Goal: Task Accomplishment & Management: Complete application form

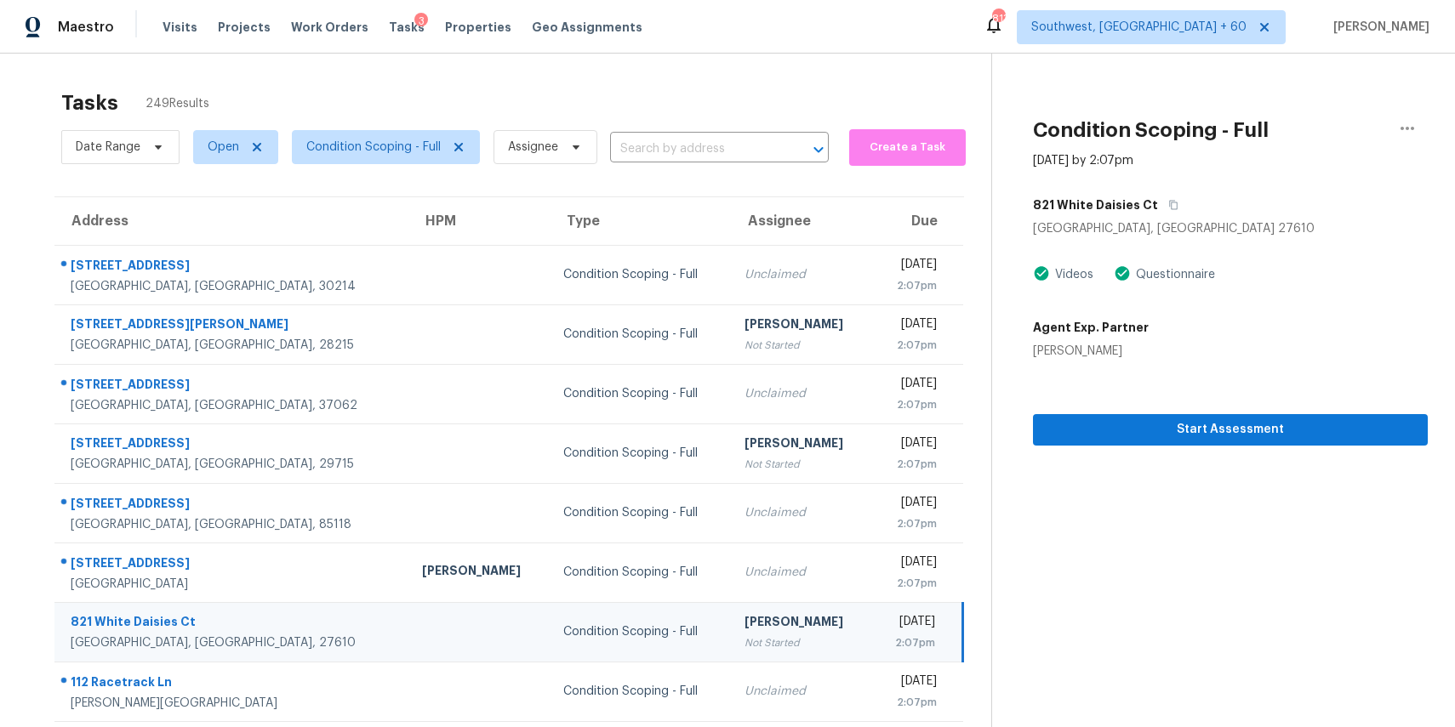
click at [722, 123] on div "Tasks 249 Results" at bounding box center [526, 103] width 930 height 44
click at [710, 144] on input "text" at bounding box center [695, 149] width 171 height 26
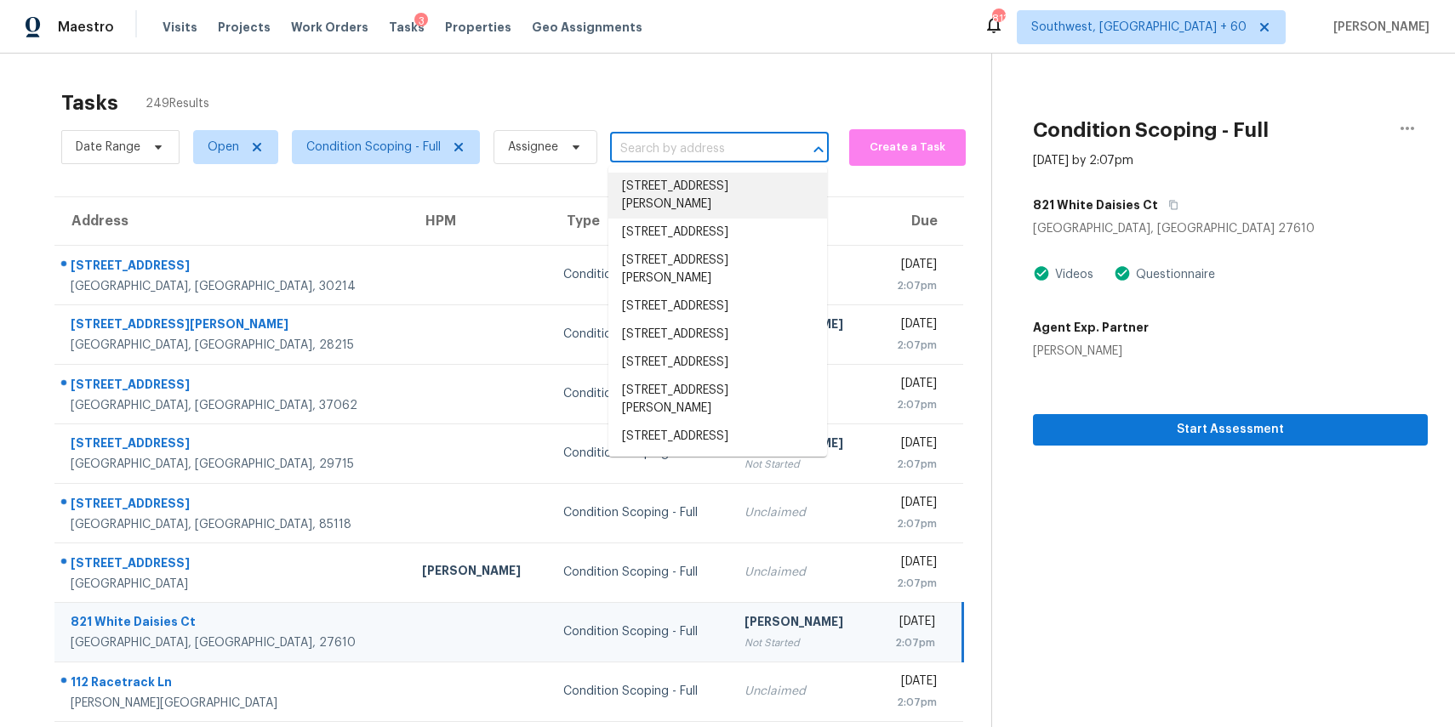
paste input "[STREET_ADDRESS]"
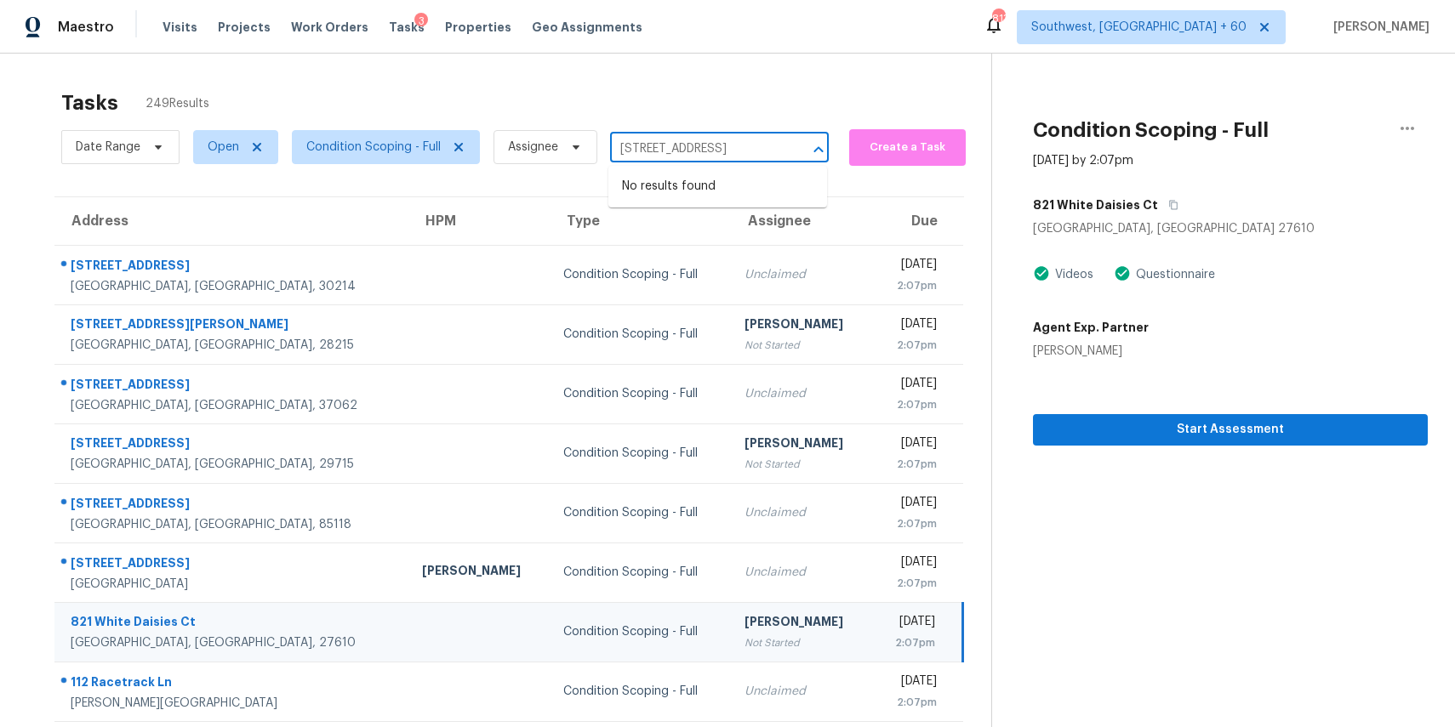
type input "762 Woburn Abbey Dr, Fort Mill, SC 29715"
click at [714, 155] on input "text" at bounding box center [695, 149] width 171 height 26
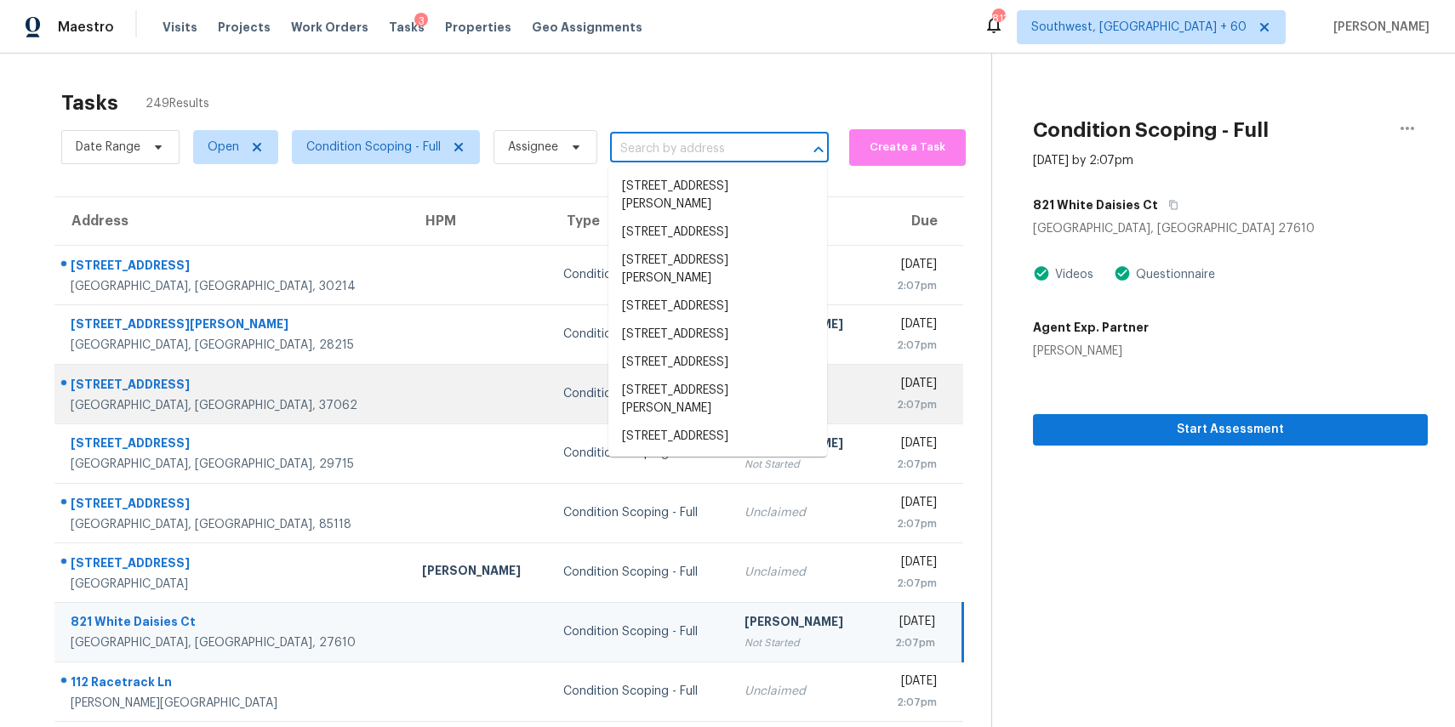
click at [550, 379] on td "Condition Scoping - Full" at bounding box center [640, 394] width 181 height 60
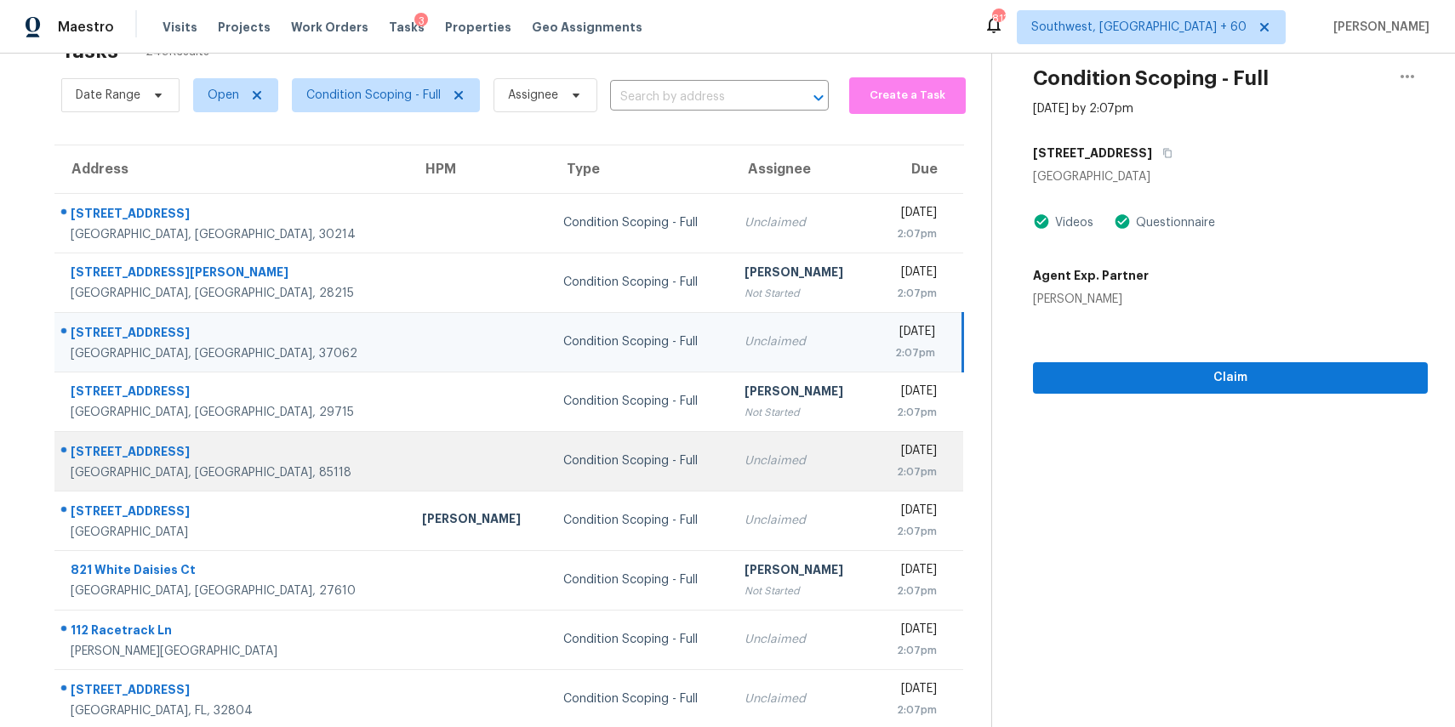
scroll to position [93, 0]
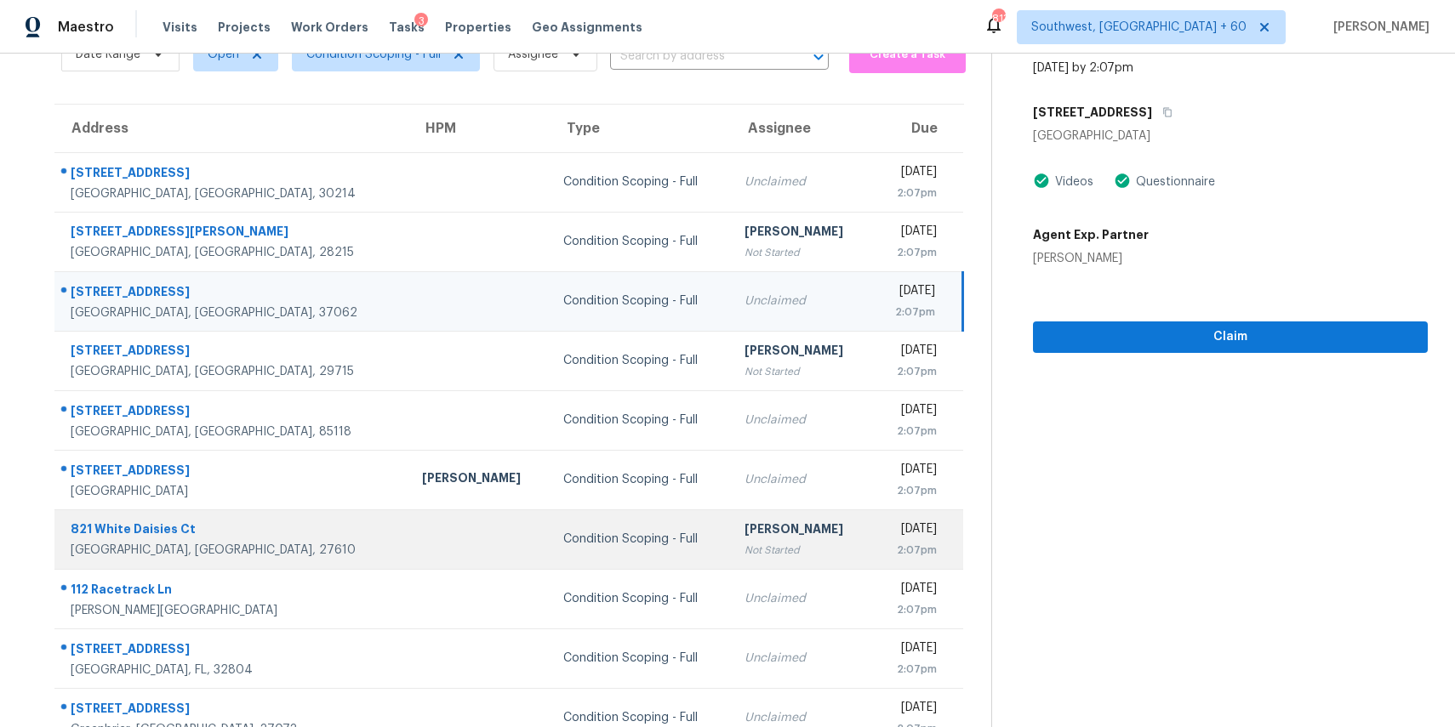
click at [744, 542] on div "Not Started" at bounding box center [801, 550] width 114 height 17
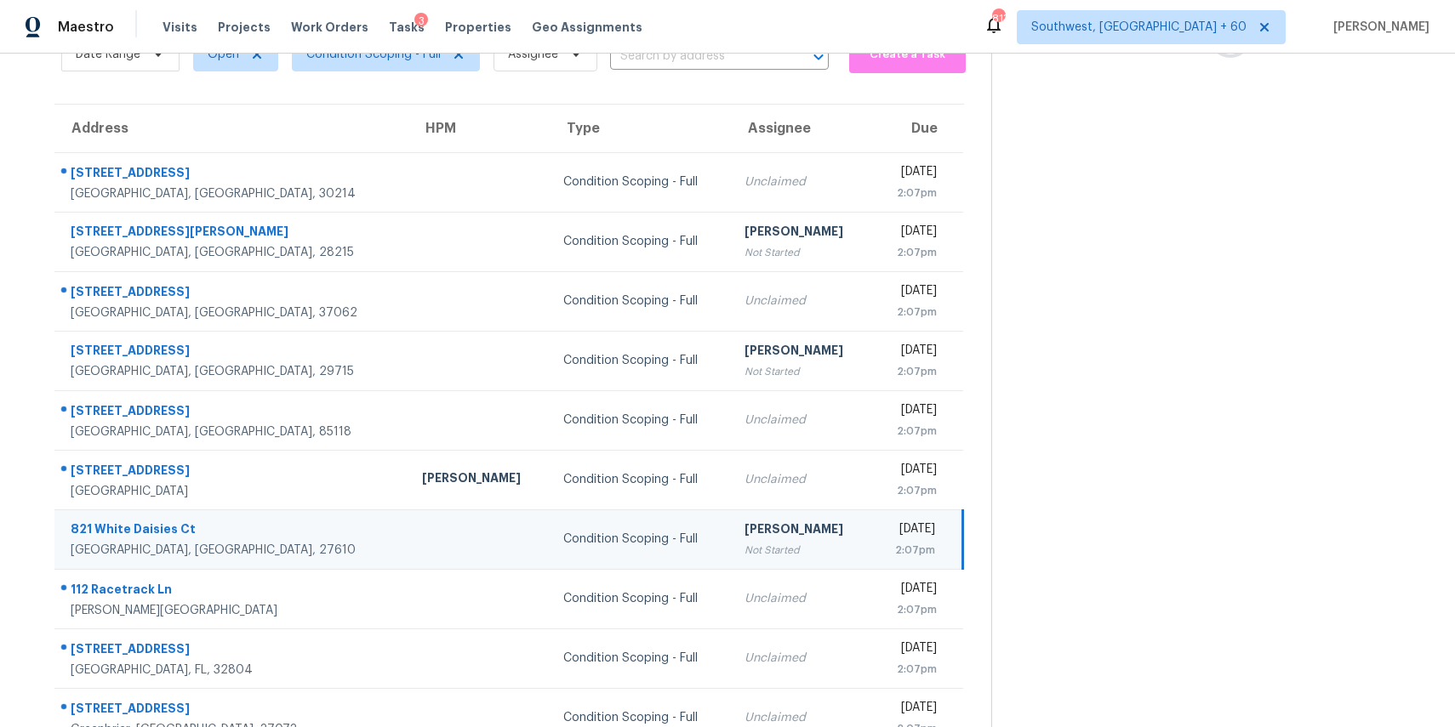
scroll to position [0, 0]
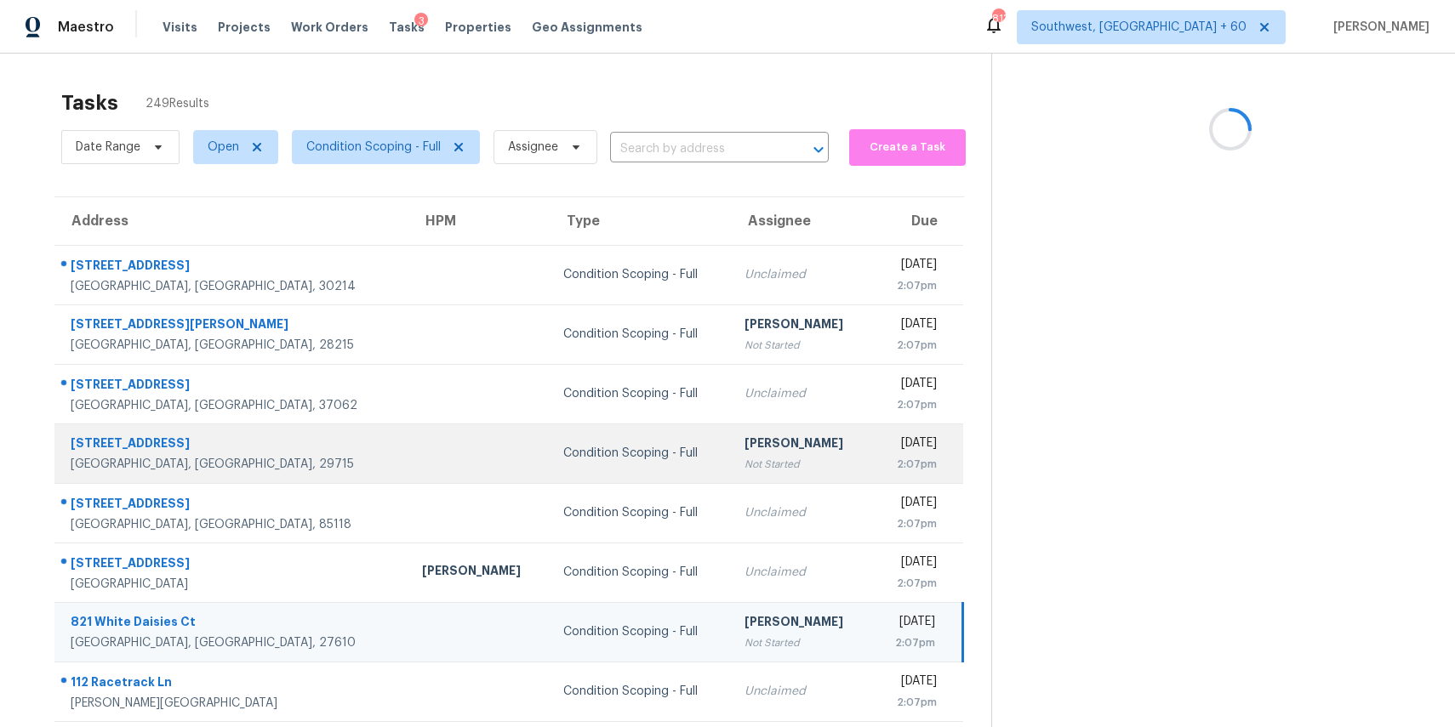
click at [744, 454] on div "[PERSON_NAME]" at bounding box center [801, 445] width 114 height 21
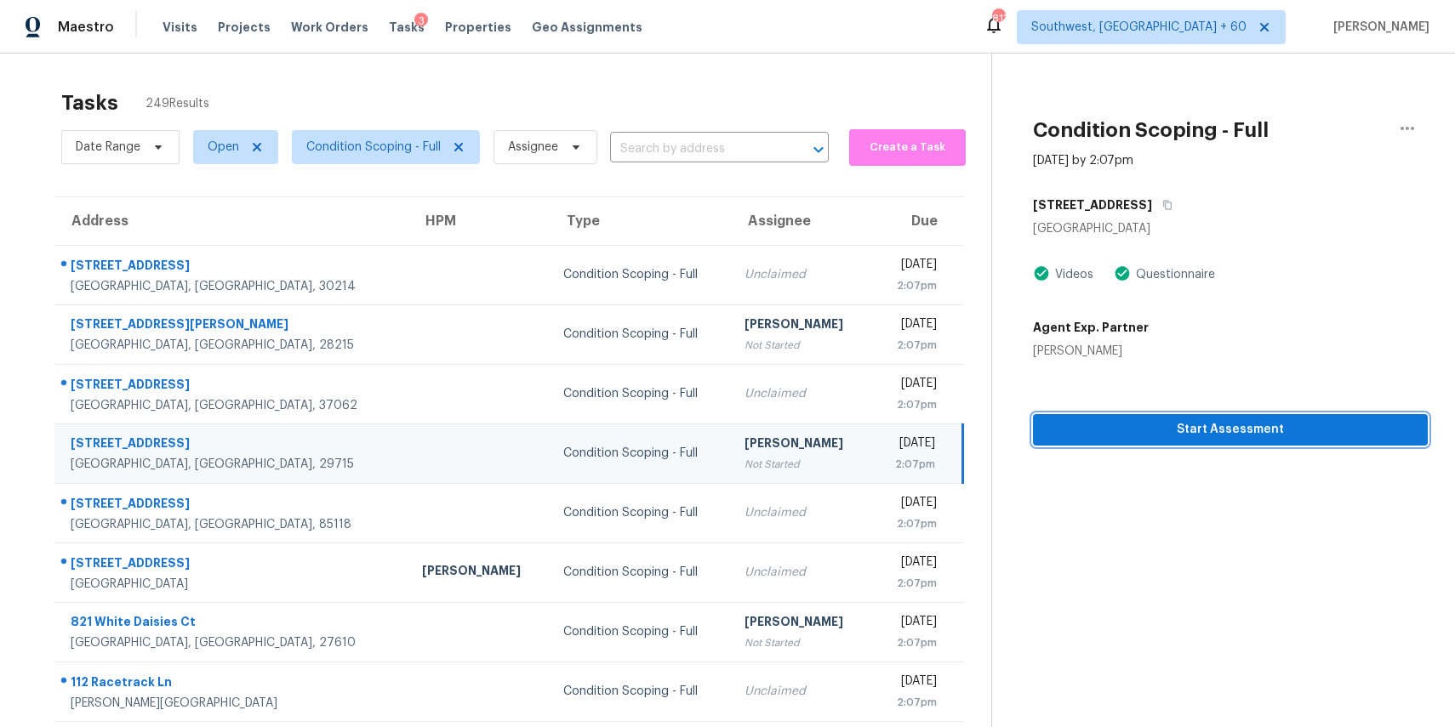
click at [1218, 415] on button "Start Assessment" at bounding box center [1230, 429] width 395 height 31
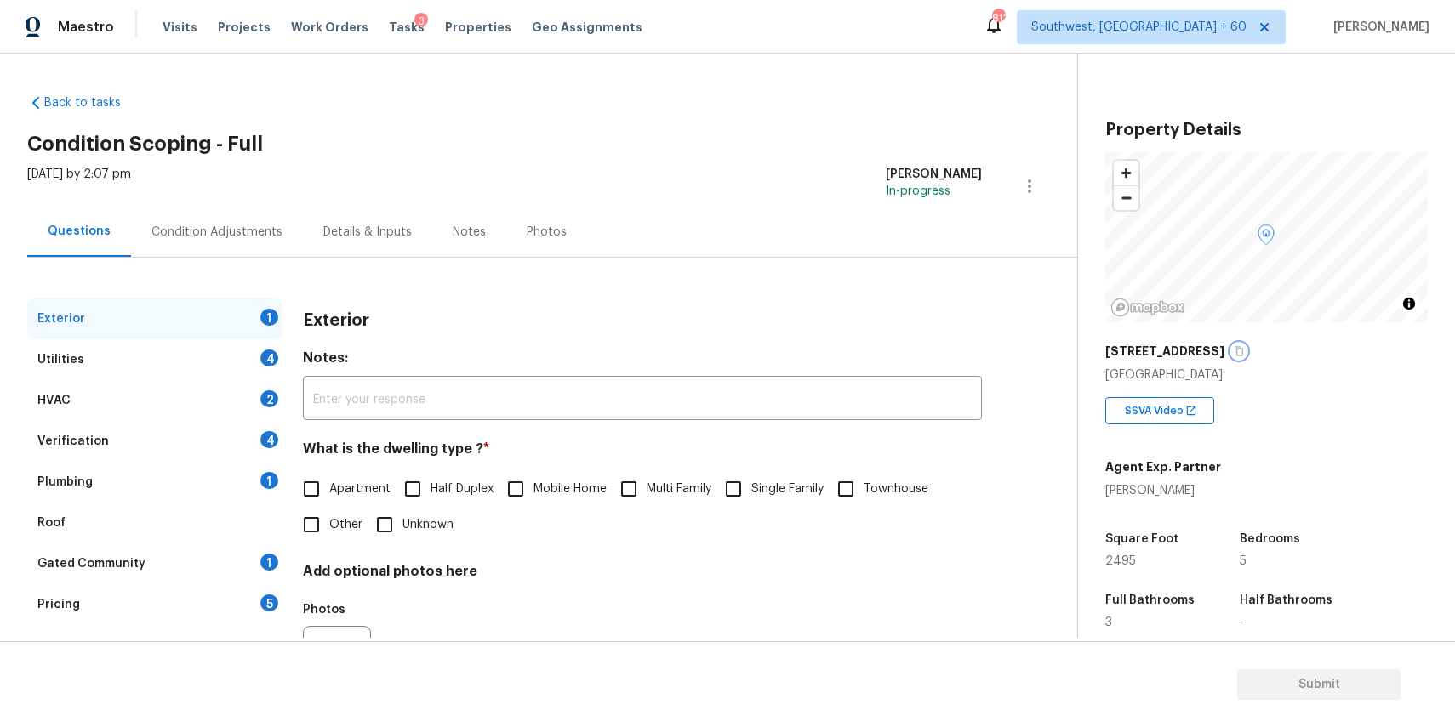
click at [1244, 347] on icon "button" at bounding box center [1239, 351] width 9 height 9
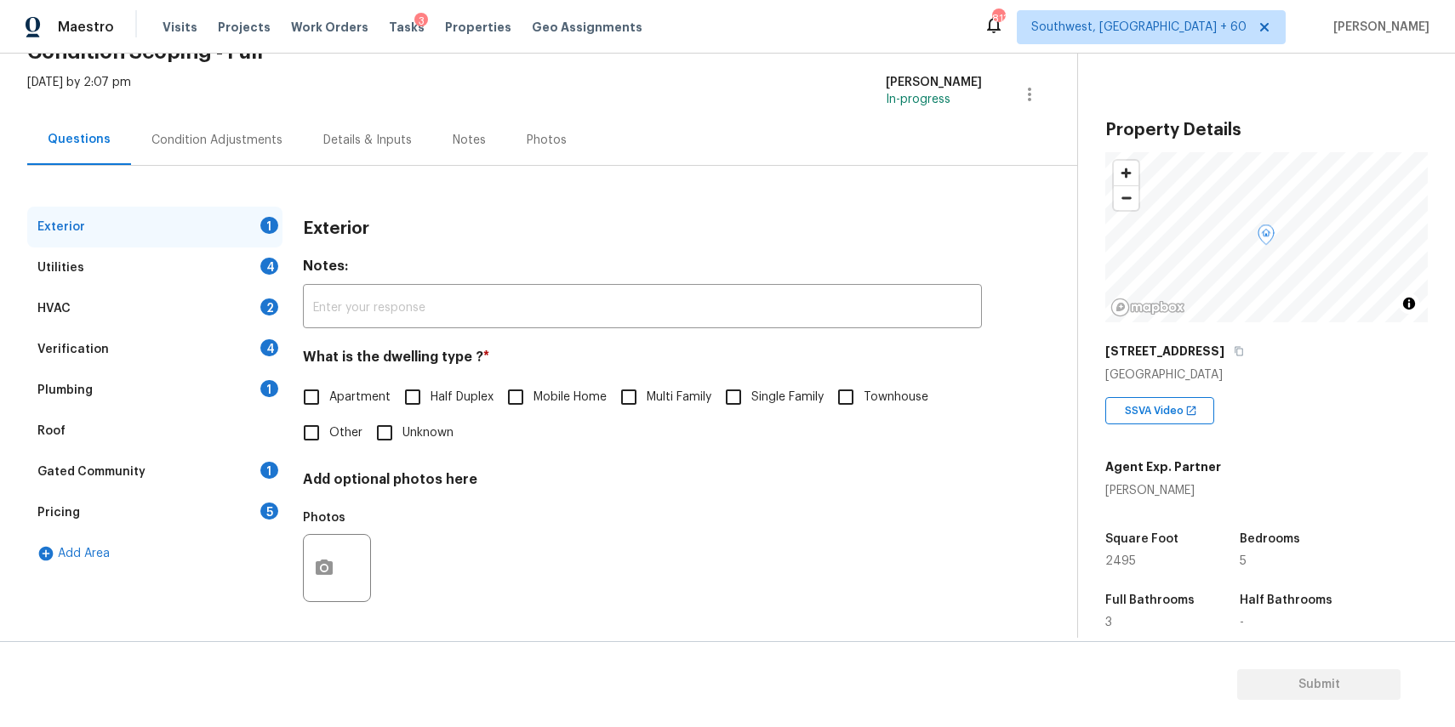
click at [762, 411] on label "Single Family" at bounding box center [770, 397] width 108 height 36
click at [751, 411] on input "Single Family" at bounding box center [734, 397] width 36 height 36
checkbox input "true"
click at [284, 257] on div "Exterior Utilities 4 HVAC 2 Verification 4 Plumbing 1 Roof Gated Community 1 Pr…" at bounding box center [531, 420] width 1009 height 426
click at [242, 260] on div "Utilities 4" at bounding box center [154, 268] width 255 height 41
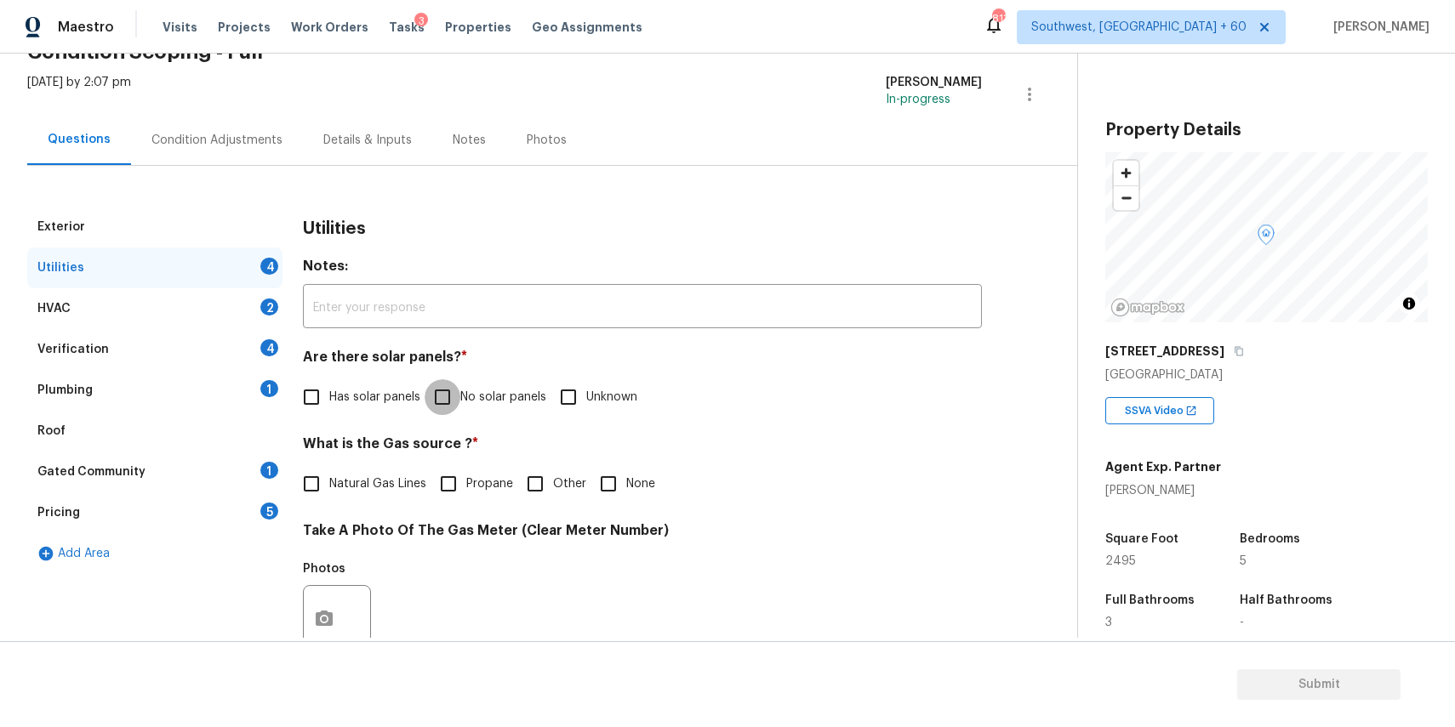
click at [454, 397] on input "No solar panels" at bounding box center [443, 397] width 36 height 36
checkbox input "true"
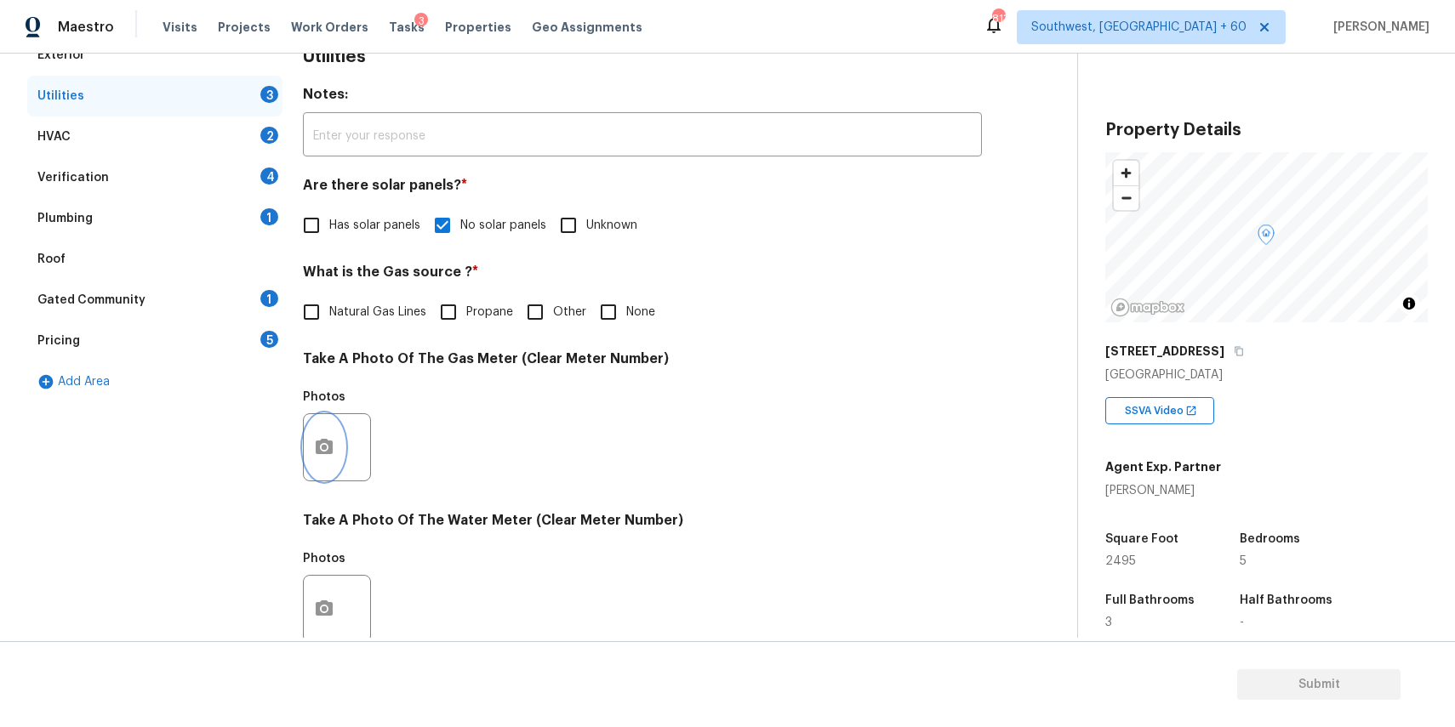
click at [328, 435] on button "button" at bounding box center [324, 447] width 41 height 66
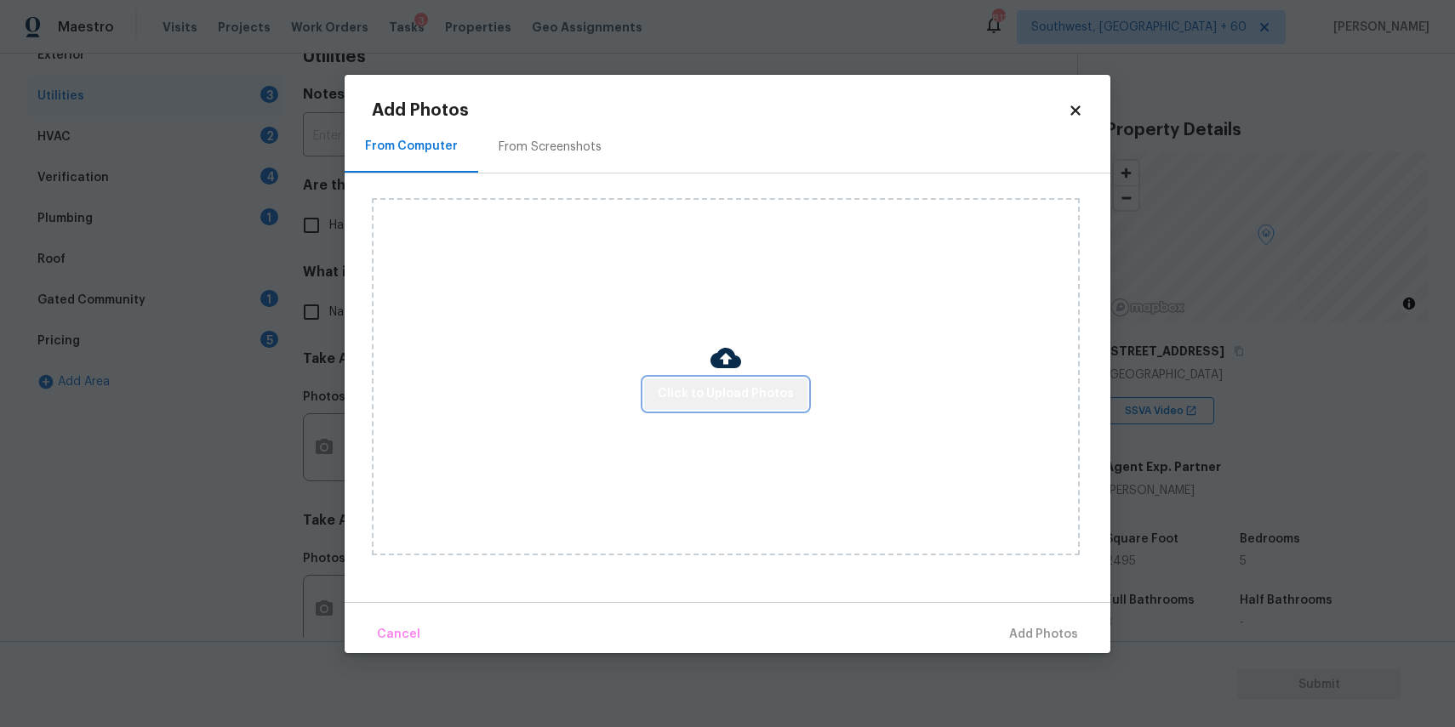
click at [771, 401] on span "Click to Upload Photos" at bounding box center [726, 394] width 136 height 21
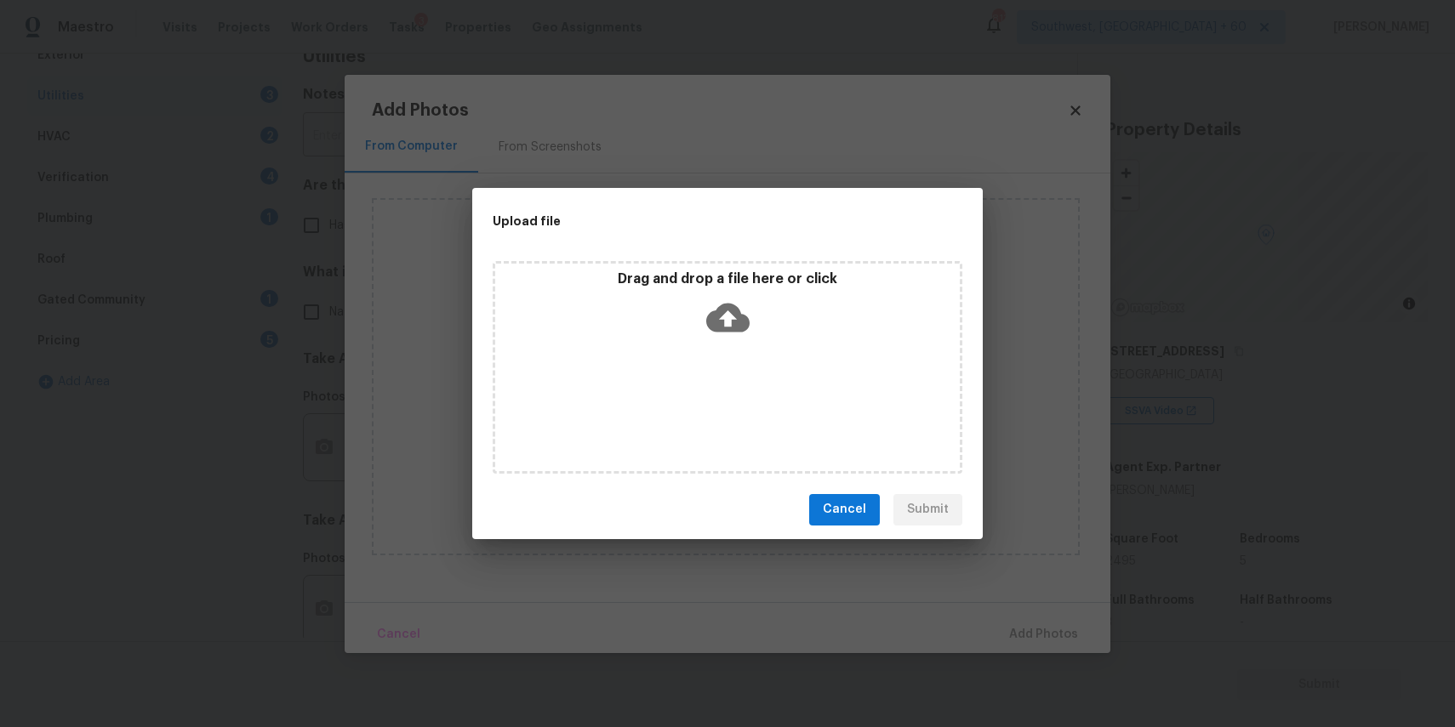
click at [715, 335] on icon at bounding box center [727, 317] width 43 height 43
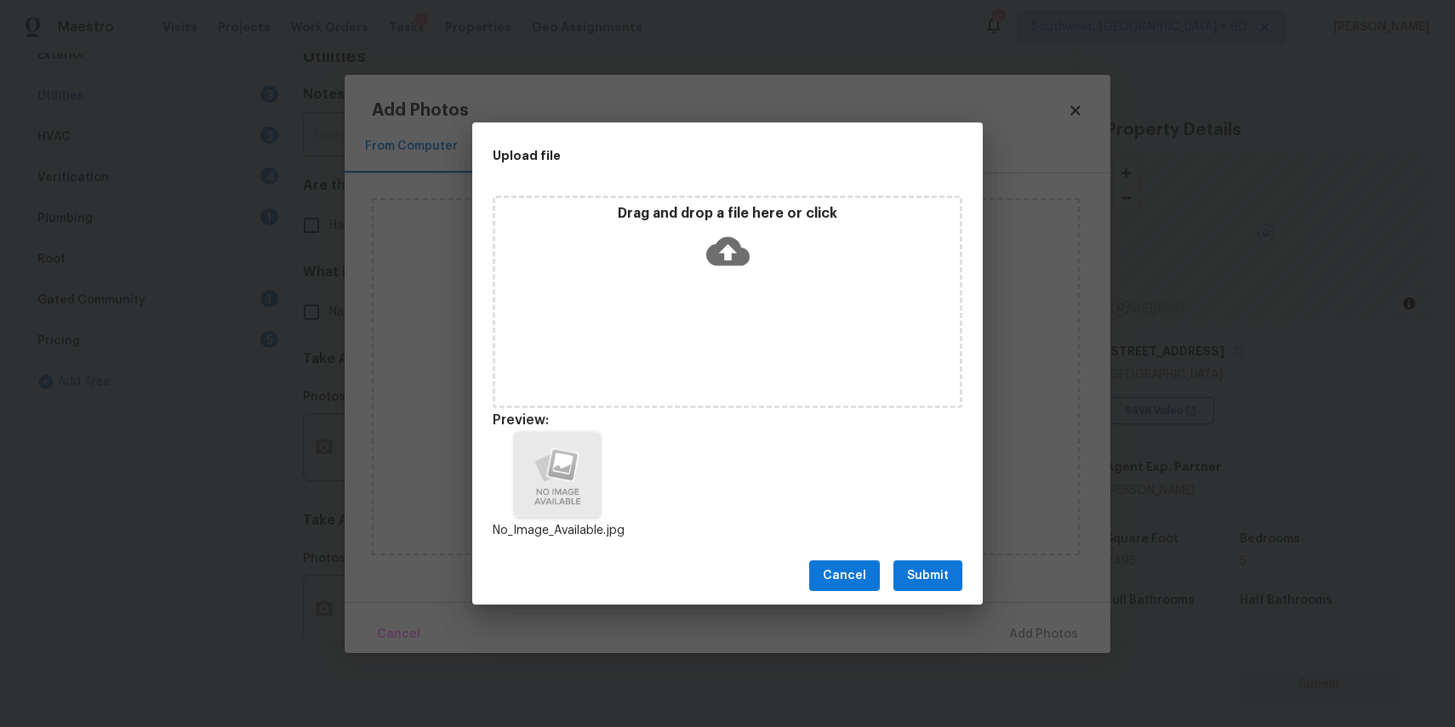
click at [938, 591] on div "Cancel Submit" at bounding box center [727, 576] width 511 height 59
click at [940, 556] on div "Cancel Submit" at bounding box center [727, 576] width 511 height 59
click at [942, 563] on button "Submit" at bounding box center [927, 576] width 69 height 31
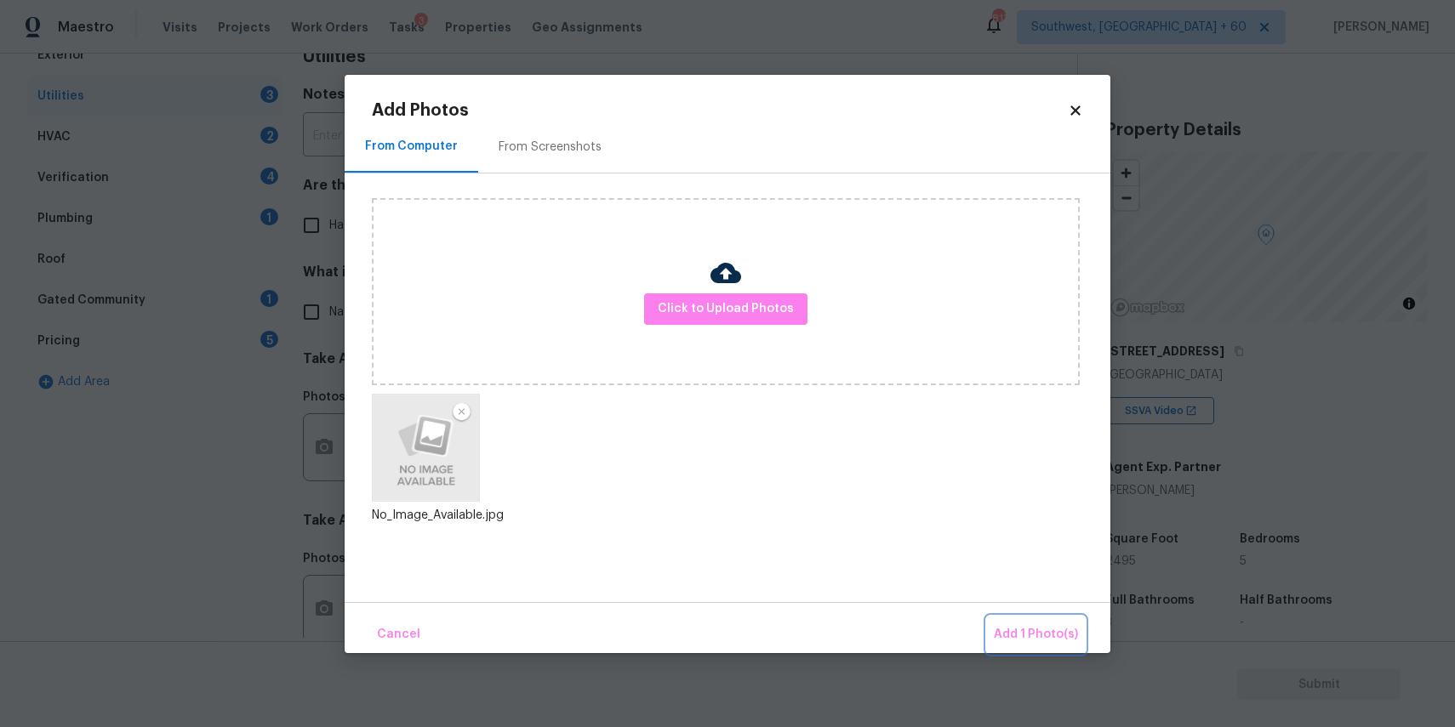
click at [1035, 623] on button "Add 1 Photo(s)" at bounding box center [1036, 635] width 98 height 37
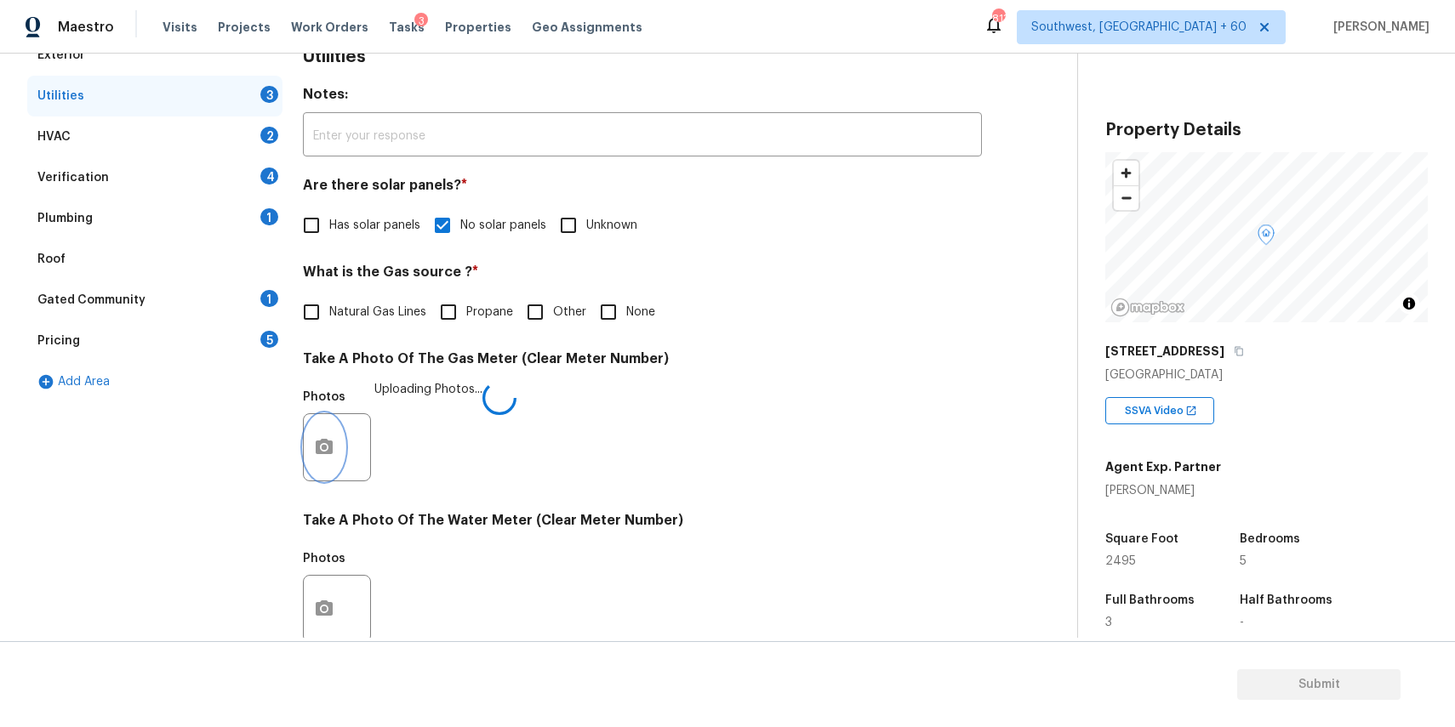
scroll to position [513, 0]
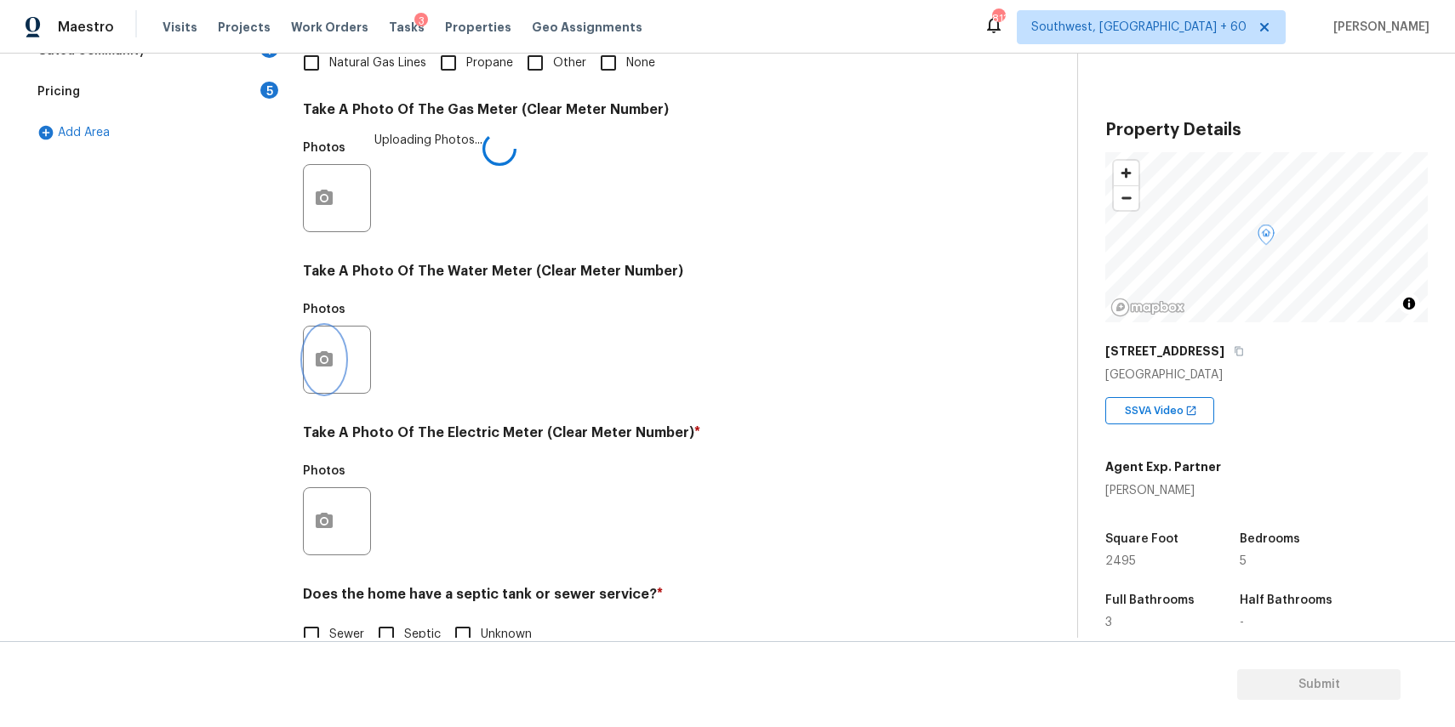
click at [314, 351] on icon "button" at bounding box center [324, 360] width 20 height 20
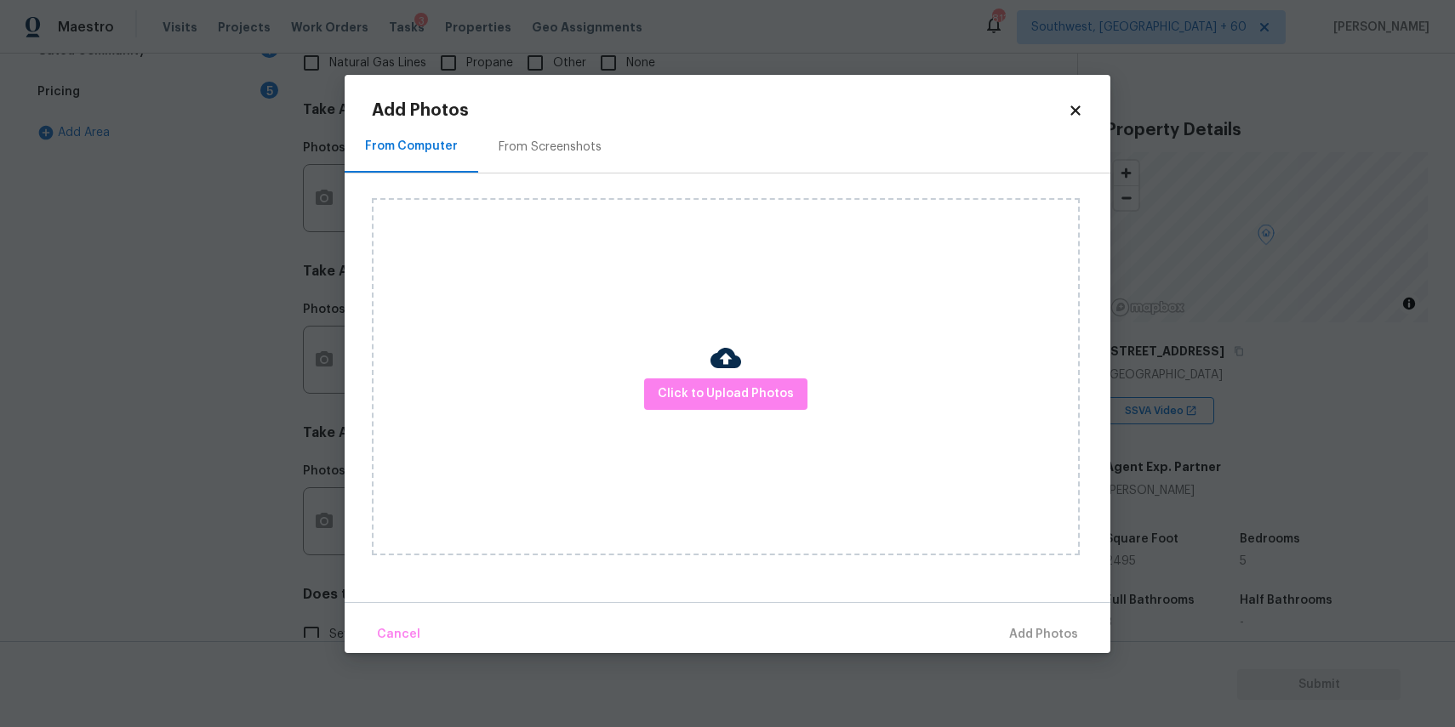
click at [725, 352] on img at bounding box center [725, 358] width 31 height 31
click at [745, 392] on span "Click to Upload Photos" at bounding box center [726, 394] width 136 height 21
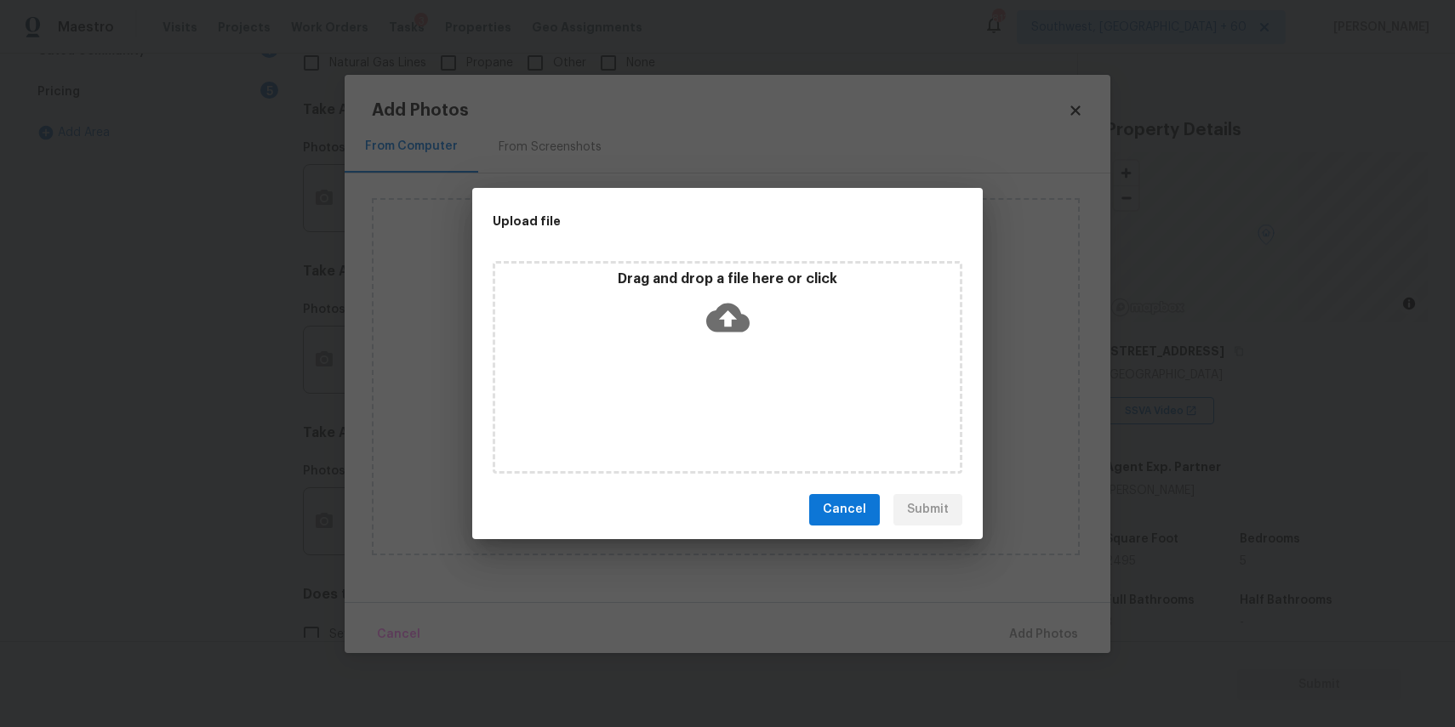
click at [737, 356] on div "Drag and drop a file here or click" at bounding box center [728, 367] width 470 height 213
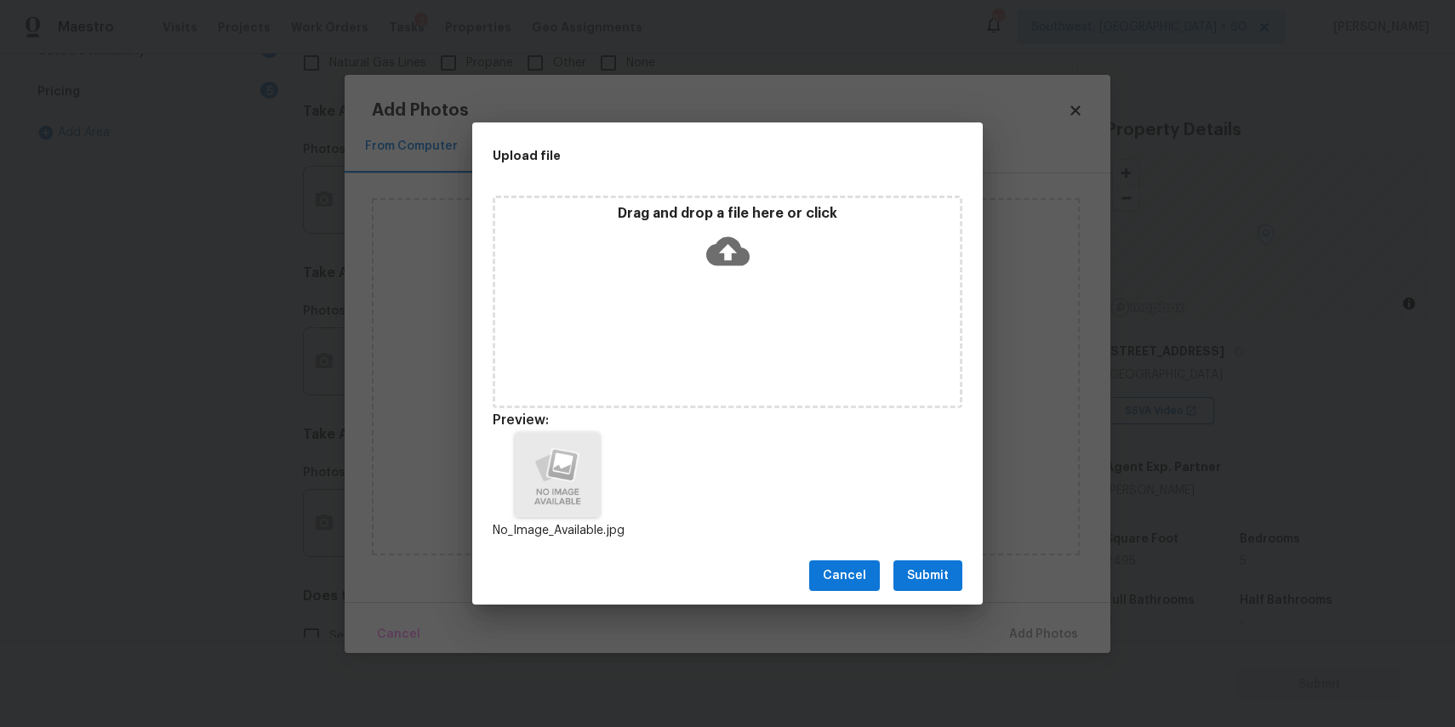
click at [929, 579] on span "Submit" at bounding box center [928, 576] width 42 height 21
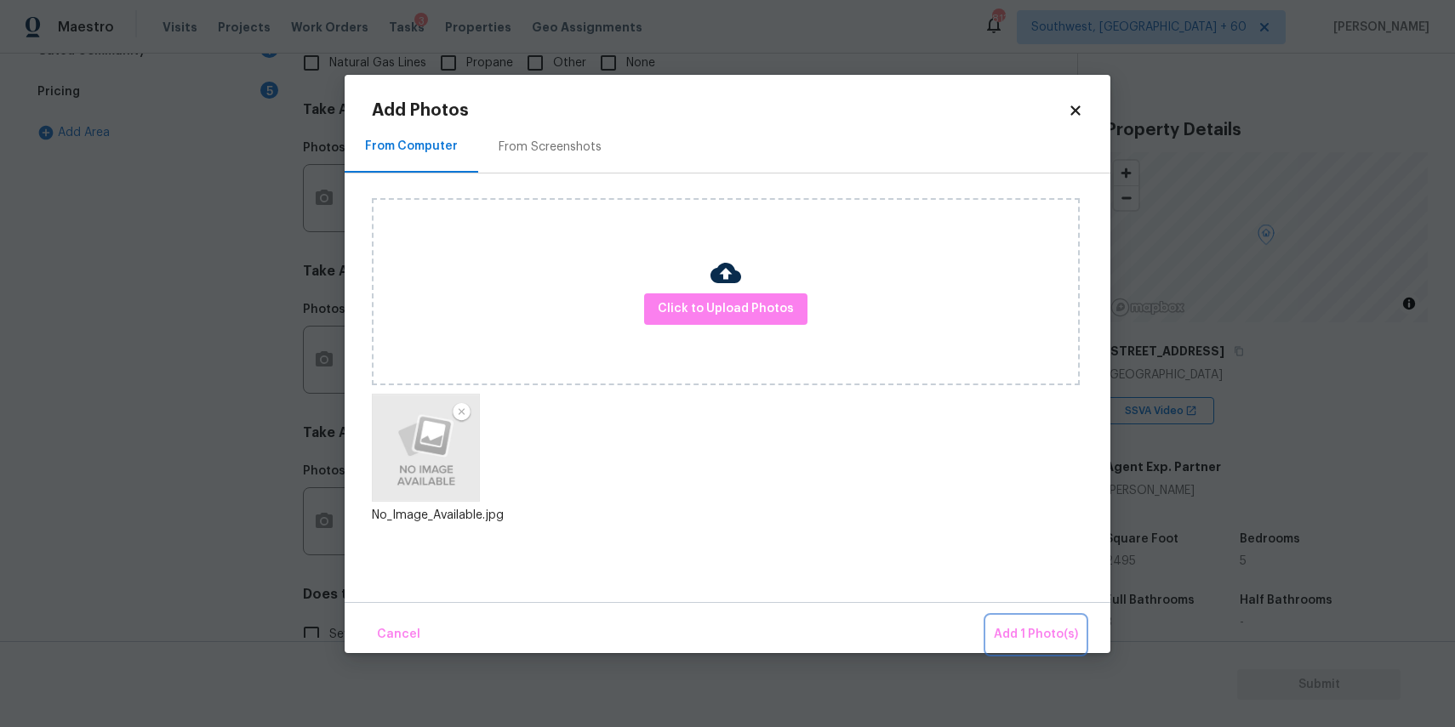
click at [1018, 629] on span "Add 1 Photo(s)" at bounding box center [1036, 635] width 84 height 21
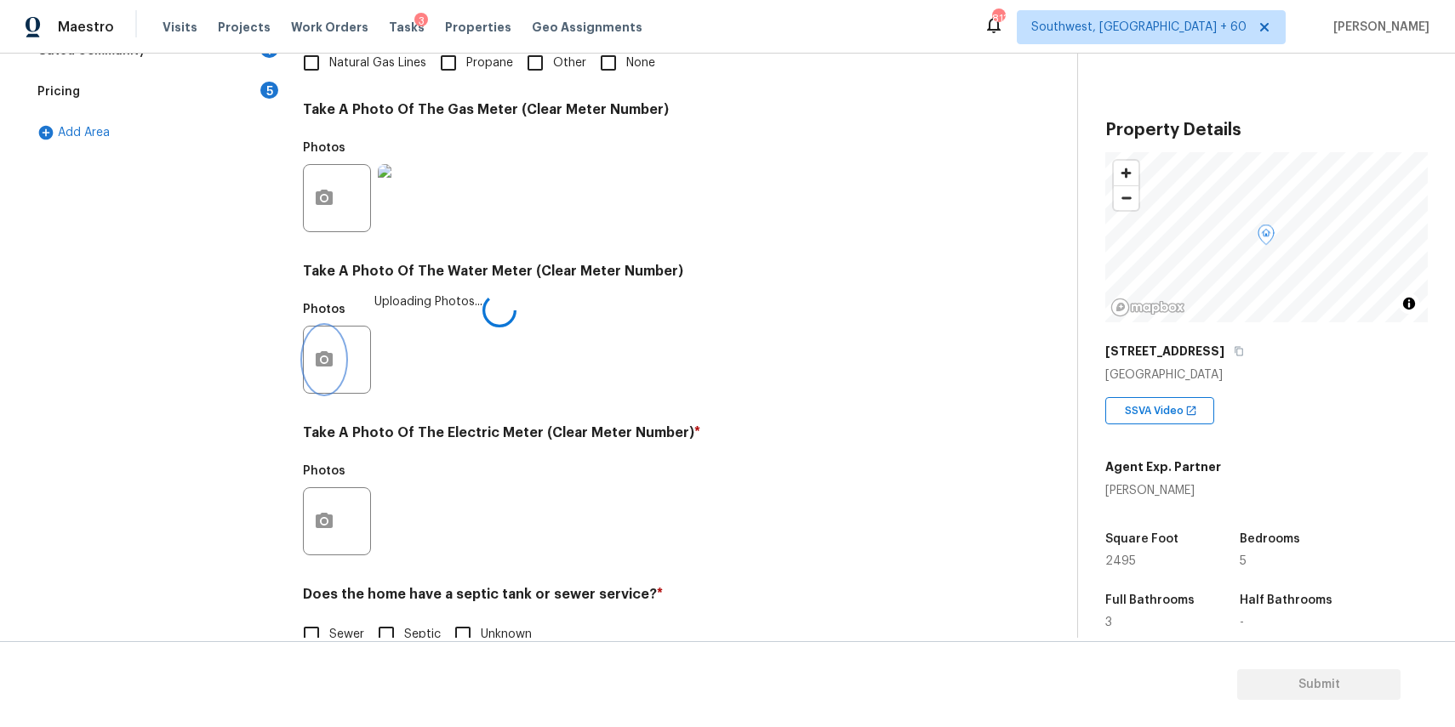
scroll to position [553, 0]
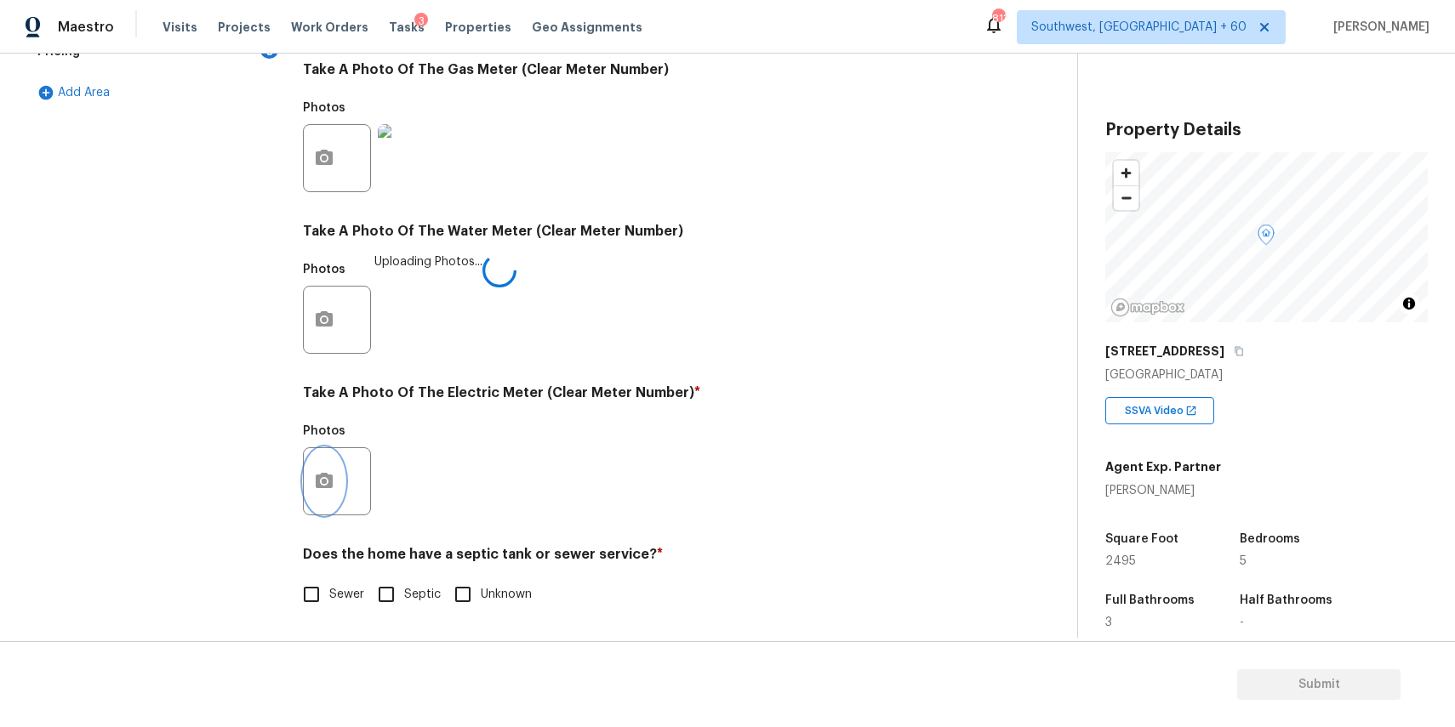
click at [331, 477] on icon "button" at bounding box center [324, 480] width 17 height 15
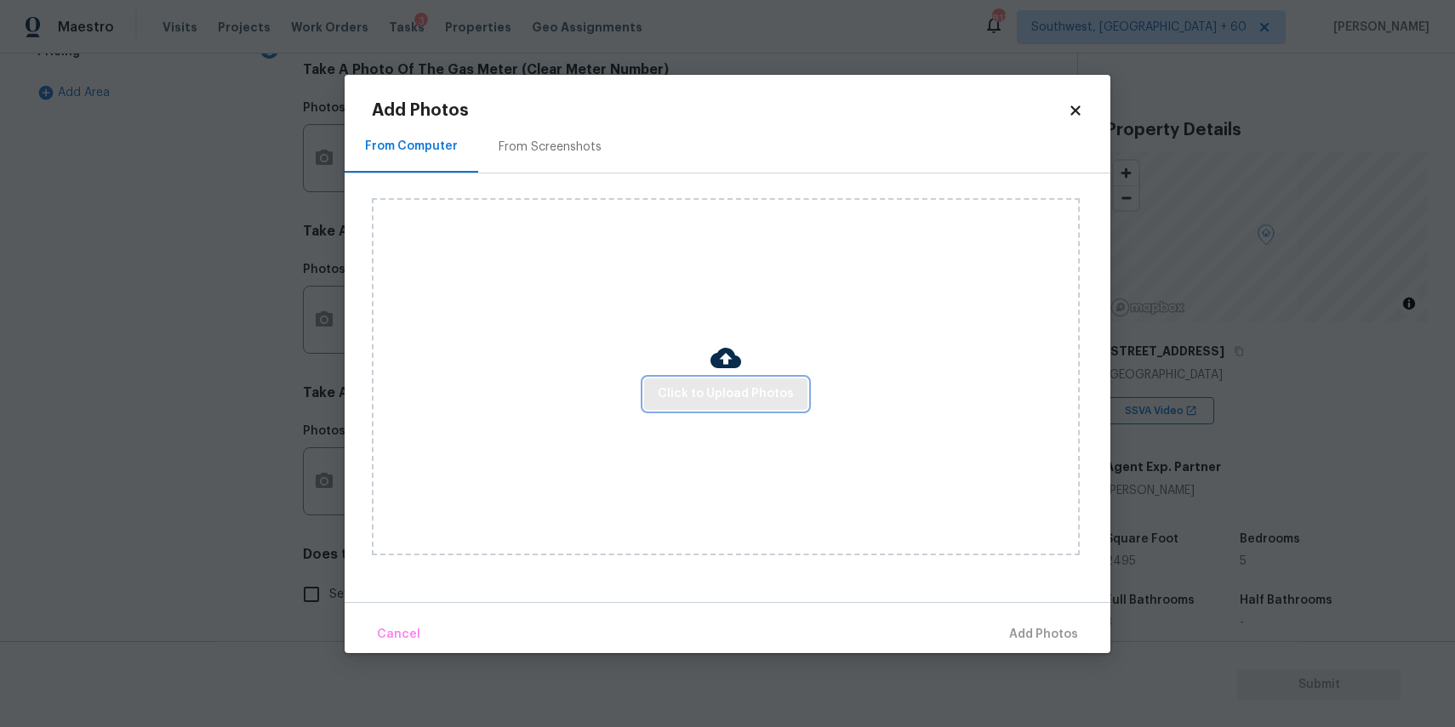
click at [745, 397] on span "Click to Upload Photos" at bounding box center [726, 394] width 136 height 21
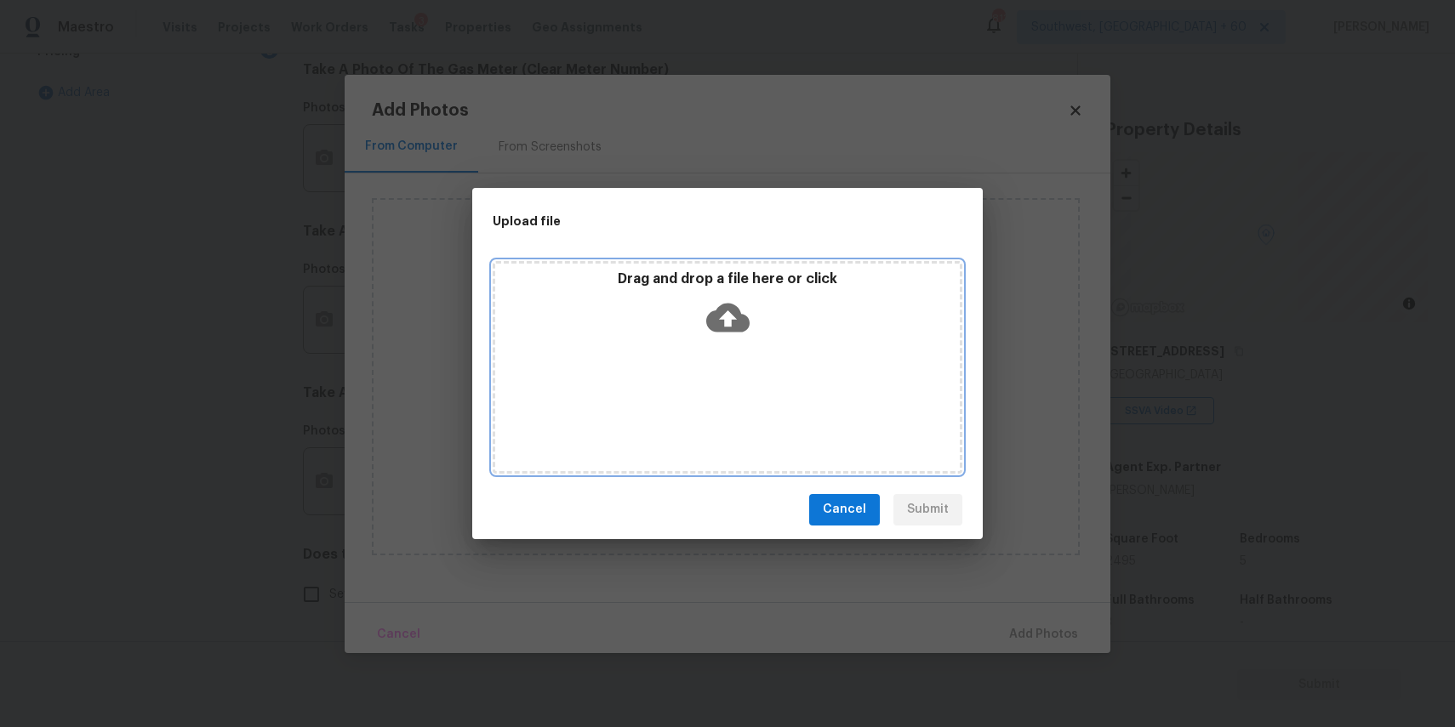
click at [745, 397] on div "Drag and drop a file here or click" at bounding box center [728, 367] width 470 height 213
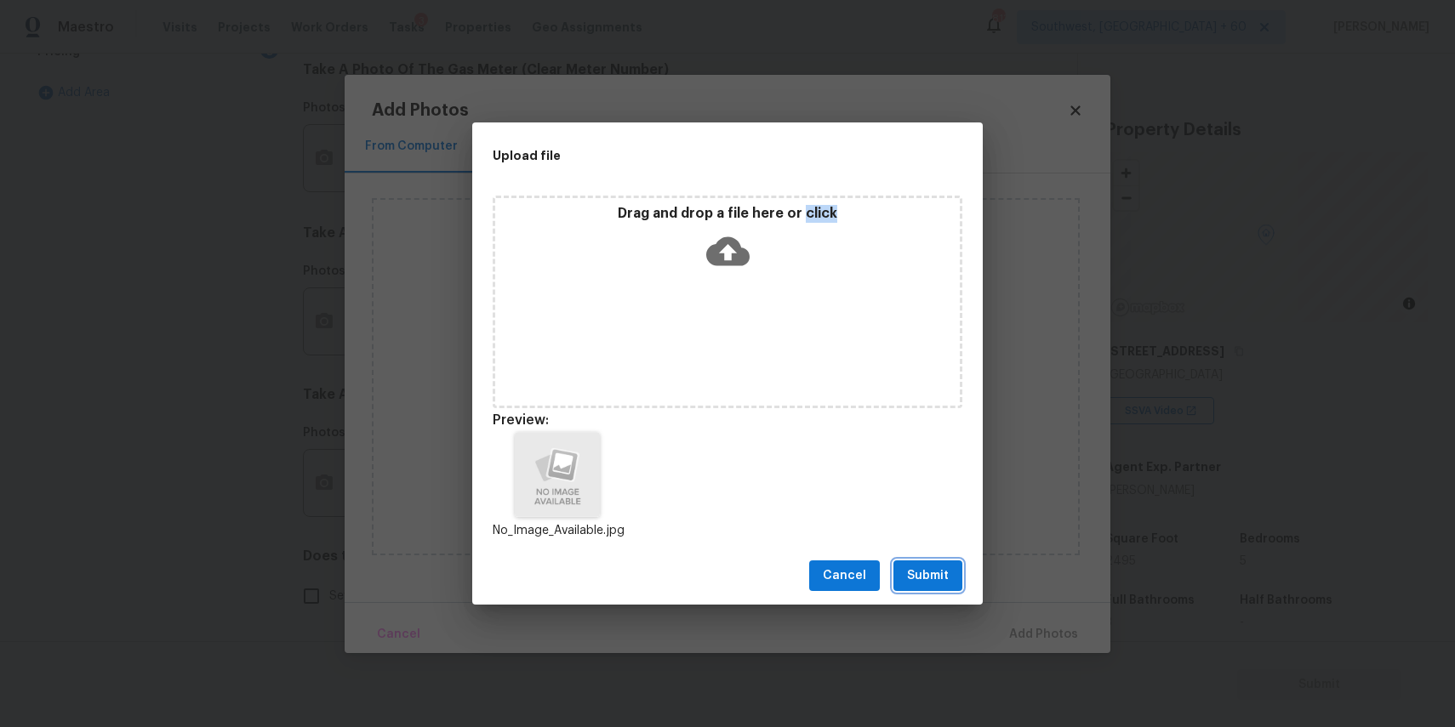
click at [930, 587] on button "Submit" at bounding box center [927, 576] width 69 height 31
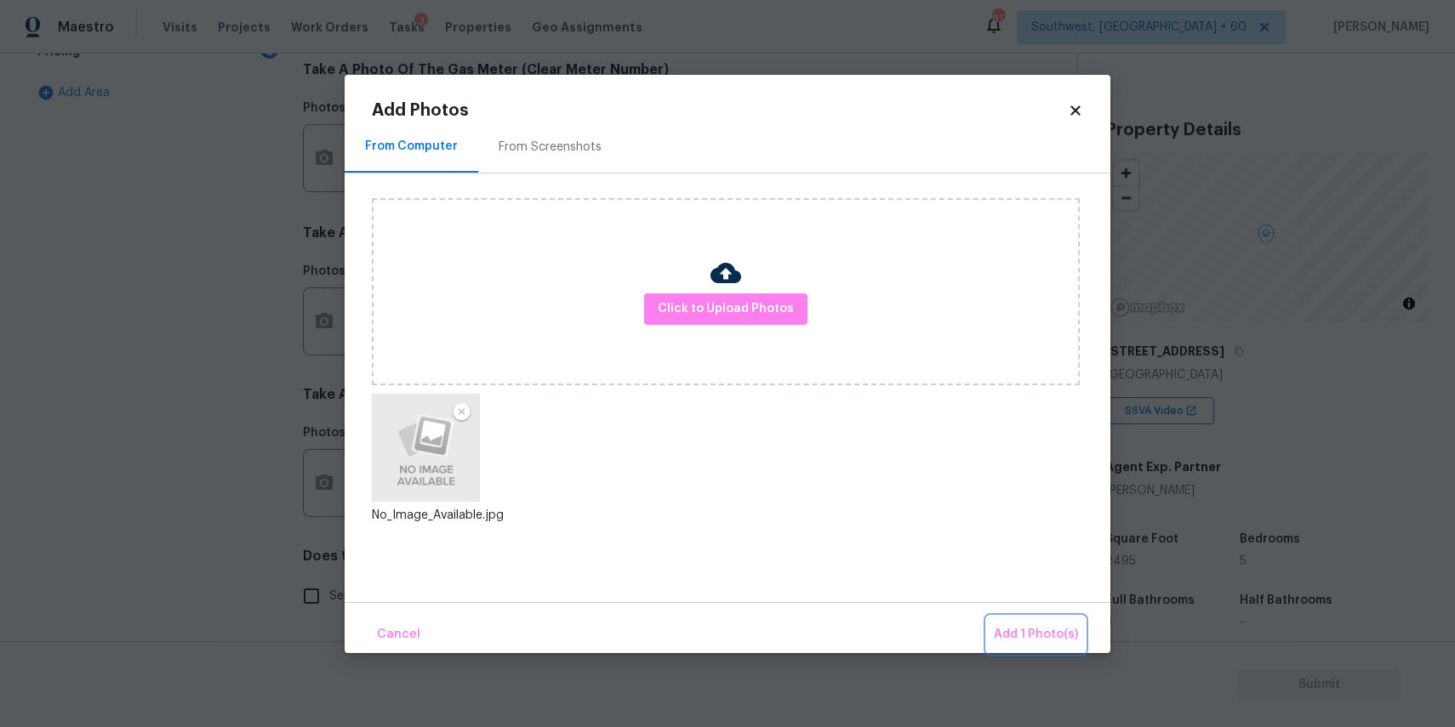
click at [1022, 628] on span "Add 1 Photo(s)" at bounding box center [1036, 635] width 84 height 21
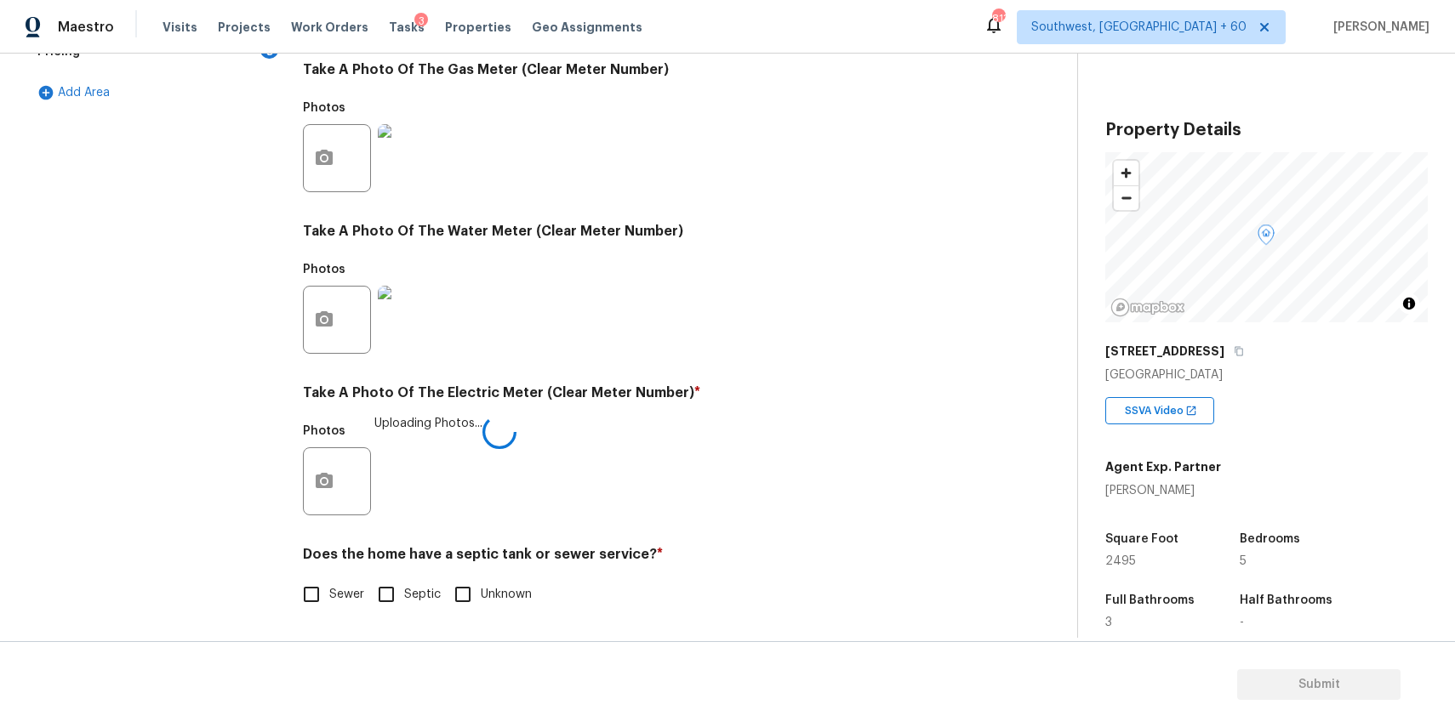
click at [333, 590] on span "Sewer" at bounding box center [346, 595] width 35 height 18
click at [329, 590] on input "Sewer" at bounding box center [312, 595] width 36 height 36
checkbox input "true"
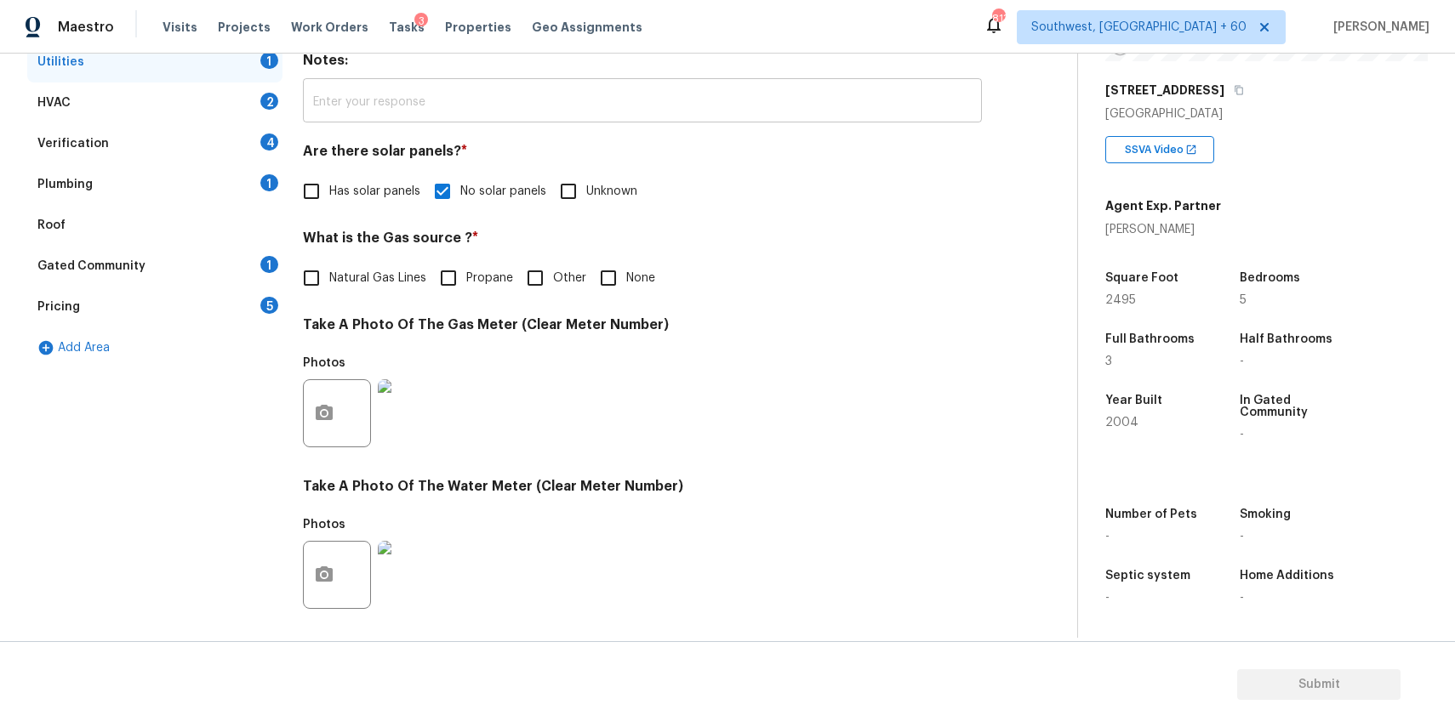
scroll to position [0, 0]
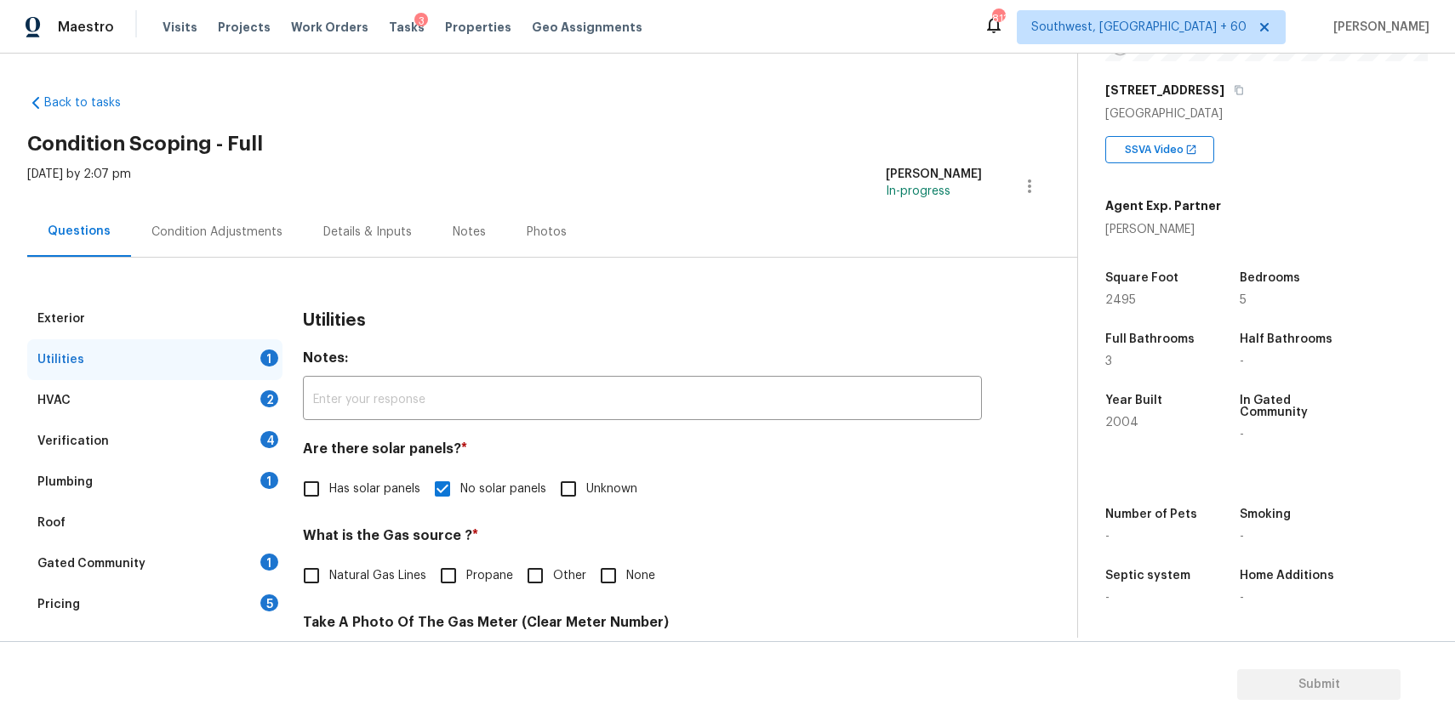
click at [231, 408] on div "HVAC 2" at bounding box center [154, 400] width 255 height 41
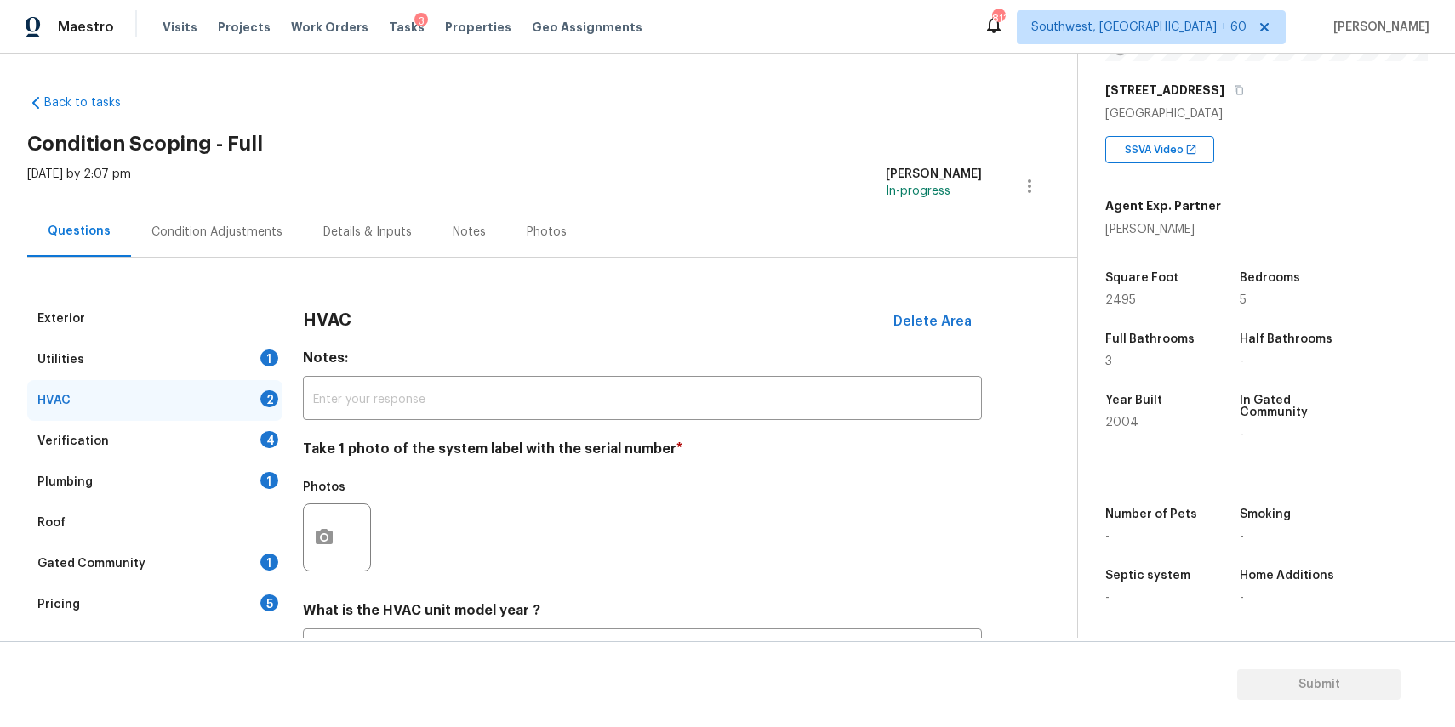
scroll to position [148, 0]
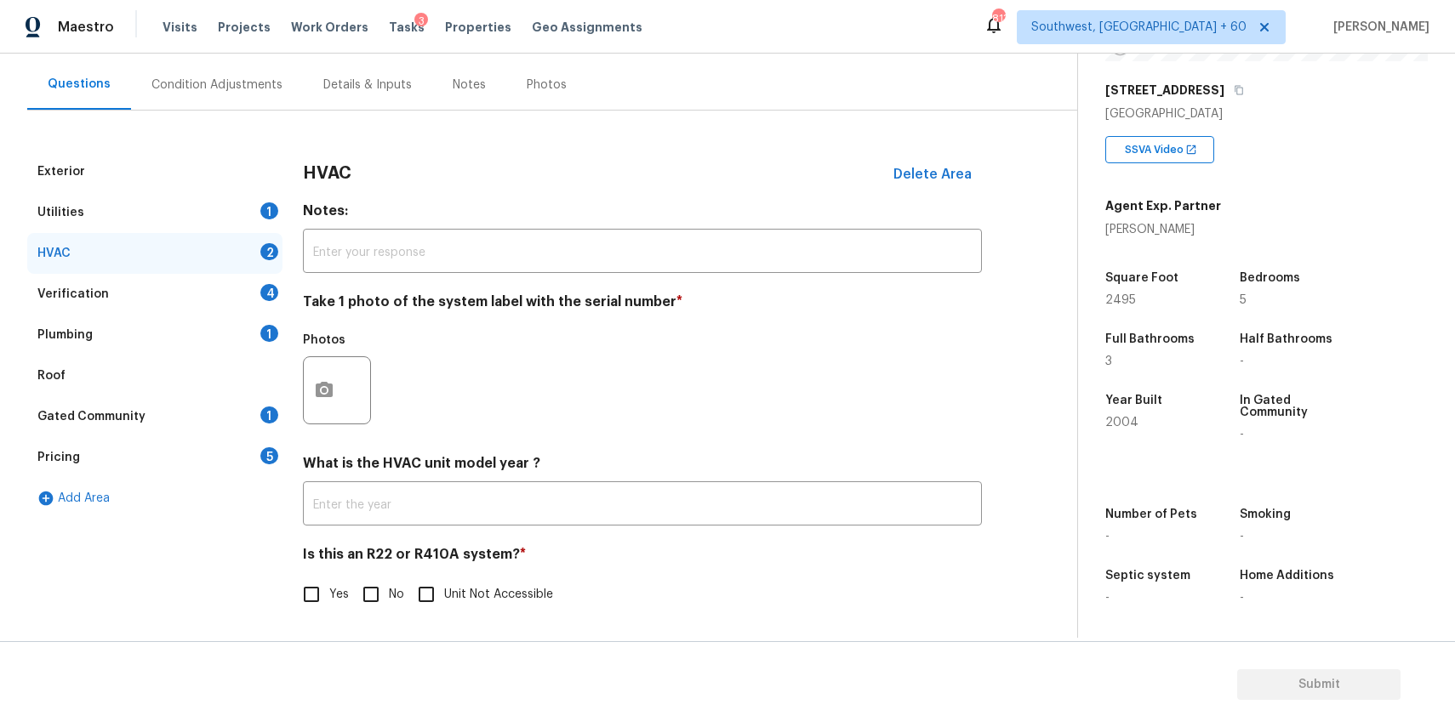
click at [379, 593] on input "No" at bounding box center [371, 595] width 36 height 36
checkbox input "true"
click at [503, 498] on input "text" at bounding box center [642, 505] width 679 height 40
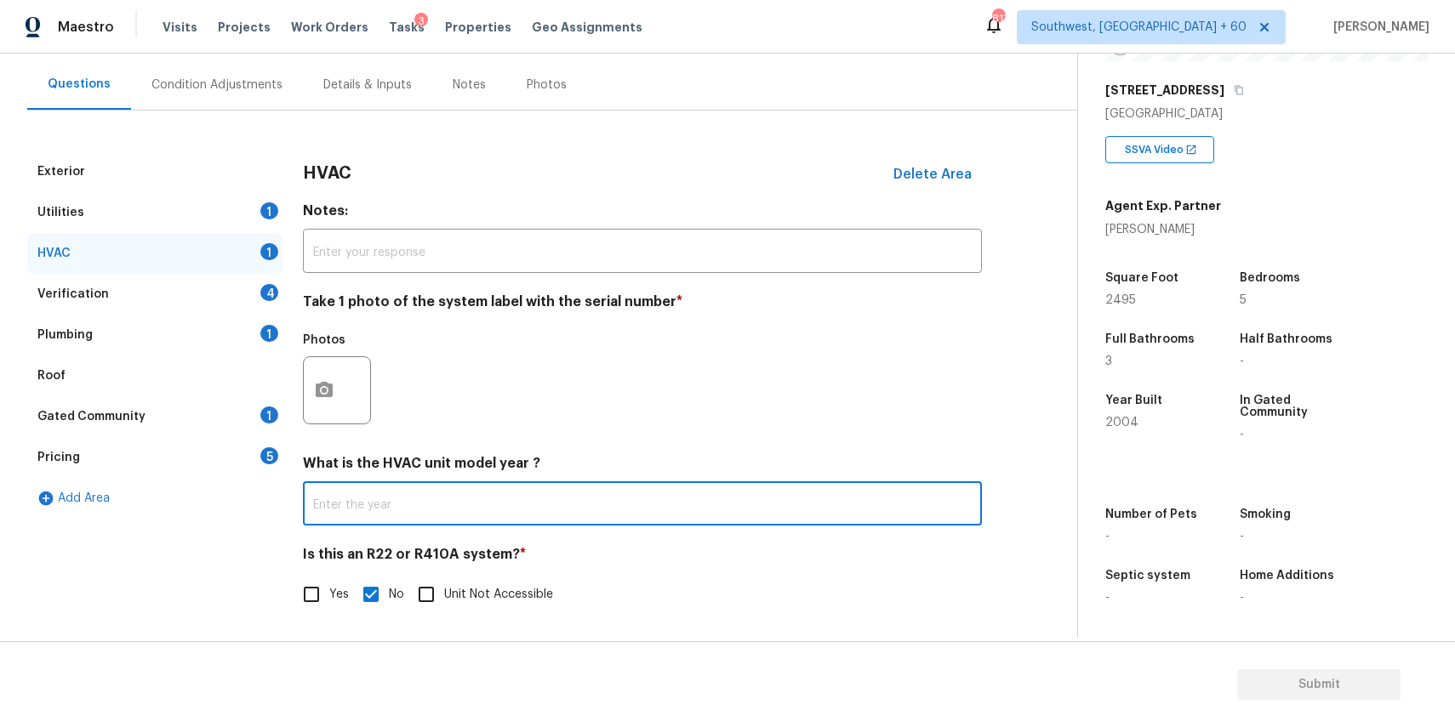
click at [503, 498] on input "text" at bounding box center [642, 506] width 679 height 40
click at [352, 382] on div at bounding box center [337, 391] width 68 height 68
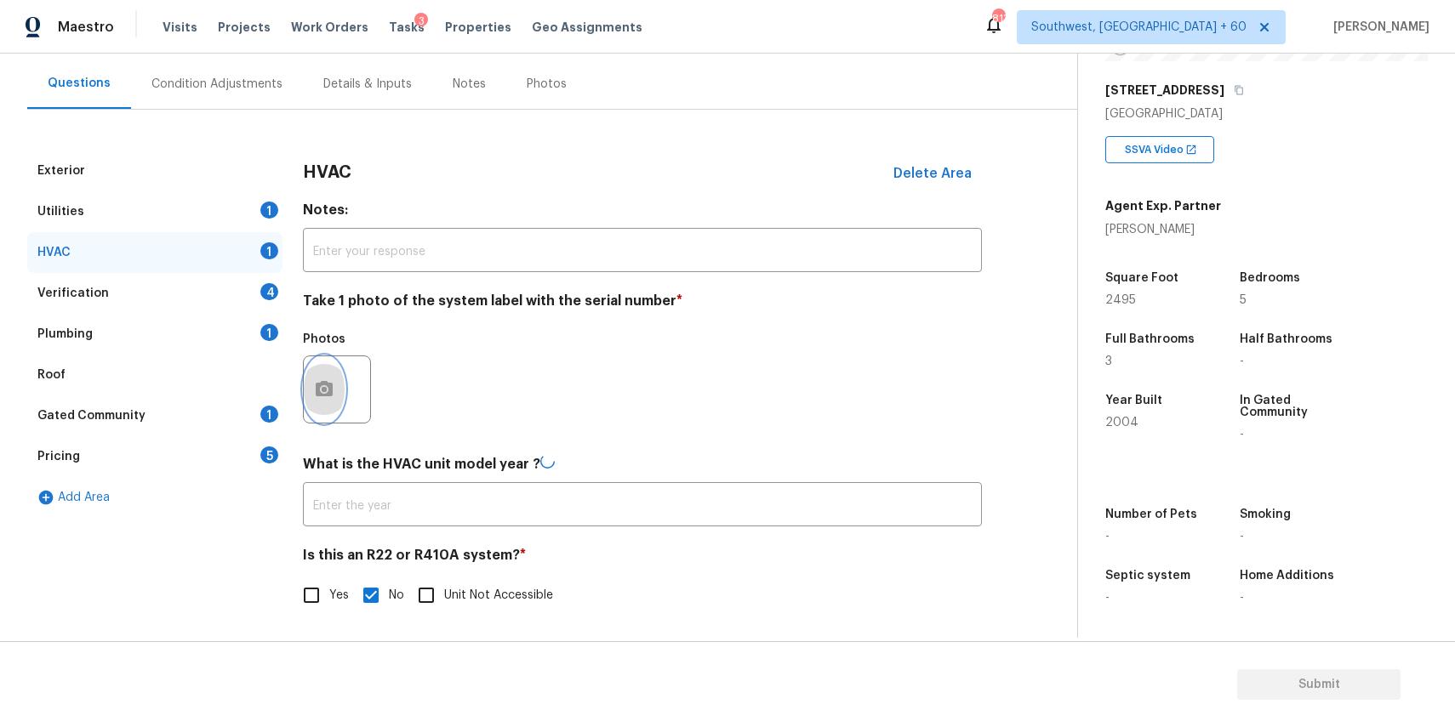
click at [334, 383] on icon "button" at bounding box center [324, 389] width 20 height 20
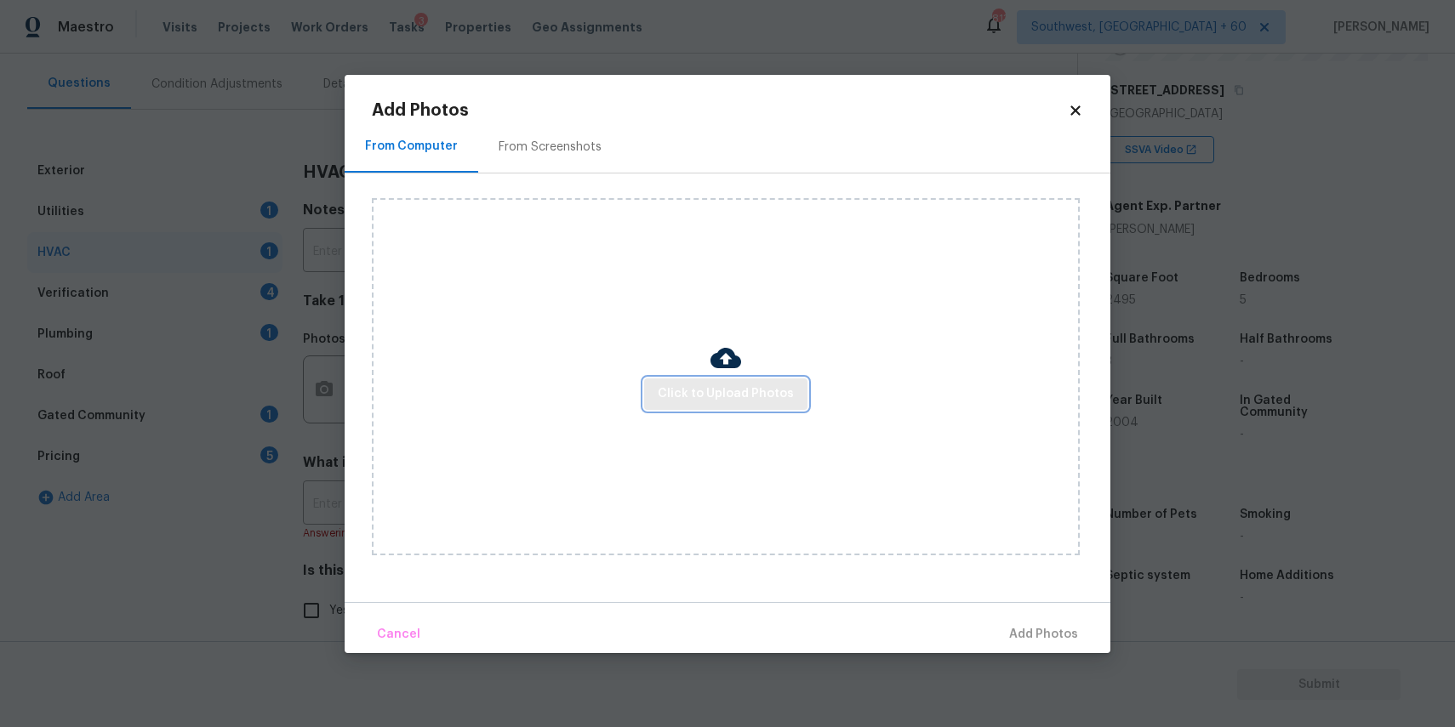
click at [652, 382] on button "Click to Upload Photos" at bounding box center [725, 394] width 163 height 31
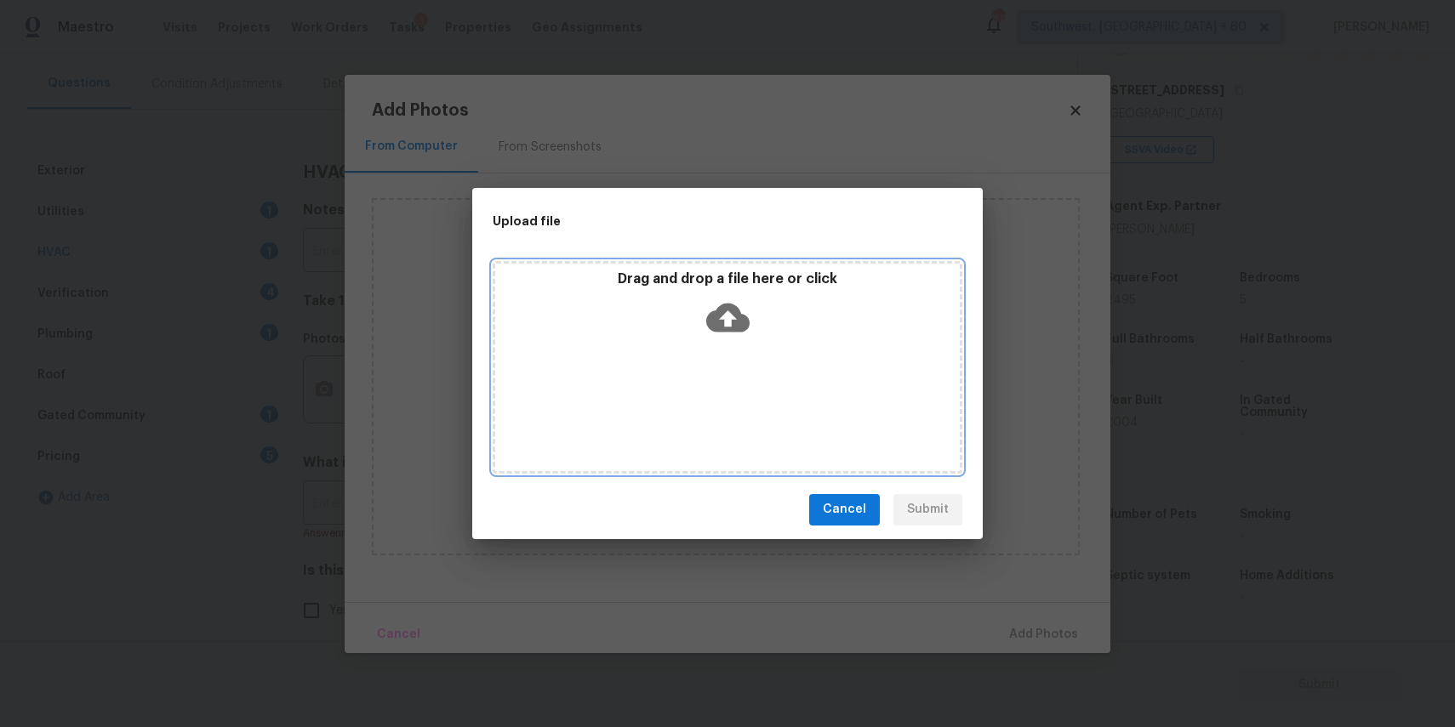
click at [699, 375] on div "Drag and drop a file here or click" at bounding box center [728, 367] width 470 height 213
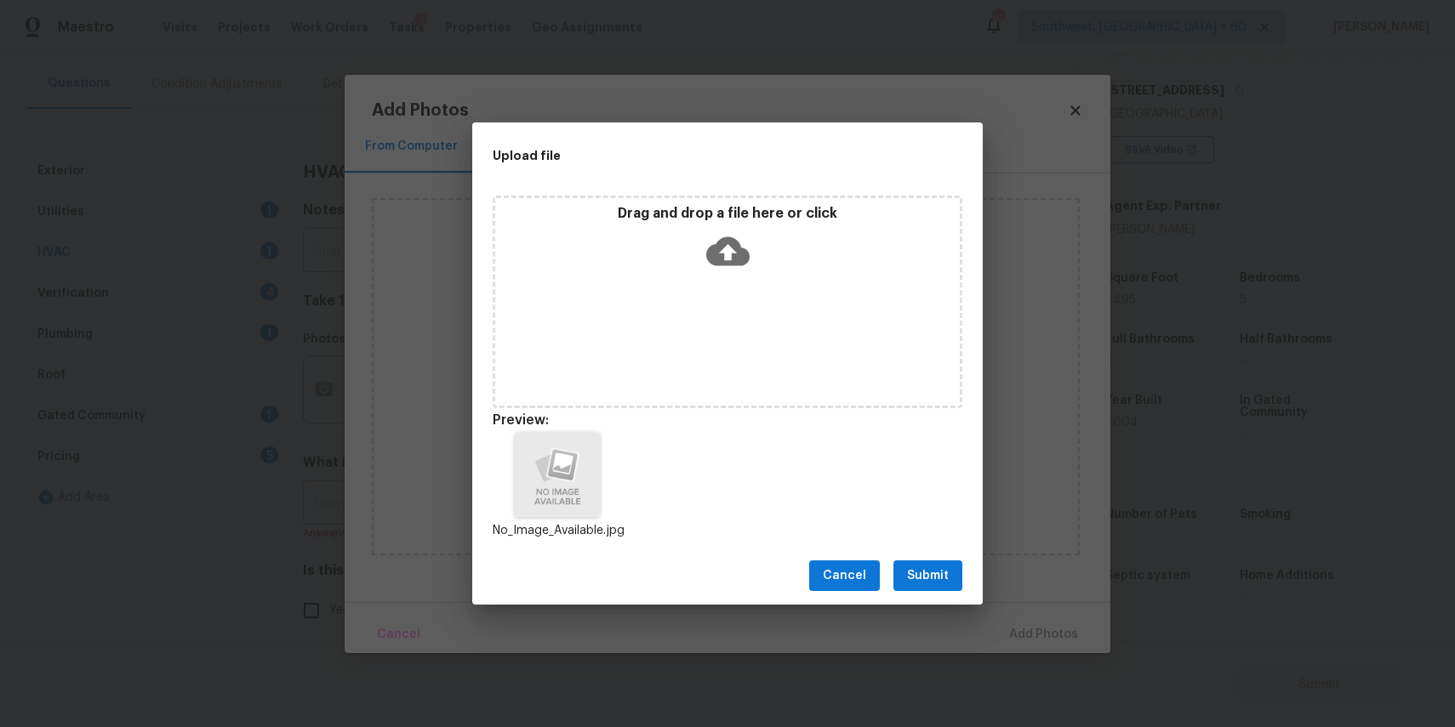
click at [931, 574] on span "Submit" at bounding box center [928, 576] width 42 height 21
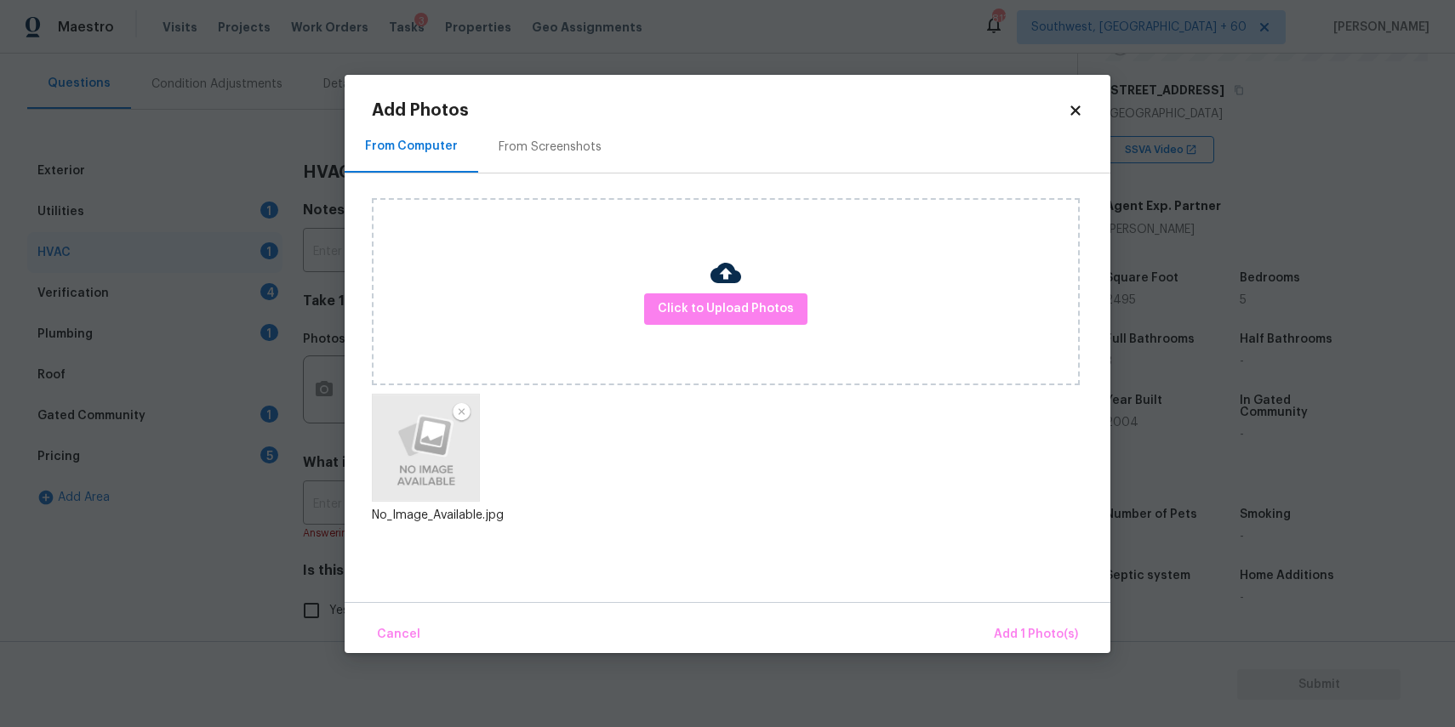
click at [1054, 611] on div "Cancel Add 1 Photo(s)" at bounding box center [728, 627] width 766 height 51
click at [1051, 623] on button "Add 1 Photo(s)" at bounding box center [1036, 635] width 98 height 37
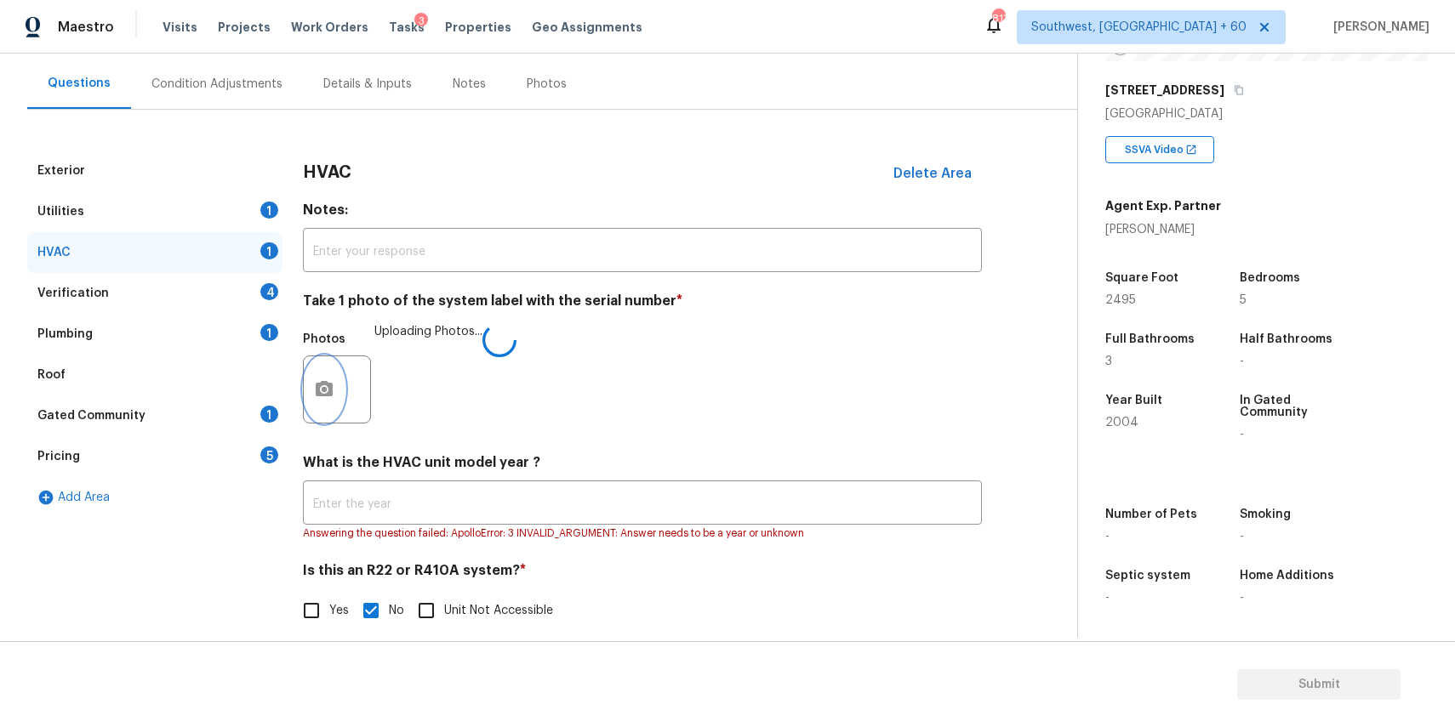
scroll to position [165, 0]
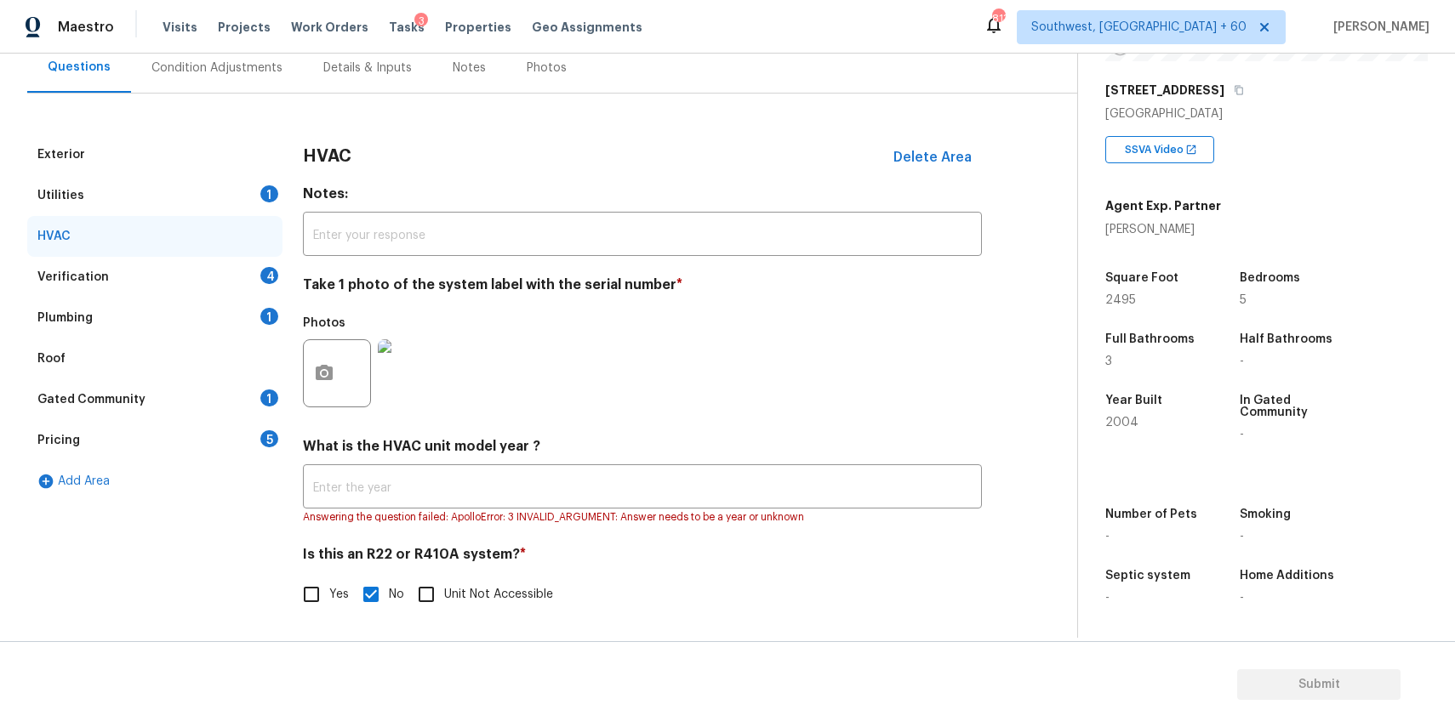
click at [236, 271] on div "Verification 4" at bounding box center [154, 277] width 255 height 41
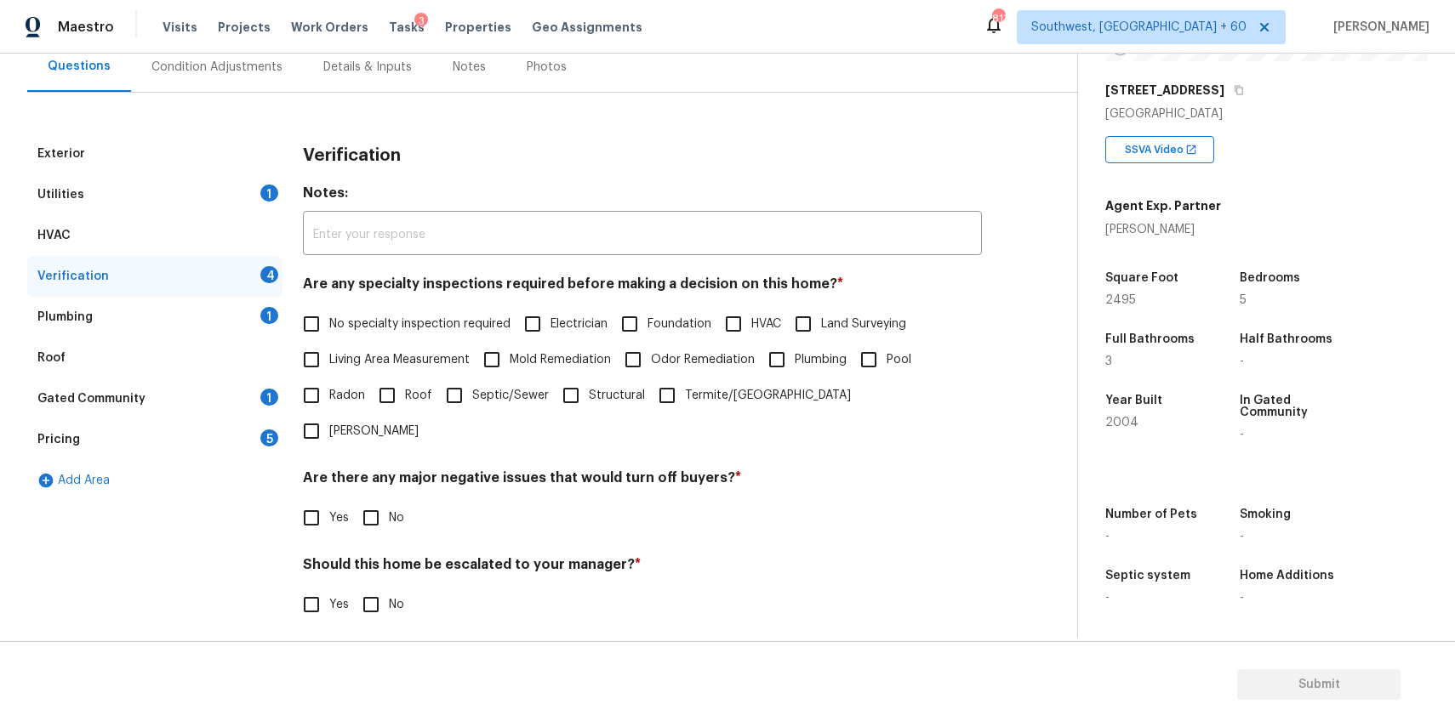
click at [416, 322] on span "No specialty inspection required" at bounding box center [419, 325] width 181 height 18
click at [329, 322] on input "No specialty inspection required" at bounding box center [312, 324] width 36 height 36
checkbox input "true"
click at [371, 587] on input "No" at bounding box center [371, 605] width 36 height 36
checkbox input "true"
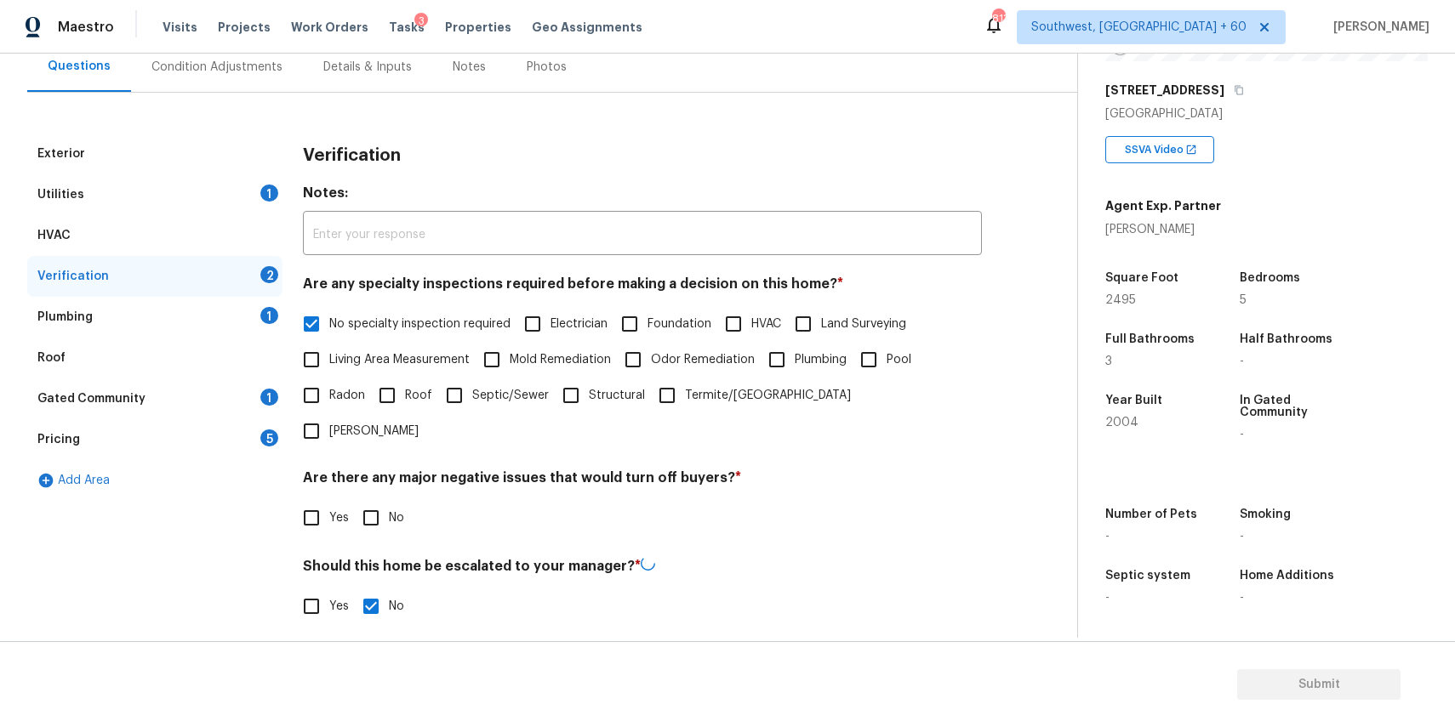
click at [376, 500] on input "No" at bounding box center [371, 518] width 36 height 36
checkbox input "true"
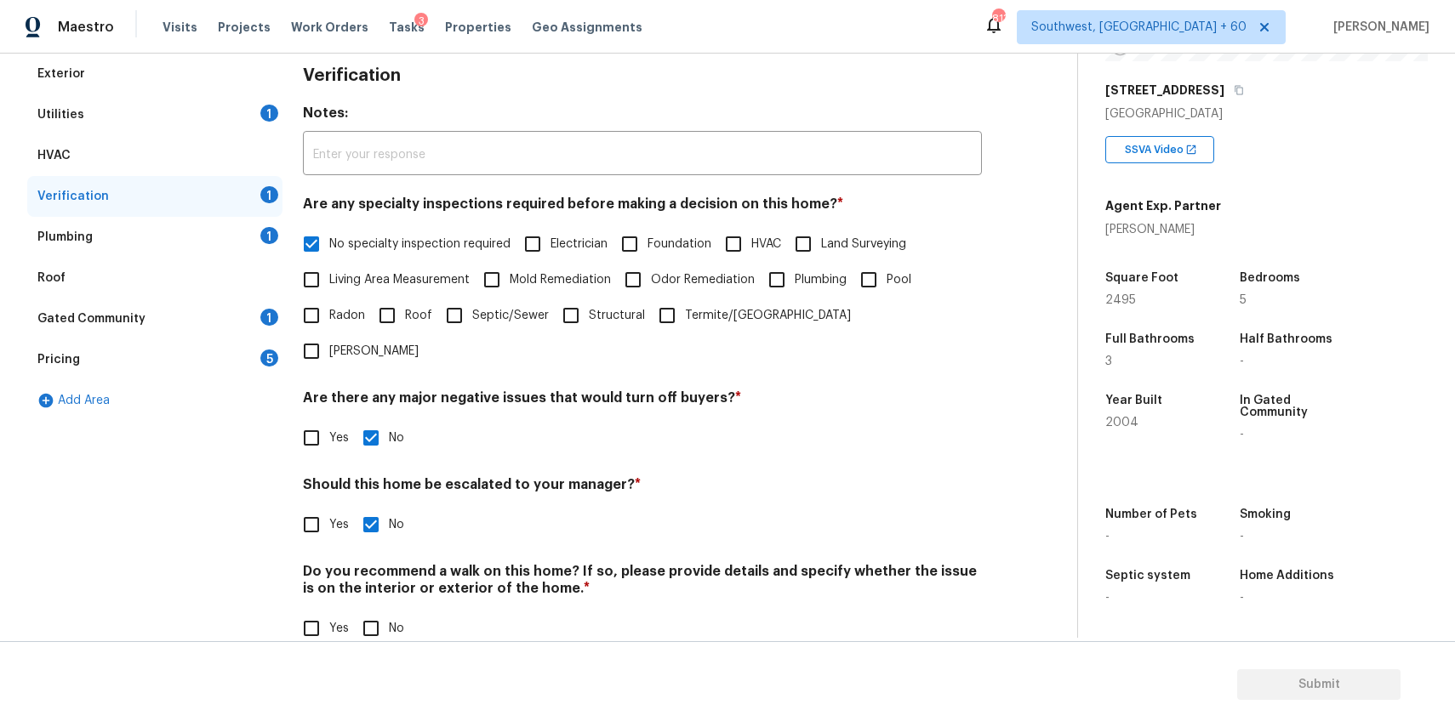
scroll to position [243, 0]
click at [361, 613] on input "No" at bounding box center [371, 631] width 36 height 36
checkbox input "true"
click at [260, 239] on div "Plumbing 1" at bounding box center [154, 239] width 255 height 41
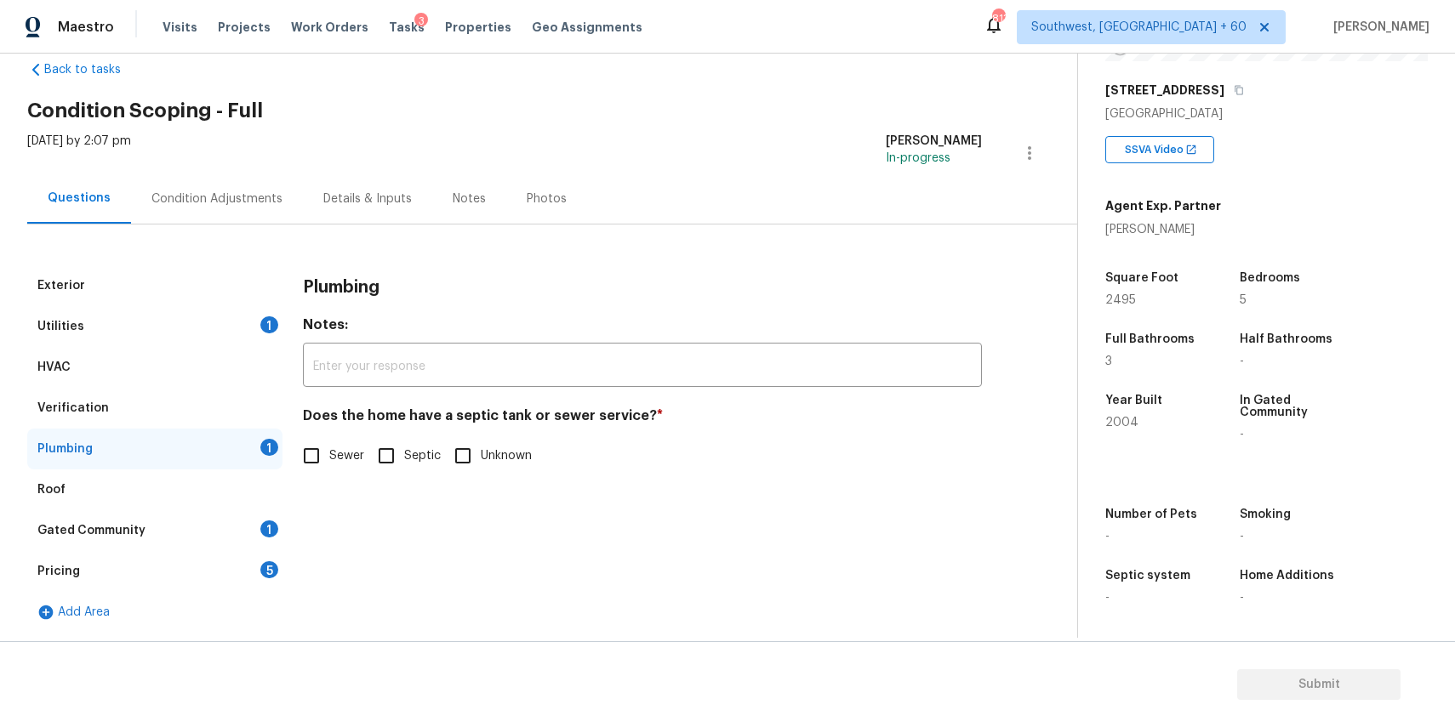
scroll to position [33, 0]
click at [333, 453] on span "Sewer" at bounding box center [346, 457] width 35 height 18
click at [329, 453] on input "Sewer" at bounding box center [312, 456] width 36 height 36
checkbox input "true"
click at [231, 523] on div "Gated Community 1" at bounding box center [154, 531] width 255 height 41
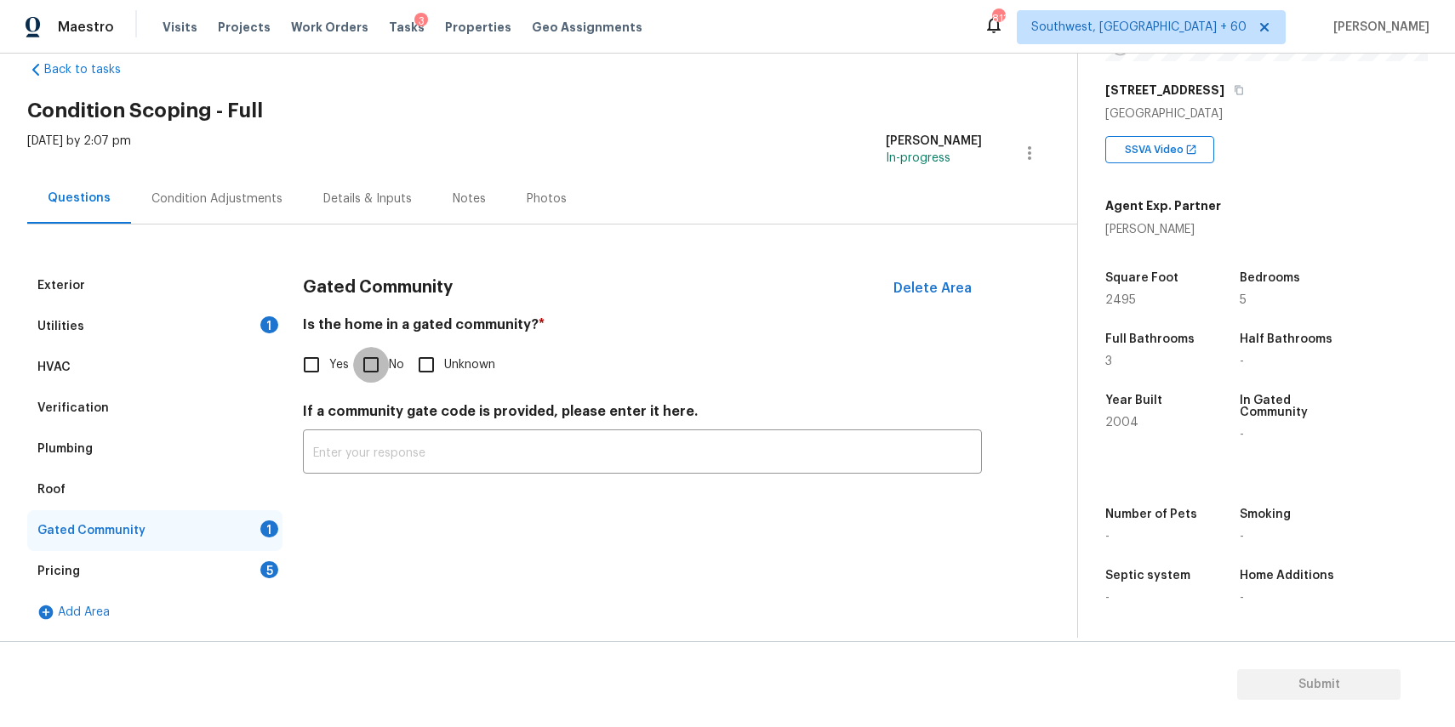
click at [375, 356] on input "No" at bounding box center [371, 365] width 36 height 36
checkbox input "true"
click at [254, 566] on div "Pricing 5" at bounding box center [154, 571] width 255 height 41
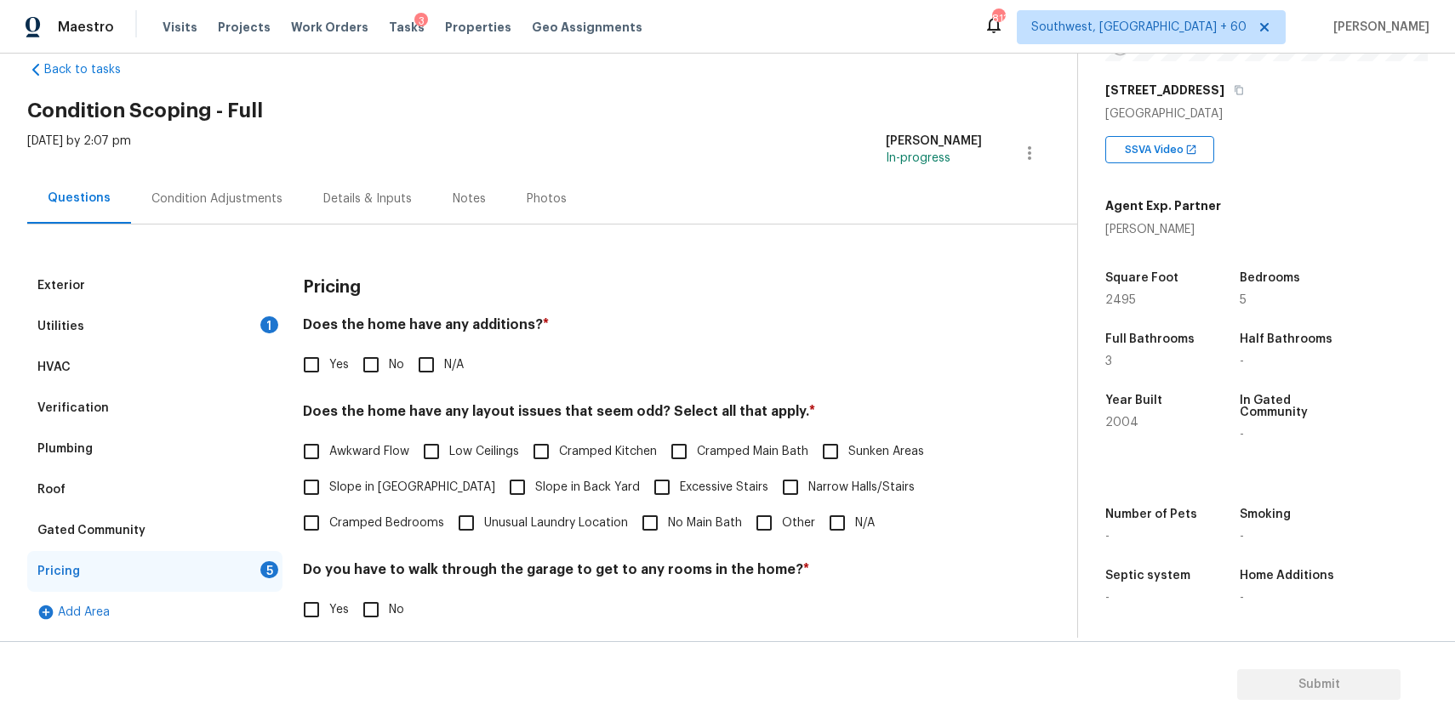
scroll to position [143, 0]
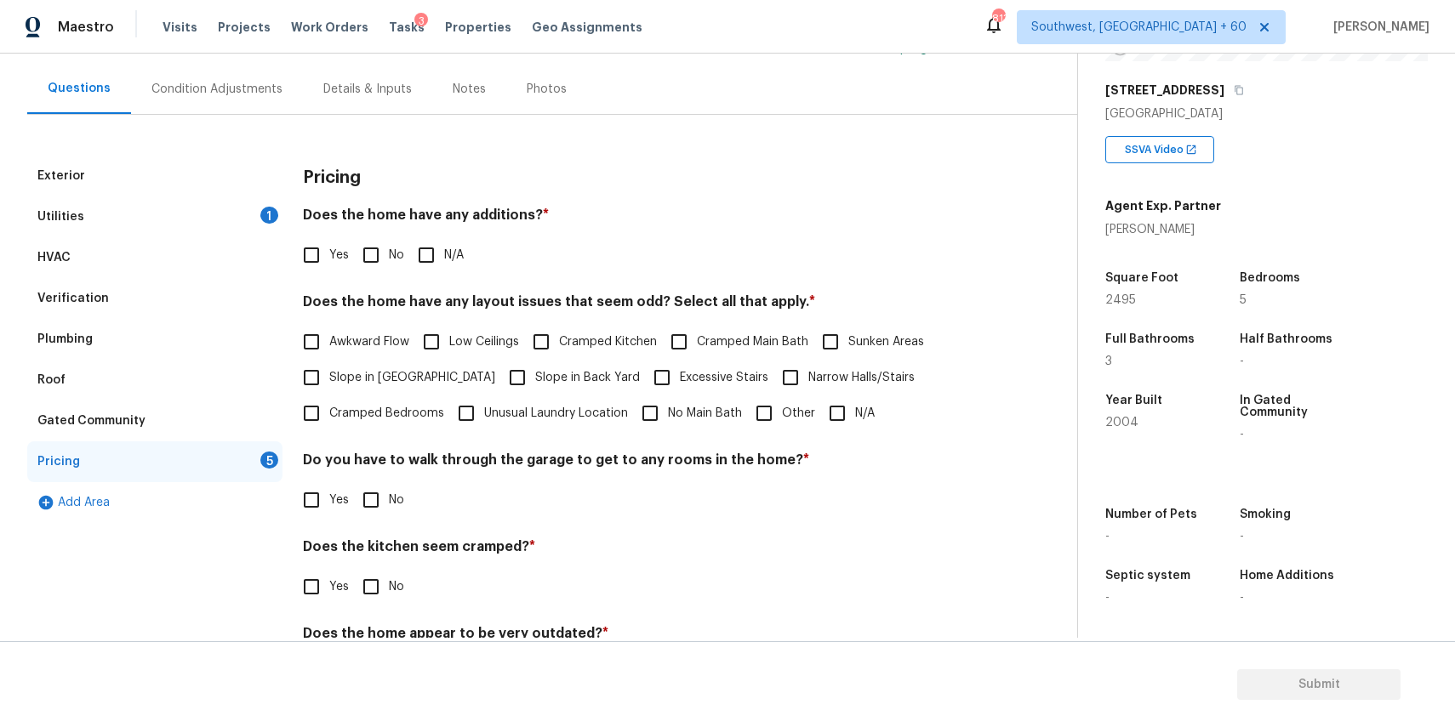
click at [437, 239] on input "N/A" at bounding box center [426, 255] width 36 height 36
checkbox input "true"
click at [838, 410] on input "N/A" at bounding box center [837, 414] width 36 height 36
checkbox input "true"
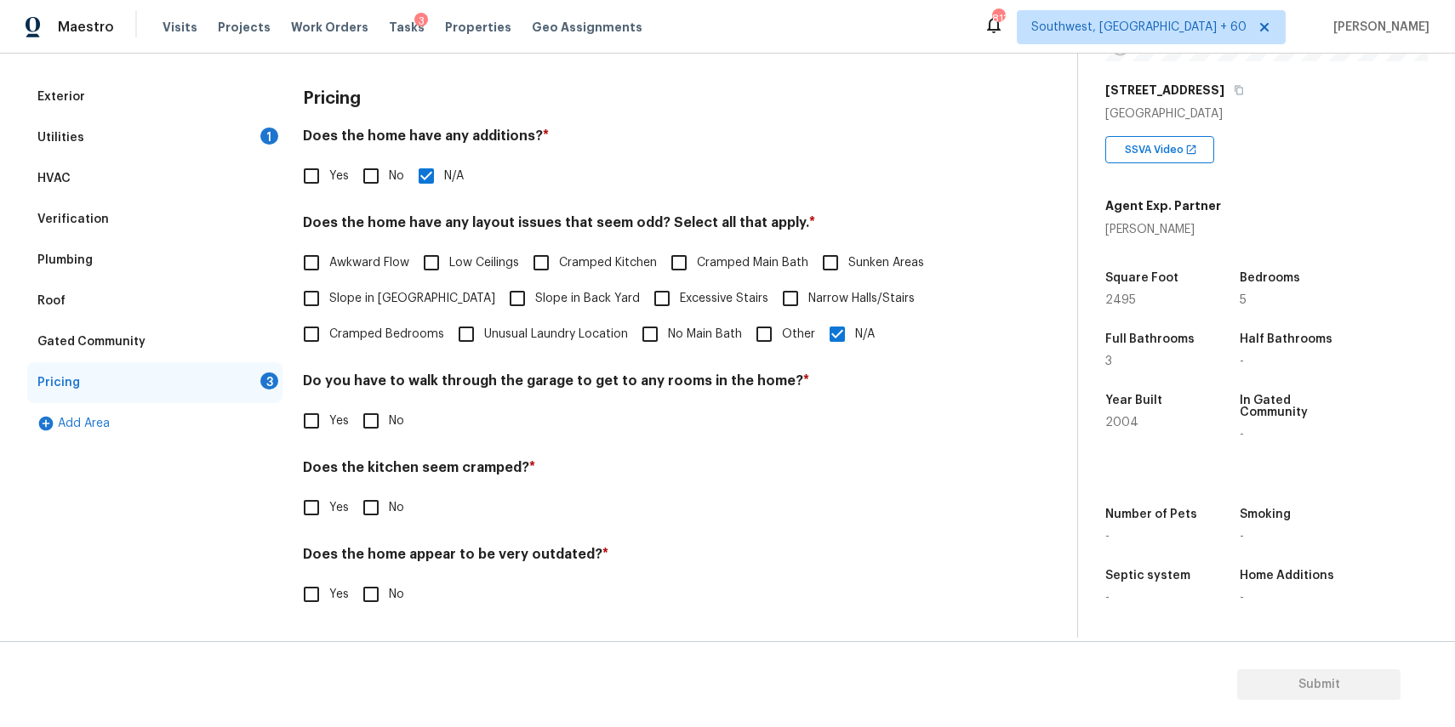
scroll to position [222, 0]
click at [372, 433] on input "No" at bounding box center [371, 421] width 36 height 36
checkbox input "true"
click at [372, 511] on input "No" at bounding box center [371, 510] width 36 height 36
checkbox input "true"
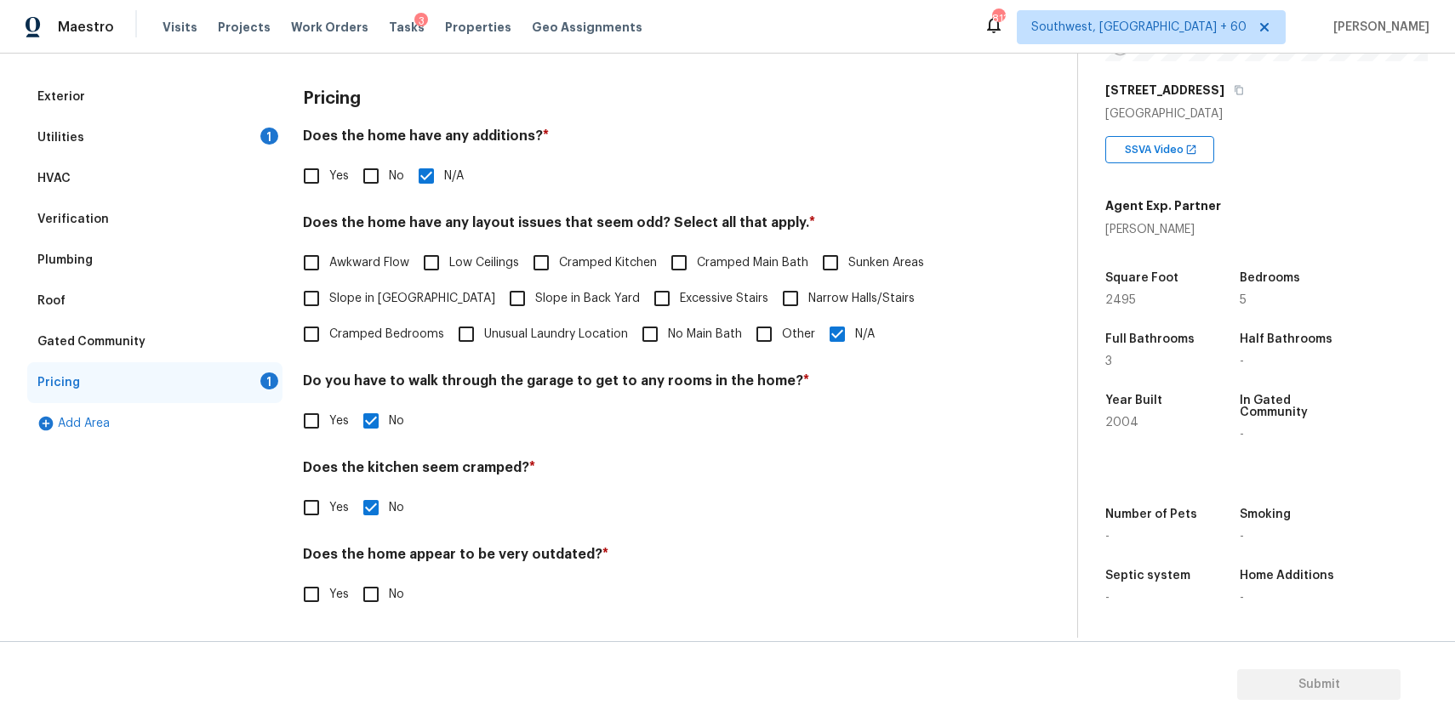
click at [374, 596] on input "No" at bounding box center [371, 595] width 36 height 36
checkbox input "true"
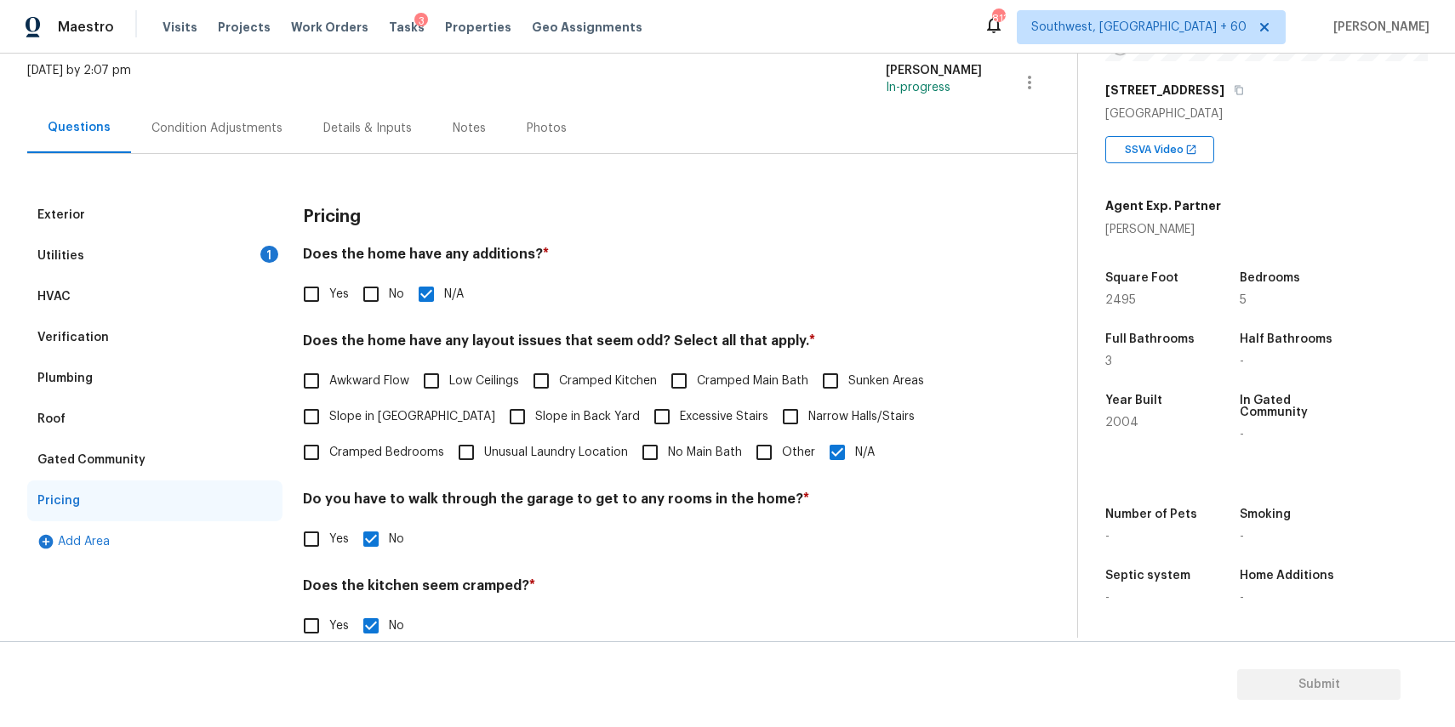
scroll to position [0, 0]
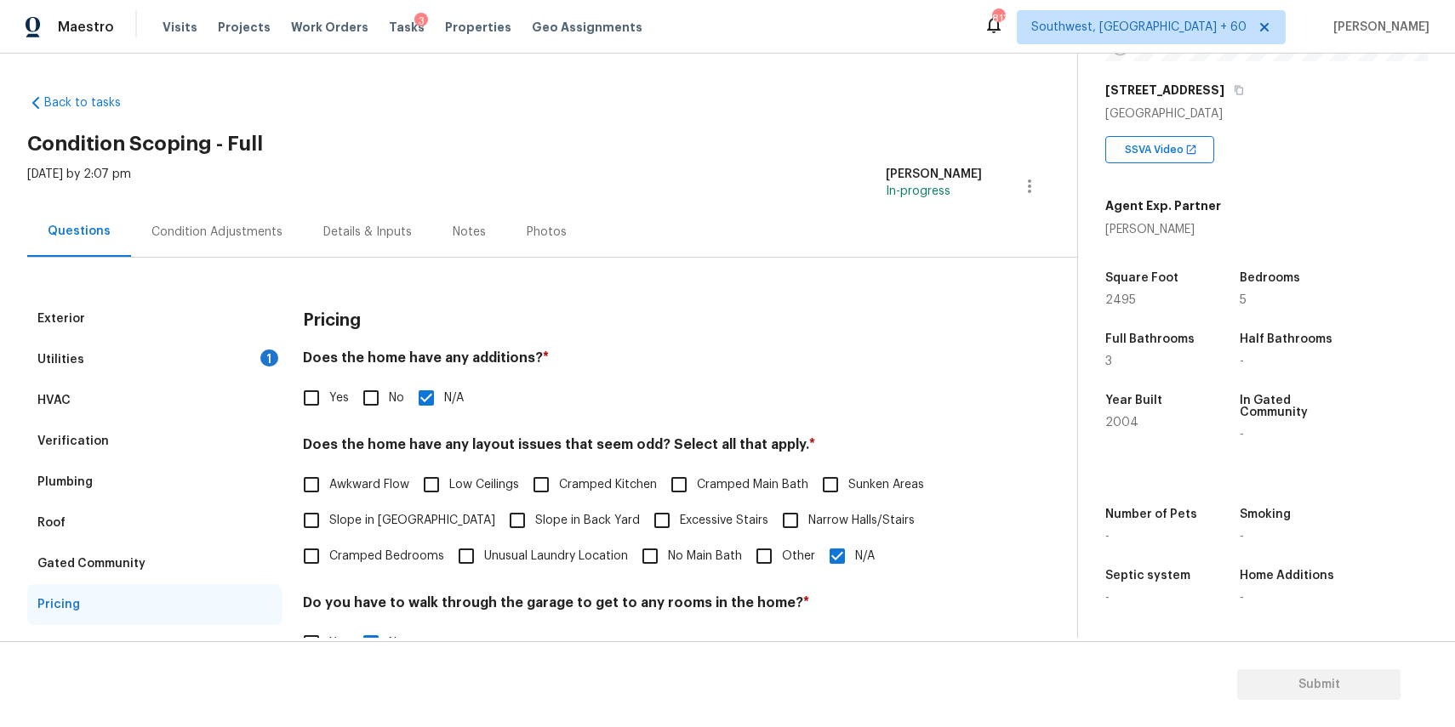
click at [204, 235] on div "Condition Adjustments" at bounding box center [216, 232] width 131 height 17
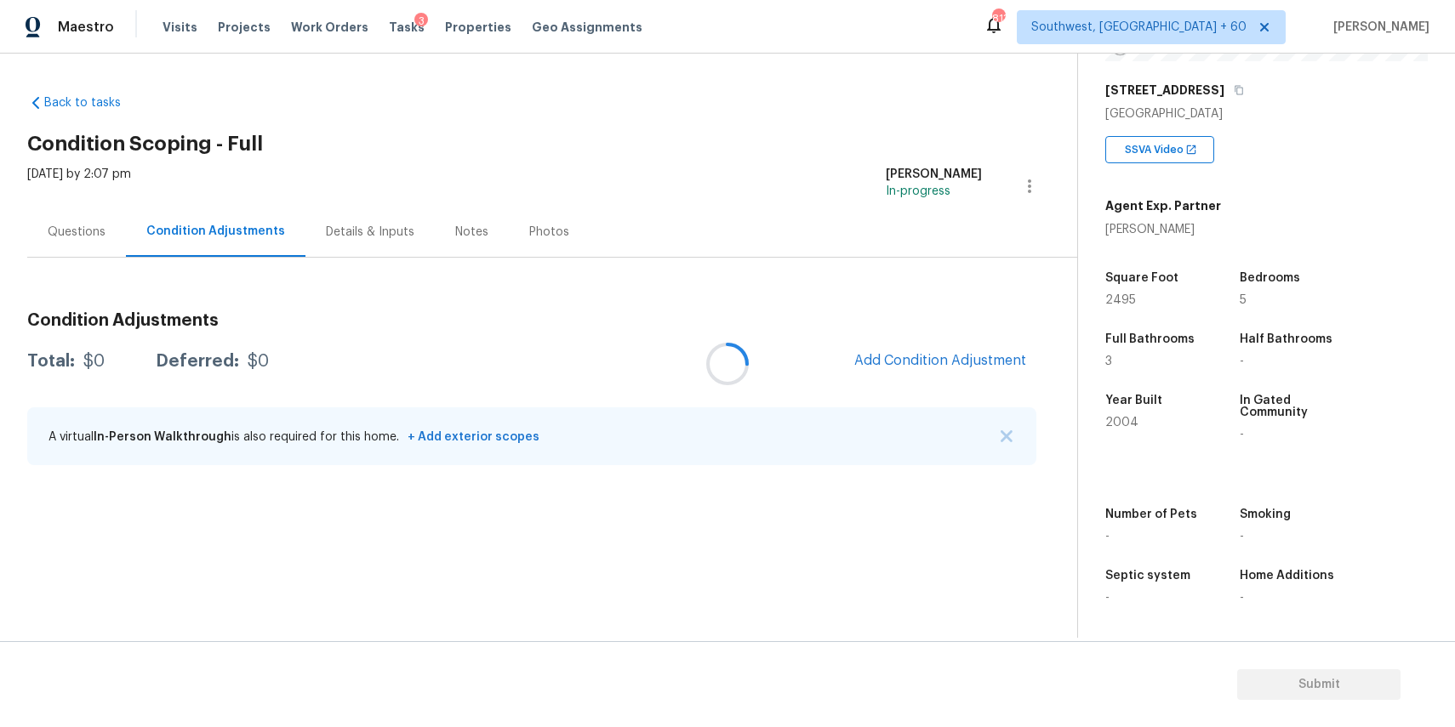
click at [1009, 439] on div at bounding box center [727, 363] width 1455 height 727
click at [990, 431] on div at bounding box center [727, 363] width 1455 height 727
click at [1008, 438] on div at bounding box center [727, 363] width 1455 height 727
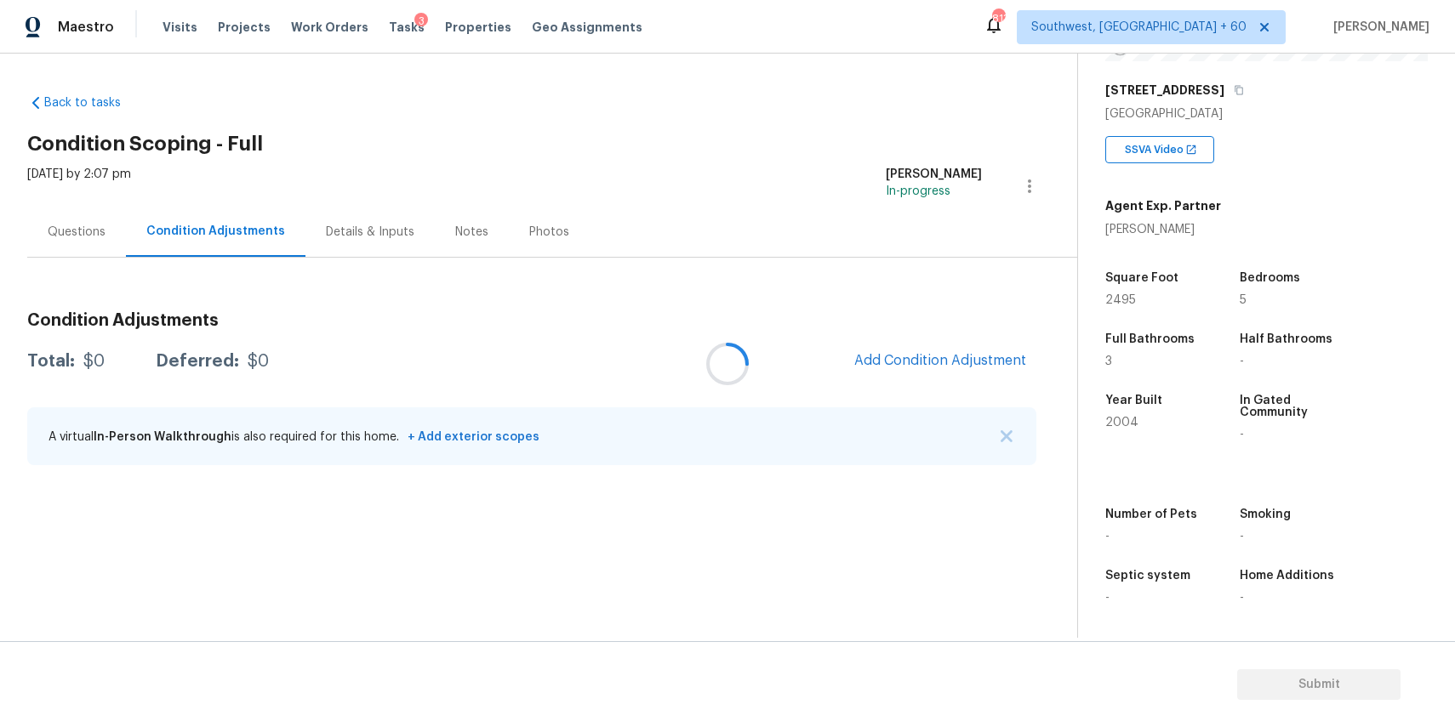
click at [1008, 438] on div at bounding box center [727, 363] width 1455 height 727
click at [960, 350] on button "Add Condition Adjustment" at bounding box center [940, 361] width 192 height 36
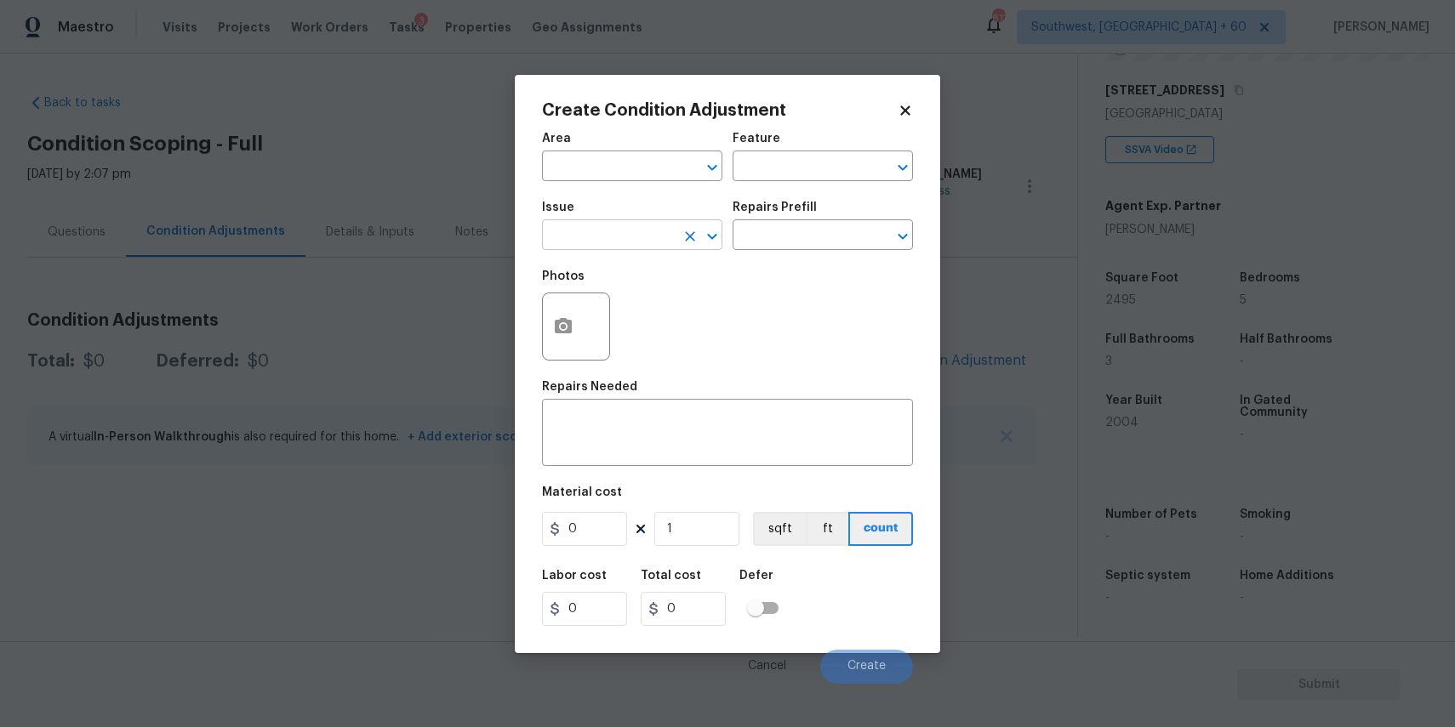
click at [610, 235] on input "text" at bounding box center [608, 237] width 133 height 26
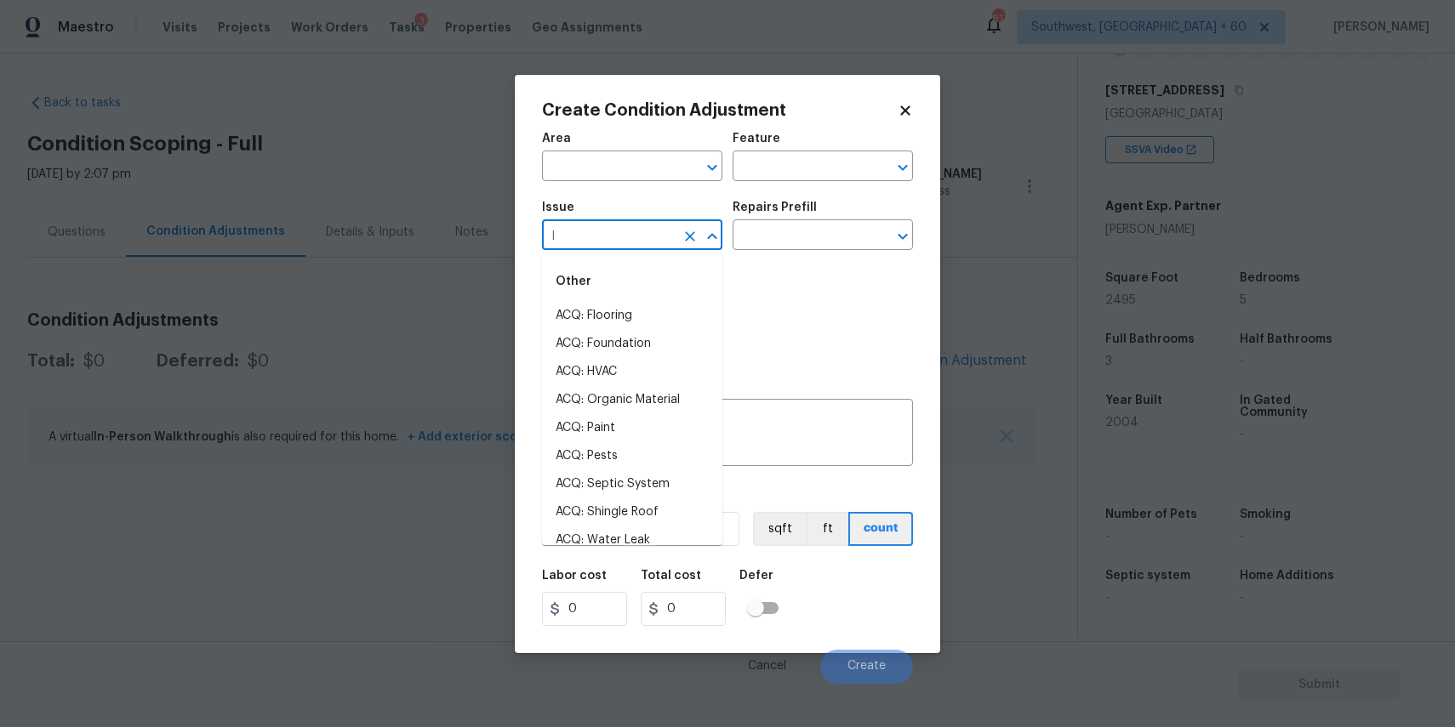
type input "la"
type input "n"
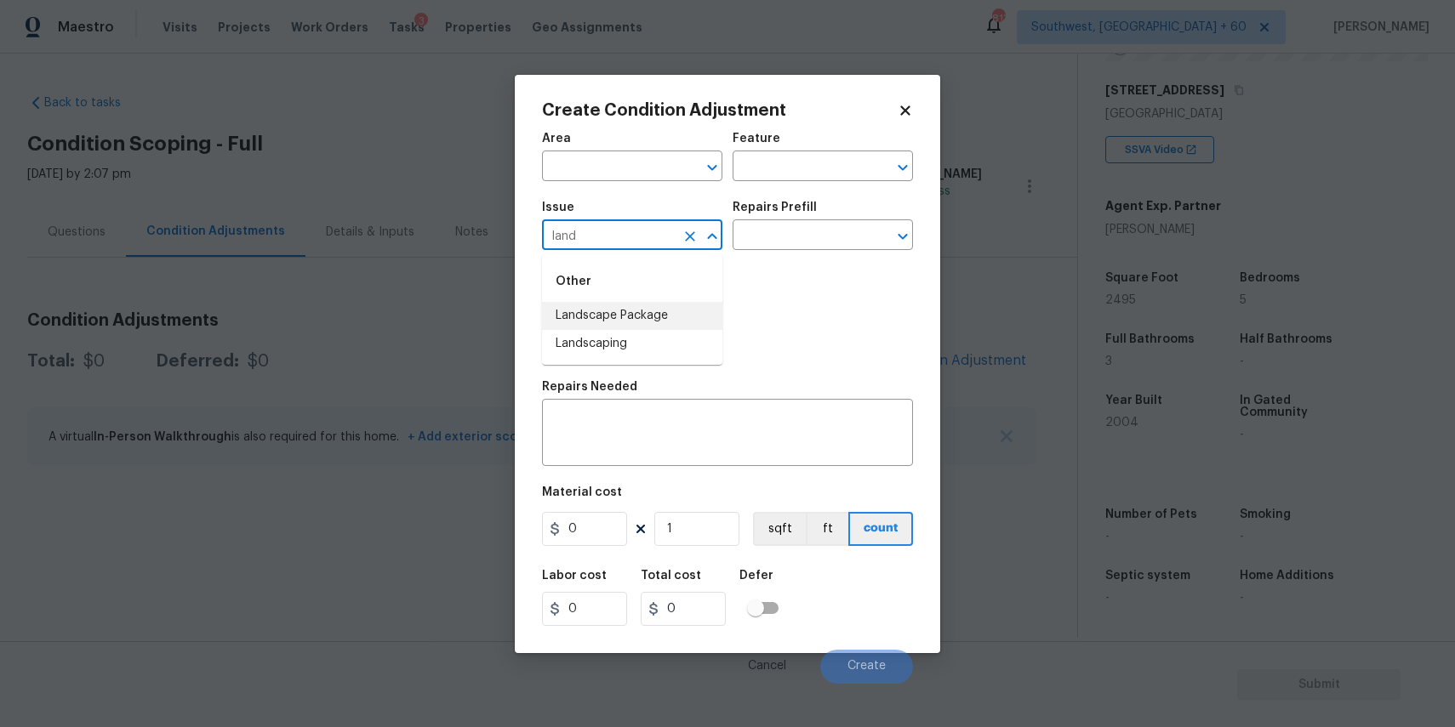
click at [660, 320] on li "Landscape Package" at bounding box center [632, 316] width 180 height 28
type input "Landscape Package"
click at [775, 237] on input "text" at bounding box center [799, 237] width 133 height 26
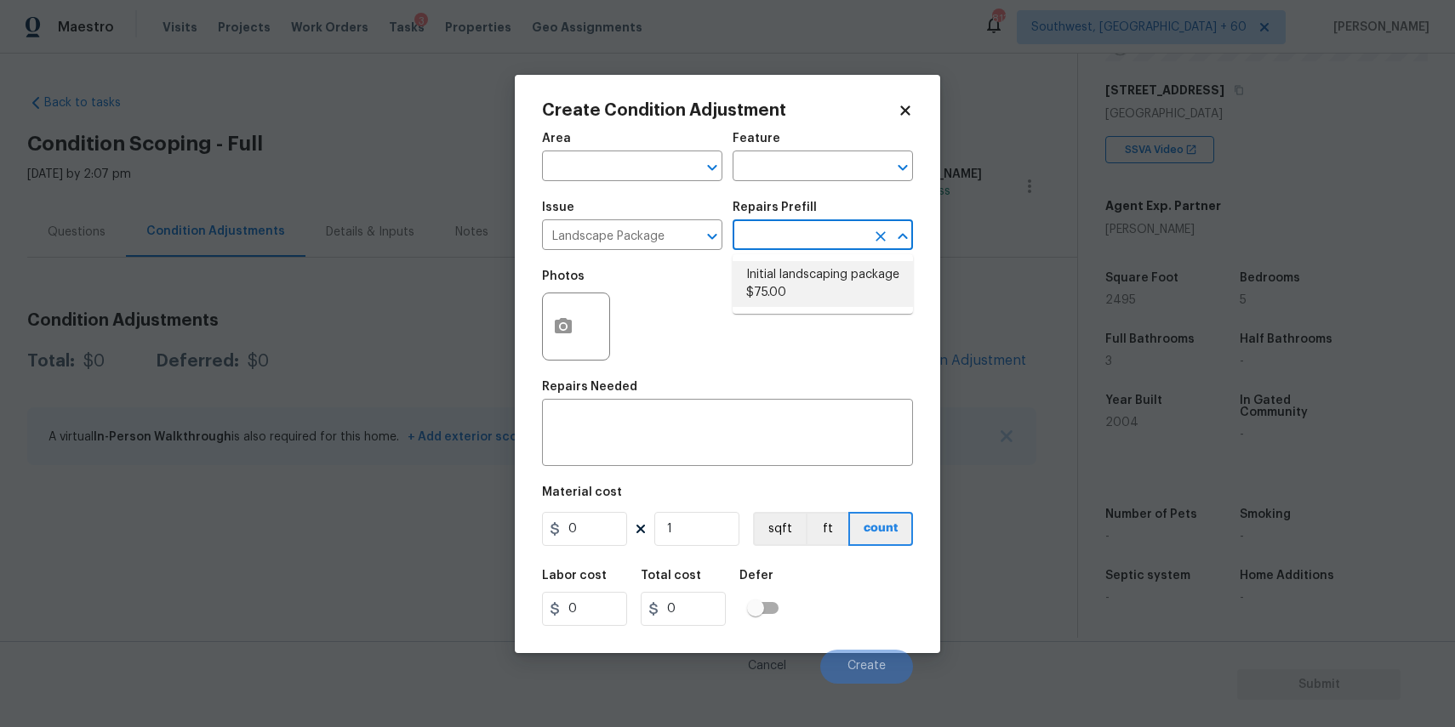
click at [827, 288] on li "Initial landscaping package $75.00" at bounding box center [823, 284] width 180 height 46
type input "Home Readiness Packages"
type textarea "Mowing of grass up to 6" in height. Mow, edge along driveways & sidewalks, trim…"
type input "75"
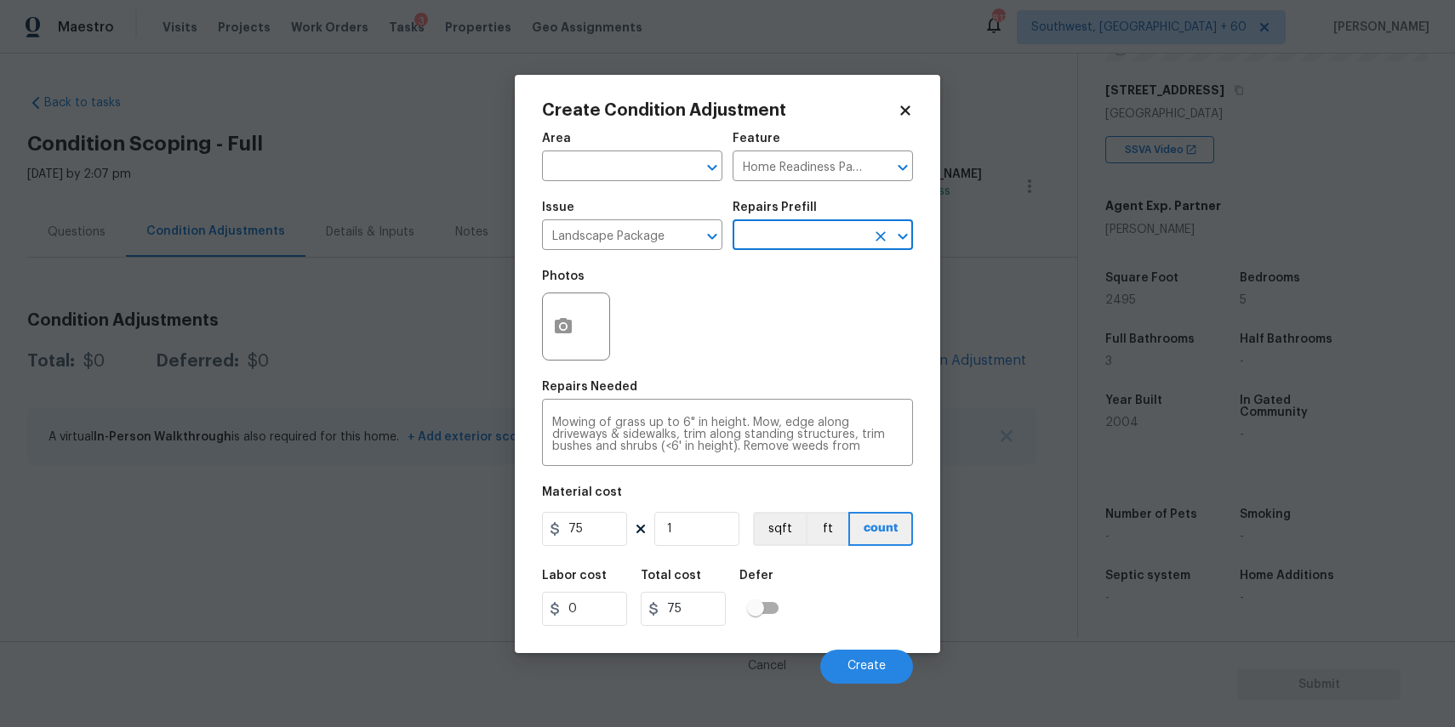
click at [609, 486] on div "Area ​ Feature Home Readiness Packages ​ Issue Landscape Package ​ Repairs Pref…" at bounding box center [727, 404] width 371 height 562
click at [607, 509] on figure "Material cost 75 1 sqft ft count" at bounding box center [727, 518] width 371 height 63
click at [606, 537] on input "75" at bounding box center [584, 529] width 85 height 34
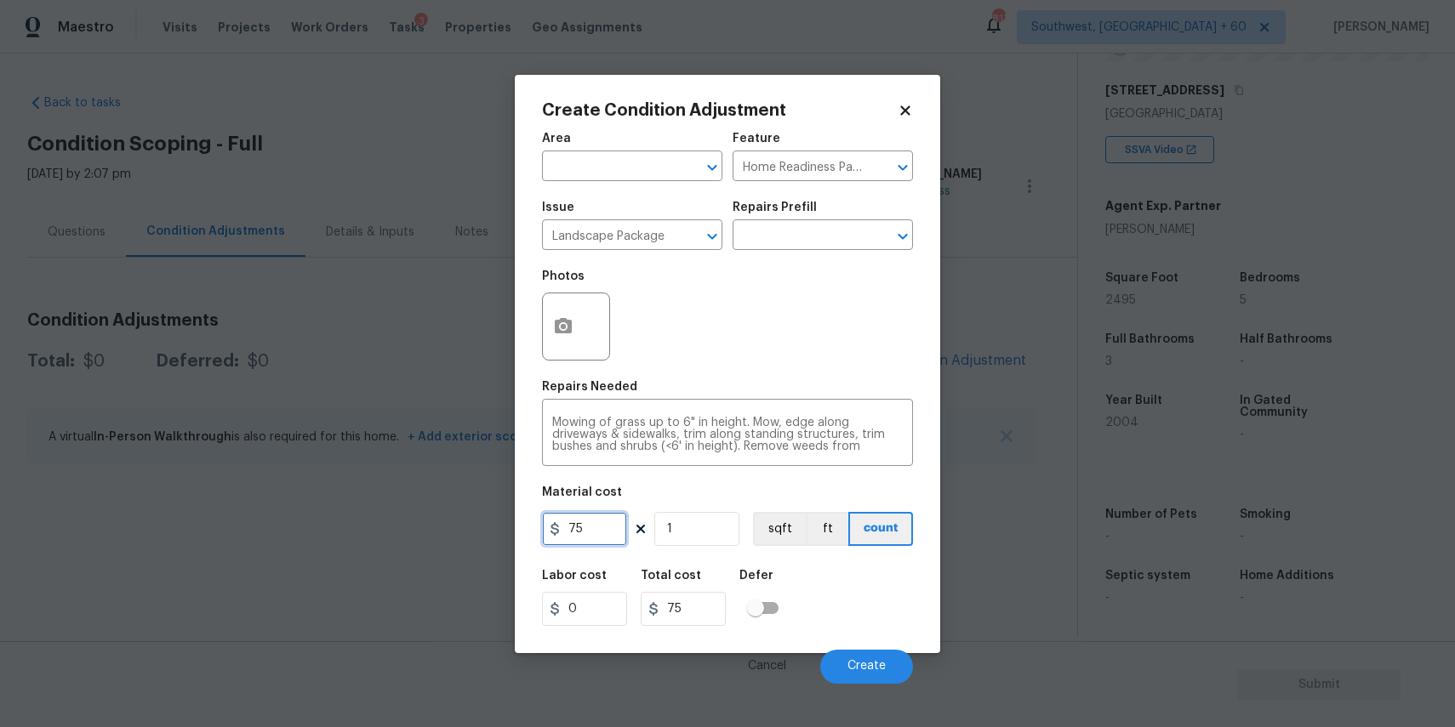
click at [606, 537] on input "75" at bounding box center [584, 529] width 85 height 34
type input "300"
click at [858, 659] on button "Create" at bounding box center [866, 667] width 93 height 34
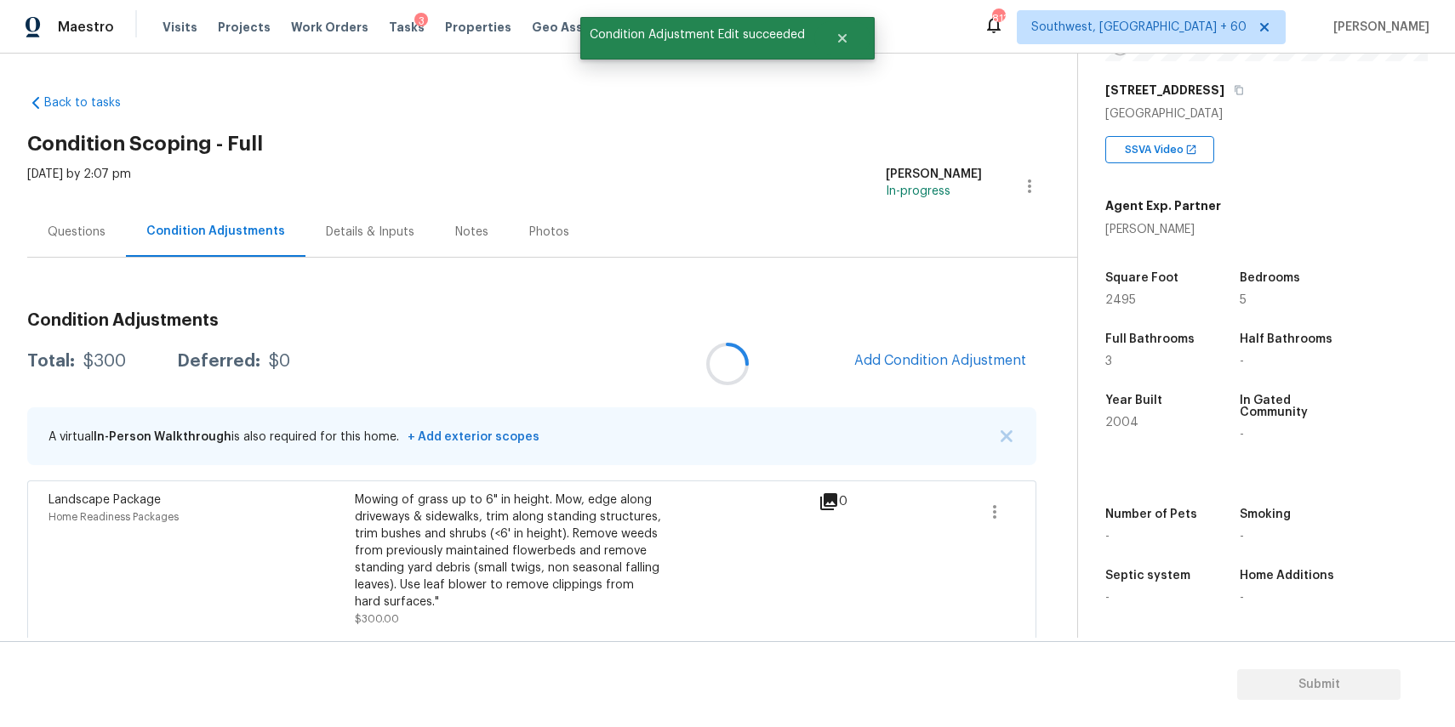
click at [955, 374] on div at bounding box center [727, 363] width 1455 height 727
click at [944, 362] on span "Add Condition Adjustment" at bounding box center [940, 360] width 172 height 15
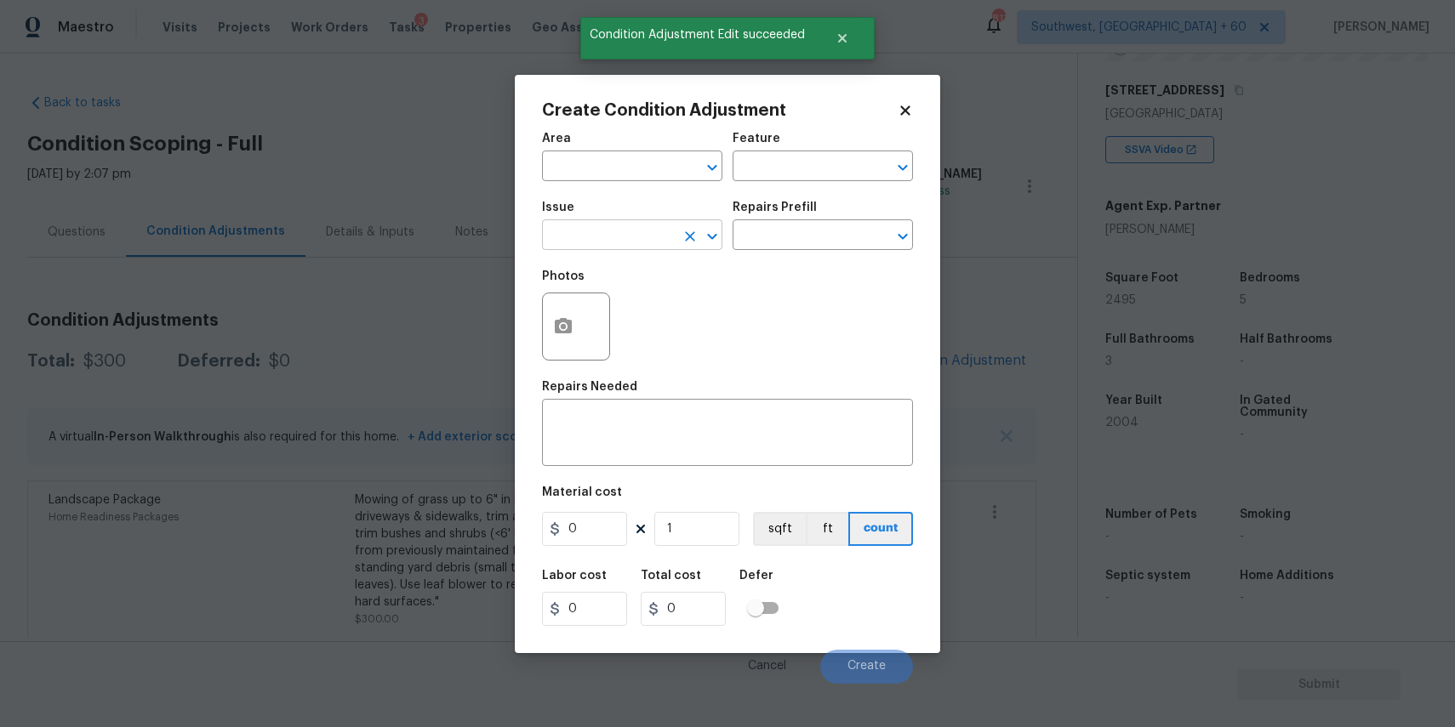
click at [606, 227] on input "text" at bounding box center [608, 237] width 133 height 26
click at [602, 318] on li "Pressure Washing" at bounding box center [632, 316] width 180 height 28
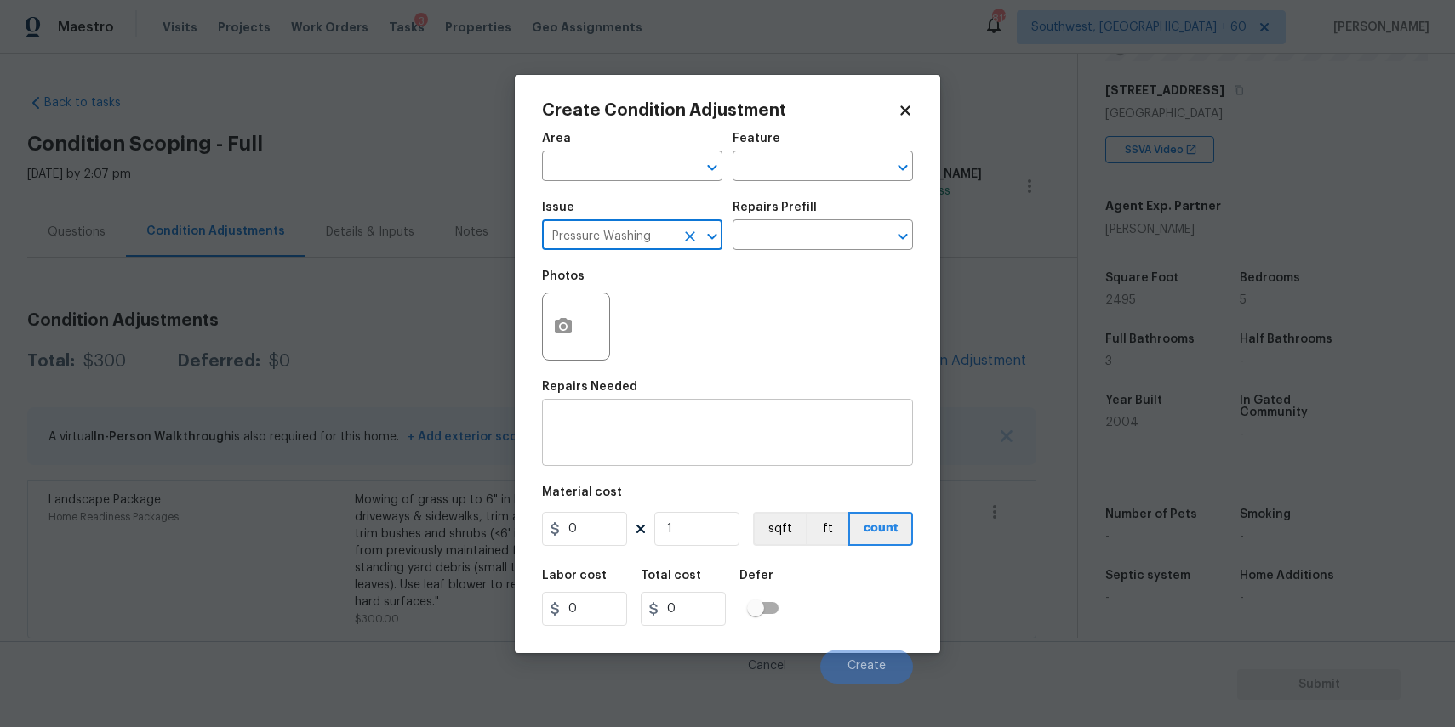
type input "Pressure Washing"
click at [586, 441] on textarea at bounding box center [727, 435] width 351 height 36
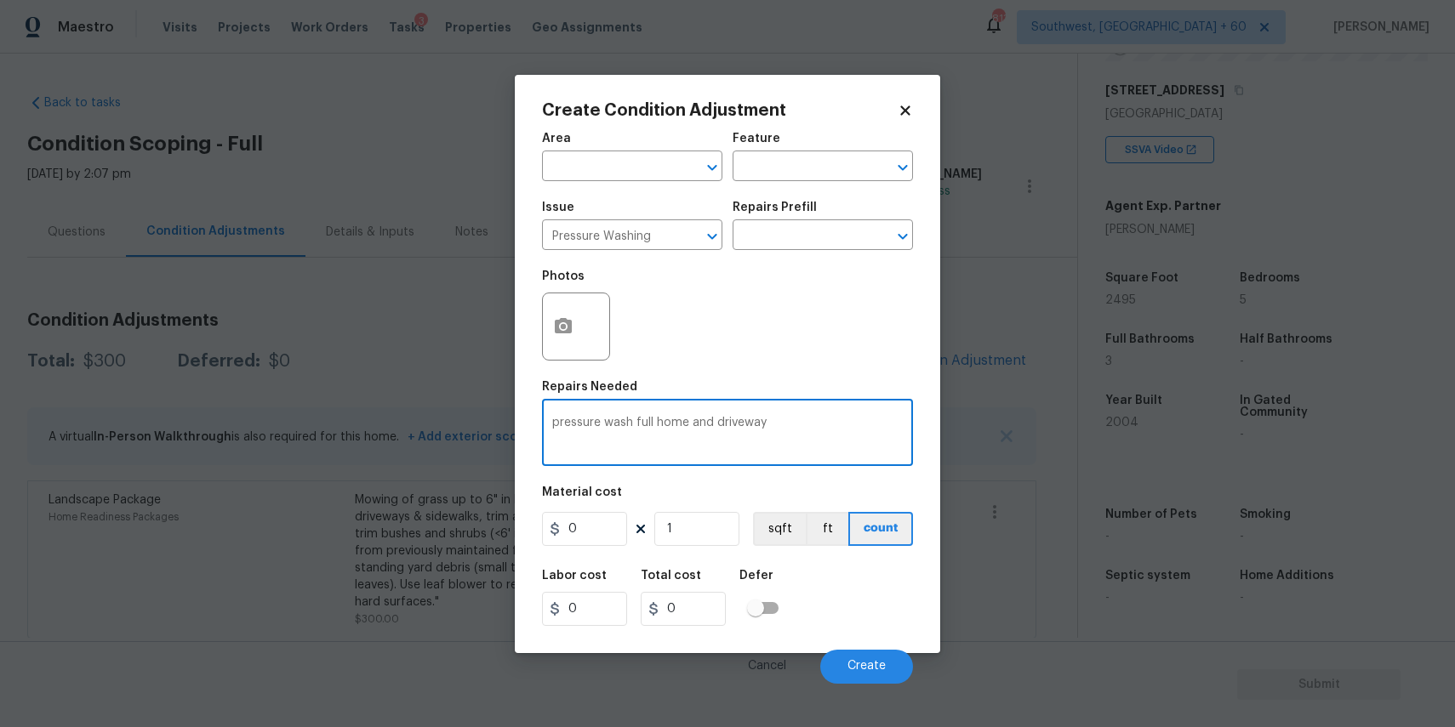
type textarea "pressure wash full home and driveway"
click at [594, 544] on input "0" at bounding box center [584, 529] width 85 height 34
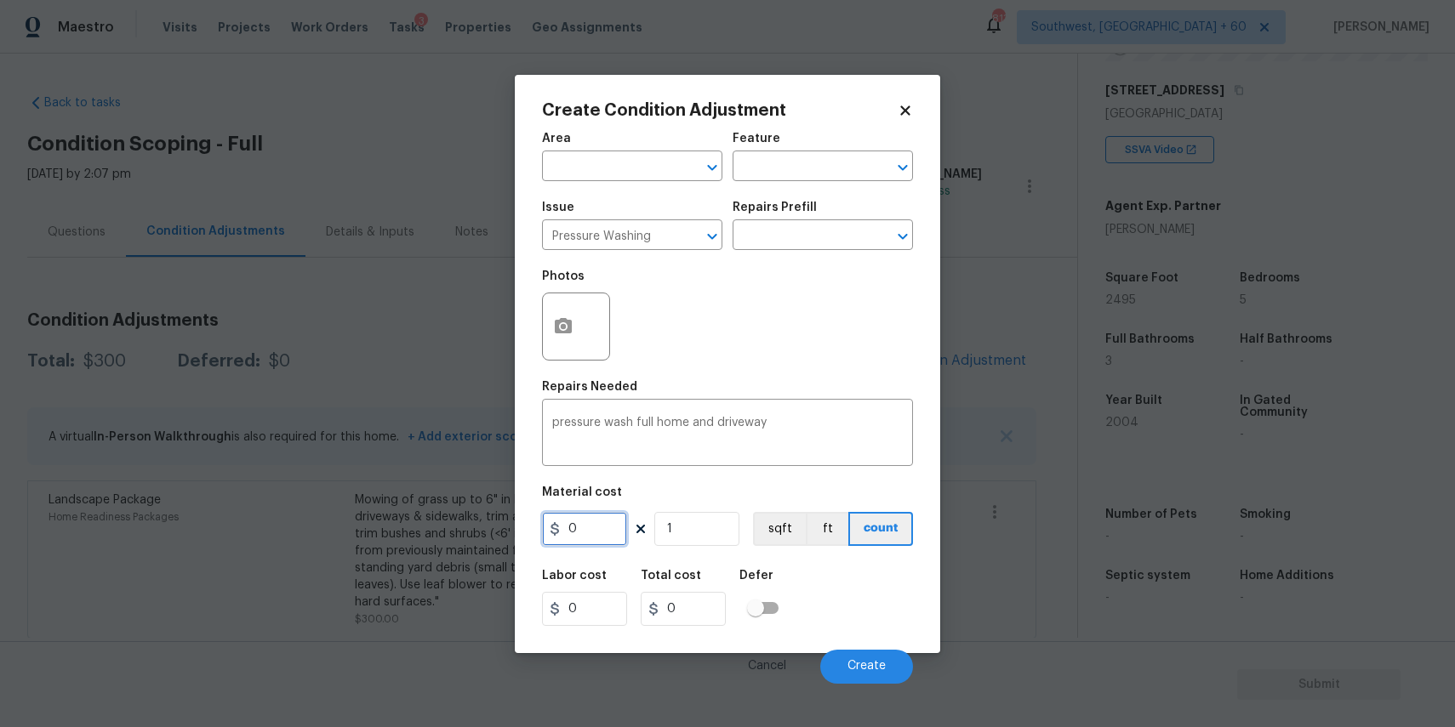
click at [594, 544] on input "0" at bounding box center [584, 529] width 85 height 34
type input "300"
click at [881, 663] on span "Create" at bounding box center [866, 666] width 38 height 13
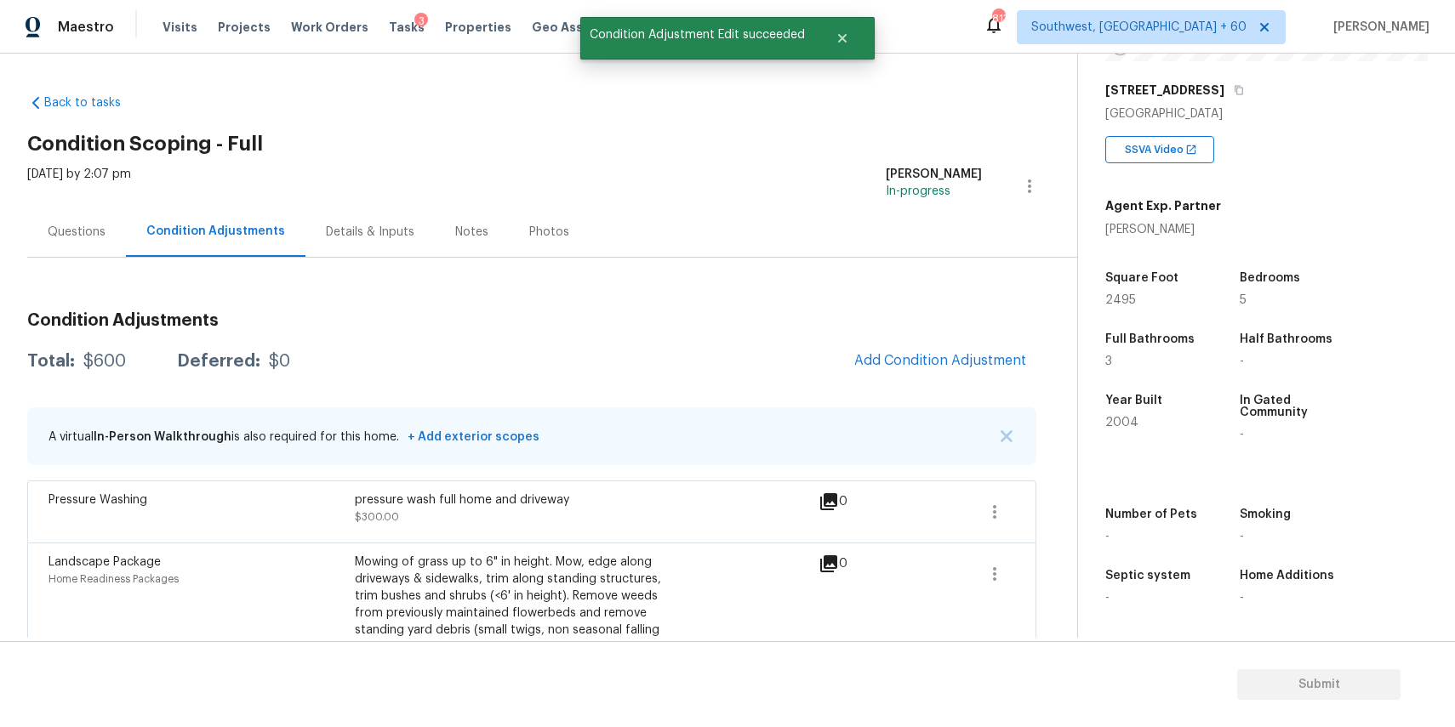
click at [67, 225] on div "Questions" at bounding box center [77, 232] width 58 height 17
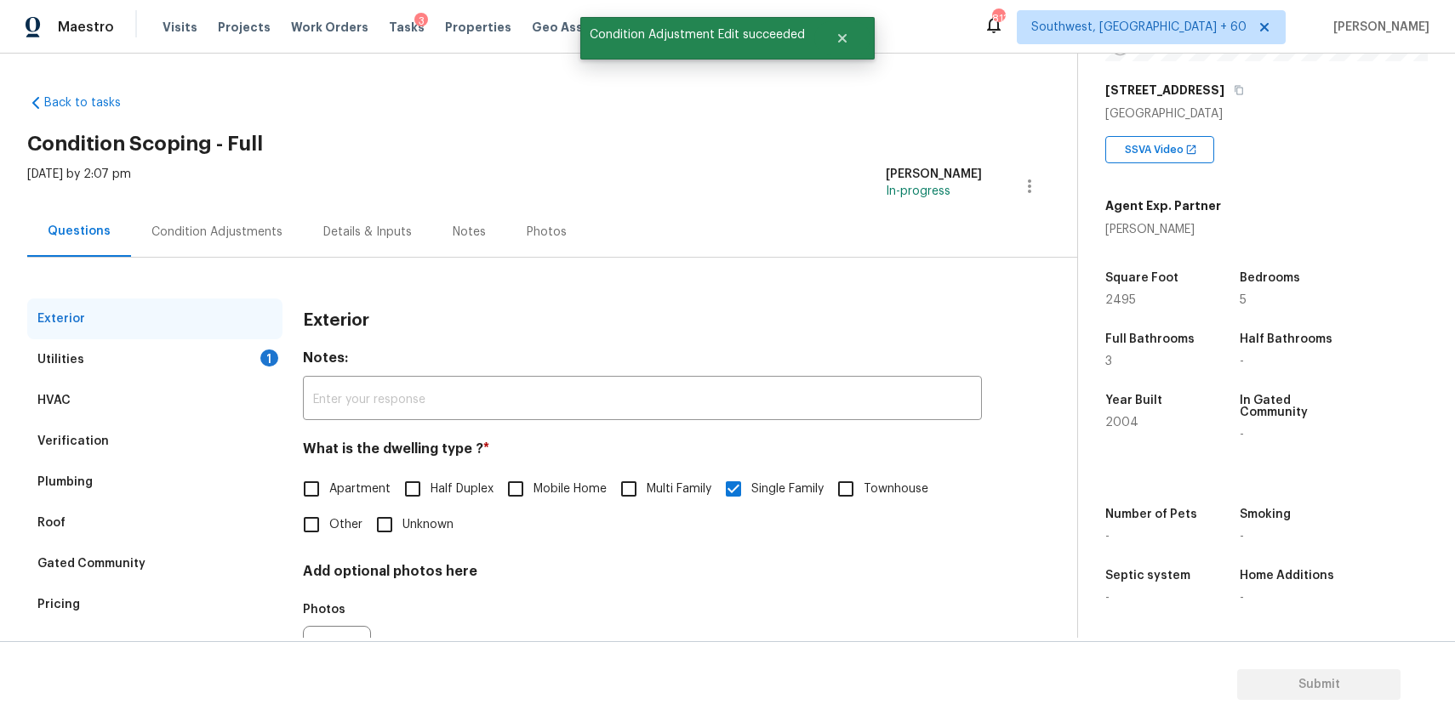
click at [256, 241] on div "Condition Adjustments" at bounding box center [217, 232] width 172 height 50
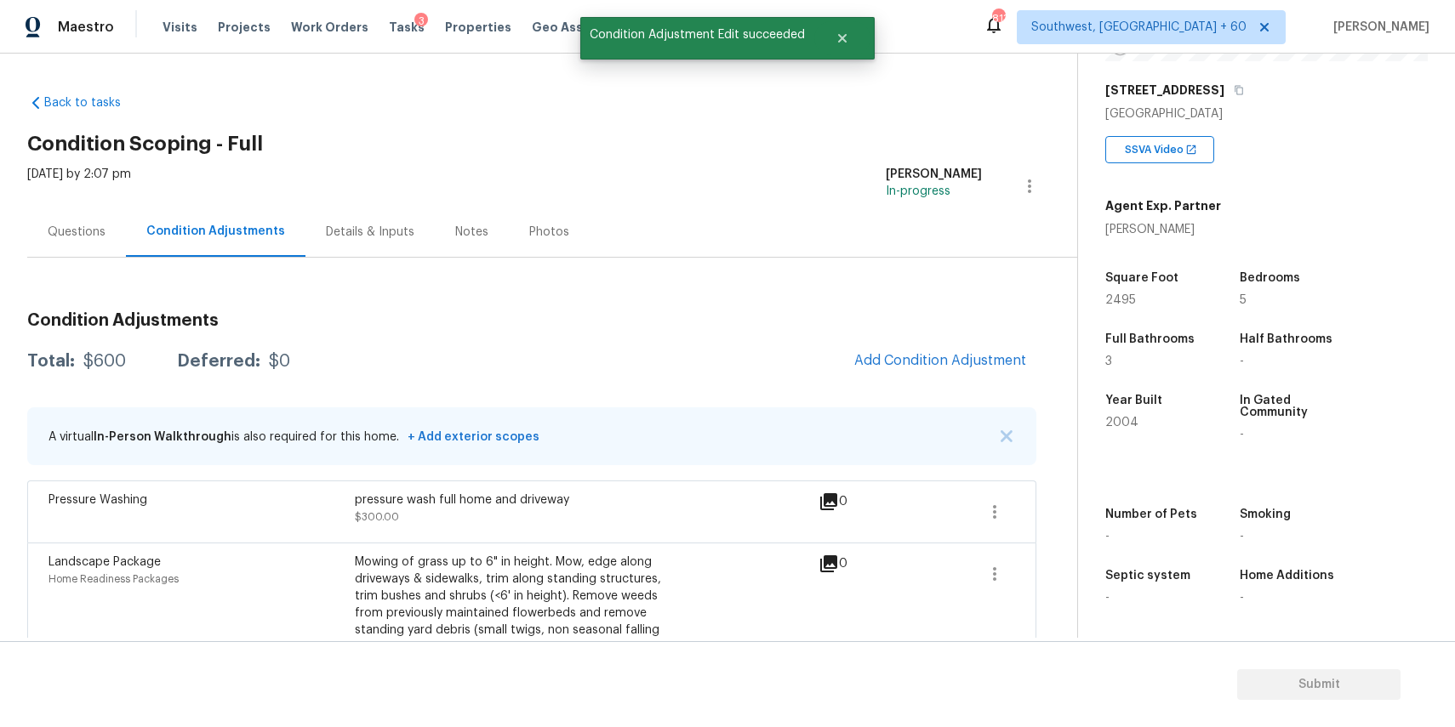
scroll to position [68, 0]
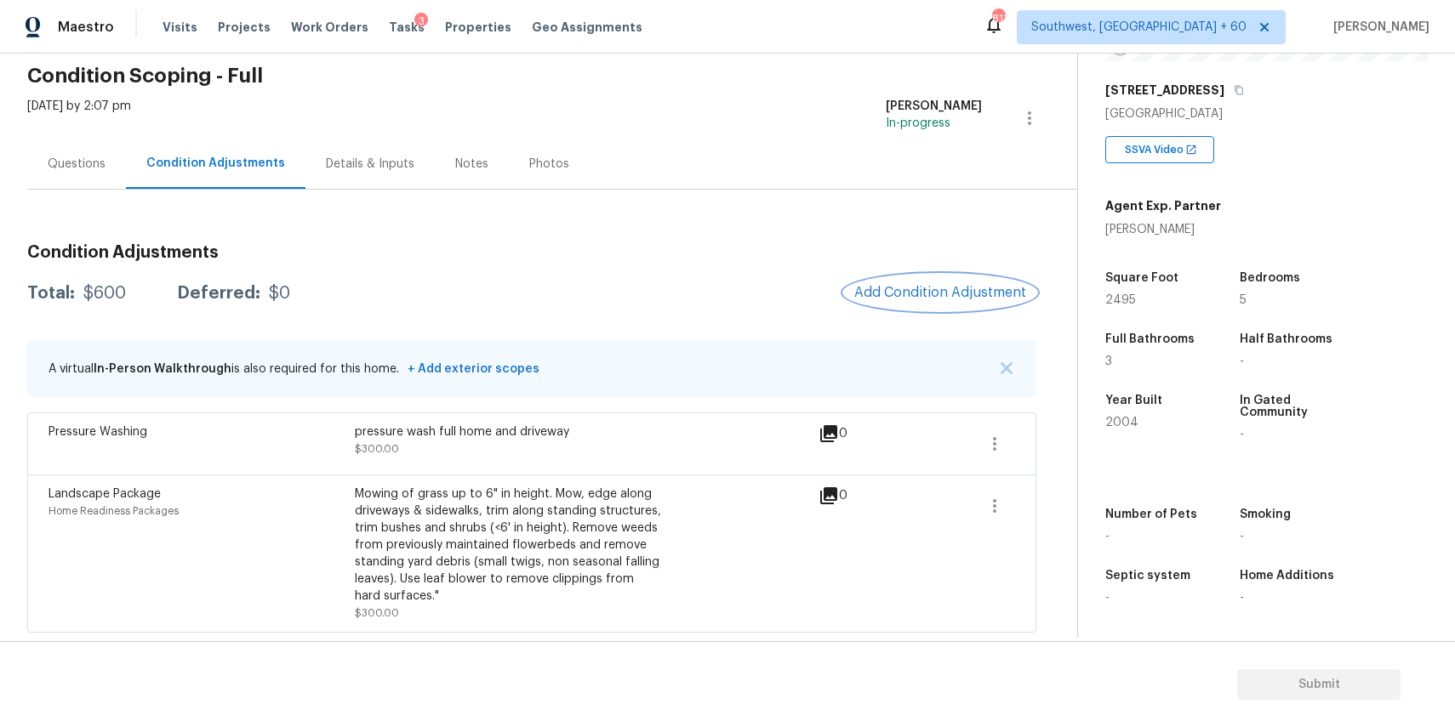
click at [956, 281] on button "Add Condition Adjustment" at bounding box center [940, 293] width 192 height 36
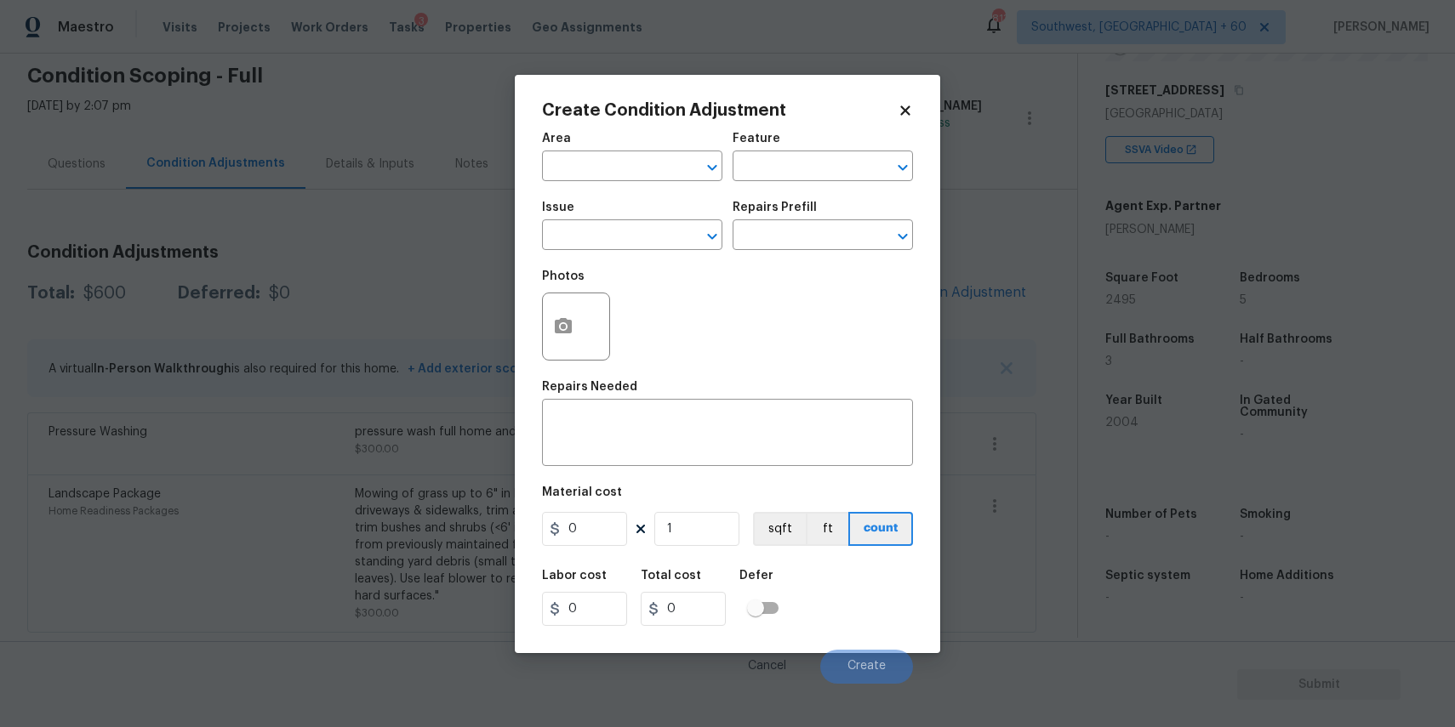
click at [370, 248] on body "Maestro Visits Projects Work Orders Tasks 3 Properties Geo Assignments 813 Sout…" at bounding box center [727, 363] width 1455 height 727
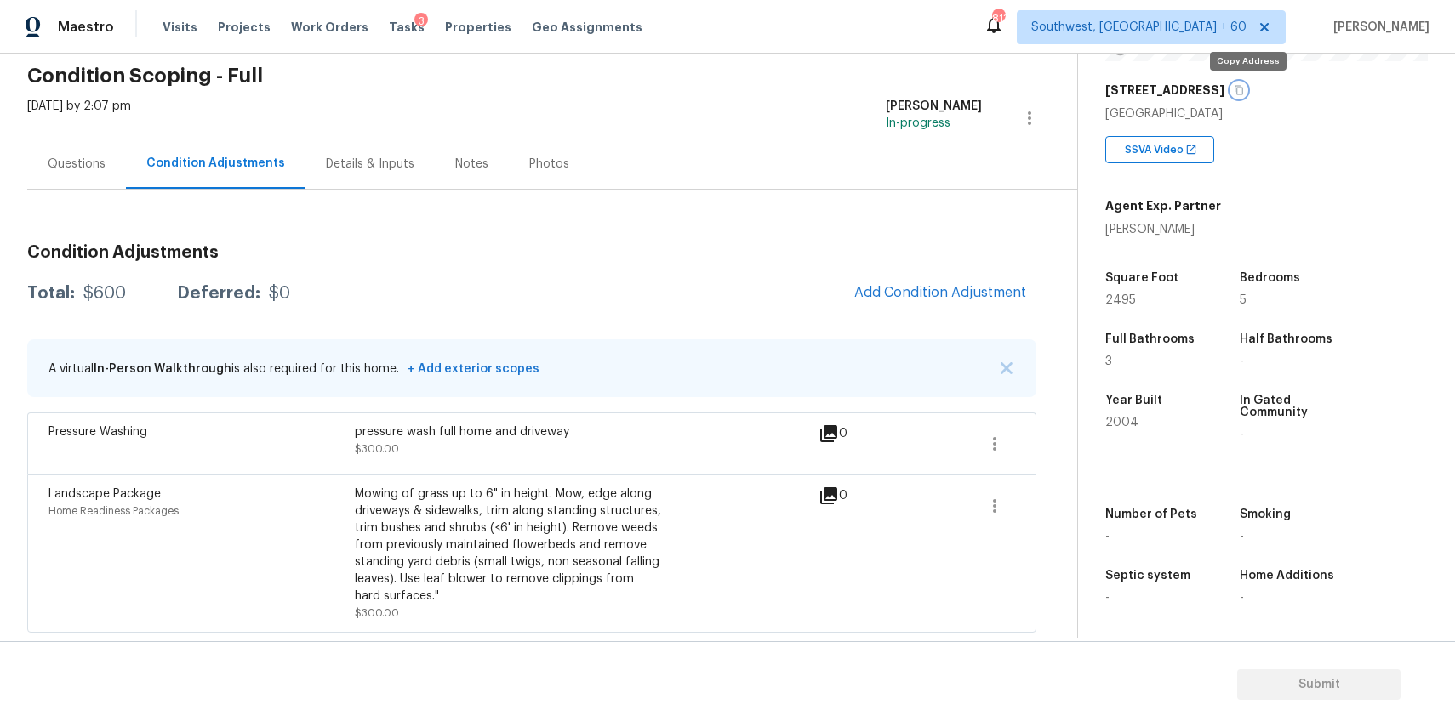
click at [1244, 88] on icon "button" at bounding box center [1239, 90] width 10 height 10
click at [967, 307] on button "Add Condition Adjustment" at bounding box center [940, 293] width 192 height 36
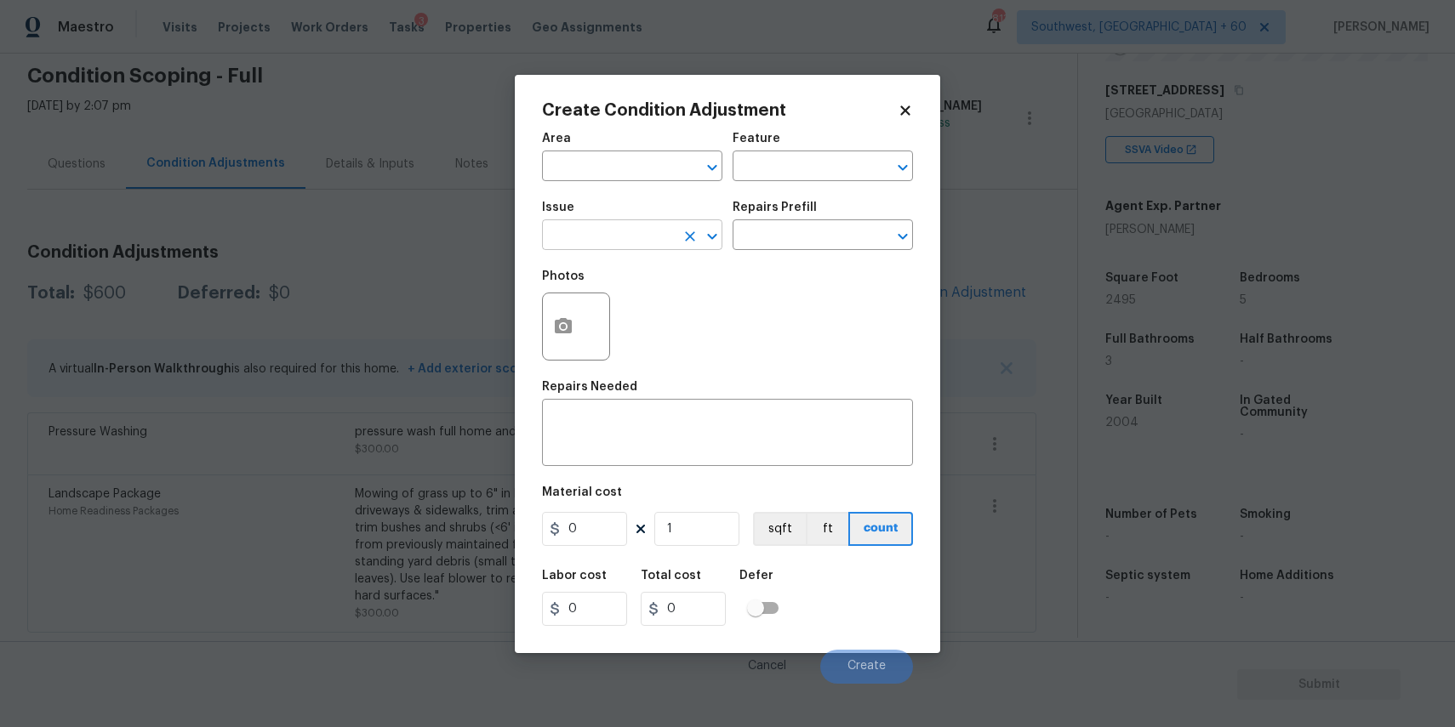
click at [612, 234] on input "text" at bounding box center [608, 237] width 133 height 26
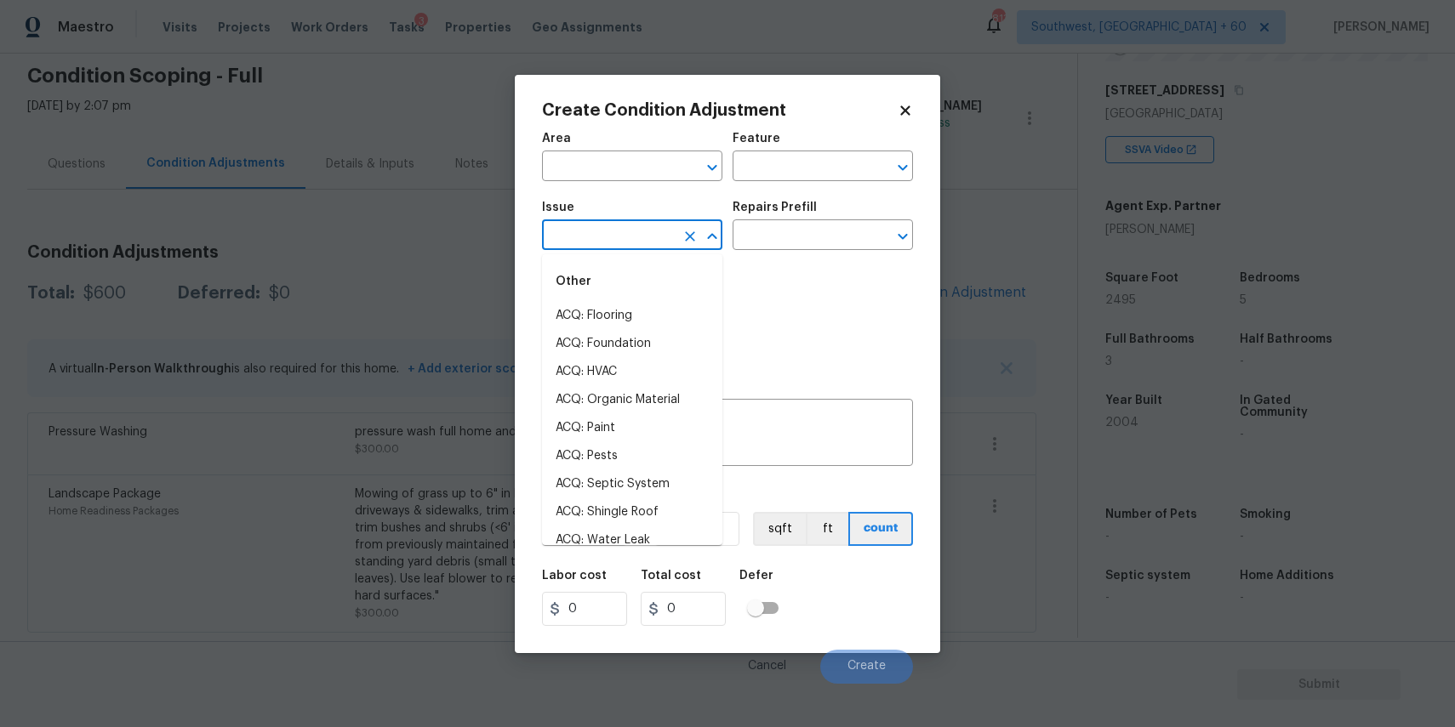
click at [414, 218] on body "Maestro Visits Projects Work Orders Tasks 3 Properties Geo Assignments 813 Sout…" at bounding box center [727, 363] width 1455 height 727
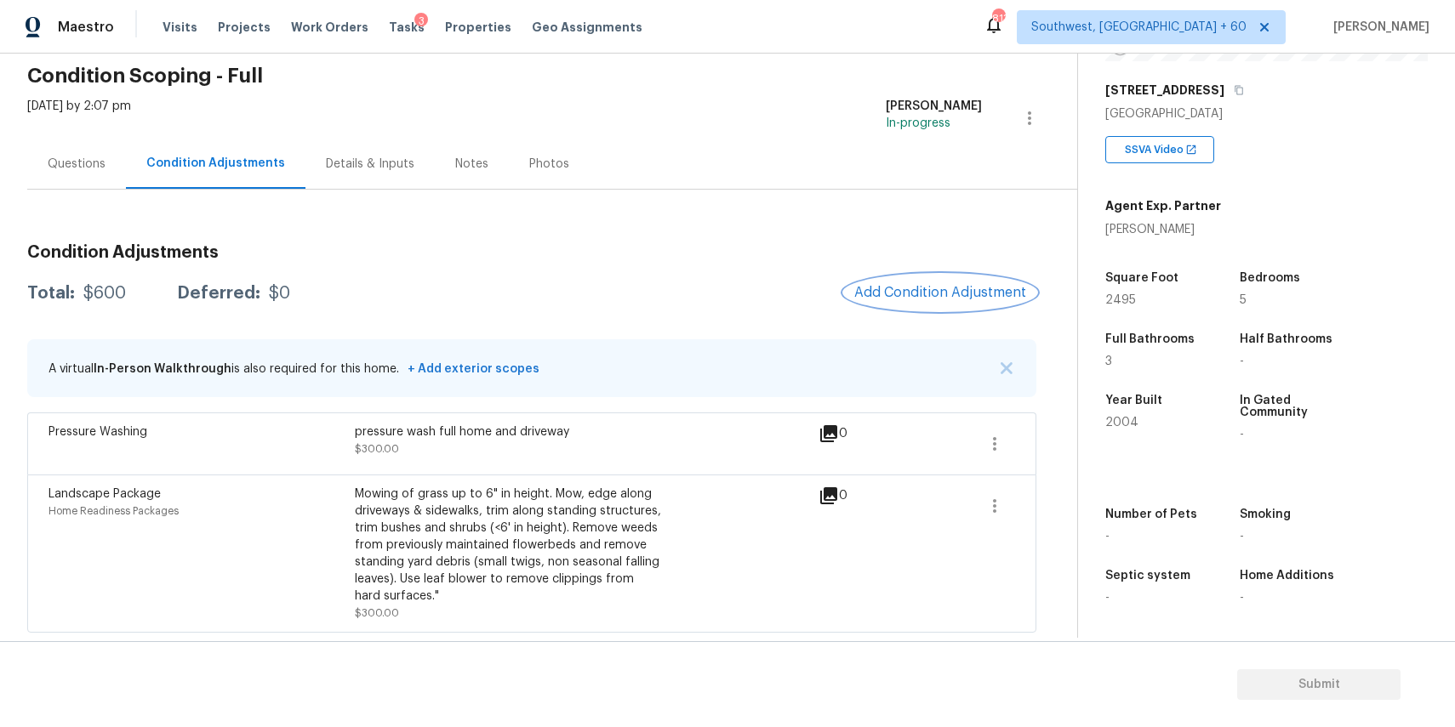
click at [981, 277] on button "Add Condition Adjustment" at bounding box center [940, 293] width 192 height 36
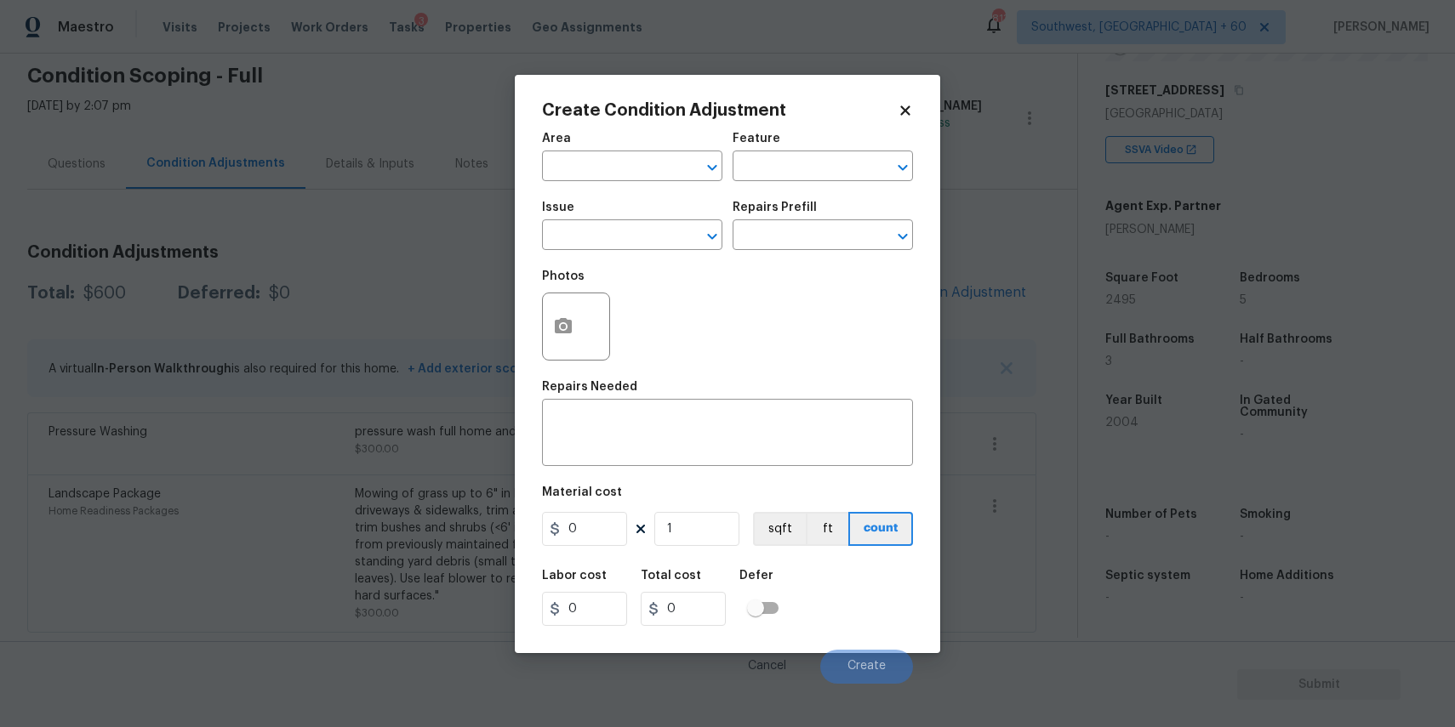
click at [984, 227] on body "Maestro Visits Projects Work Orders Tasks 3 Properties Geo Assignments 813 Sout…" at bounding box center [727, 363] width 1455 height 727
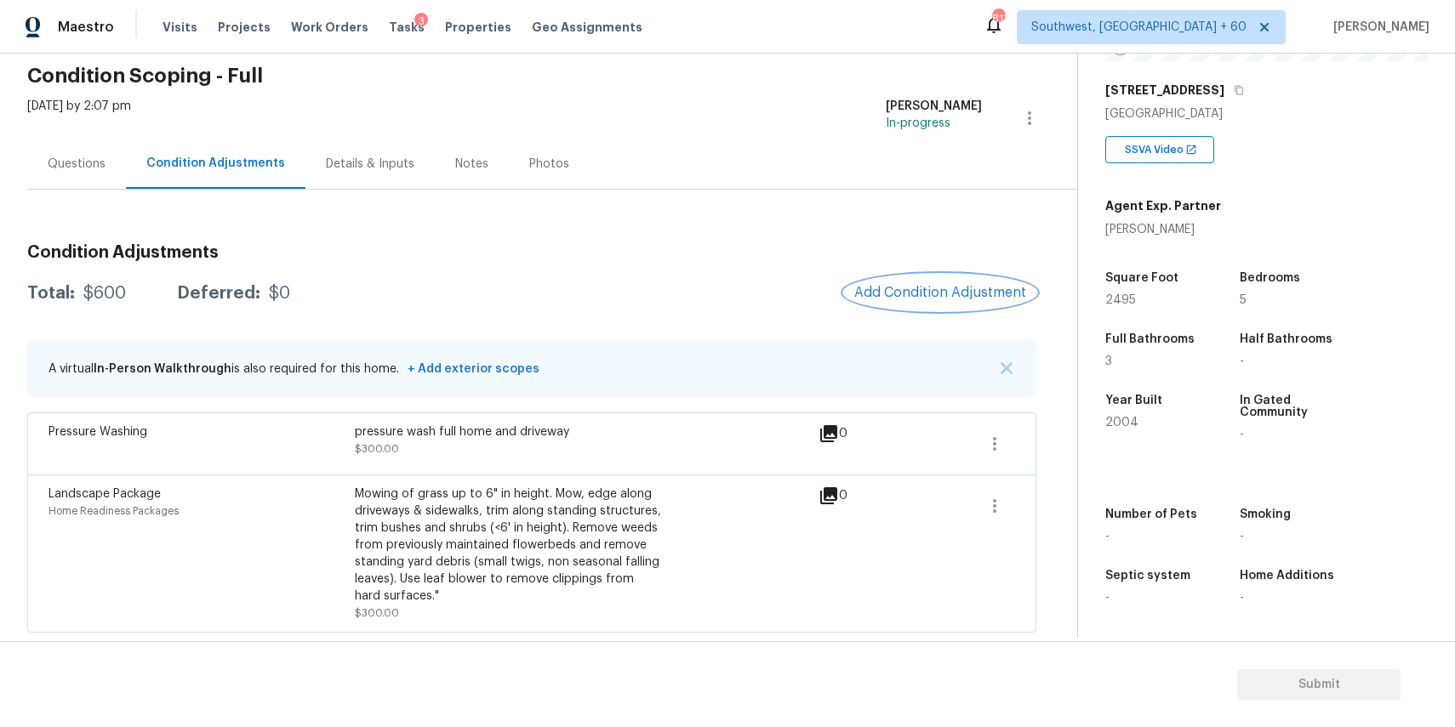
click at [967, 280] on button "Add Condition Adjustment" at bounding box center [940, 293] width 192 height 36
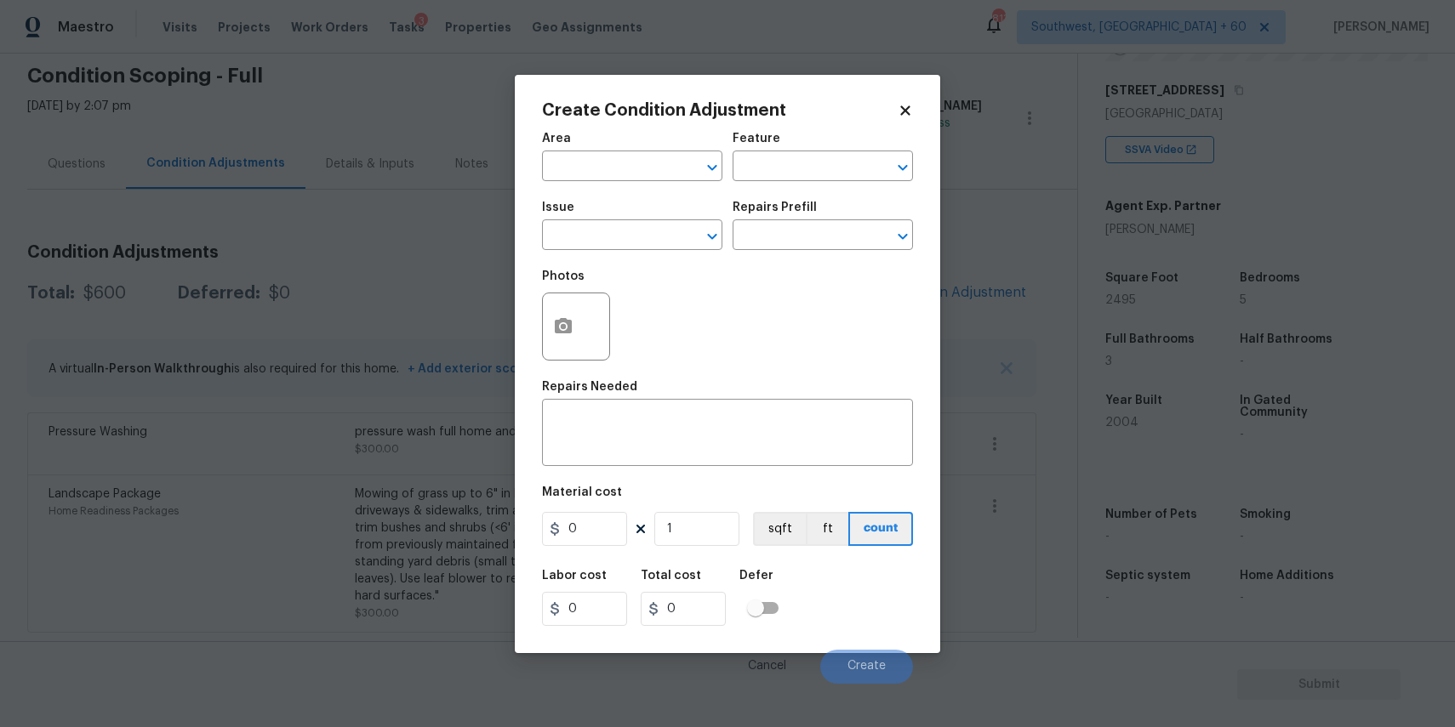
click at [1004, 216] on body "Maestro Visits Projects Work Orders Tasks 3 Properties Geo Assignments 813 Sout…" at bounding box center [727, 363] width 1455 height 727
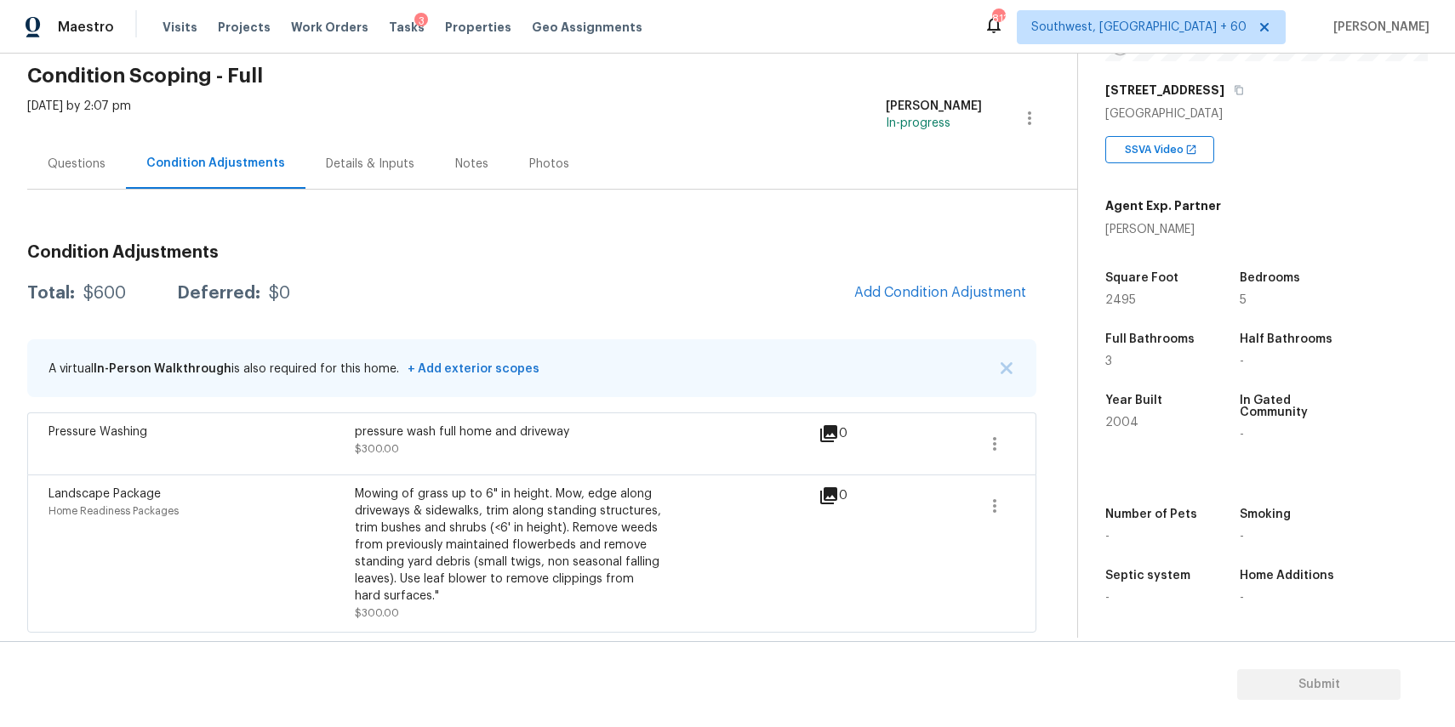
click at [88, 162] on div "Questions" at bounding box center [77, 164] width 58 height 17
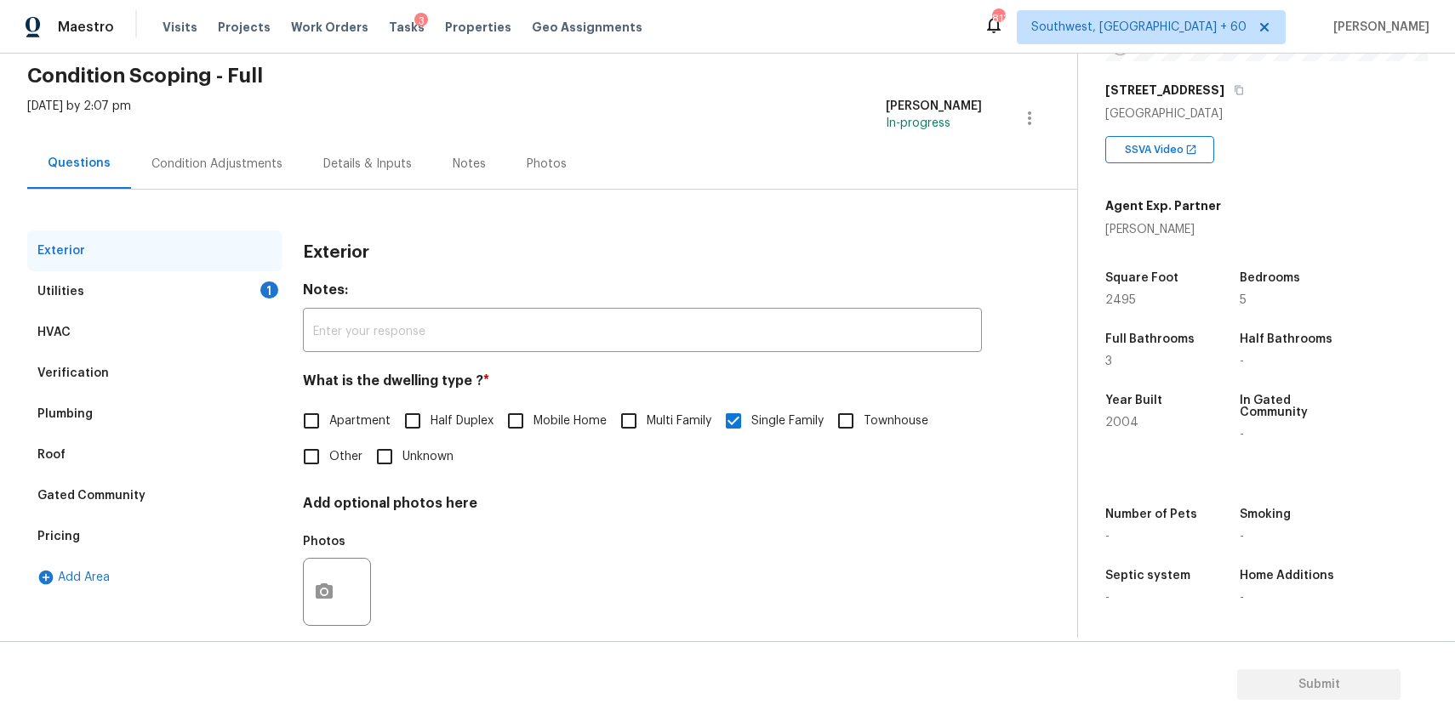
click at [126, 374] on div "Verification" at bounding box center [154, 373] width 255 height 41
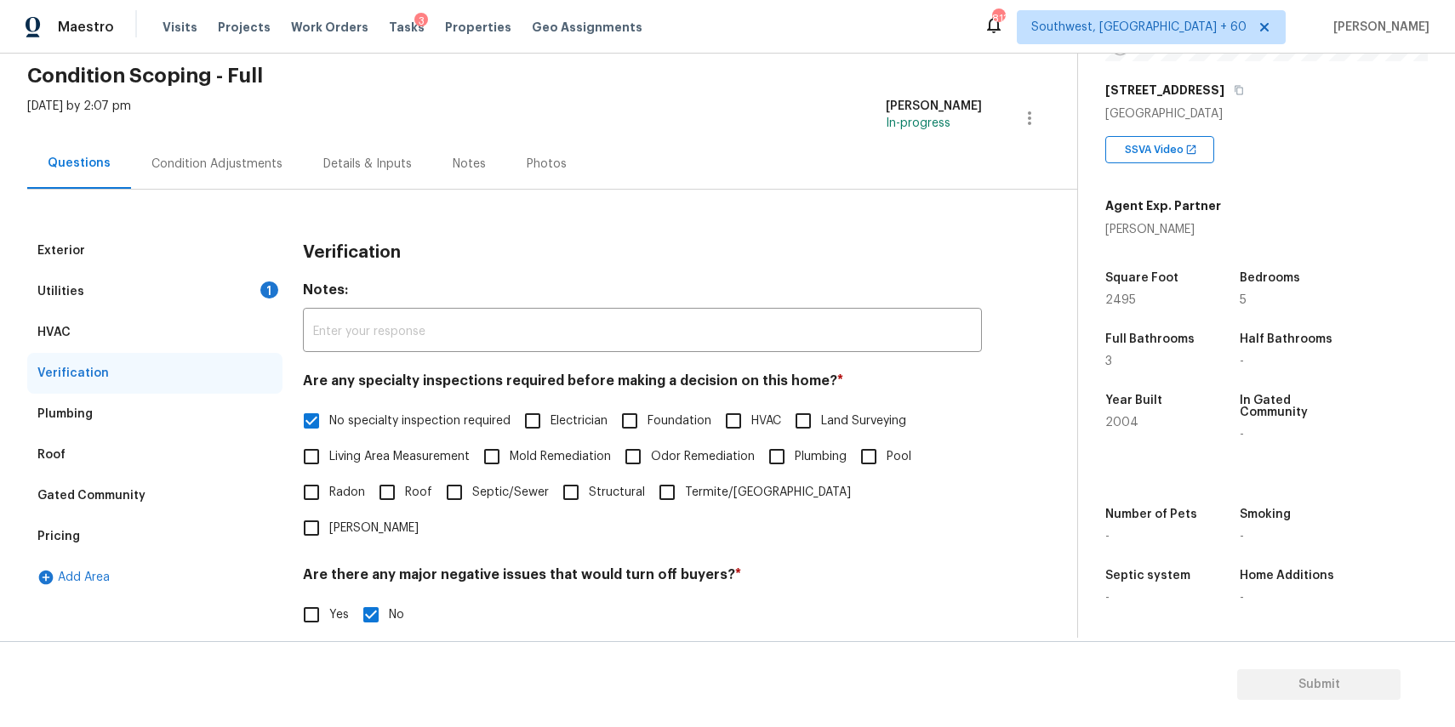
click at [141, 344] on div "HVAC" at bounding box center [154, 332] width 255 height 41
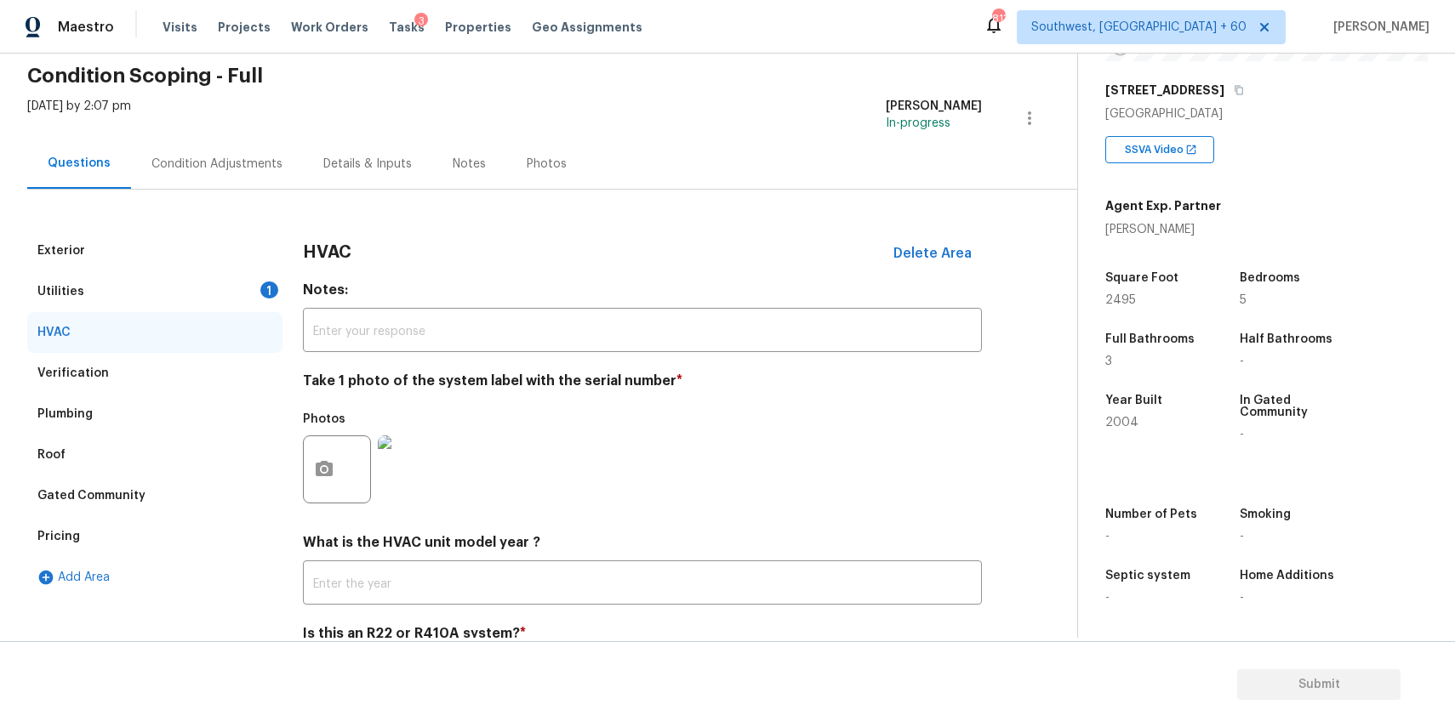
click at [412, 468] on img at bounding box center [412, 470] width 68 height 68
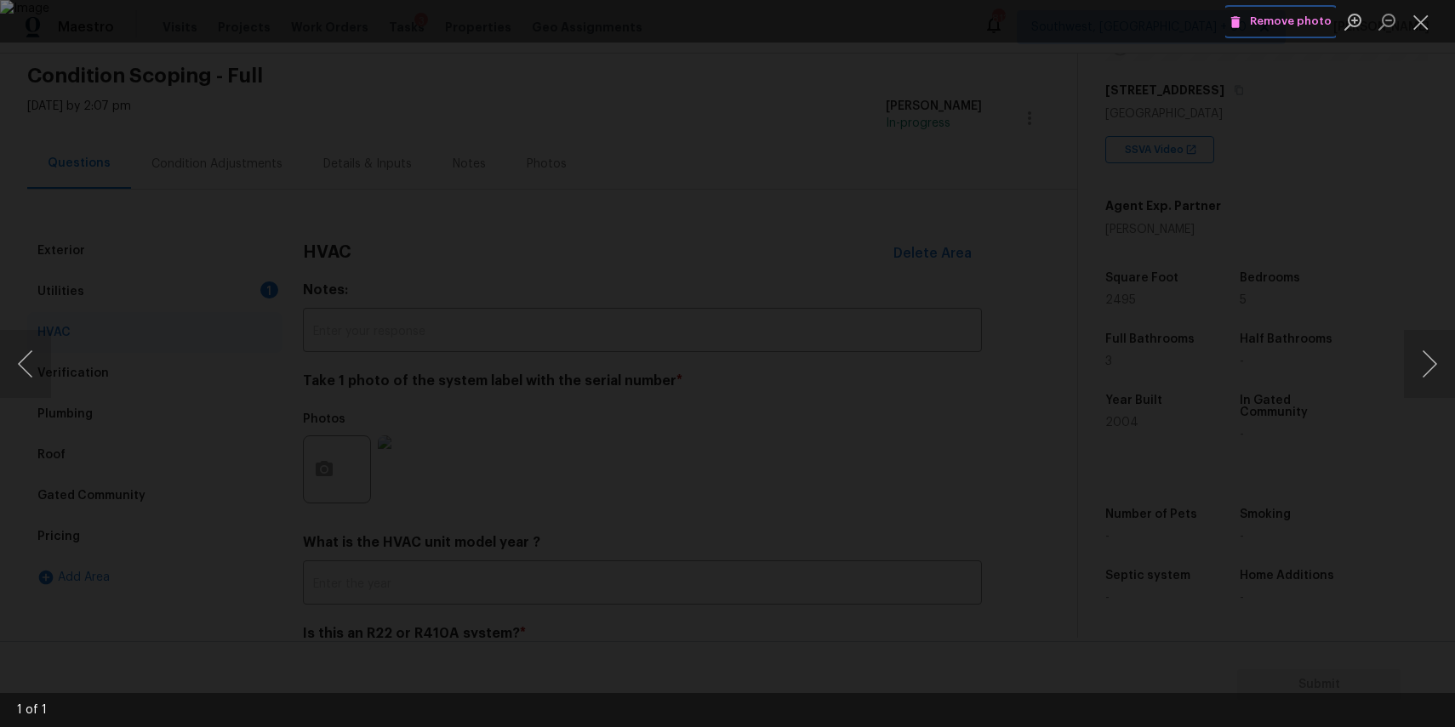
click at [1283, 29] on span "Remove photo" at bounding box center [1280, 22] width 102 height 20
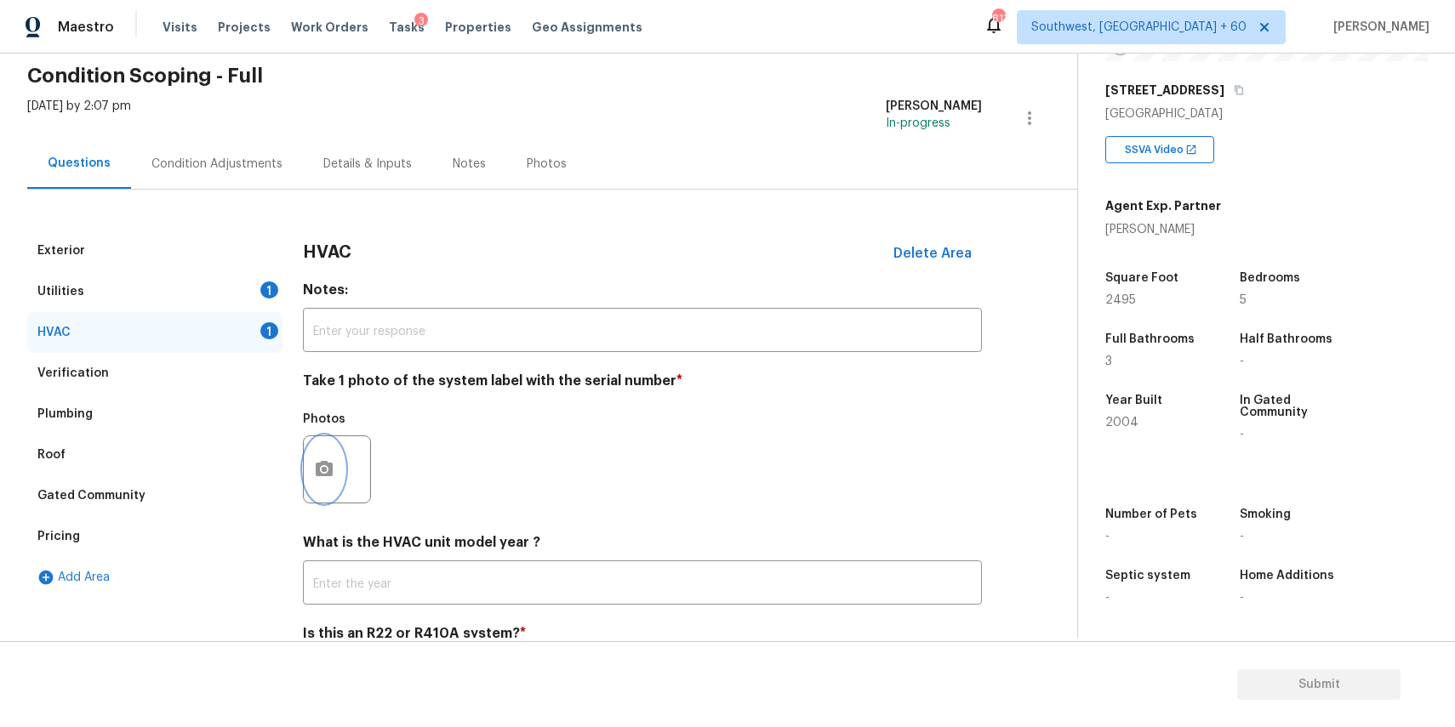
click at [309, 476] on button "button" at bounding box center [324, 469] width 41 height 66
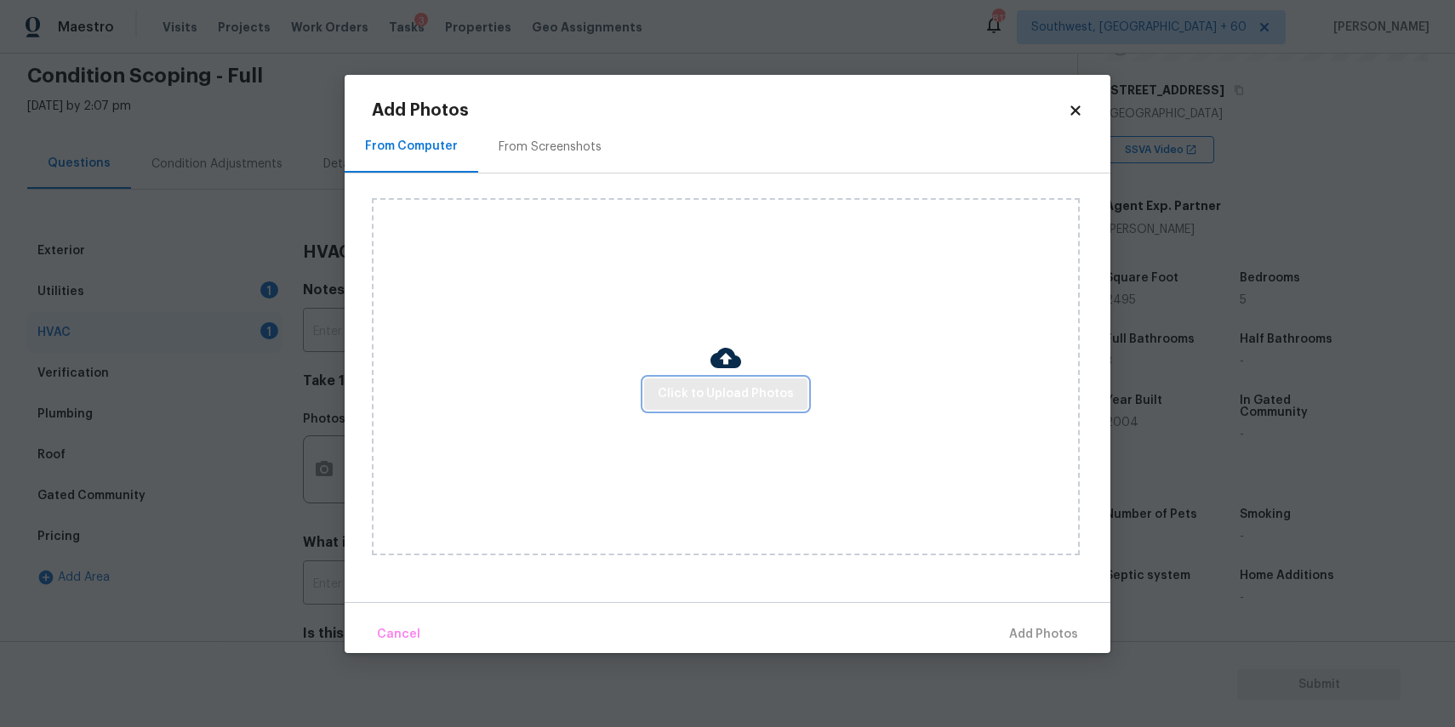
click at [682, 388] on span "Click to Upload Photos" at bounding box center [726, 394] width 136 height 21
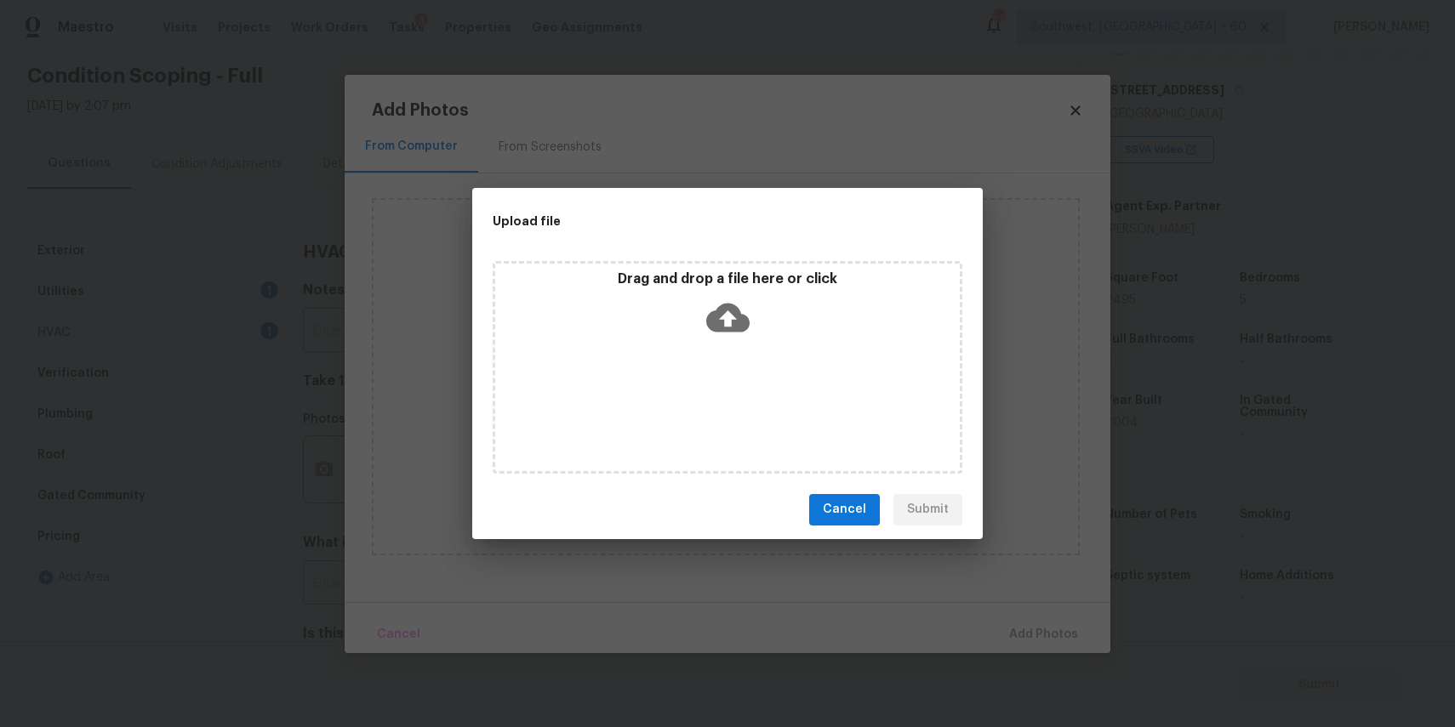
click at [682, 388] on div "Drag and drop a file here or click" at bounding box center [728, 367] width 470 height 213
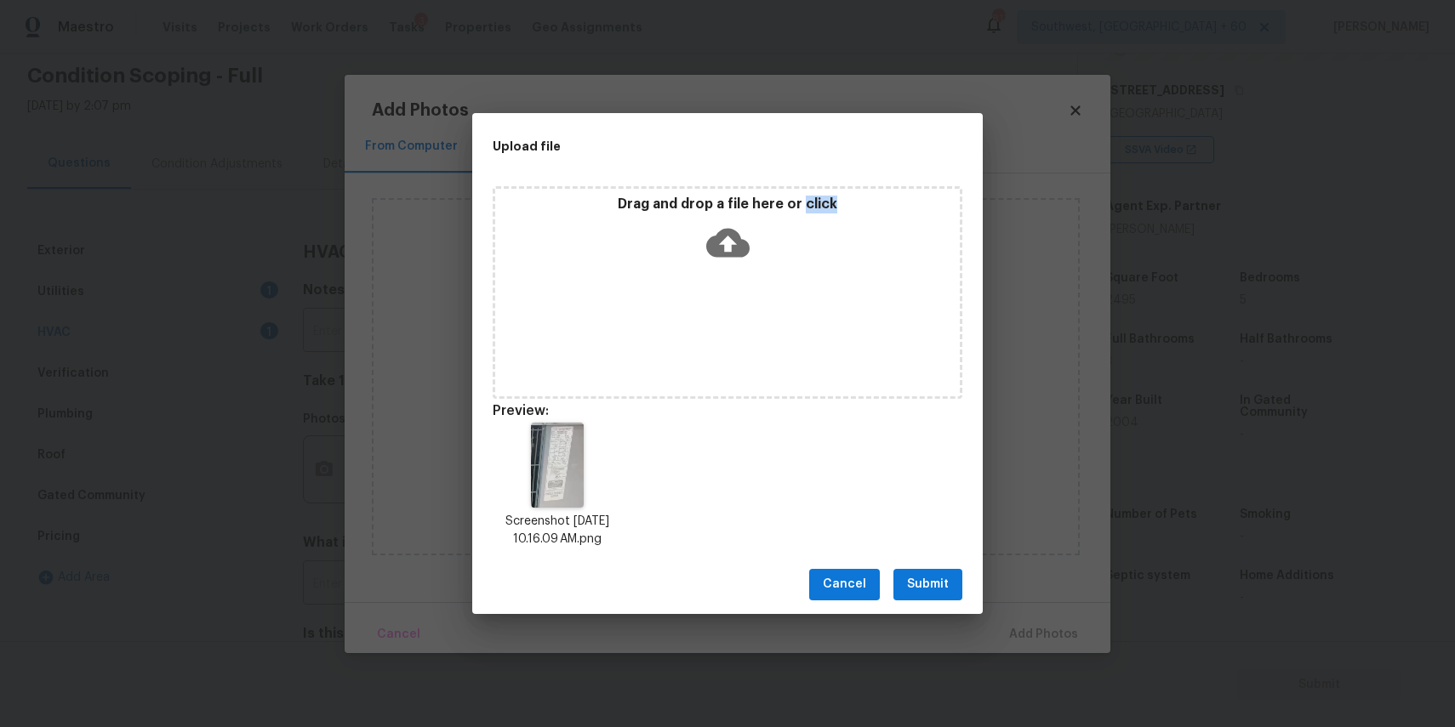
click at [929, 576] on span "Submit" at bounding box center [928, 584] width 42 height 21
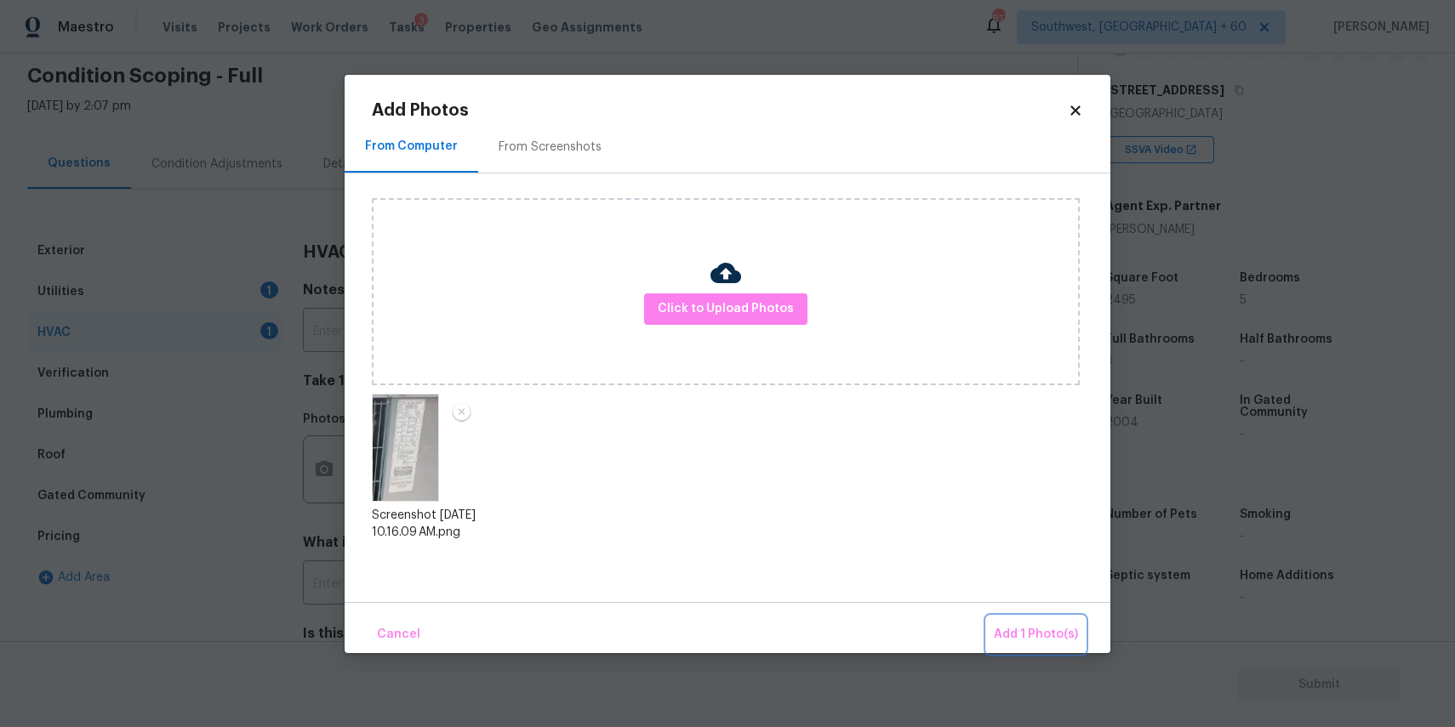
click at [1036, 624] on button "Add 1 Photo(s)" at bounding box center [1036, 635] width 98 height 37
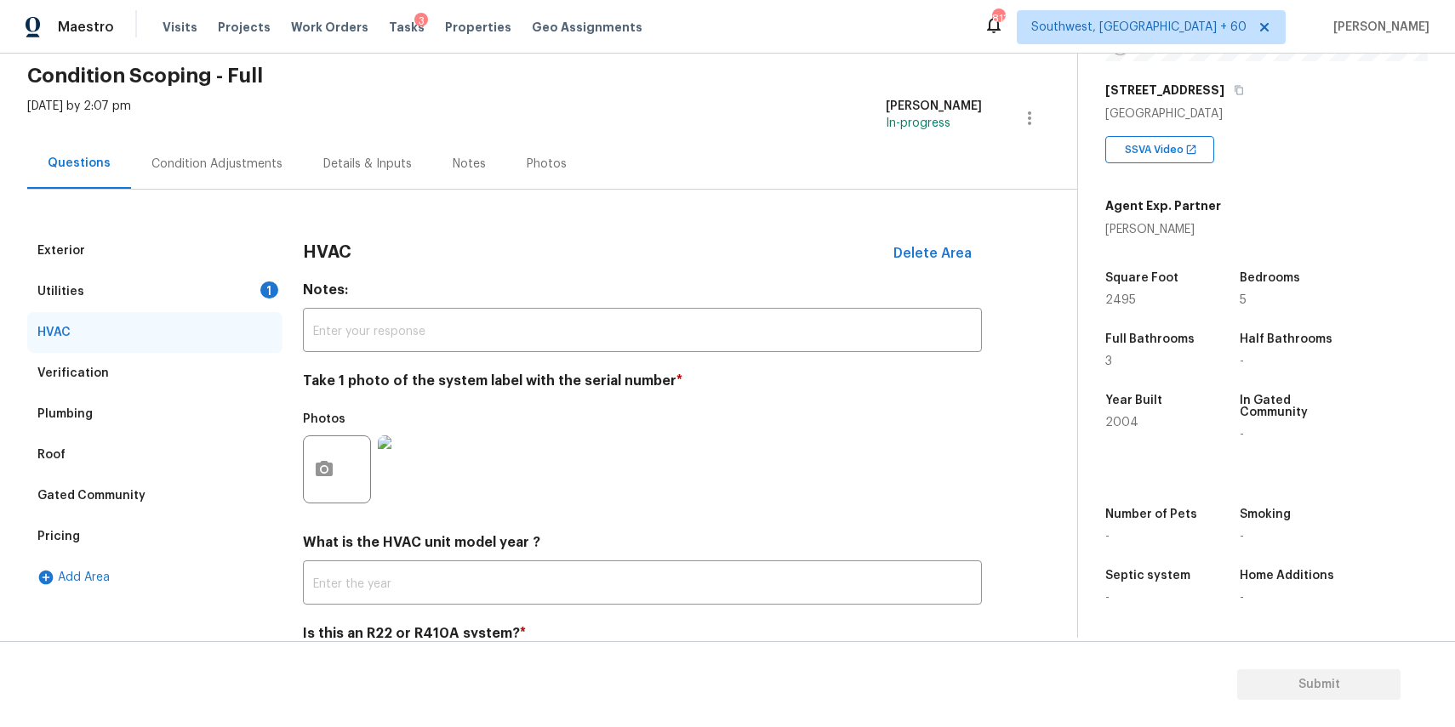
click at [279, 155] on div "Condition Adjustments" at bounding box center [217, 164] width 172 height 50
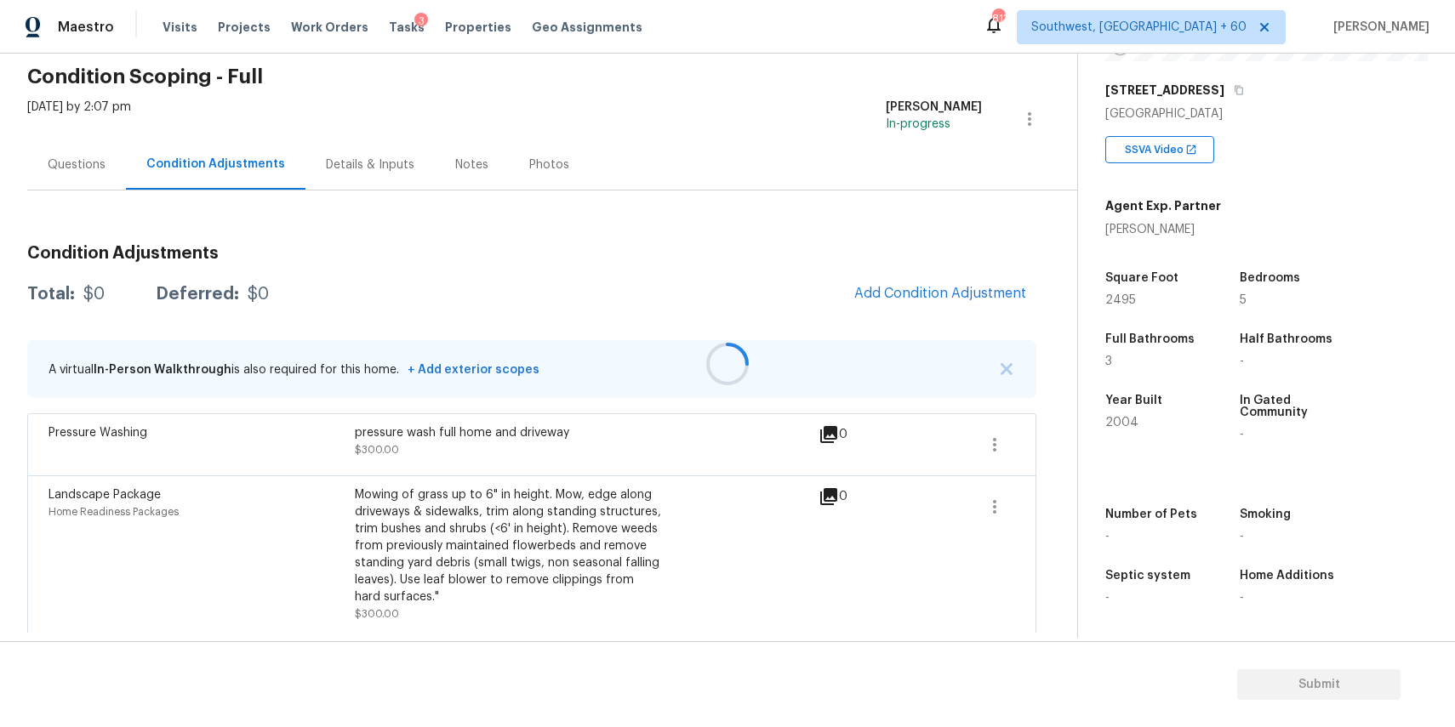
scroll to position [68, 0]
click at [937, 294] on span "Add Condition Adjustment" at bounding box center [940, 292] width 172 height 15
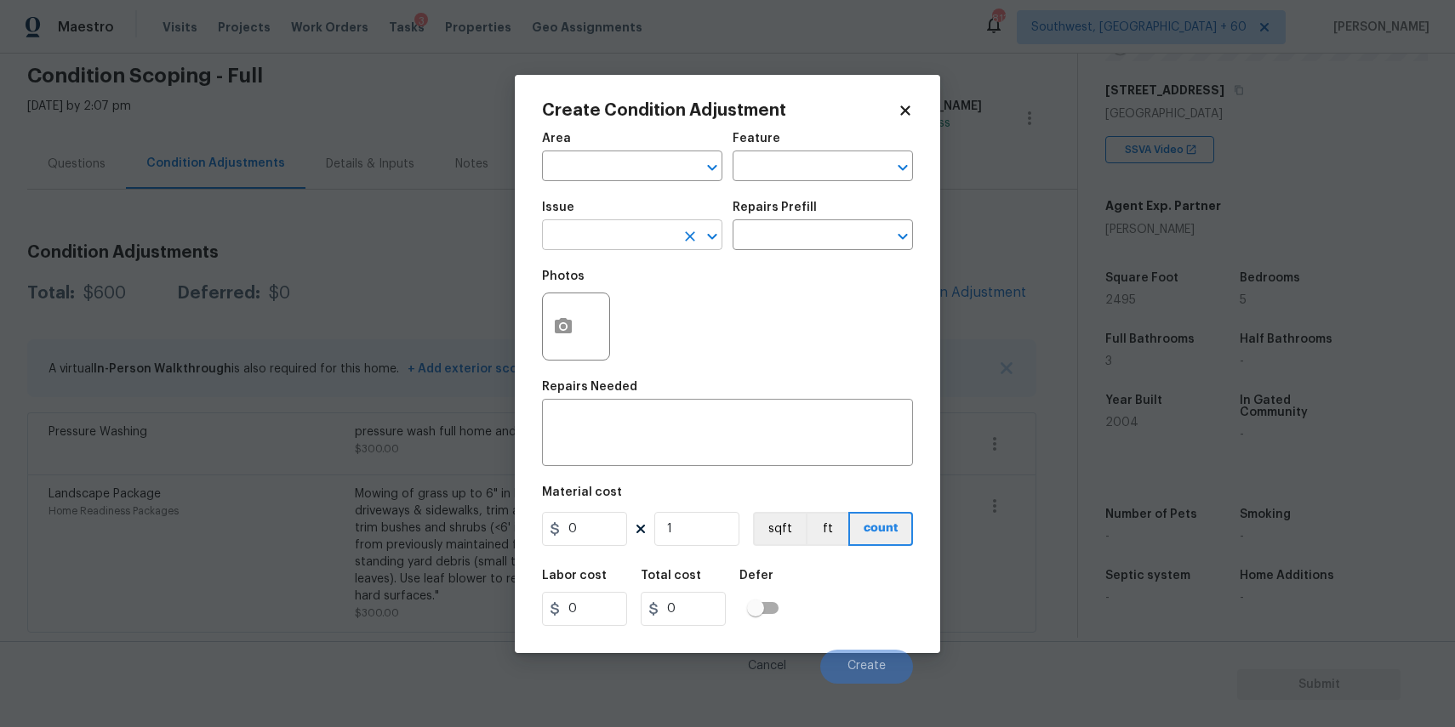
click at [601, 231] on input "text" at bounding box center [608, 237] width 133 height 26
click at [677, 305] on li "Debris/garbage on site" at bounding box center [632, 316] width 180 height 28
type input "Debris/garbage on site"
click at [819, 234] on input "text" at bounding box center [799, 237] width 133 height 26
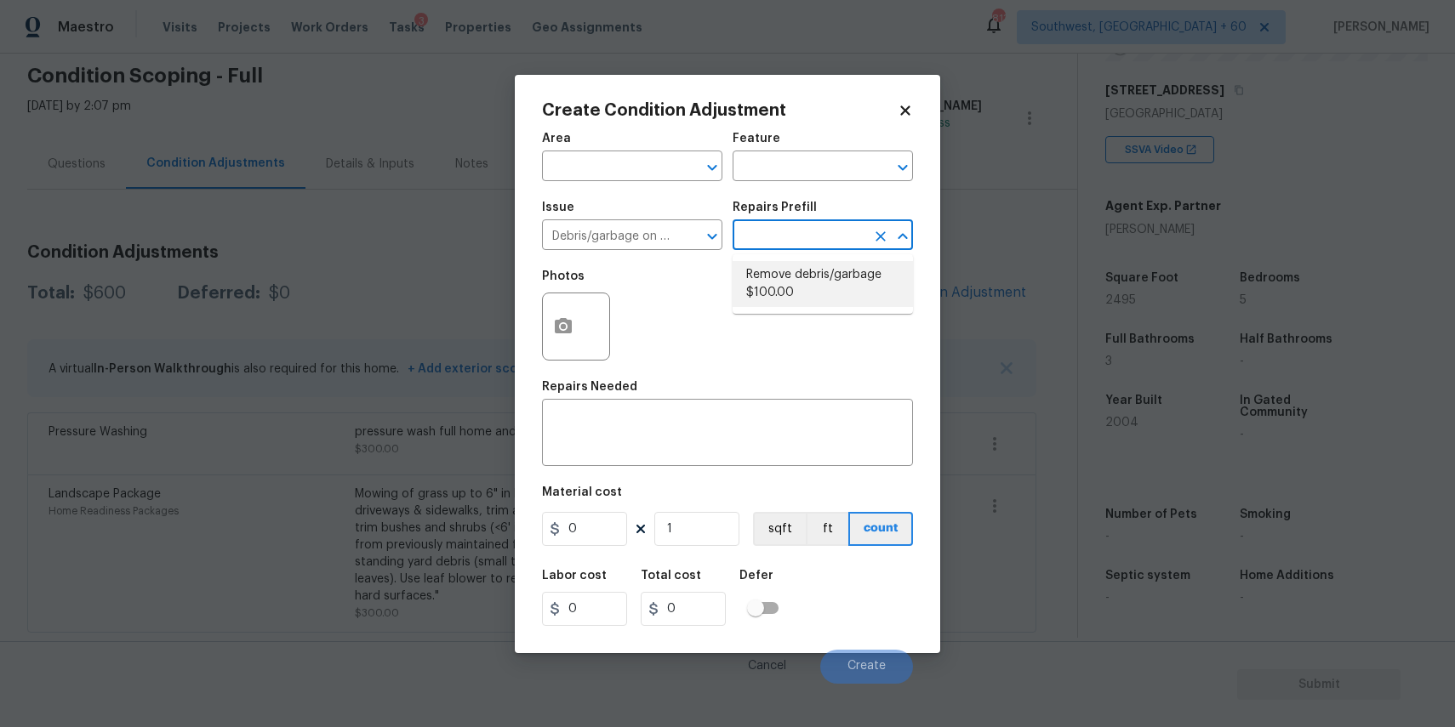
click at [807, 294] on li "Remove debris/garbage $100.00" at bounding box center [823, 284] width 180 height 46
type textarea "Remove, haul off, and properly dispose of any debris left by seller to offsite …"
type input "100"
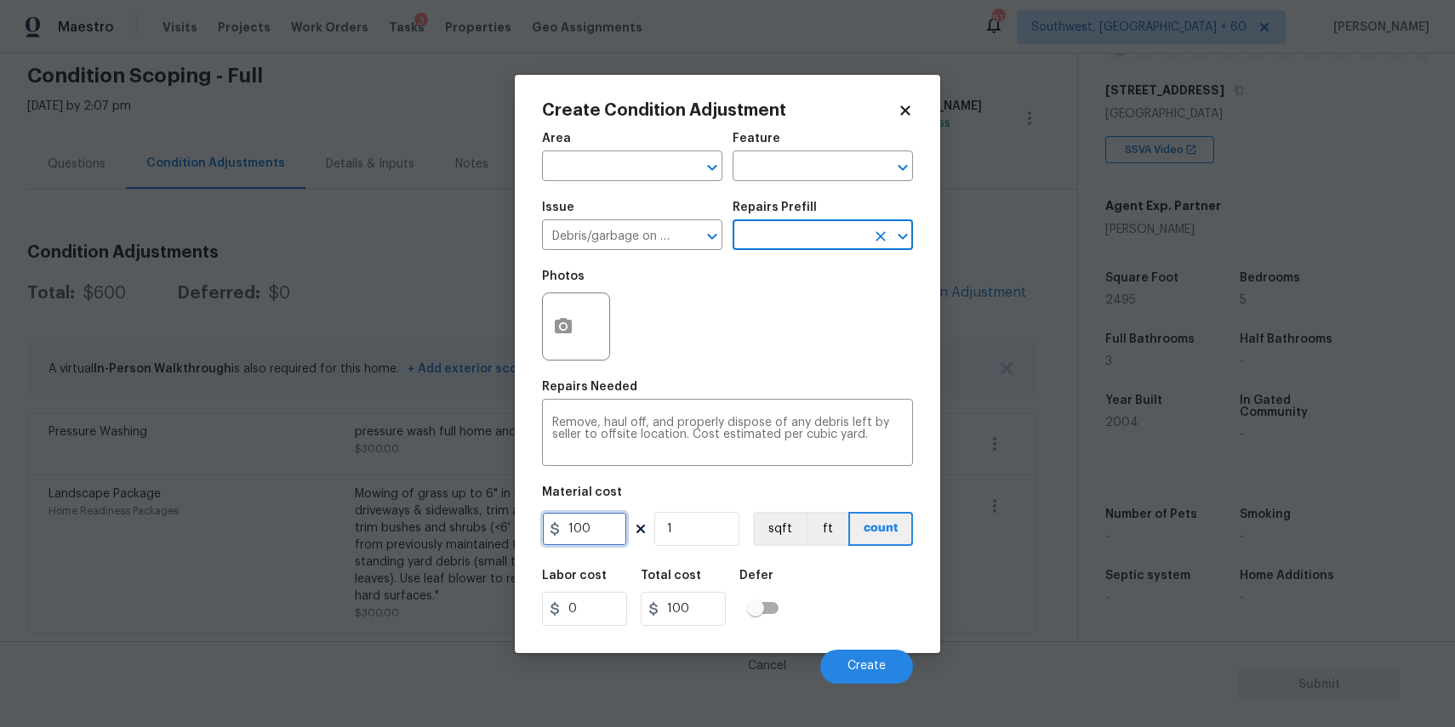
click at [608, 516] on input "100" at bounding box center [584, 529] width 85 height 34
type input "1000"
click at [554, 341] on button "button" at bounding box center [563, 327] width 41 height 66
type input "1000"
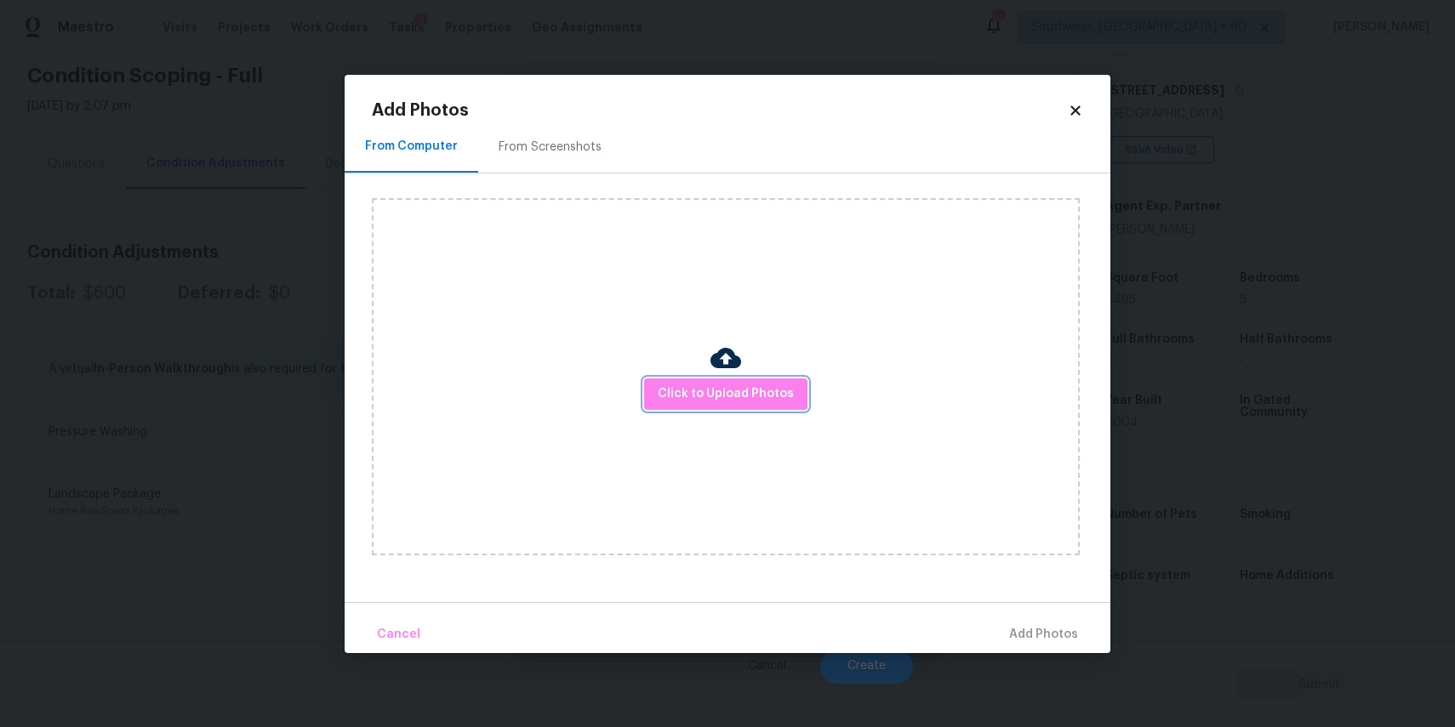
click at [682, 400] on span "Click to Upload Photos" at bounding box center [726, 394] width 136 height 21
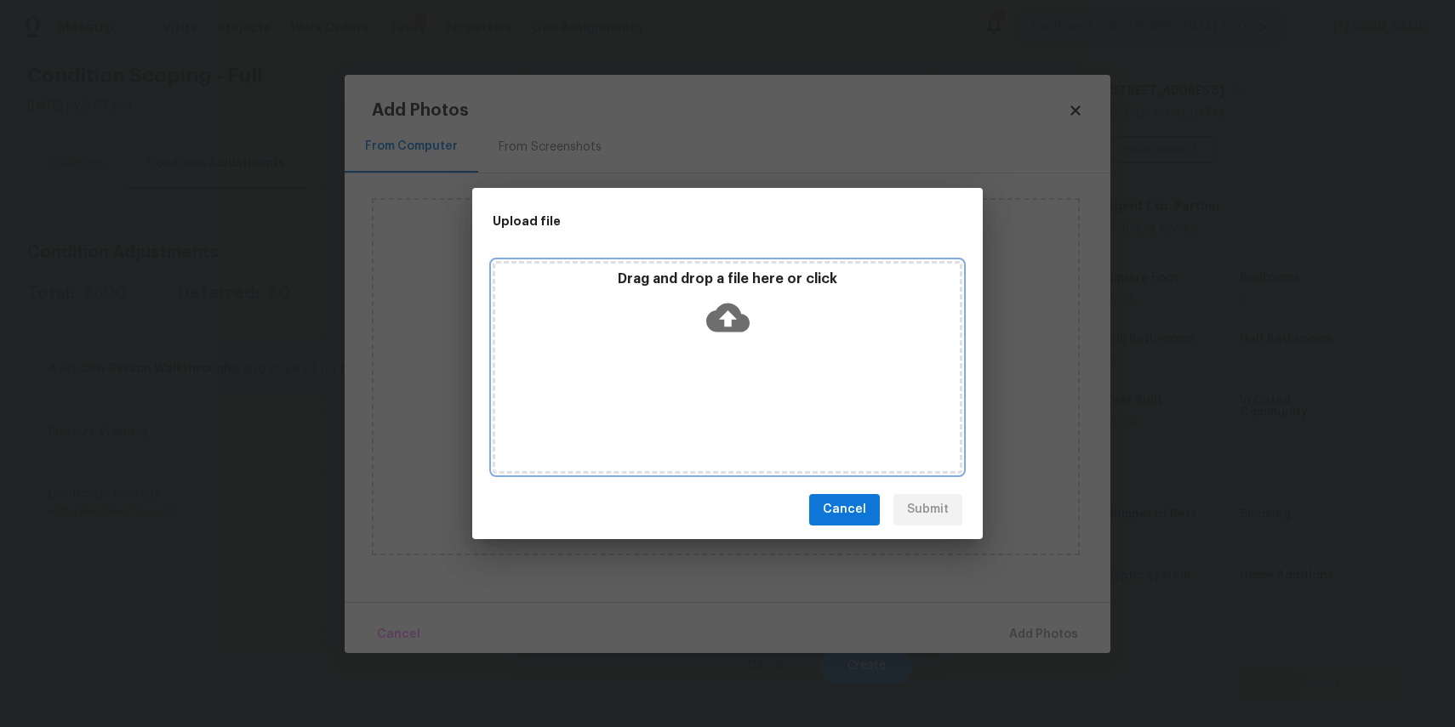
click at [682, 400] on div "Drag and drop a file here or click" at bounding box center [728, 367] width 470 height 213
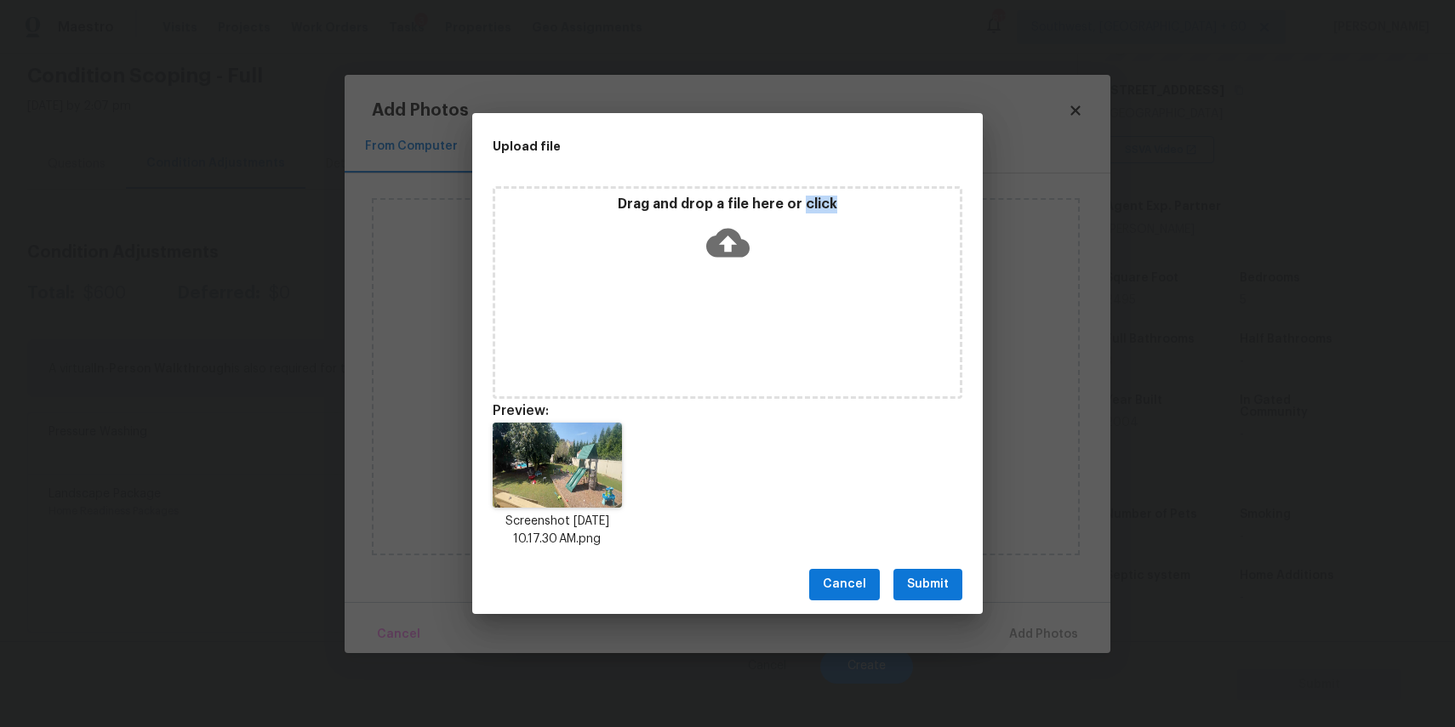
click at [944, 571] on button "Submit" at bounding box center [927, 584] width 69 height 31
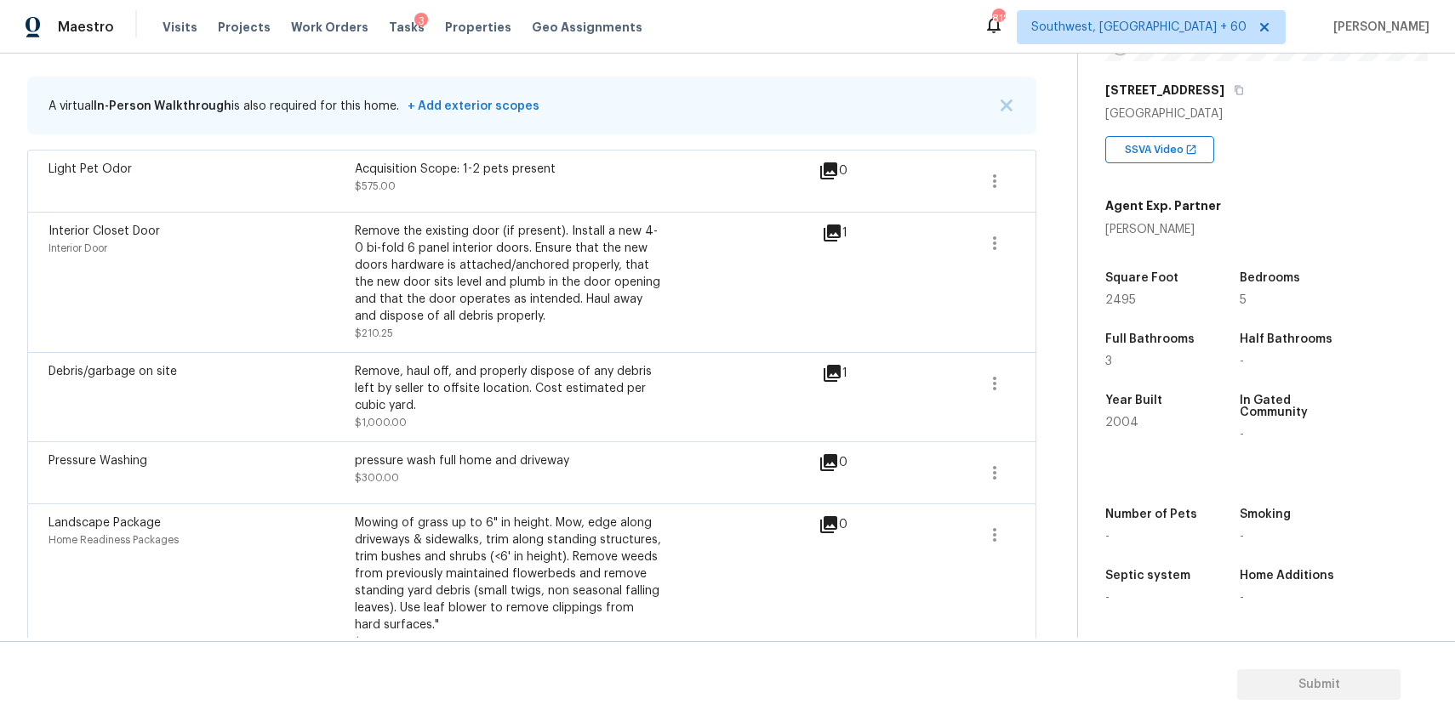
scroll to position [112, 0]
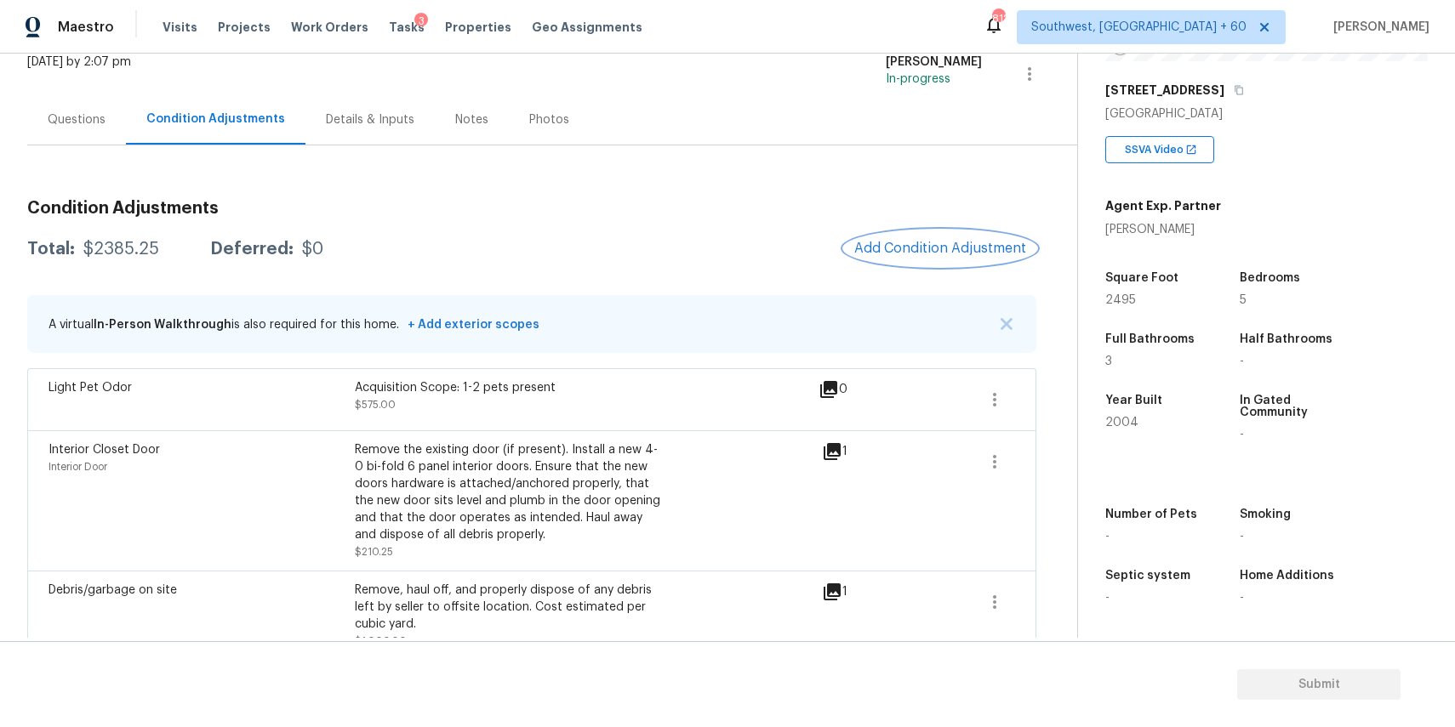
click at [892, 256] on button "Add Condition Adjustment" at bounding box center [940, 249] width 192 height 36
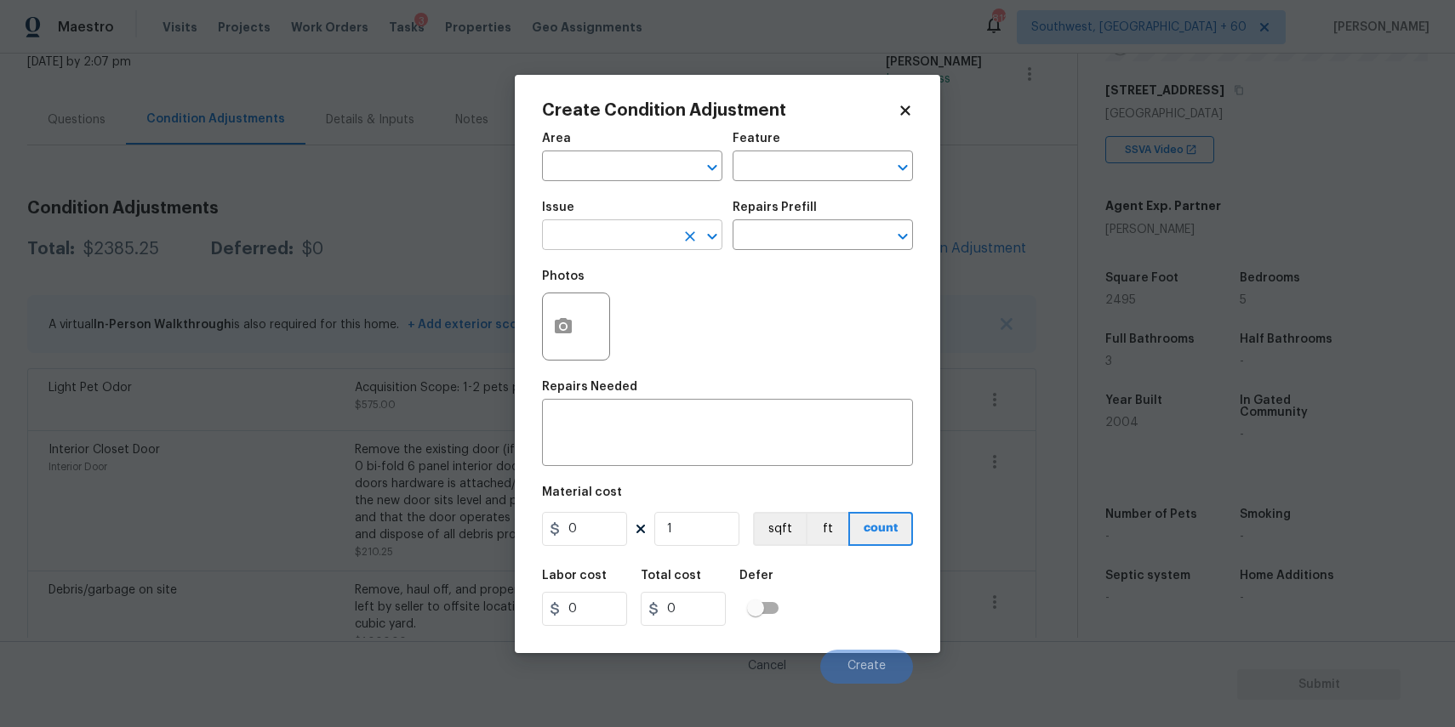
click at [566, 237] on input "text" at bounding box center [608, 237] width 133 height 26
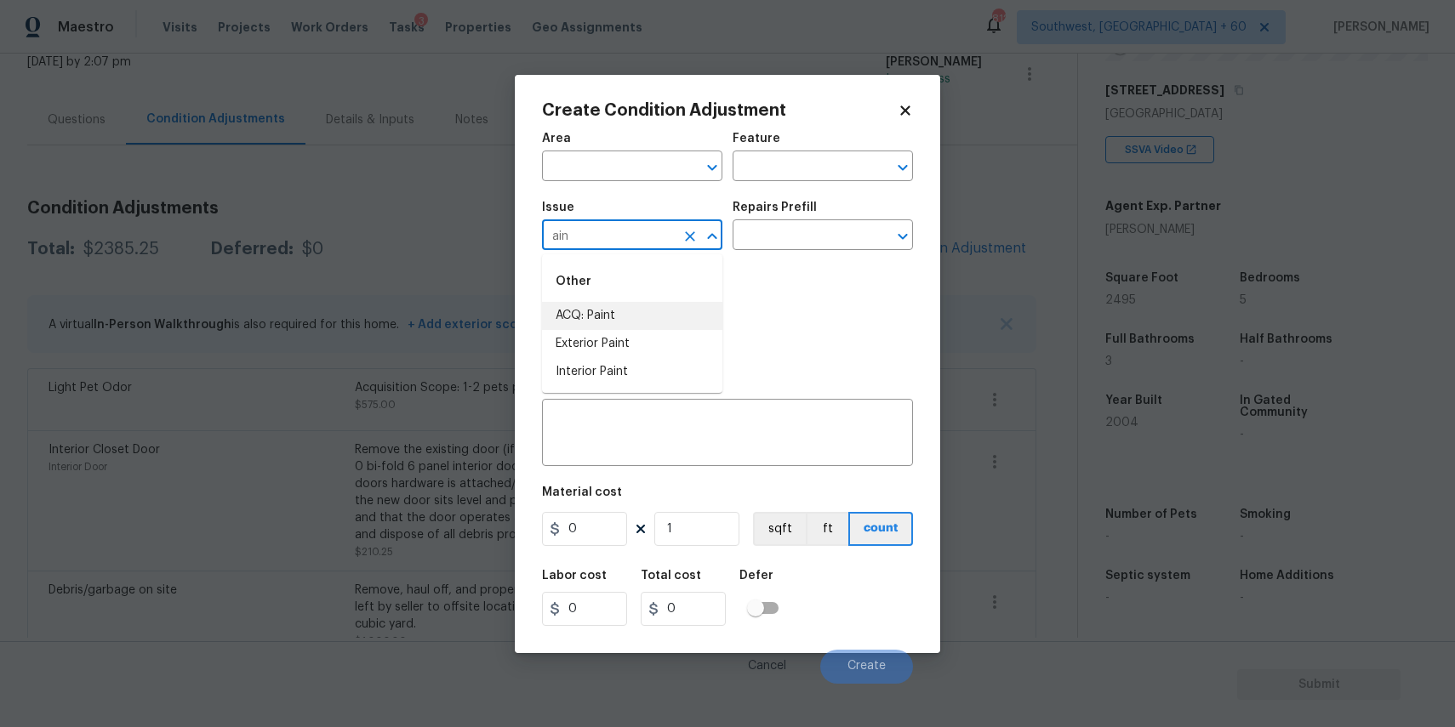
click at [683, 306] on li "ACQ: Paint" at bounding box center [632, 316] width 180 height 28
type input "ACQ: Paint"
click at [775, 239] on input "text" at bounding box center [799, 237] width 133 height 26
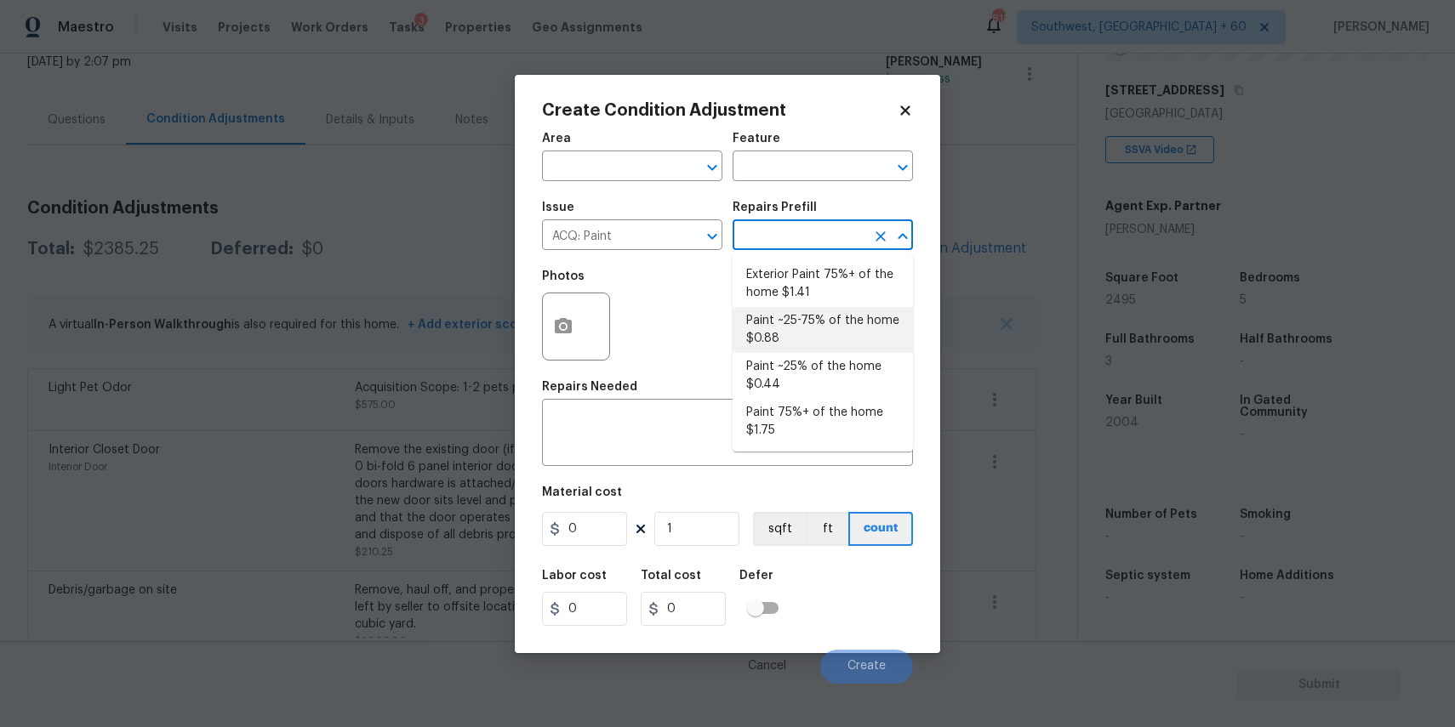
click at [846, 330] on li "Paint ~25-75% of the home $0.88" at bounding box center [823, 330] width 180 height 46
type input "Acquisition"
type textarea "Acquisition Scope: ~25 - 75% of the home needs interior paint"
type input "0.88"
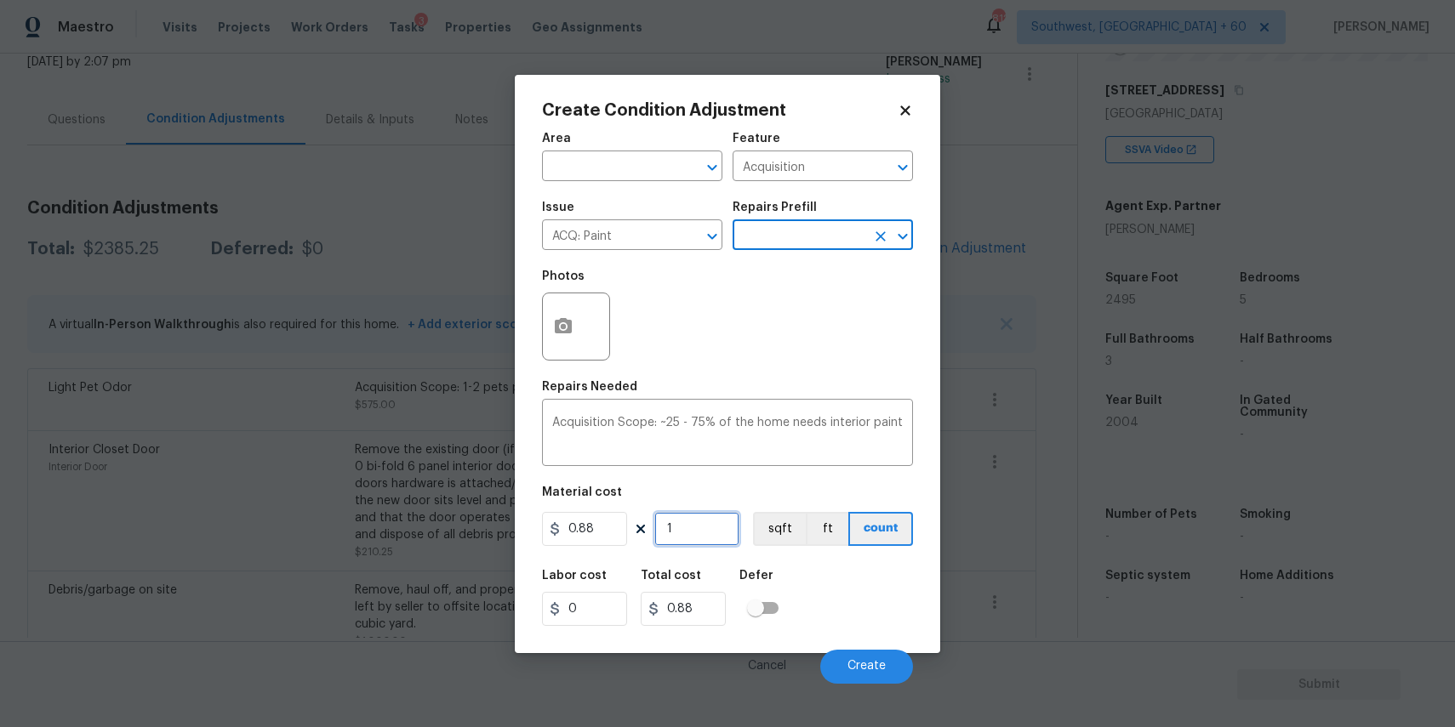
click at [703, 531] on input "1" at bounding box center [696, 529] width 85 height 34
type input "0"
type input "2"
type input "1.76"
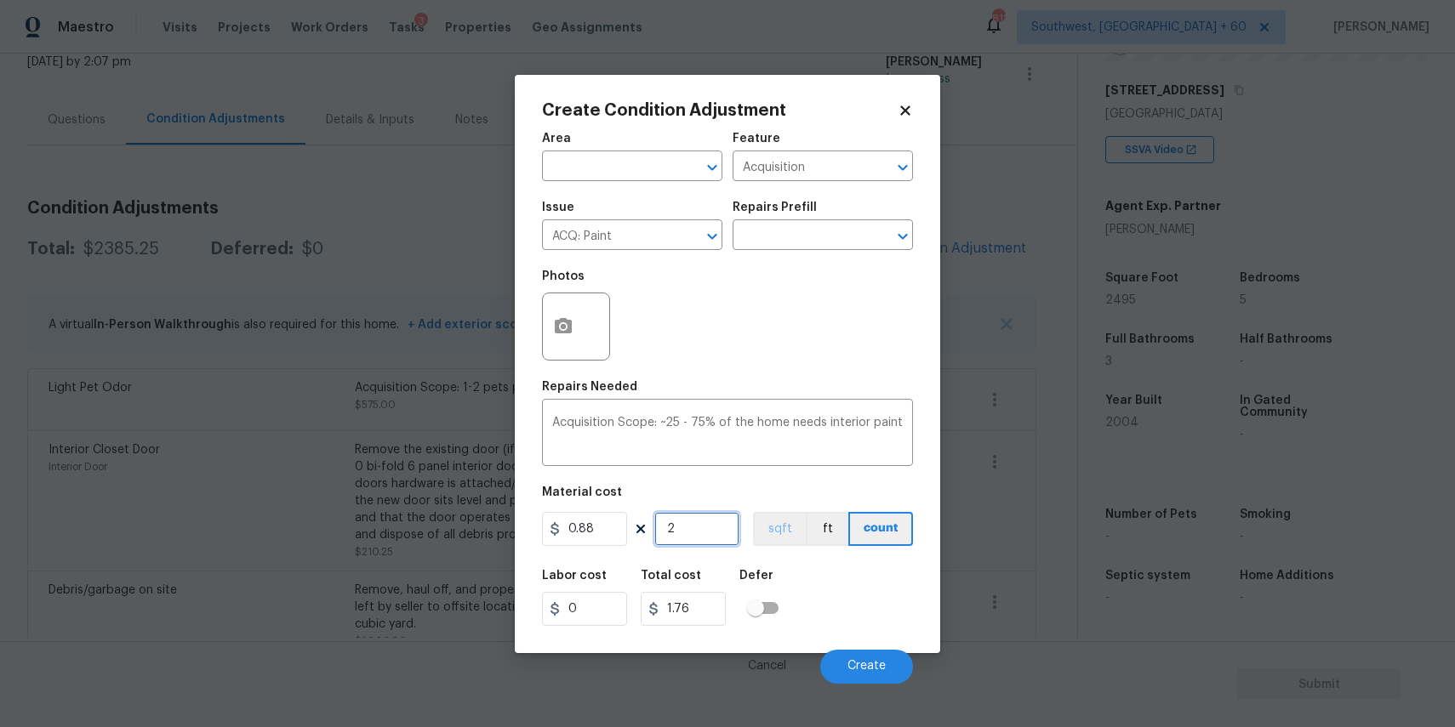
type input "24"
type input "21.12"
type input "249"
type input "219.12"
type input "2495"
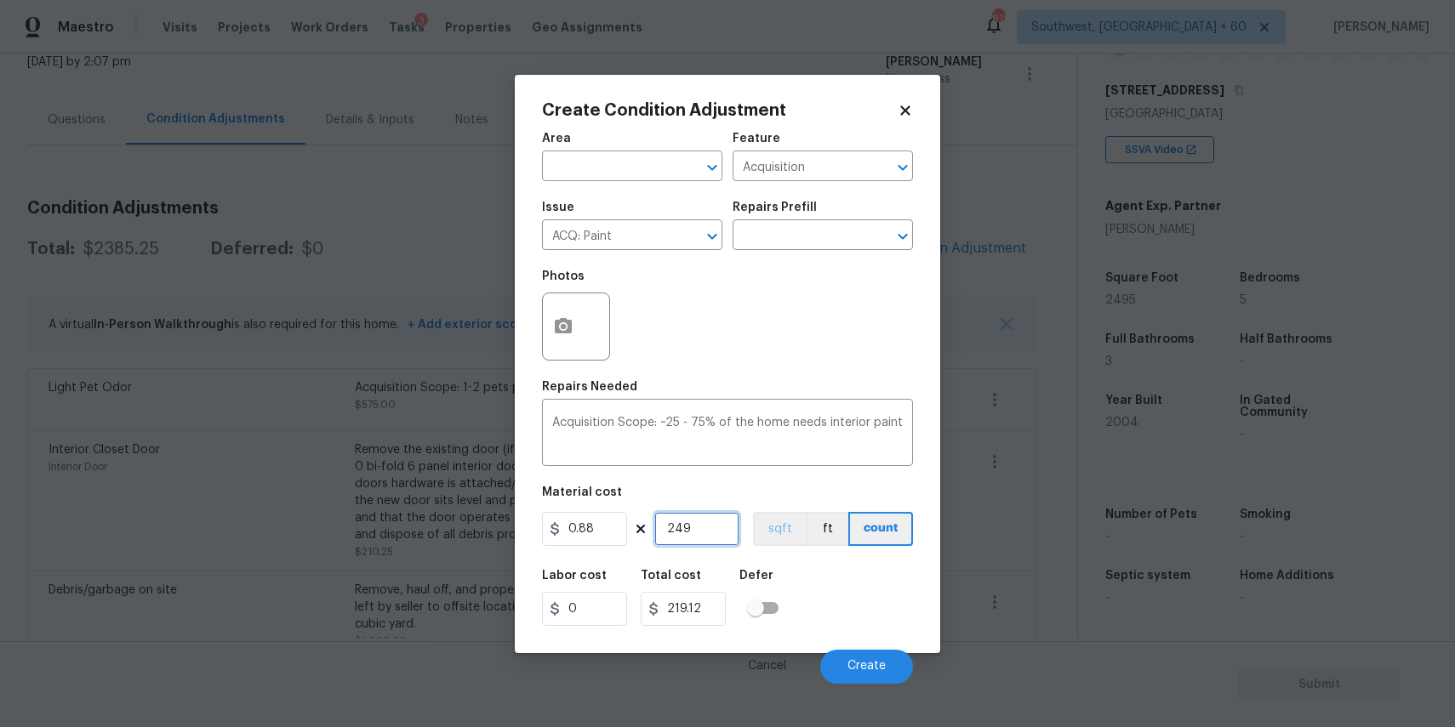
type input "2195.6"
type input "2495"
click at [565, 316] on button "button" at bounding box center [563, 327] width 41 height 66
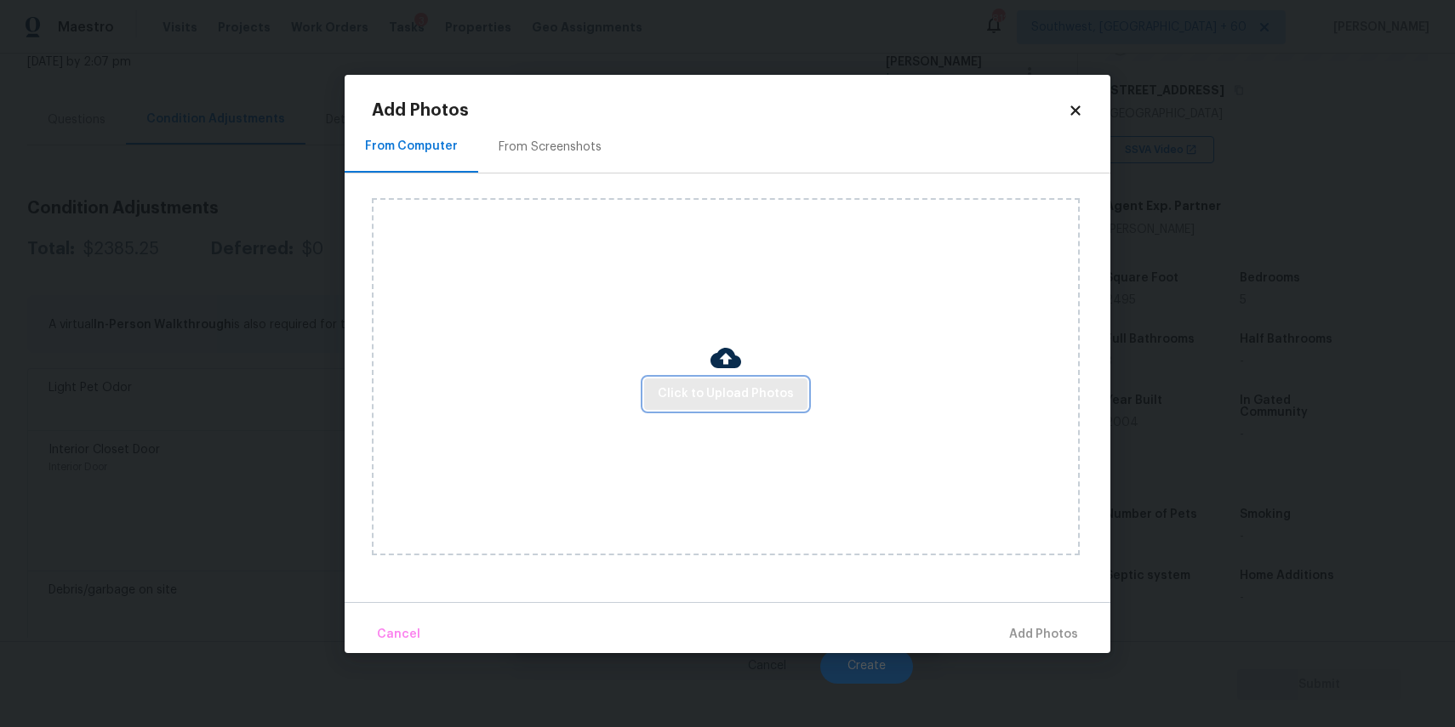
click at [715, 406] on button "Click to Upload Photos" at bounding box center [725, 394] width 163 height 31
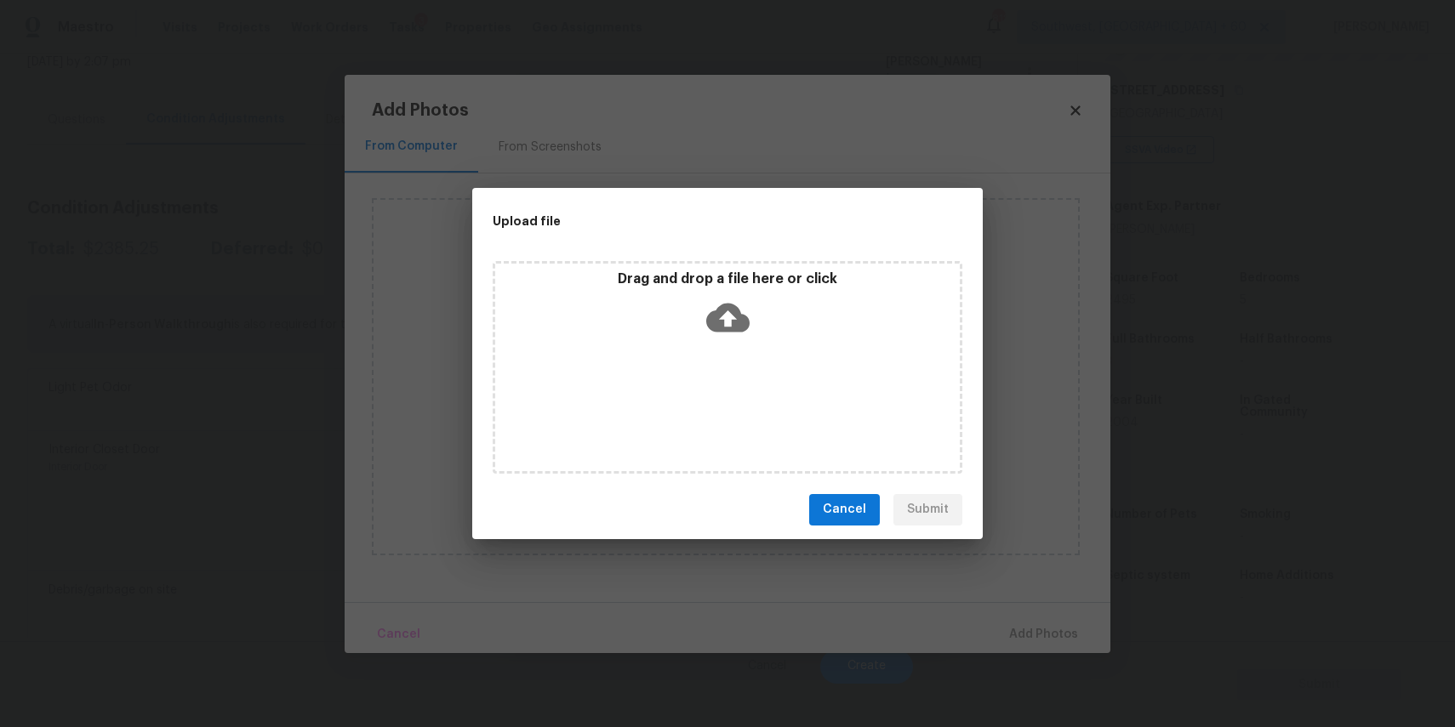
click at [718, 399] on div "Drag and drop a file here or click" at bounding box center [728, 367] width 470 height 213
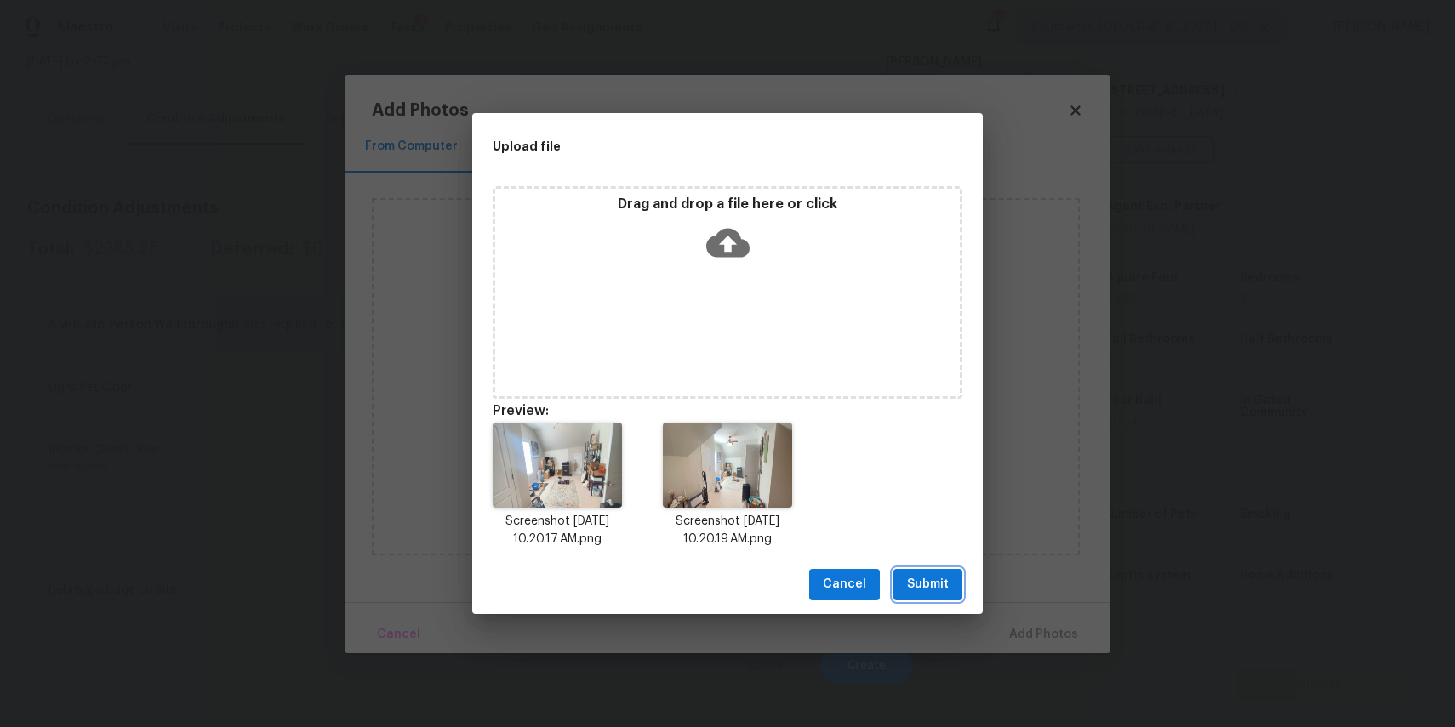
click at [927, 572] on button "Submit" at bounding box center [927, 584] width 69 height 31
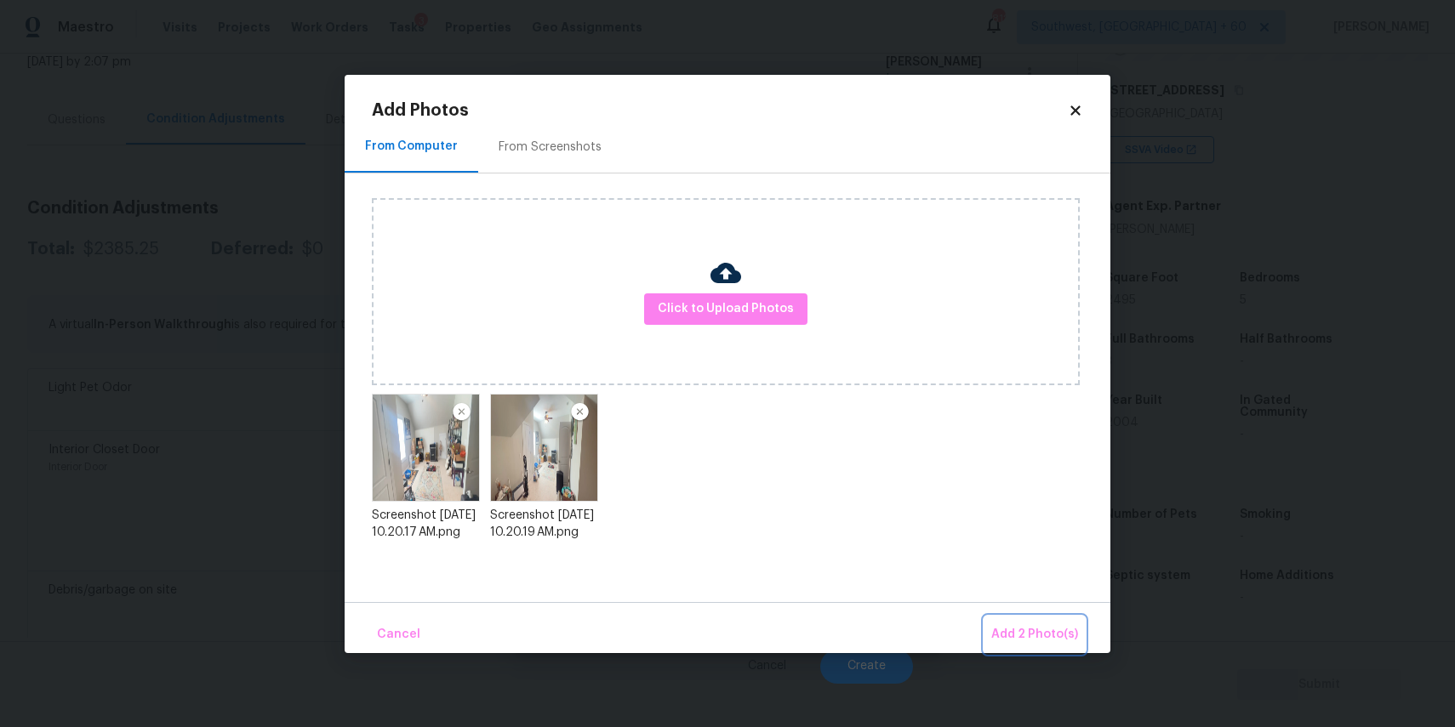
click at [1041, 619] on button "Add 2 Photo(s)" at bounding box center [1034, 635] width 100 height 37
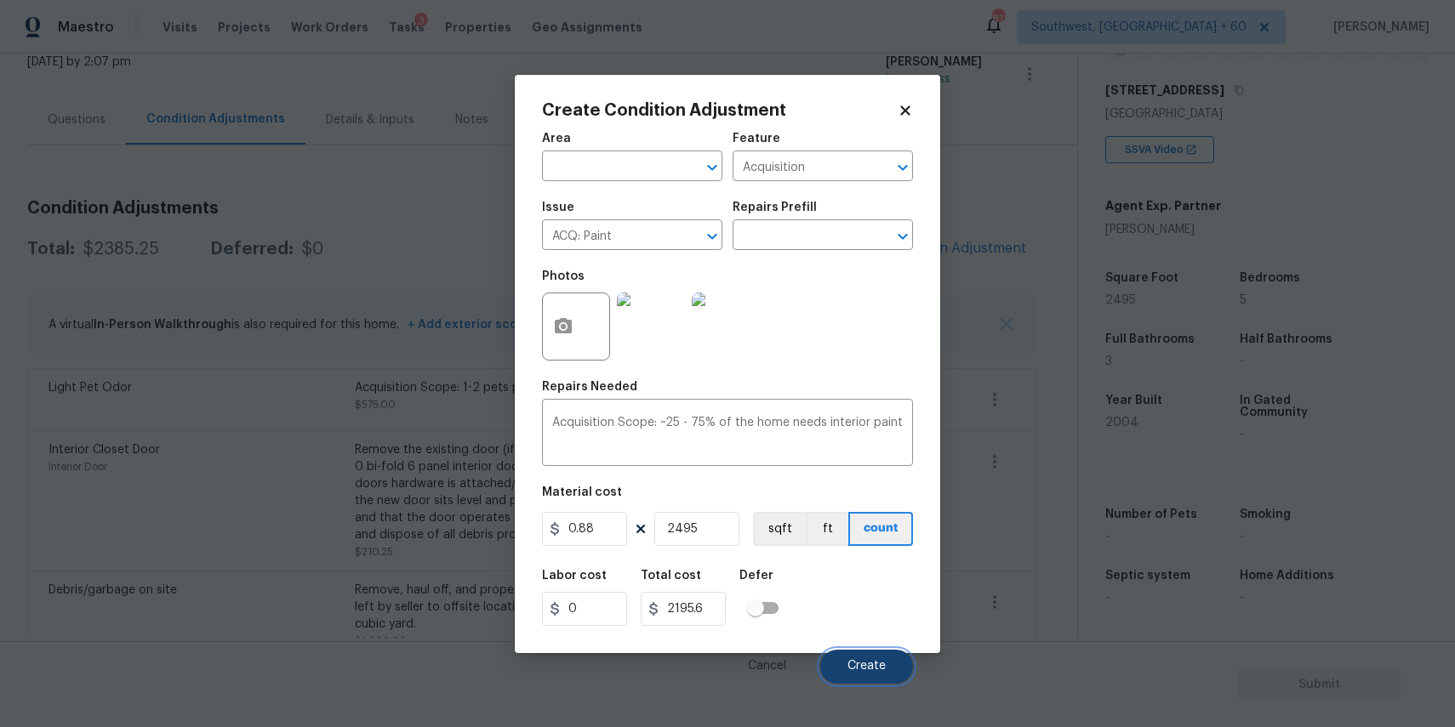
click at [865, 666] on span "Create" at bounding box center [866, 666] width 38 height 13
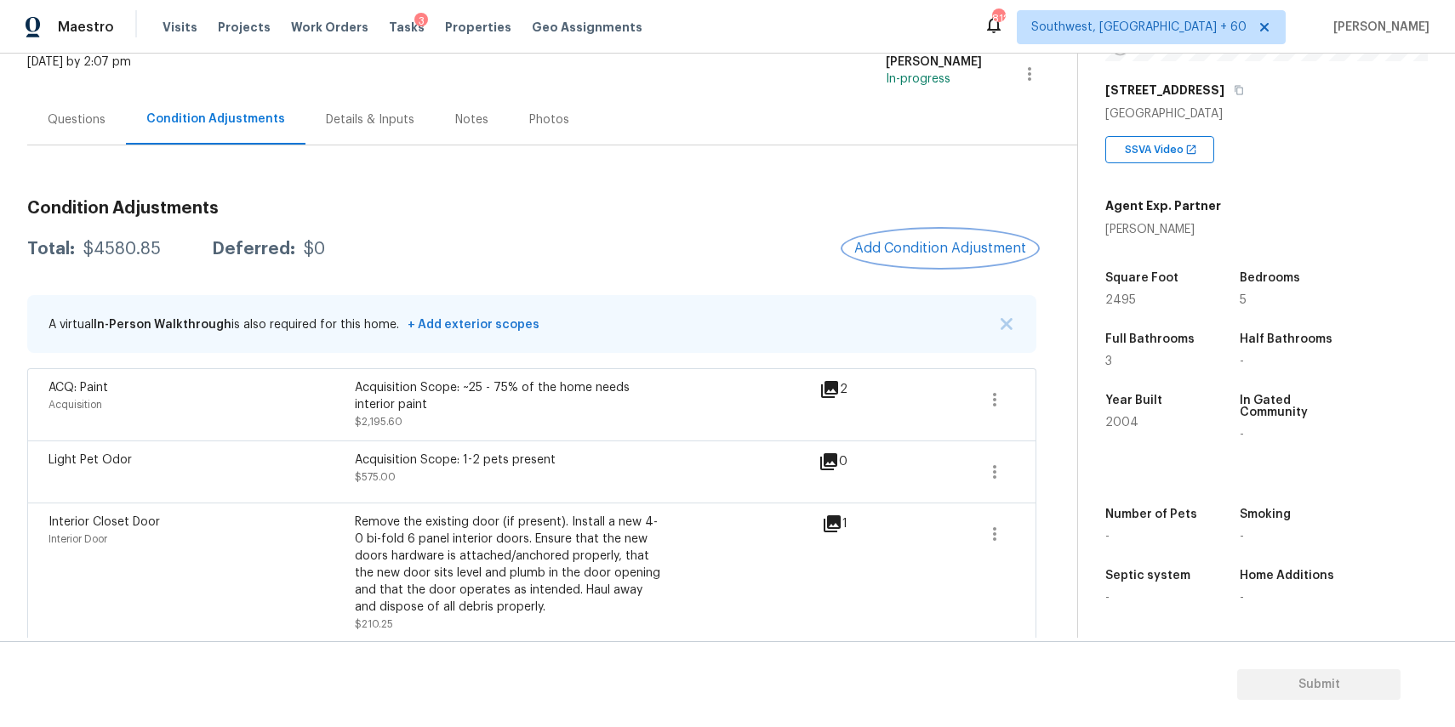
click at [927, 251] on span "Add Condition Adjustment" at bounding box center [940, 248] width 172 height 15
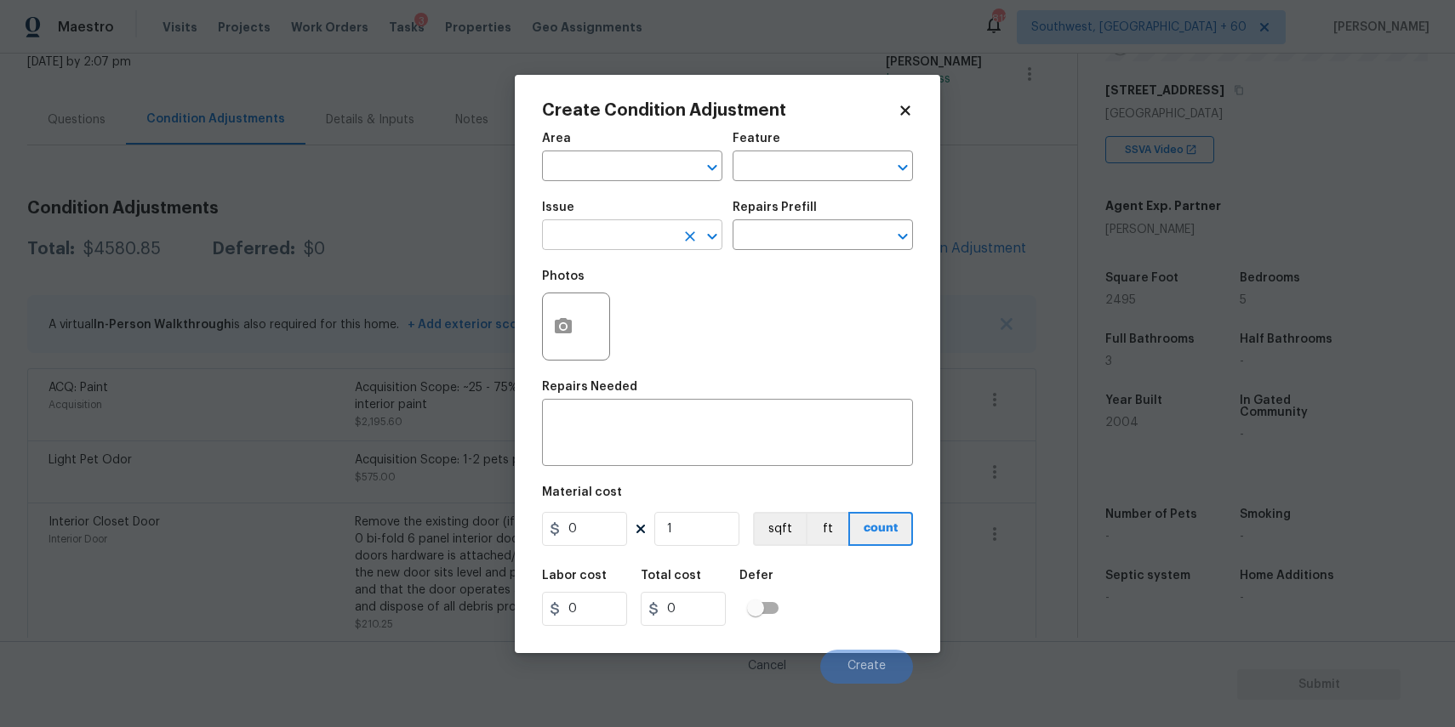
click at [593, 232] on input "text" at bounding box center [608, 237] width 133 height 26
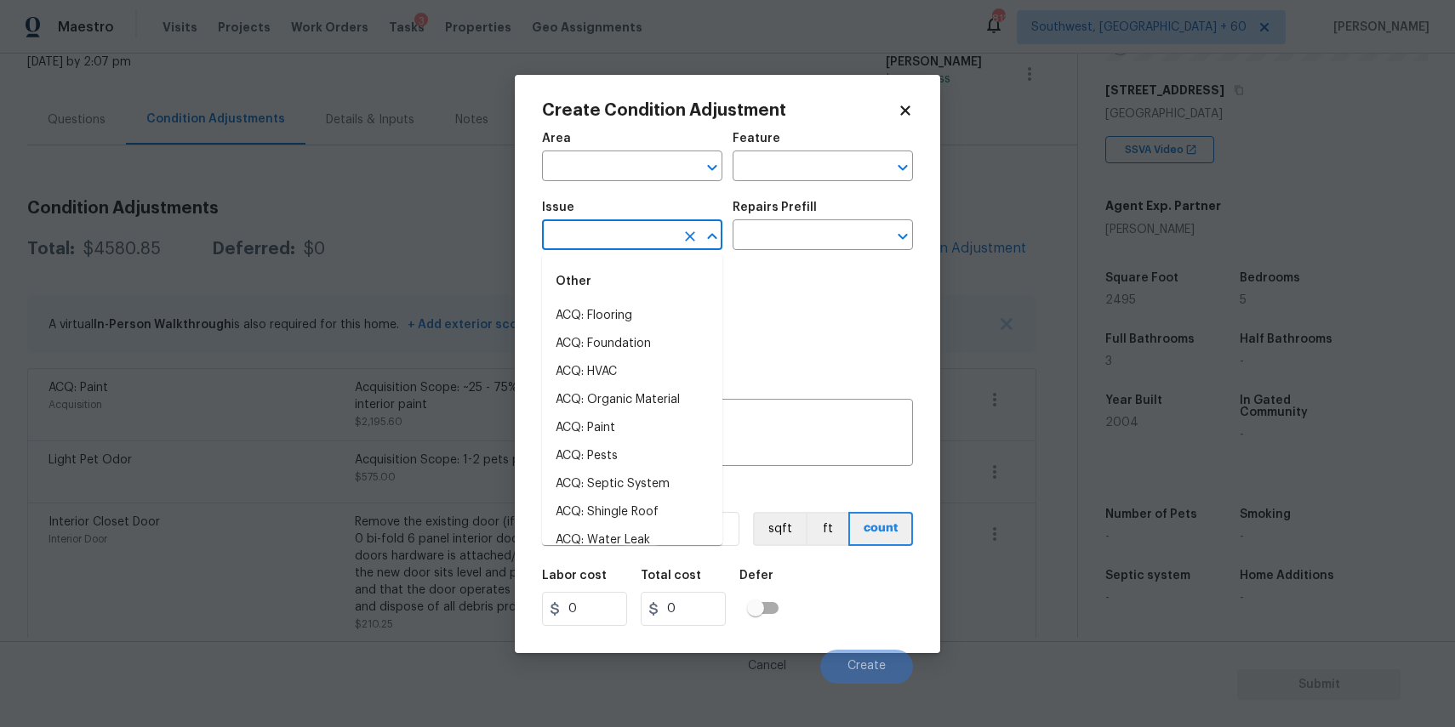
click at [593, 232] on input "text" at bounding box center [608, 237] width 133 height 26
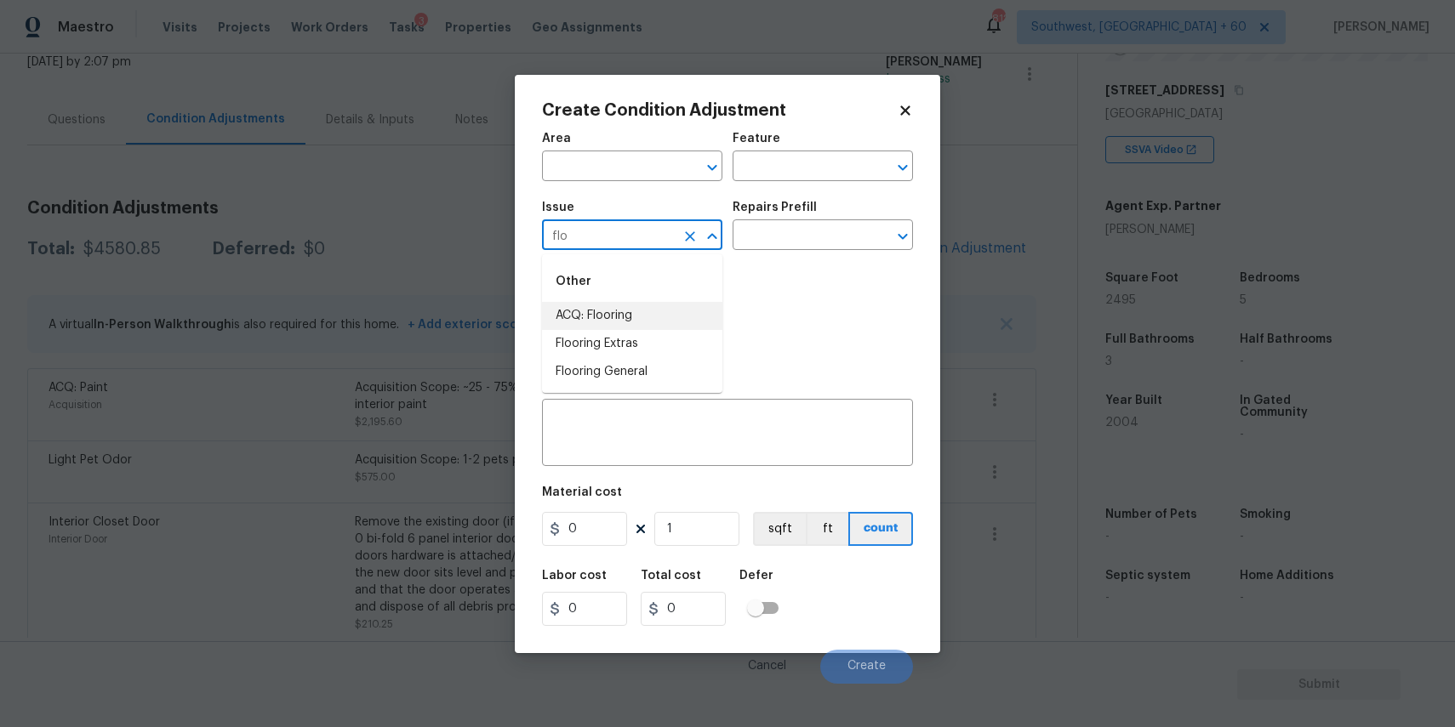
click at [584, 315] on li "ACQ: Flooring" at bounding box center [632, 316] width 180 height 28
type input "ACQ: Flooring"
click at [835, 236] on input "text" at bounding box center [799, 237] width 133 height 26
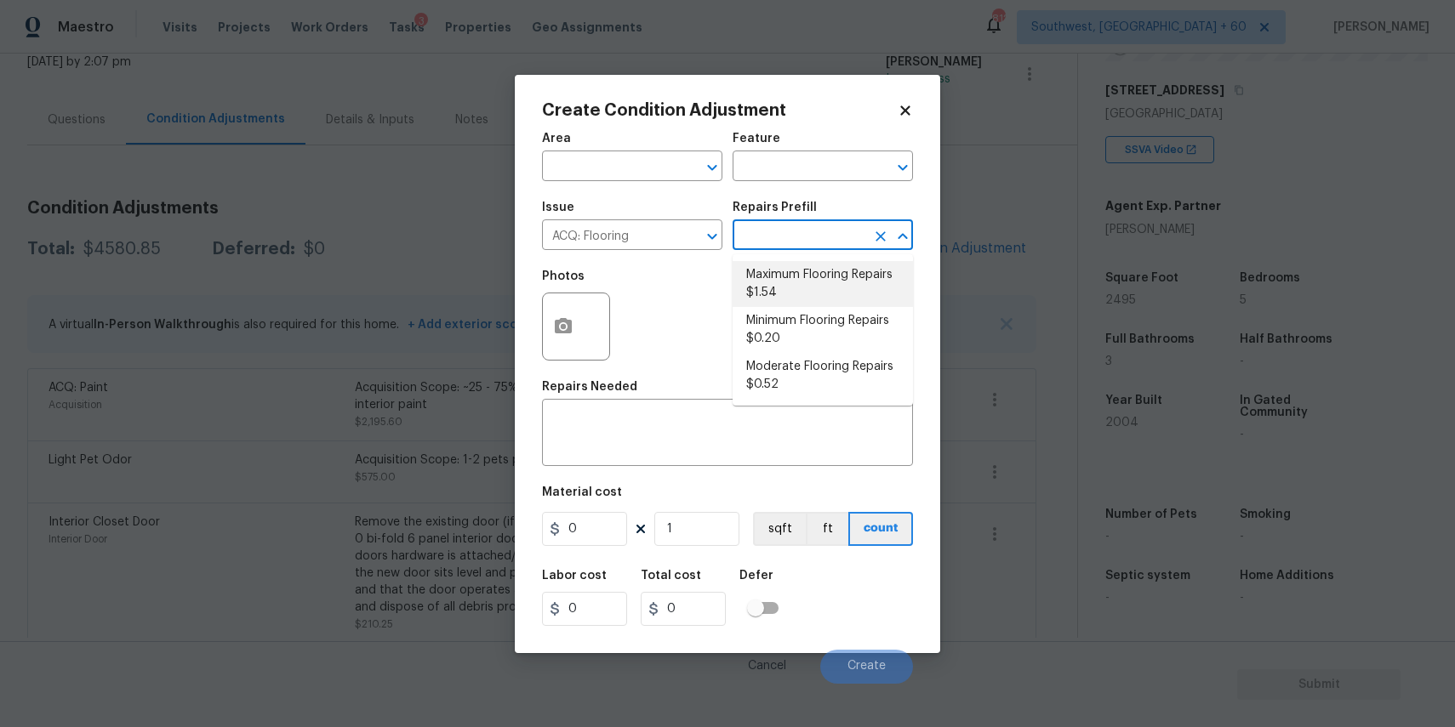
click at [807, 242] on input "text" at bounding box center [799, 237] width 133 height 26
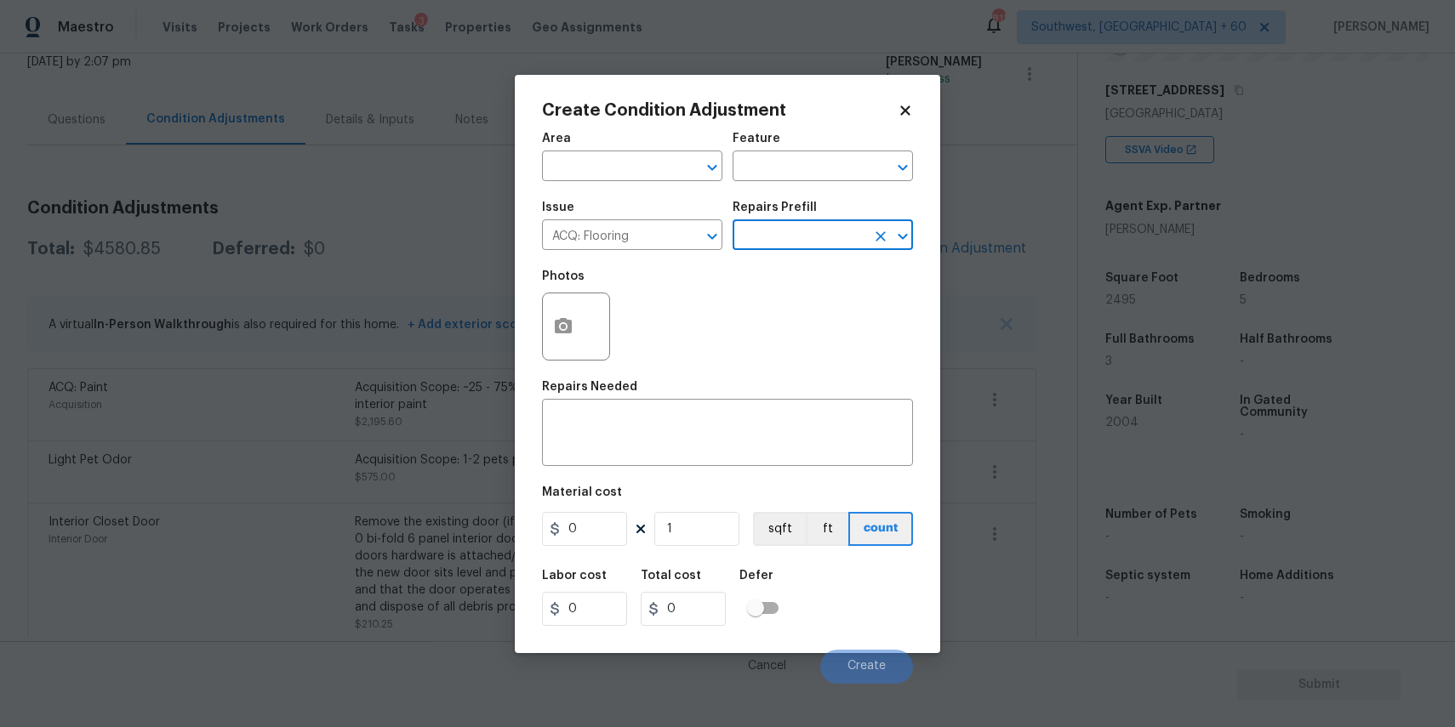
click at [813, 218] on div "Repairs Prefill" at bounding box center [823, 213] width 180 height 22
click at [804, 241] on input "text" at bounding box center [799, 237] width 133 height 26
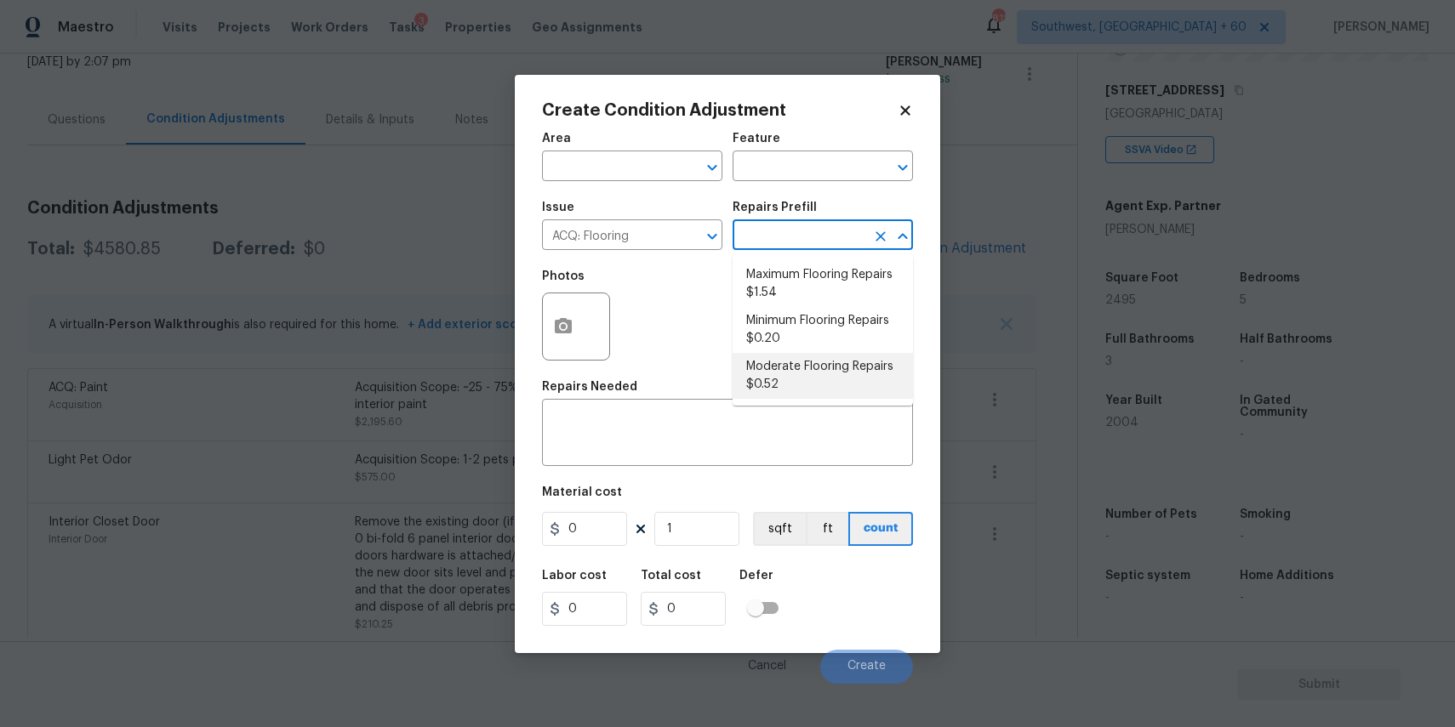
click at [842, 374] on li "Moderate Flooring Repairs $0.52" at bounding box center [823, 376] width 180 height 46
type input "Acquisition"
type textarea "Acquisition Scope: Moderate flooring repairs"
type input "0.52"
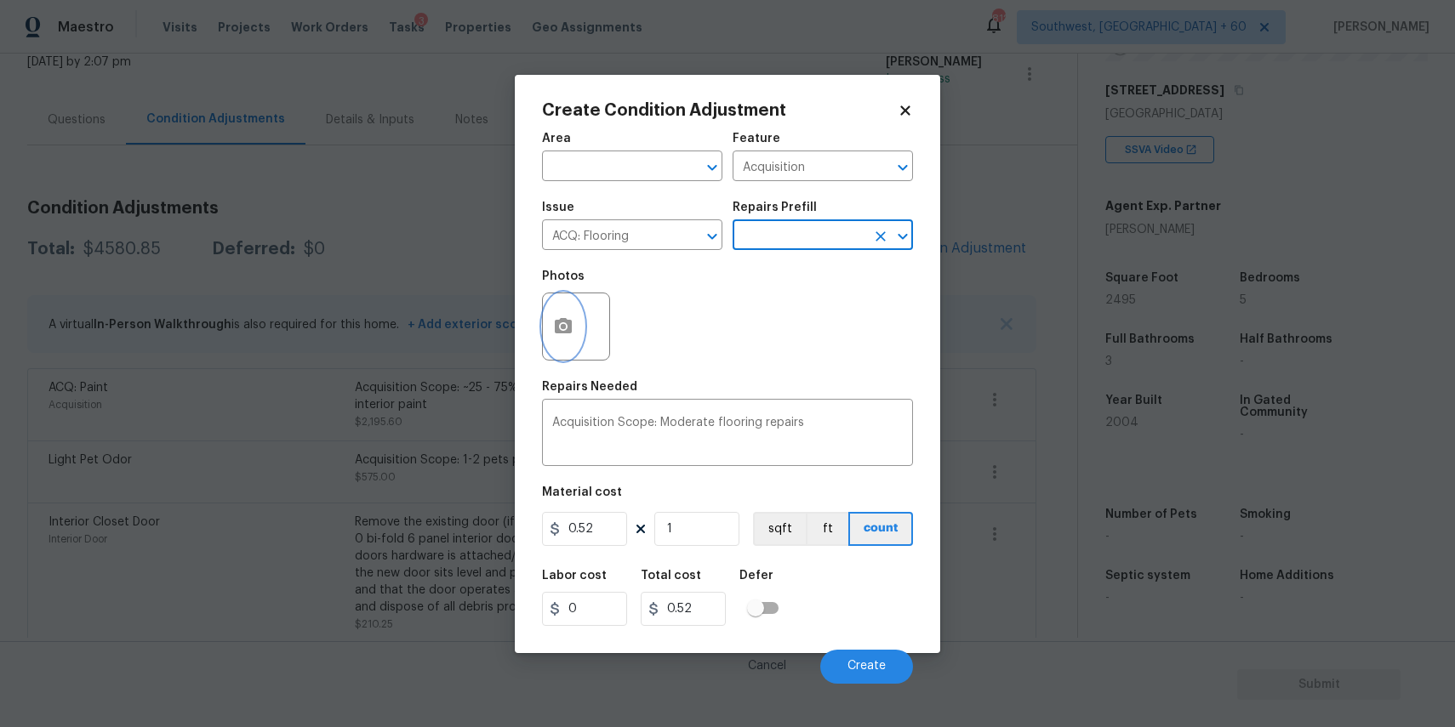
click at [556, 331] on icon "button" at bounding box center [563, 325] width 17 height 15
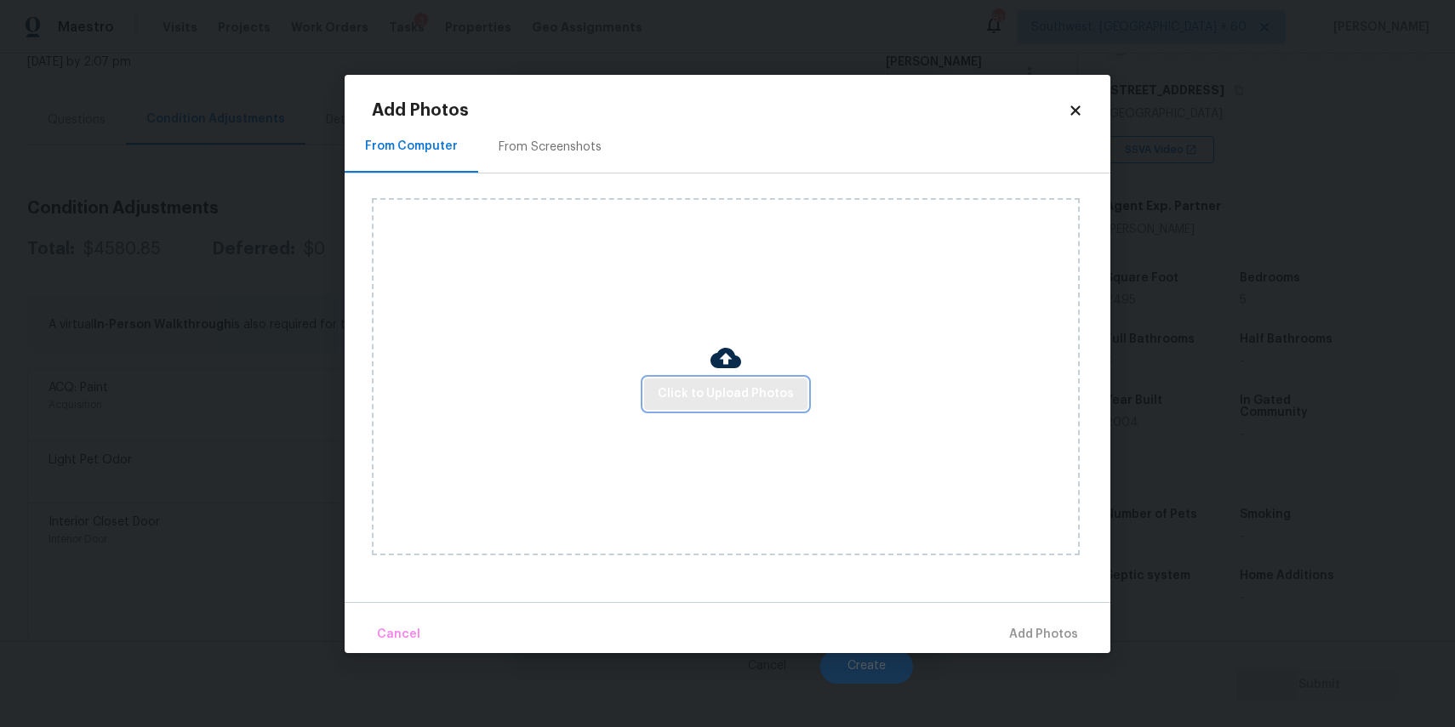
click at [739, 388] on span "Click to Upload Photos" at bounding box center [726, 394] width 136 height 21
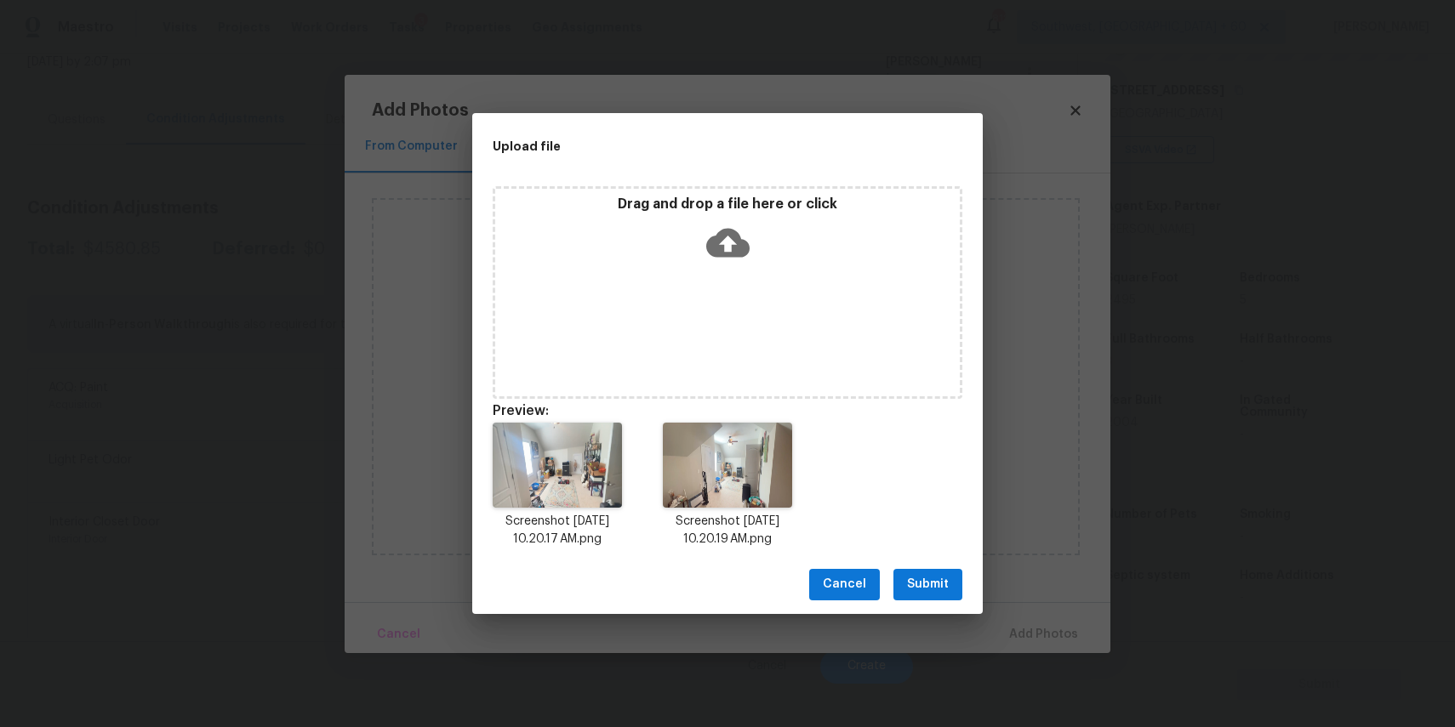
click at [952, 586] on button "Submit" at bounding box center [927, 584] width 69 height 31
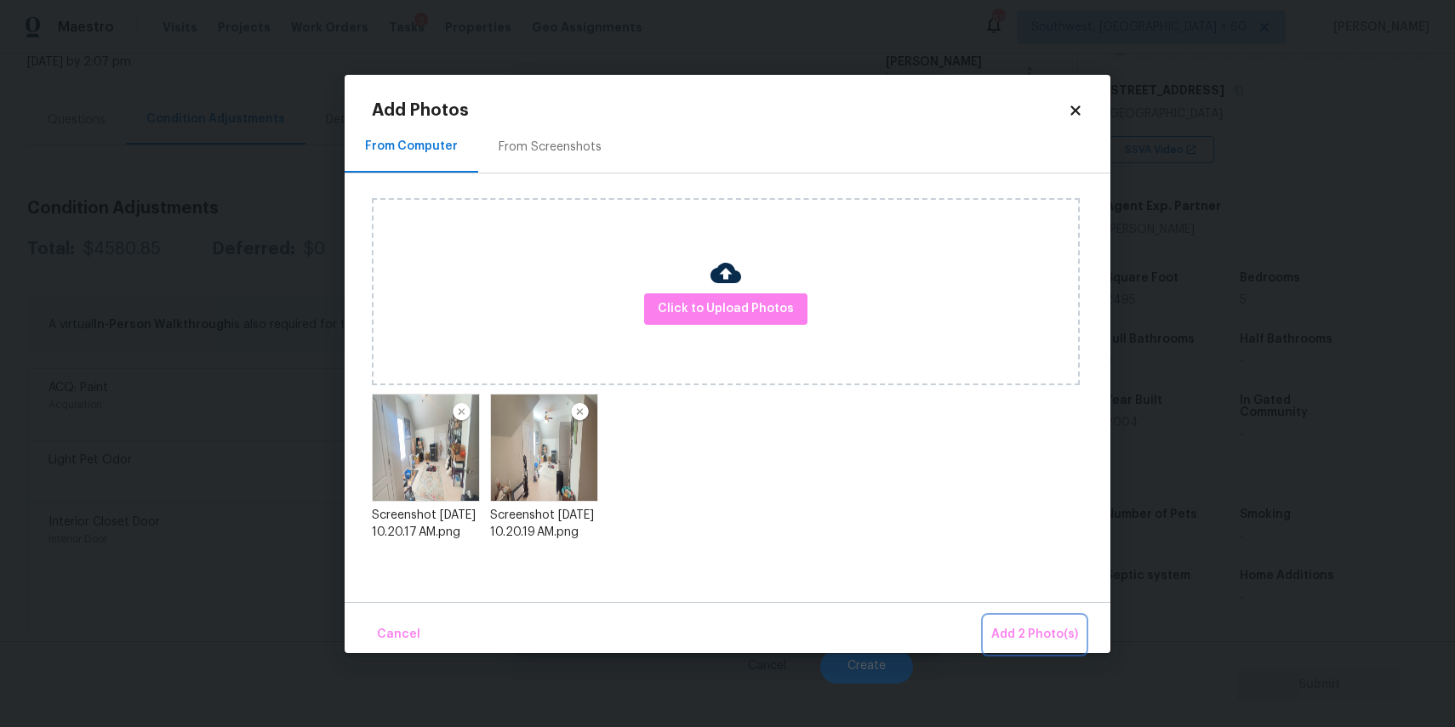
click at [1040, 617] on button "Add 2 Photo(s)" at bounding box center [1034, 635] width 100 height 37
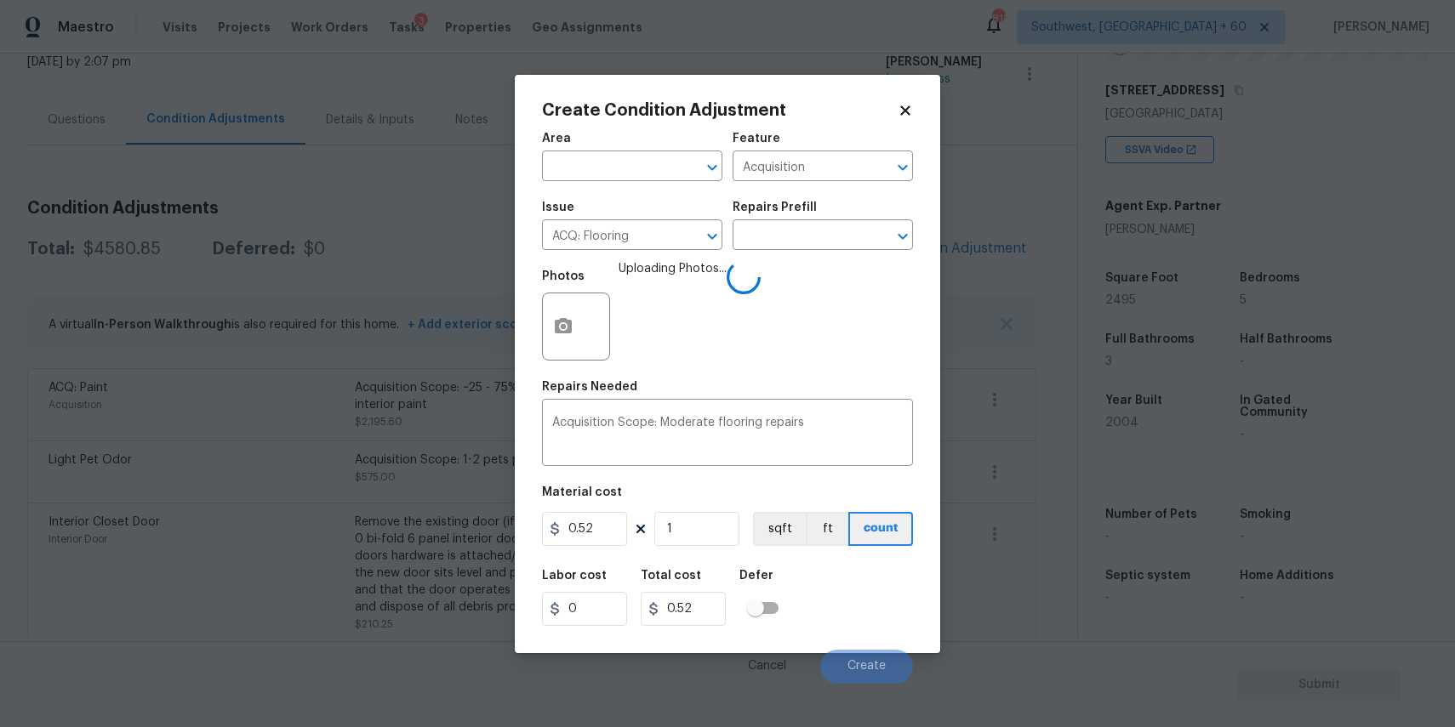
click at [709, 496] on div "Material cost" at bounding box center [727, 498] width 371 height 22
click at [710, 513] on input "1" at bounding box center [696, 529] width 85 height 34
type input "0"
type input "2"
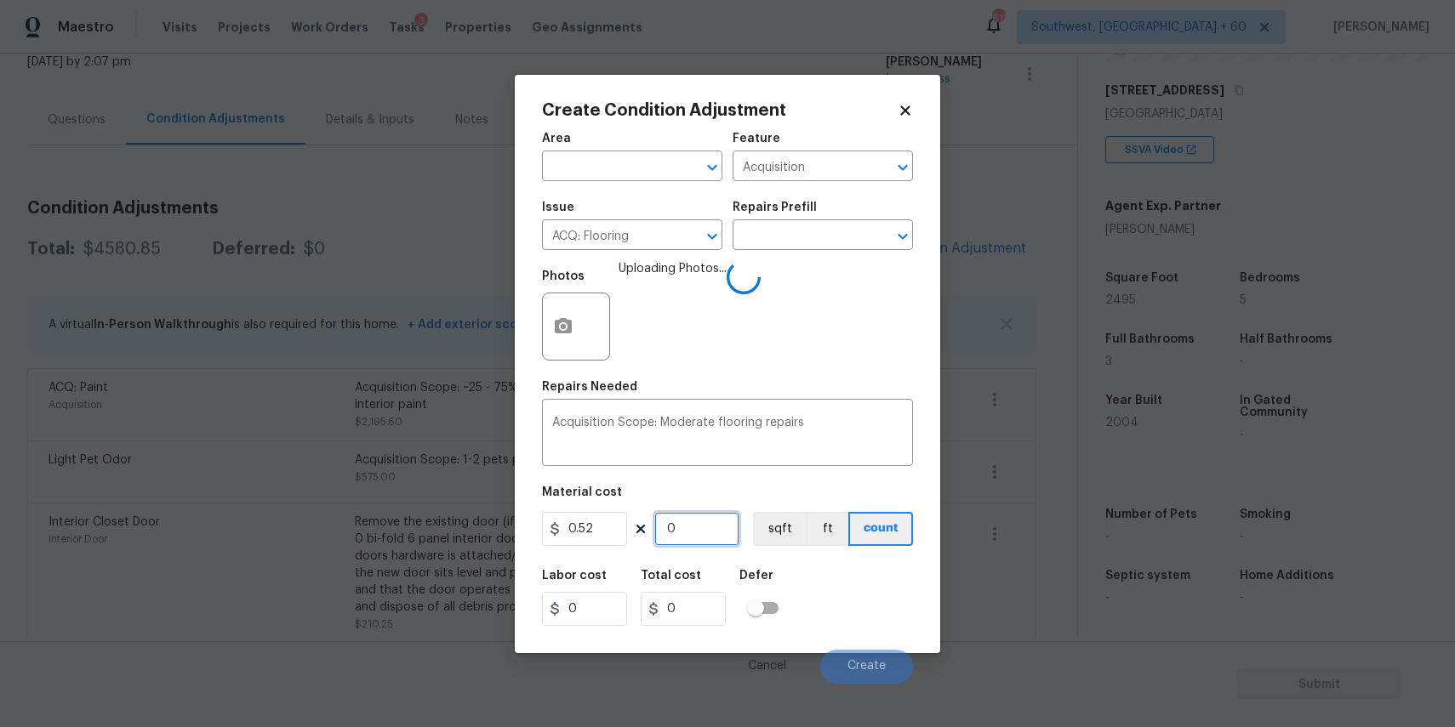
type input "1.04"
type input "24"
type input "12.48"
type input "249"
type input "129.48"
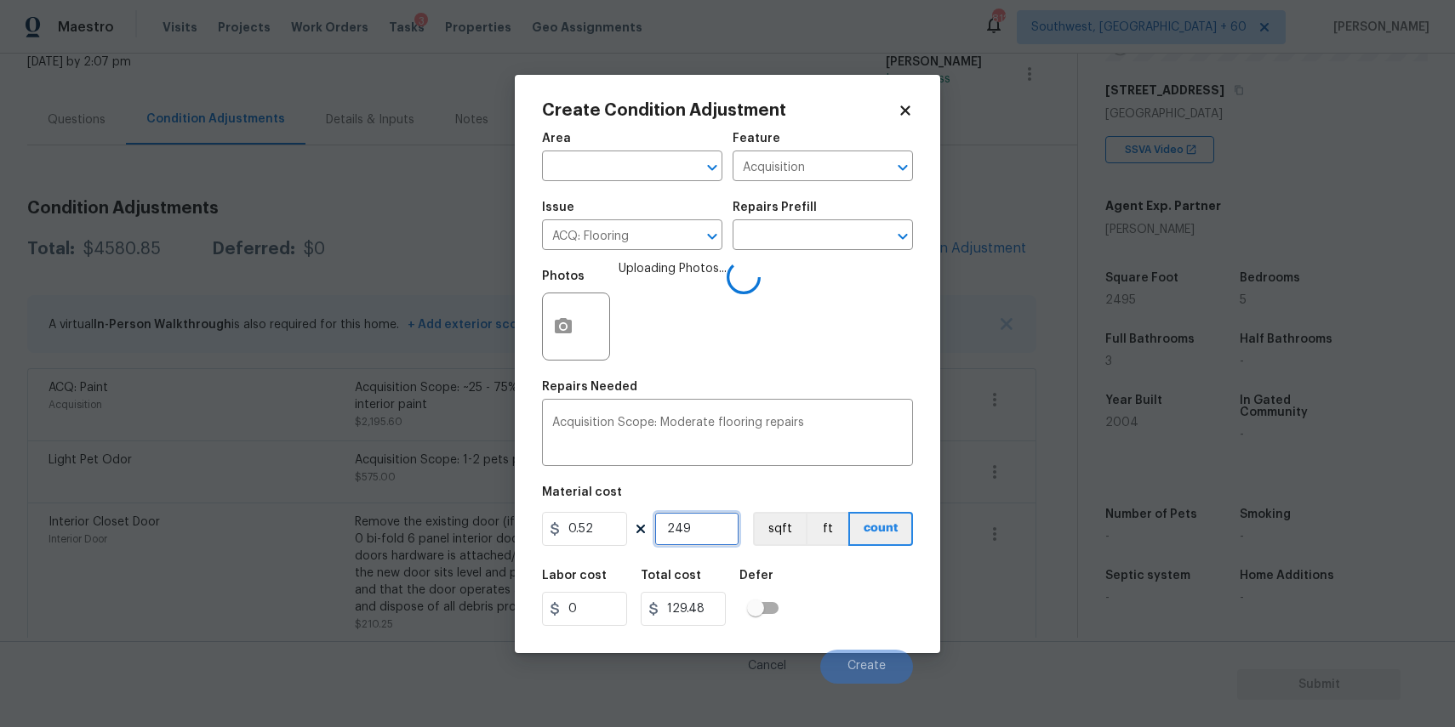
type input "2495"
type input "1297.4"
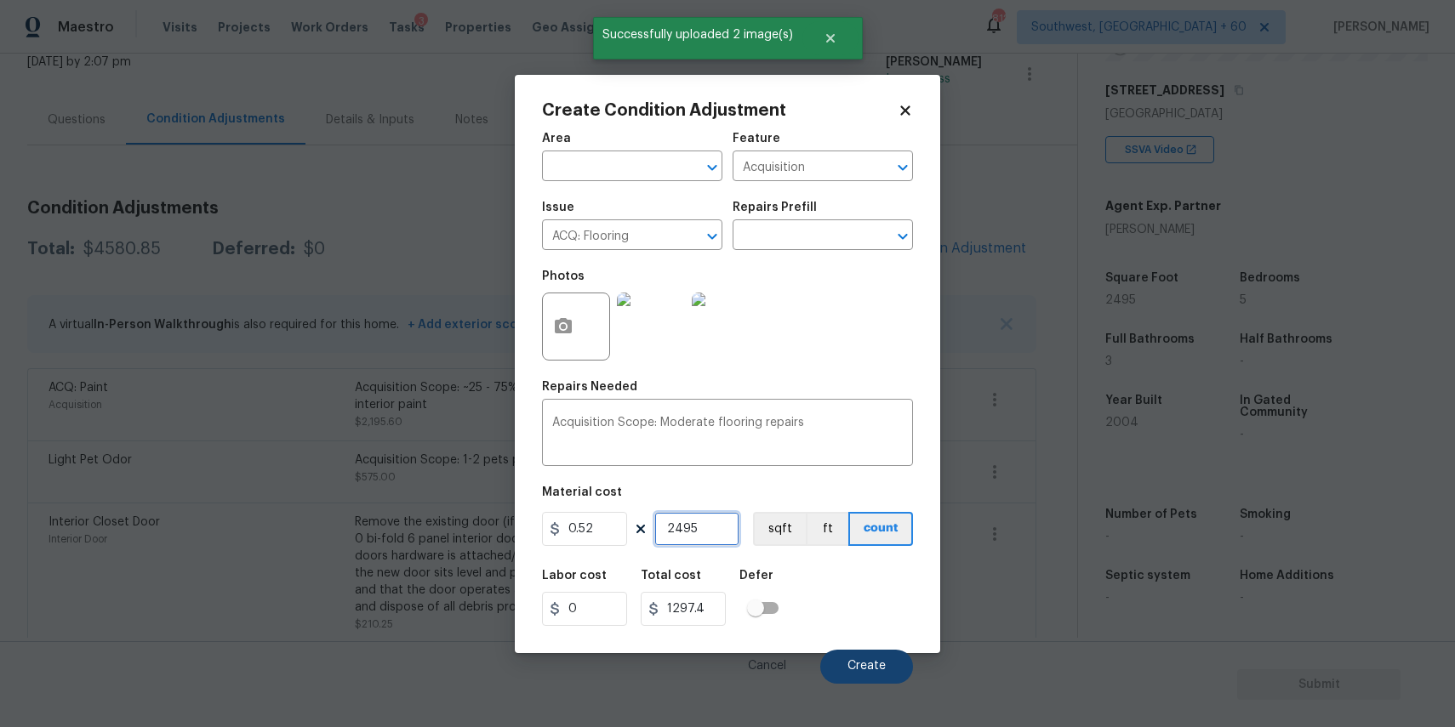
type input "2495"
click at [836, 661] on button "Create" at bounding box center [866, 667] width 93 height 34
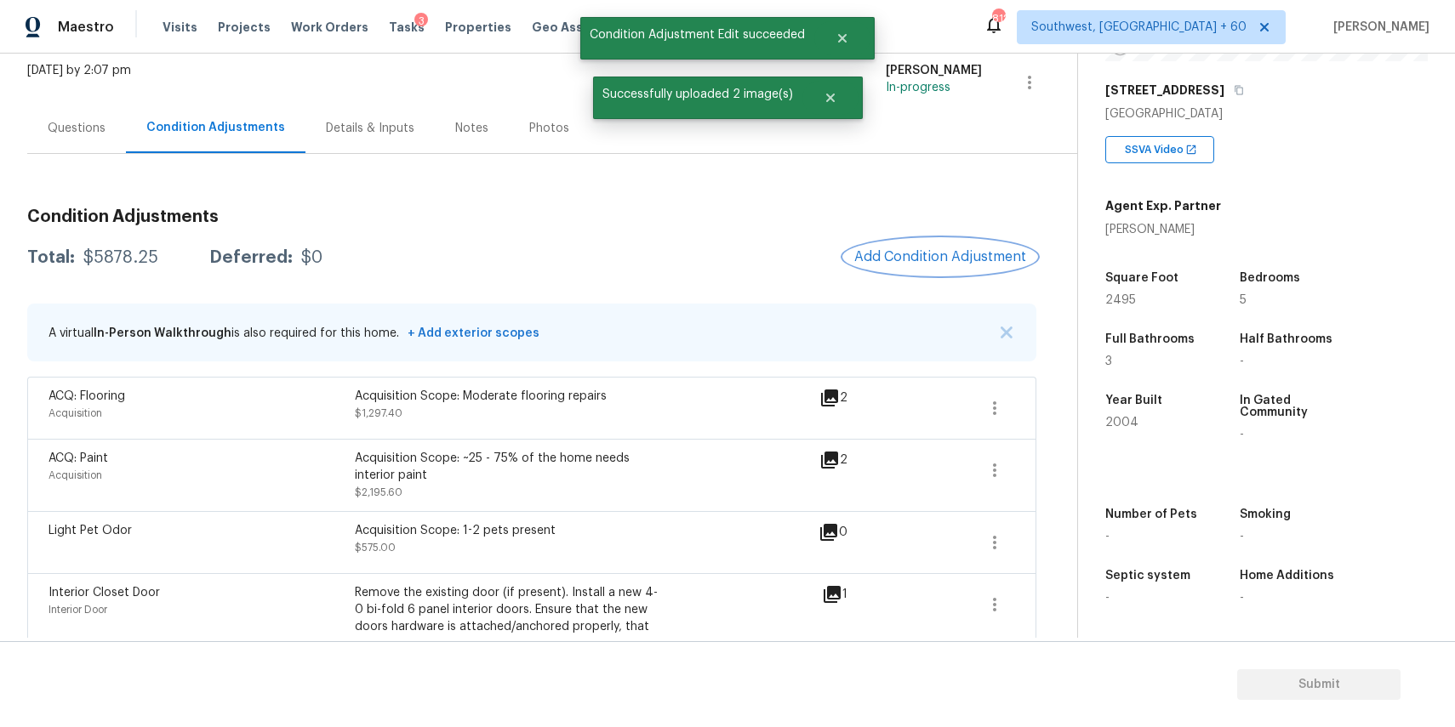
scroll to position [78, 0]
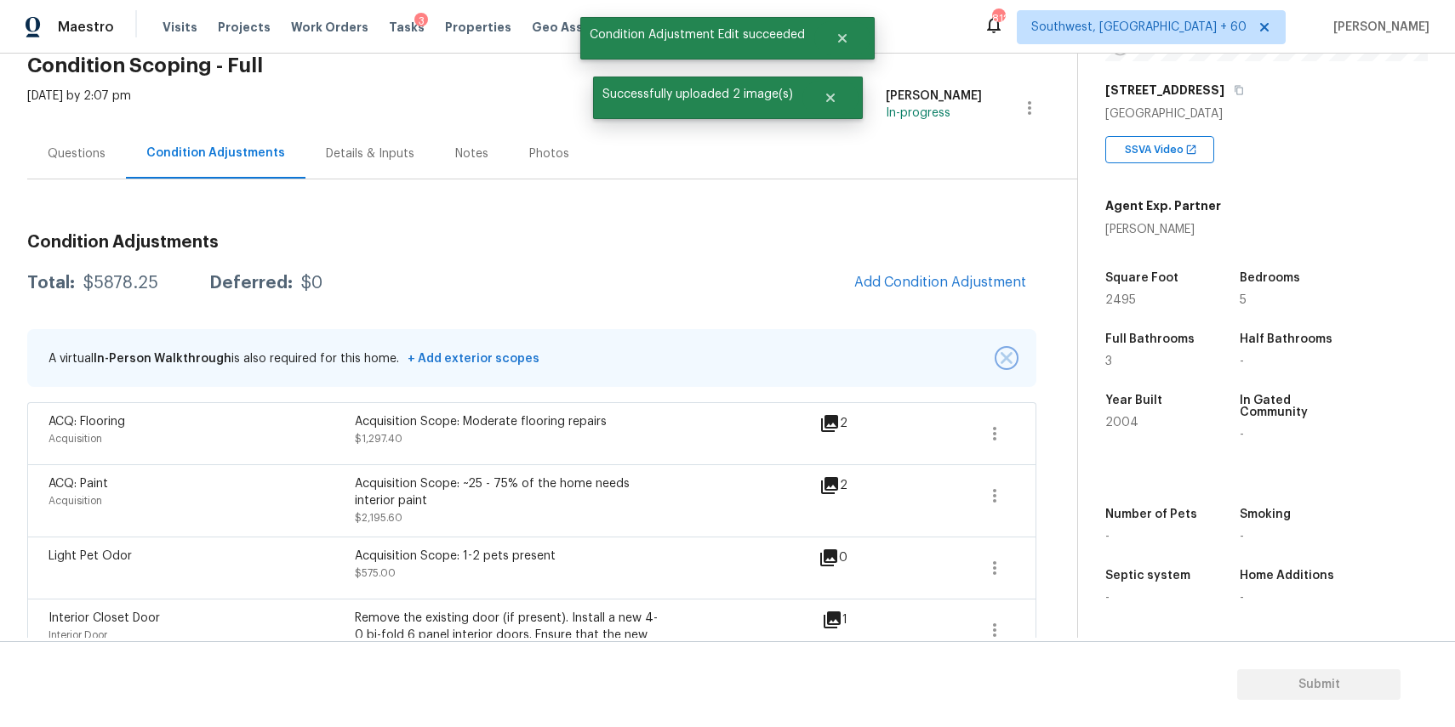
click at [1003, 356] on img "button" at bounding box center [1007, 358] width 12 height 12
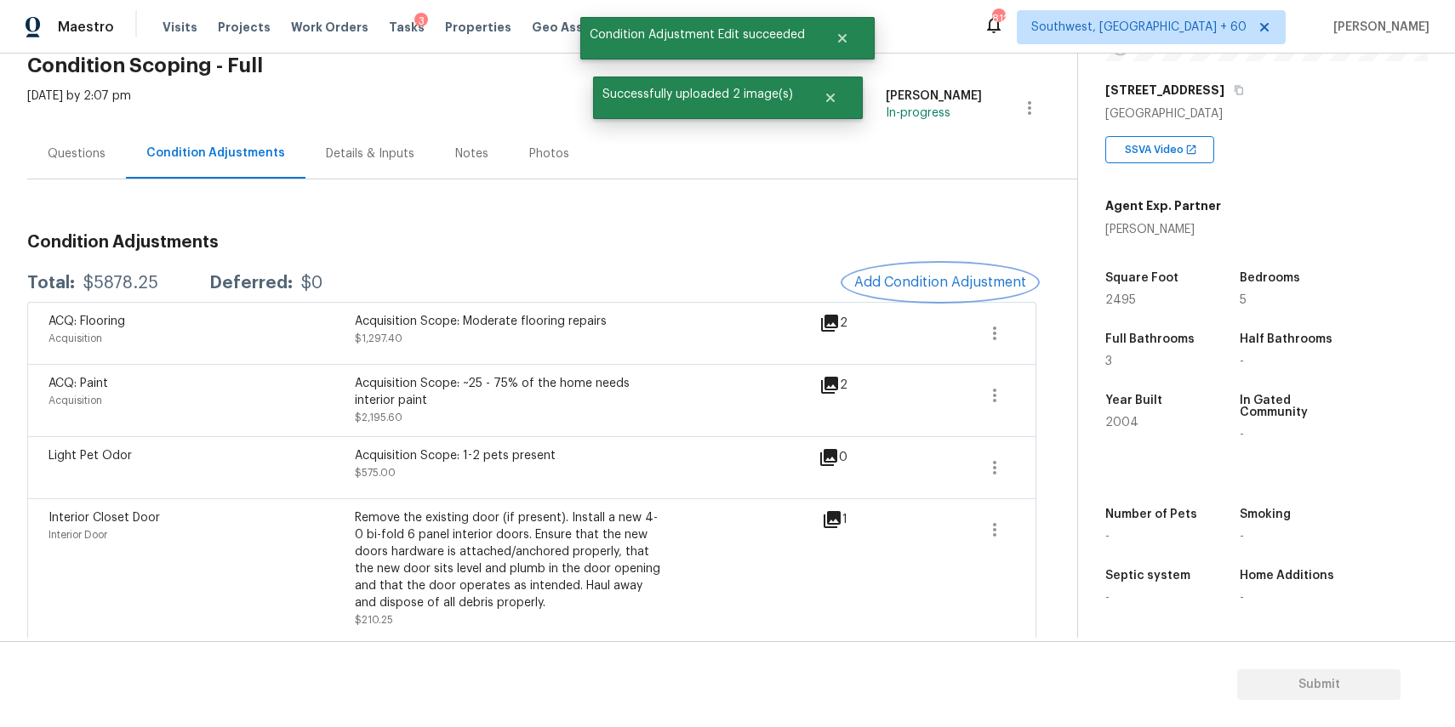
click at [959, 288] on span "Add Condition Adjustment" at bounding box center [940, 282] width 172 height 15
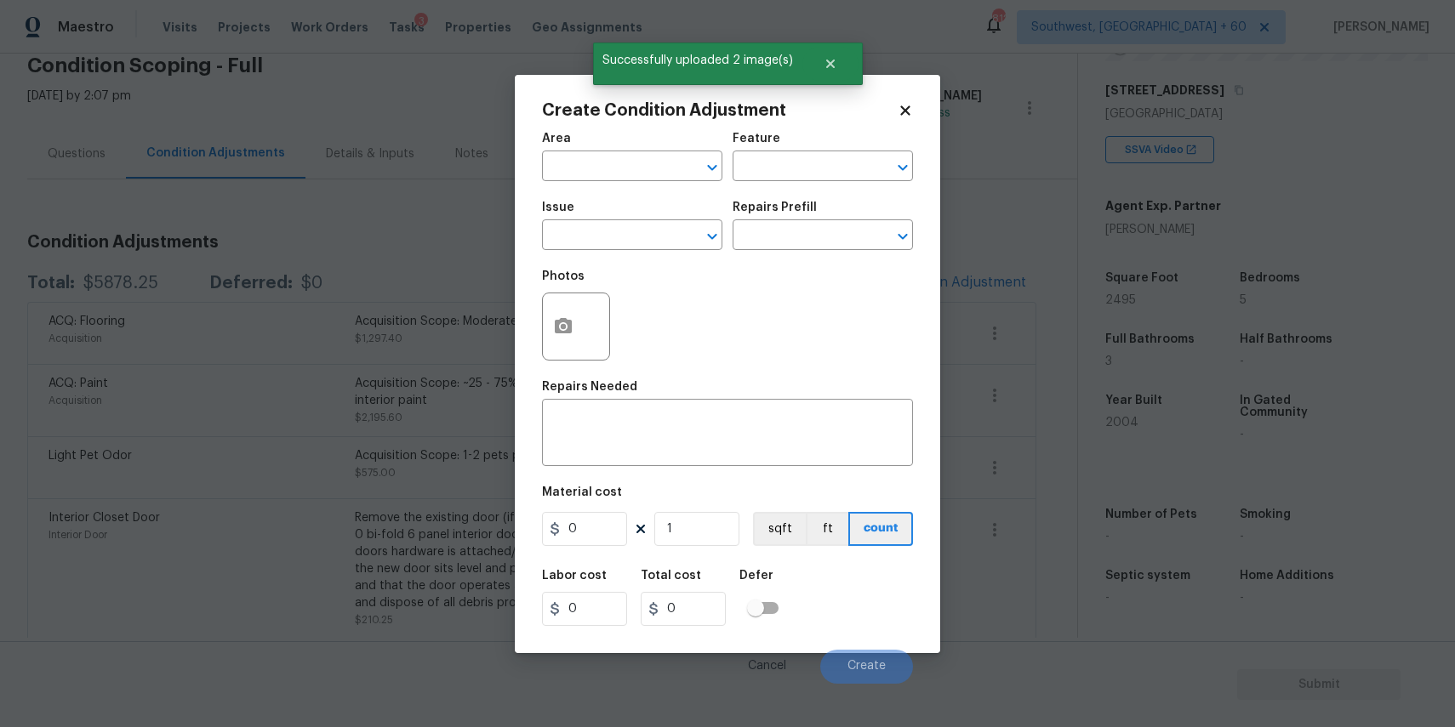
click at [959, 288] on body "Maestro Visits Projects Work Orders Tasks 3 Properties Geo Assignments 812 Sout…" at bounding box center [727, 363] width 1455 height 727
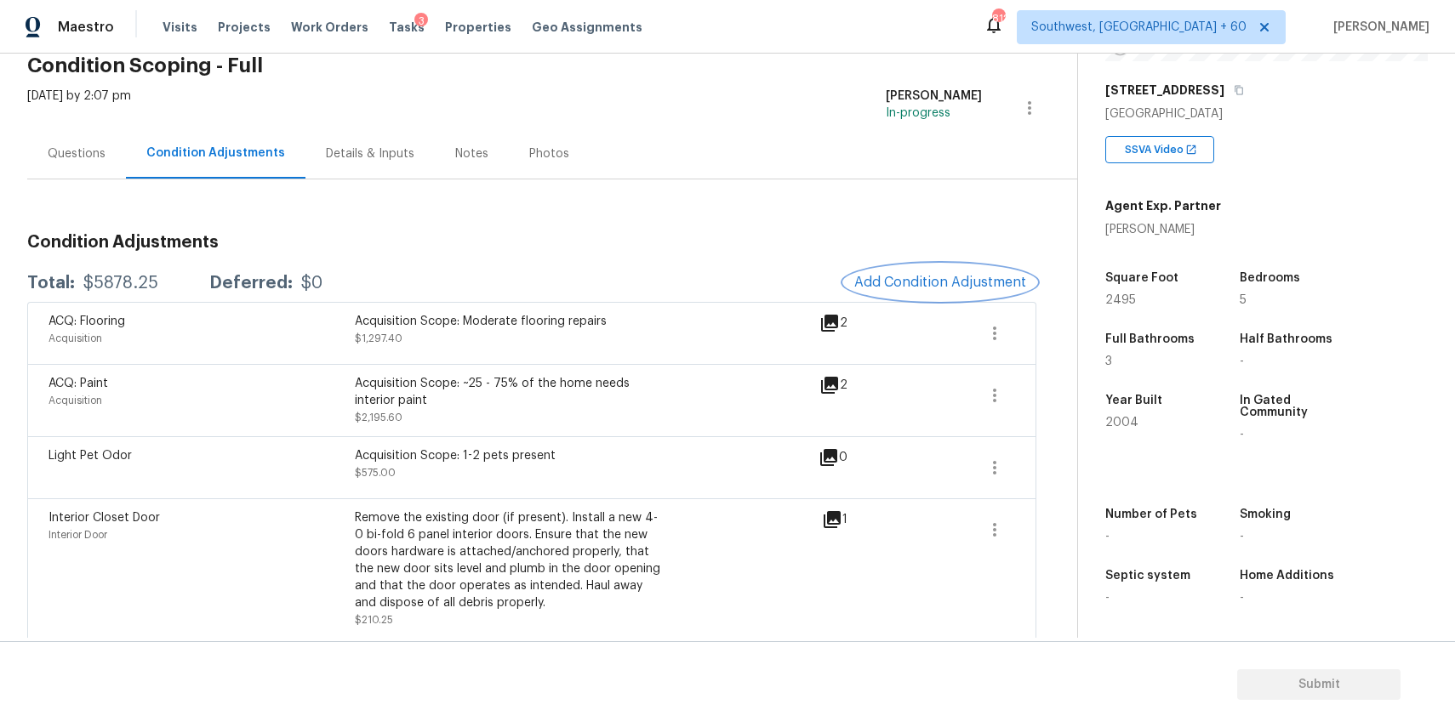
click at [907, 282] on span "Add Condition Adjustment" at bounding box center [940, 282] width 172 height 15
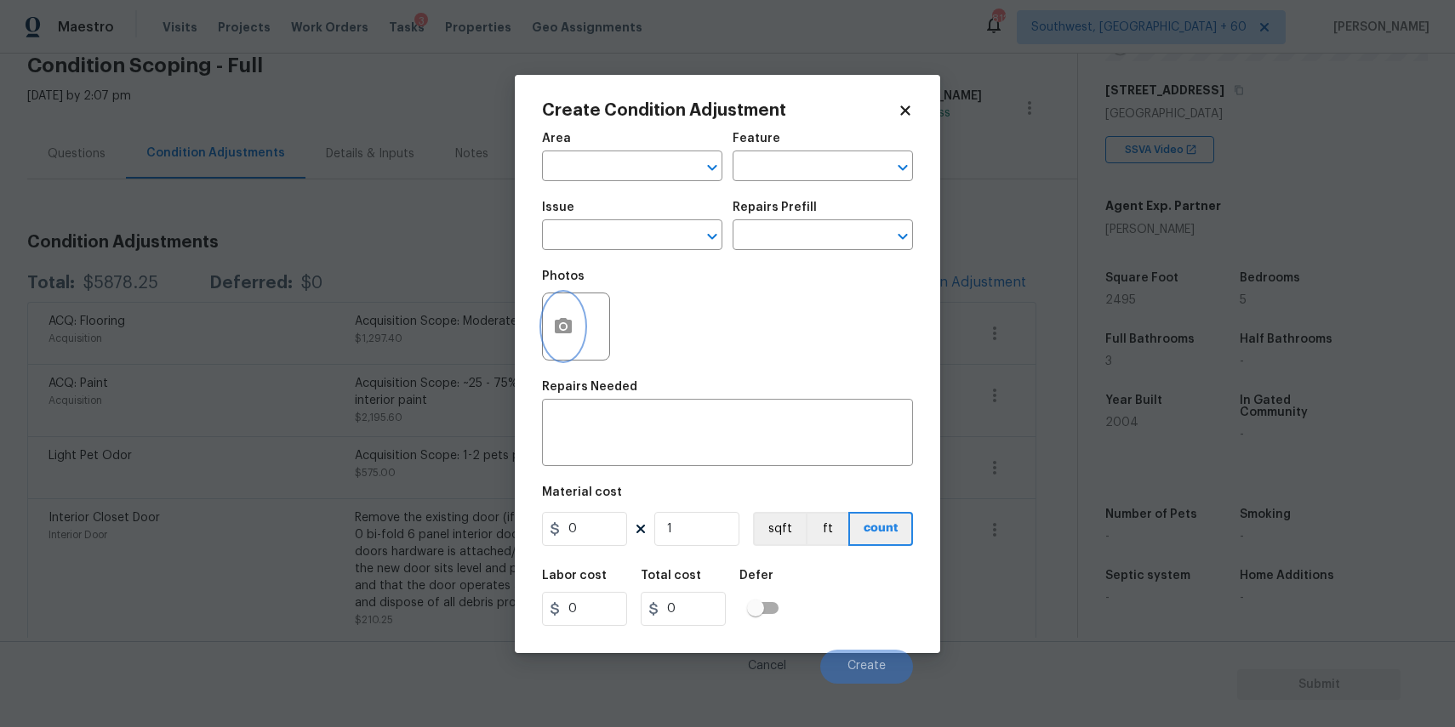
click at [562, 320] on icon "button" at bounding box center [563, 325] width 17 height 15
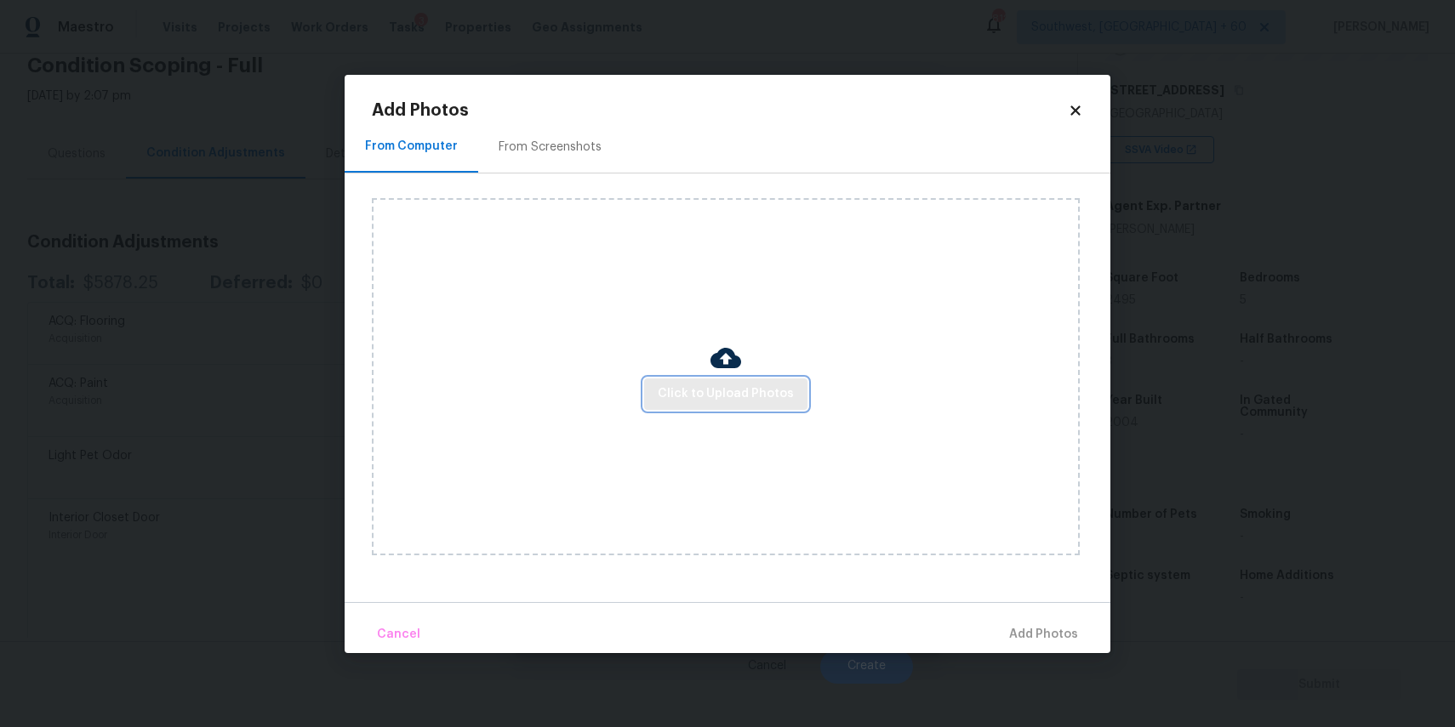
click at [771, 408] on button "Click to Upload Photos" at bounding box center [725, 394] width 163 height 31
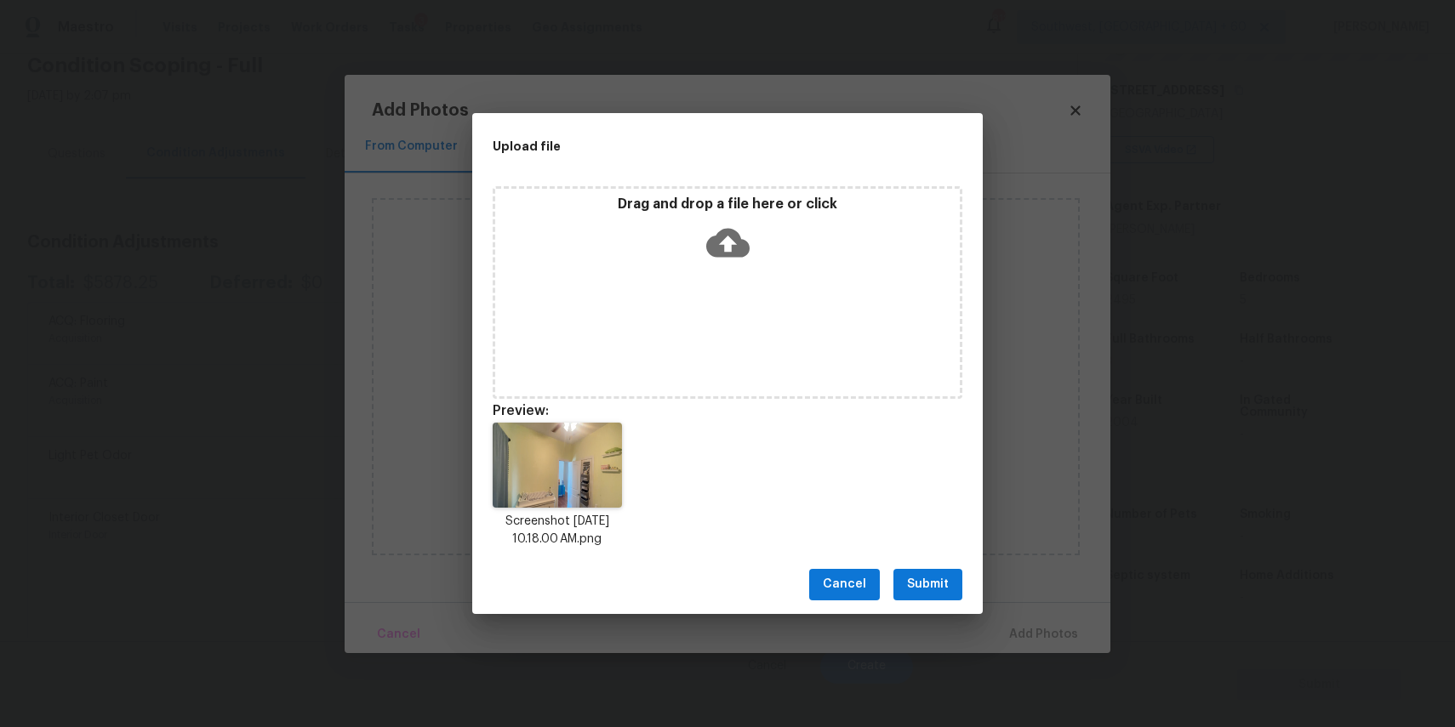
click at [942, 567] on div "Cancel Submit" at bounding box center [727, 585] width 511 height 59
click at [953, 594] on button "Submit" at bounding box center [927, 584] width 69 height 31
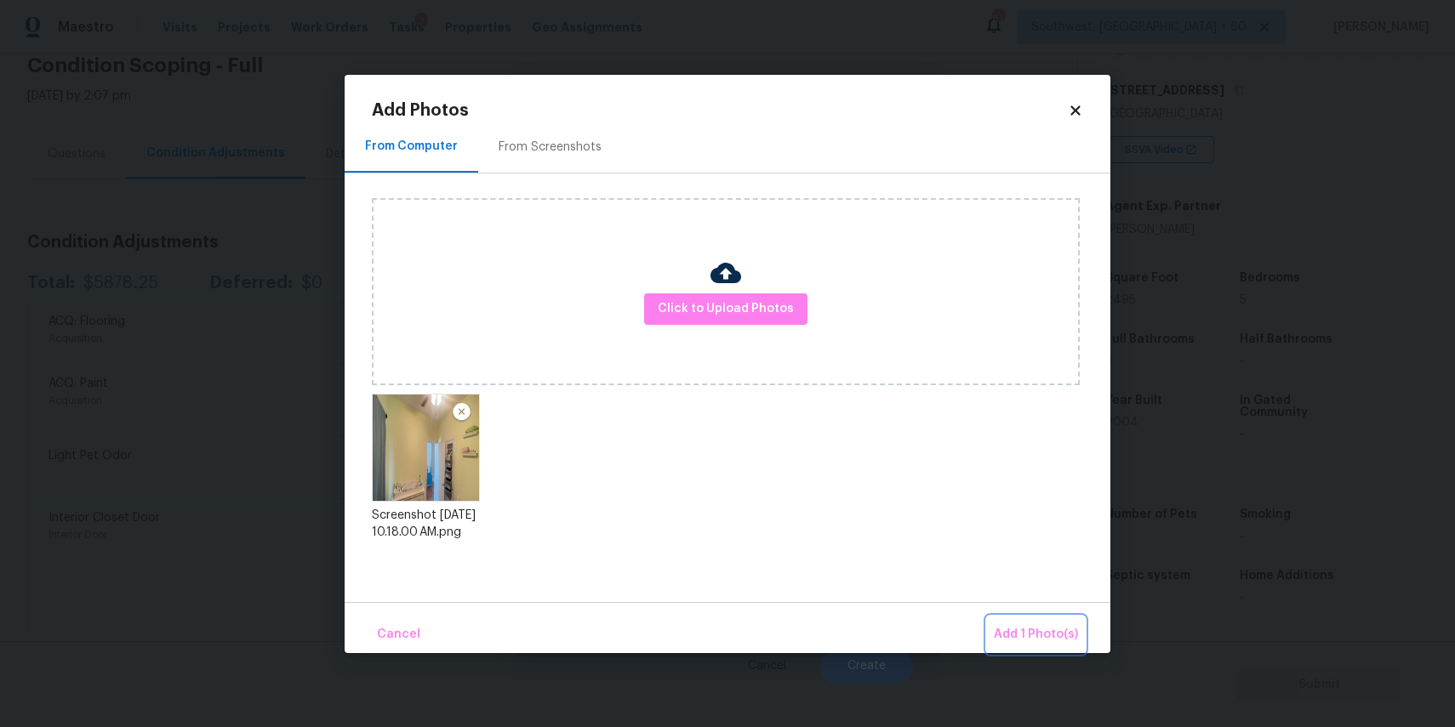
click at [1035, 625] on span "Add 1 Photo(s)" at bounding box center [1036, 635] width 84 height 21
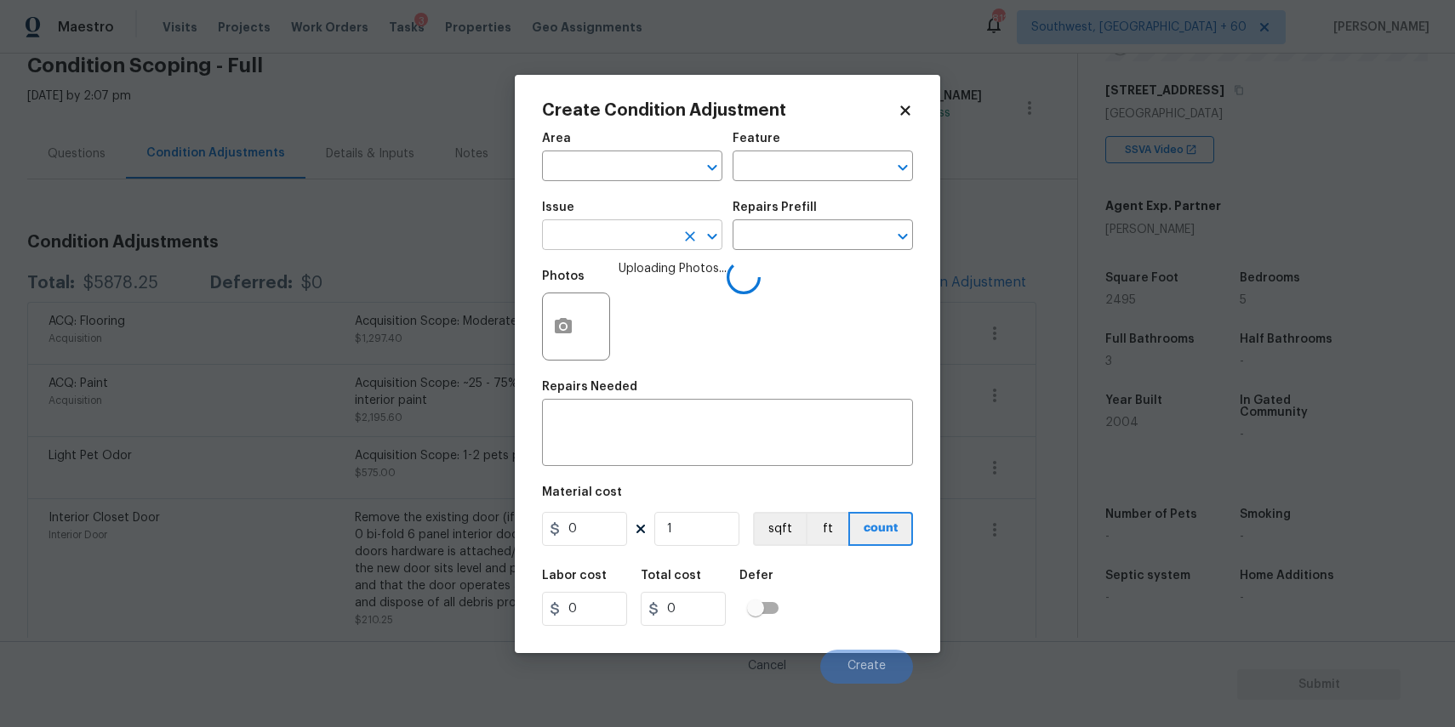
click at [640, 228] on input "text" at bounding box center [608, 237] width 133 height 26
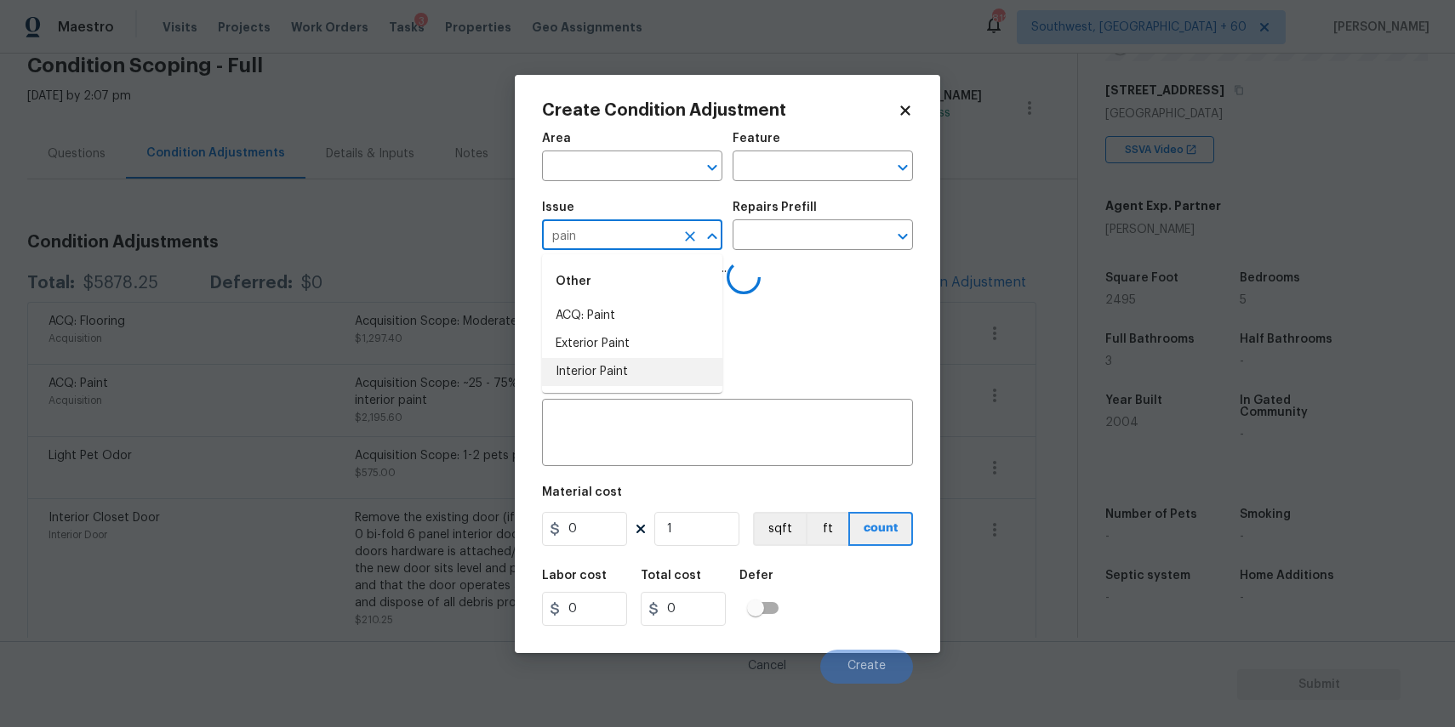
click at [651, 380] on li "Interior Paint" at bounding box center [632, 372] width 180 height 28
type input "Interior Paint"
click at [791, 231] on input "text" at bounding box center [799, 237] width 133 height 26
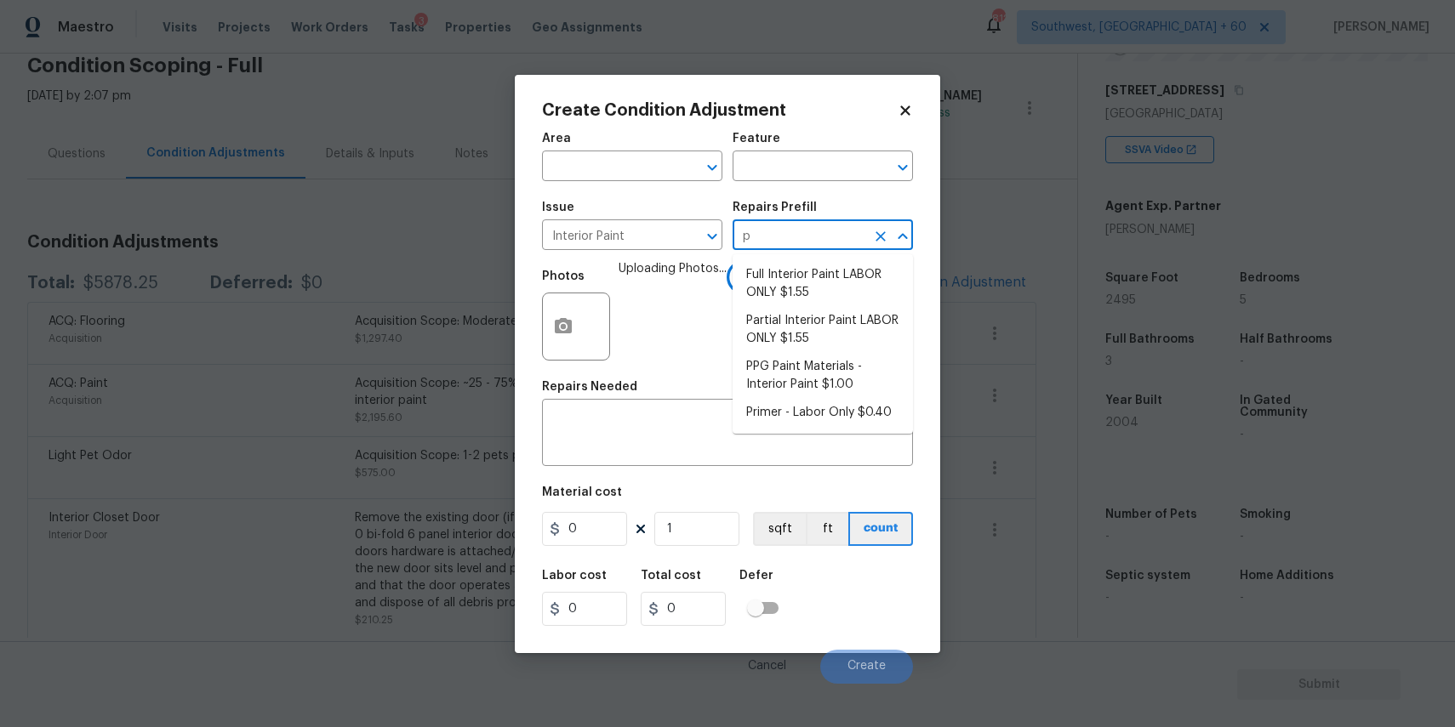
type input "pr"
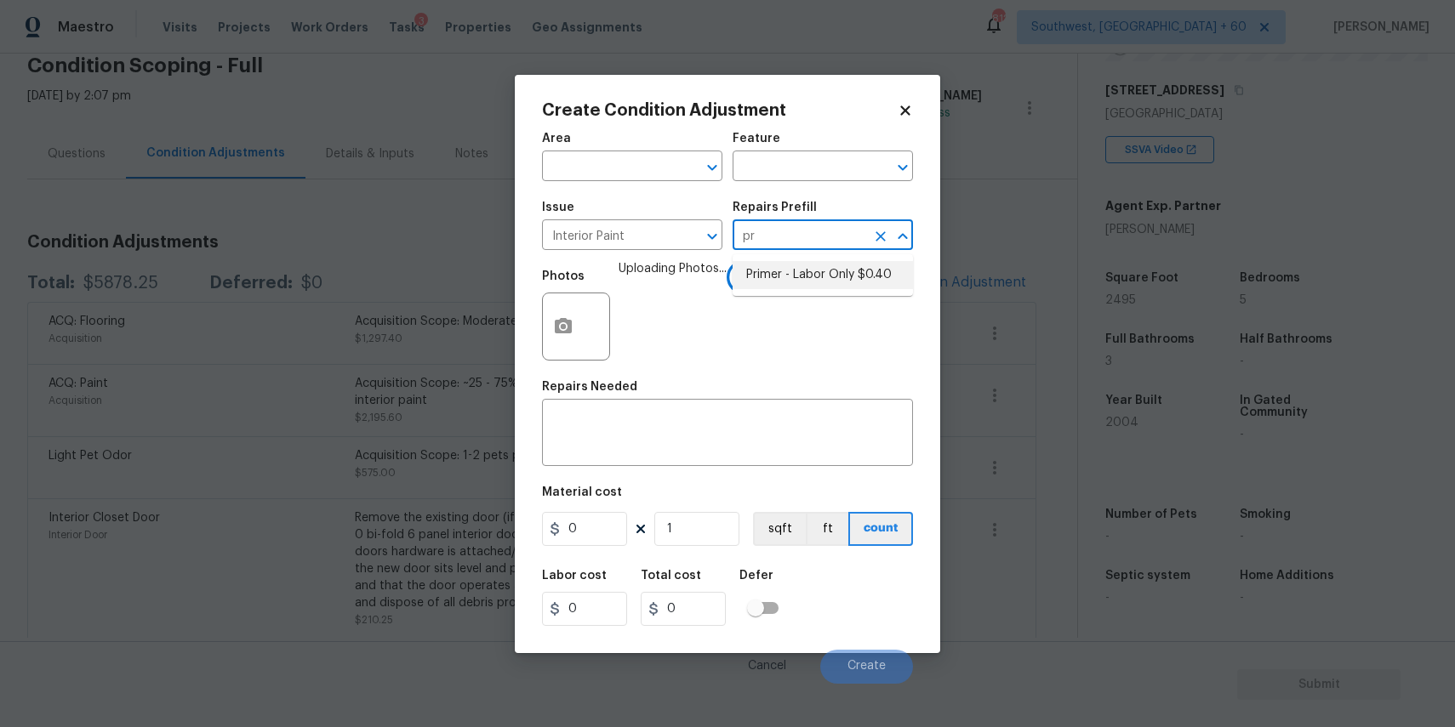
click at [877, 272] on li "Primer - Labor Only $0.40" at bounding box center [823, 275] width 180 height 28
type input "Overall Paint"
type textarea "Interior primer - PRIMER PROVIDED BY OPENDOOR - All nails, screws, drywall anch…"
type input "0.4"
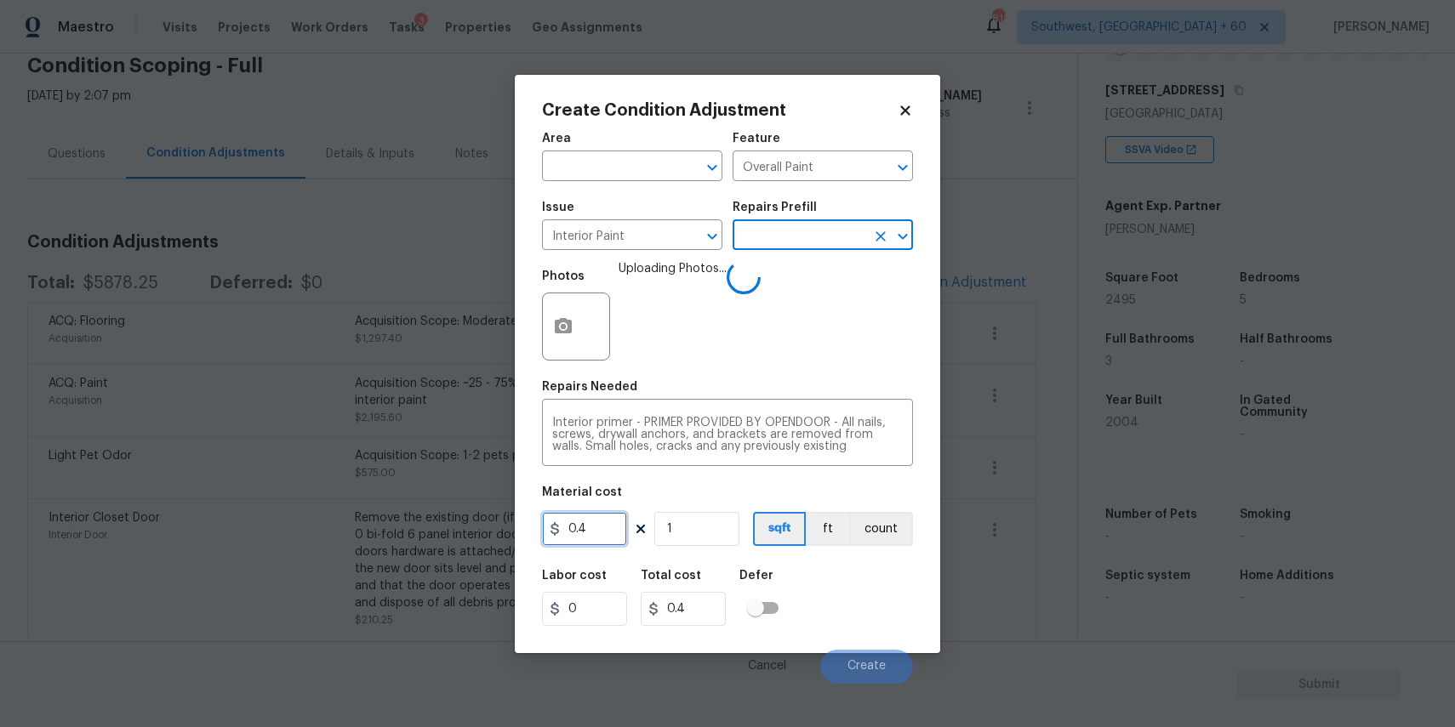
click at [602, 532] on input "0.4" at bounding box center [584, 529] width 85 height 34
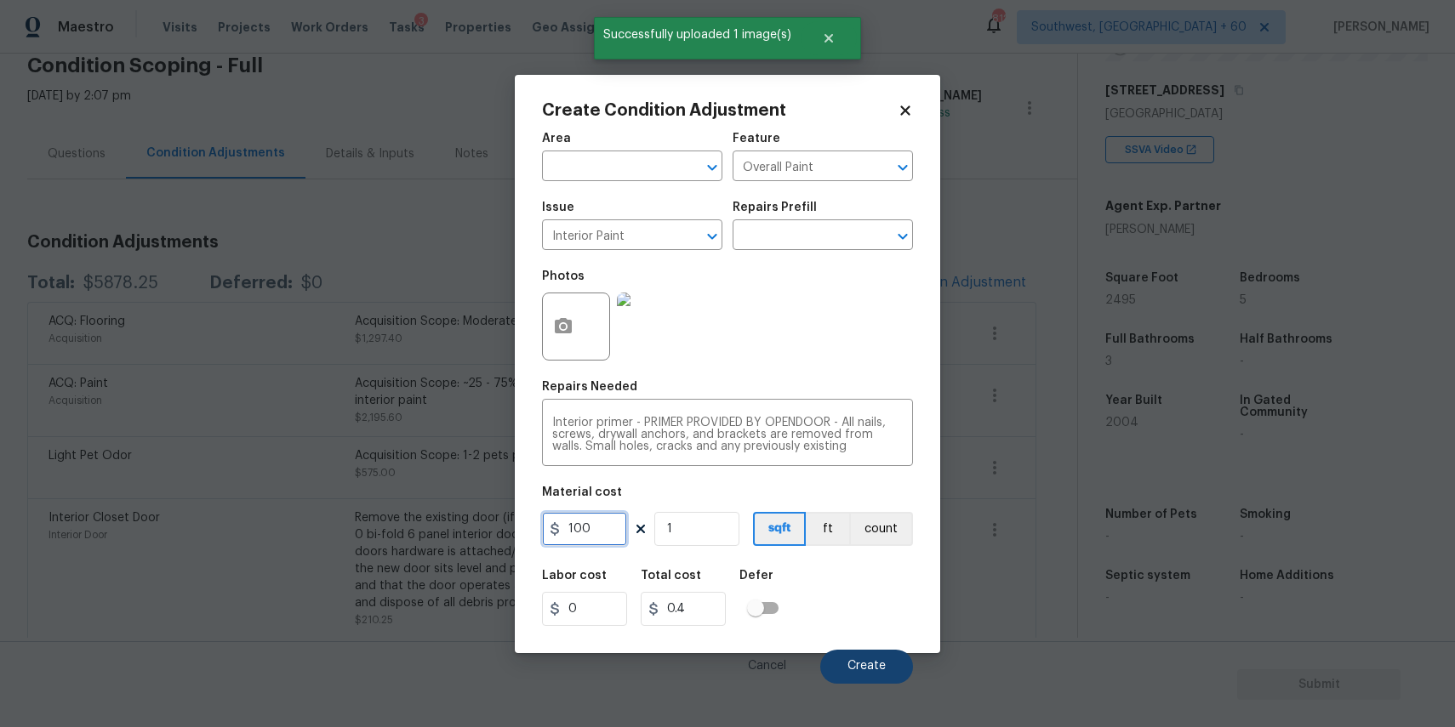
type input "100"
click at [866, 667] on span "Create" at bounding box center [866, 666] width 38 height 13
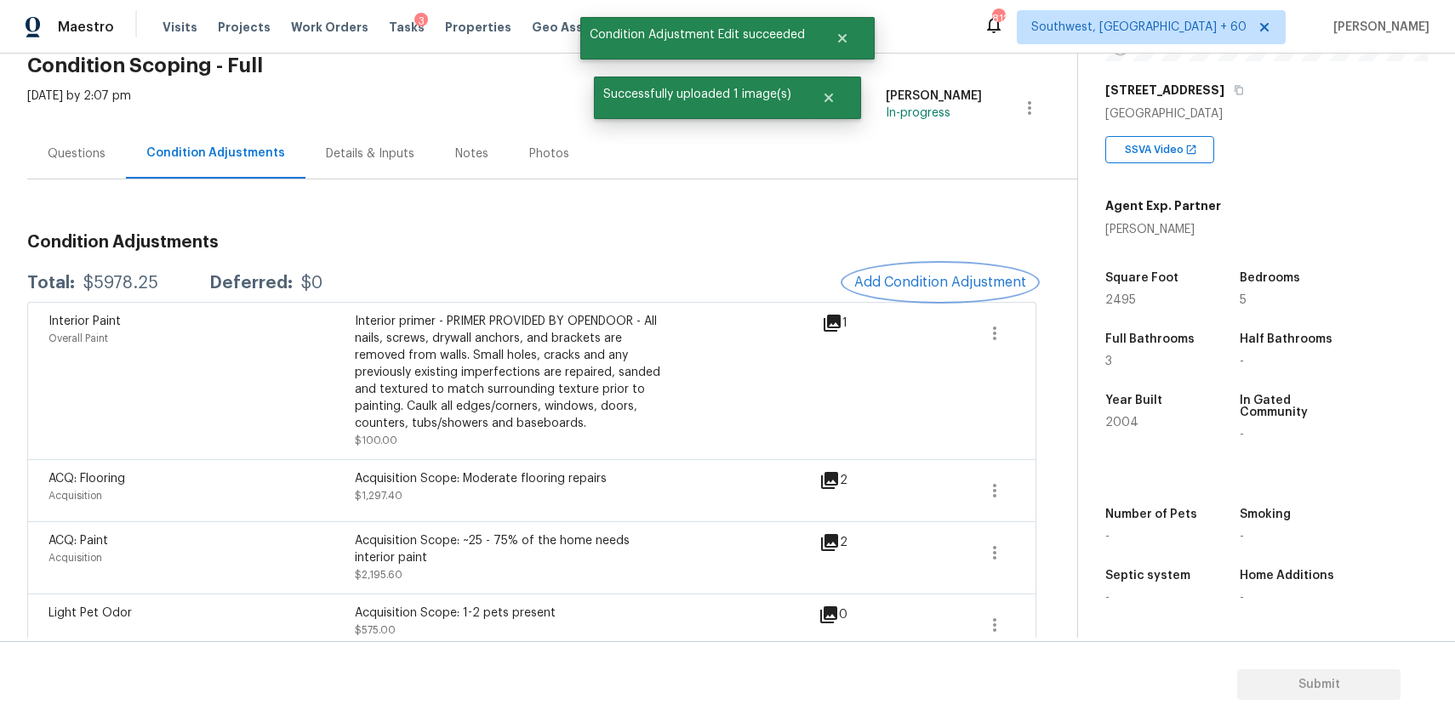
click at [980, 277] on span "Add Condition Adjustment" at bounding box center [940, 282] width 172 height 15
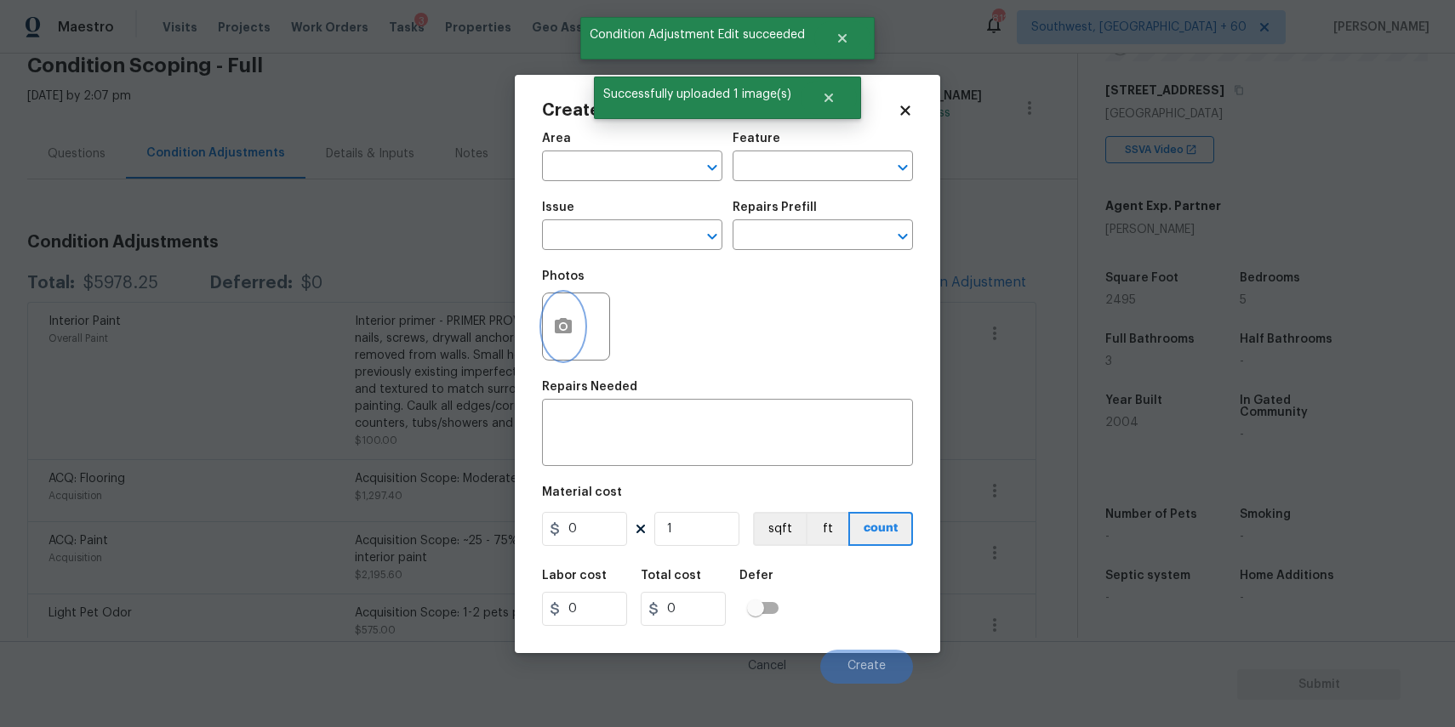
click at [579, 323] on button "button" at bounding box center [563, 327] width 41 height 66
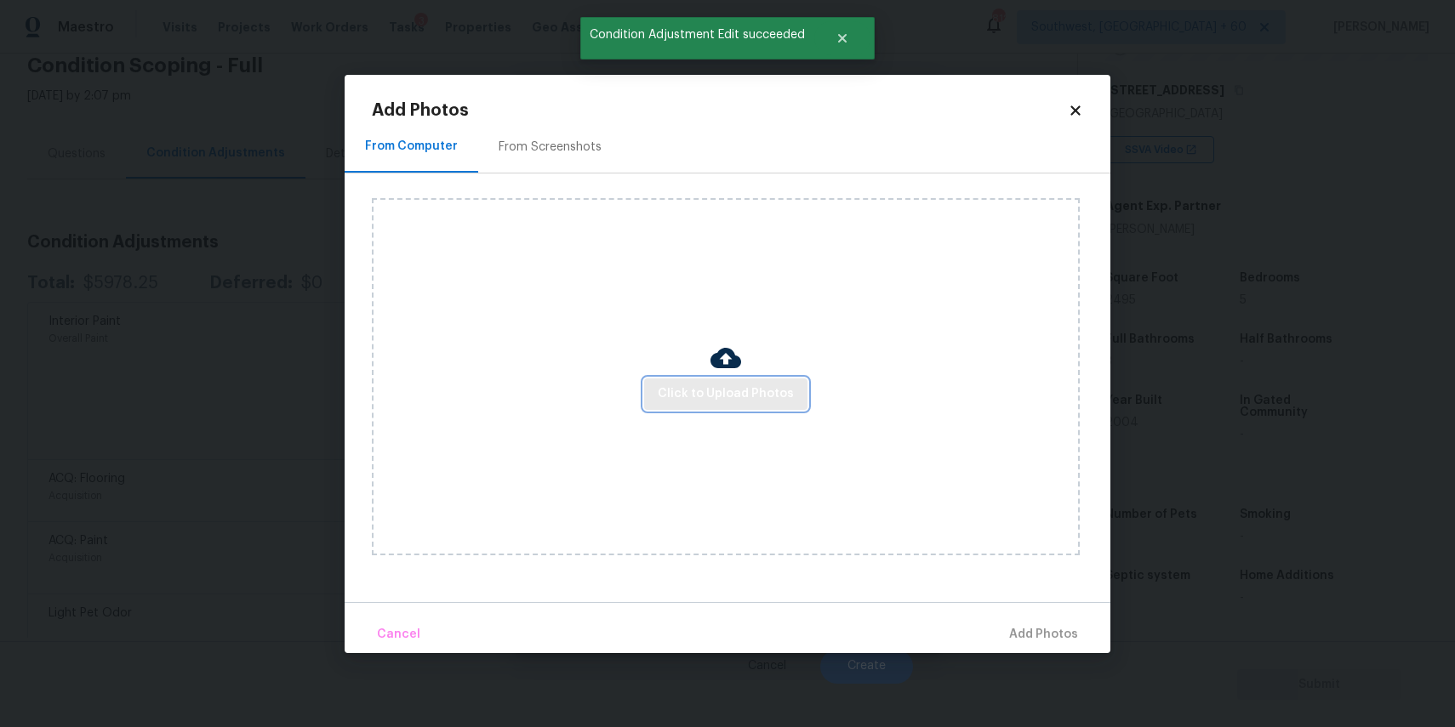
click at [718, 396] on span "Click to Upload Photos" at bounding box center [726, 394] width 136 height 21
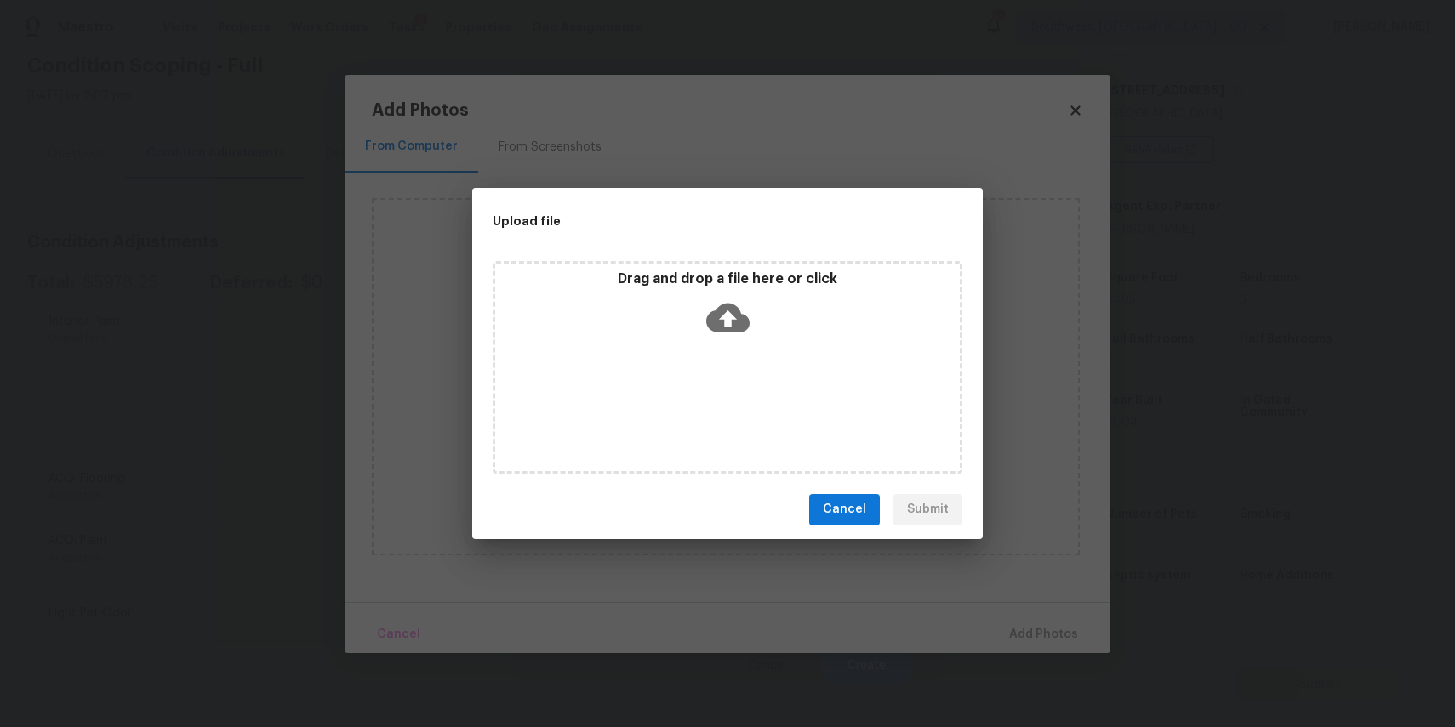
click at [1219, 566] on div "Upload file Drag and drop a file here or click Cancel Submit" at bounding box center [727, 363] width 1455 height 727
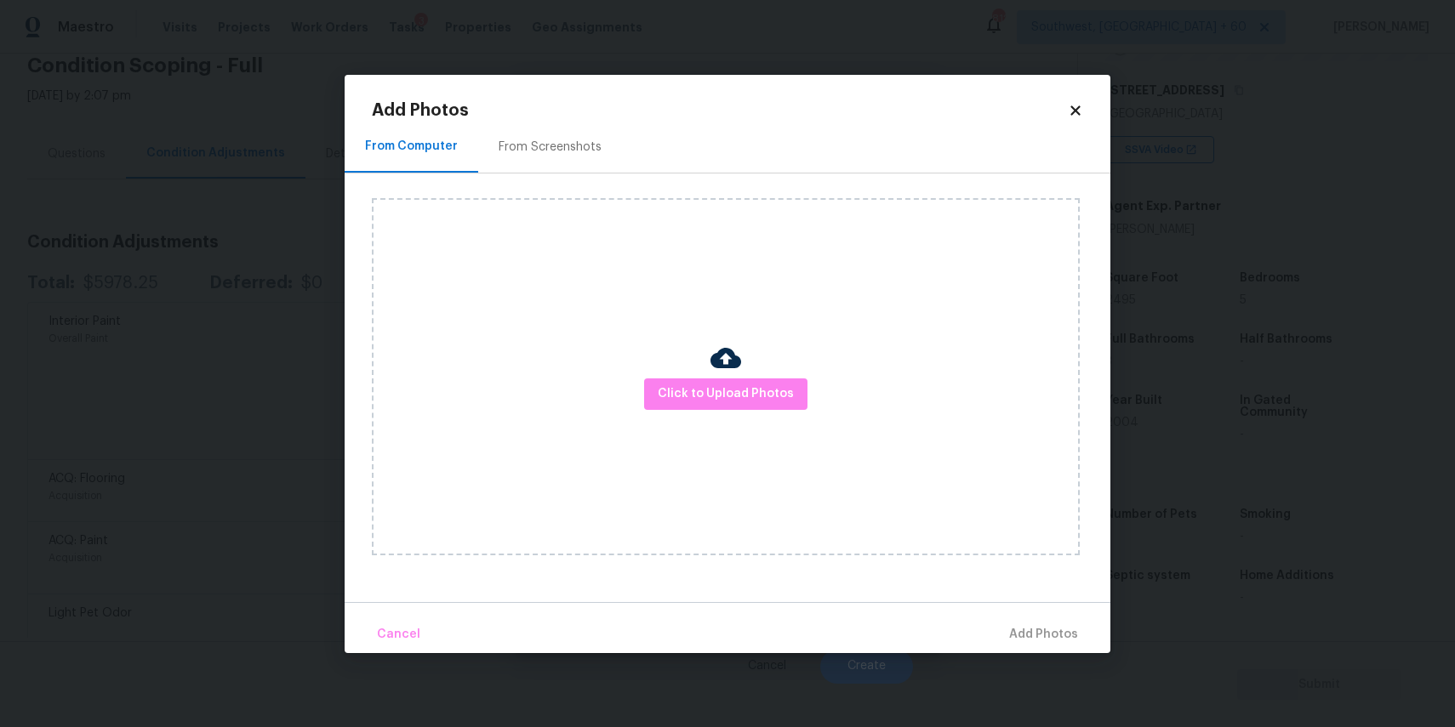
click at [1219, 566] on div "Upload file Drag and drop a file here or click Cancel Submit" at bounding box center [727, 363] width 1455 height 727
click at [1219, 566] on body "Maestro Visits Projects Work Orders Tasks 3 Properties Geo Assignments 812 Sout…" at bounding box center [727, 363] width 1455 height 727
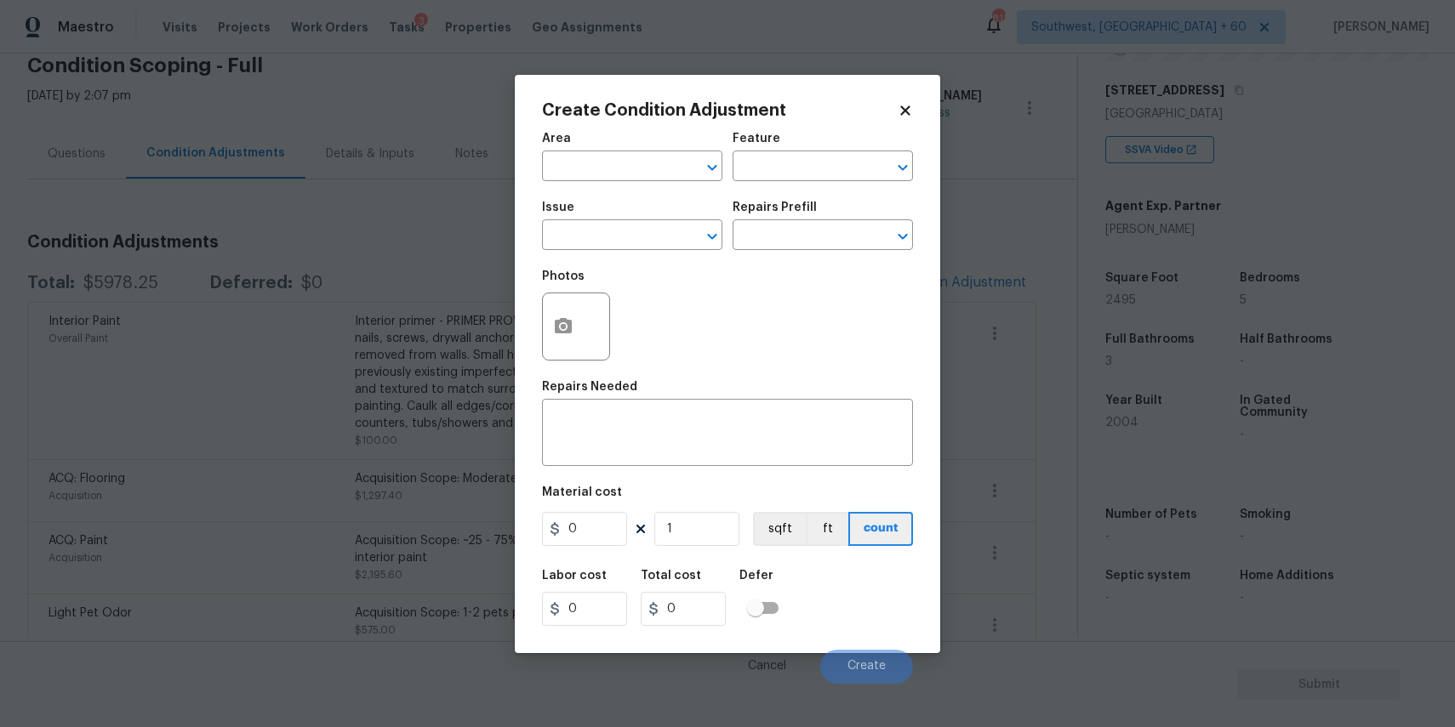
click at [1219, 566] on body "Maestro Visits Projects Work Orders Tasks 3 Properties Geo Assignments 812 Sout…" at bounding box center [727, 363] width 1455 height 727
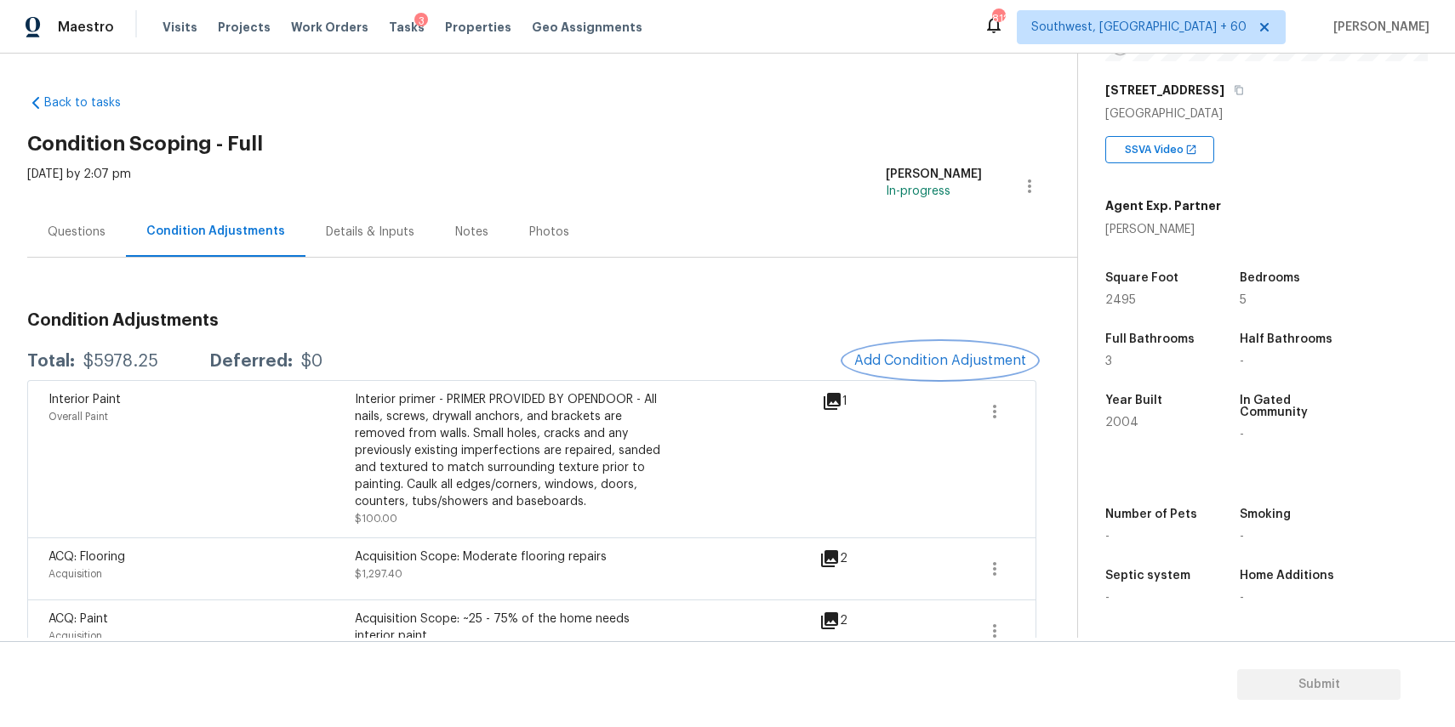
scroll to position [0, 0]
click at [103, 233] on div "Questions" at bounding box center [77, 232] width 58 height 17
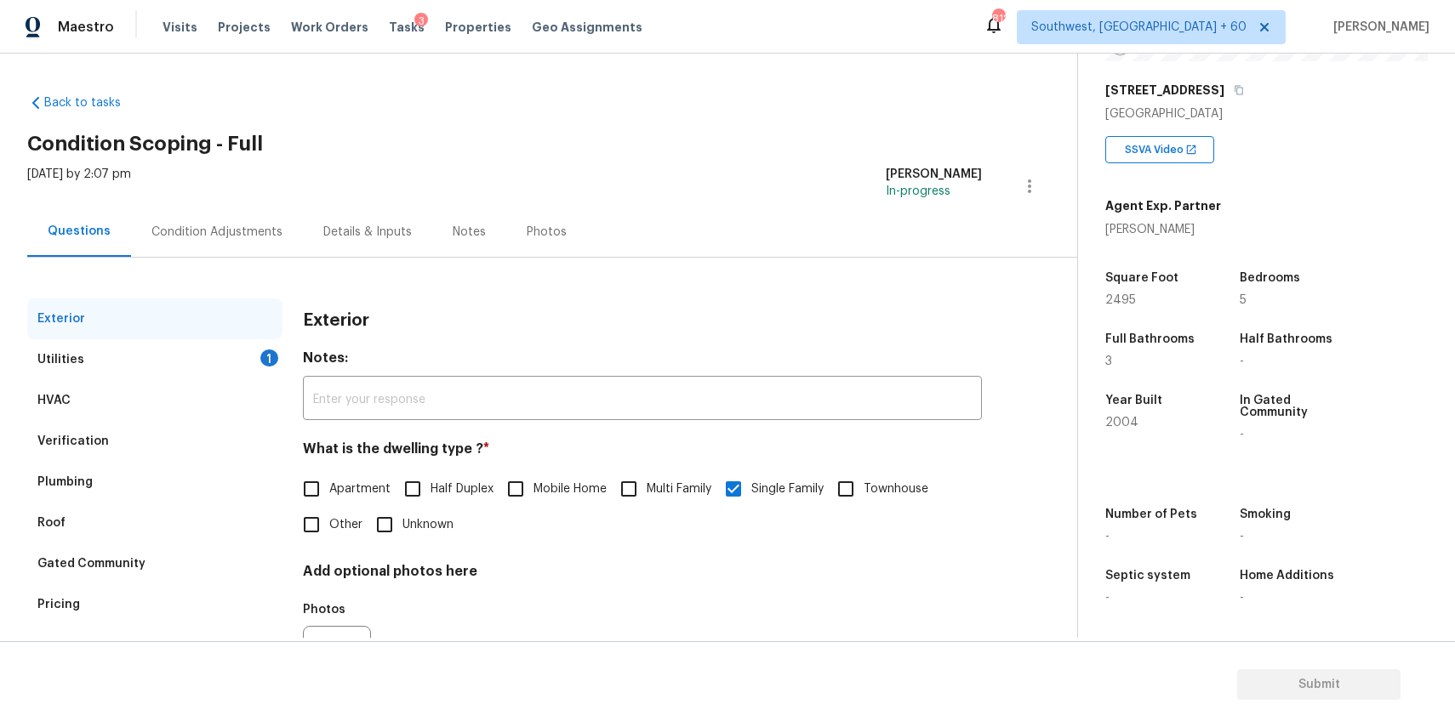
click at [260, 357] on div "1" at bounding box center [269, 358] width 18 height 17
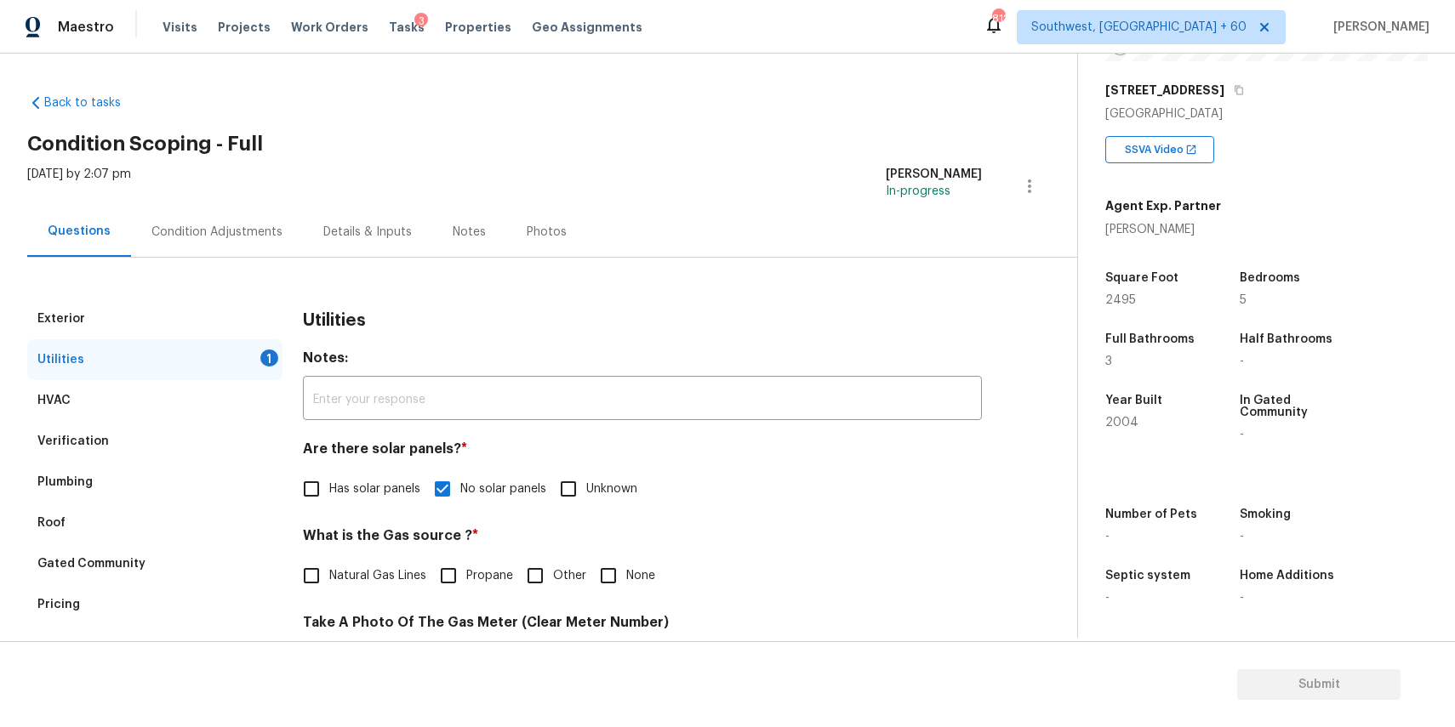
click at [328, 570] on input "Natural Gas Lines" at bounding box center [312, 576] width 36 height 36
checkbox input "true"
click at [255, 239] on div "Condition Adjustments" at bounding box center [216, 232] width 131 height 17
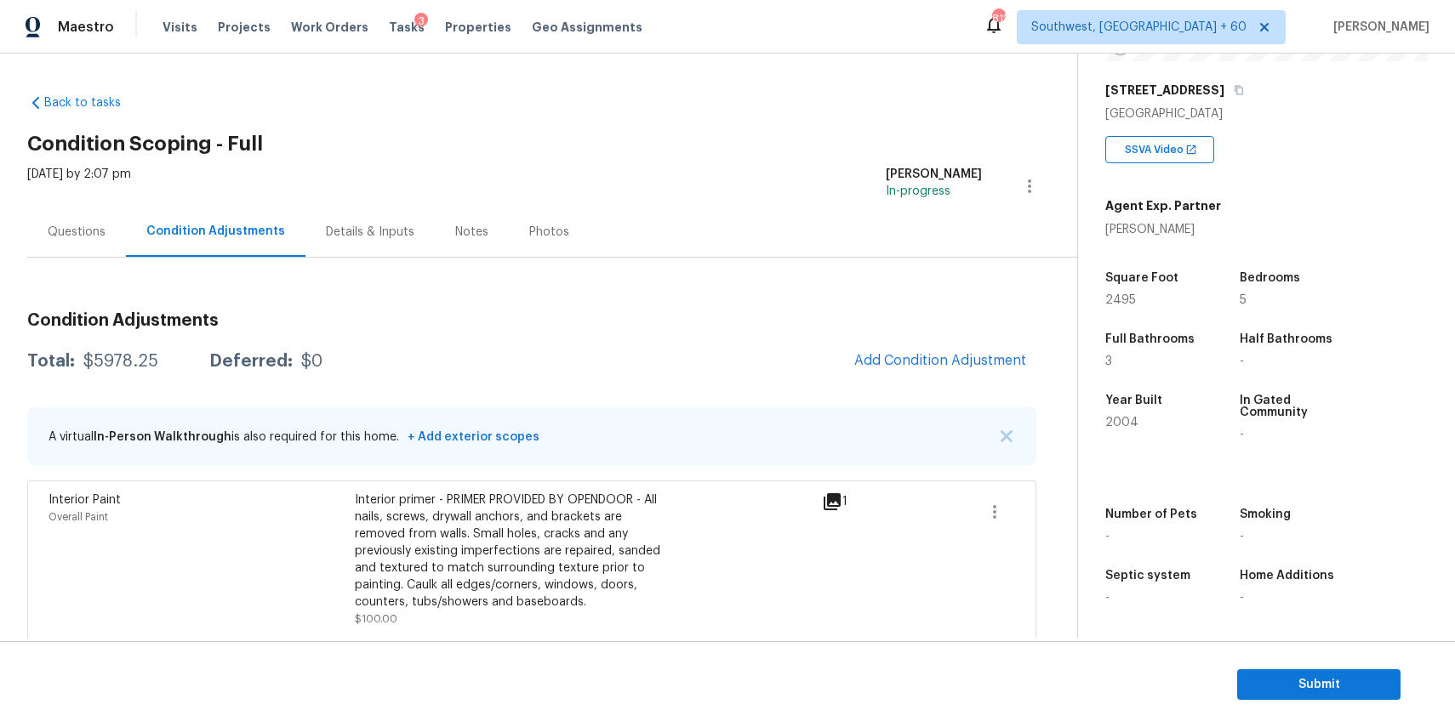
click at [101, 368] on div "$5978.25" at bounding box center [120, 361] width 75 height 17
copy div "$5978.25"
click at [93, 199] on div "Mon, Sep 08 2025 by 2:07 pm" at bounding box center [79, 186] width 104 height 41
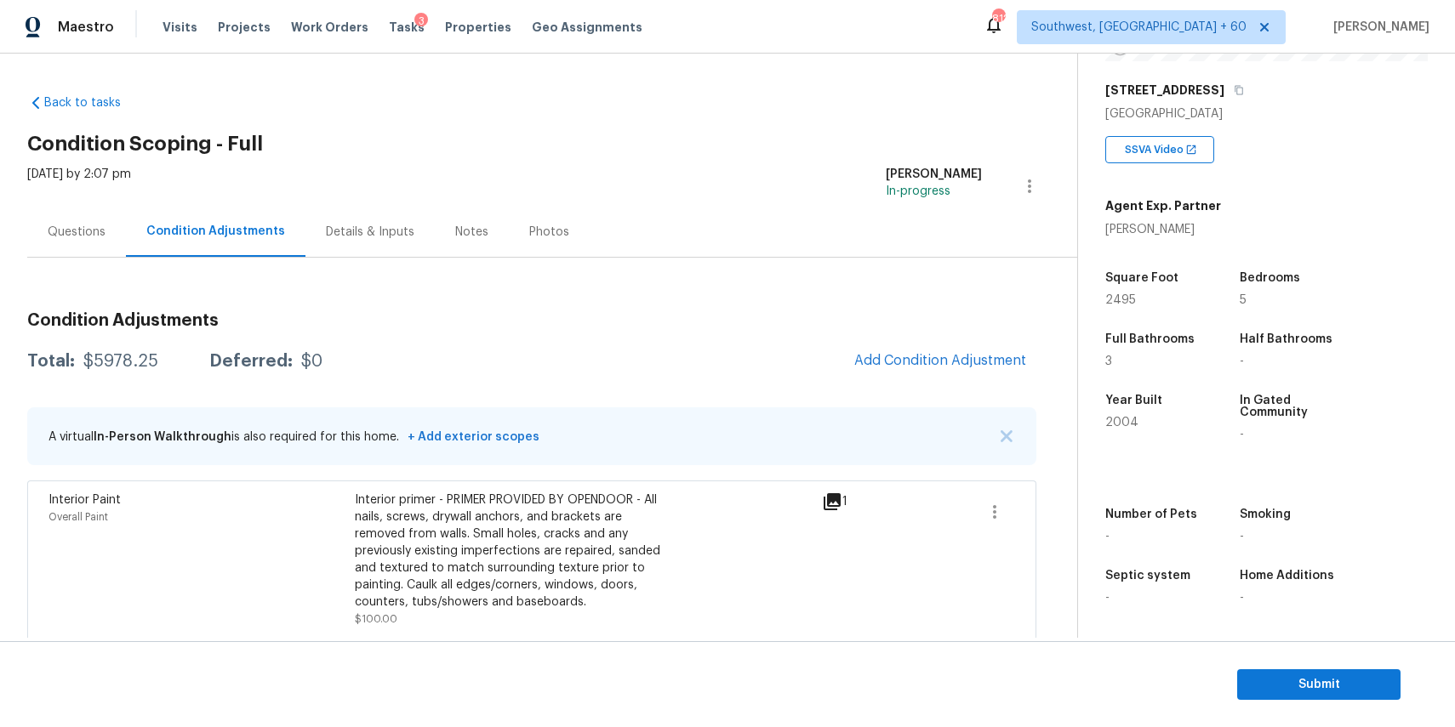
click at [104, 251] on div "Questions" at bounding box center [76, 232] width 99 height 50
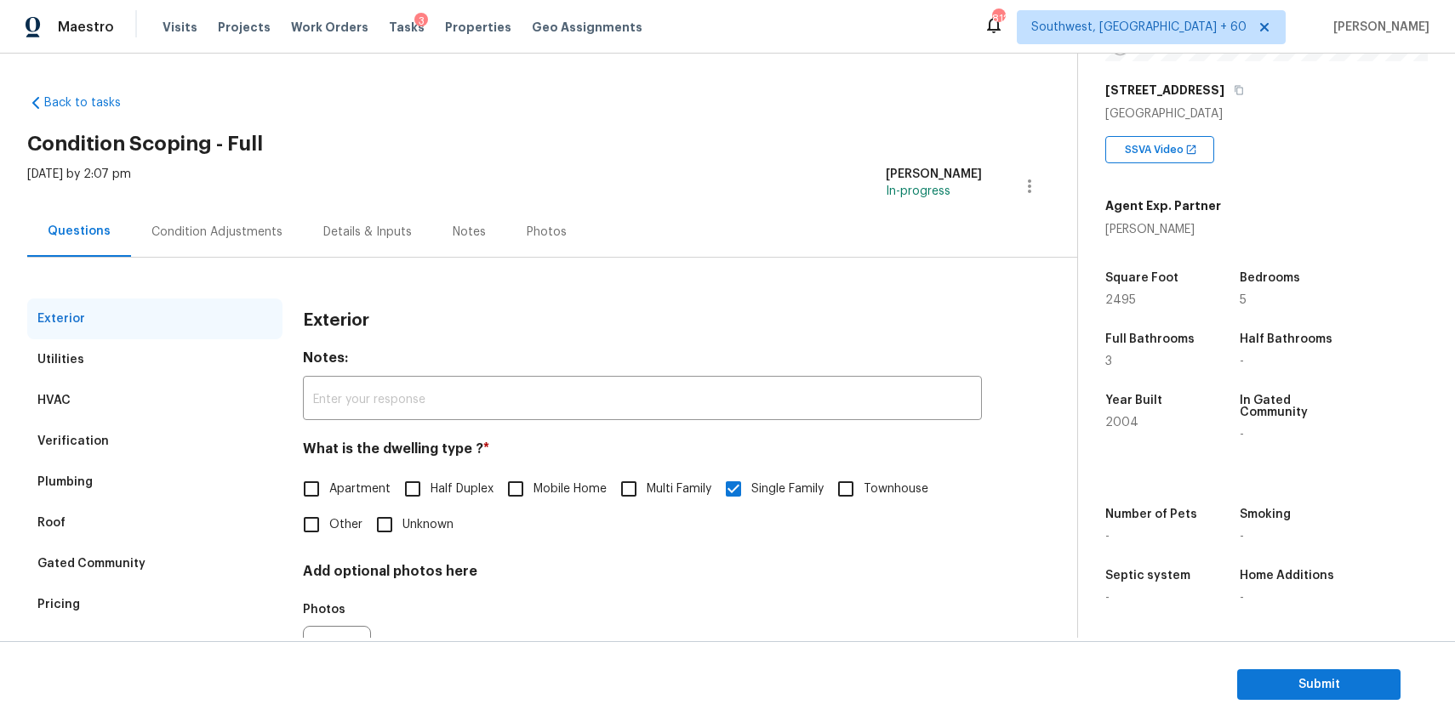
scroll to position [92, 0]
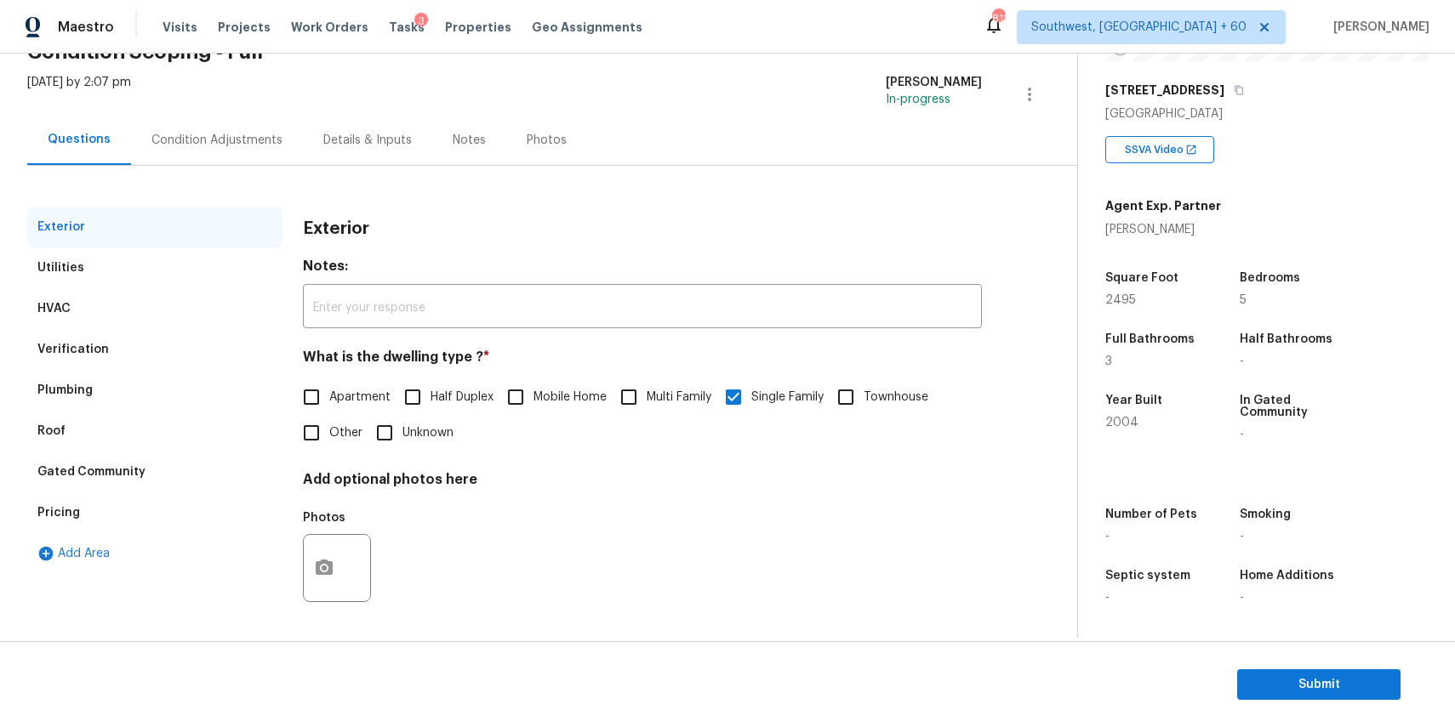
click at [225, 132] on div "Condition Adjustments" at bounding box center [216, 140] width 131 height 17
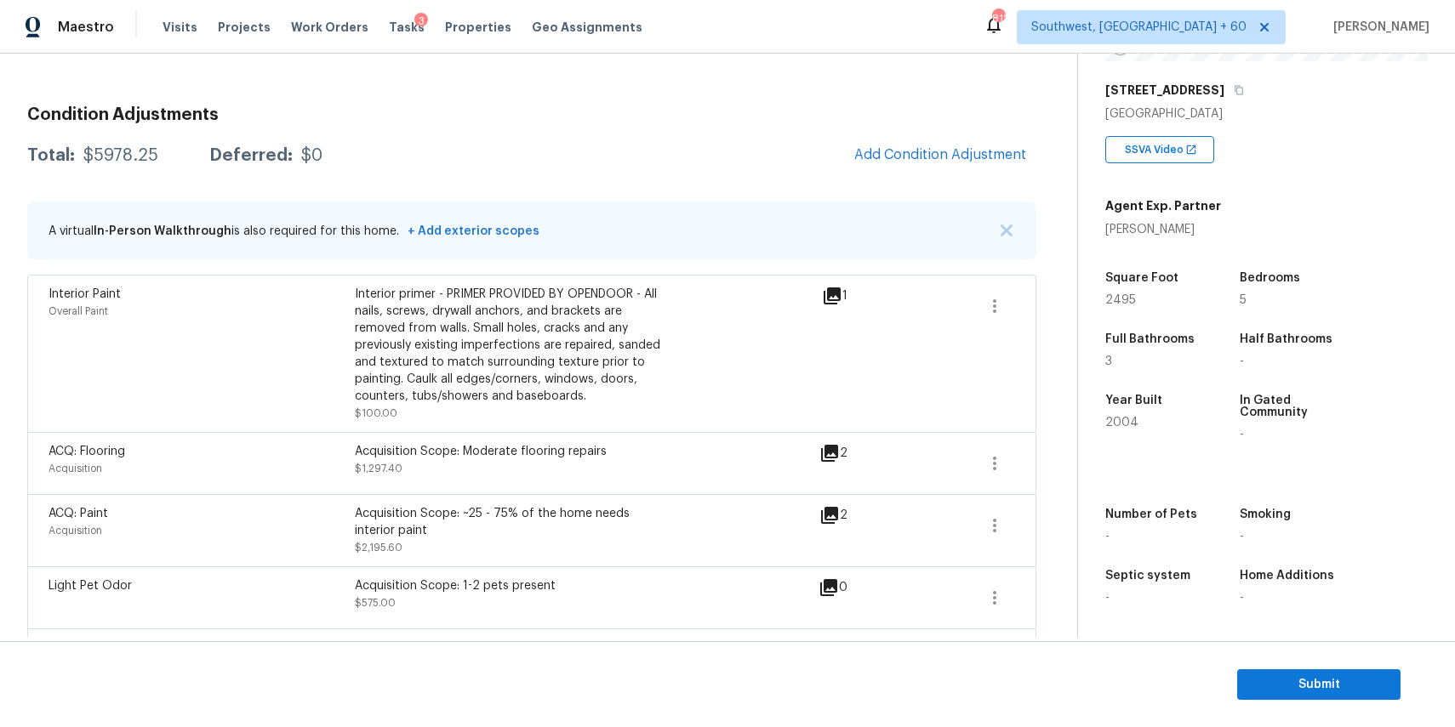
scroll to position [241, 0]
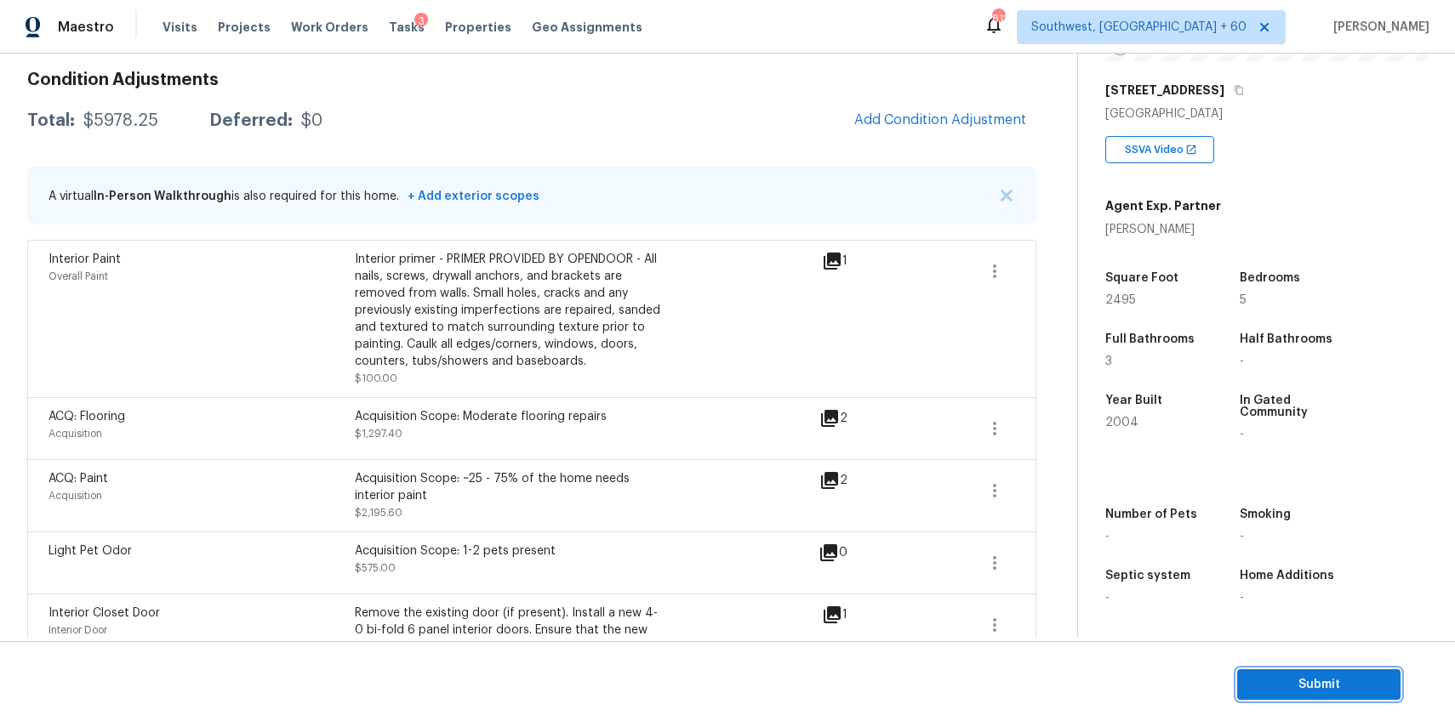
click at [1359, 670] on button "Submit" at bounding box center [1318, 685] width 163 height 31
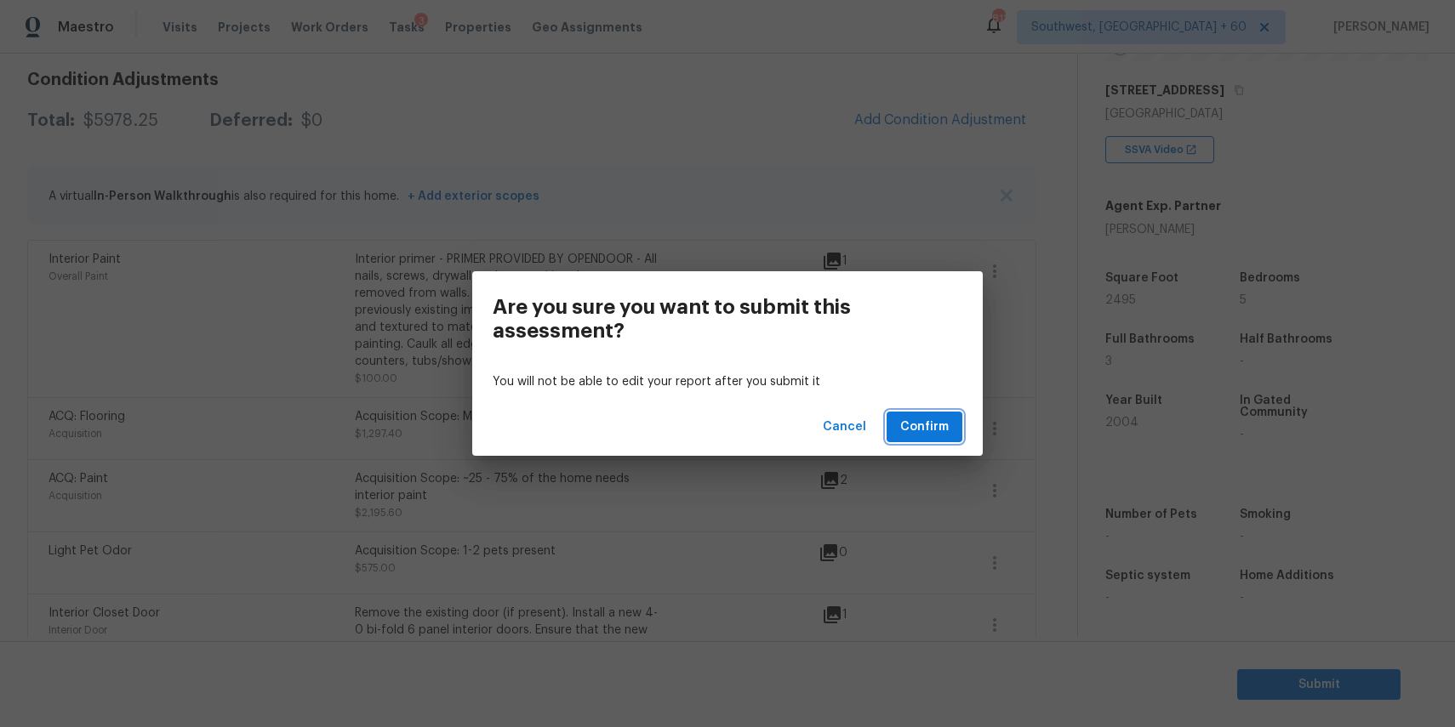
click at [937, 420] on span "Confirm" at bounding box center [924, 427] width 48 height 21
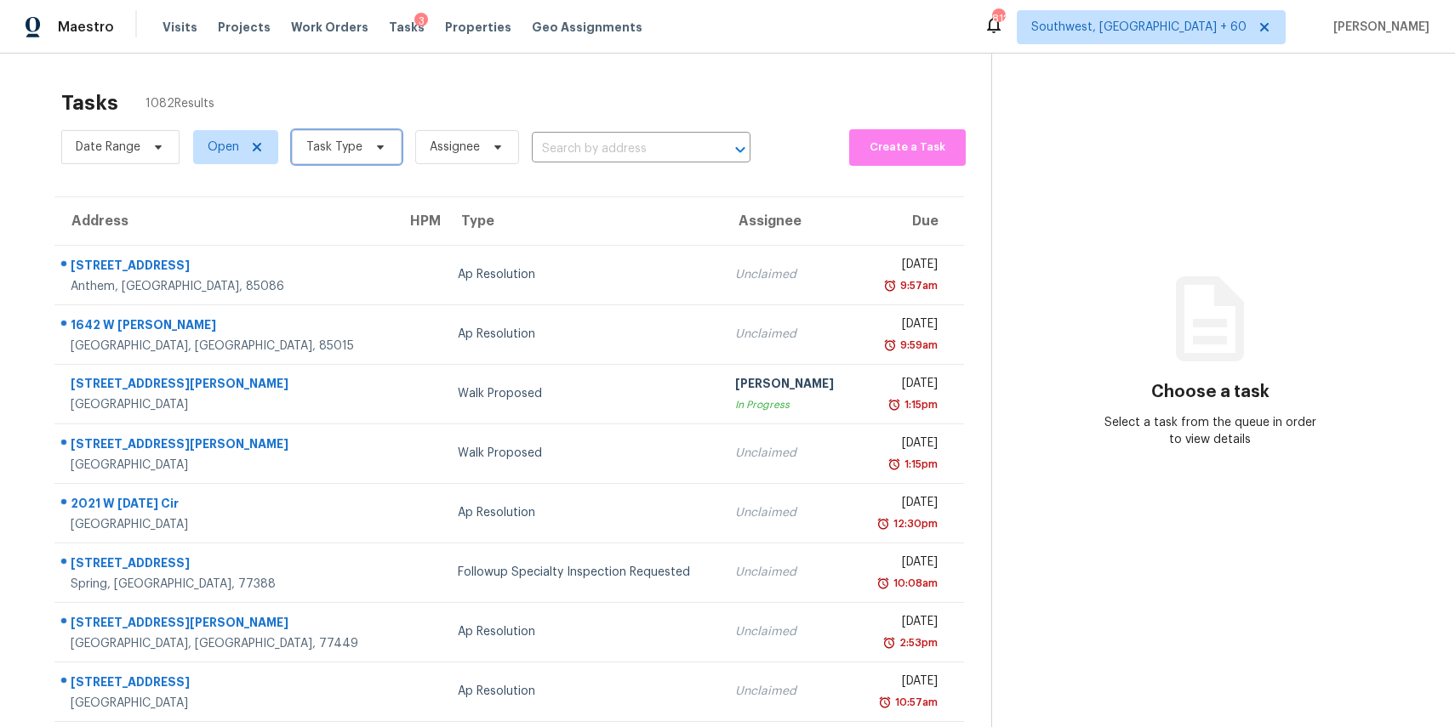
click at [368, 143] on span at bounding box center [377, 147] width 19 height 14
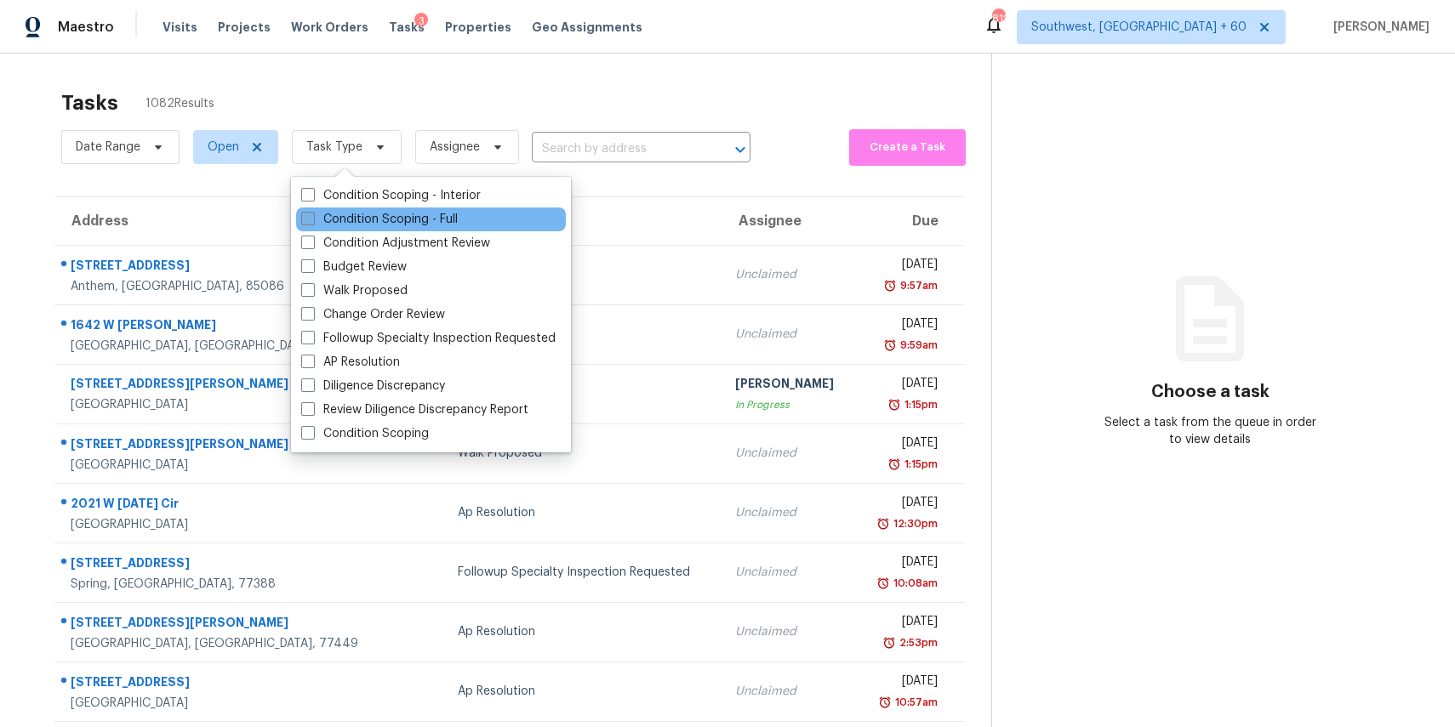
click at [439, 214] on label "Condition Scoping - Full" at bounding box center [379, 219] width 157 height 17
click at [312, 214] on input "Condition Scoping - Full" at bounding box center [306, 216] width 11 height 11
checkbox input "true"
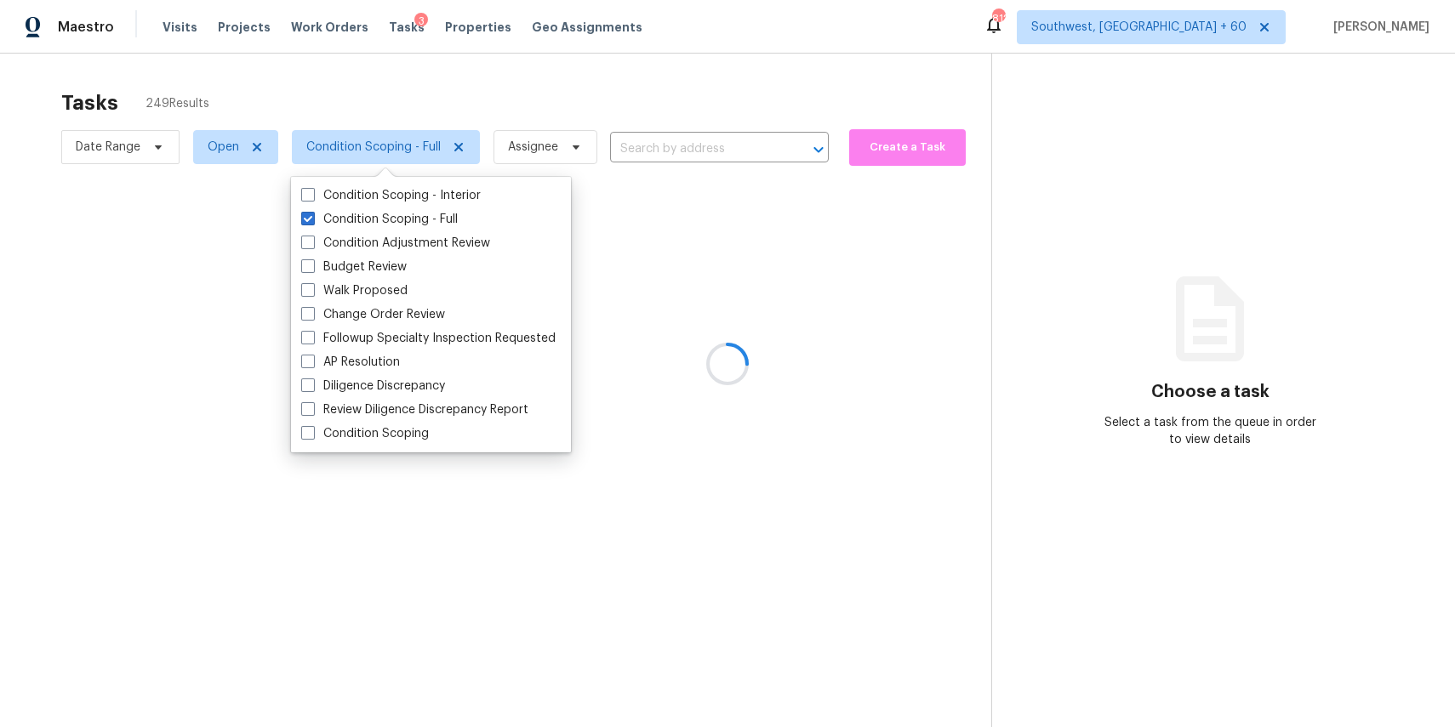
click at [482, 91] on div at bounding box center [727, 363] width 1455 height 727
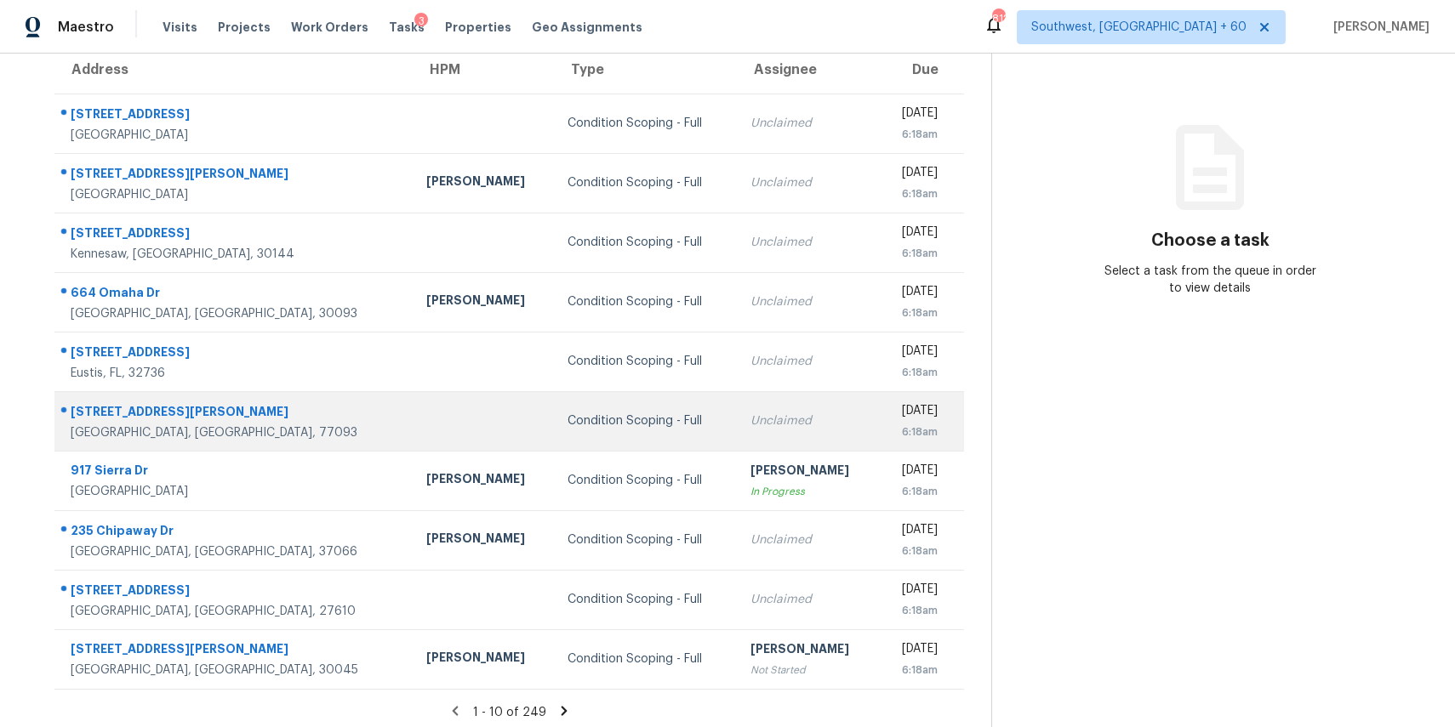
scroll to position [158, 0]
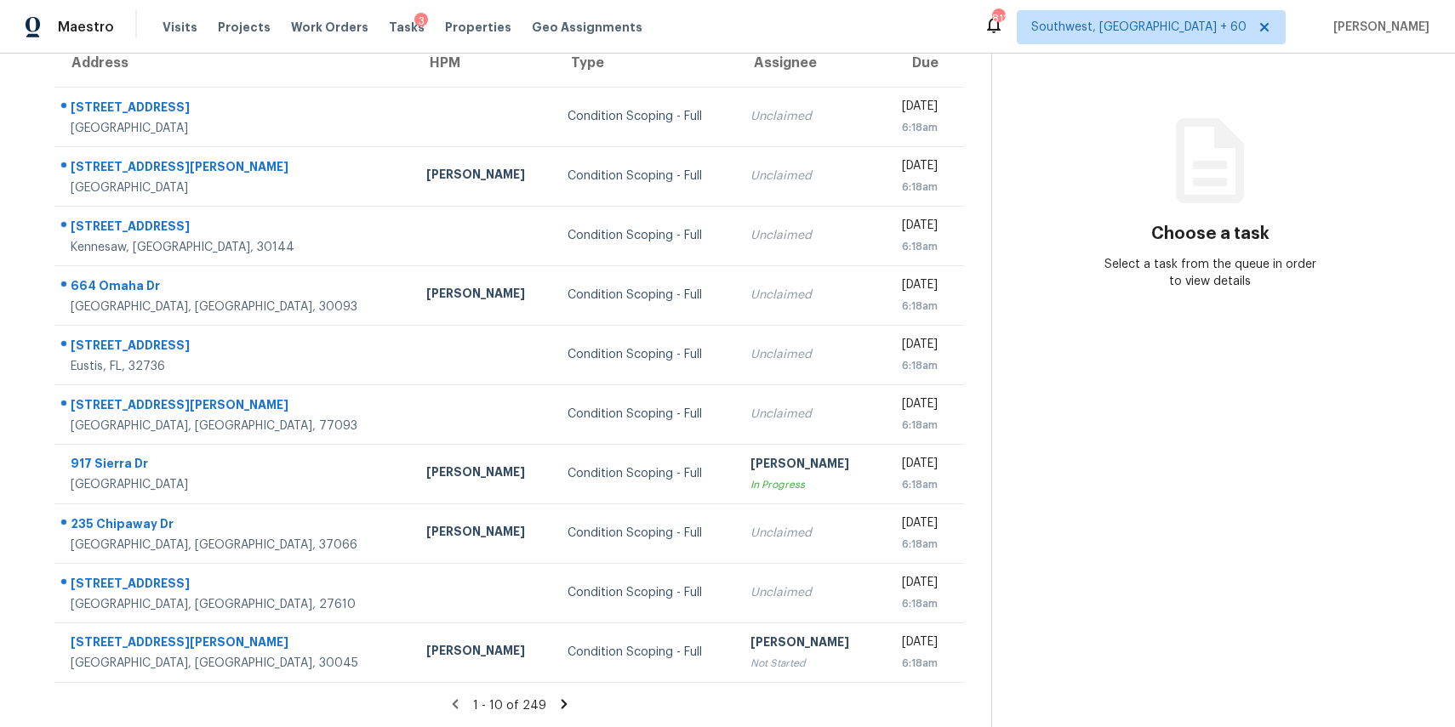
click at [562, 701] on icon at bounding box center [563, 704] width 15 height 15
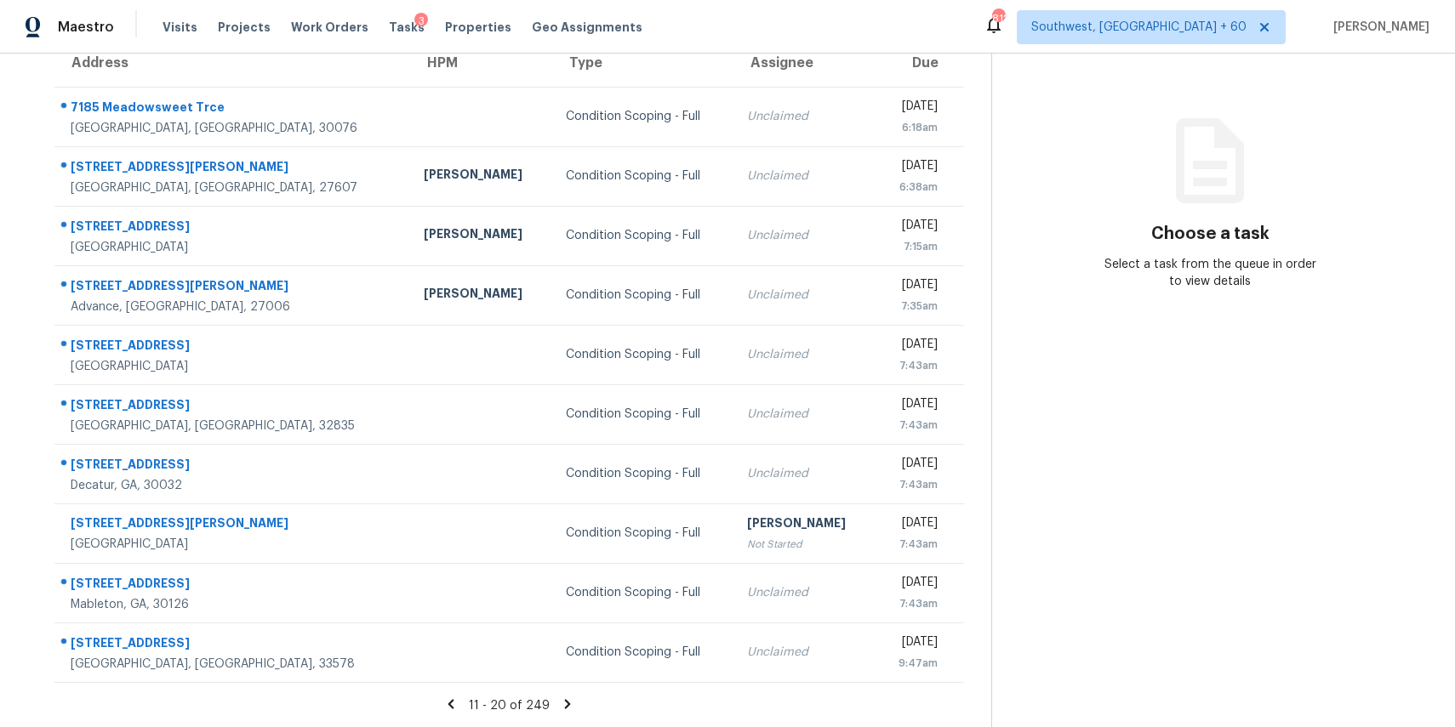
click at [565, 701] on icon at bounding box center [568, 703] width 6 height 9
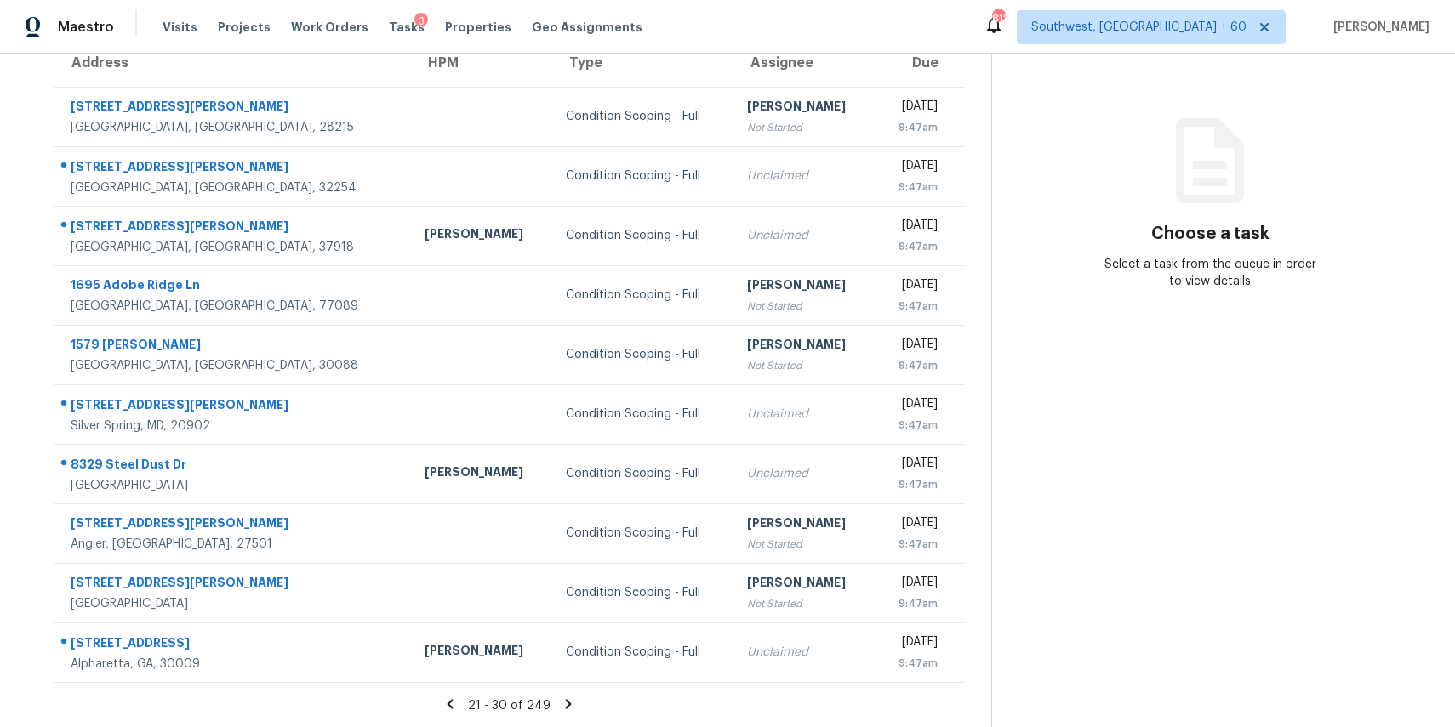
click at [562, 701] on icon at bounding box center [568, 704] width 15 height 15
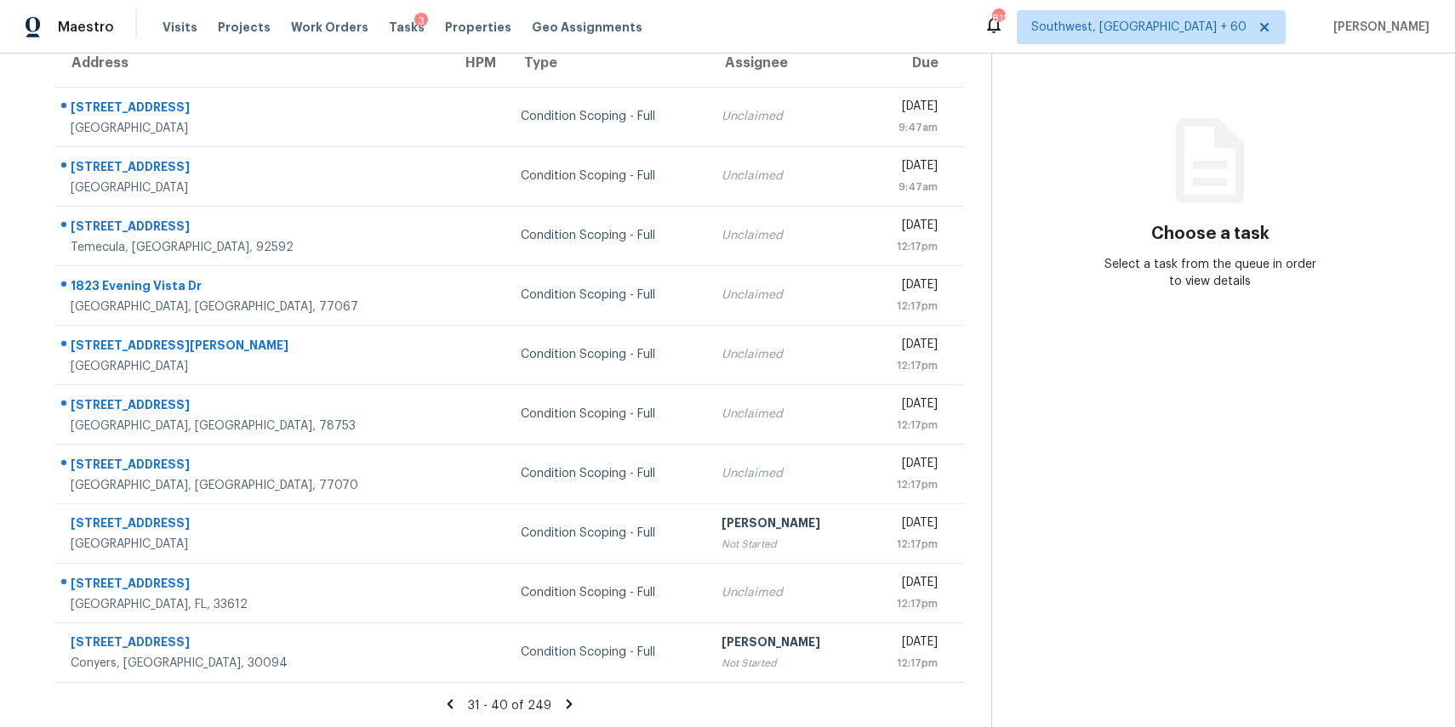
click at [562, 701] on icon at bounding box center [569, 704] width 15 height 15
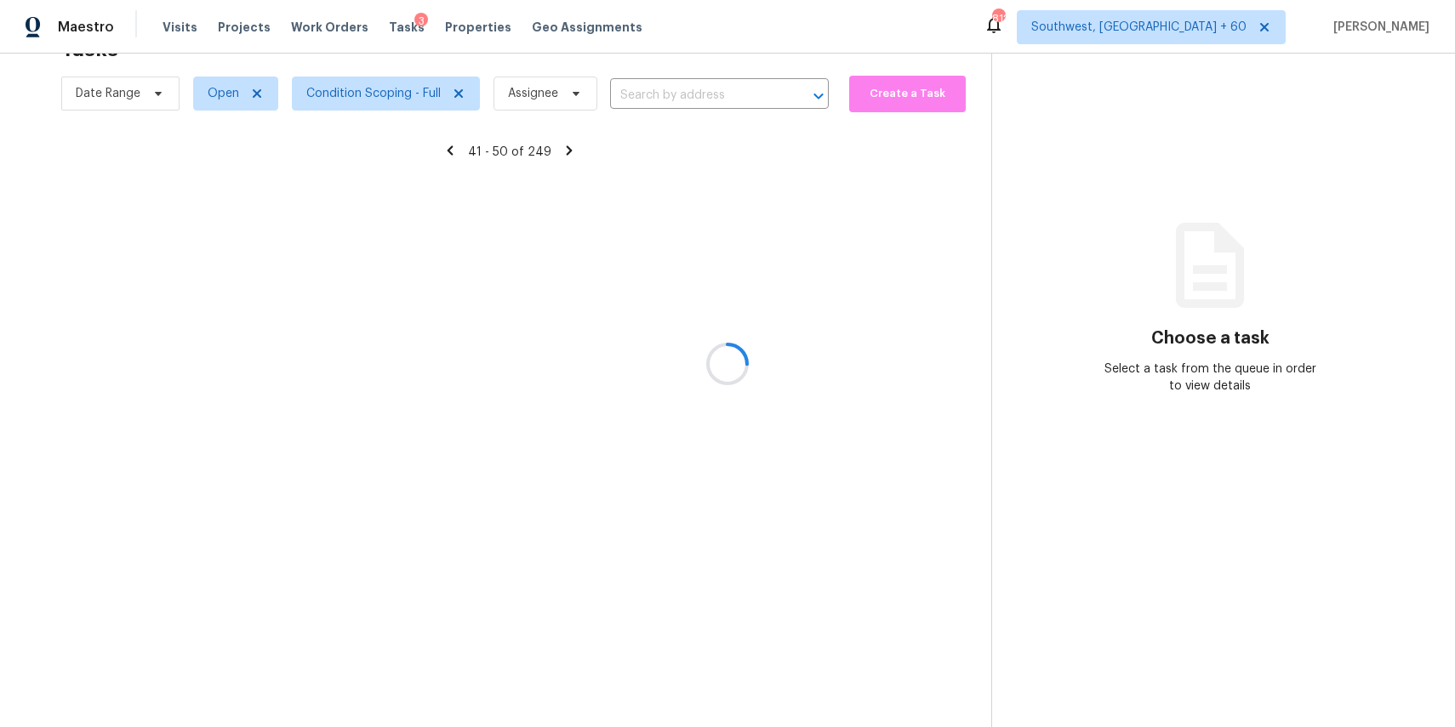
scroll to position [158, 0]
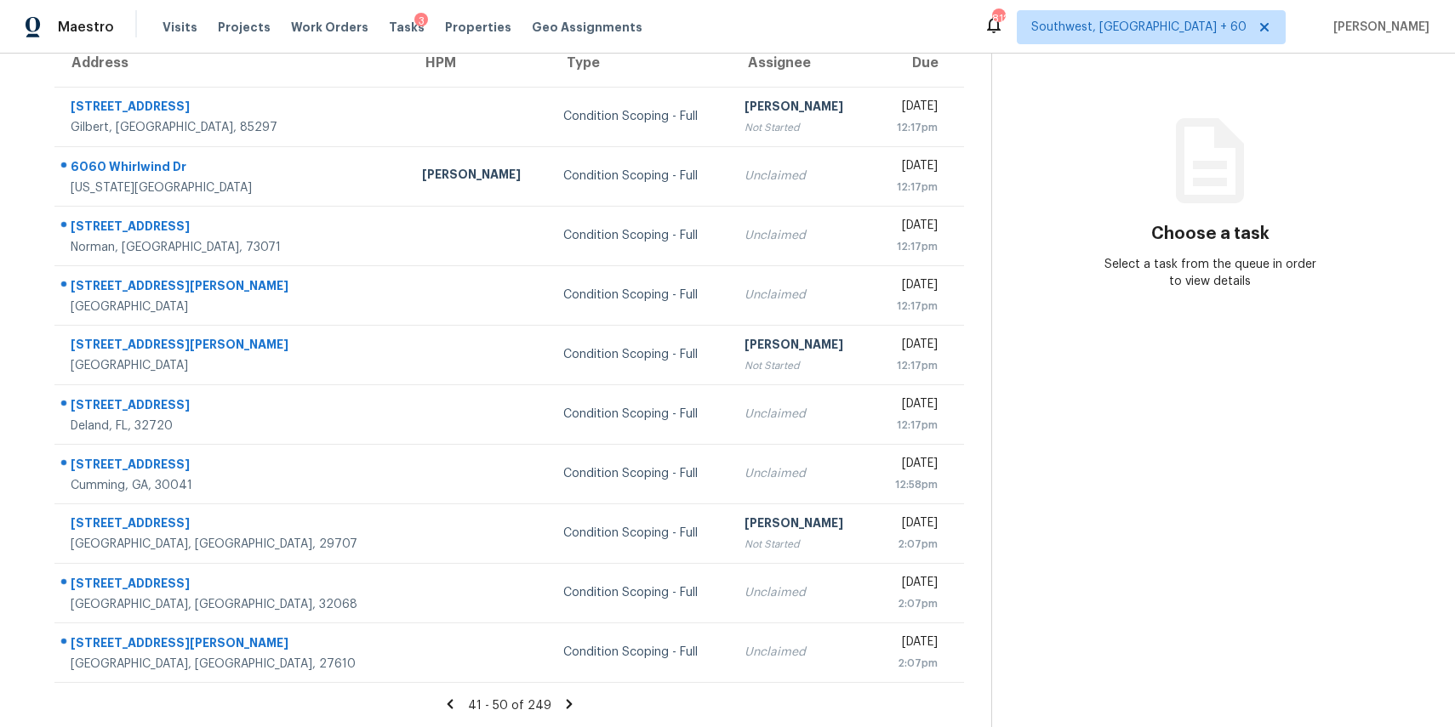
click at [562, 701] on icon at bounding box center [569, 704] width 15 height 15
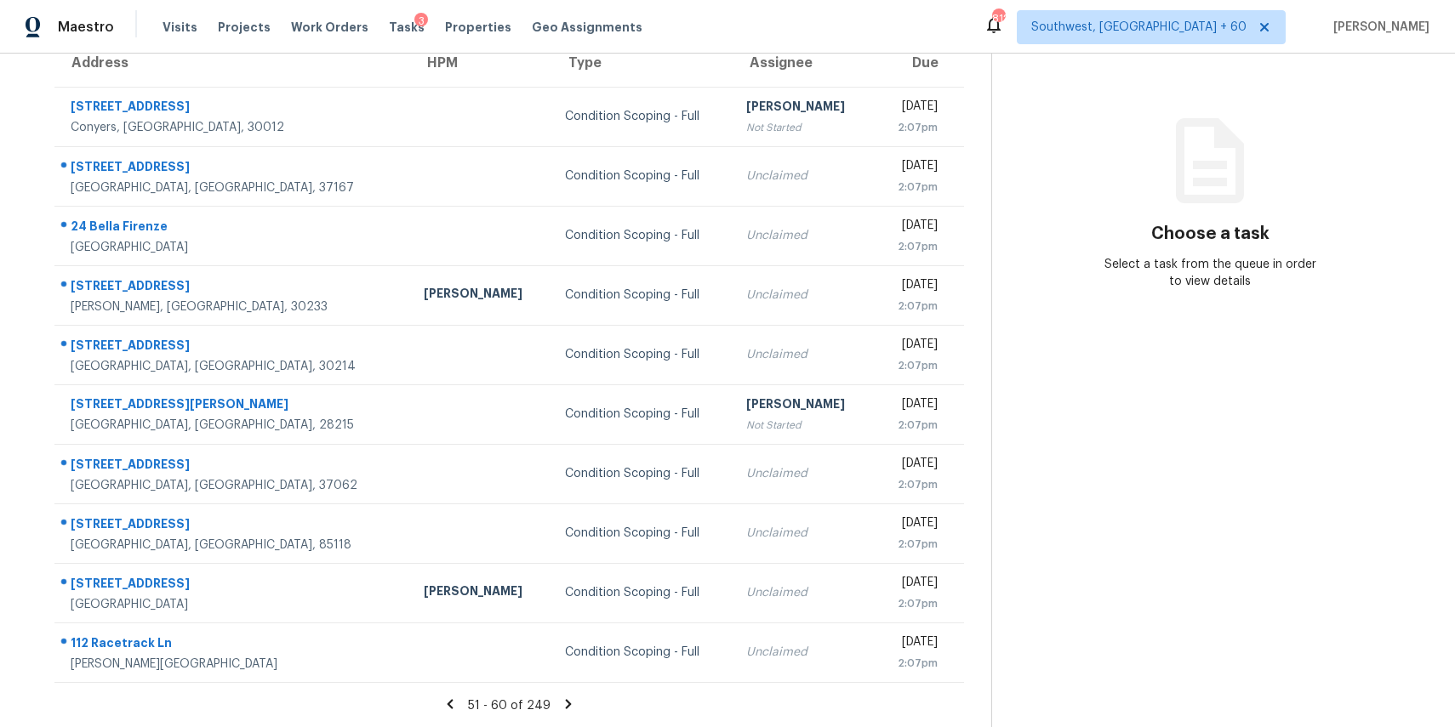
click at [562, 701] on icon at bounding box center [568, 704] width 15 height 15
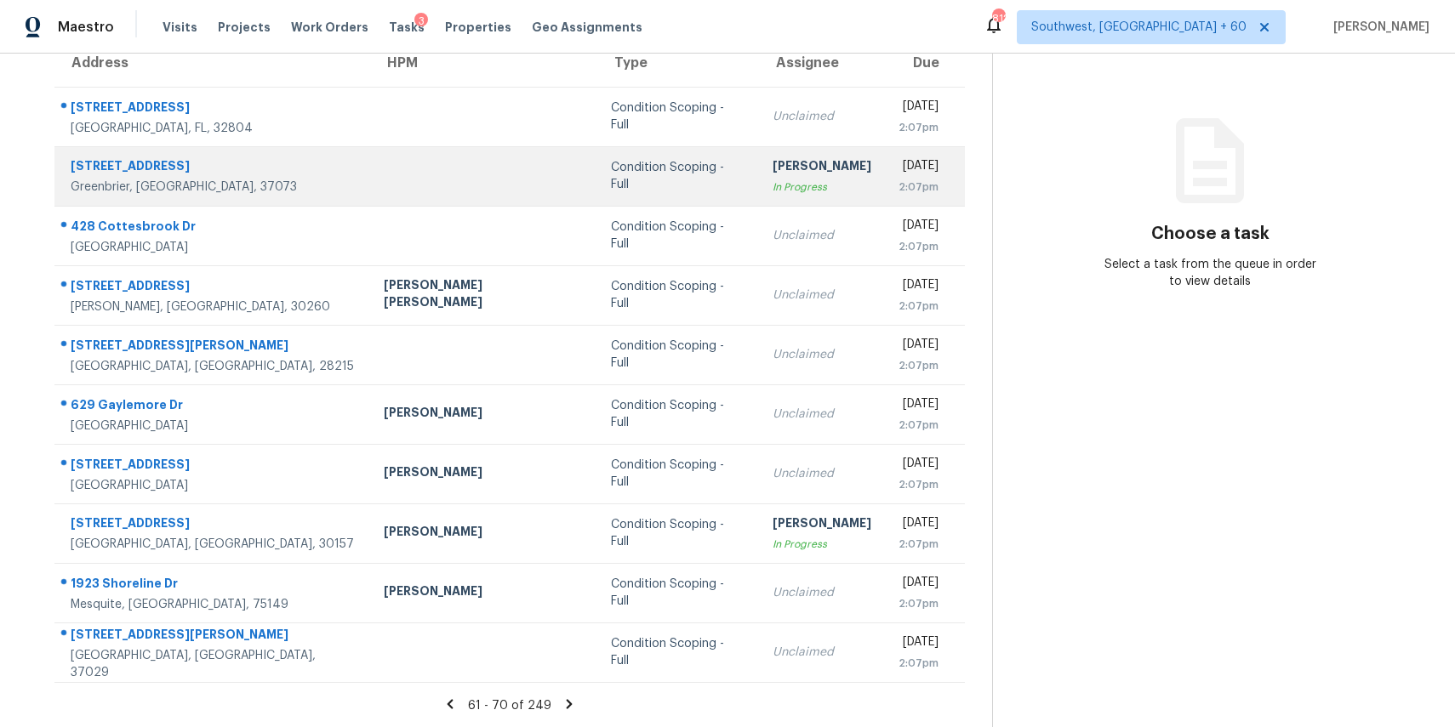
click at [773, 172] on div "[PERSON_NAME]" at bounding box center [822, 167] width 99 height 21
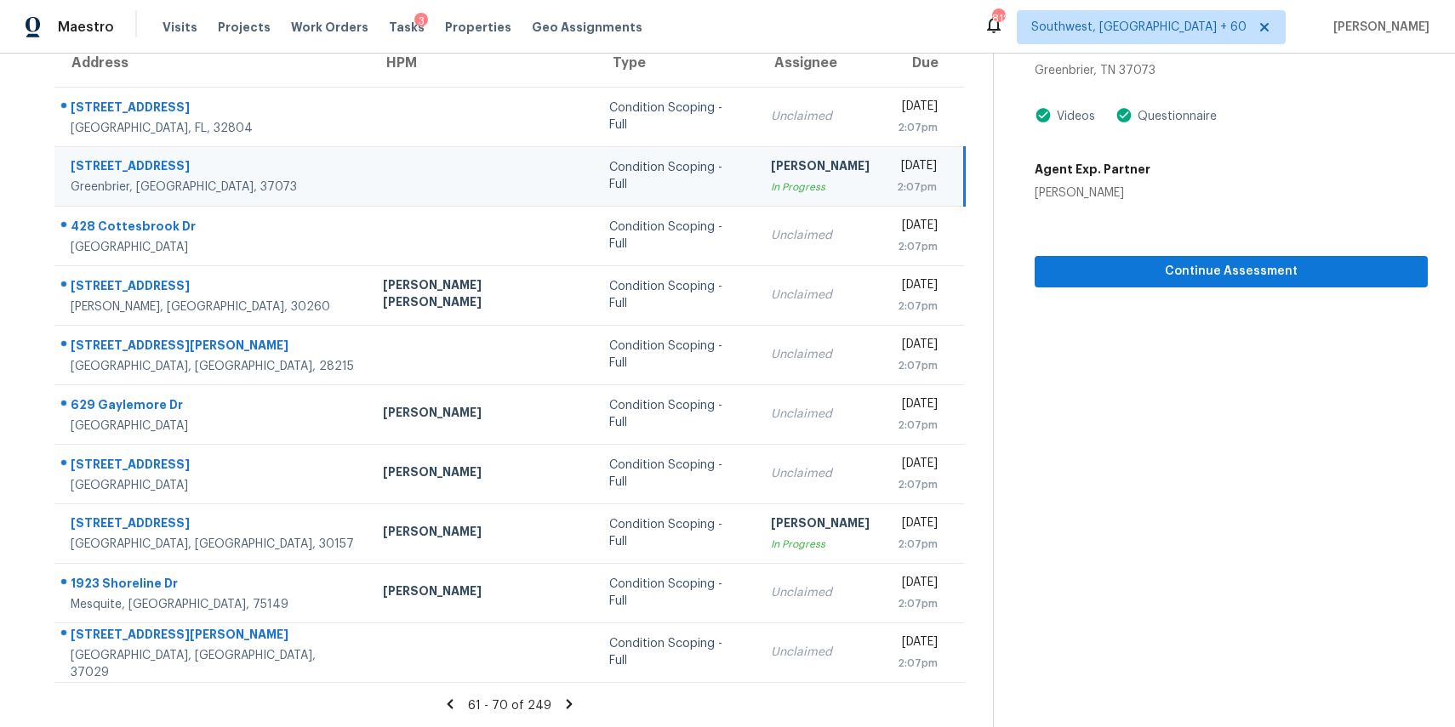
scroll to position [0, 0]
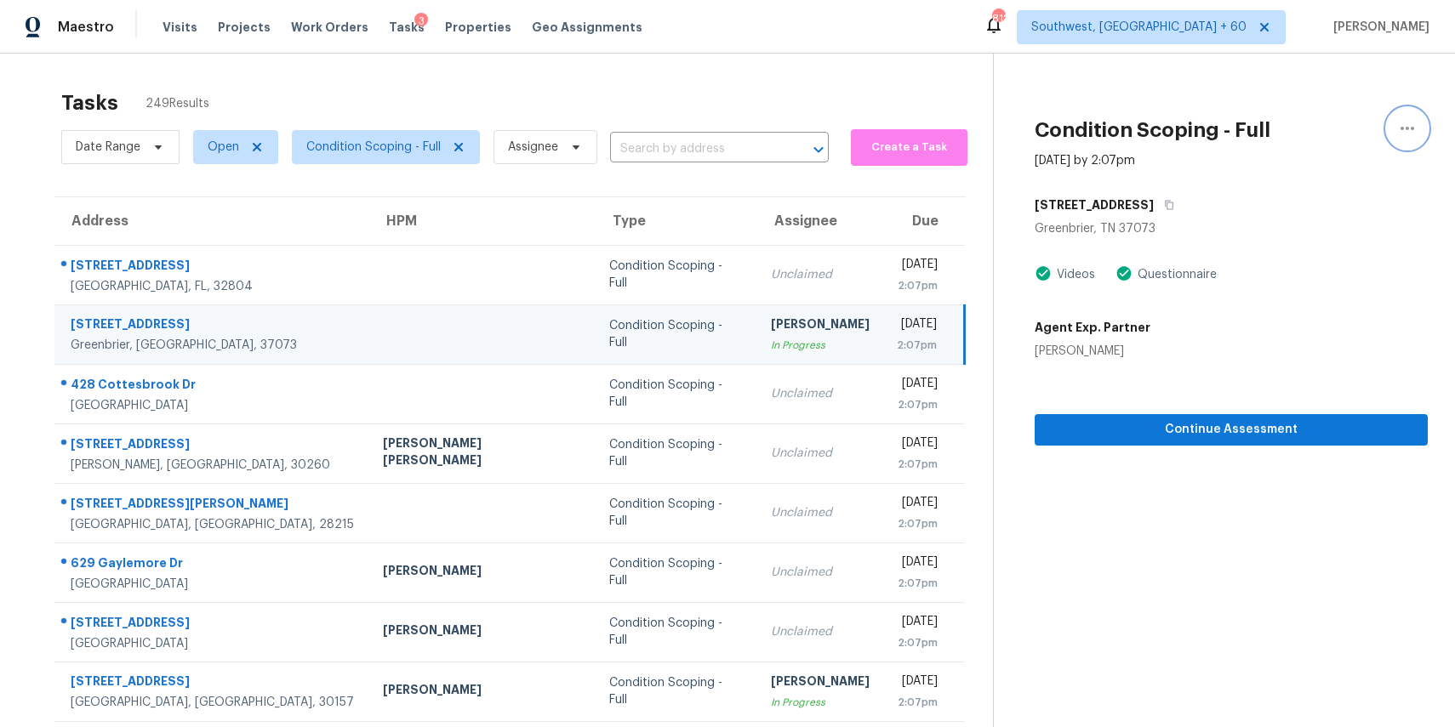
click at [1404, 134] on icon "button" at bounding box center [1407, 128] width 20 height 20
click at [1338, 99] on div "Unclaim this task" at bounding box center [1310, 106] width 133 height 17
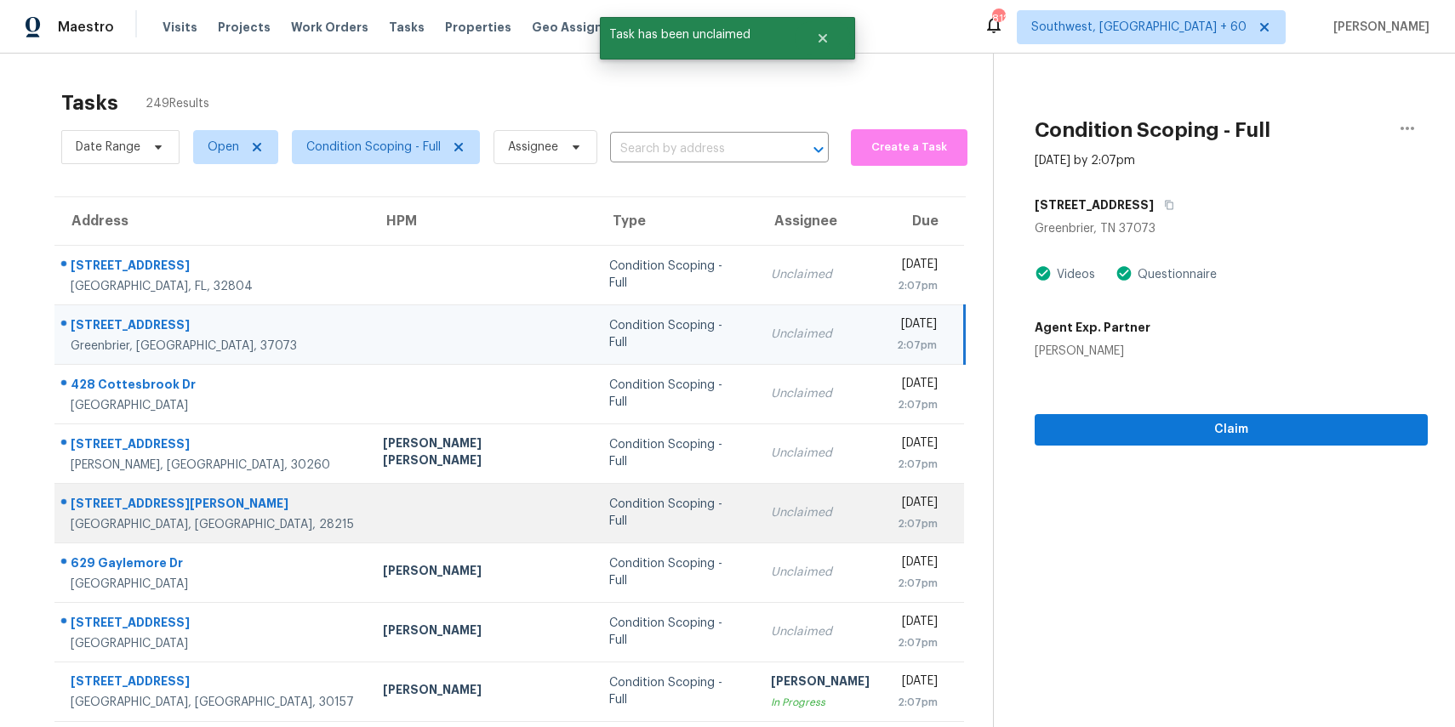
scroll to position [158, 0]
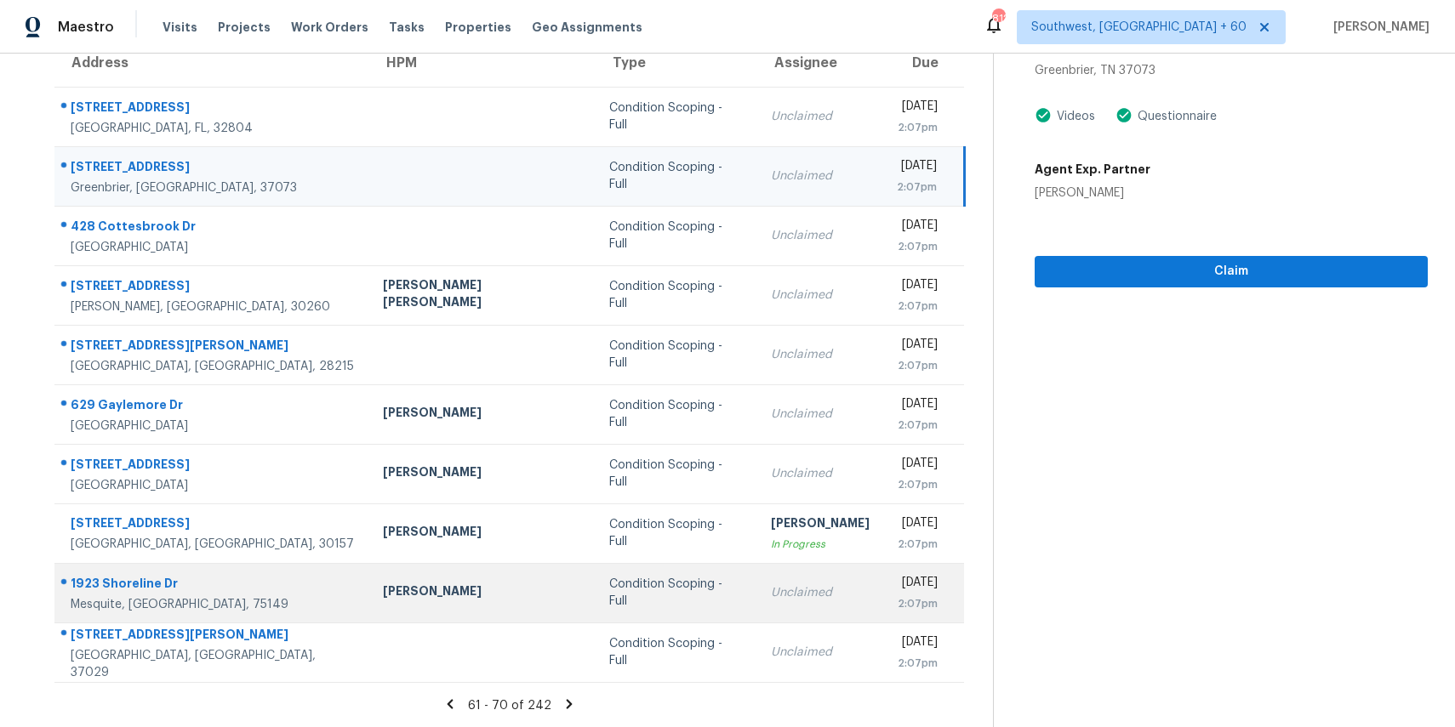
click at [757, 615] on td "Unclaimed" at bounding box center [820, 593] width 126 height 60
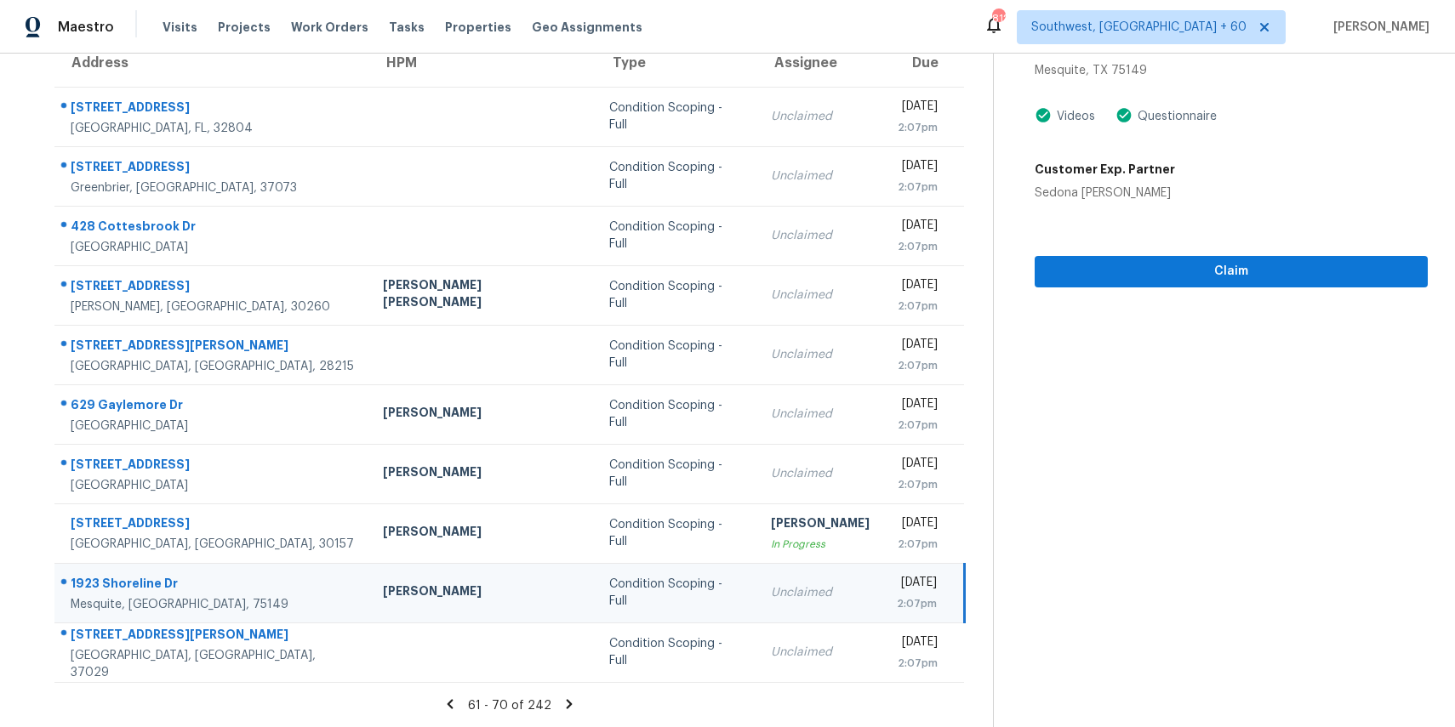
scroll to position [35, 0]
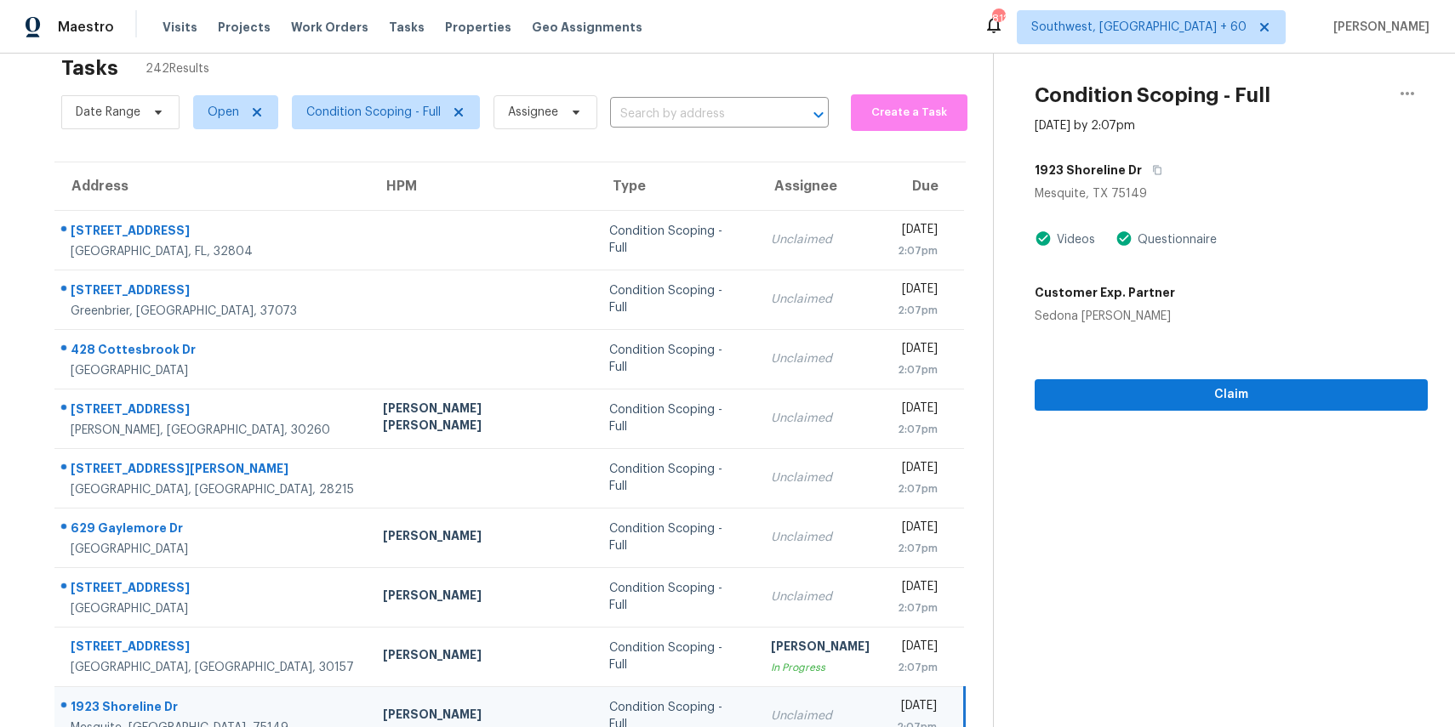
click at [1154, 181] on div "1923 Shoreline Dr" at bounding box center [1231, 170] width 393 height 31
click at [1152, 172] on icon "button" at bounding box center [1157, 170] width 10 height 10
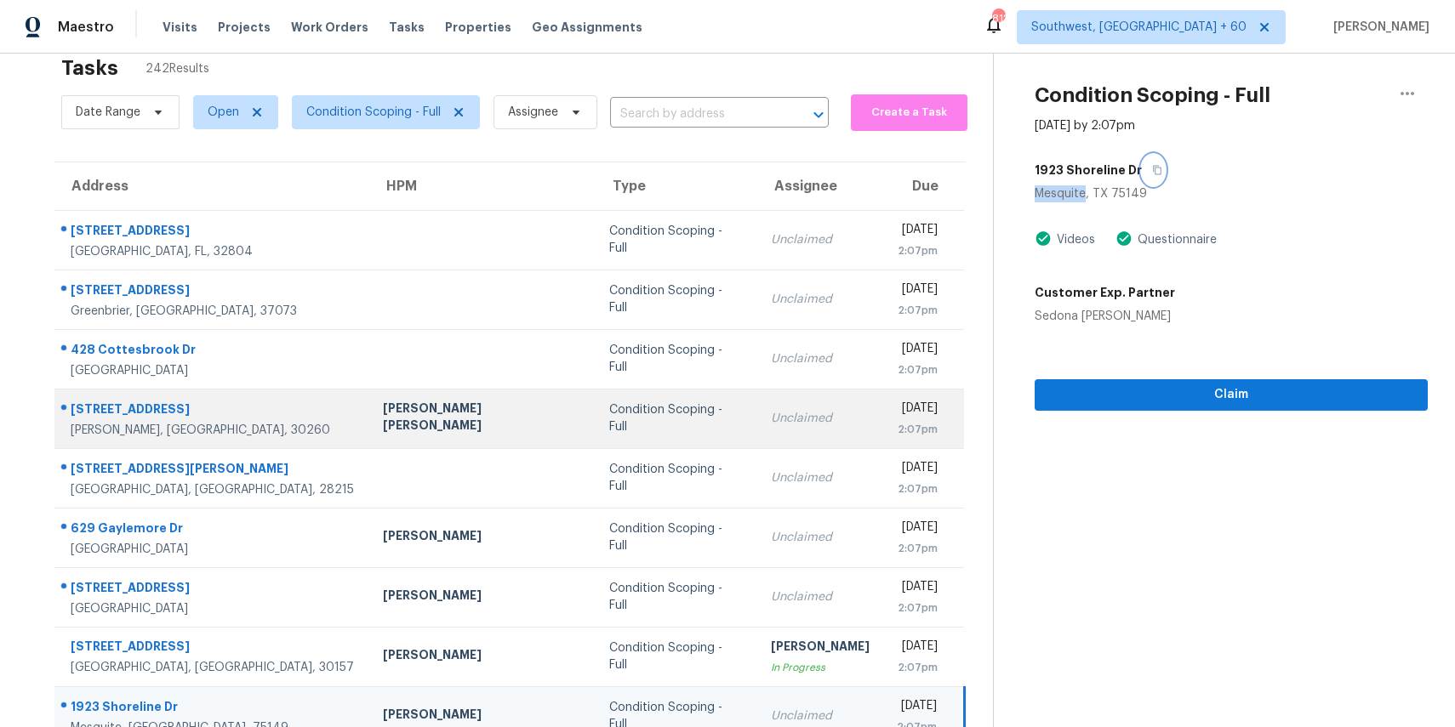
scroll to position [158, 0]
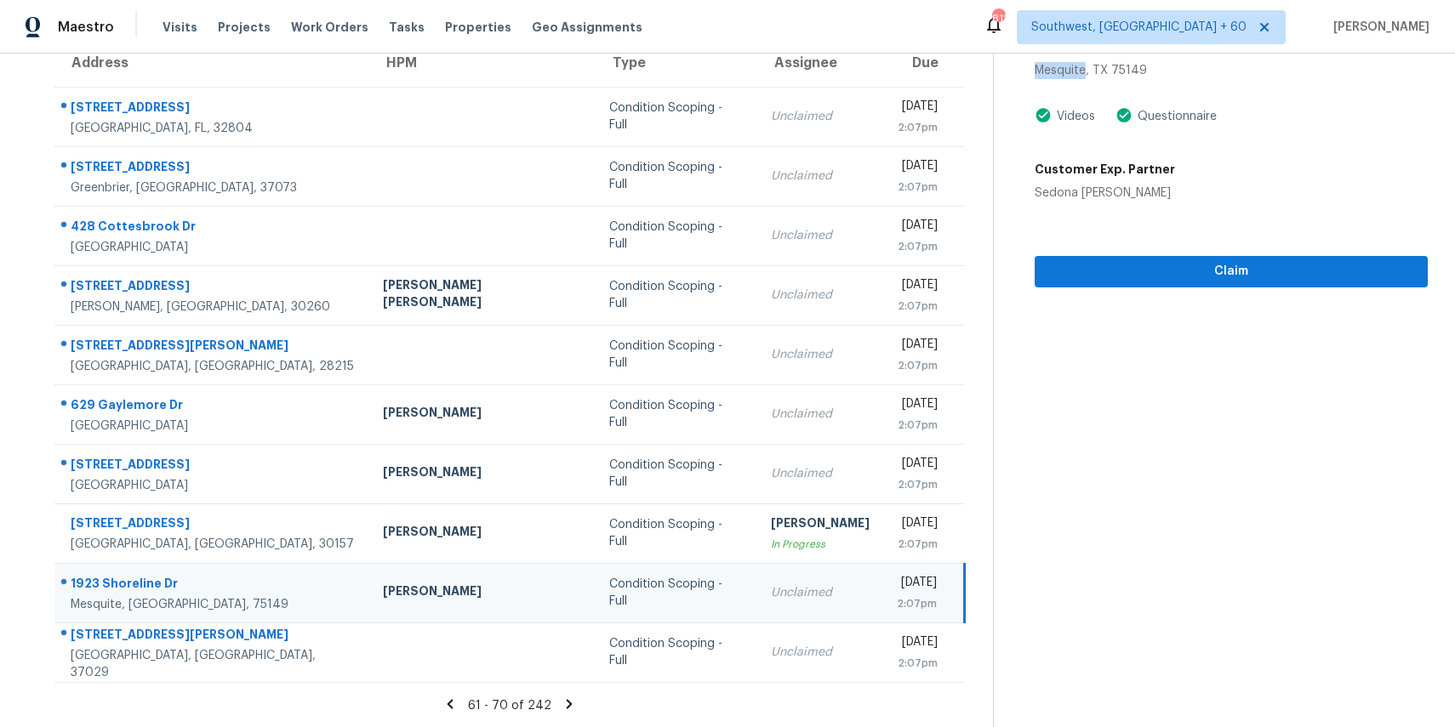
click at [633, 685] on section "Tasks 242 Results Date Range Open Condition Scoping - Full Assignee ​ Create a …" at bounding box center [510, 326] width 966 height 806
click at [568, 699] on icon at bounding box center [569, 704] width 15 height 15
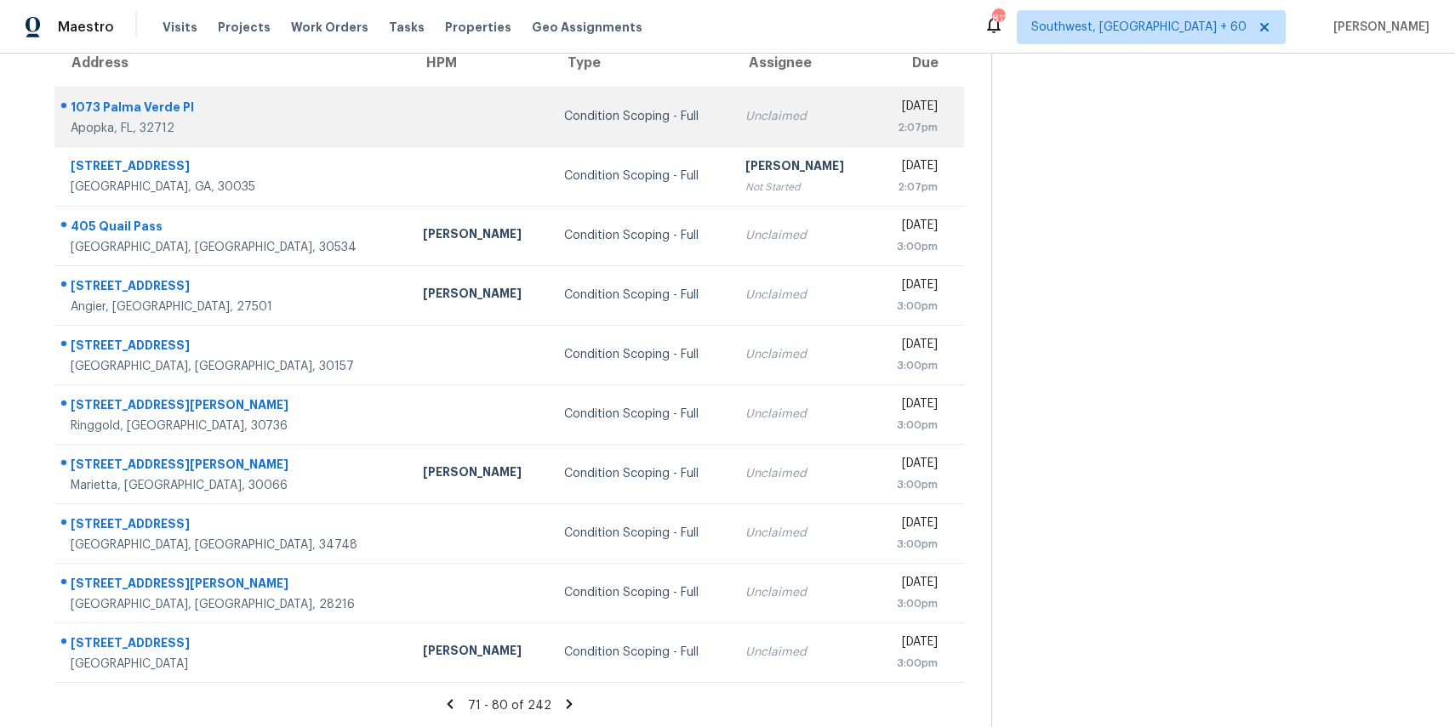
click at [770, 124] on td "Unclaimed" at bounding box center [802, 117] width 141 height 60
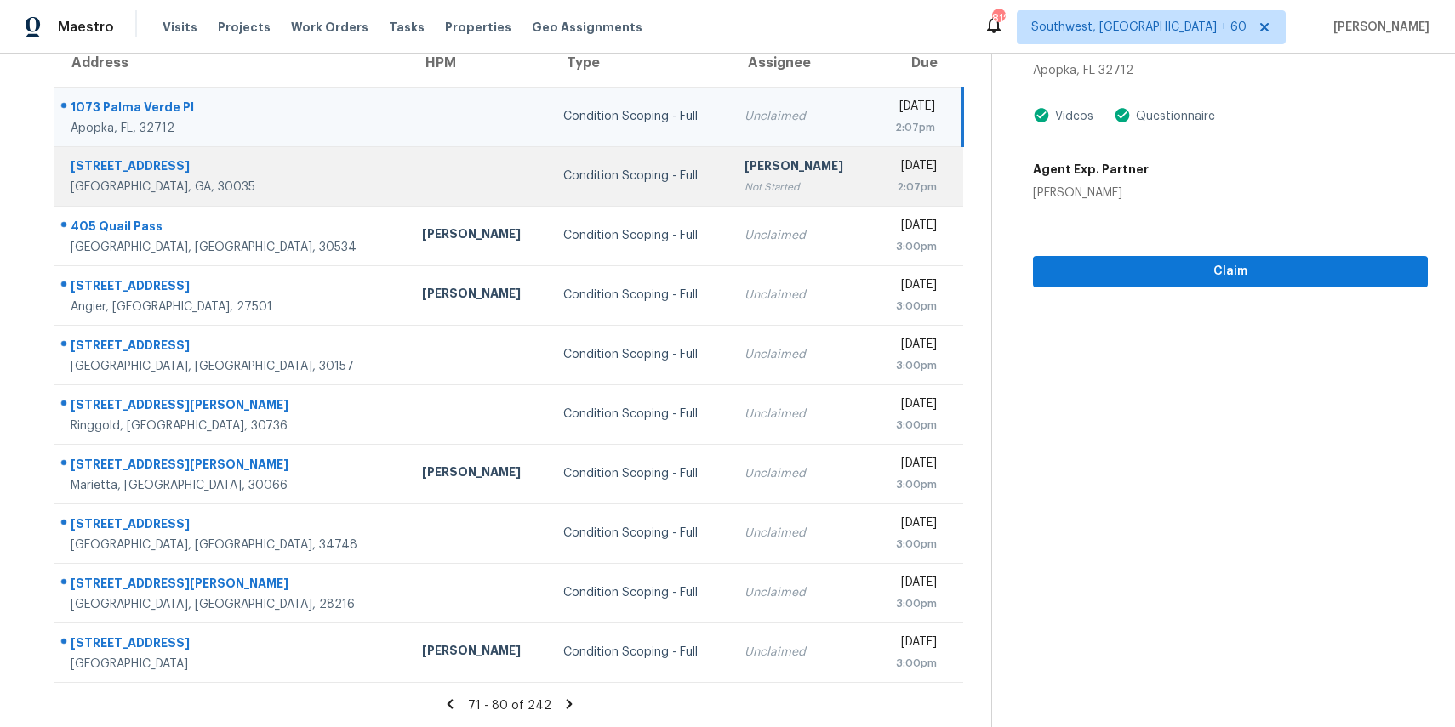
click at [756, 189] on div "Not Started" at bounding box center [801, 187] width 114 height 17
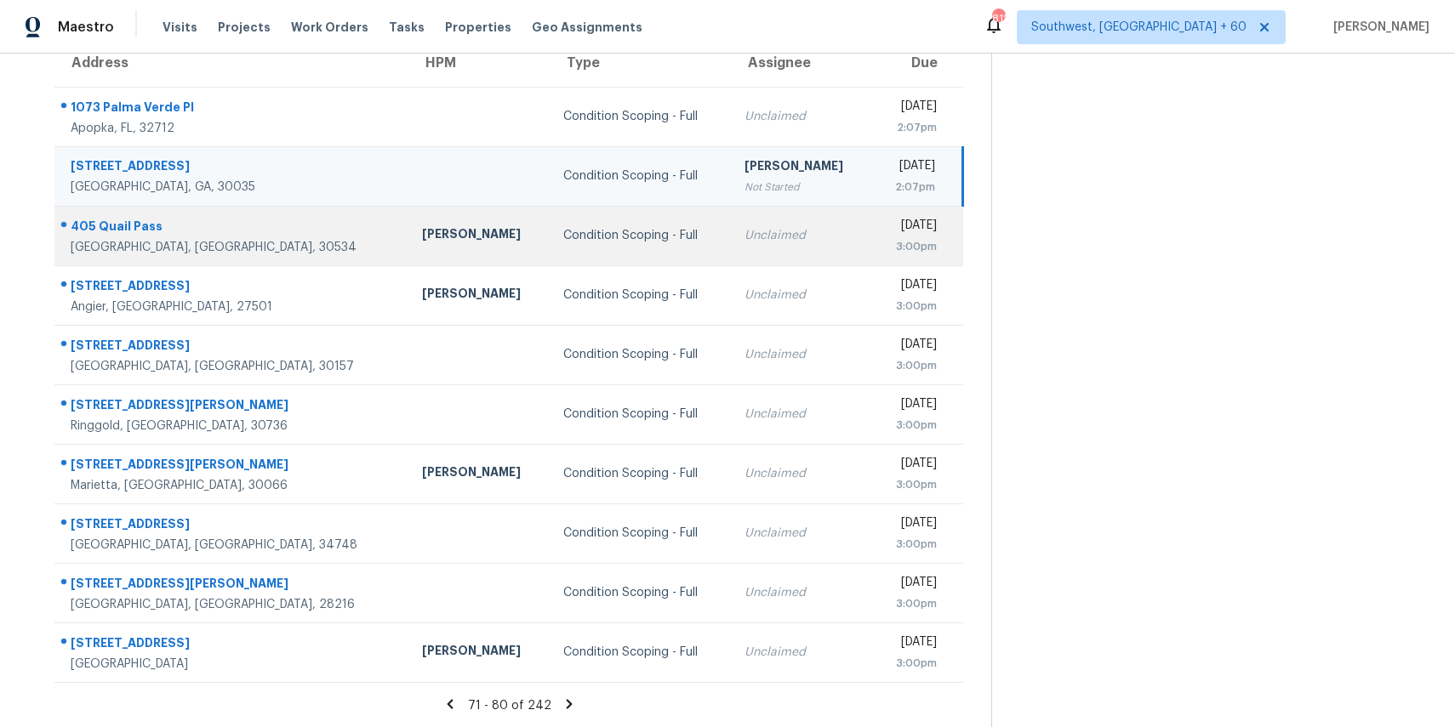
click at [760, 218] on td "Unclaimed" at bounding box center [801, 236] width 141 height 60
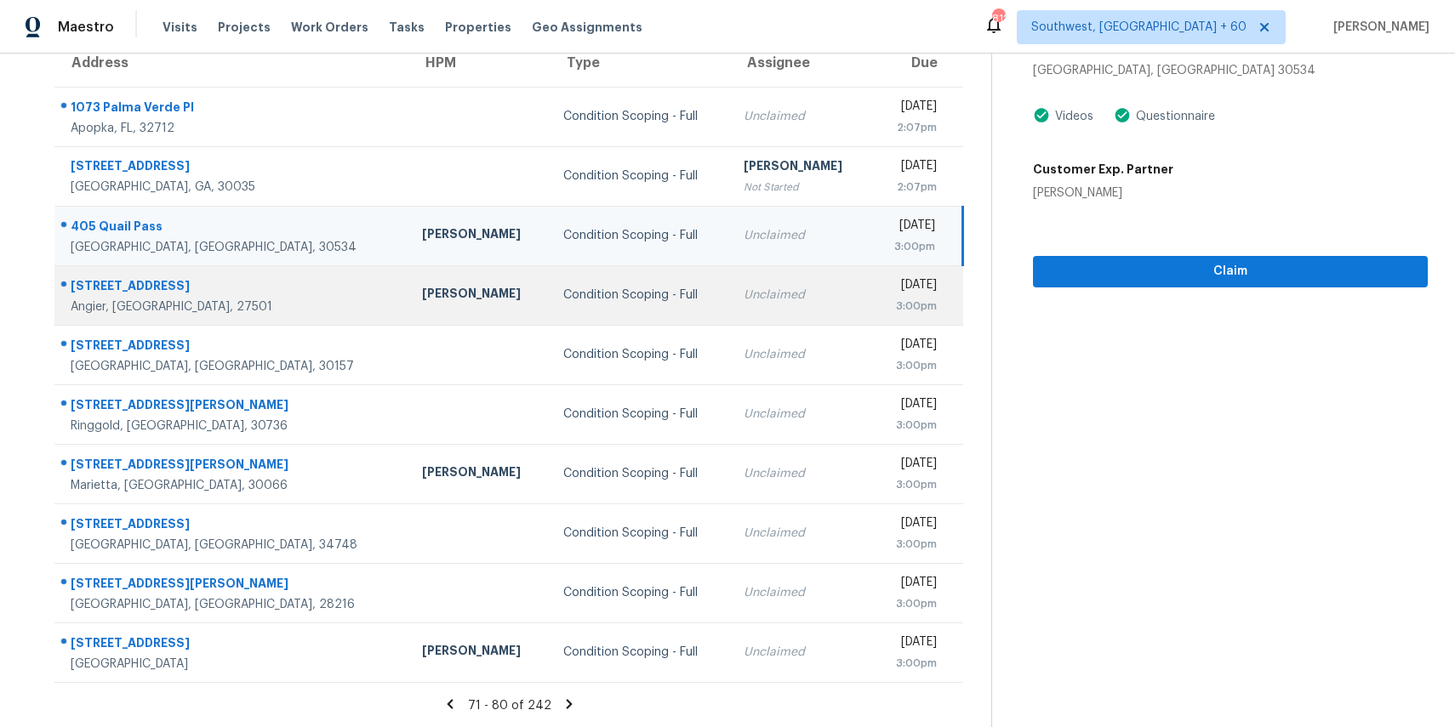
click at [885, 286] on div "Mon, Sep 8th 2025" at bounding box center [911, 287] width 52 height 21
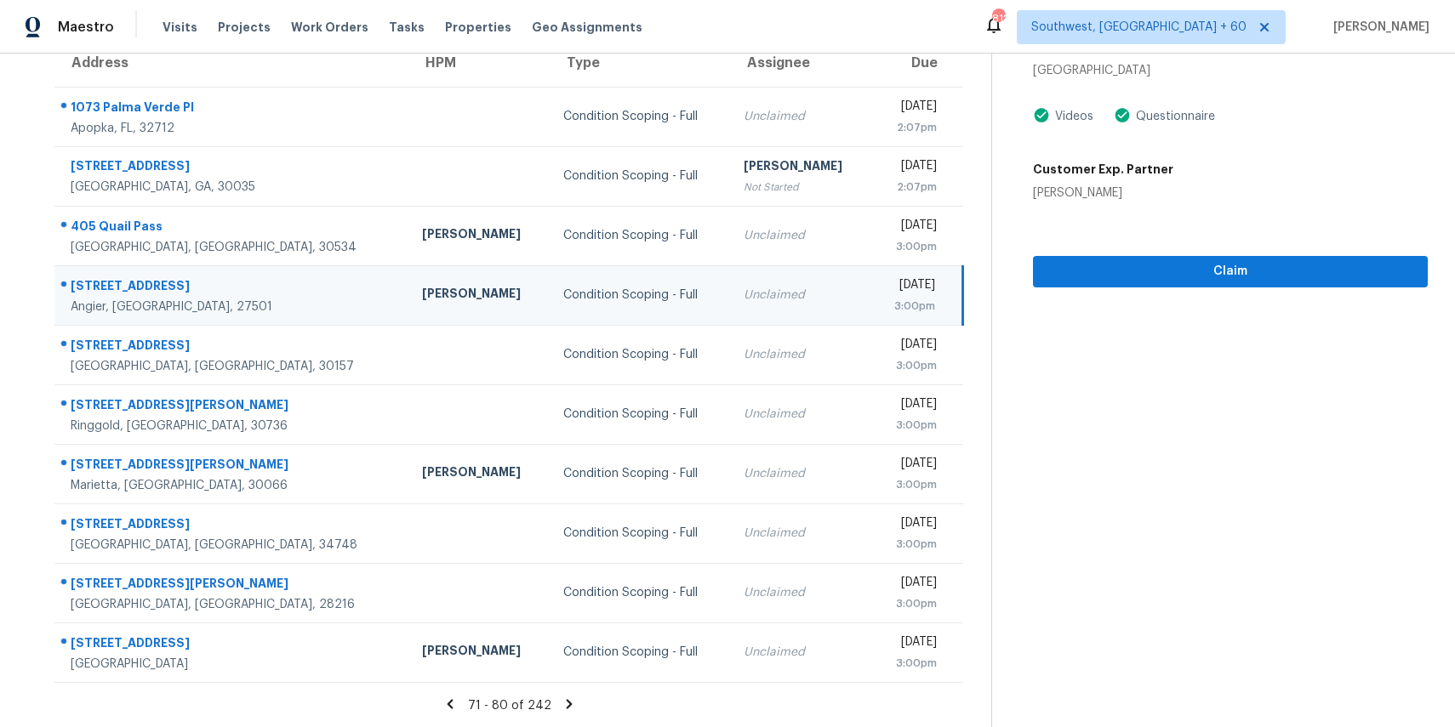
scroll to position [75, 0]
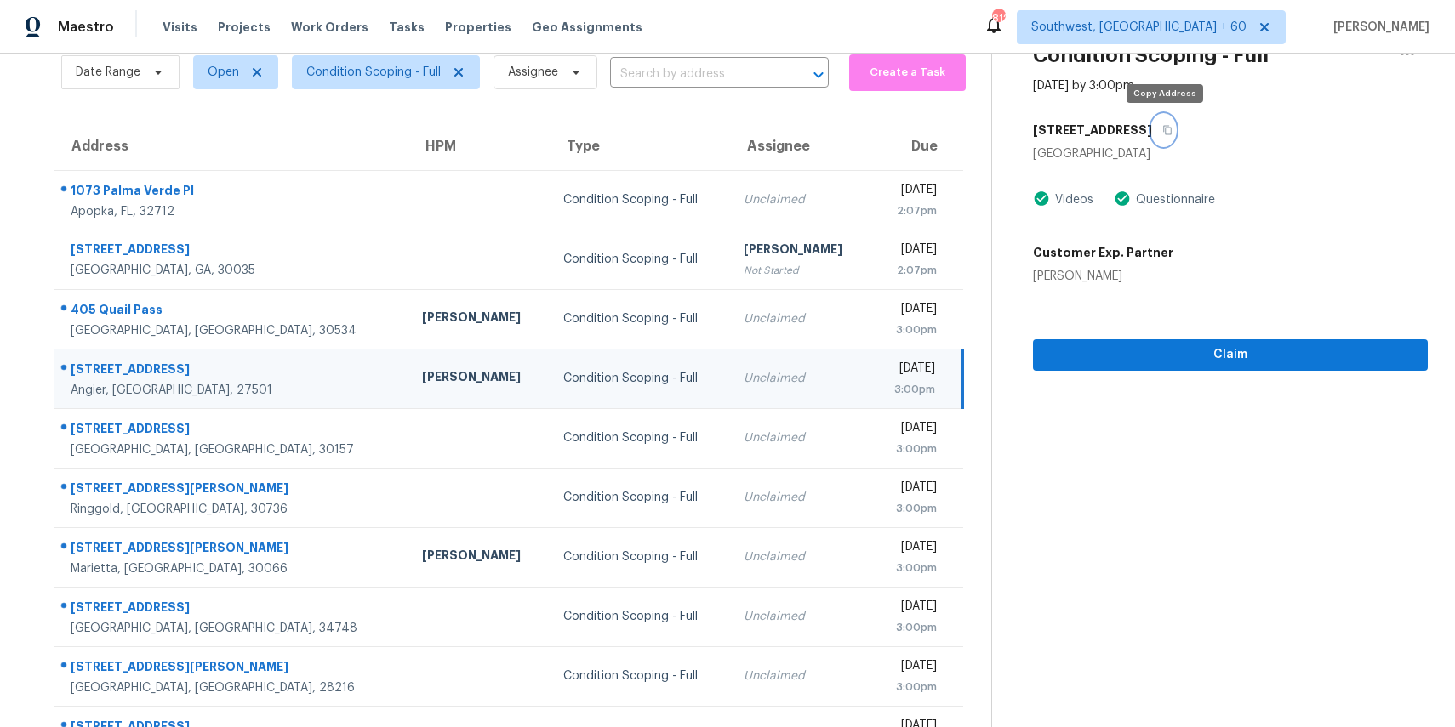
click at [1163, 129] on icon "button" at bounding box center [1167, 130] width 10 height 10
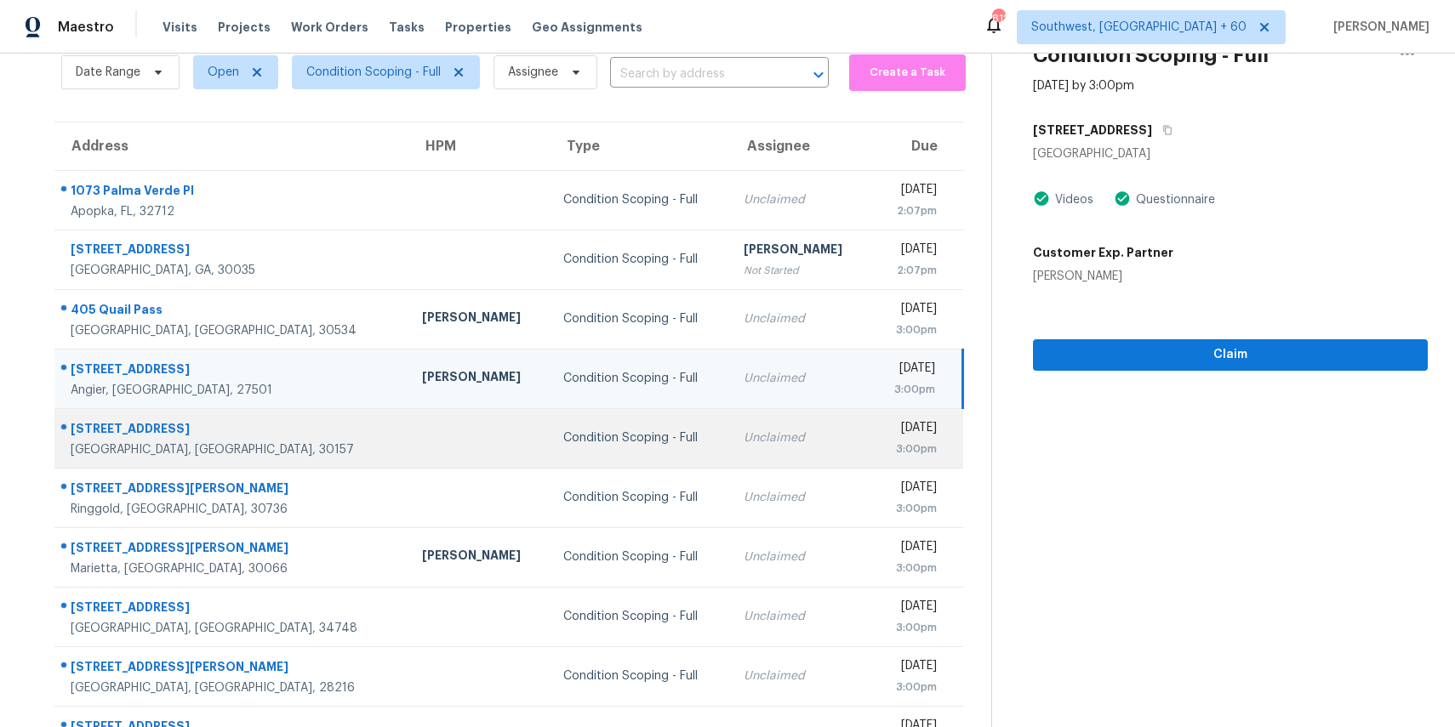
click at [564, 442] on div "Condition Scoping - Full" at bounding box center [639, 438] width 153 height 17
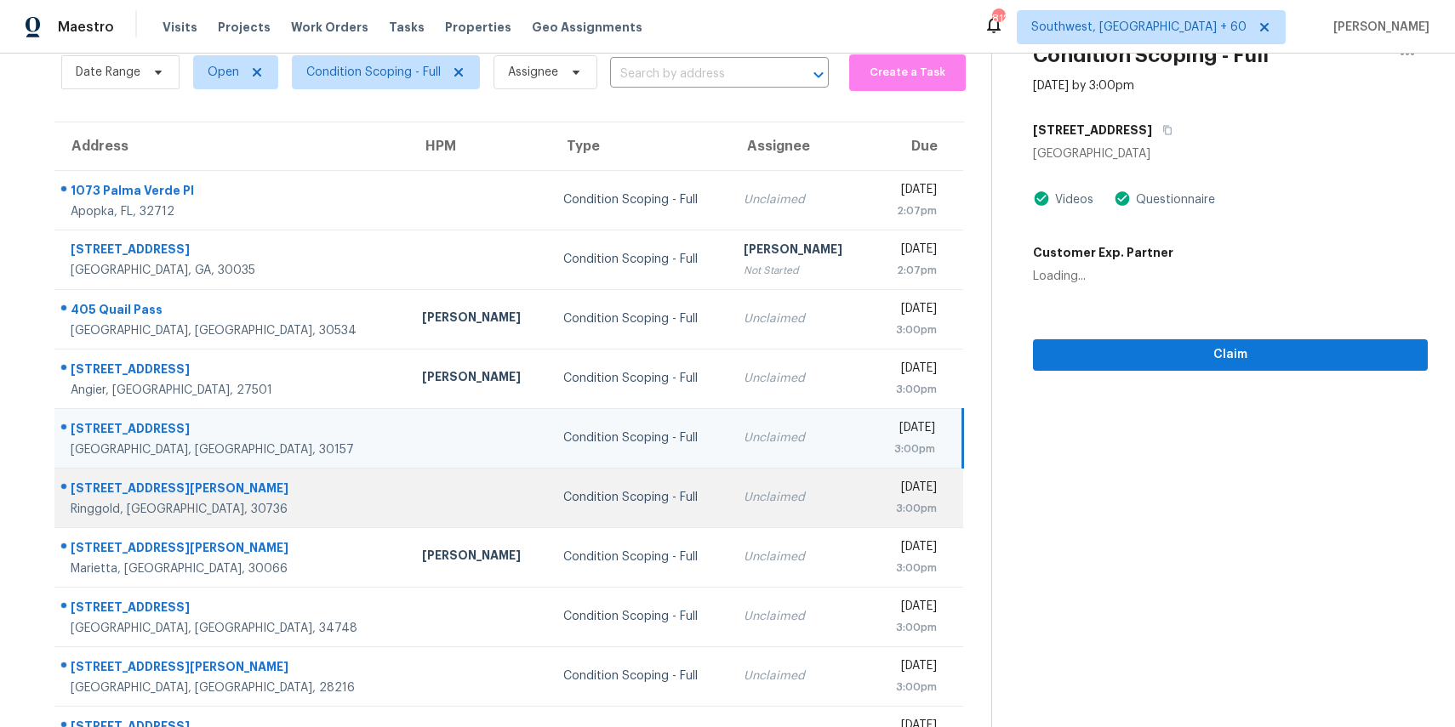
click at [622, 511] on td "Condition Scoping - Full" at bounding box center [640, 498] width 180 height 60
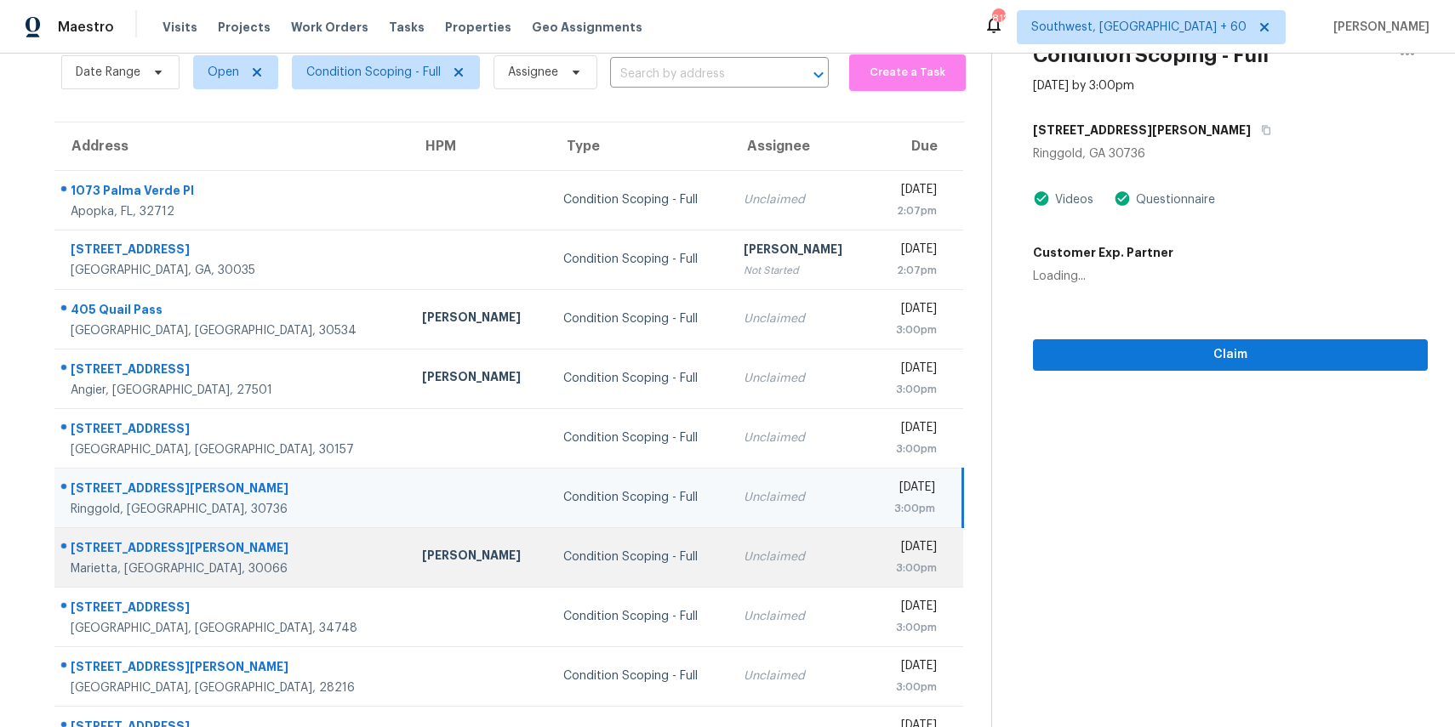
click at [730, 573] on td "Unclaimed" at bounding box center [800, 558] width 141 height 60
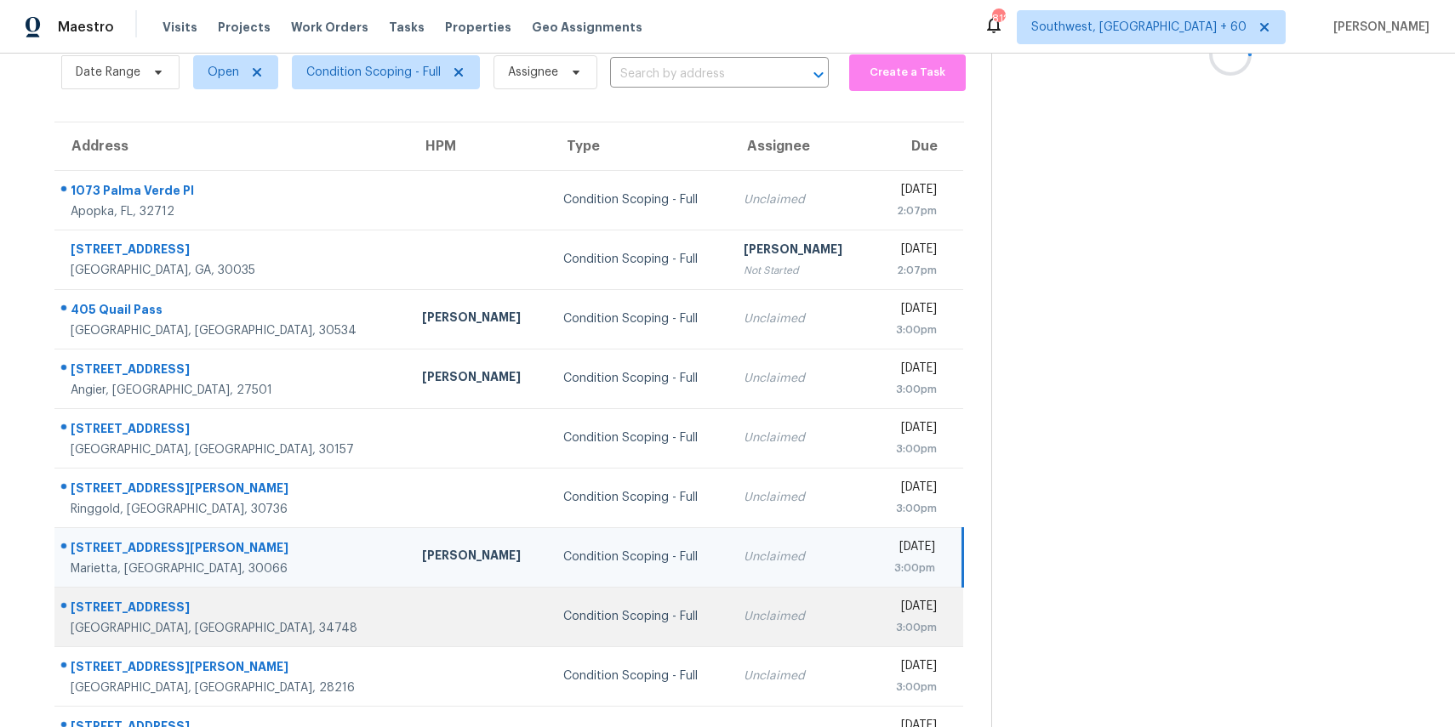
click at [645, 616] on td "Condition Scoping - Full" at bounding box center [640, 617] width 180 height 60
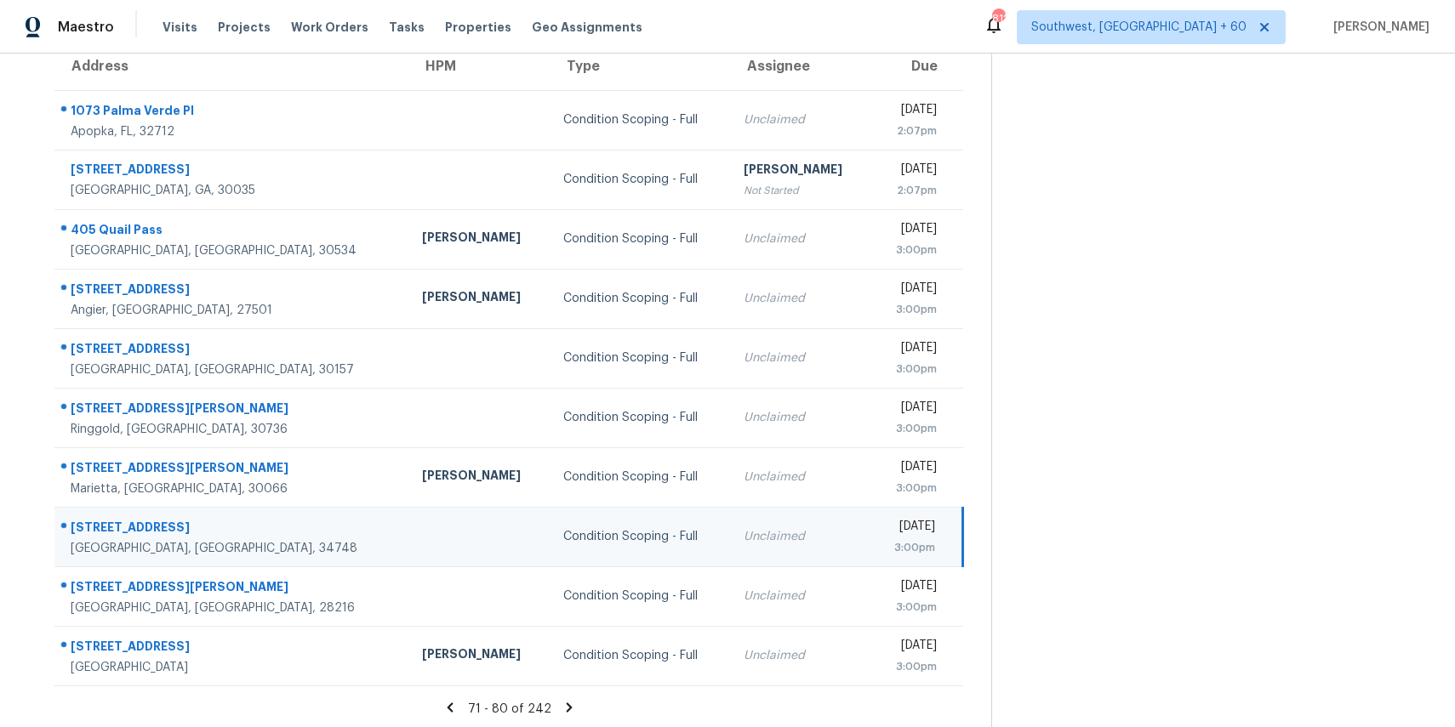
scroll to position [158, 0]
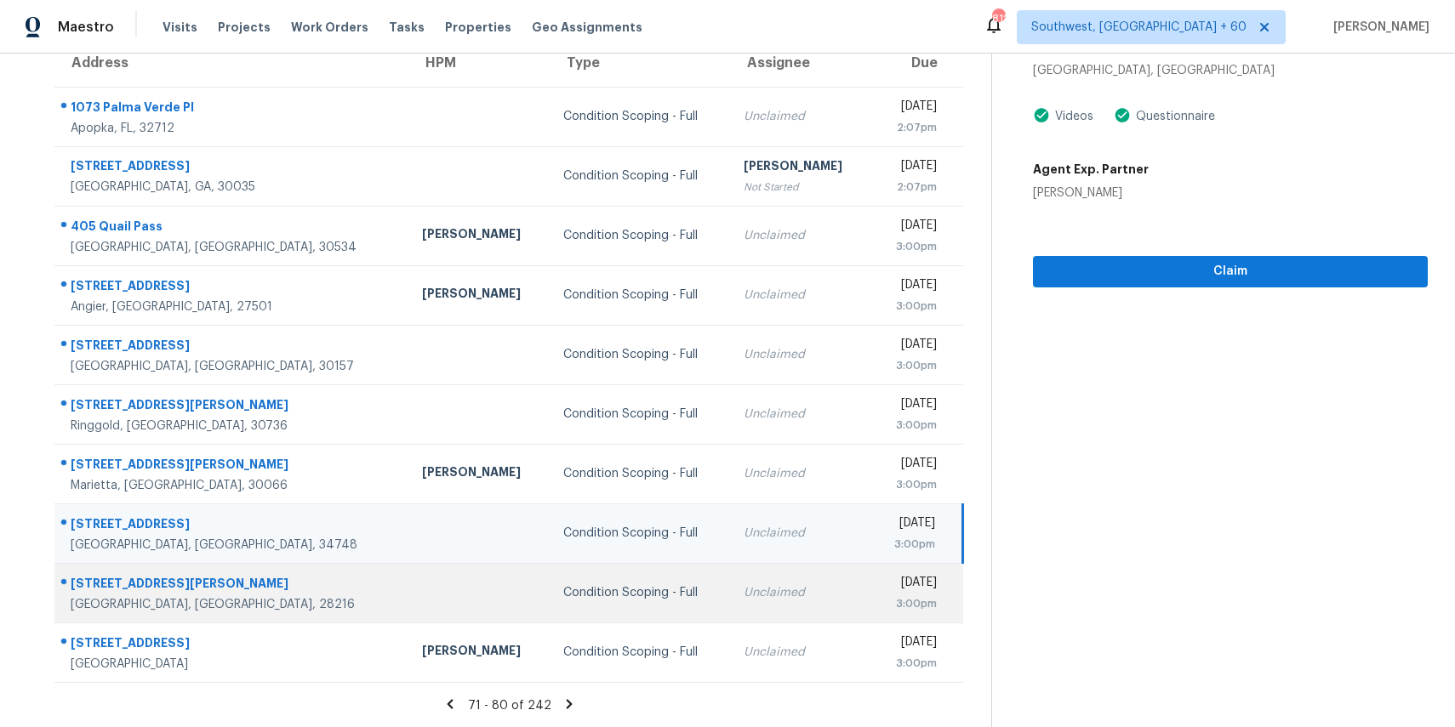
click at [634, 577] on td "Condition Scoping - Full" at bounding box center [640, 593] width 180 height 60
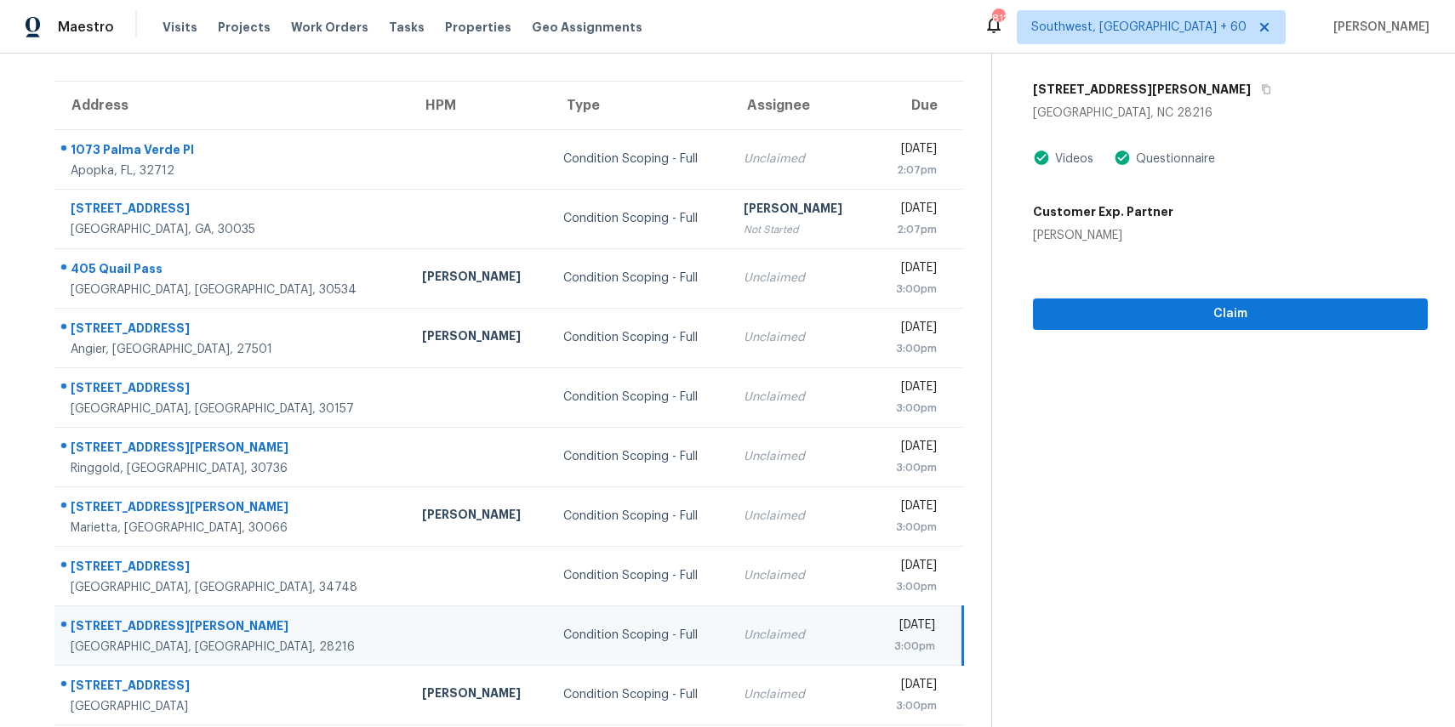
scroll to position [113, 0]
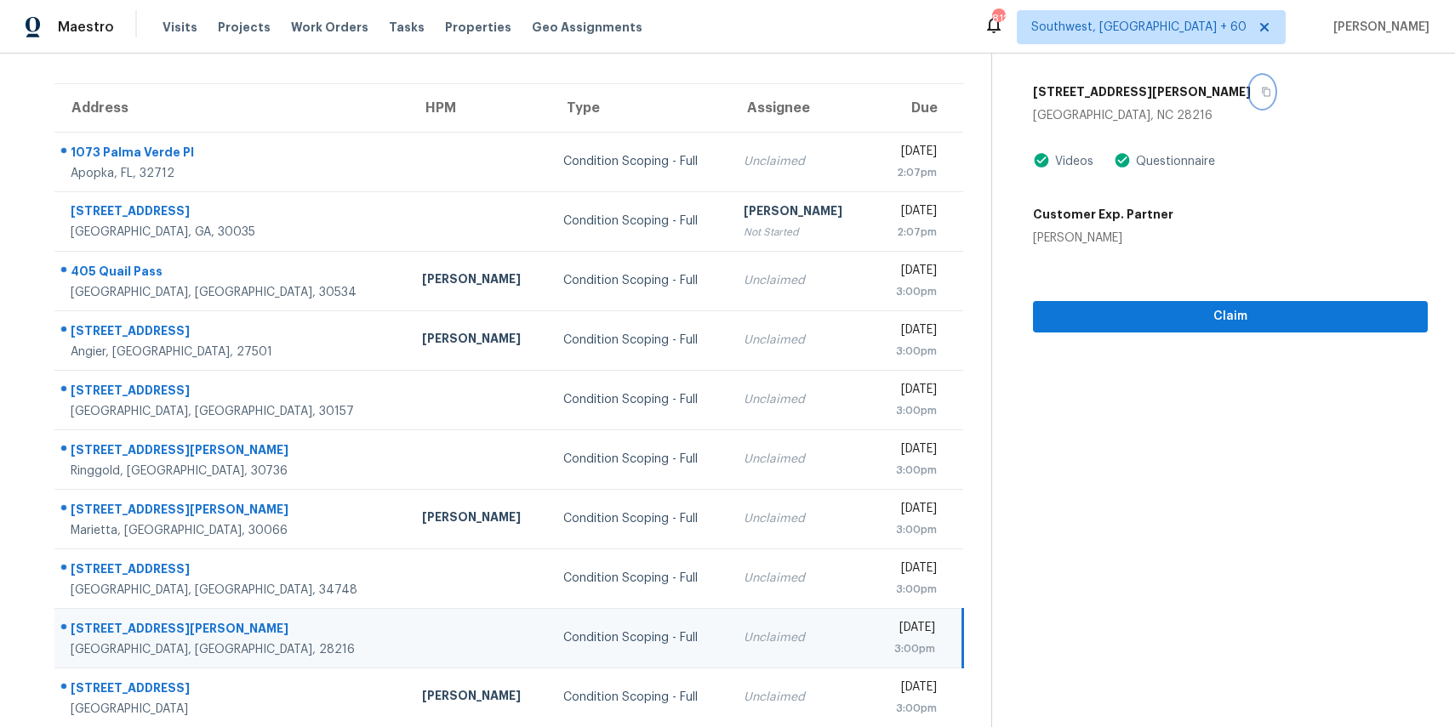
click at [1261, 94] on icon "button" at bounding box center [1266, 92] width 10 height 10
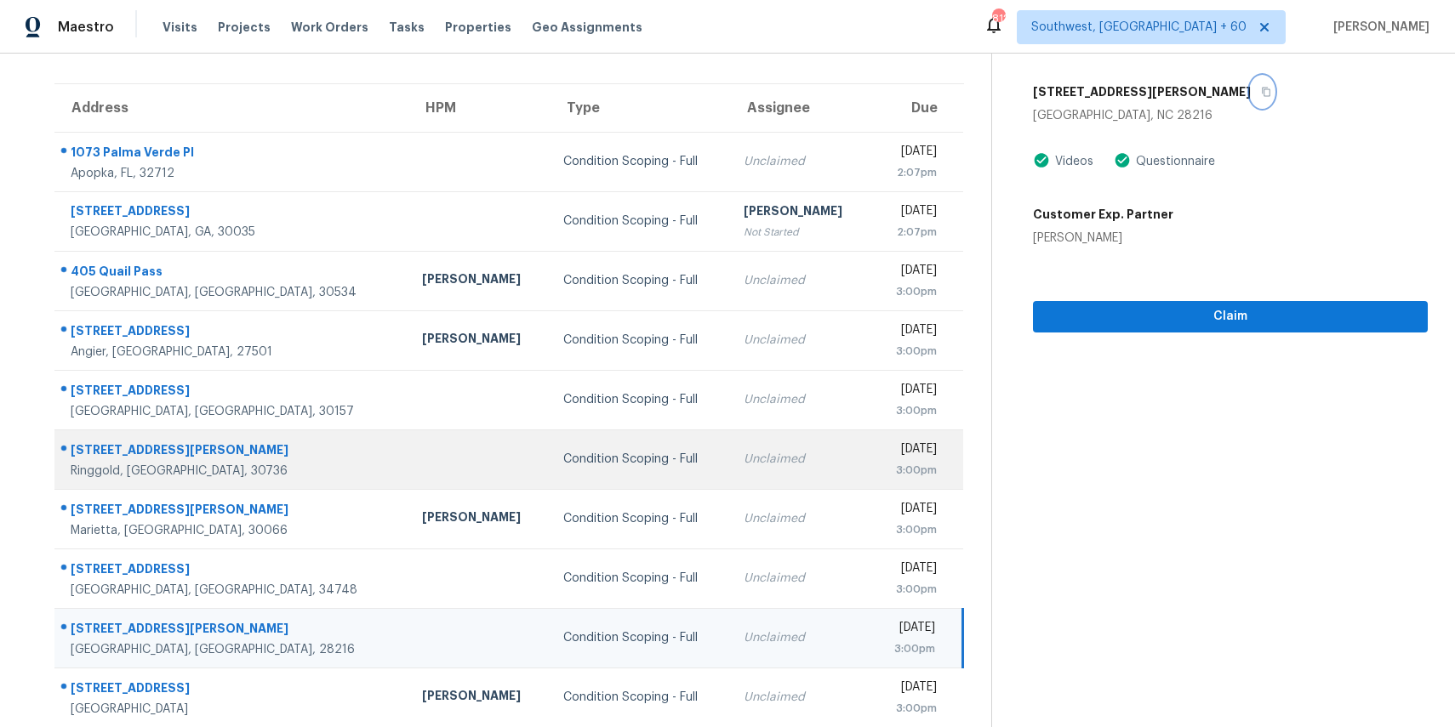
scroll to position [158, 0]
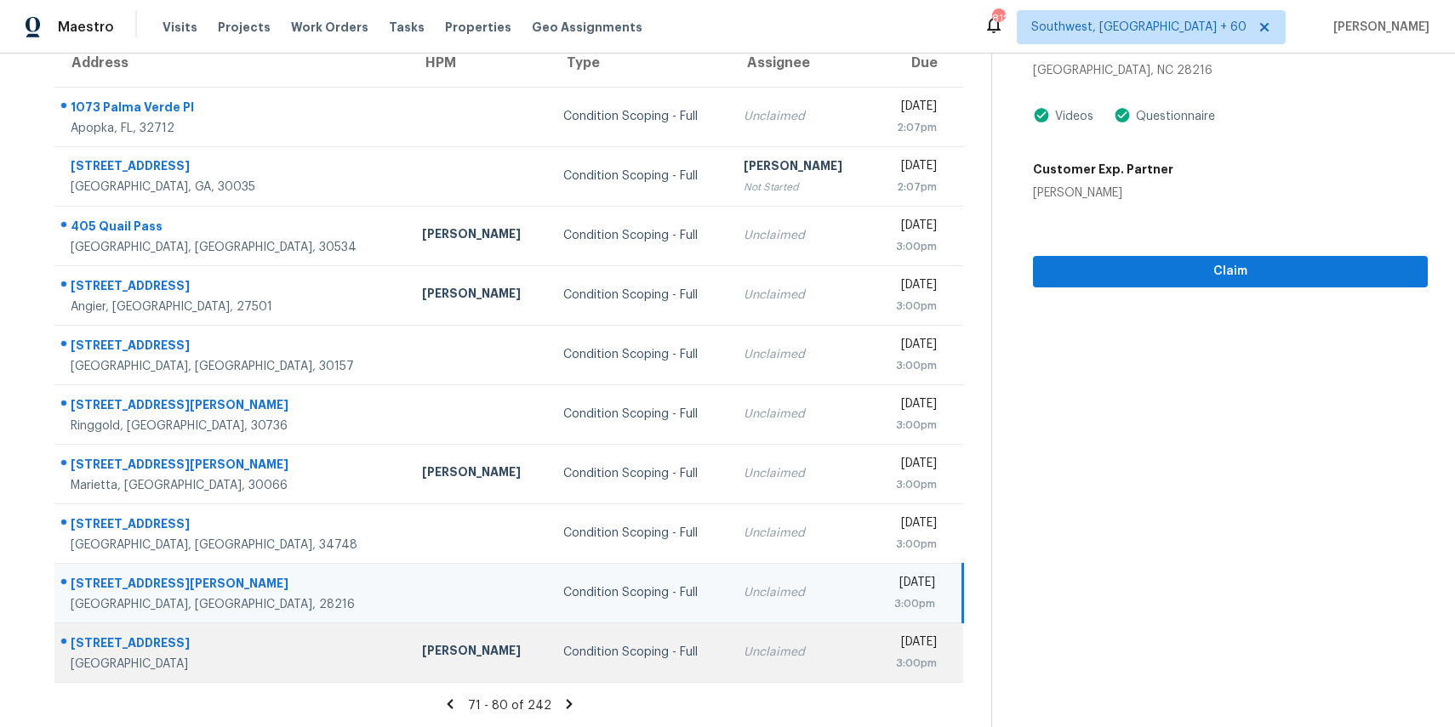
click at [638, 658] on div "Condition Scoping - Full" at bounding box center [639, 652] width 153 height 17
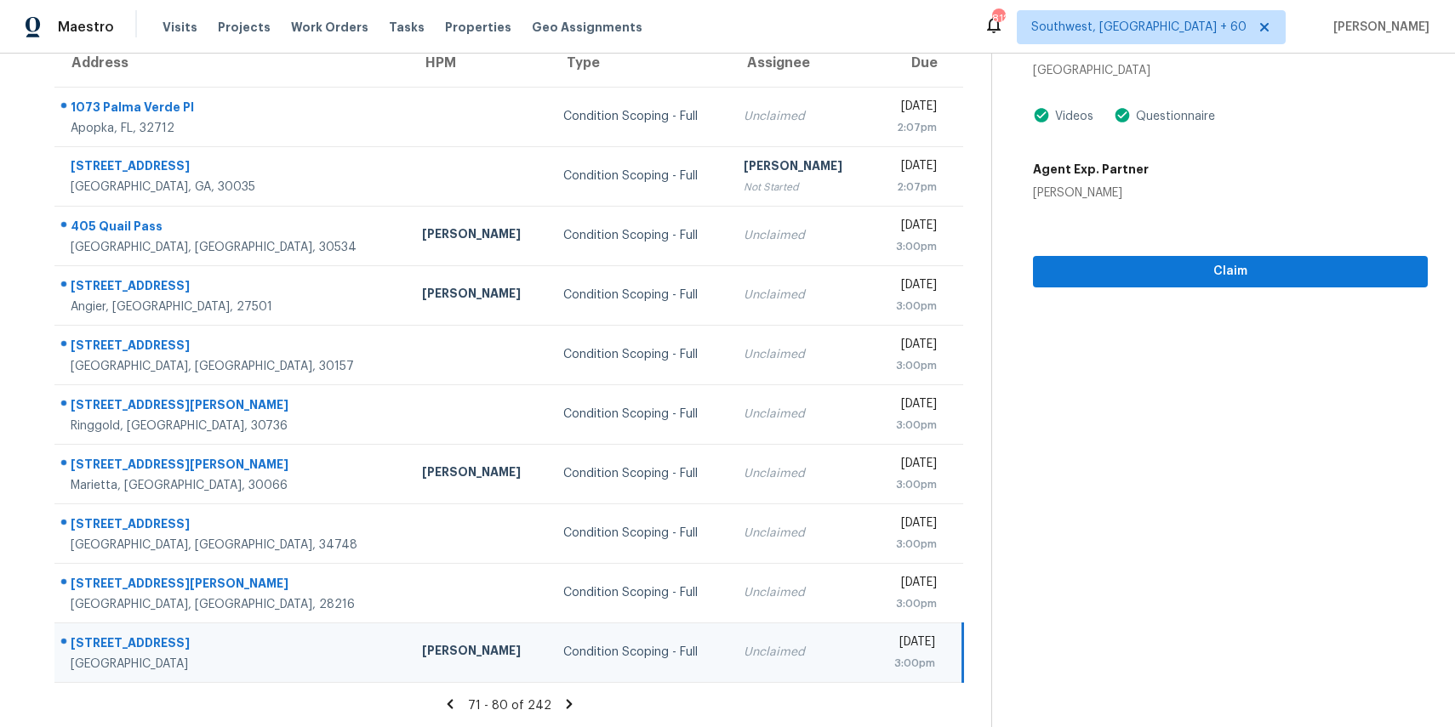
click at [566, 703] on icon at bounding box center [569, 703] width 6 height 9
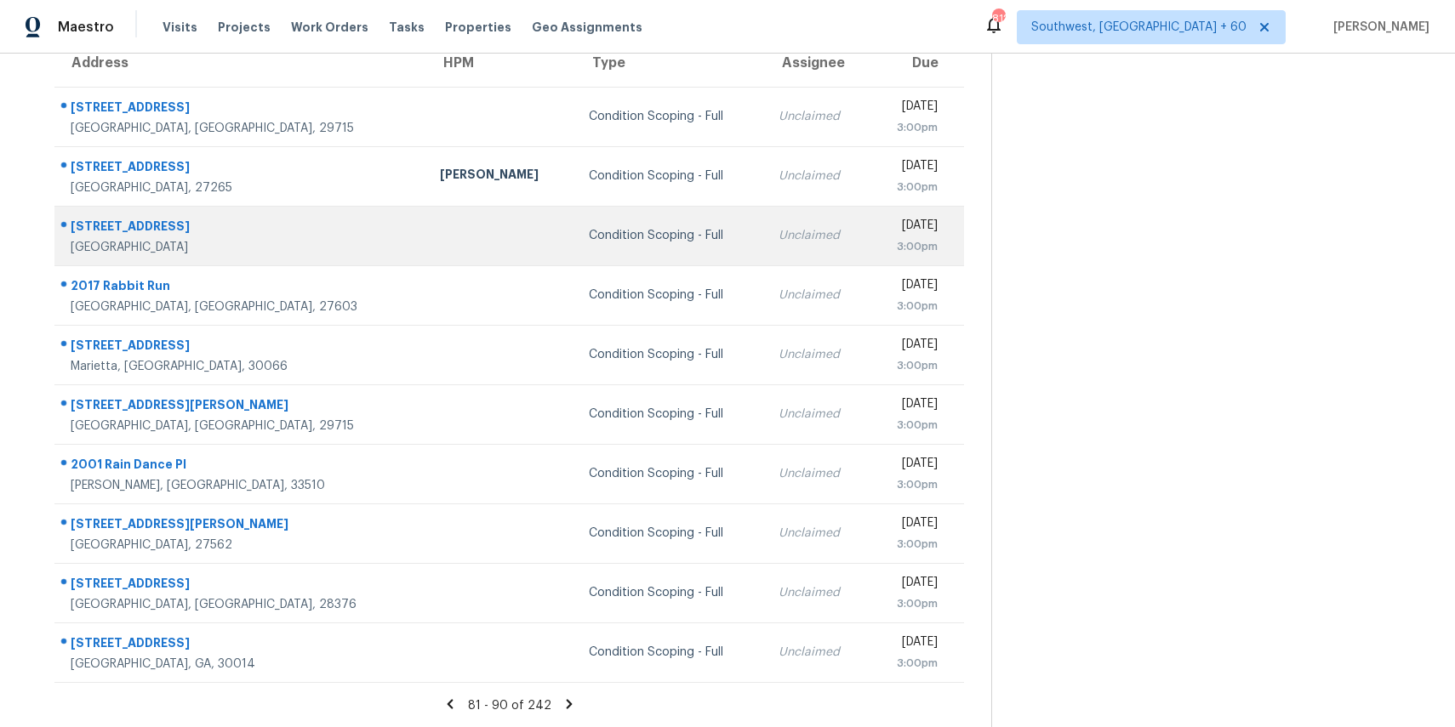
click at [779, 236] on div "Unclaimed" at bounding box center [817, 235] width 77 height 17
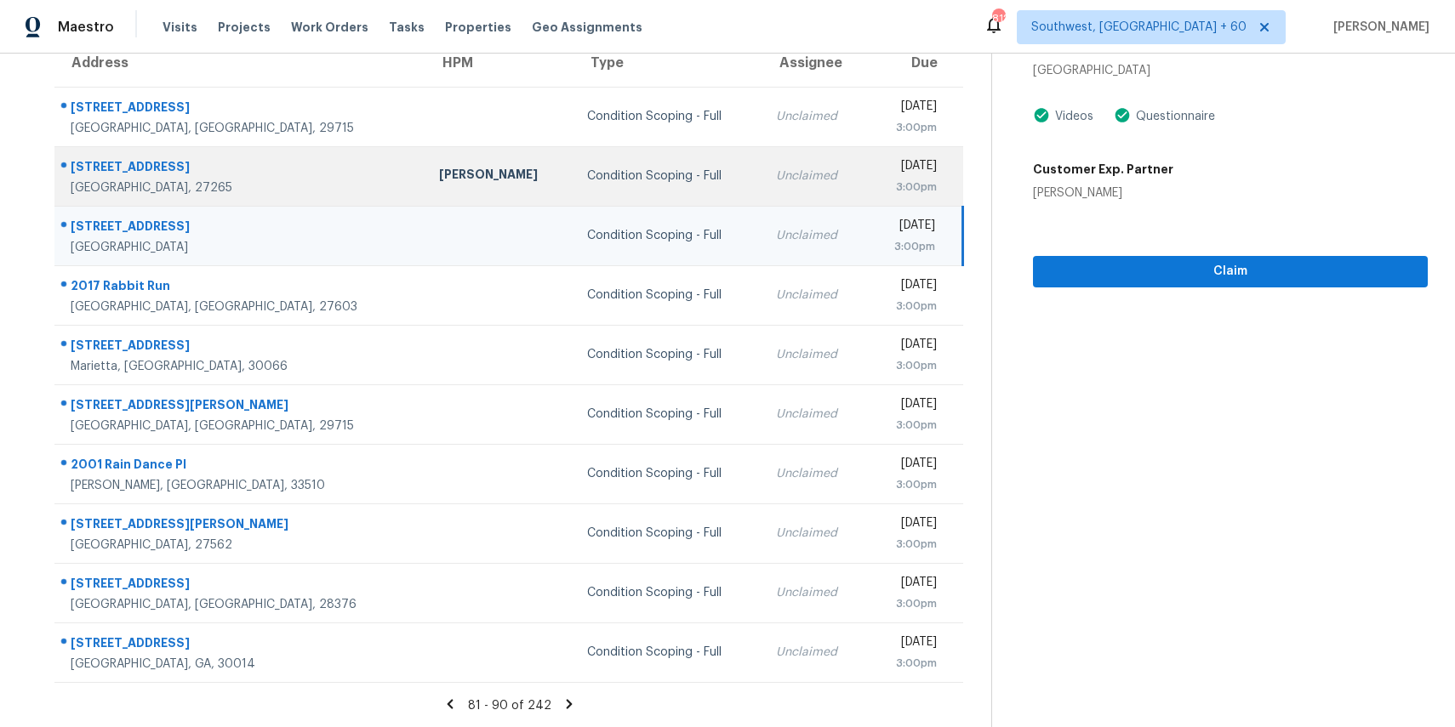
click at [776, 176] on div "Unclaimed" at bounding box center [814, 176] width 77 height 17
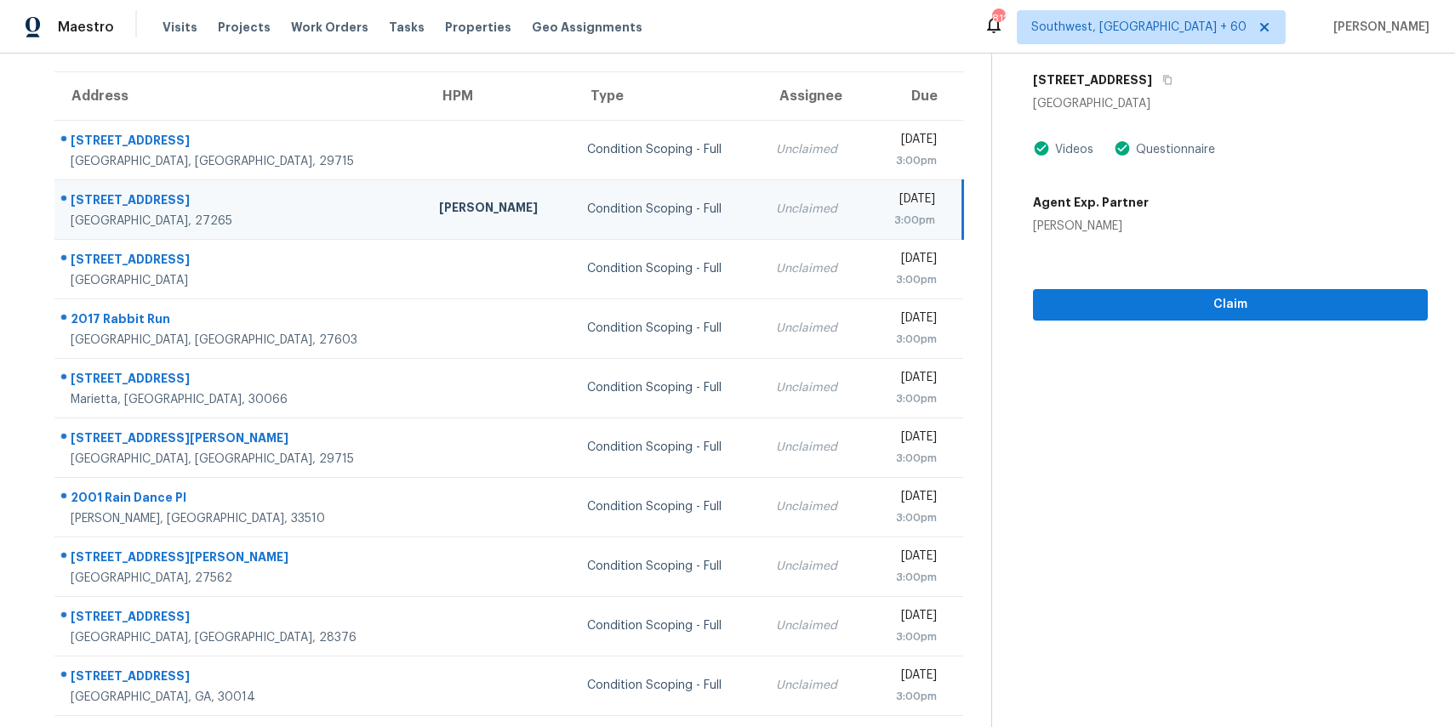
scroll to position [104, 0]
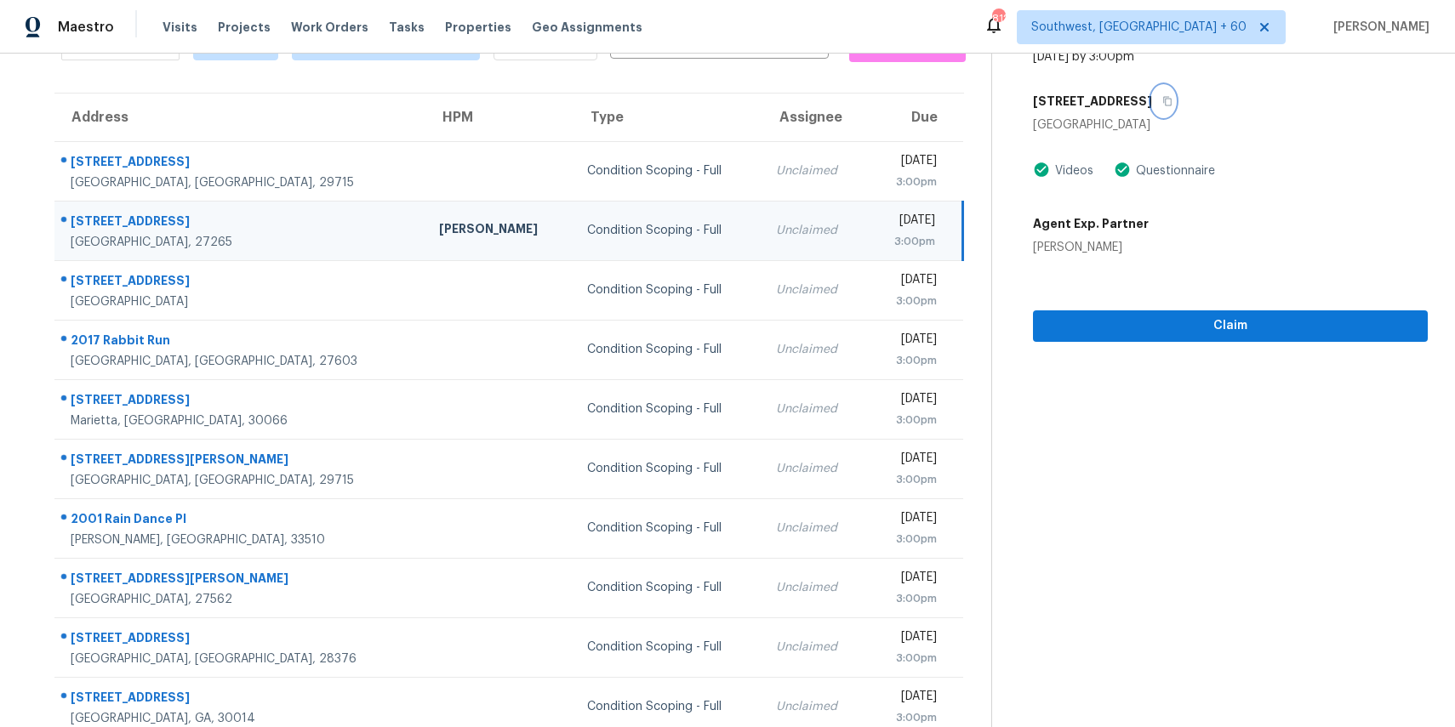
click at [1172, 98] on icon "button" at bounding box center [1167, 101] width 9 height 9
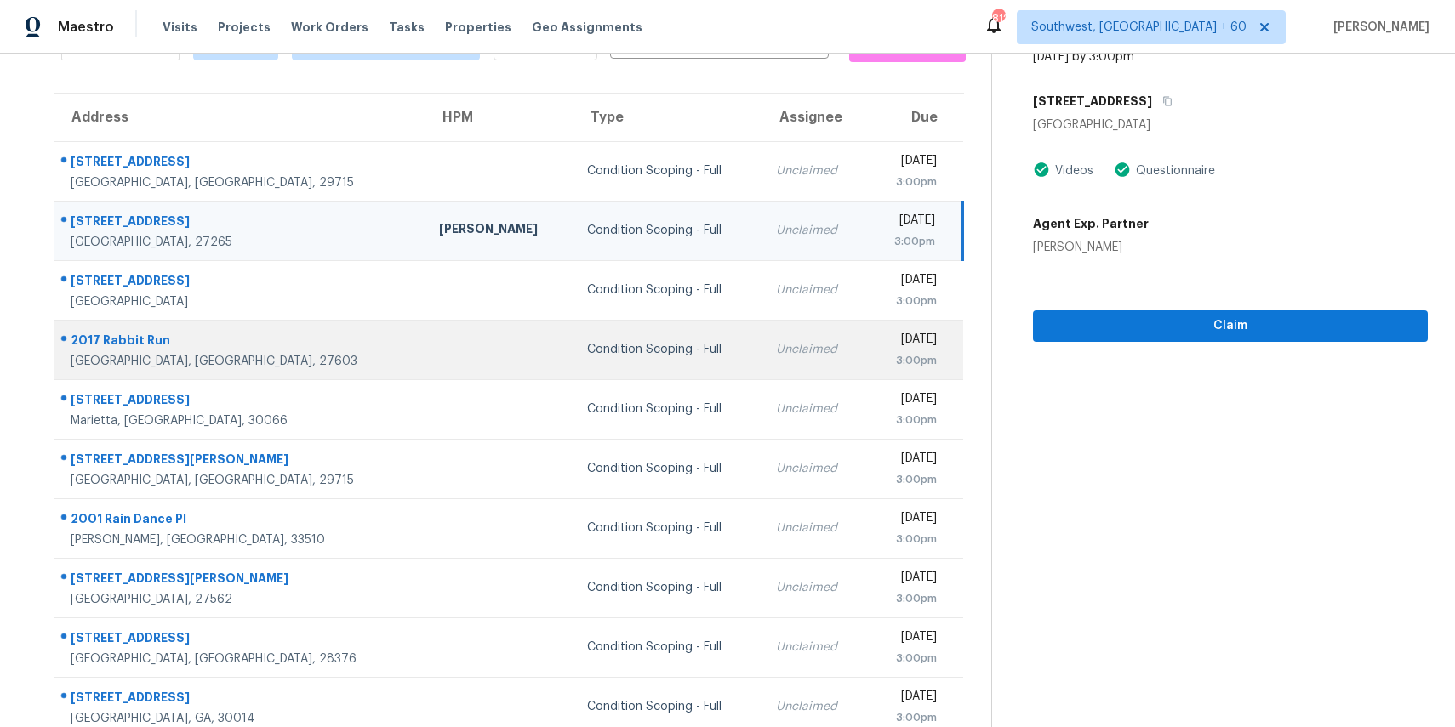
click at [762, 360] on td "Unclaimed" at bounding box center [814, 350] width 104 height 60
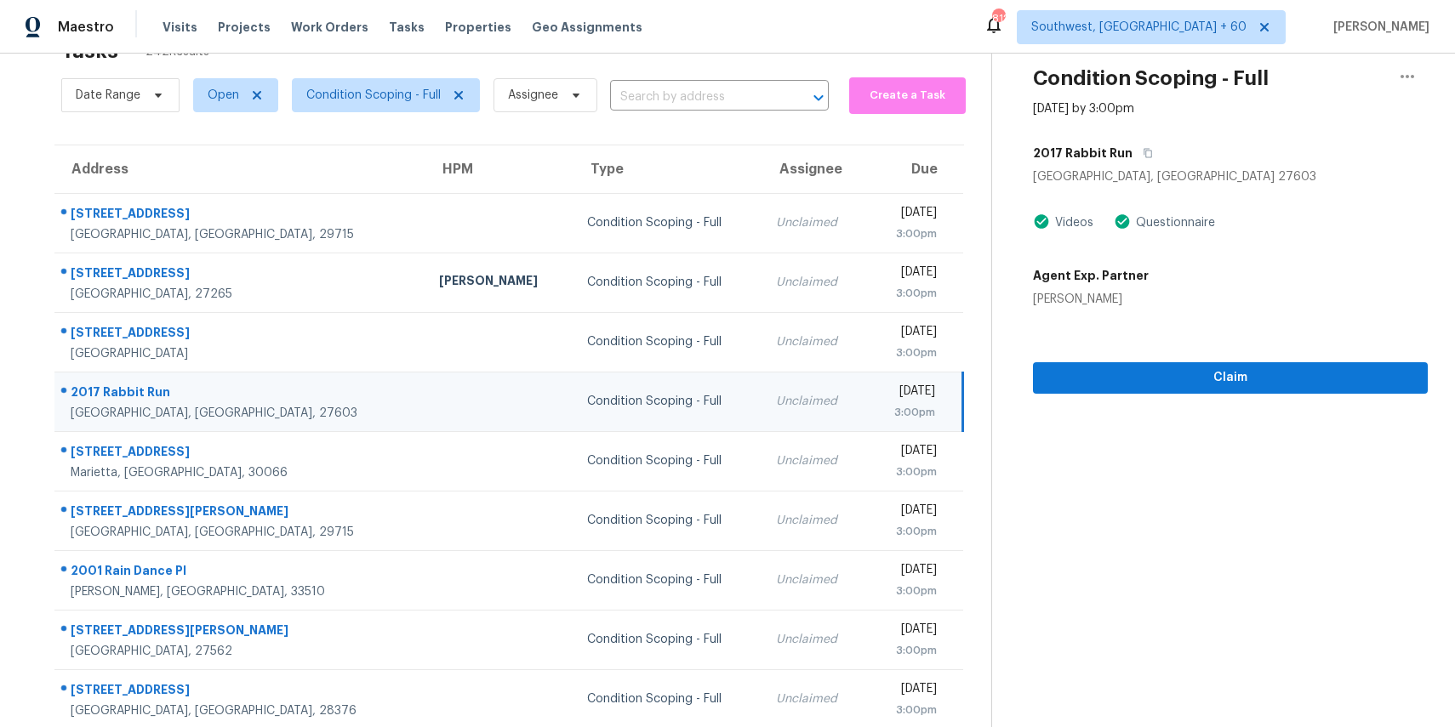
scroll to position [15, 0]
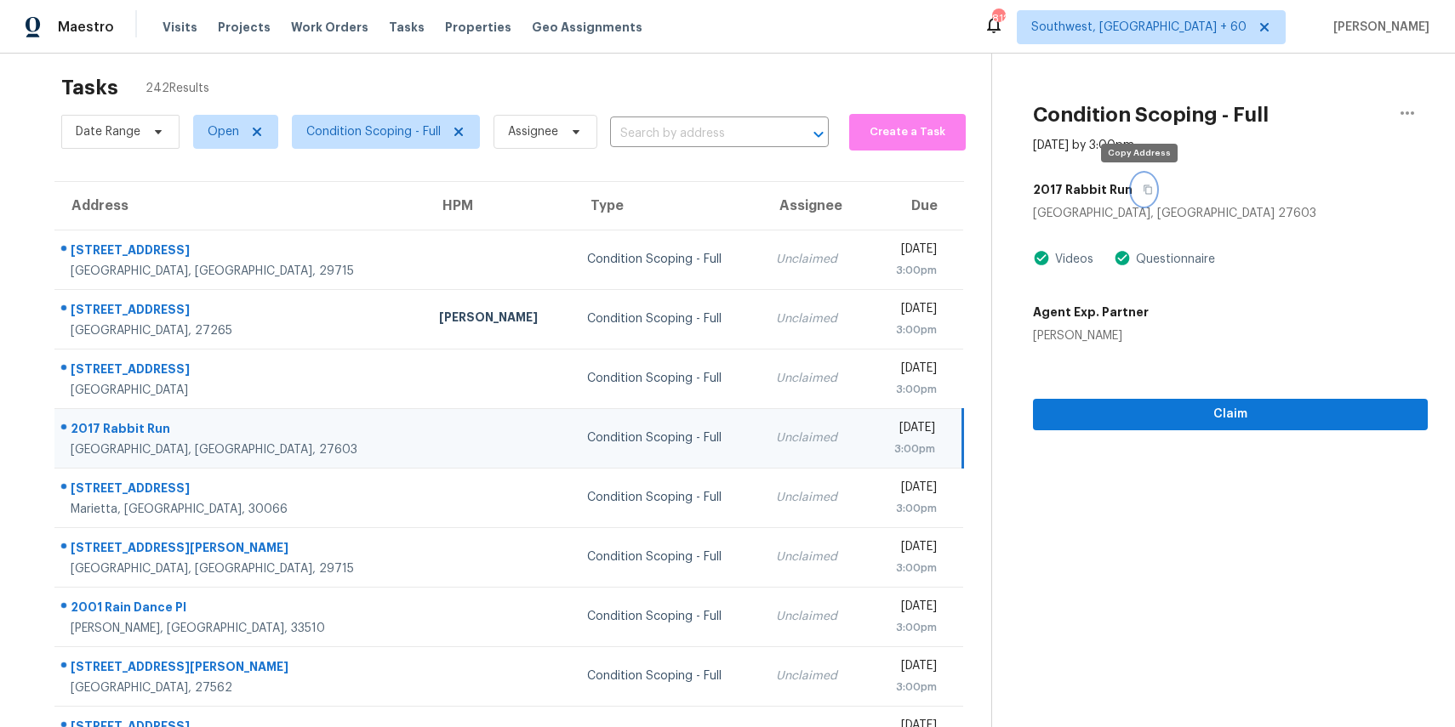
click at [1144, 193] on icon "button" at bounding box center [1148, 189] width 9 height 9
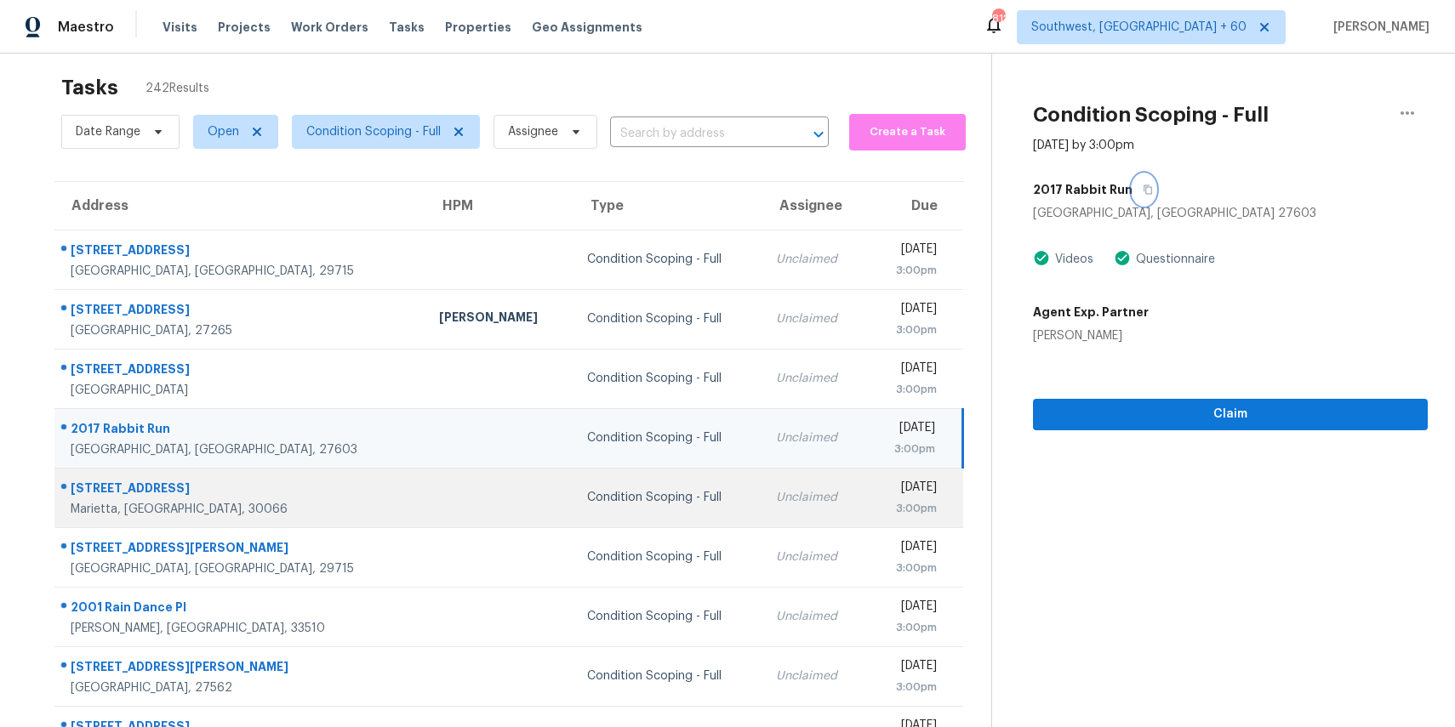
scroll to position [158, 0]
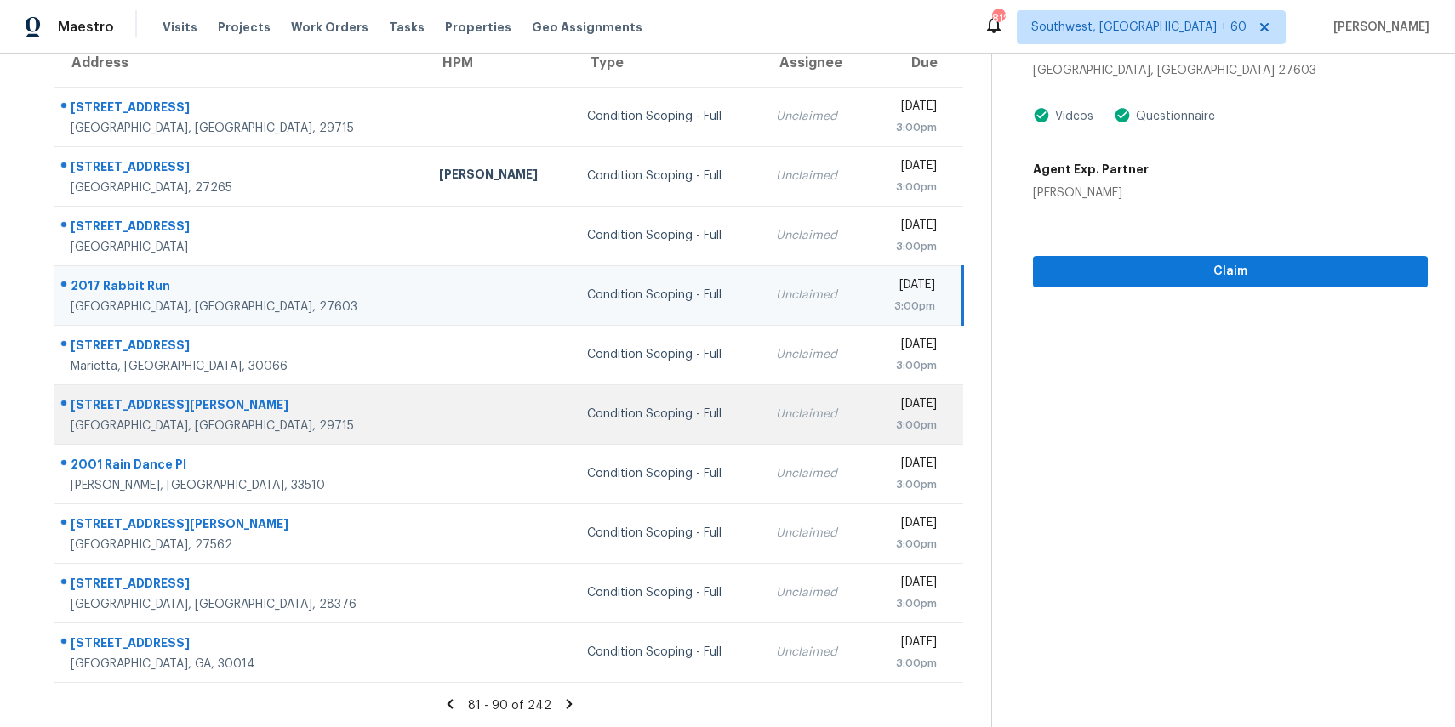
click at [866, 385] on td "Mon, Sep 8th 2025 3:00pm" at bounding box center [914, 415] width 96 height 60
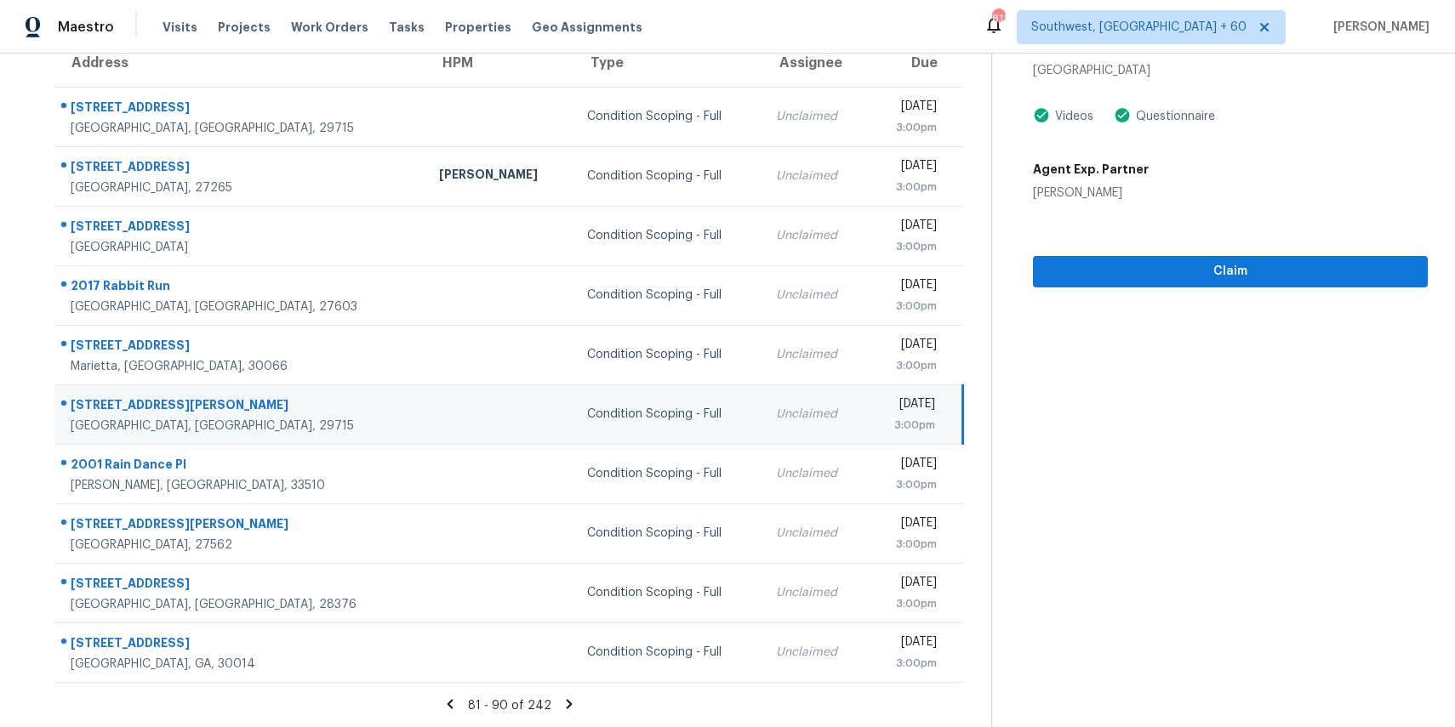
scroll to position [0, 0]
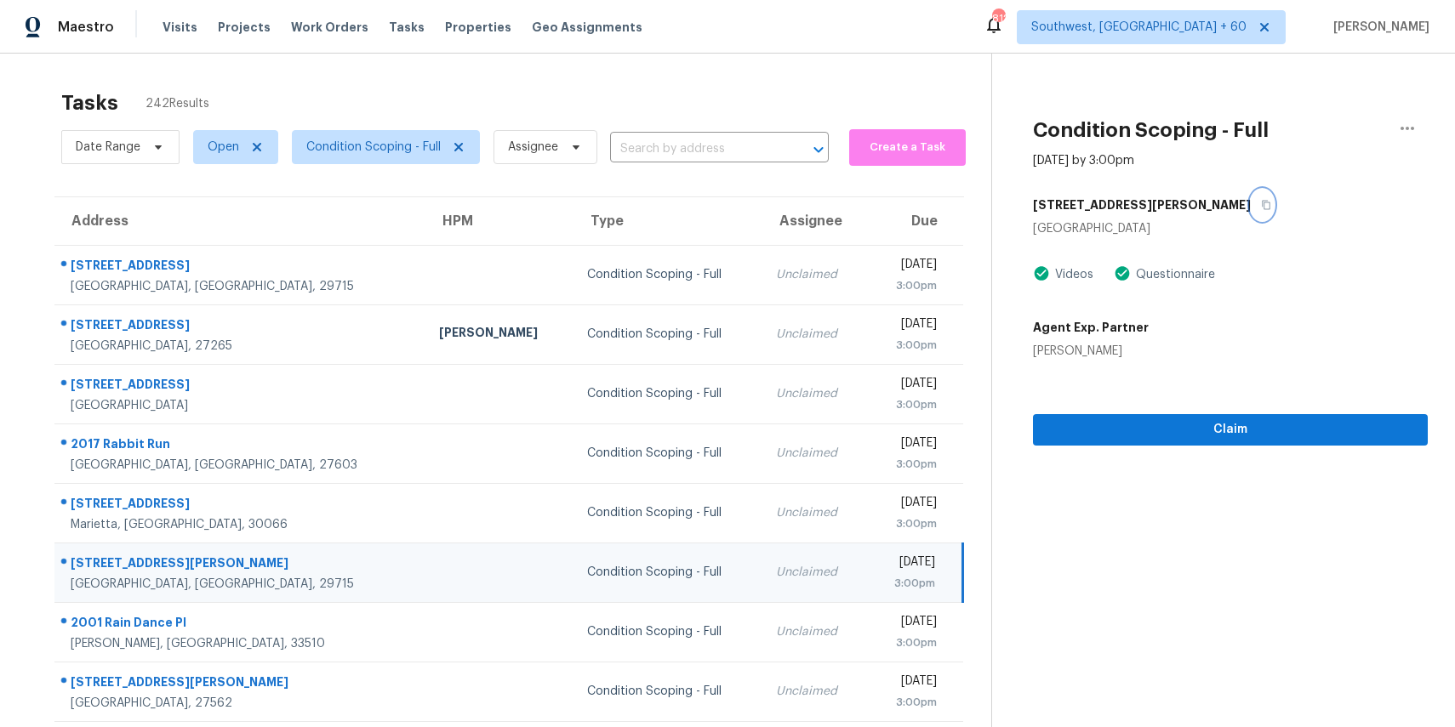
click at [1262, 206] on icon "button" at bounding box center [1266, 205] width 9 height 9
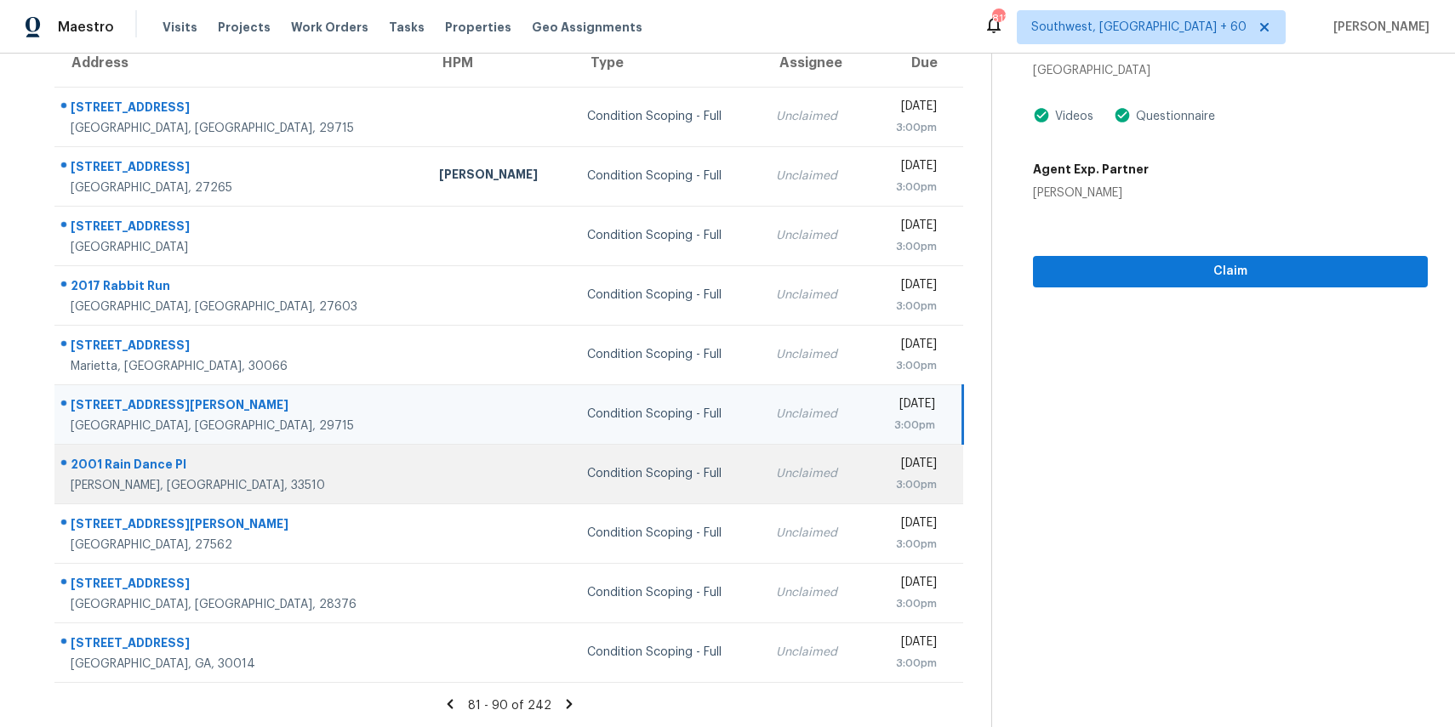
click at [762, 485] on td "Unclaimed" at bounding box center [814, 474] width 104 height 60
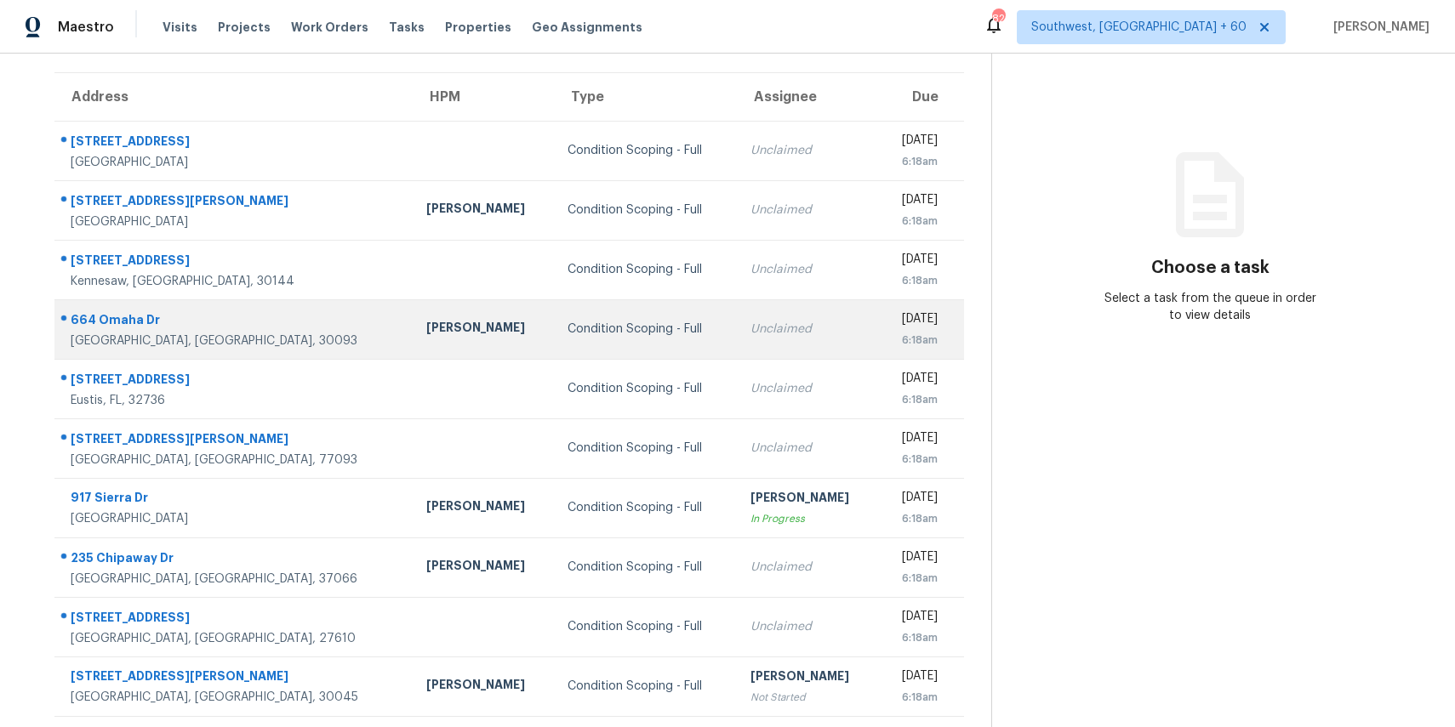
scroll to position [158, 0]
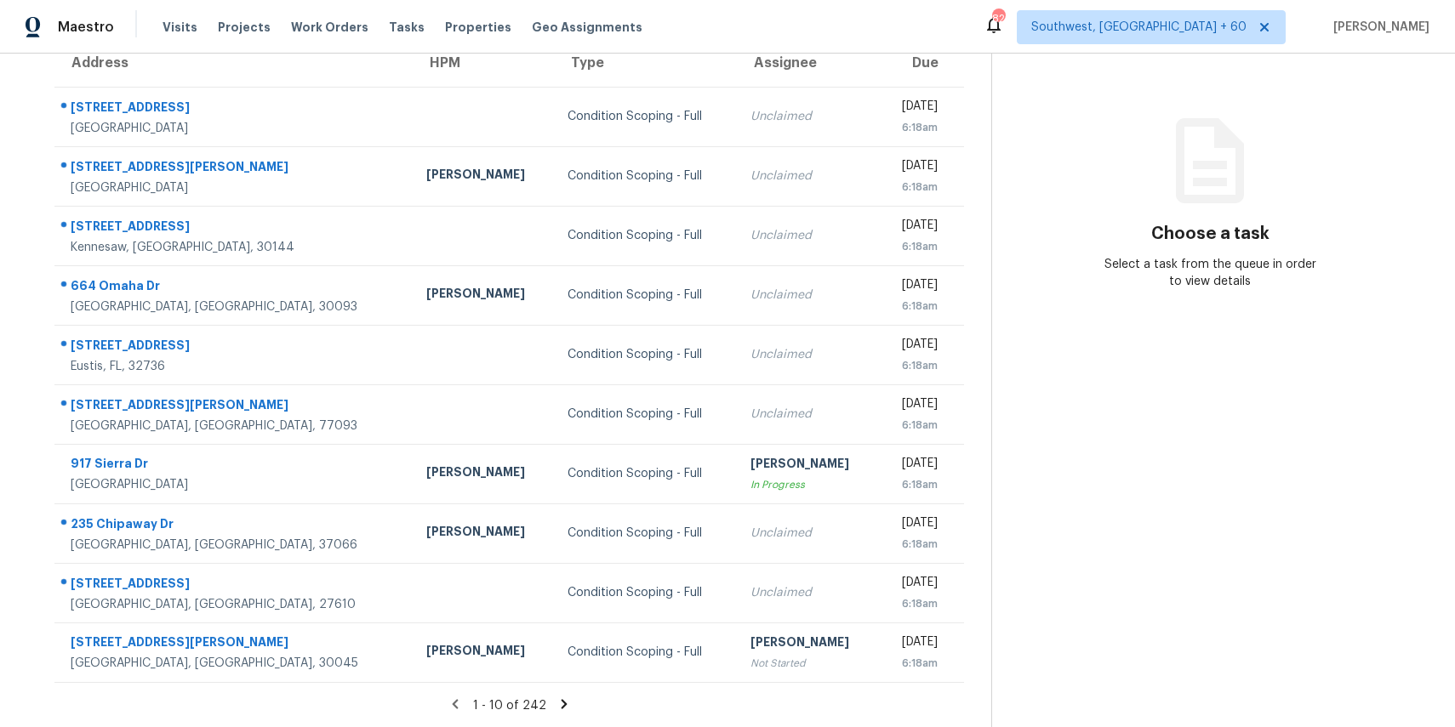
click at [556, 701] on icon at bounding box center [563, 704] width 15 height 15
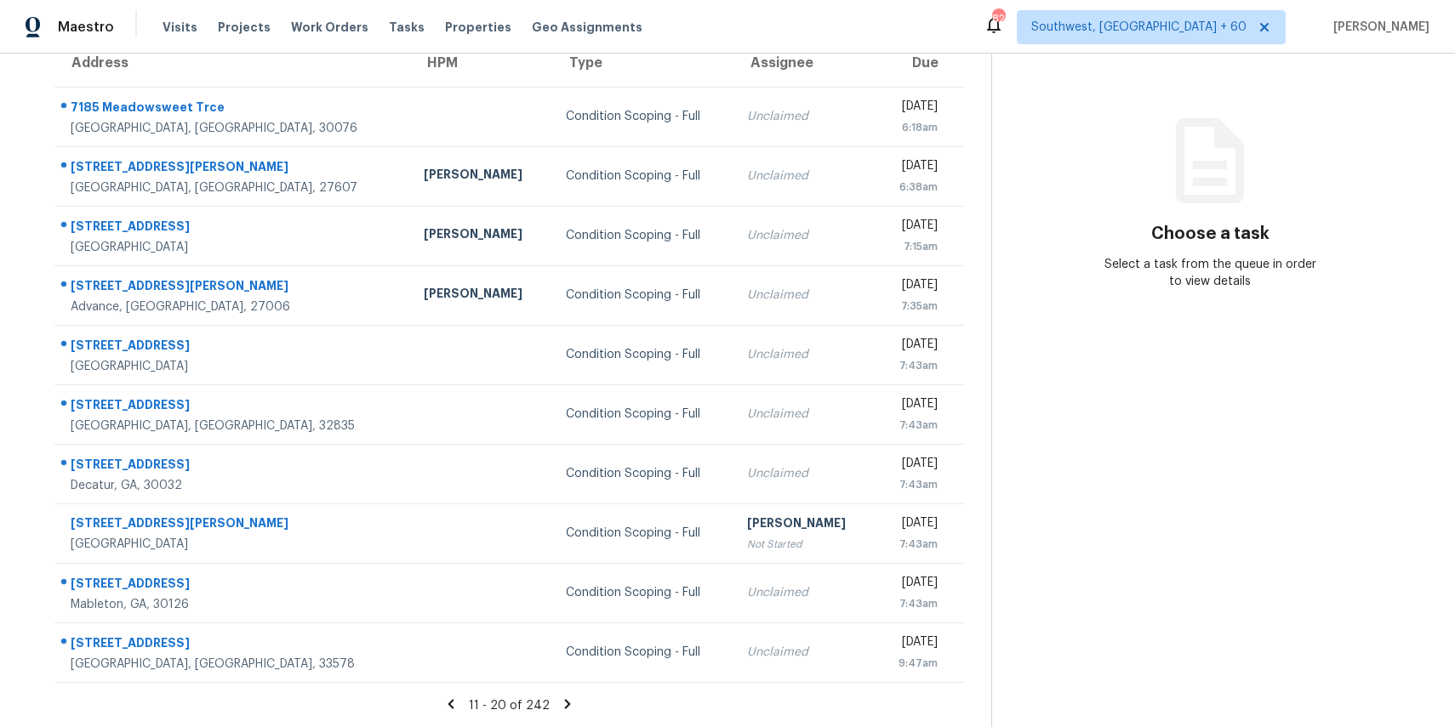
click at [567, 699] on icon at bounding box center [567, 704] width 15 height 15
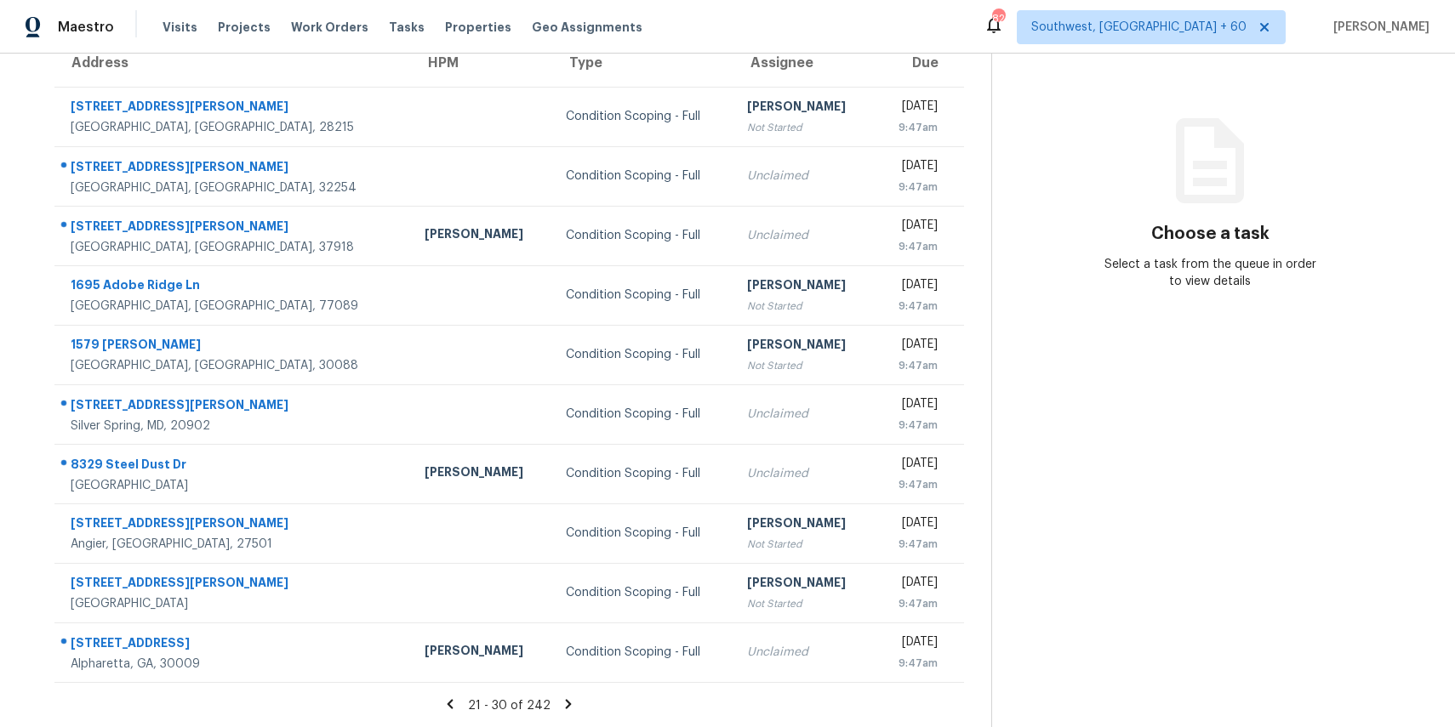
click at [566, 705] on icon at bounding box center [569, 703] width 6 height 9
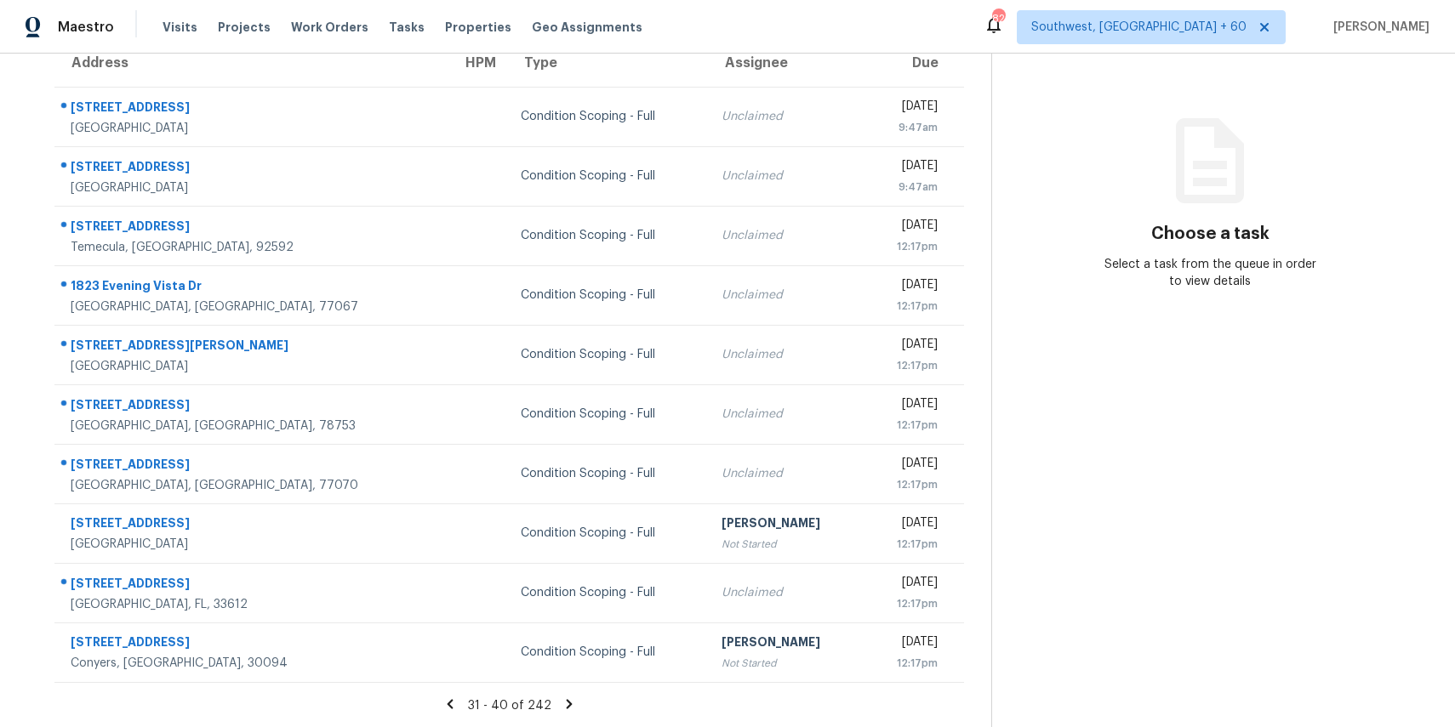
click at [566, 705] on icon at bounding box center [569, 703] width 6 height 9
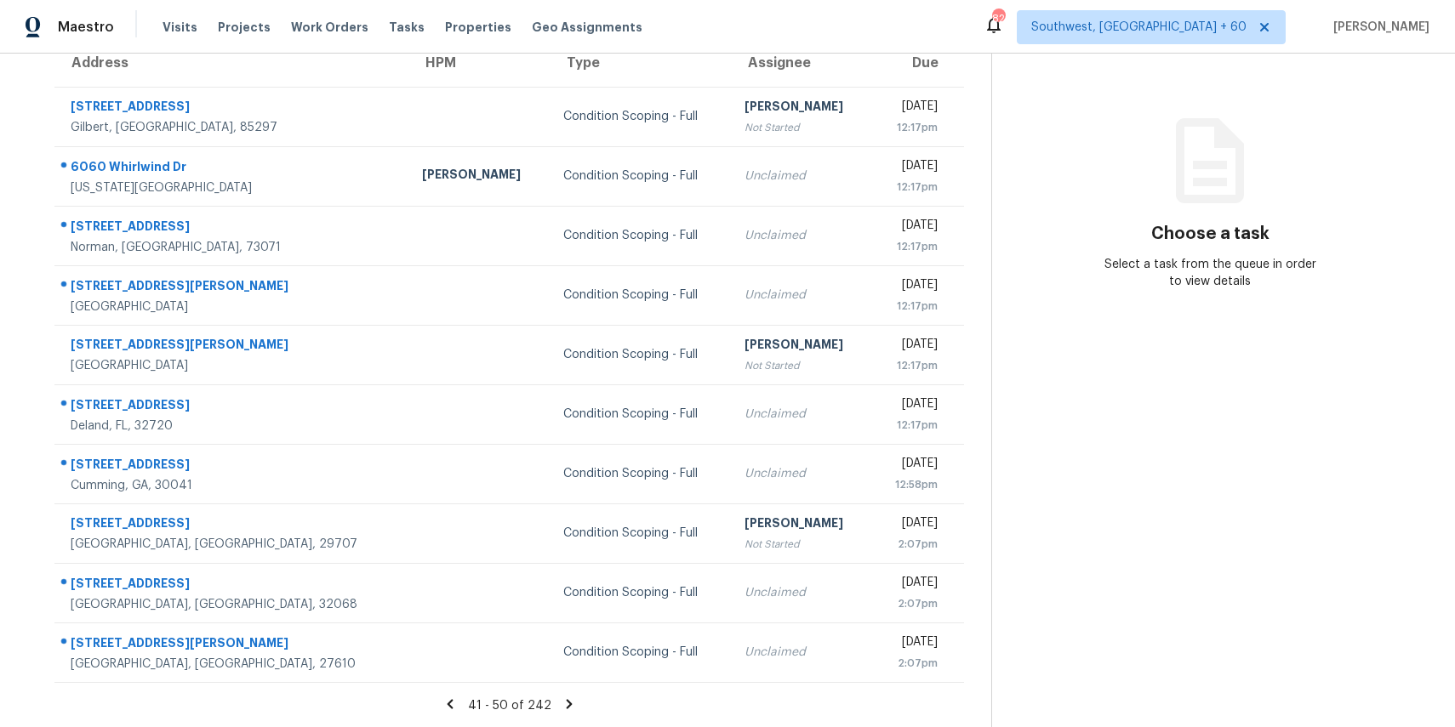
click at [566, 705] on icon at bounding box center [569, 703] width 6 height 9
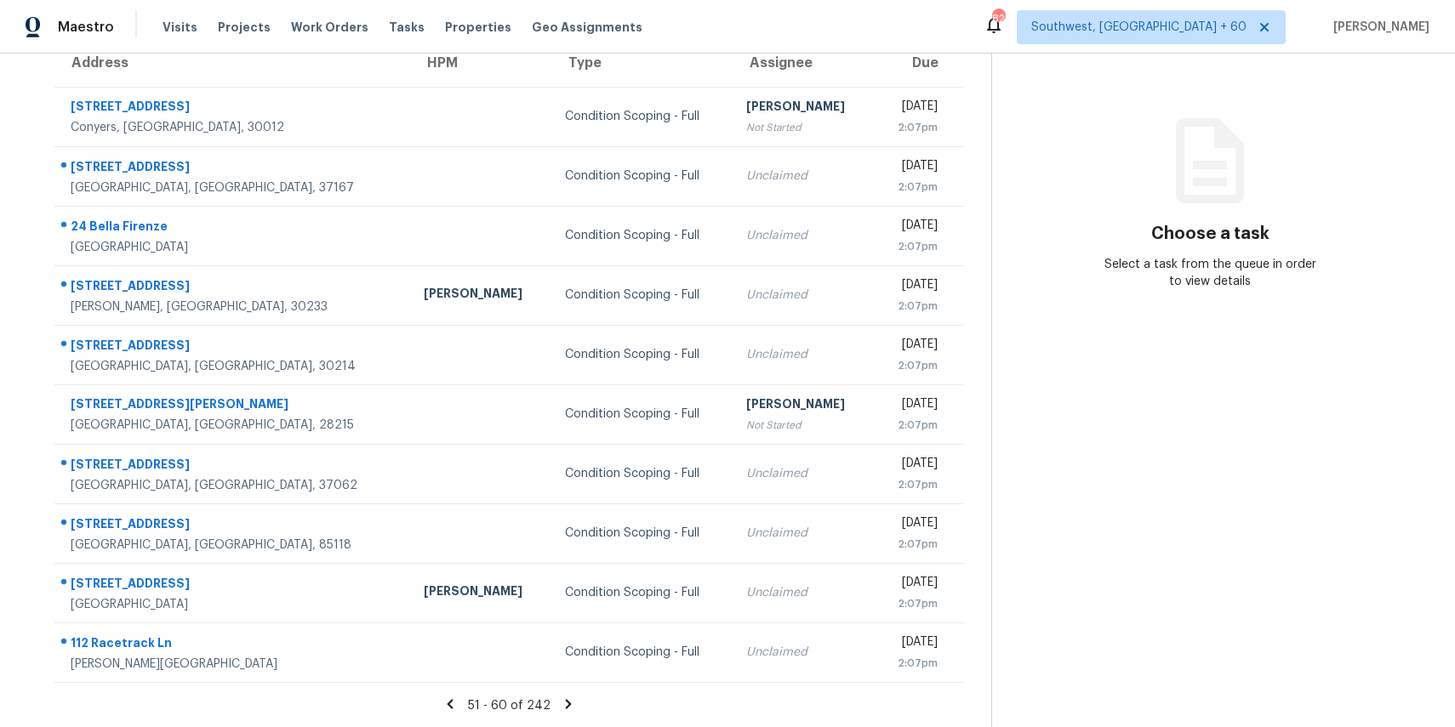
click at [566, 697] on icon at bounding box center [568, 704] width 15 height 15
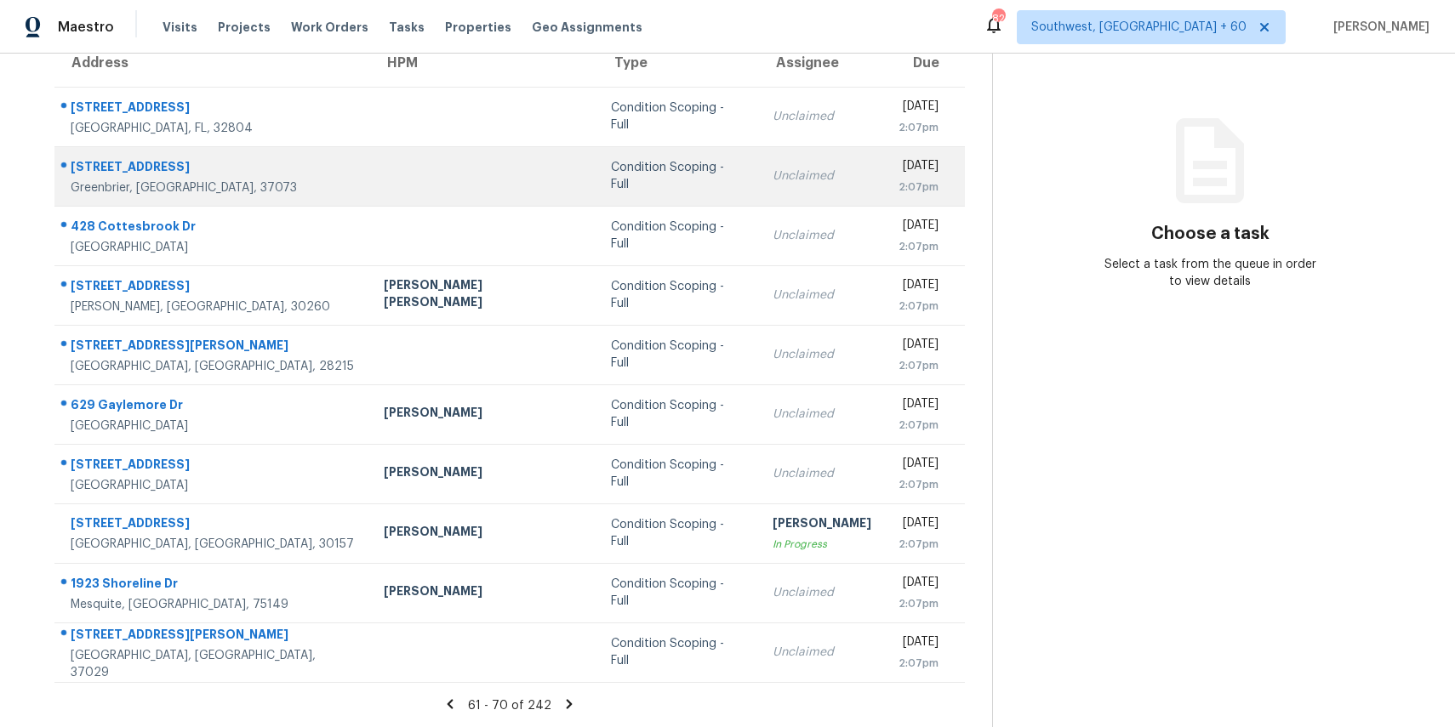
click at [759, 163] on td "Unclaimed" at bounding box center [822, 176] width 126 height 60
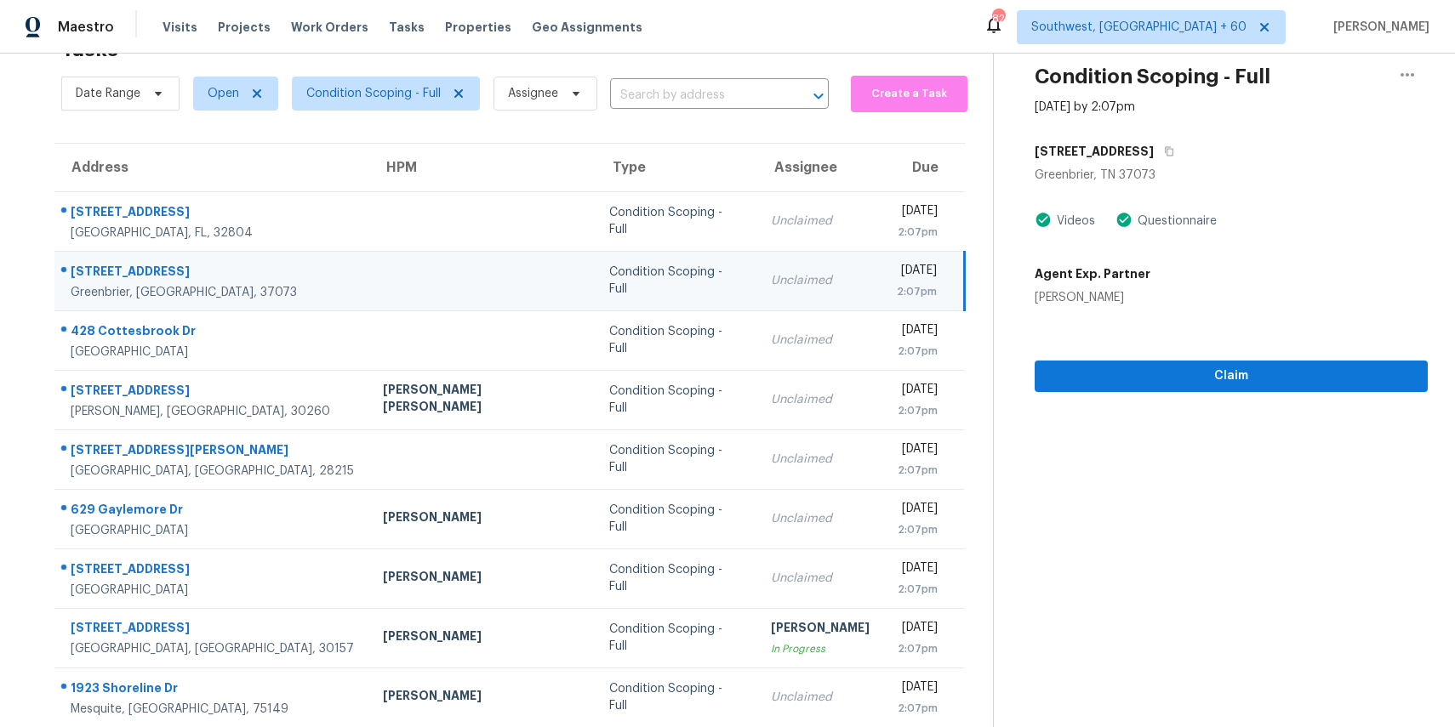
scroll to position [32, 0]
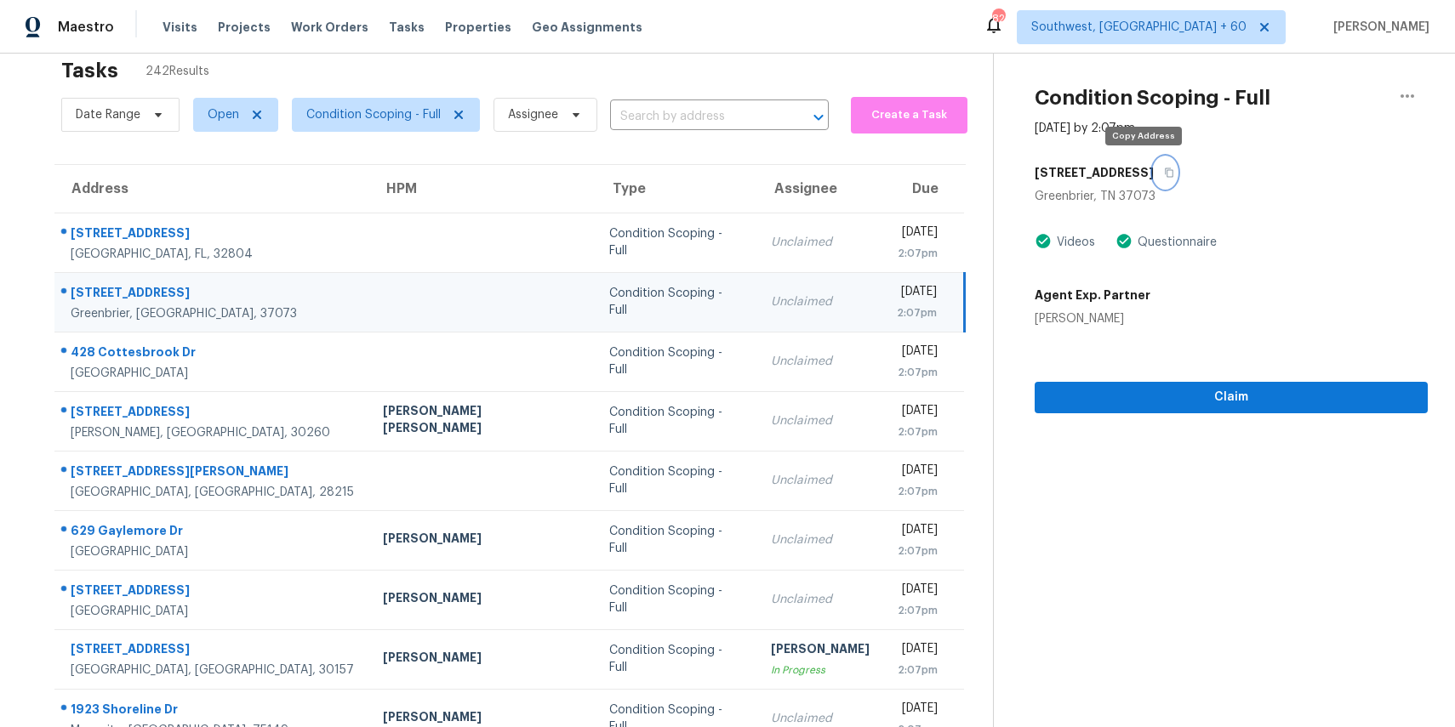
click at [1164, 172] on icon "button" at bounding box center [1169, 173] width 10 height 10
click at [1161, 397] on span "Claim" at bounding box center [1231, 397] width 366 height 21
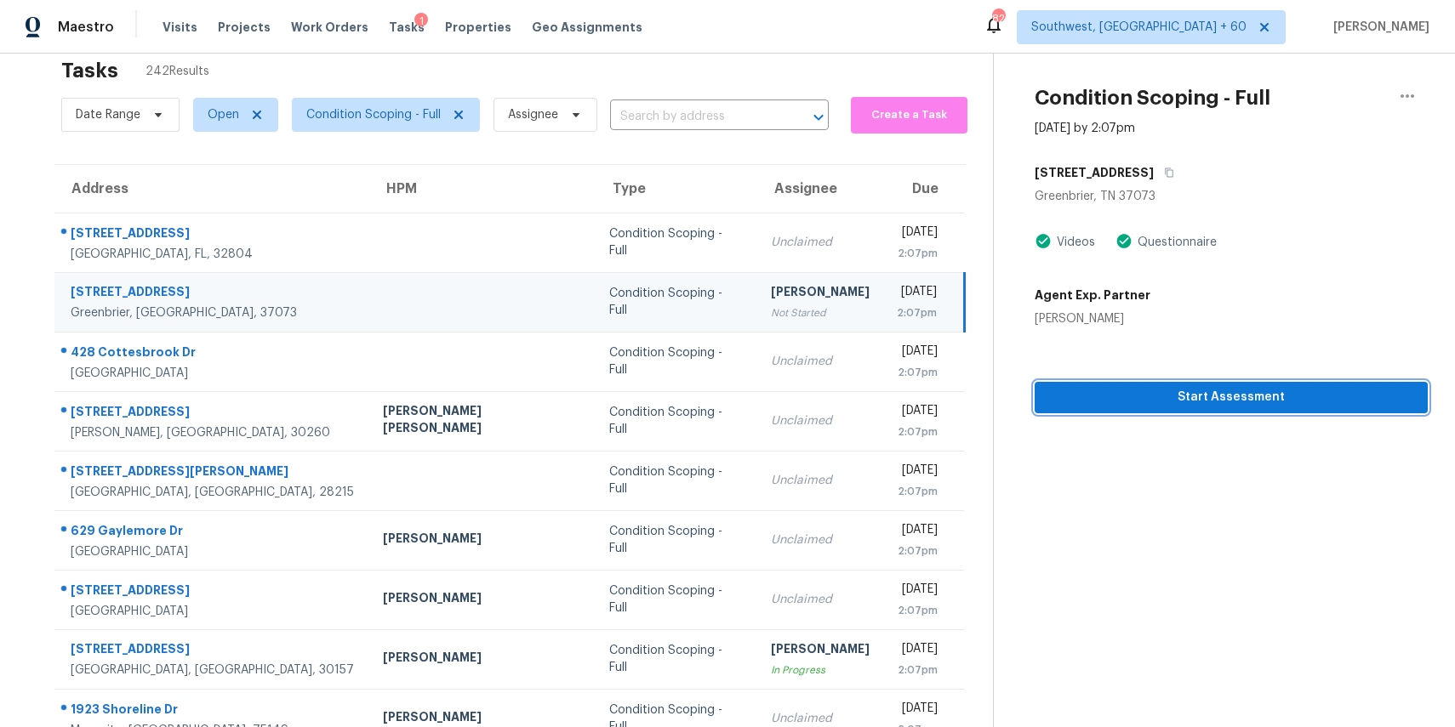
click at [1155, 383] on button "Start Assessment" at bounding box center [1231, 397] width 393 height 31
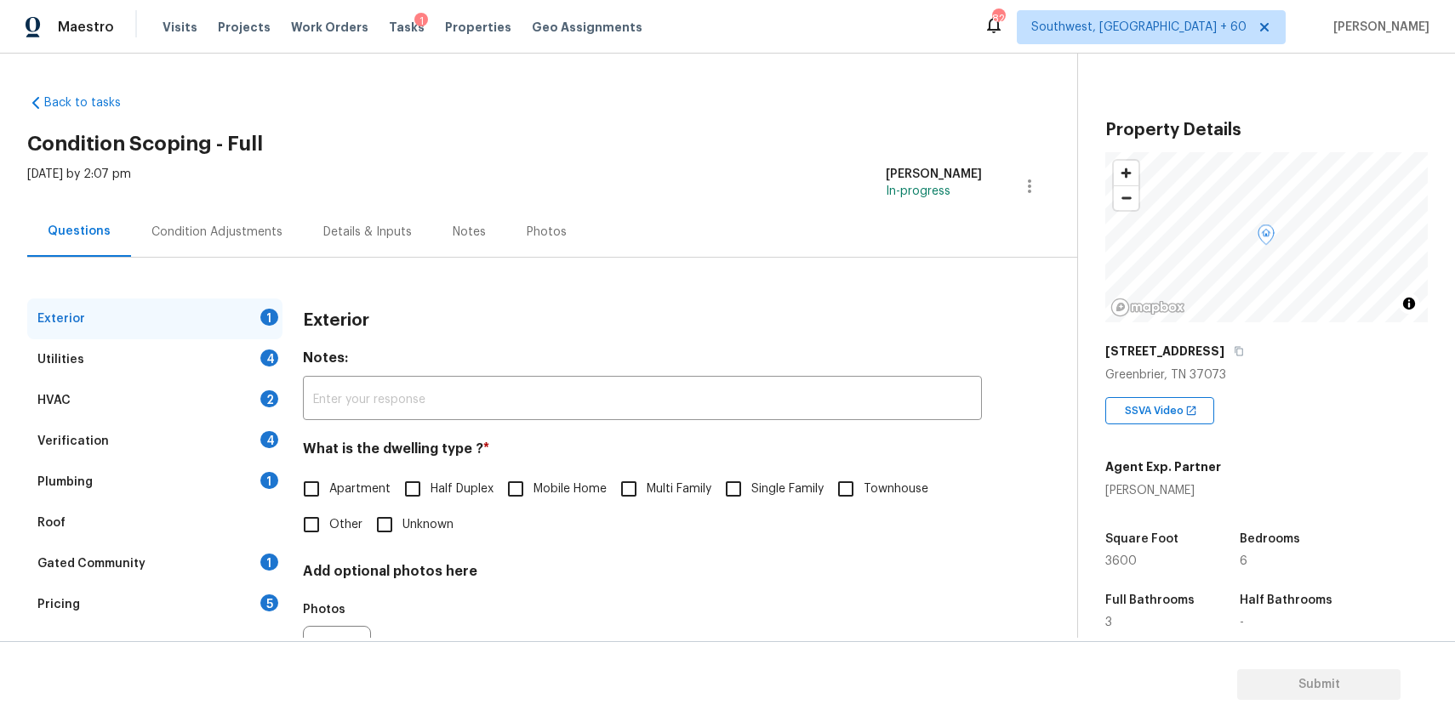
click at [1225, 351] on div "767 W College St" at bounding box center [1266, 351] width 322 height 31
click at [1234, 351] on icon "button" at bounding box center [1239, 351] width 10 height 10
click at [1235, 347] on icon "button" at bounding box center [1239, 351] width 9 height 9
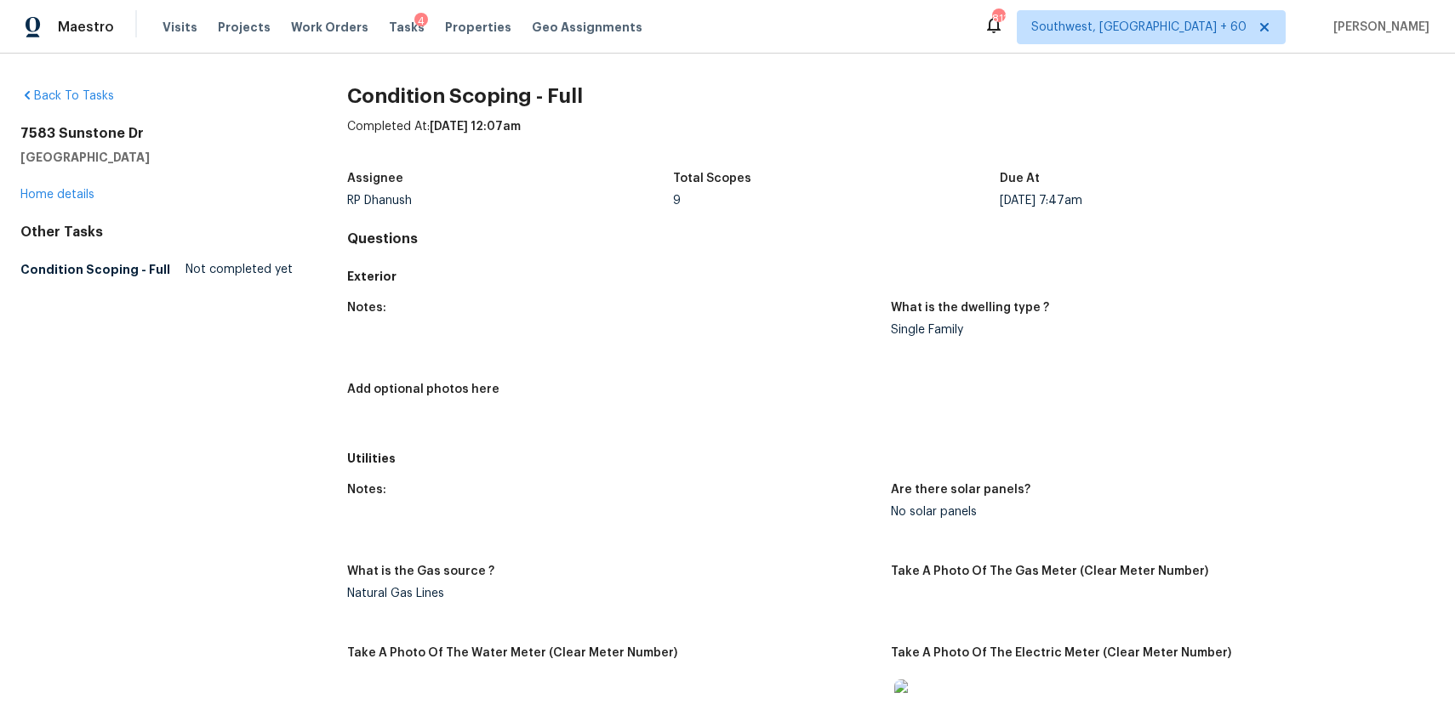
scroll to position [235, 0]
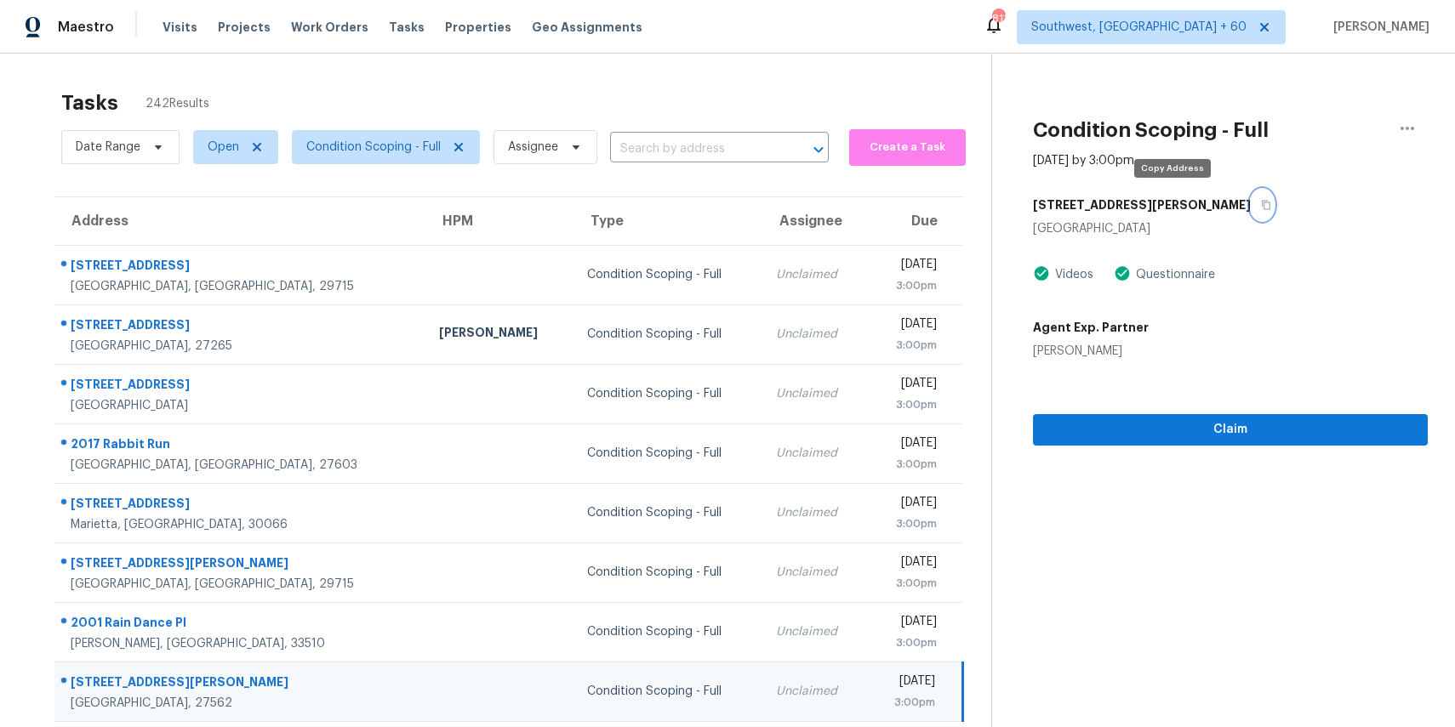
click at [1261, 202] on icon "button" at bounding box center [1266, 205] width 10 height 10
click at [644, 141] on input "text" at bounding box center [695, 149] width 171 height 26
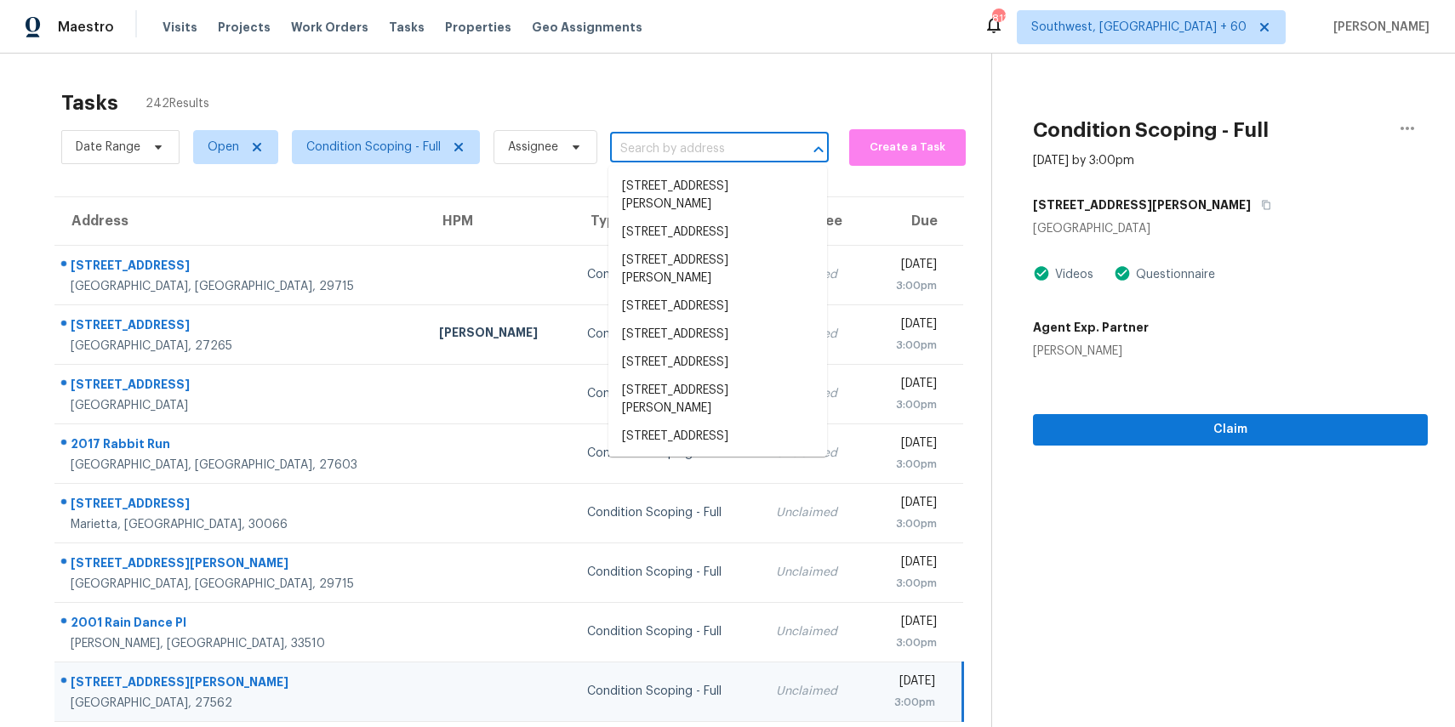
paste input "[STREET_ADDRESS][PERSON_NAME]"
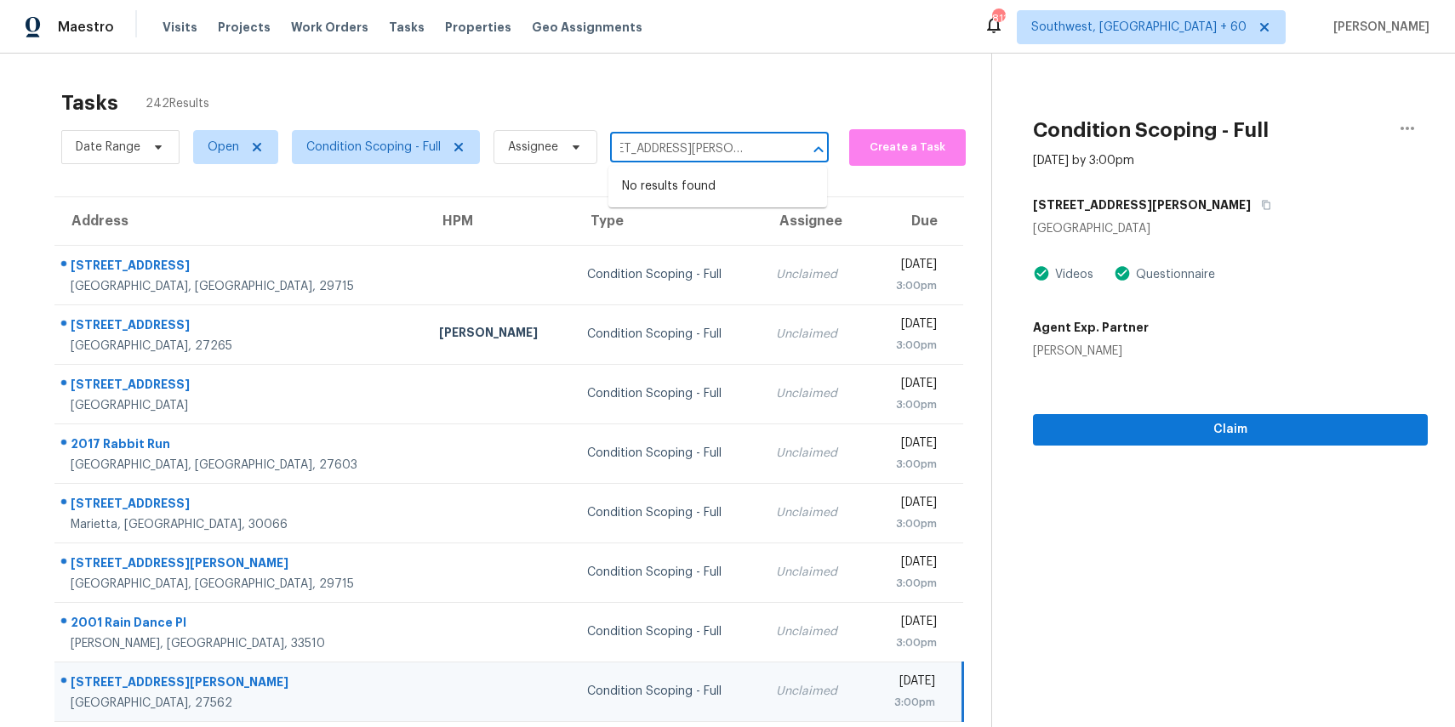
type input "[STREET_ADDRESS][PERSON_NAME]"
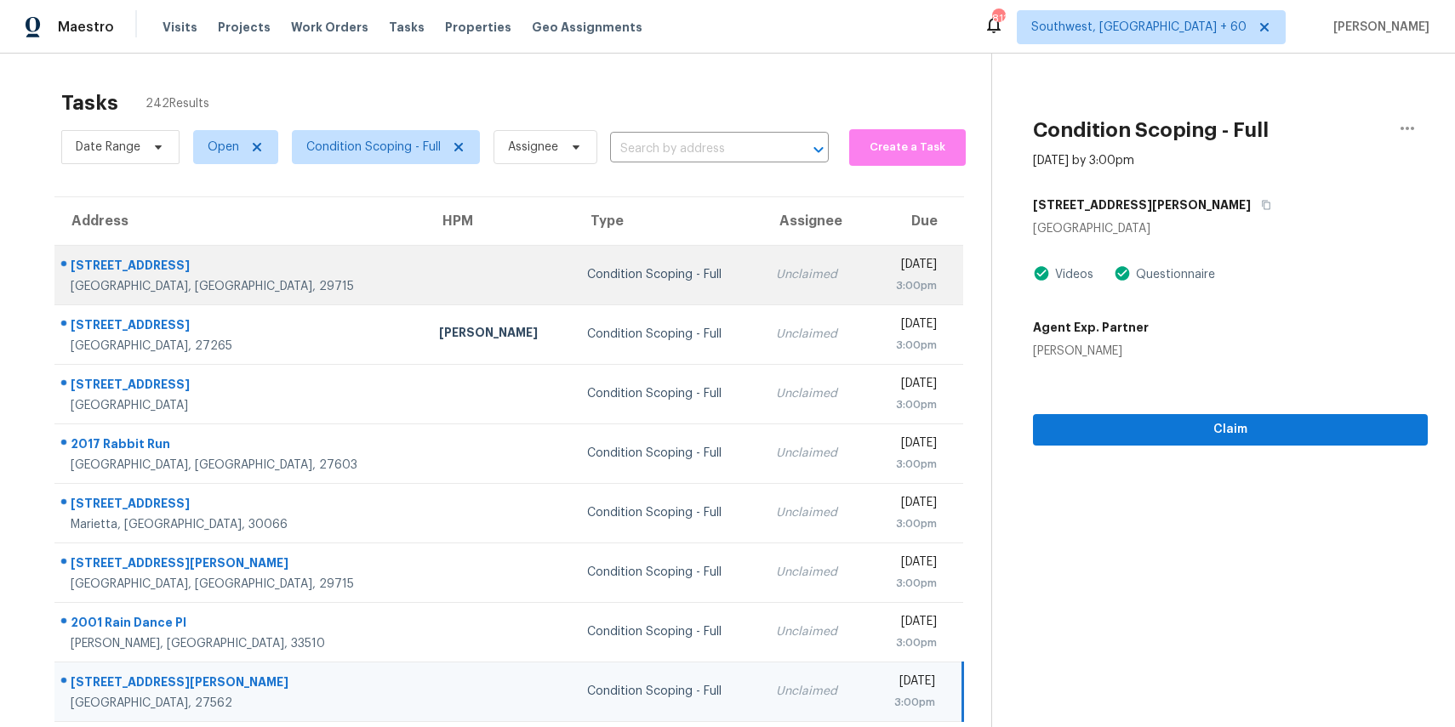
scroll to position [158, 0]
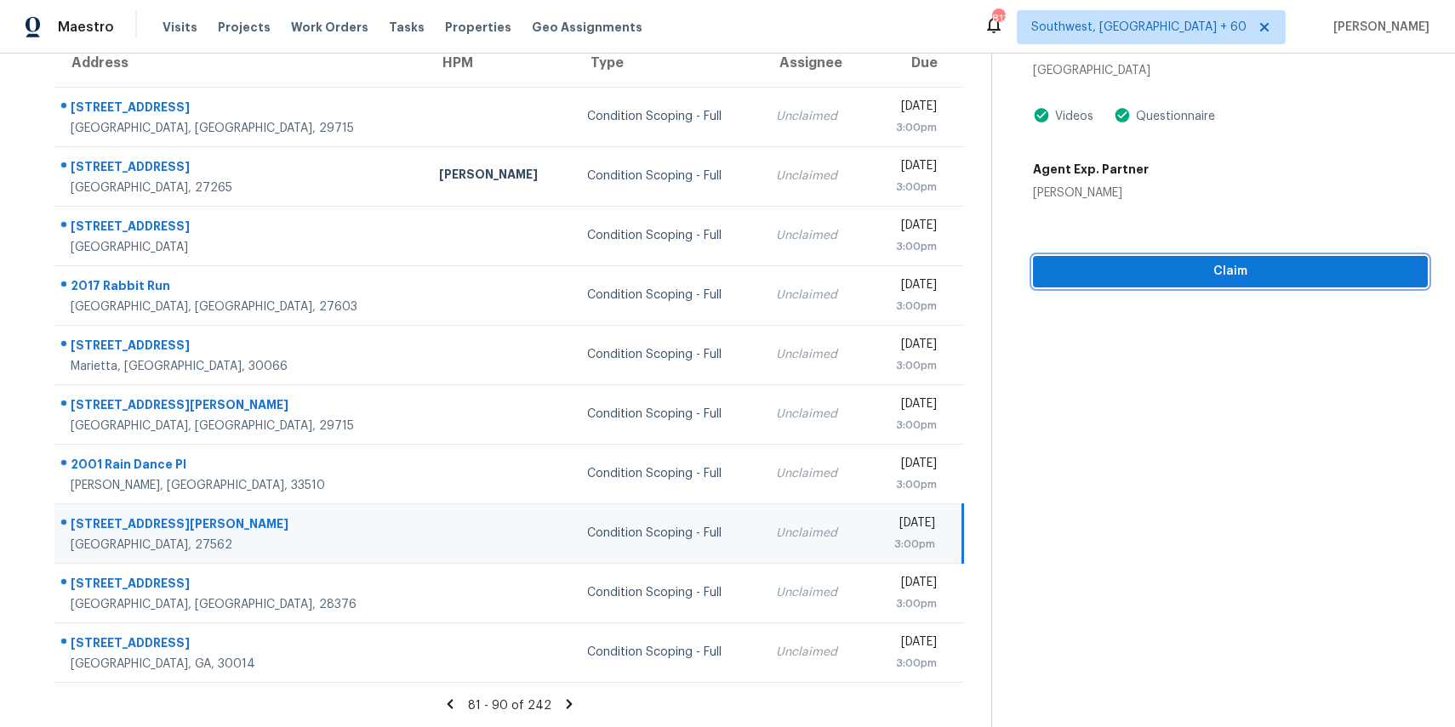
click at [1176, 262] on span "Claim" at bounding box center [1231, 271] width 368 height 21
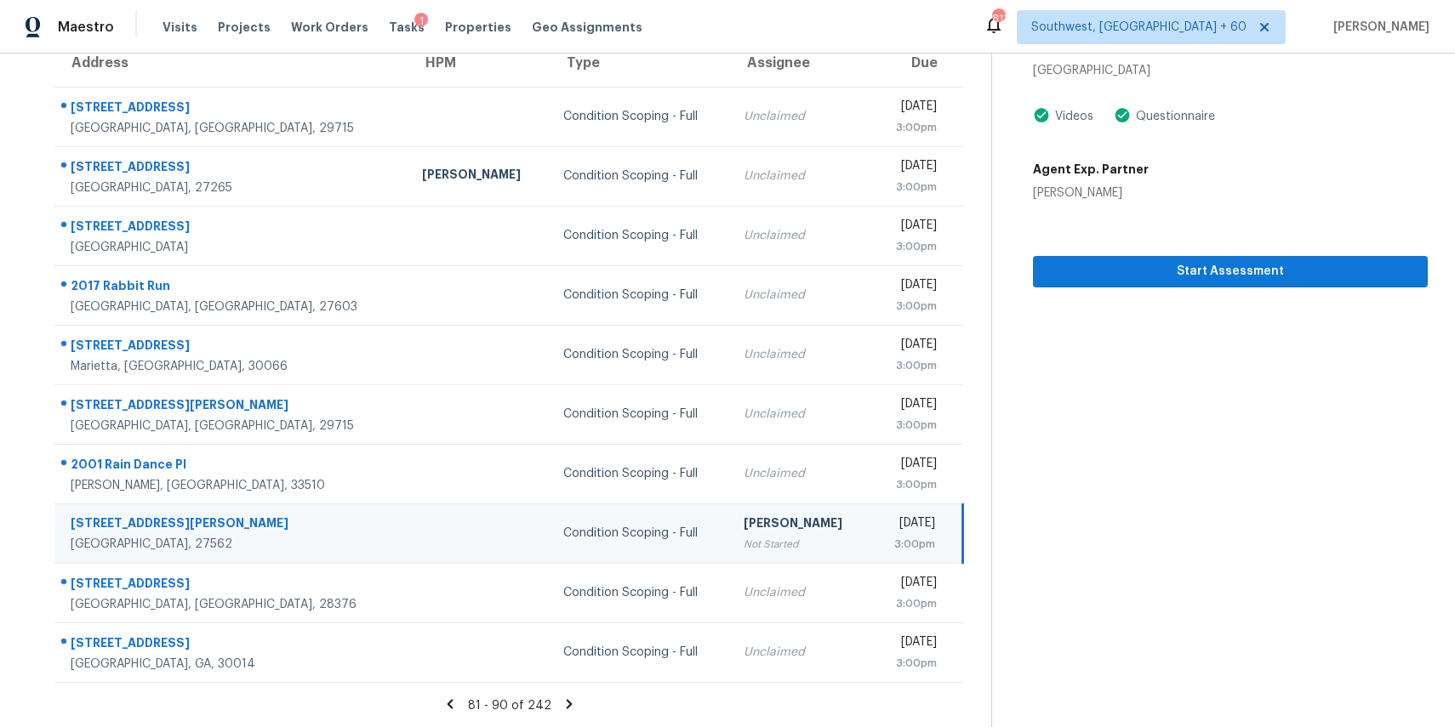
click at [1386, 126] on div "Videos Questionnaire" at bounding box center [1230, 116] width 395 height 20
click at [1218, 271] on span "Start Assessment" at bounding box center [1231, 271] width 368 height 21
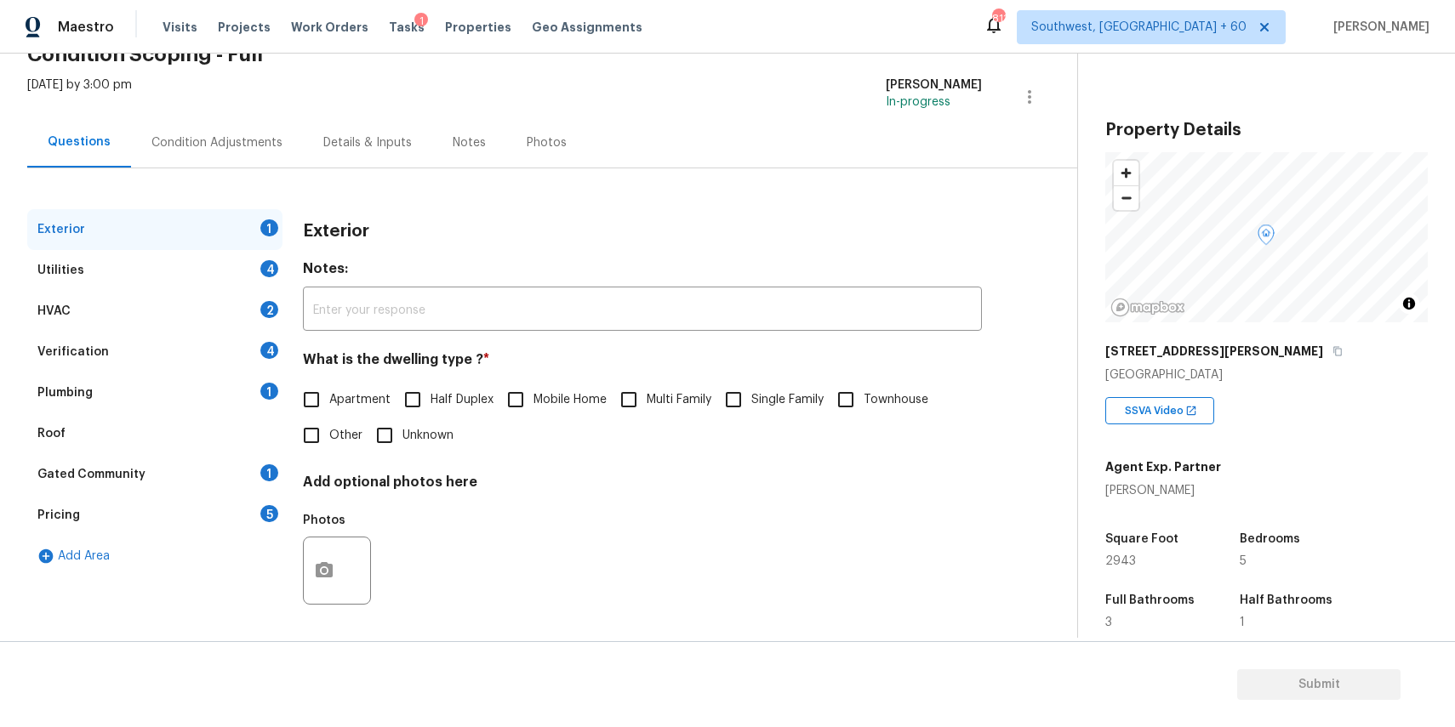
scroll to position [92, 0]
click at [762, 385] on label "Single Family" at bounding box center [770, 397] width 108 height 36
click at [751, 385] on input "Single Family" at bounding box center [734, 397] width 36 height 36
checkbox input "true"
click at [188, 254] on div "Utilities 4" at bounding box center [154, 268] width 255 height 41
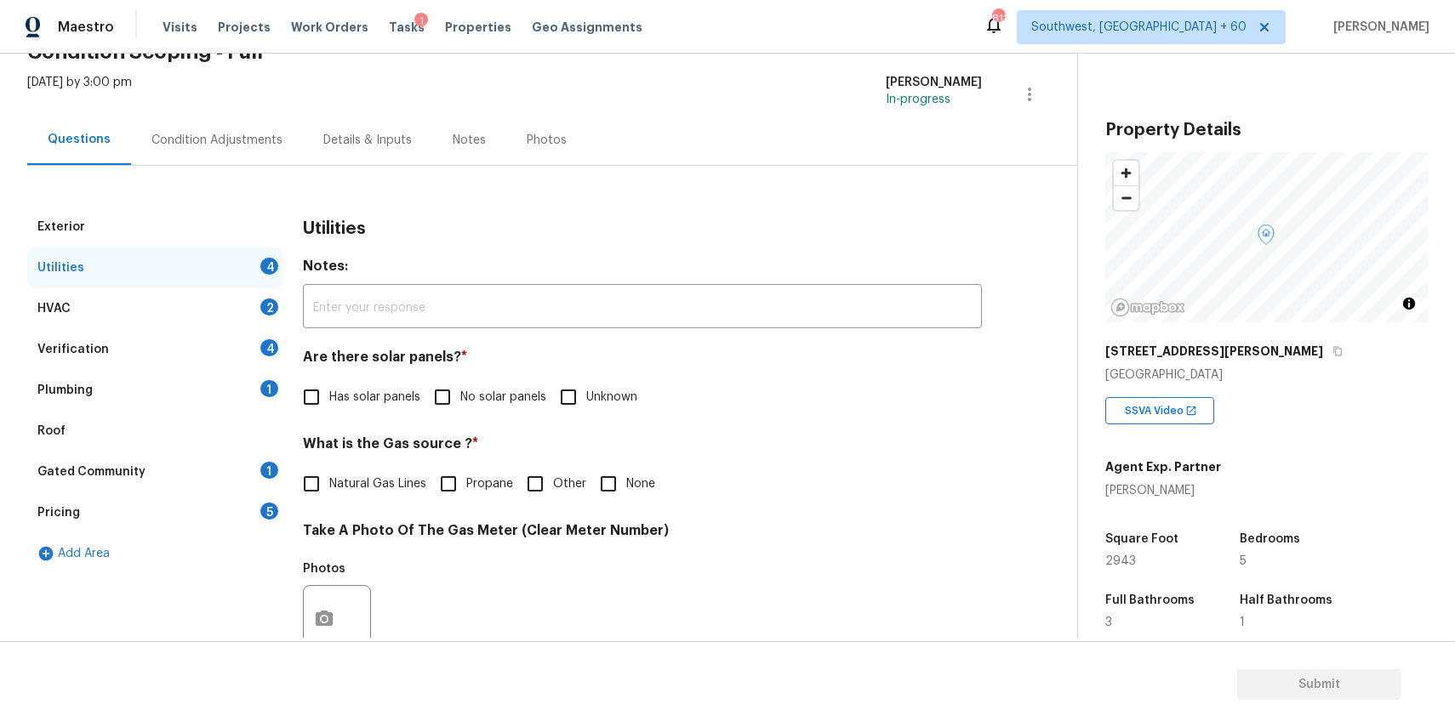
click at [482, 389] on span "No solar panels" at bounding box center [503, 398] width 86 height 18
click at [460, 388] on input "No solar panels" at bounding box center [443, 397] width 36 height 36
checkbox input "true"
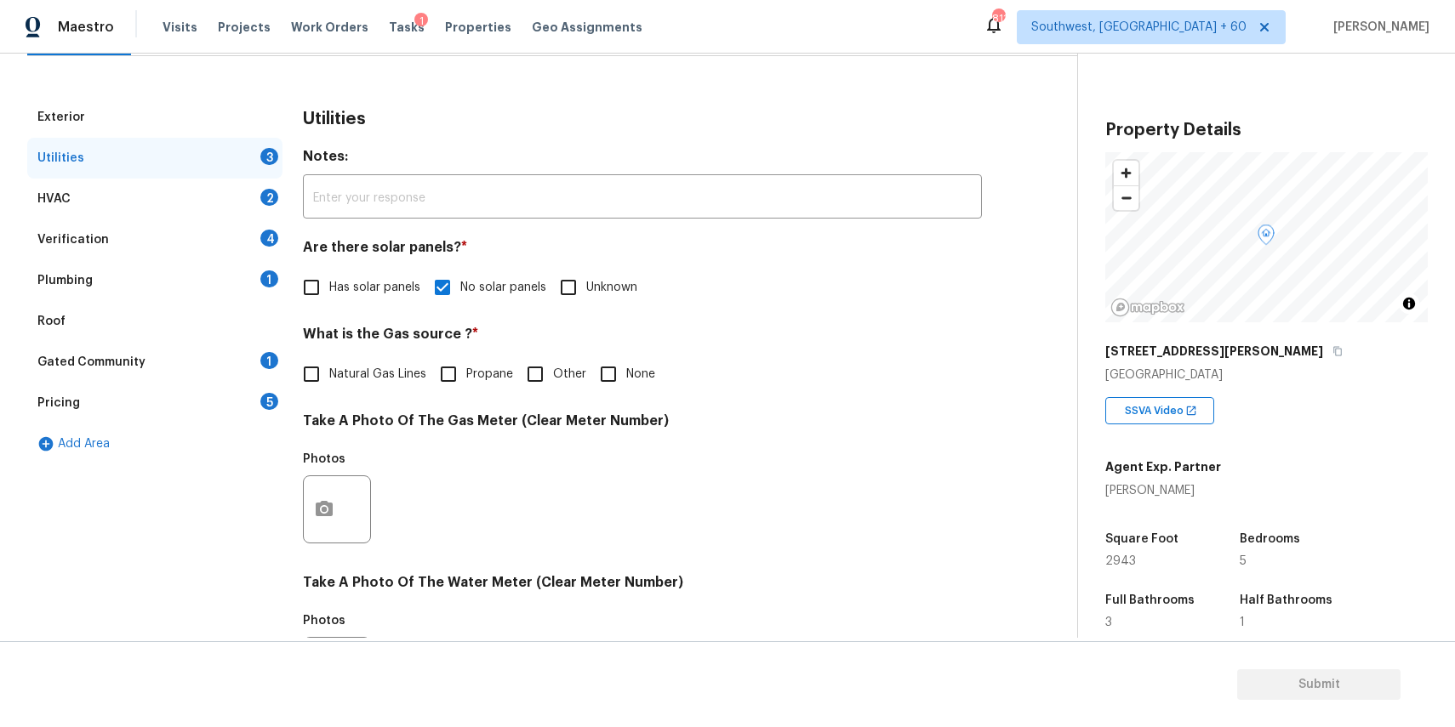
scroll to position [318, 0]
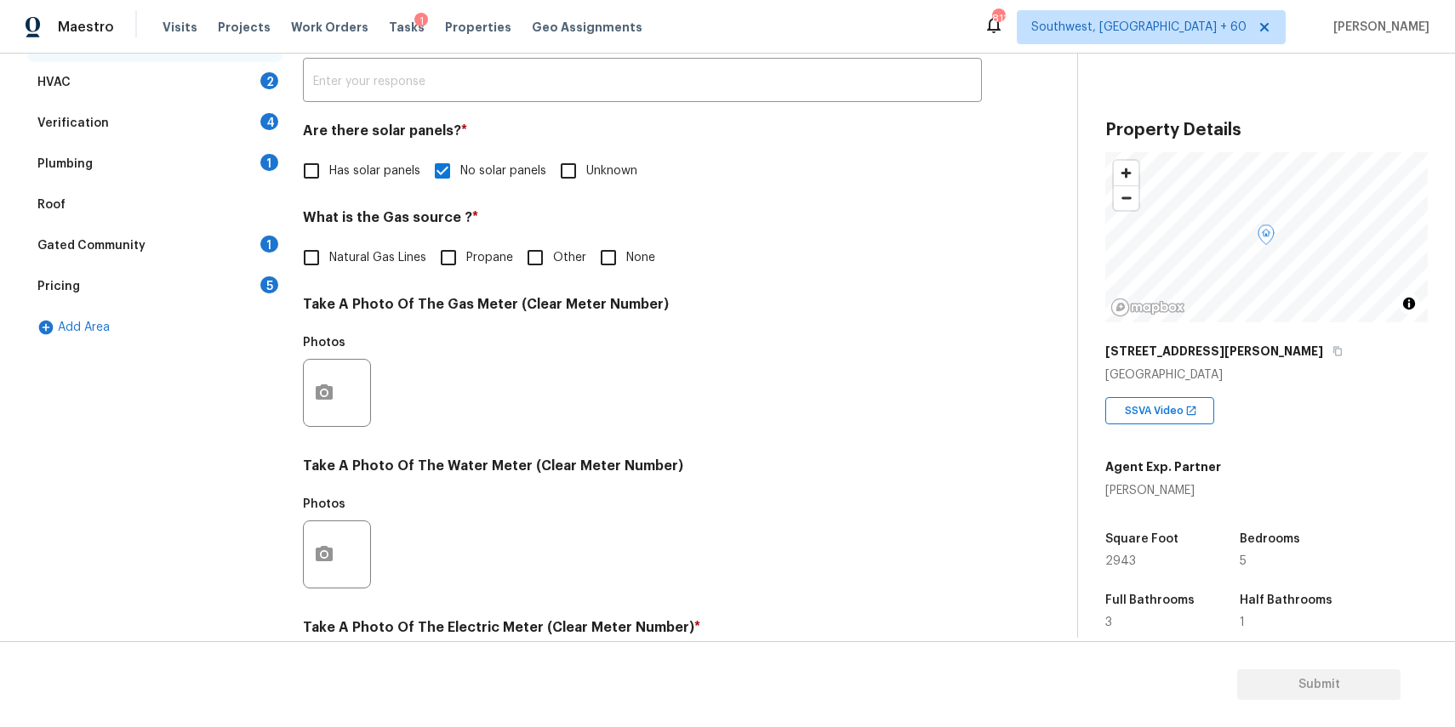
click at [315, 362] on div at bounding box center [337, 393] width 68 height 68
click at [344, 396] on button "button" at bounding box center [324, 393] width 41 height 66
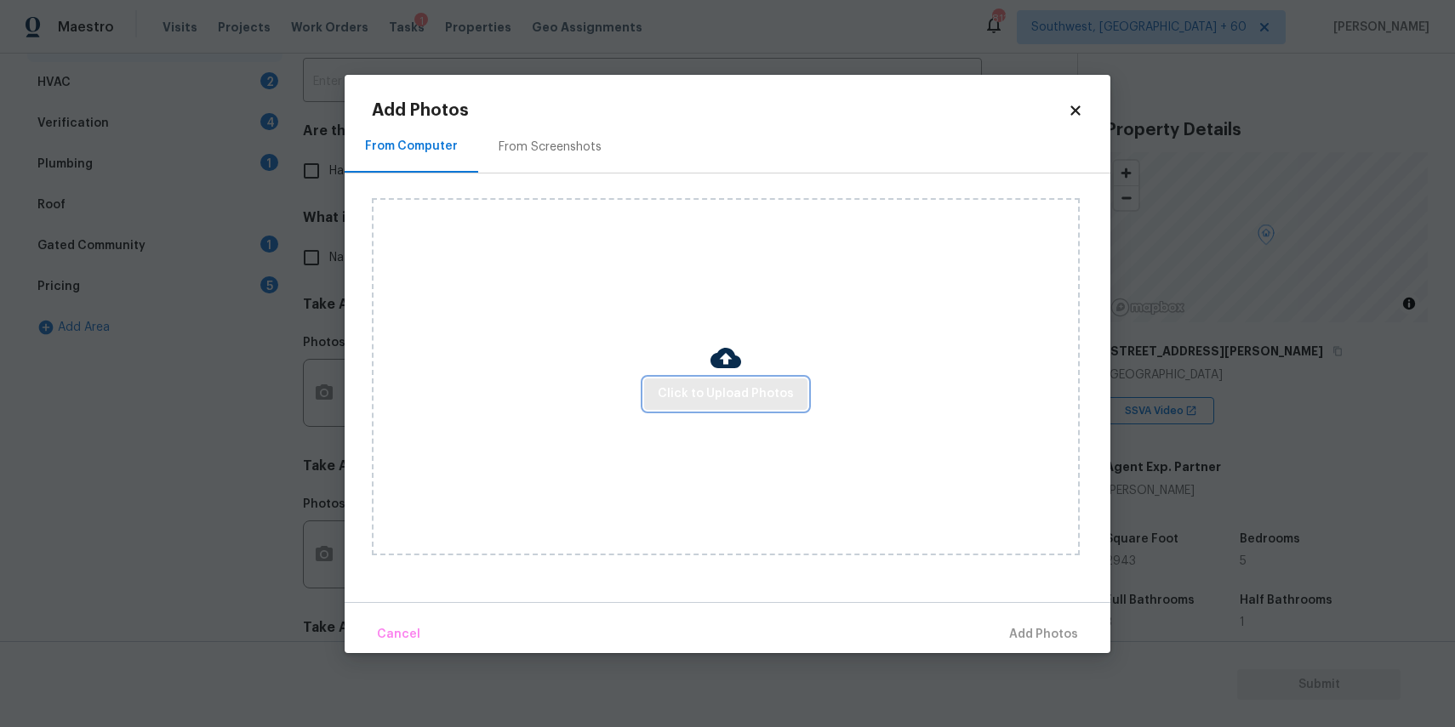
click at [750, 387] on span "Click to Upload Photos" at bounding box center [726, 394] width 136 height 21
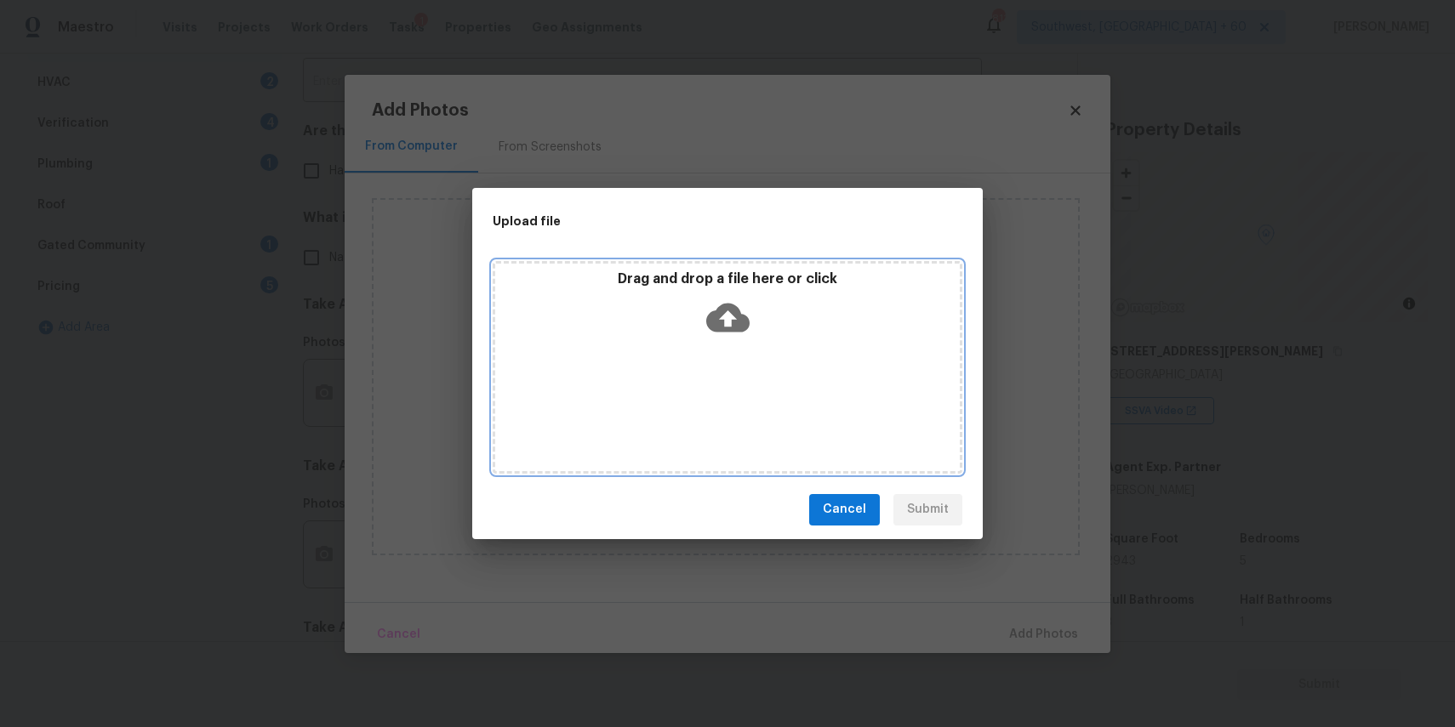
click at [750, 387] on div "Drag and drop a file here or click" at bounding box center [728, 367] width 470 height 213
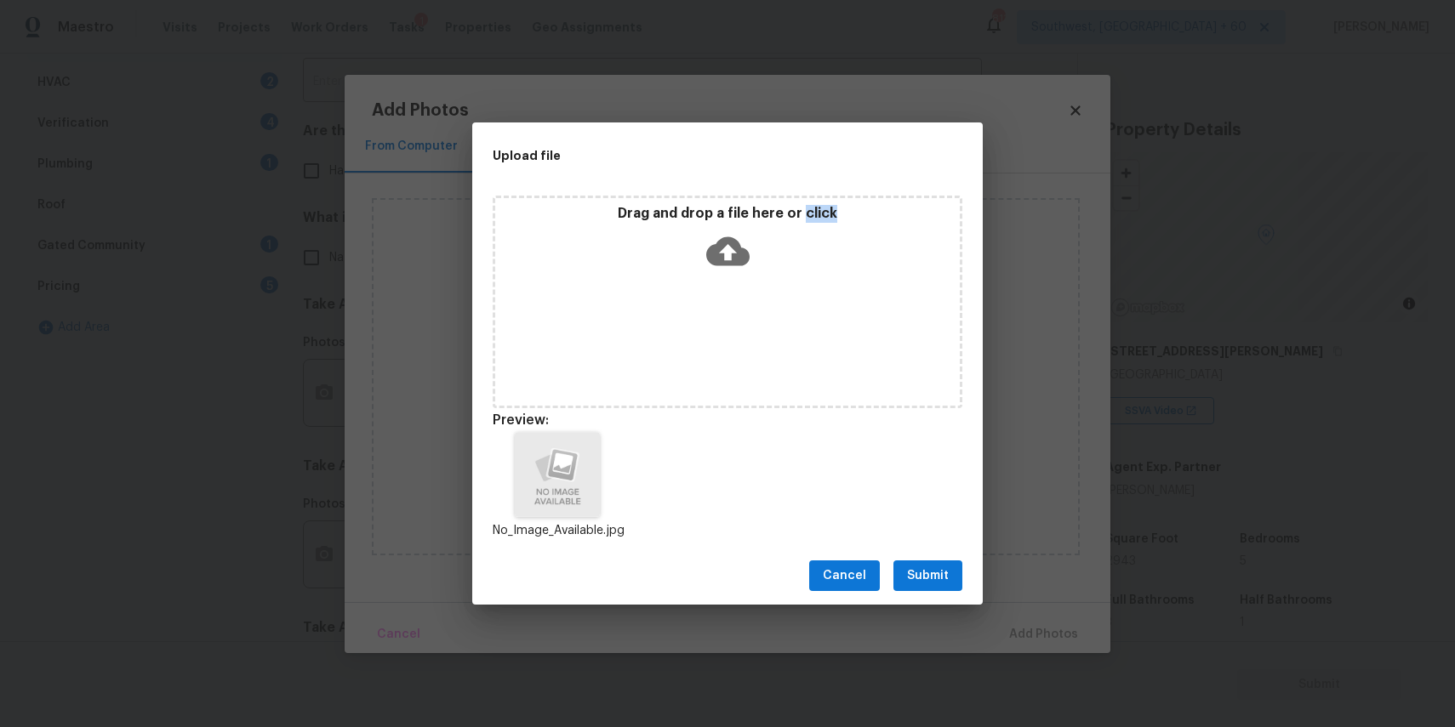
click at [937, 584] on span "Submit" at bounding box center [928, 576] width 42 height 21
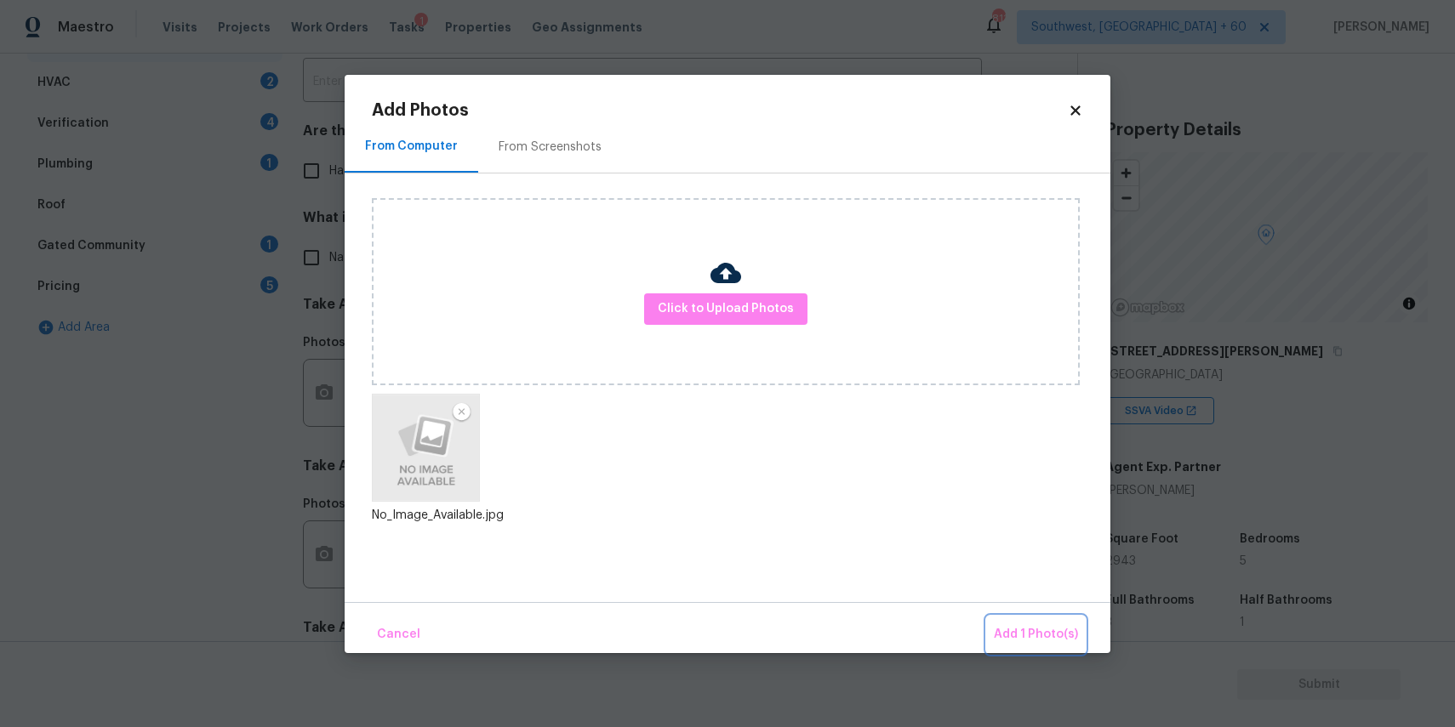
click at [1040, 619] on button "Add 1 Photo(s)" at bounding box center [1036, 635] width 98 height 37
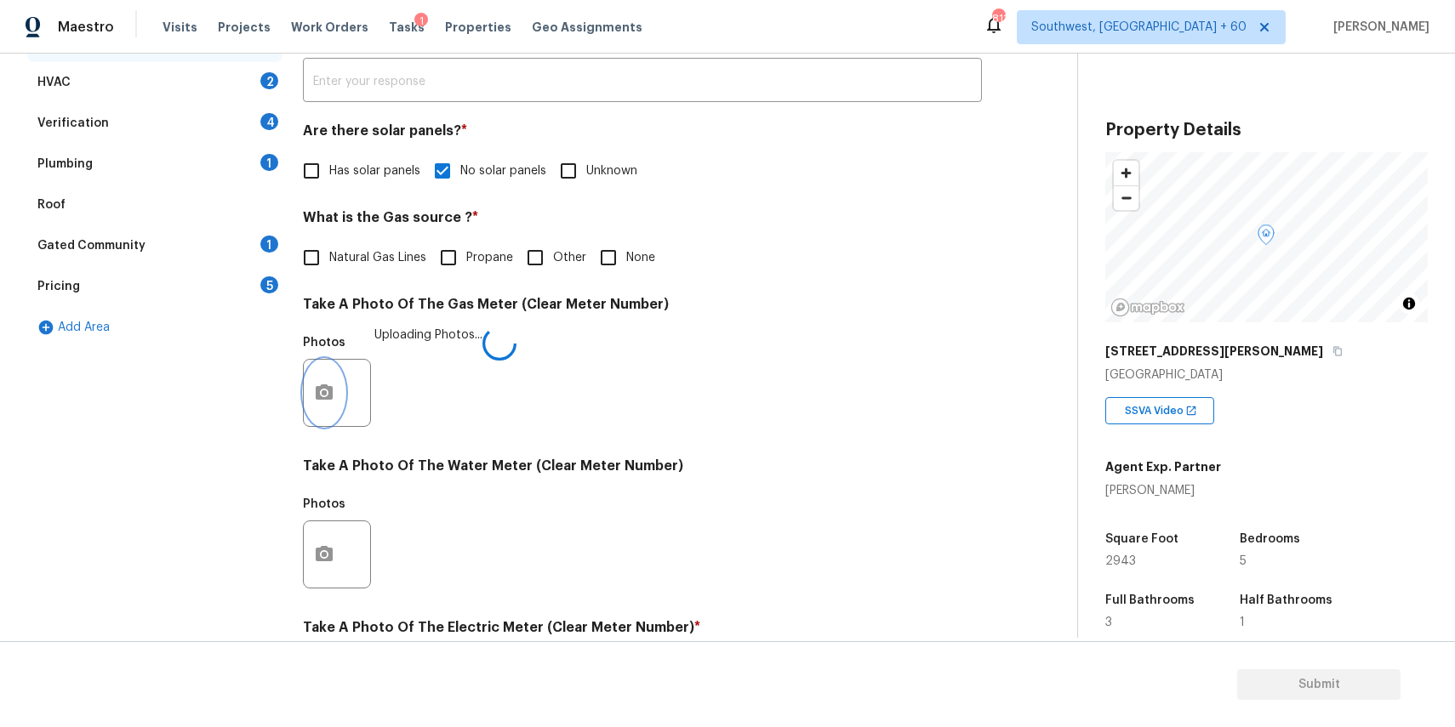
scroll to position [553, 0]
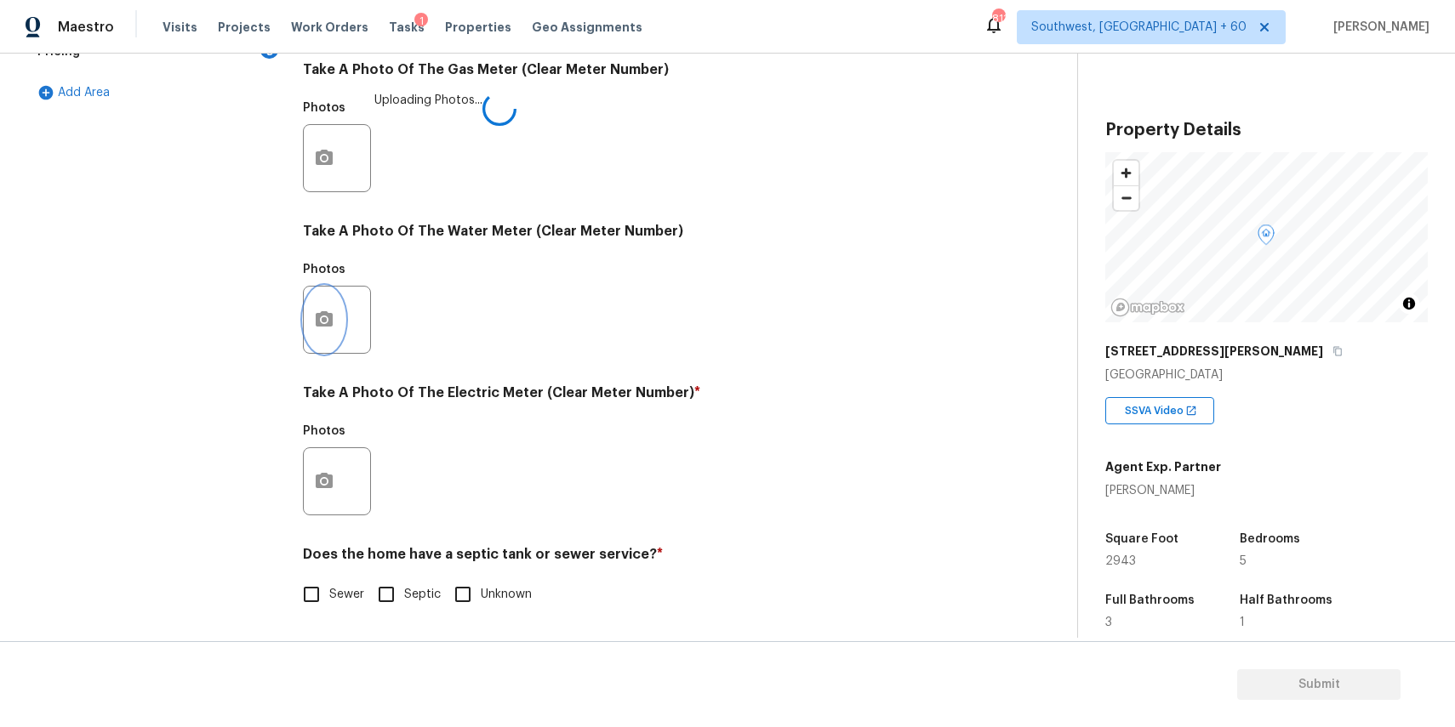
click at [342, 333] on button "button" at bounding box center [324, 320] width 41 height 66
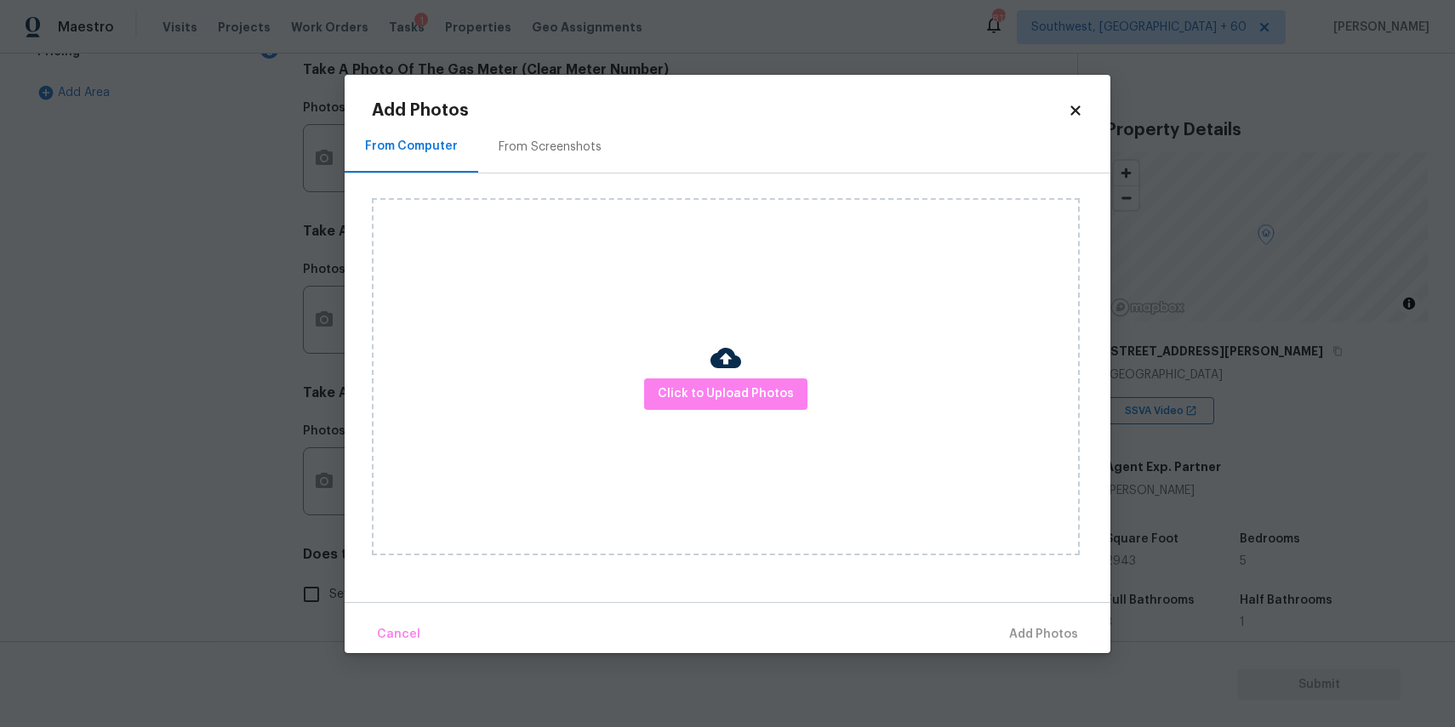
click at [342, 333] on body "Maestro Visits Projects Work Orders Tasks 1 Properties Geo Assignments [GEOGRAP…" at bounding box center [727, 363] width 1455 height 727
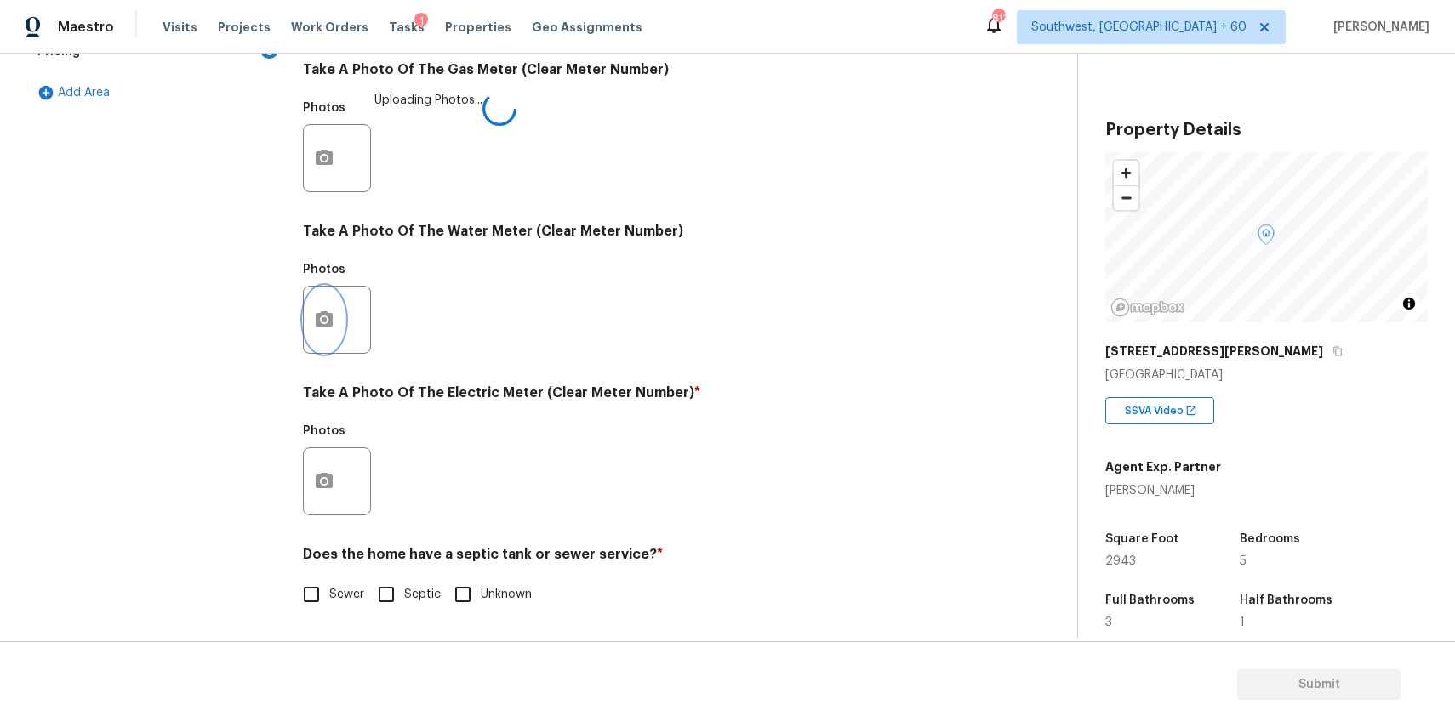
click at [334, 319] on button "button" at bounding box center [324, 320] width 41 height 66
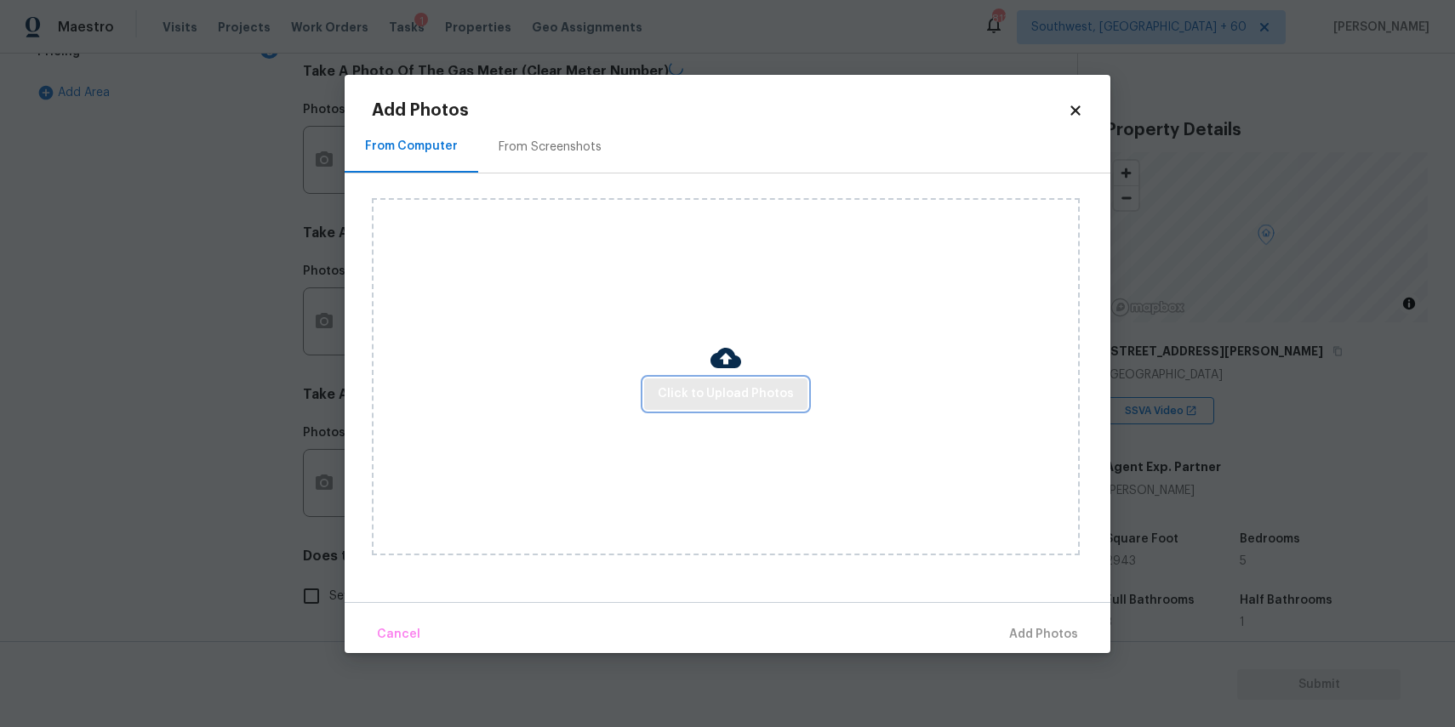
click at [685, 396] on span "Click to Upload Photos" at bounding box center [726, 394] width 136 height 21
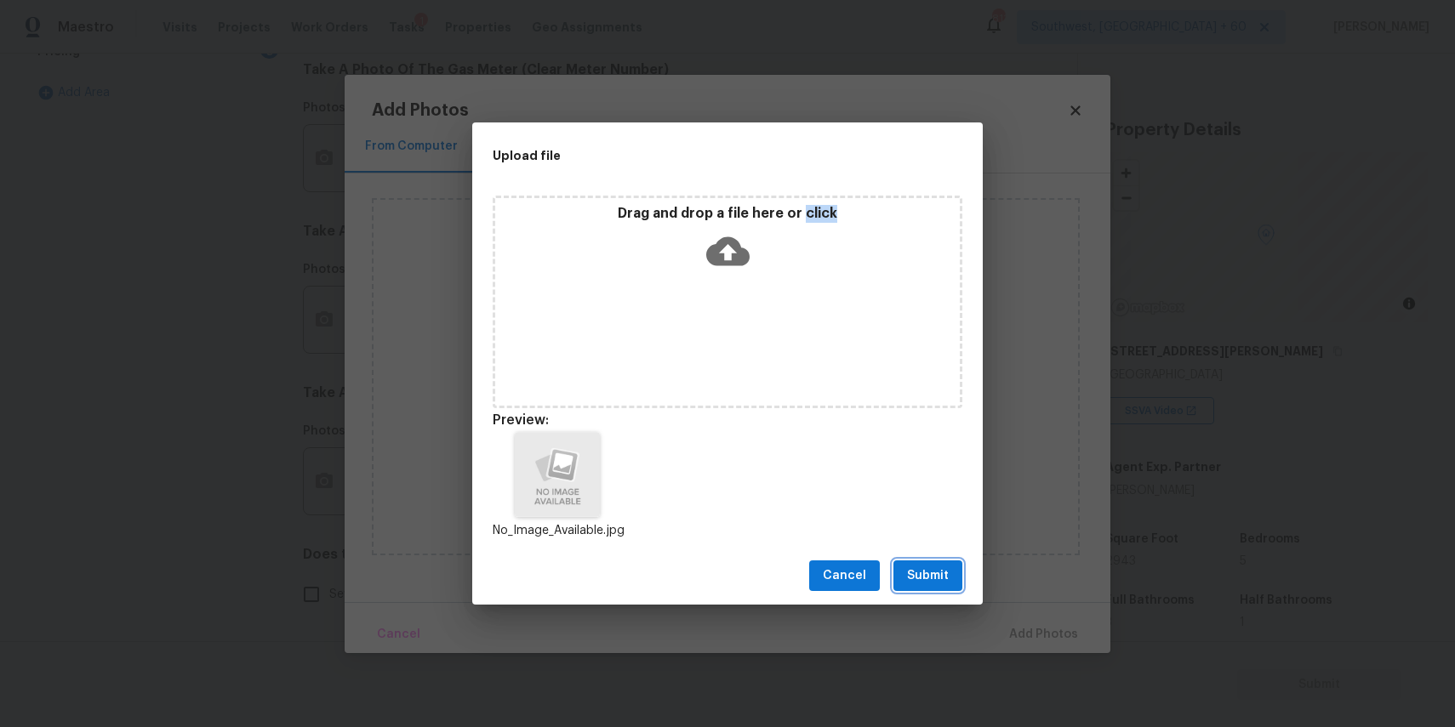
click at [912, 582] on span "Submit" at bounding box center [928, 576] width 42 height 21
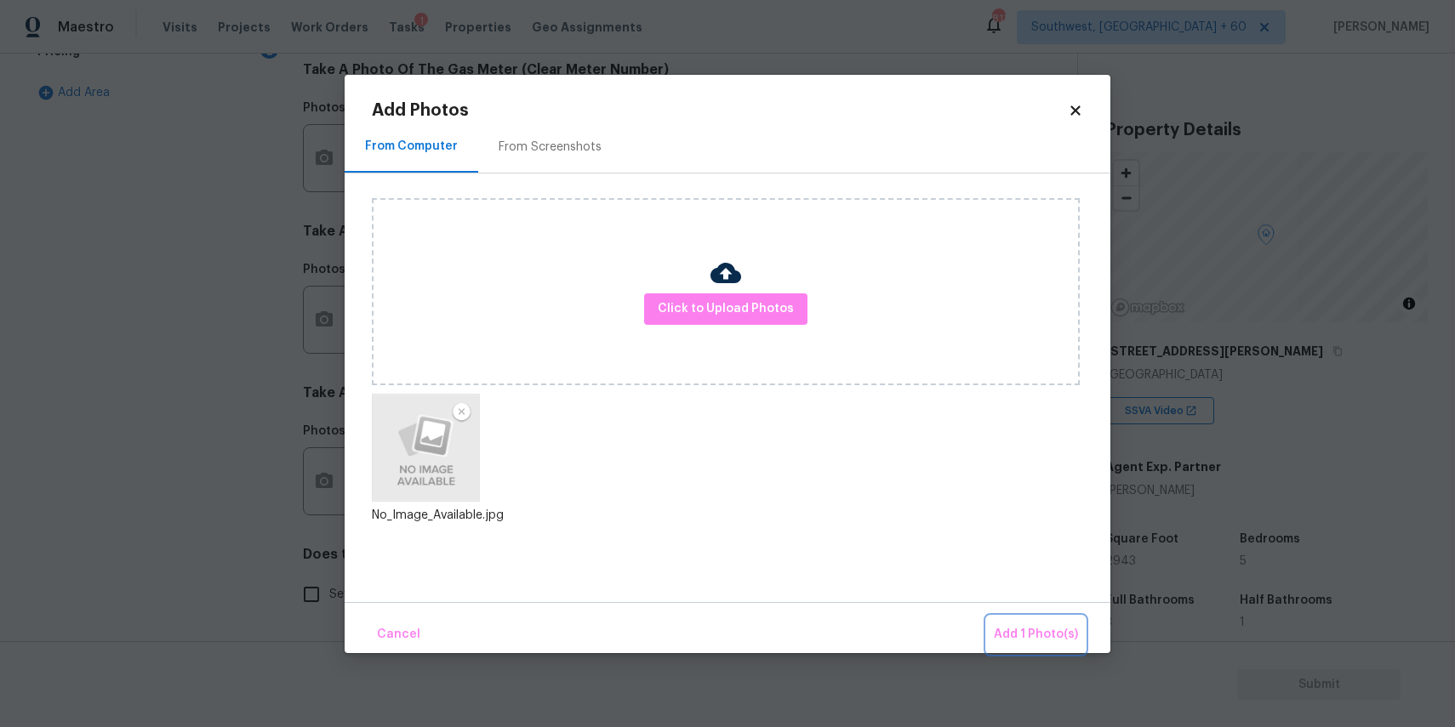
click at [1023, 640] on span "Add 1 Photo(s)" at bounding box center [1036, 635] width 84 height 21
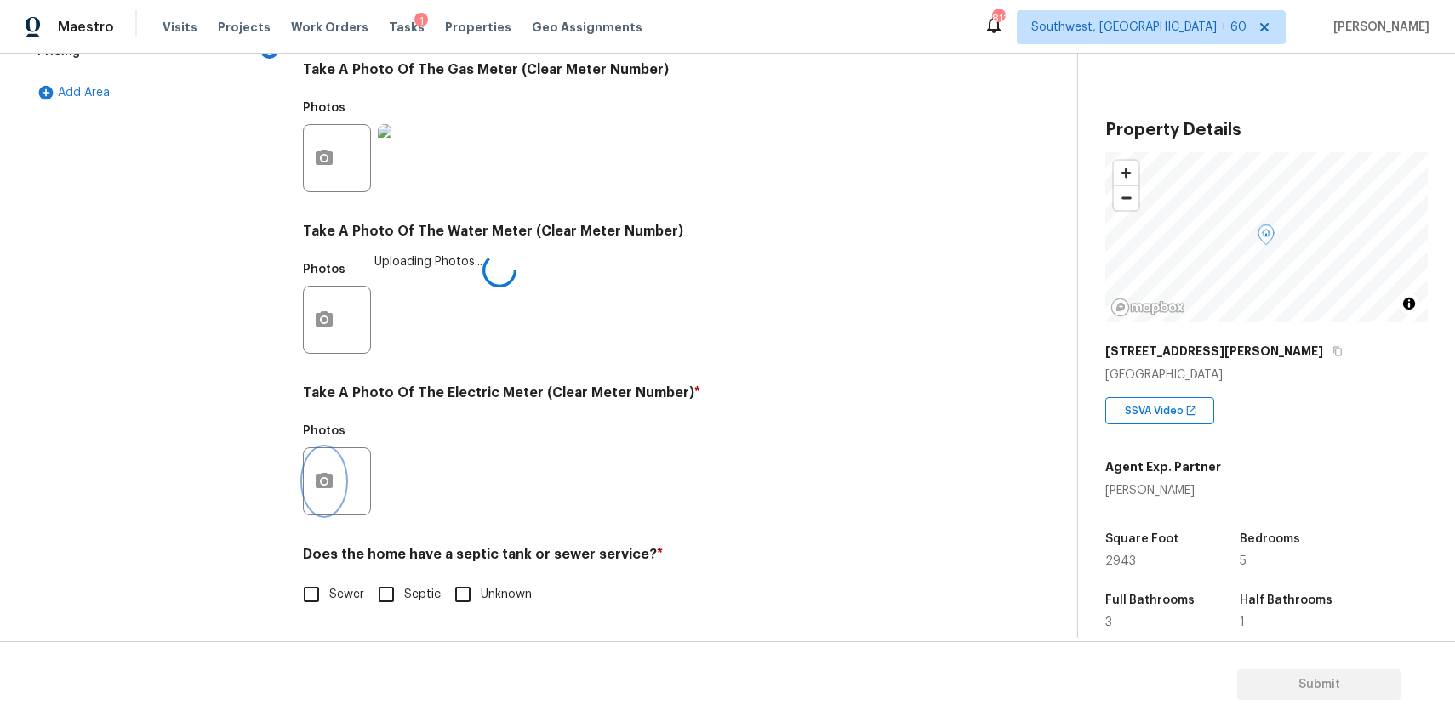
click at [343, 477] on button "button" at bounding box center [324, 481] width 41 height 66
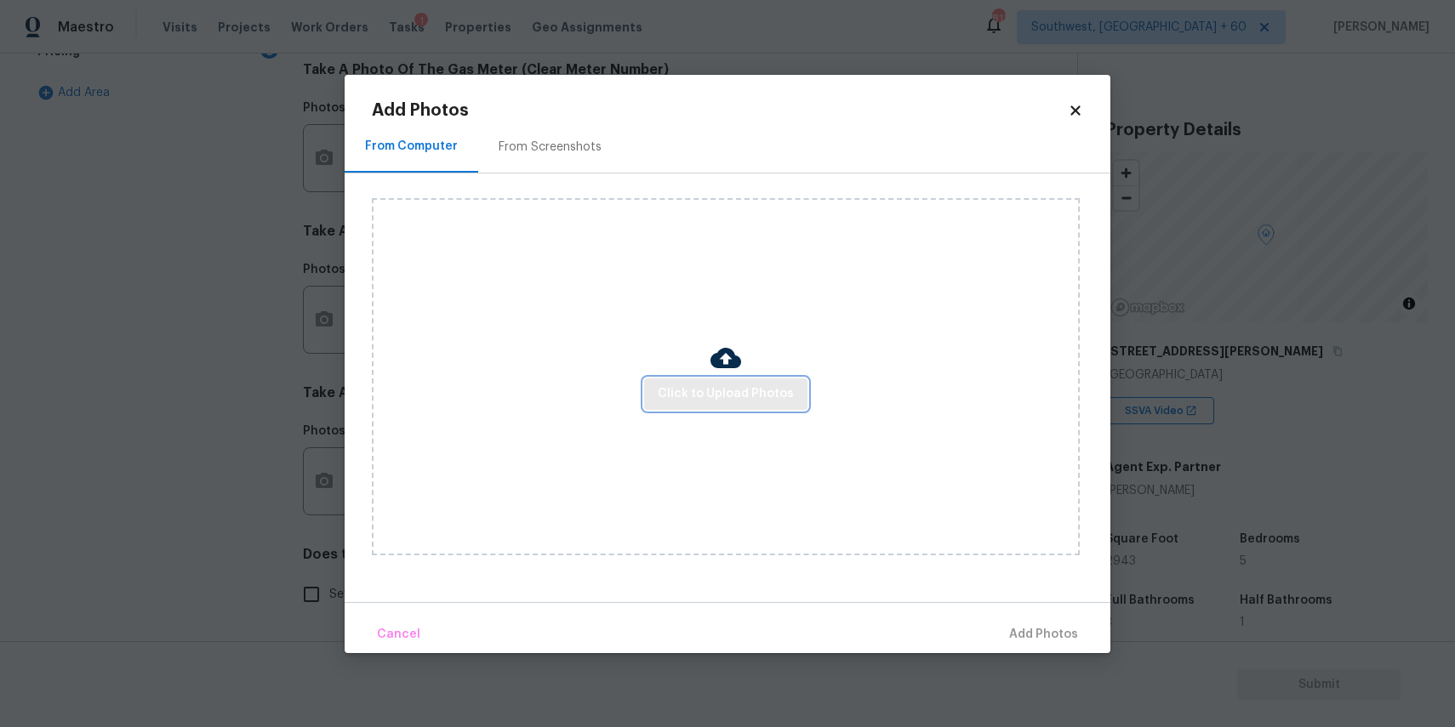
click at [773, 379] on button "Click to Upload Photos" at bounding box center [725, 394] width 163 height 31
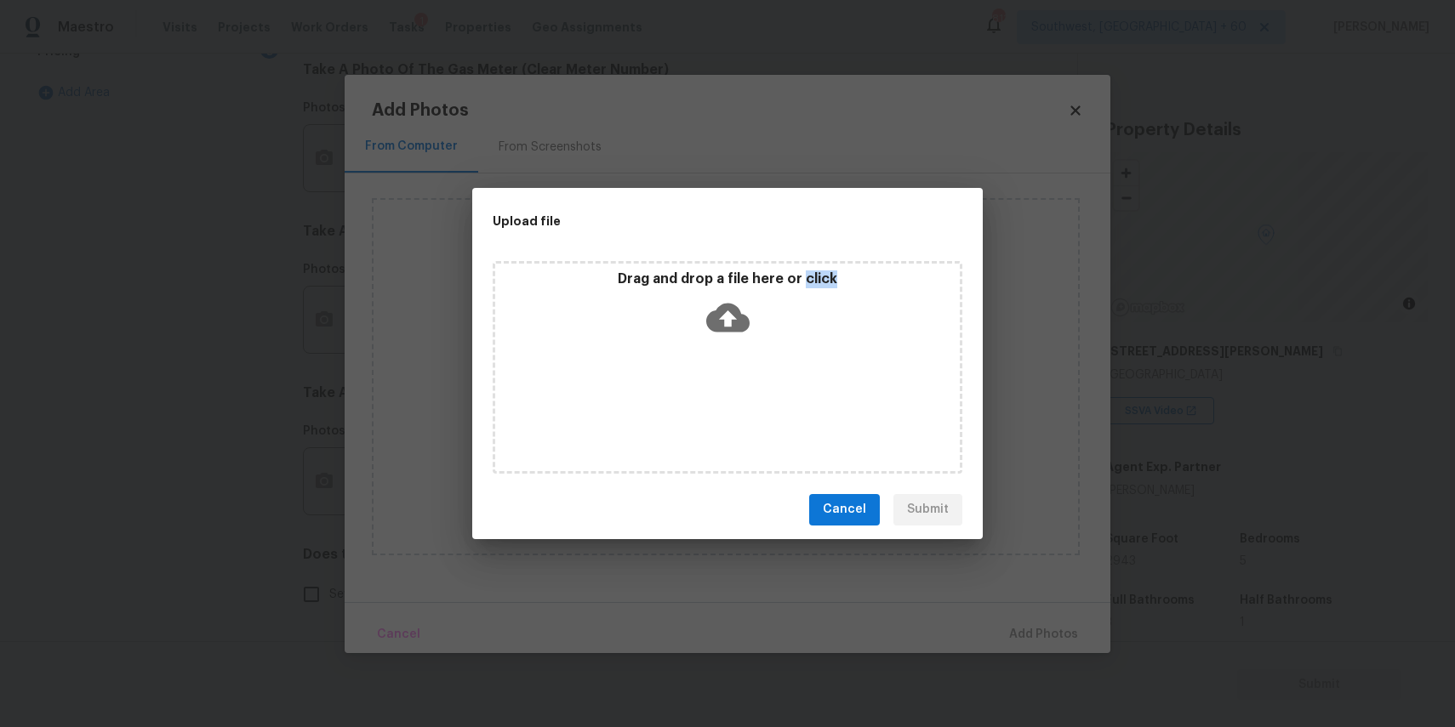
click at [773, 379] on div "Drag and drop a file here or click" at bounding box center [728, 367] width 470 height 213
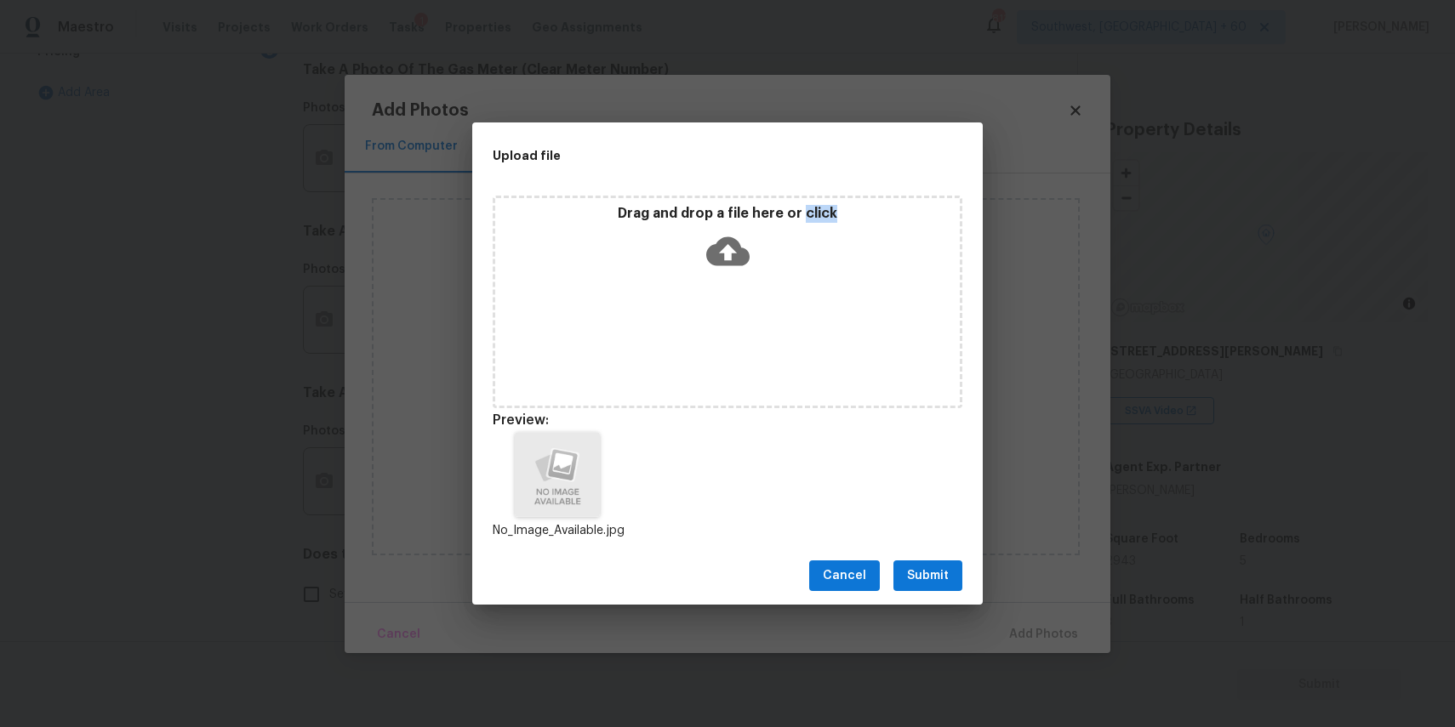
click at [926, 568] on span "Submit" at bounding box center [928, 576] width 42 height 21
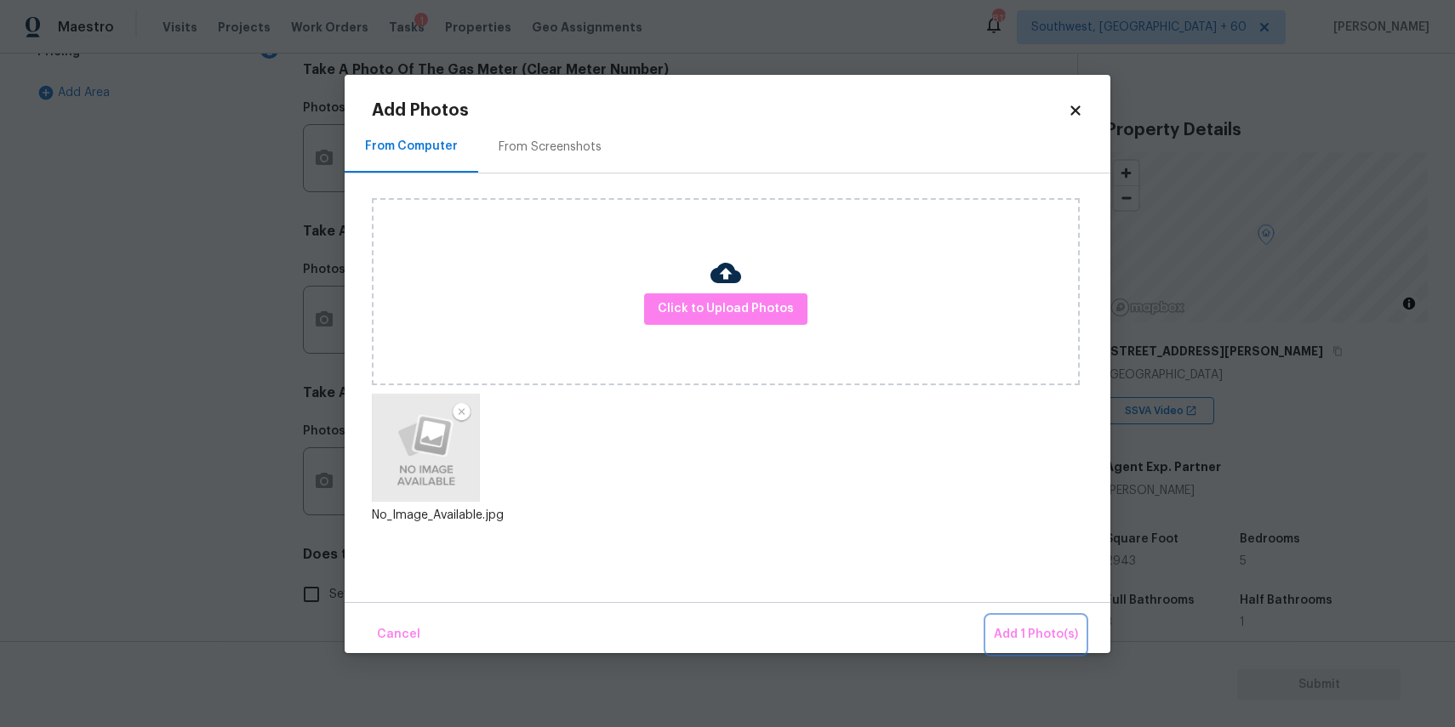
click at [1041, 636] on span "Add 1 Photo(s)" at bounding box center [1036, 635] width 84 height 21
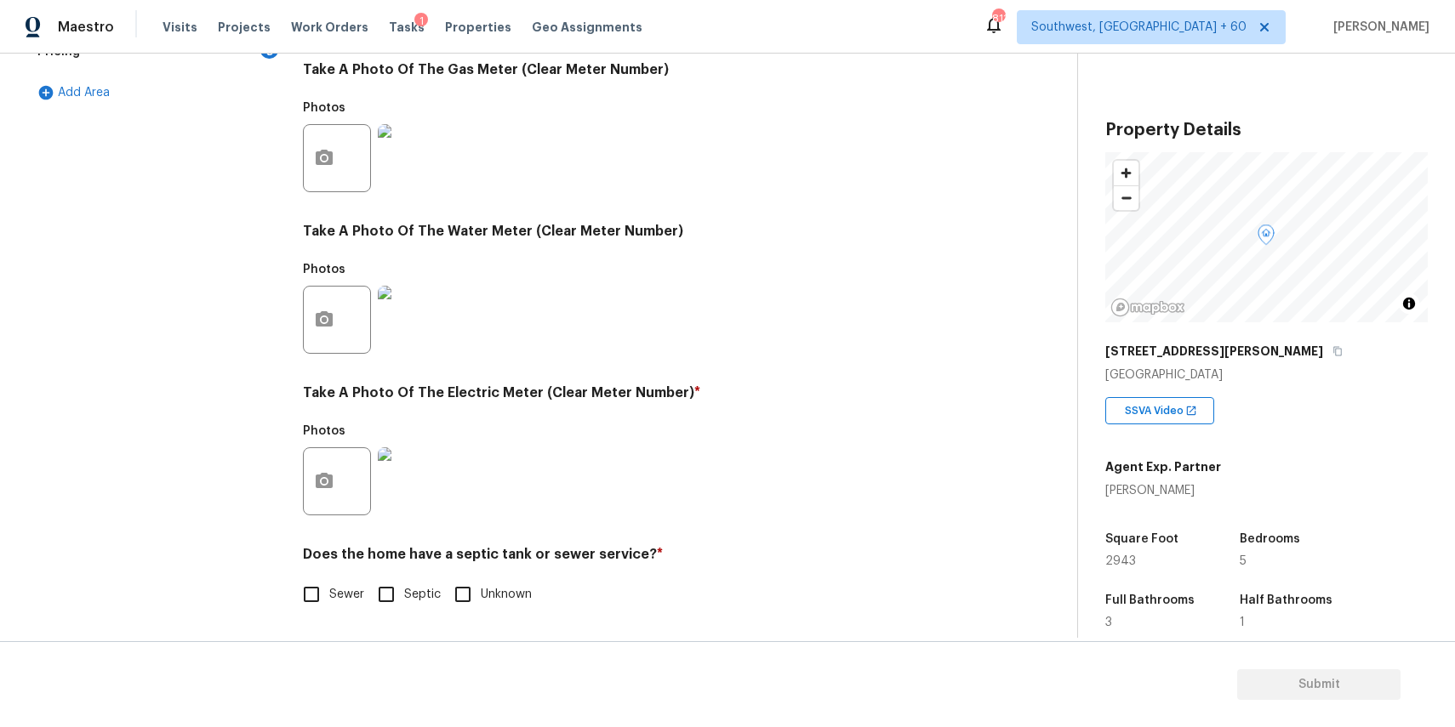
click at [339, 592] on span "Sewer" at bounding box center [346, 595] width 35 height 18
click at [329, 592] on input "Sewer" at bounding box center [312, 595] width 36 height 36
checkbox input "true"
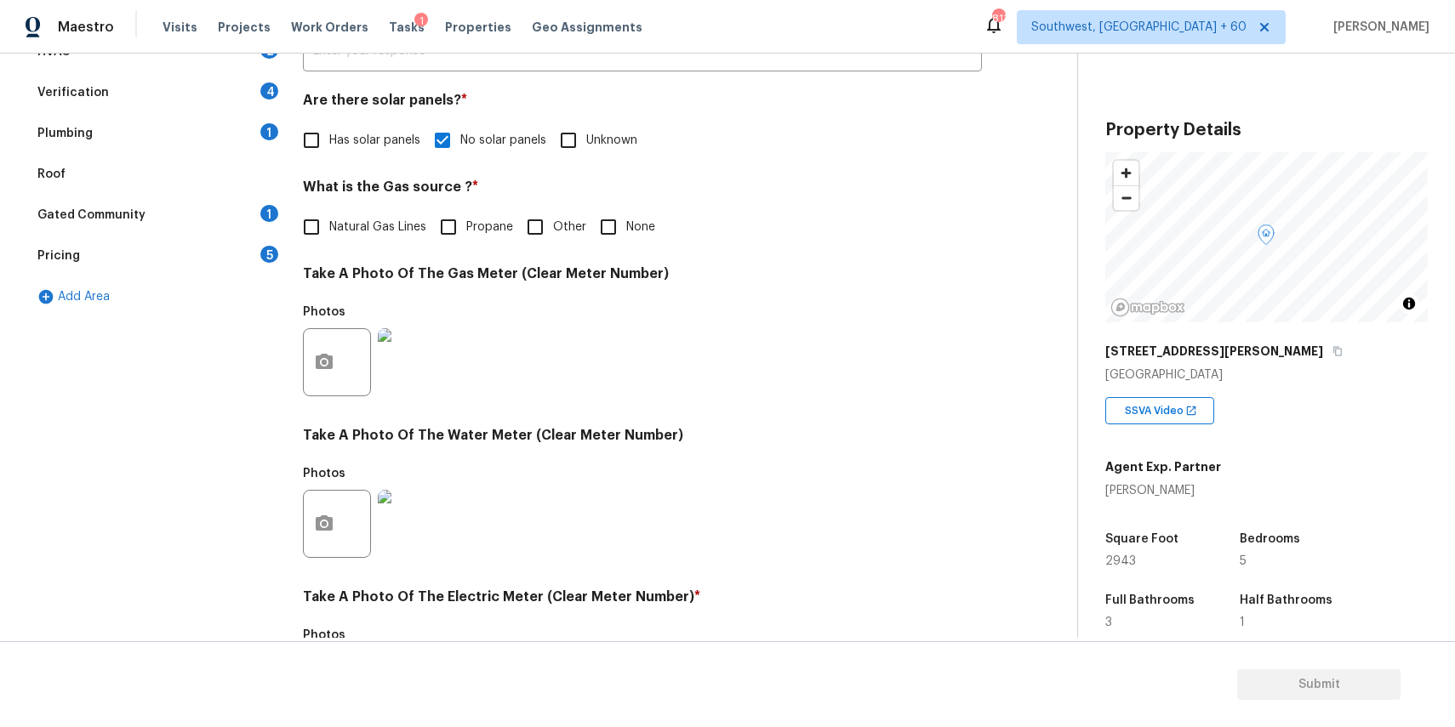
scroll to position [0, 0]
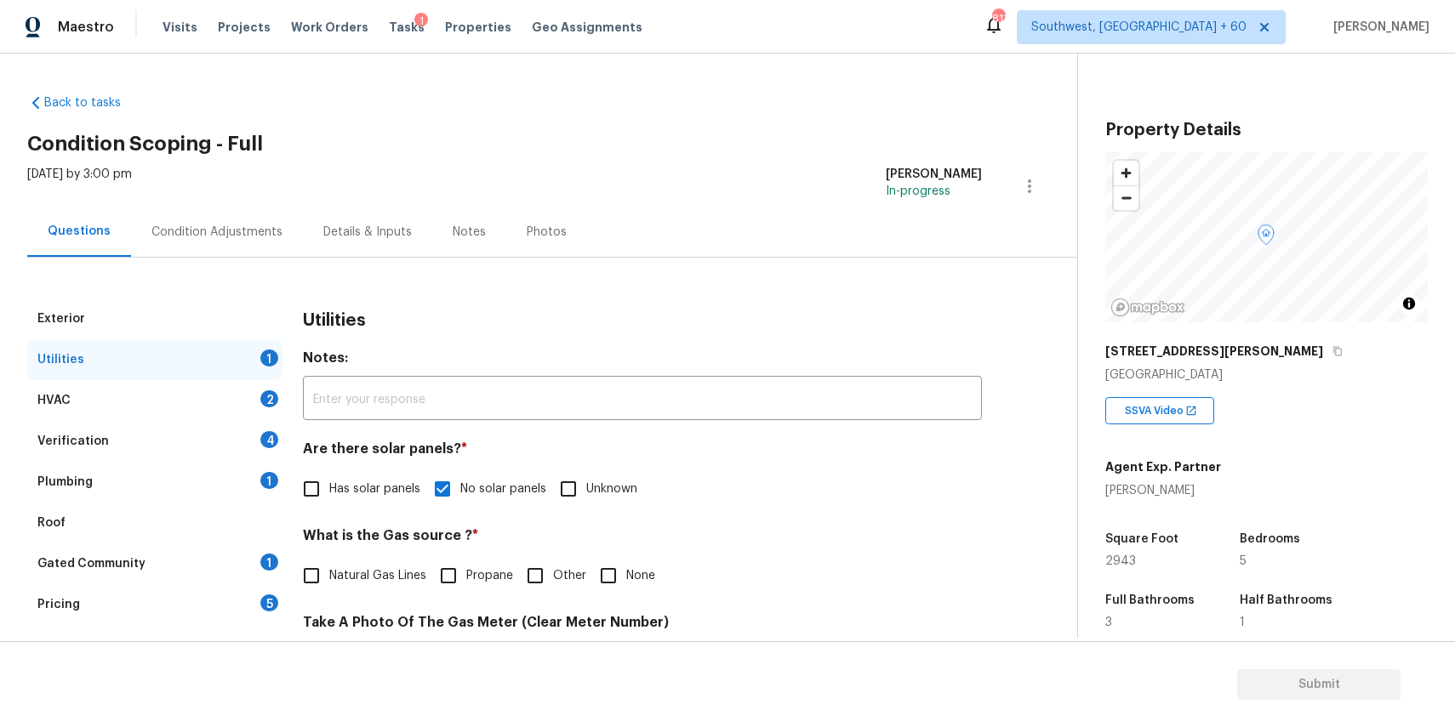
click at [220, 395] on div "HVAC 2" at bounding box center [154, 400] width 255 height 41
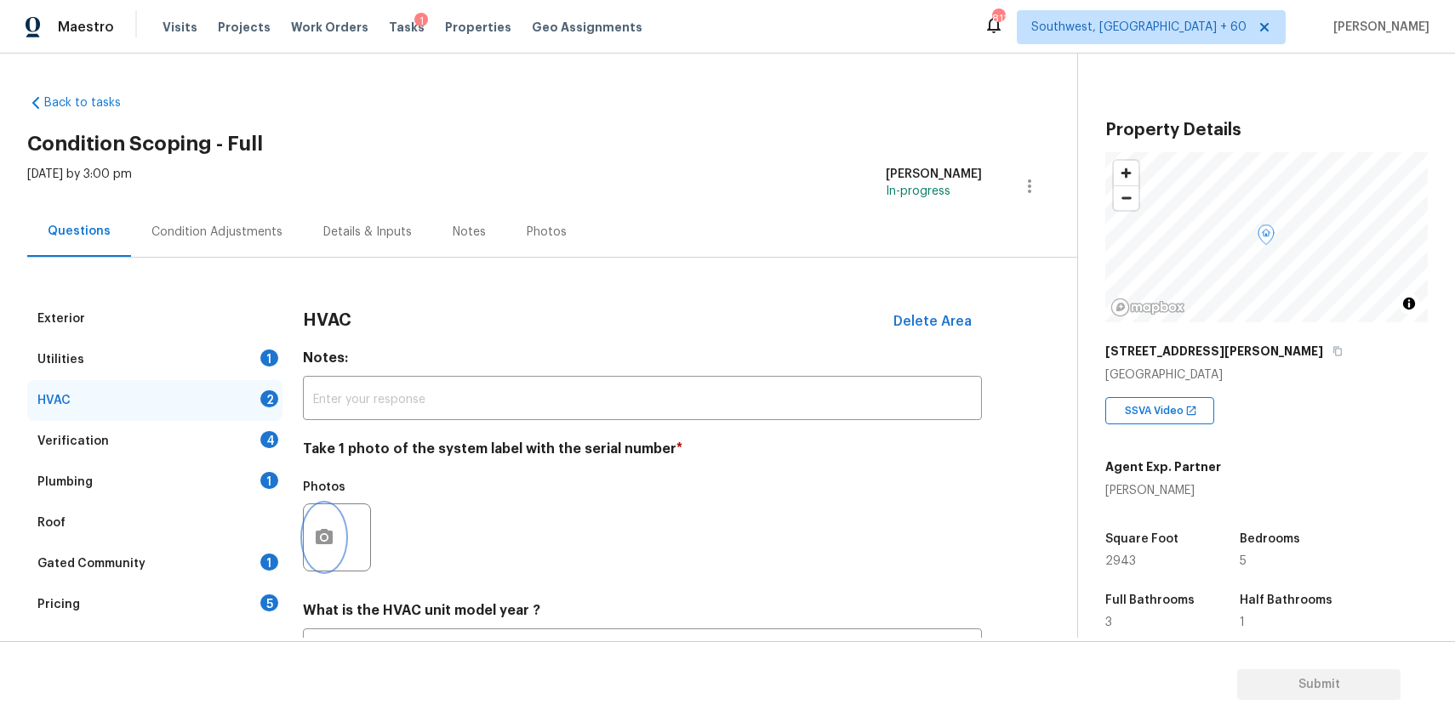
click at [309, 559] on button "button" at bounding box center [324, 538] width 41 height 66
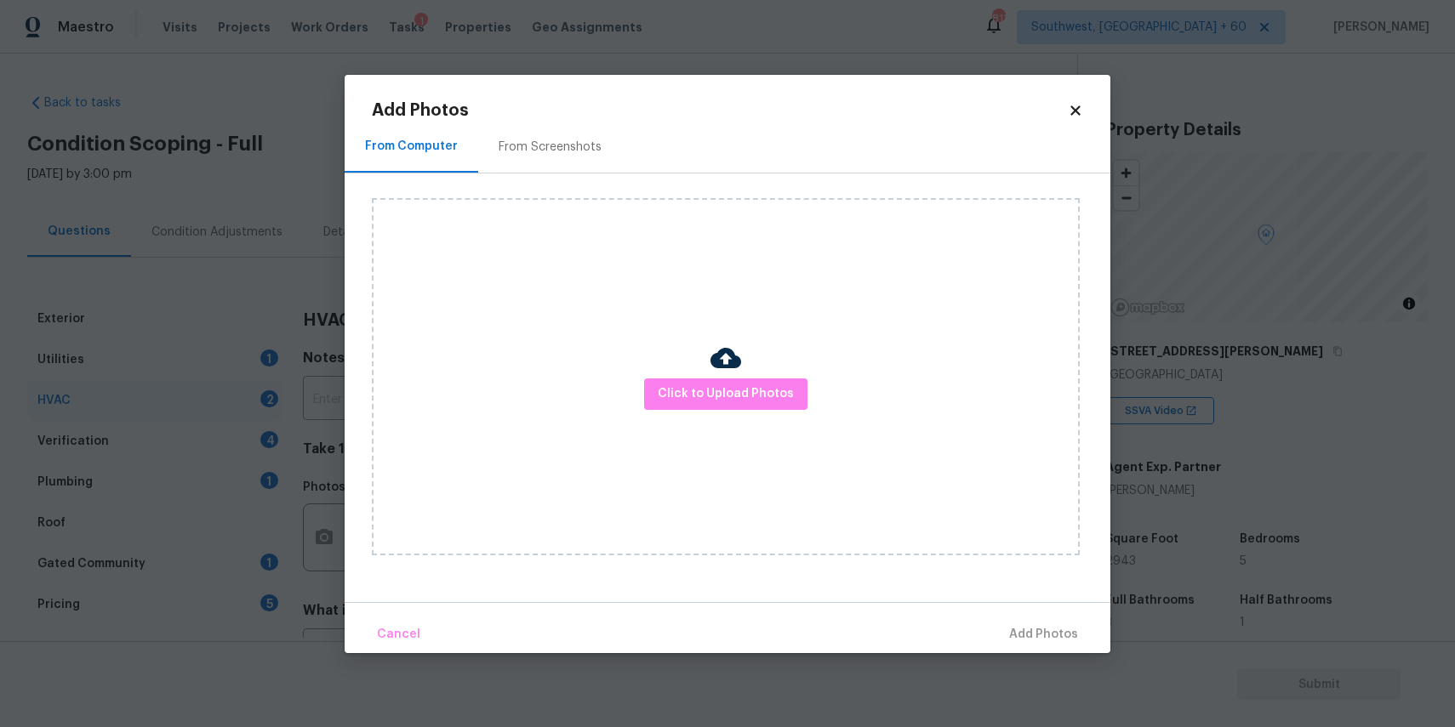
click at [653, 433] on div "Click to Upload Photos" at bounding box center [726, 376] width 708 height 357
click at [697, 408] on button "Click to Upload Photos" at bounding box center [725, 394] width 163 height 31
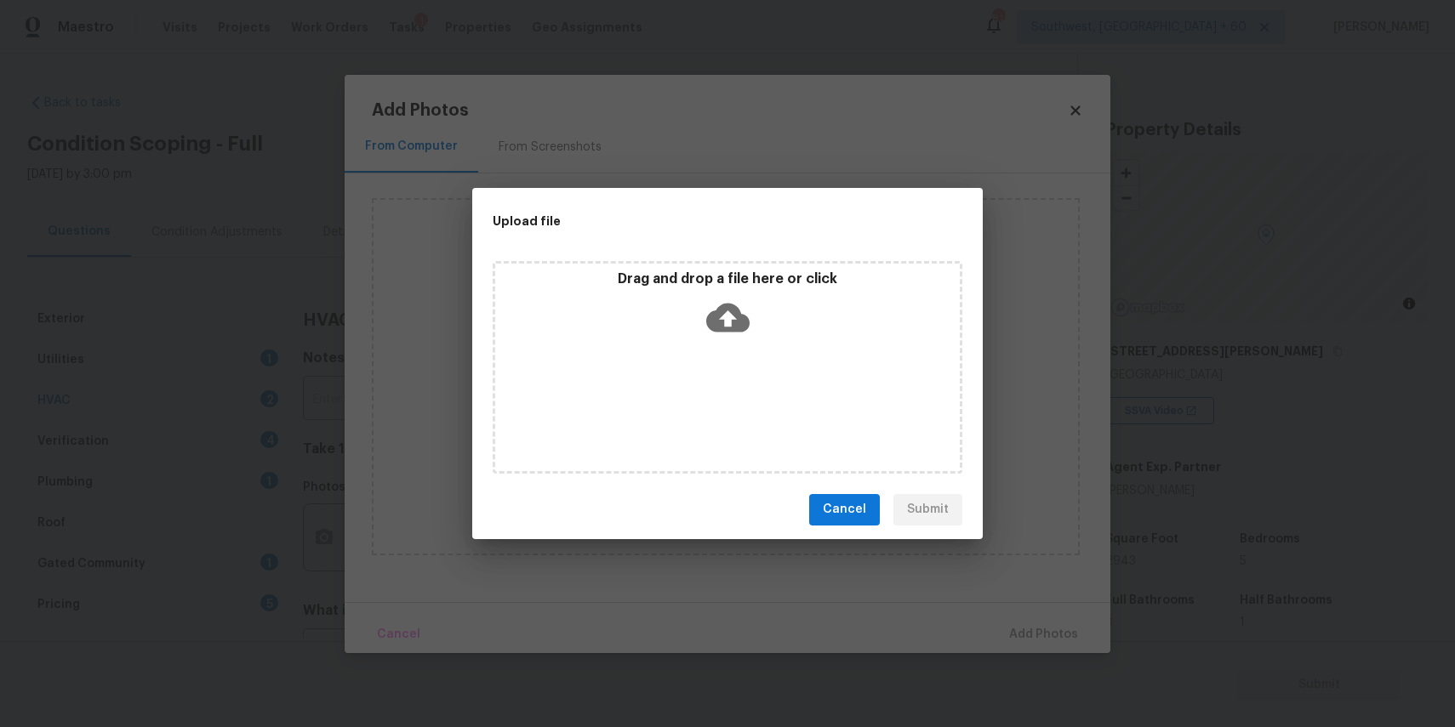
click at [705, 396] on div "Drag and drop a file here or click" at bounding box center [728, 367] width 470 height 213
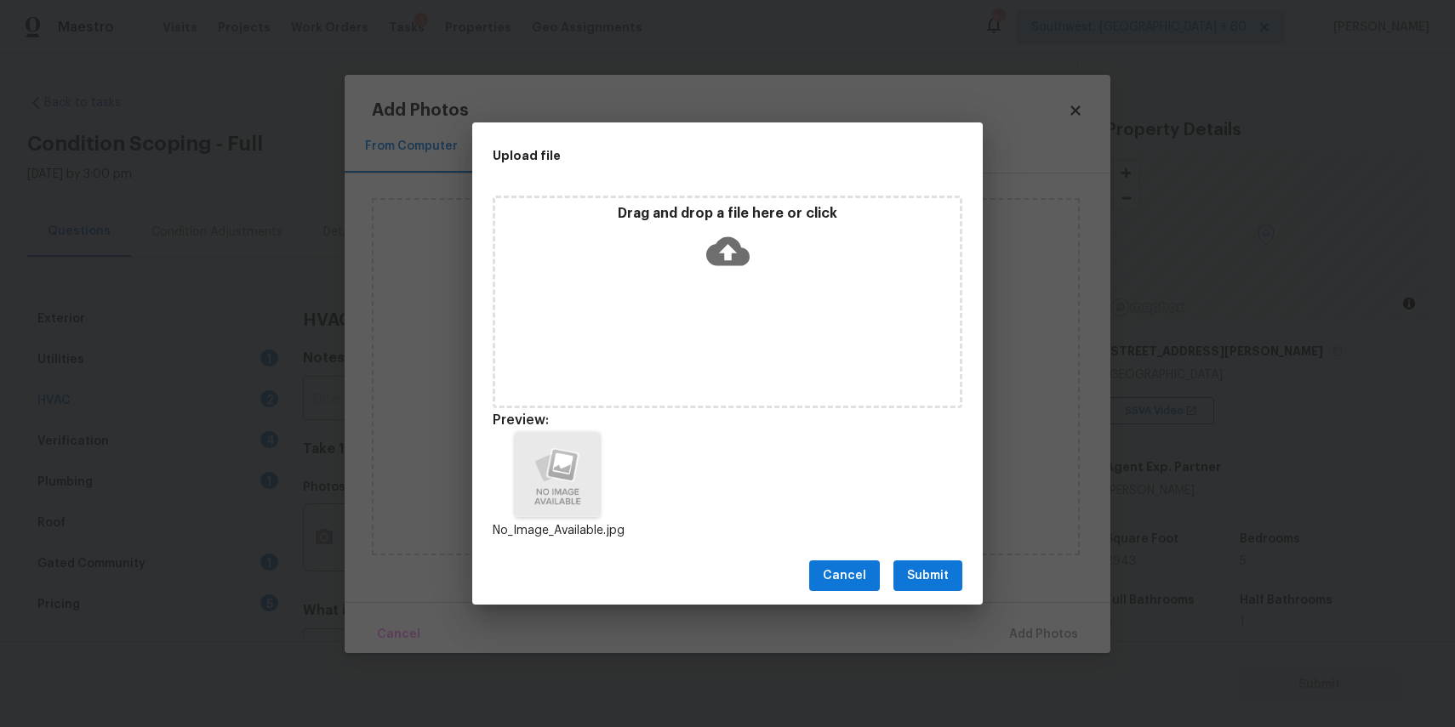
click at [927, 579] on span "Submit" at bounding box center [928, 576] width 42 height 21
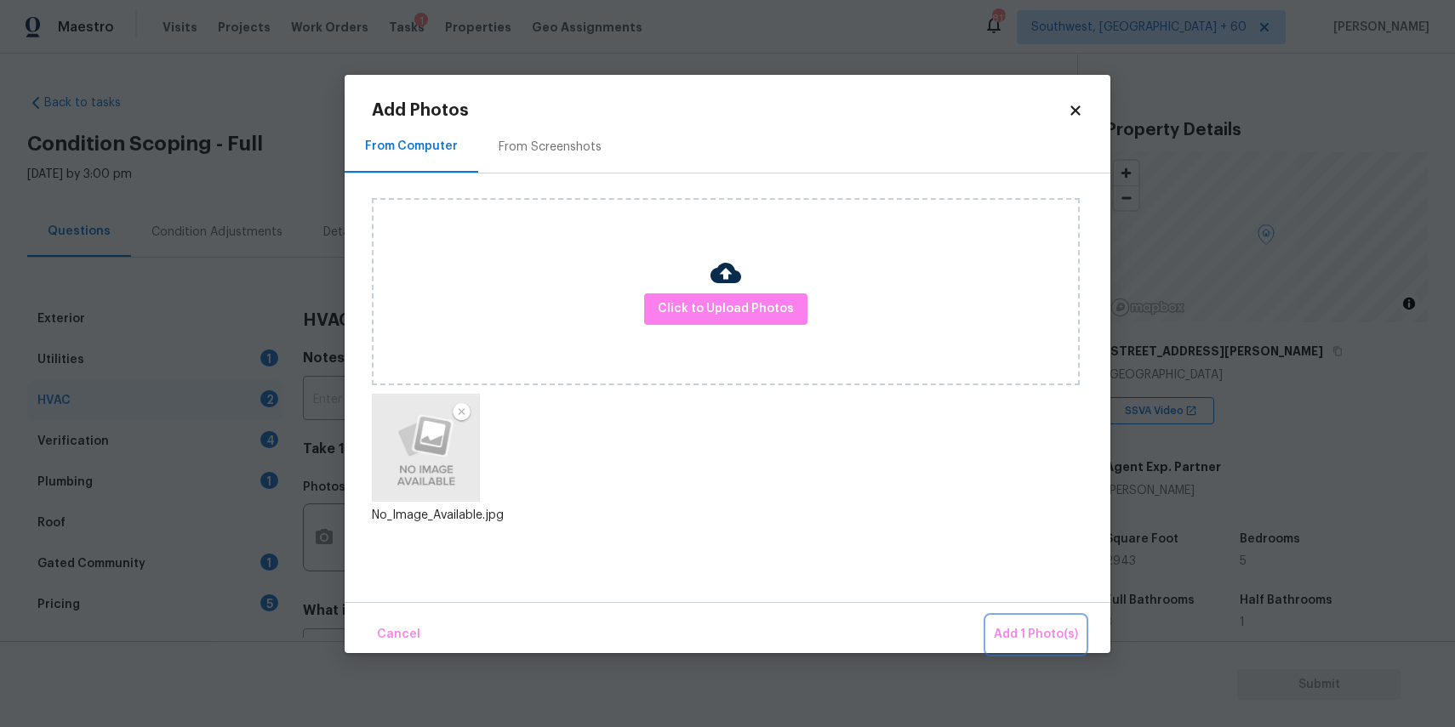
click at [1060, 625] on span "Add 1 Photo(s)" at bounding box center [1036, 635] width 84 height 21
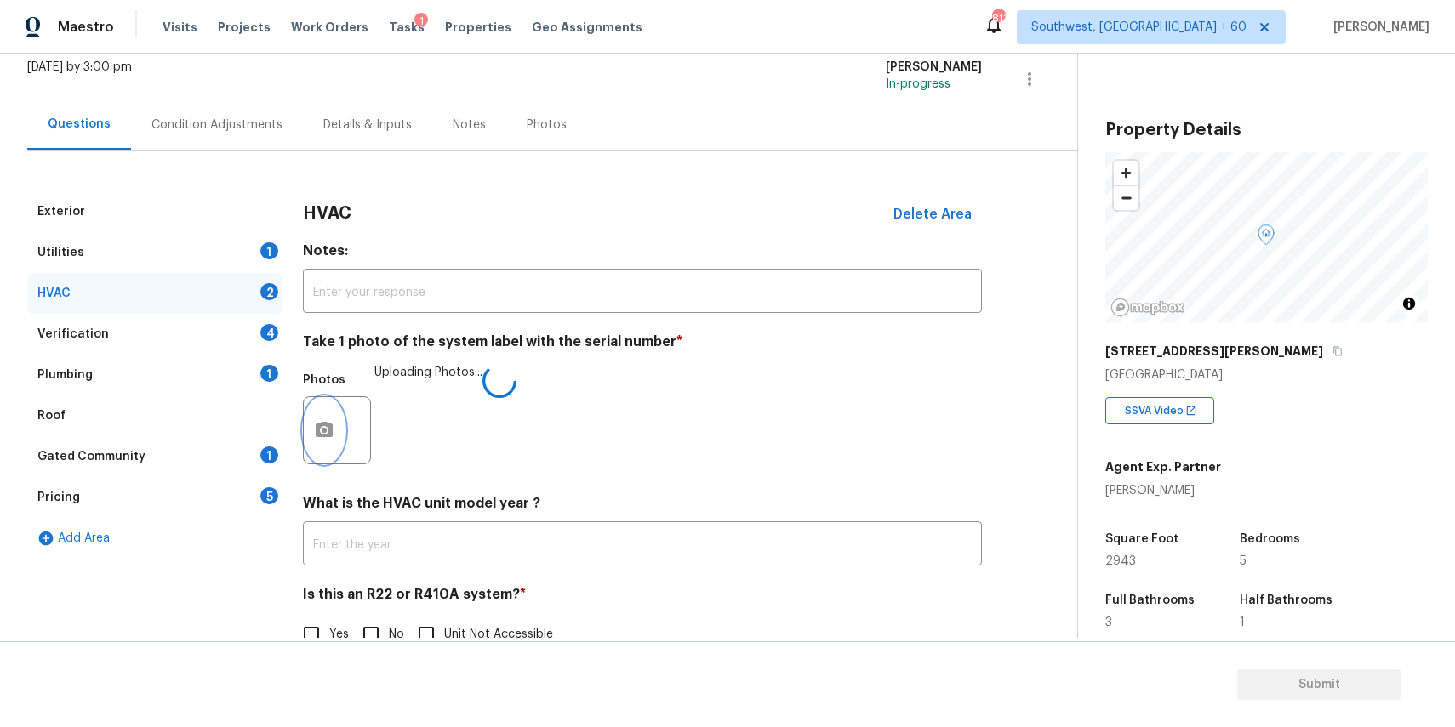
scroll to position [148, 0]
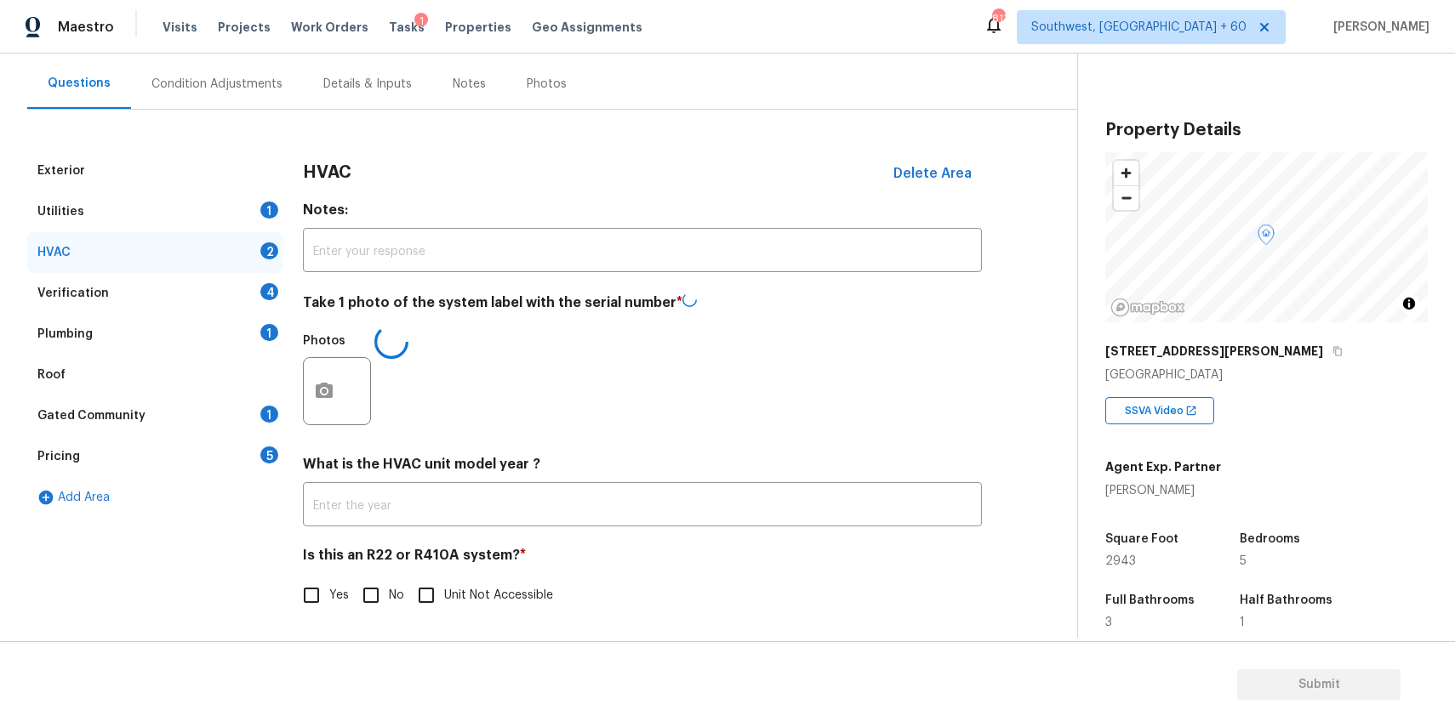
click at [357, 611] on input "No" at bounding box center [371, 596] width 36 height 36
click at [381, 586] on input "No" at bounding box center [371, 596] width 36 height 36
click at [372, 602] on input "No" at bounding box center [371, 595] width 36 height 36
checkbox input "true"
click at [212, 288] on div "Verification 4" at bounding box center [154, 294] width 255 height 41
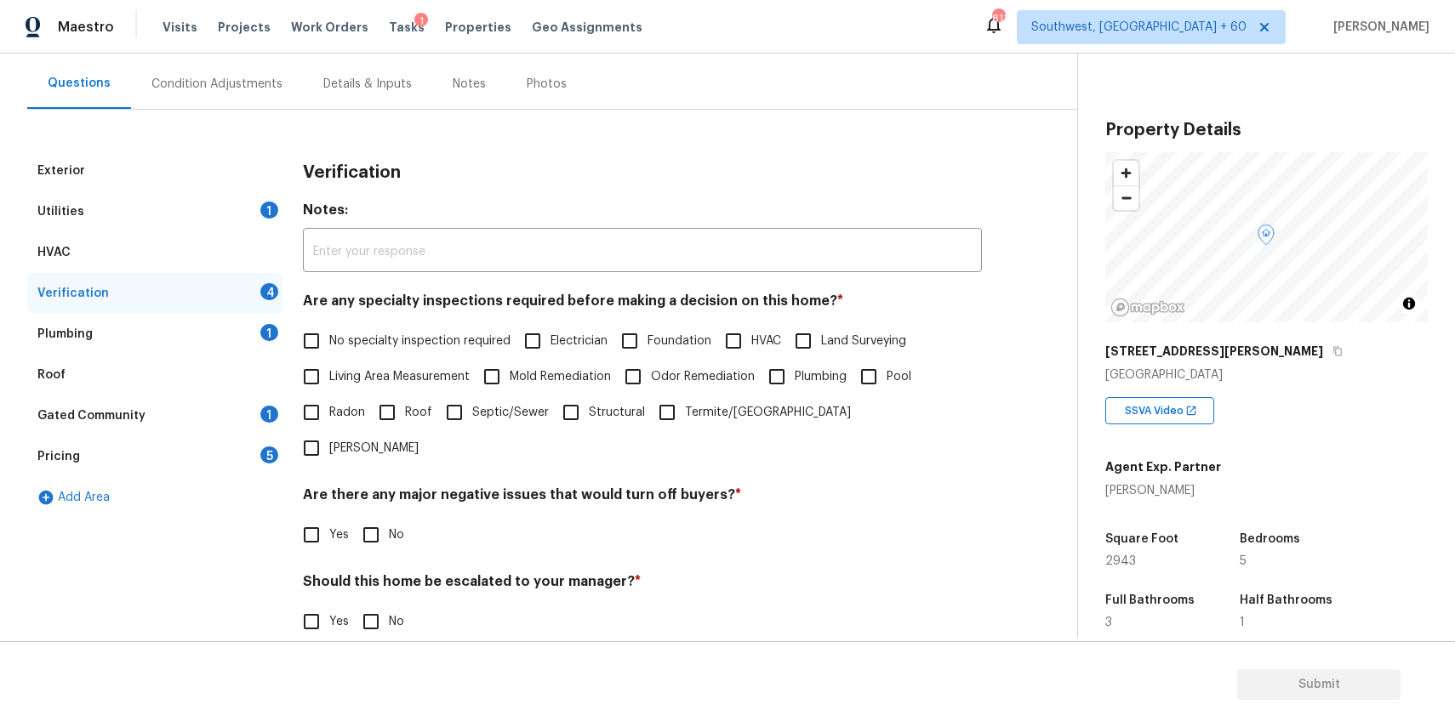
click at [398, 339] on span "No specialty inspection required" at bounding box center [419, 342] width 181 height 18
click at [329, 339] on input "No specialty inspection required" at bounding box center [312, 341] width 36 height 36
checkbox input "true"
click at [383, 519] on input "No" at bounding box center [371, 537] width 36 height 36
checkbox input "true"
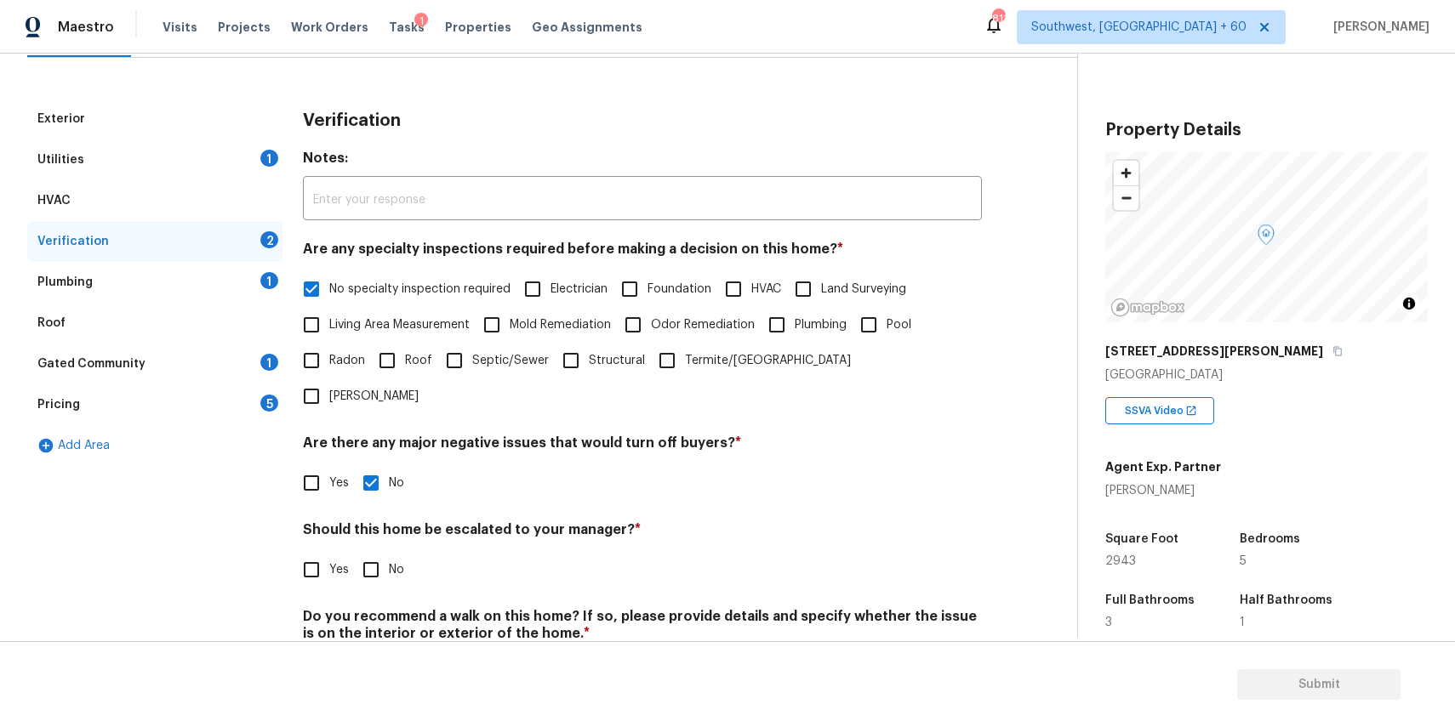
scroll to position [231, 0]
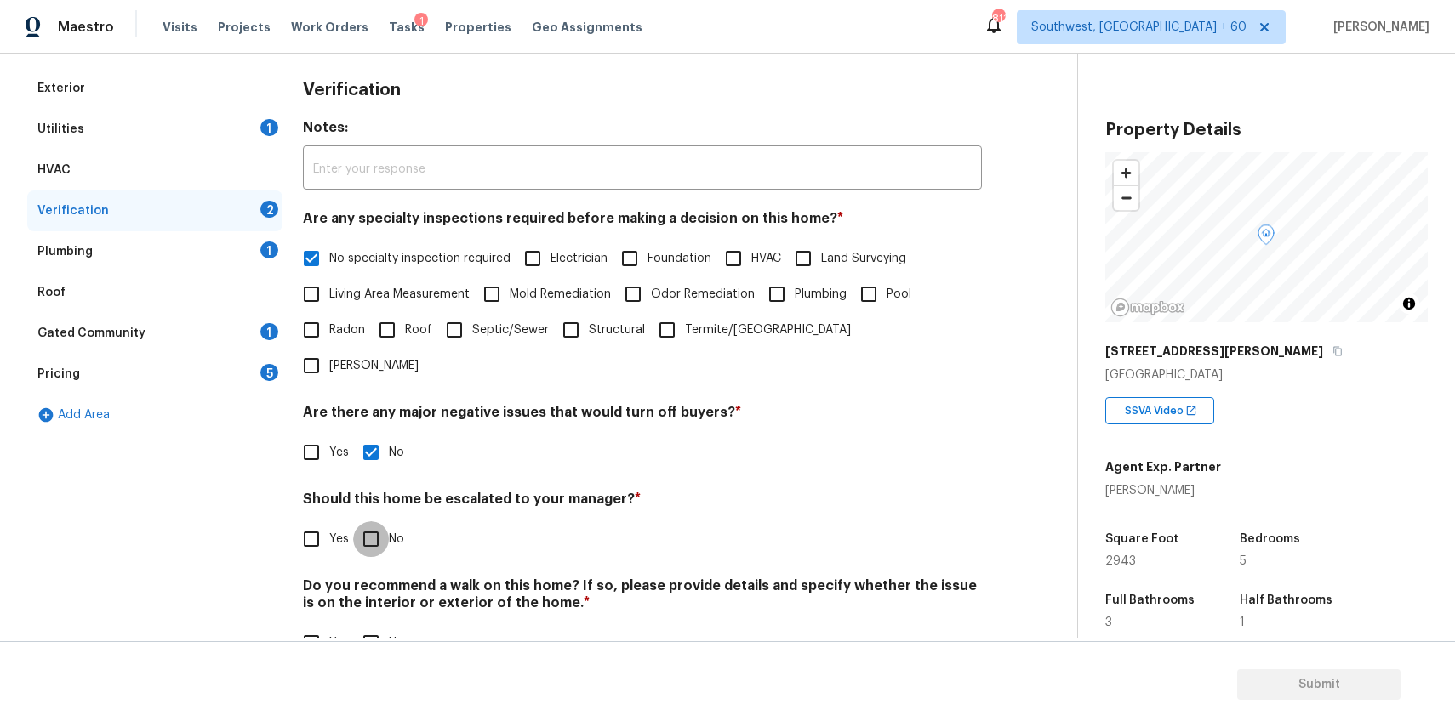
click at [383, 522] on input "No" at bounding box center [371, 540] width 36 height 36
checkbox input "true"
click at [359, 627] on input "No" at bounding box center [371, 645] width 36 height 36
checkbox input "true"
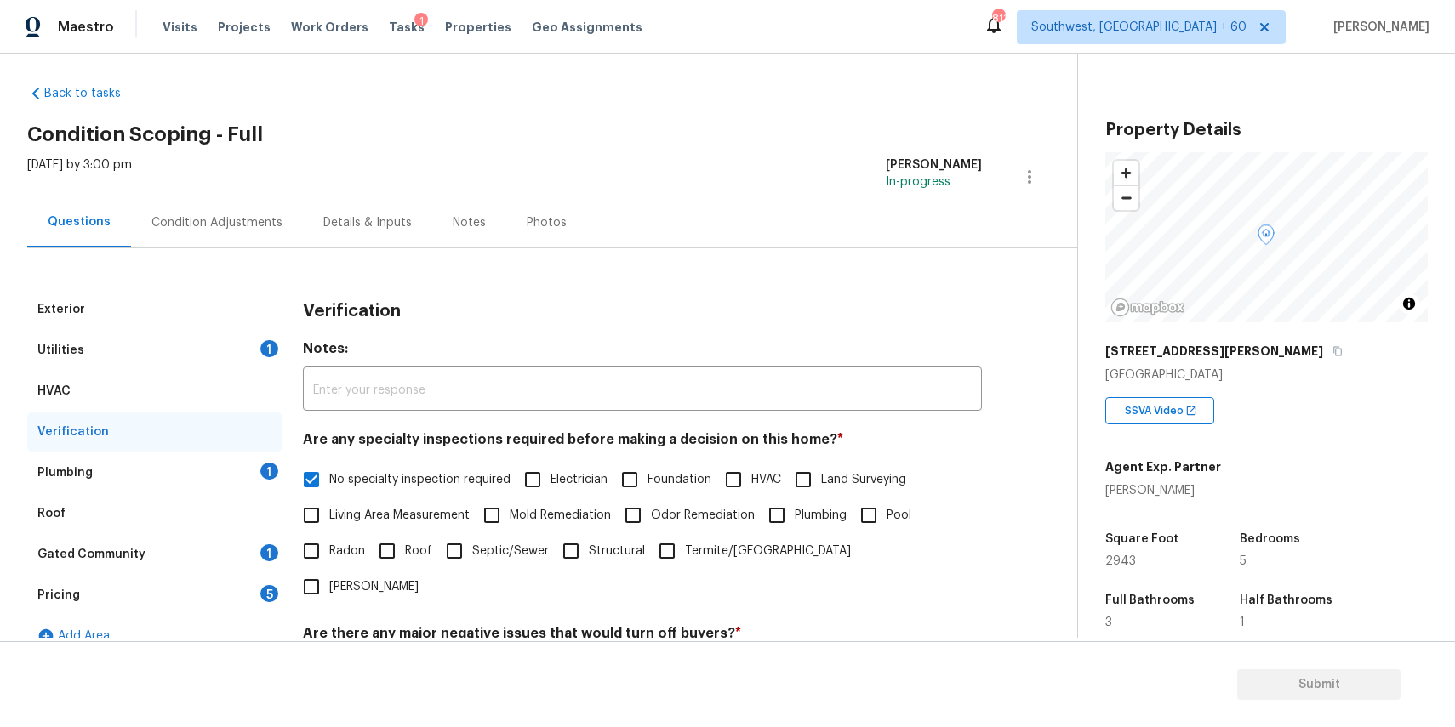
scroll to position [0, 0]
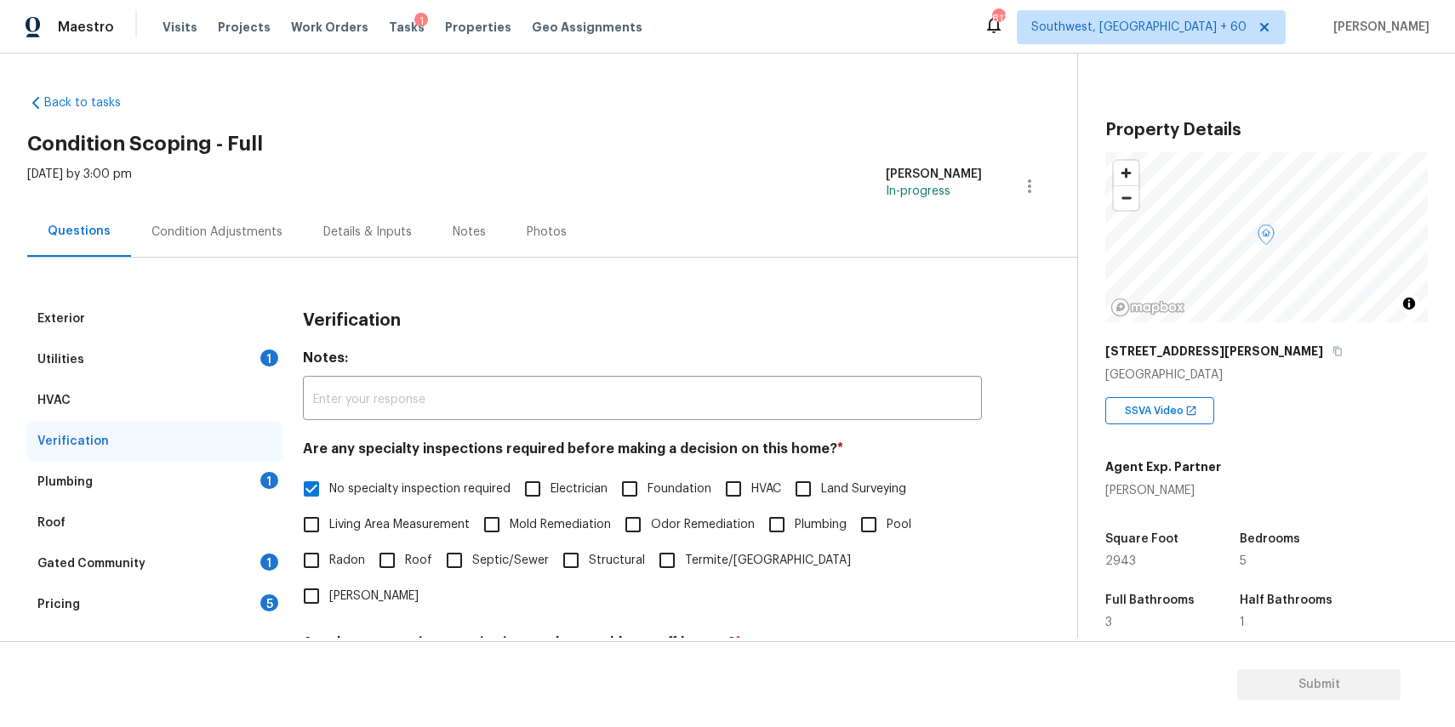
click at [245, 556] on div "Gated Community 1" at bounding box center [154, 564] width 255 height 41
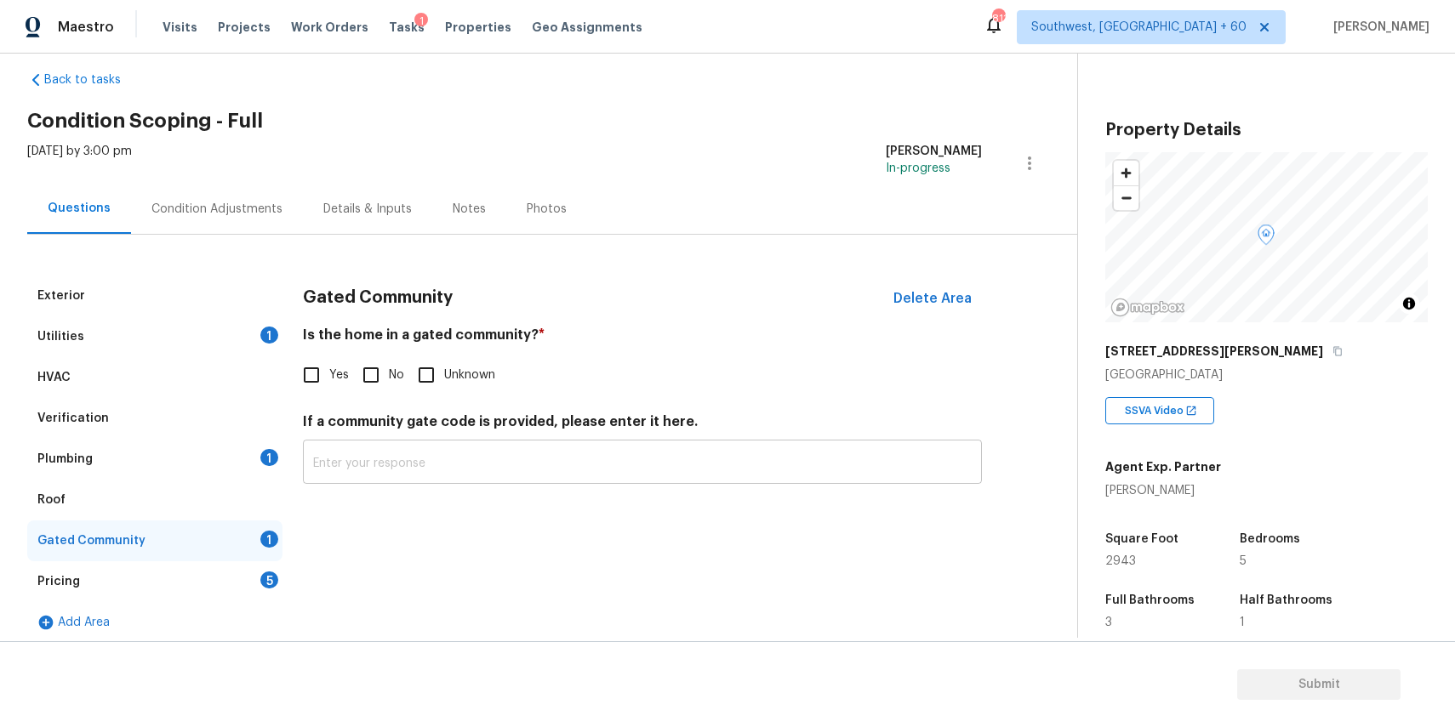
scroll to position [33, 0]
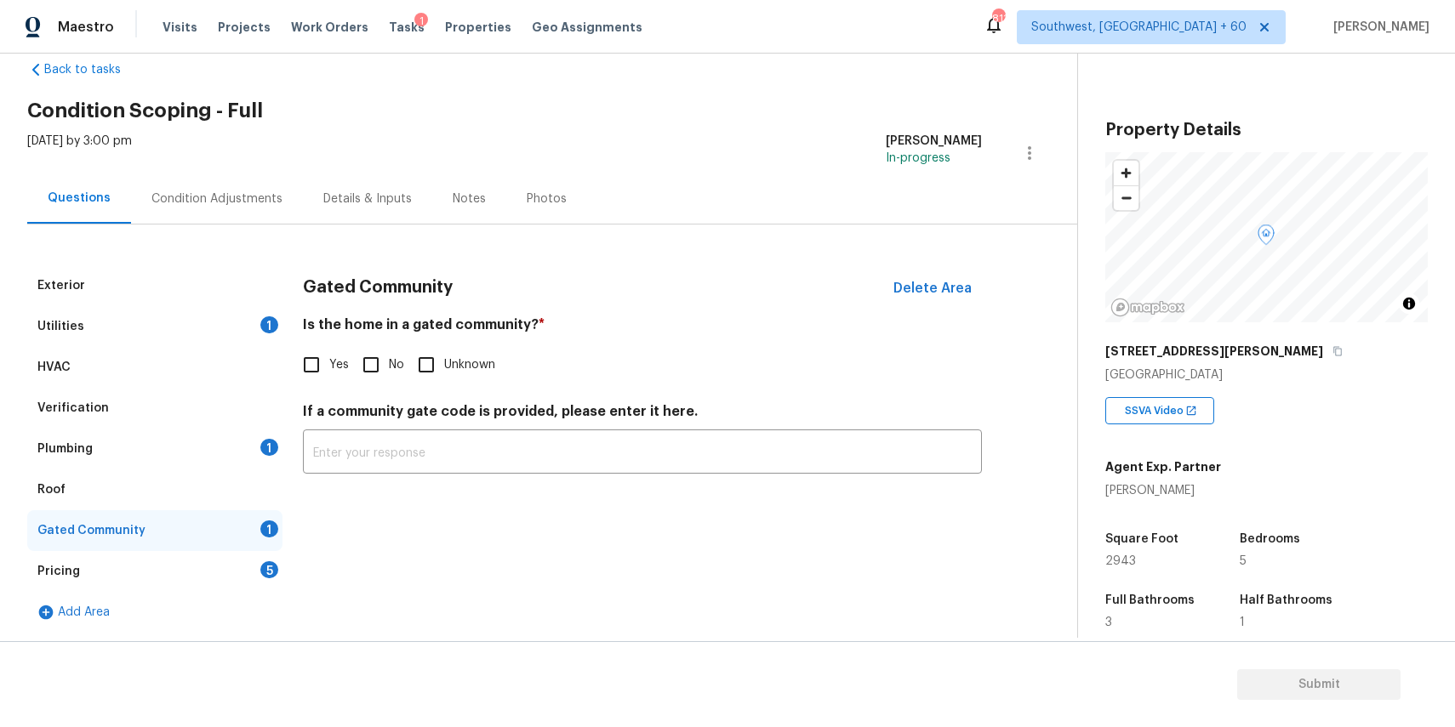
click at [382, 360] on input "No" at bounding box center [371, 365] width 36 height 36
checkbox input "true"
click at [181, 572] on div "Pricing 5" at bounding box center [154, 571] width 255 height 41
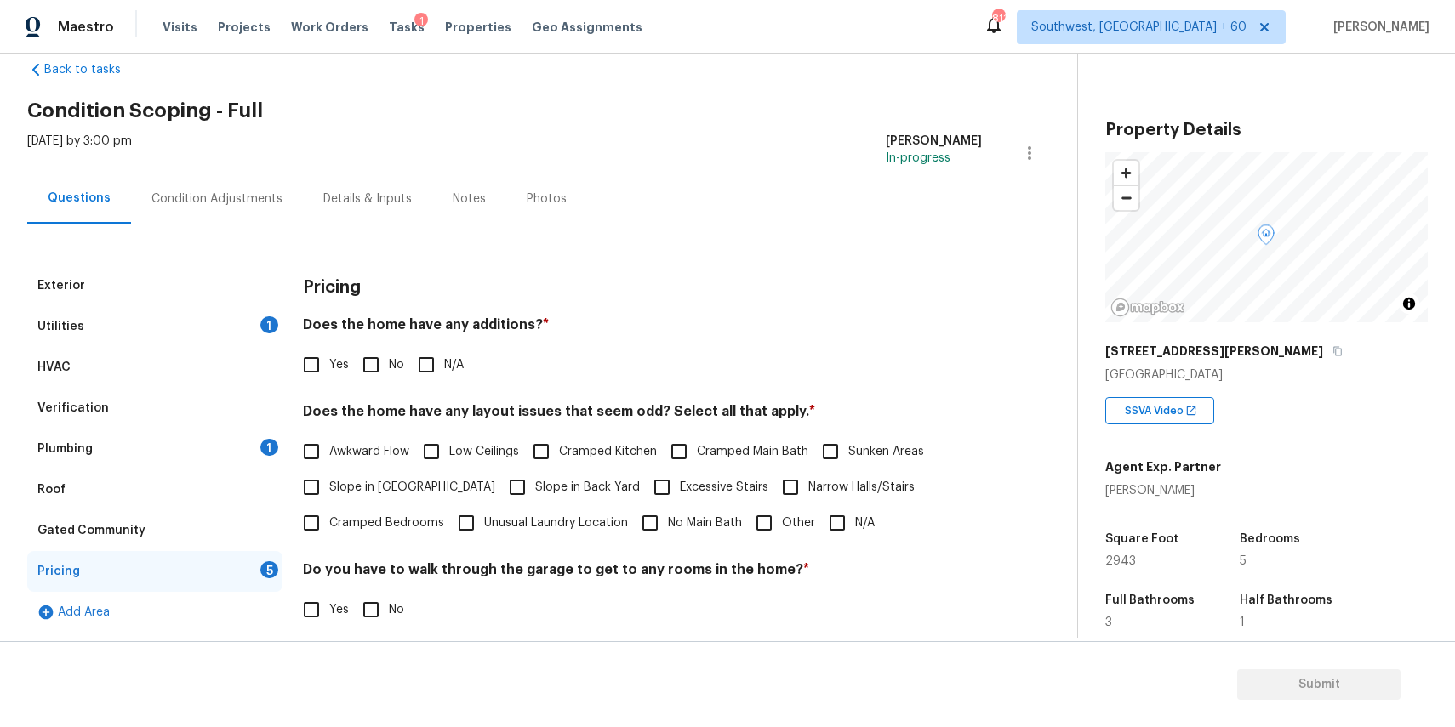
click at [413, 385] on div "Pricing Does the home have any additions? * Yes No N/A Does the home have any l…" at bounding box center [642, 543] width 679 height 556
click at [431, 361] on input "N/A" at bounding box center [426, 365] width 36 height 36
checkbox input "true"
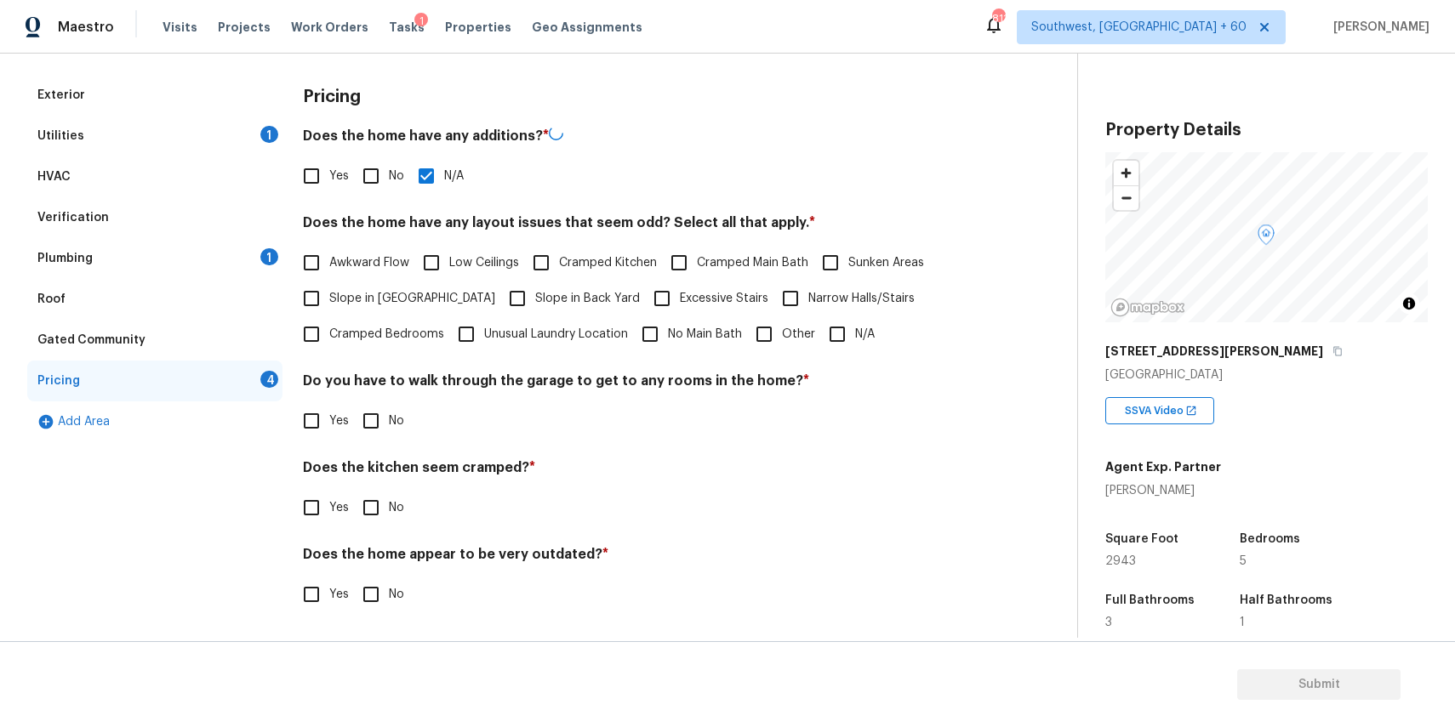
scroll to position [222, 0]
click at [855, 333] on span "N/A" at bounding box center [865, 335] width 20 height 18
click at [853, 333] on input "N/A" at bounding box center [837, 335] width 36 height 36
checkbox input "true"
click at [363, 424] on input "No" at bounding box center [371, 421] width 36 height 36
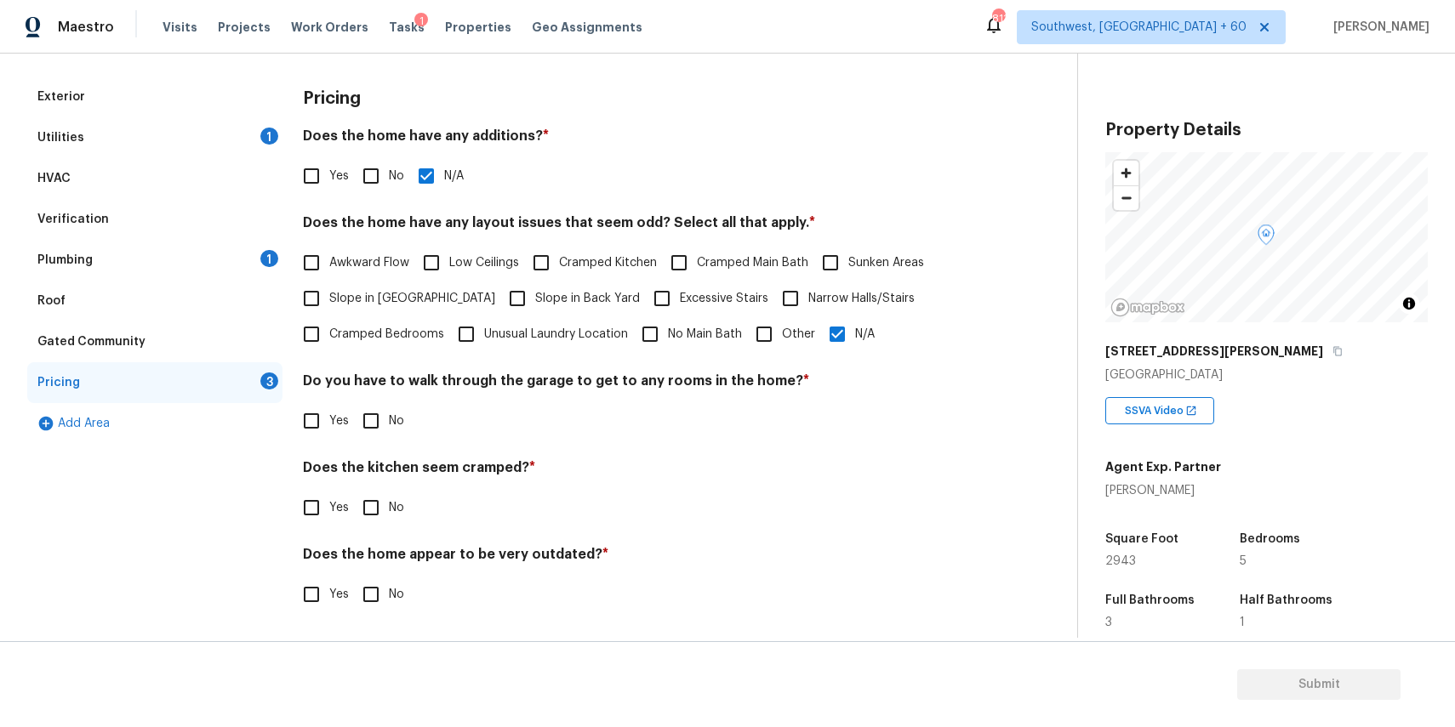
checkbox input "true"
click at [374, 537] on div "Pricing Does the home have any additions? * Yes No N/A Does the home have any l…" at bounding box center [642, 356] width 679 height 558
click at [379, 513] on input "No" at bounding box center [371, 508] width 36 height 36
checkbox input "true"
click at [380, 606] on input "No" at bounding box center [371, 595] width 36 height 36
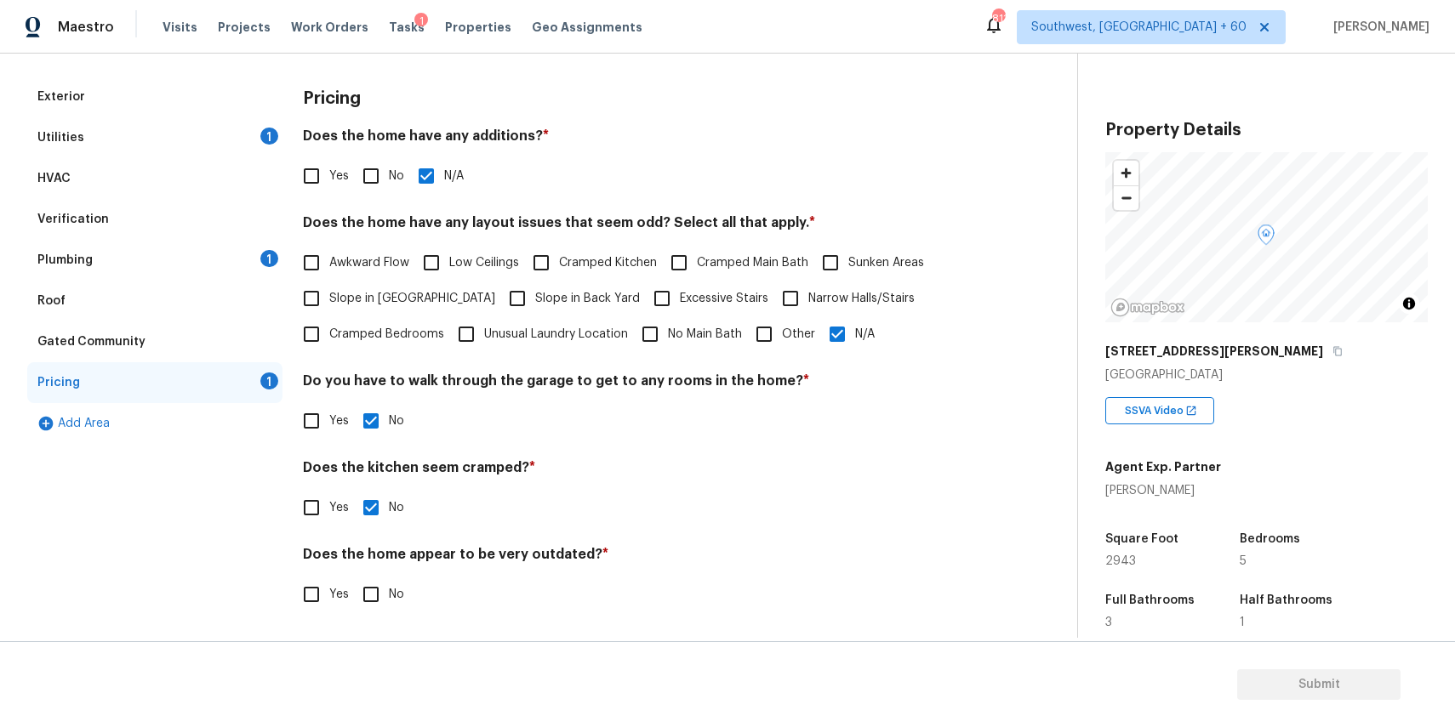
checkbox input "true"
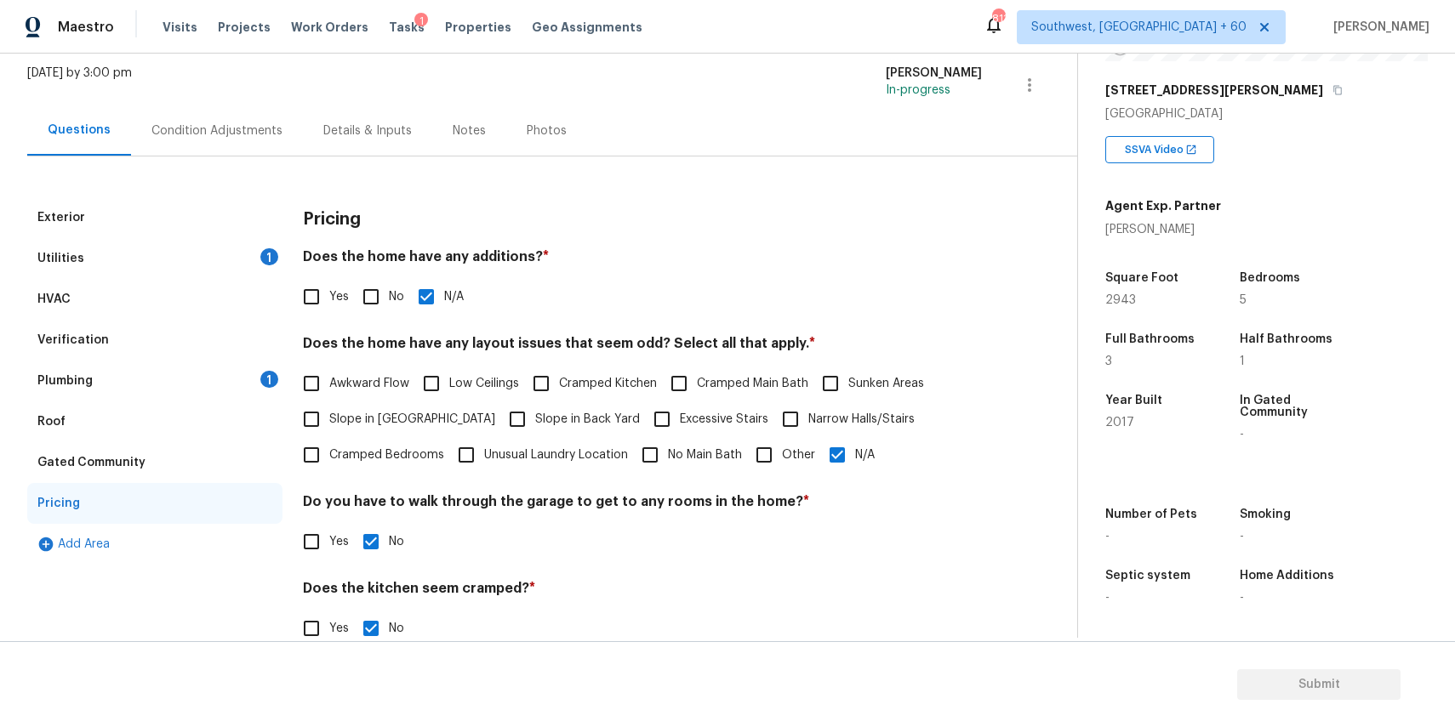
scroll to position [51, 0]
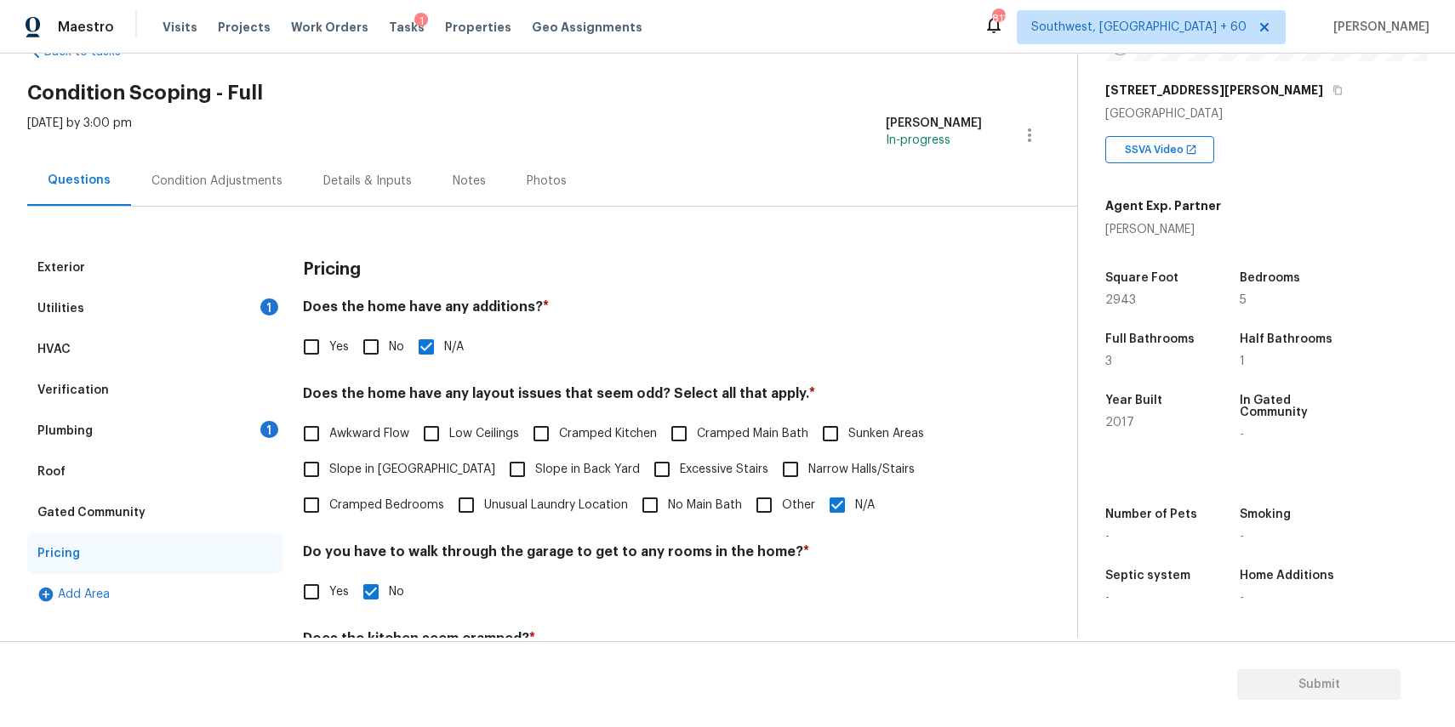
click at [230, 168] on div "Condition Adjustments" at bounding box center [217, 181] width 172 height 50
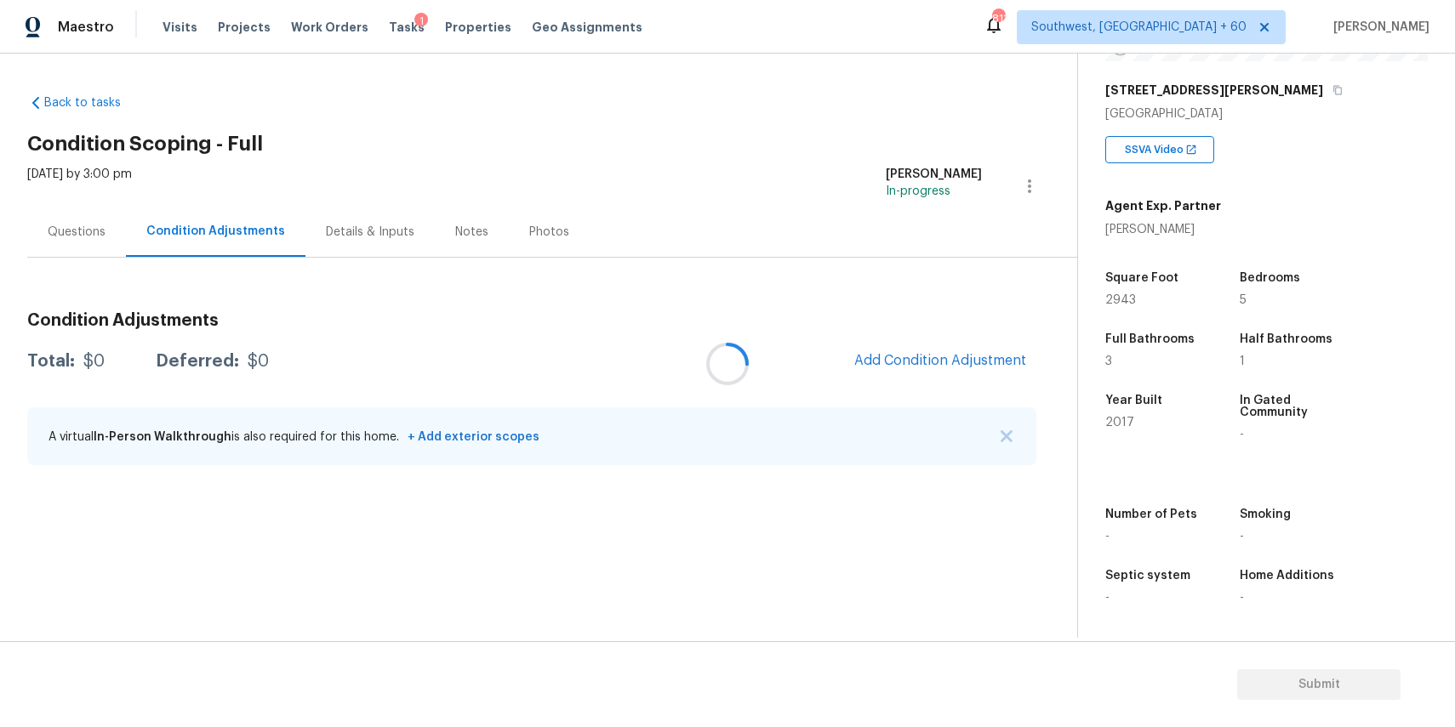
click at [230, 168] on div at bounding box center [727, 363] width 1455 height 727
click at [971, 373] on button "Add Condition Adjustment" at bounding box center [940, 361] width 192 height 36
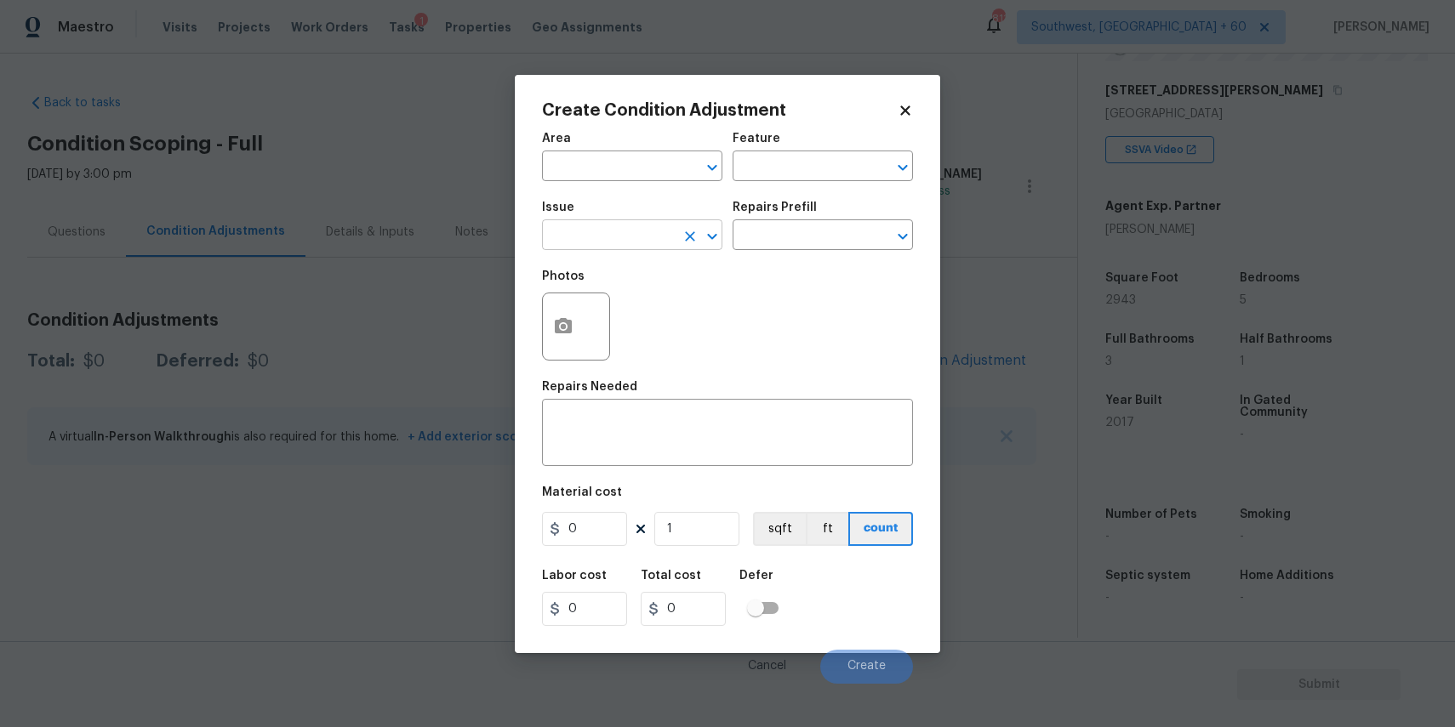
click at [639, 239] on input "text" at bounding box center [608, 237] width 133 height 26
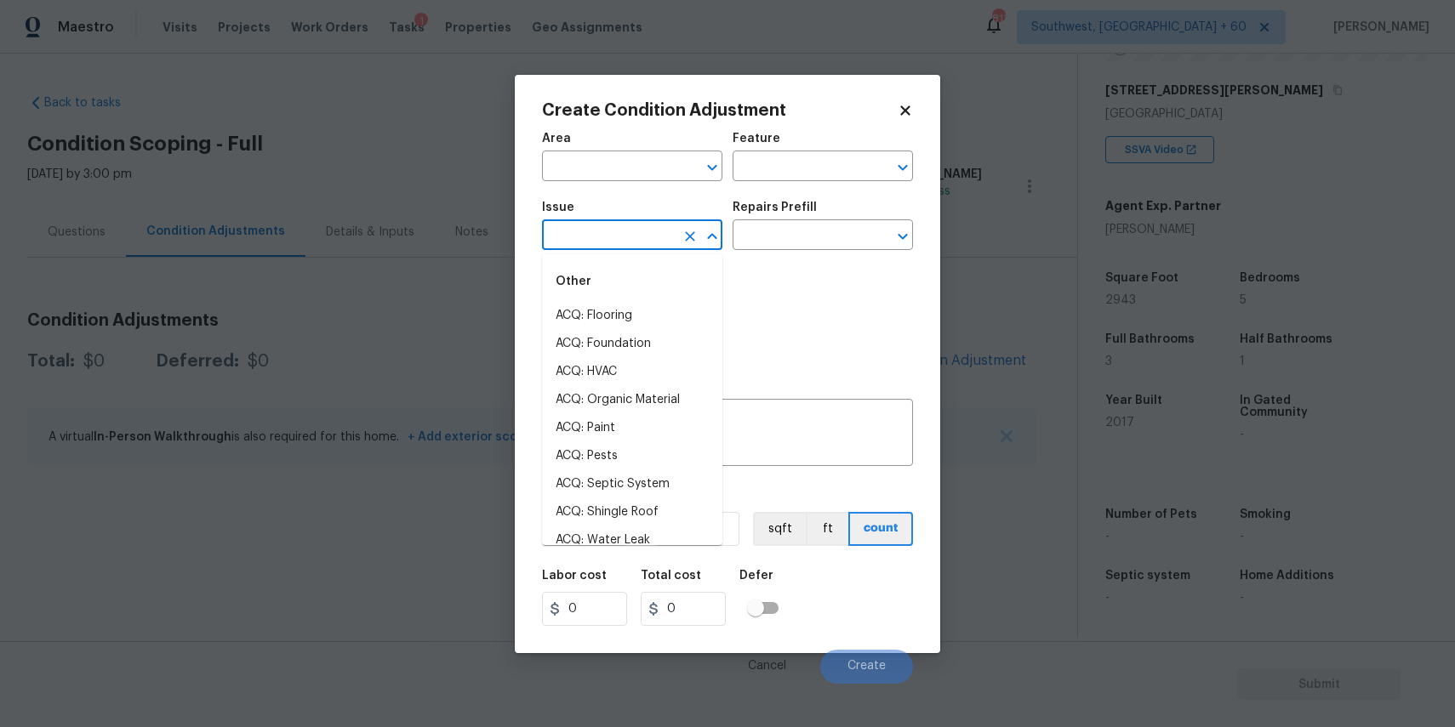
click at [639, 239] on input "text" at bounding box center [608, 237] width 133 height 26
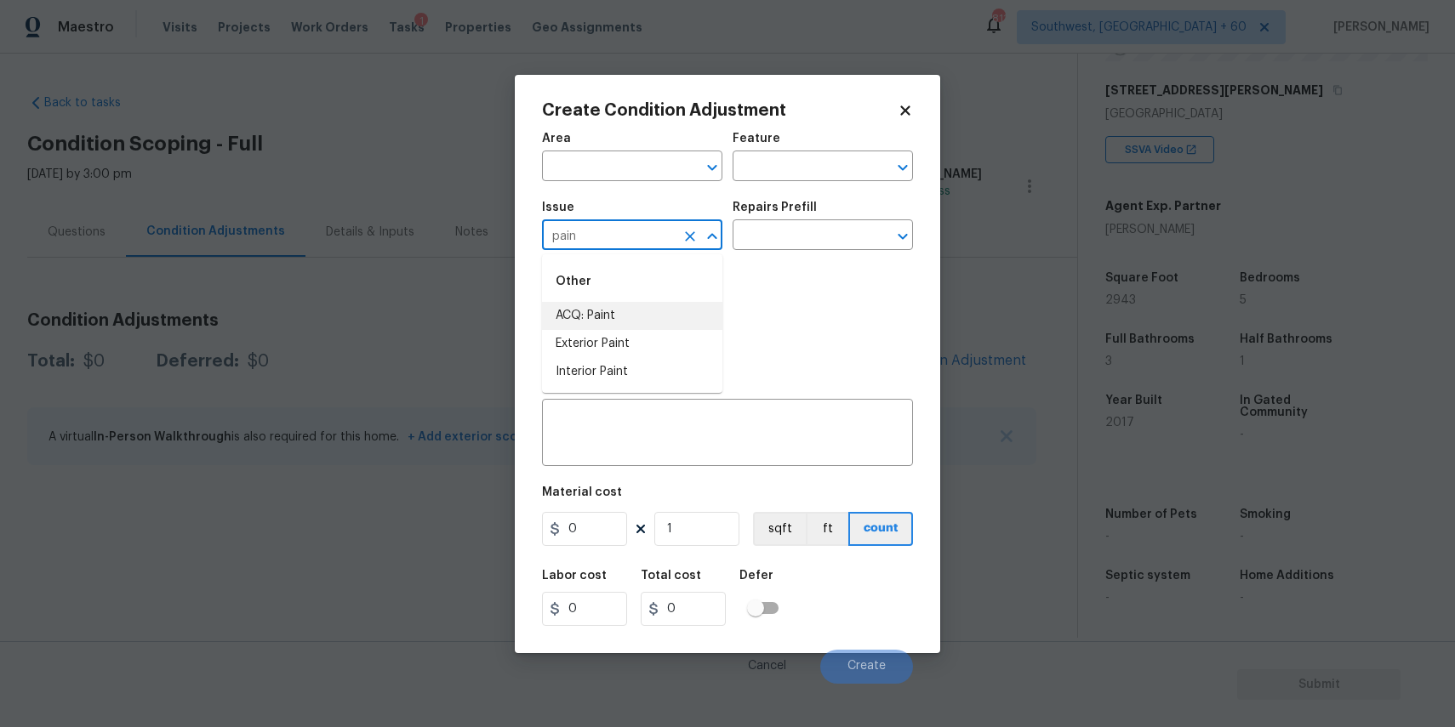
click at [591, 313] on li "ACQ: Paint" at bounding box center [632, 316] width 180 height 28
type input "ACQ: Paint"
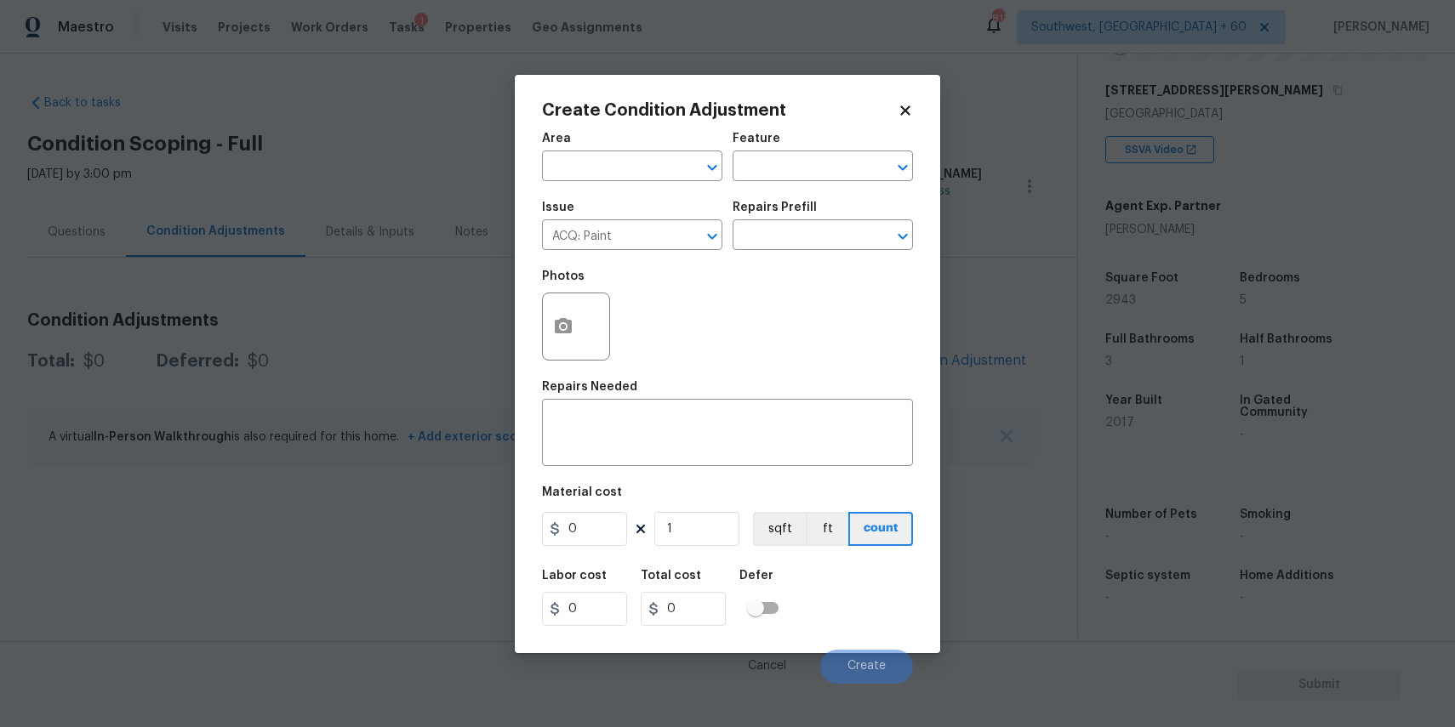
click at [662, 263] on div "Photos" at bounding box center [727, 315] width 371 height 111
click at [777, 241] on input "text" at bounding box center [799, 237] width 133 height 26
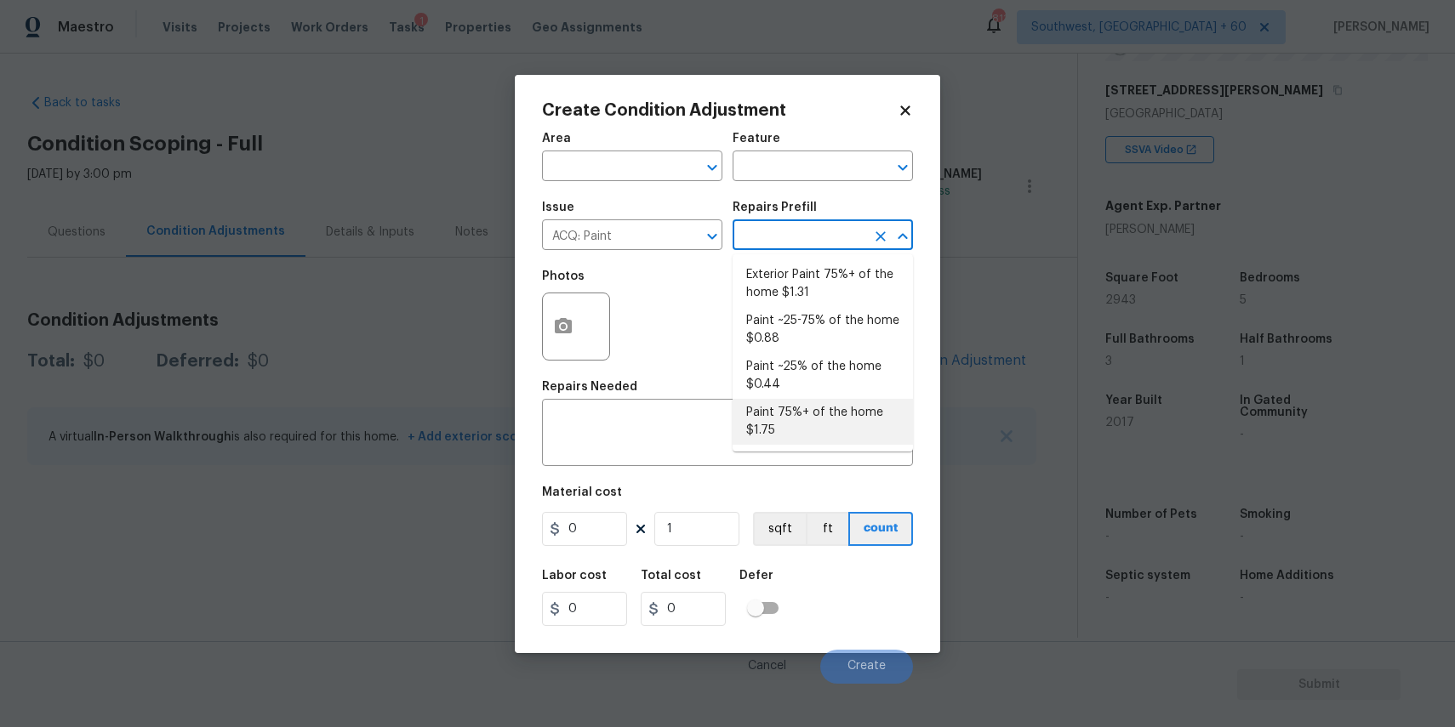
click at [815, 425] on li "Paint 75%+ of the home $1.75" at bounding box center [823, 422] width 180 height 46
type input "Acquisition"
type textarea "Acquisition Scope: 75%+ of the home will likely require interior paint"
type input "1.75"
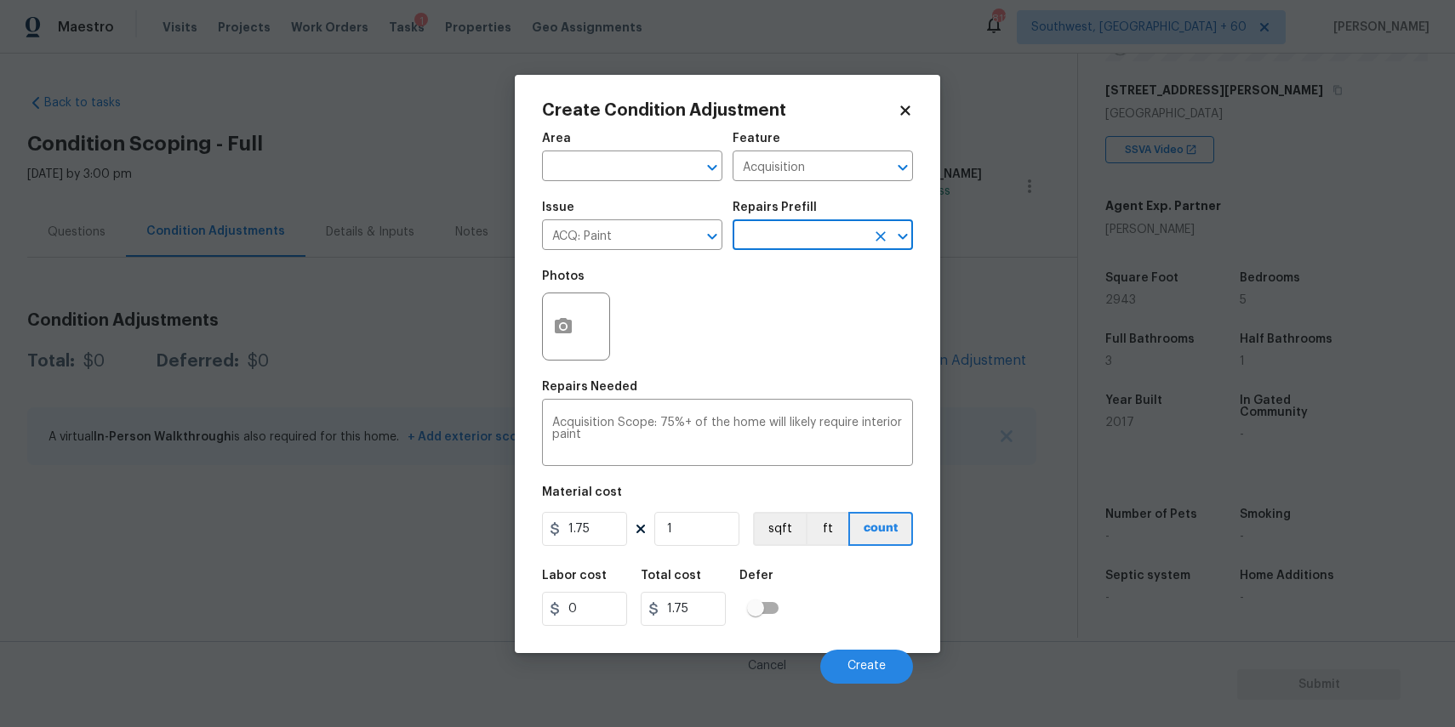
click at [816, 231] on input "text" at bounding box center [799, 237] width 133 height 26
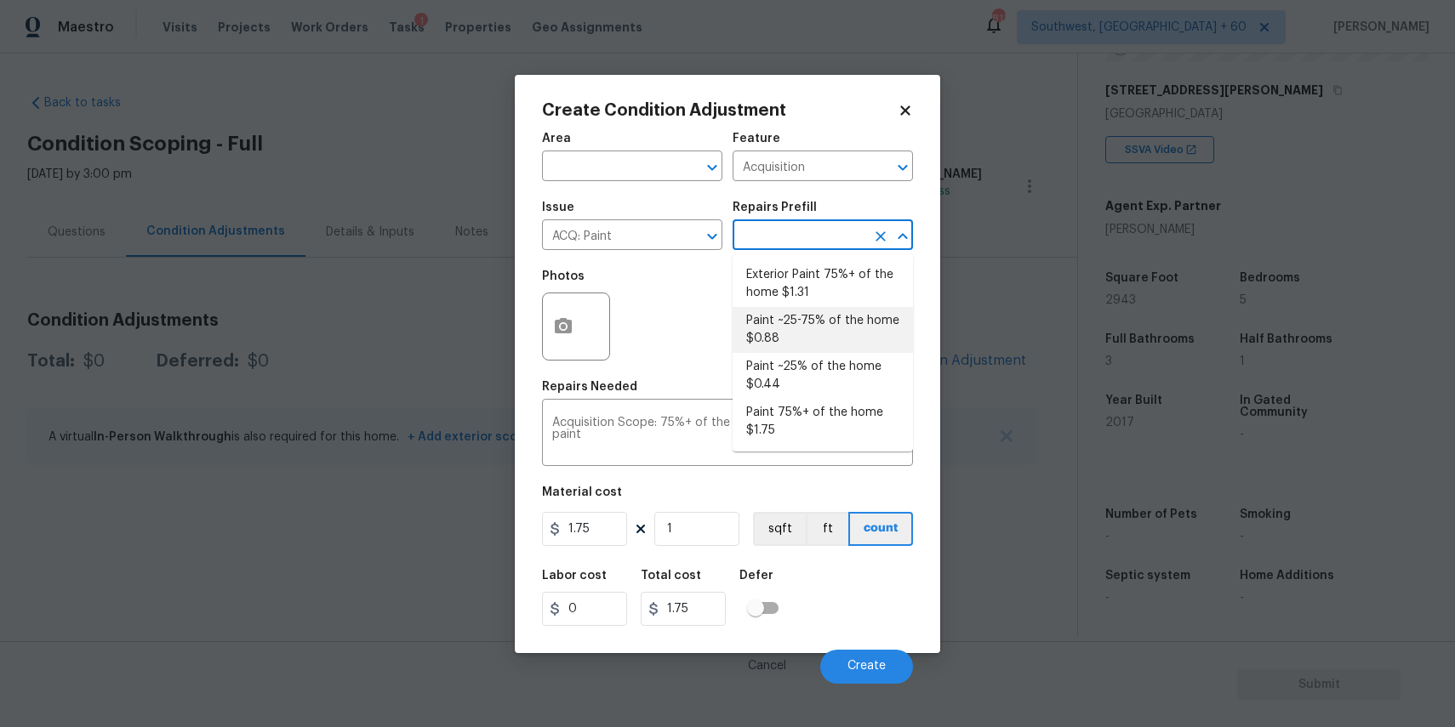
click at [853, 322] on li "Paint ~25-75% of the home $0.88" at bounding box center [823, 330] width 180 height 46
type textarea "Acquisition Scope: ~25 - 75% of the home needs interior paint"
type input "0.88"
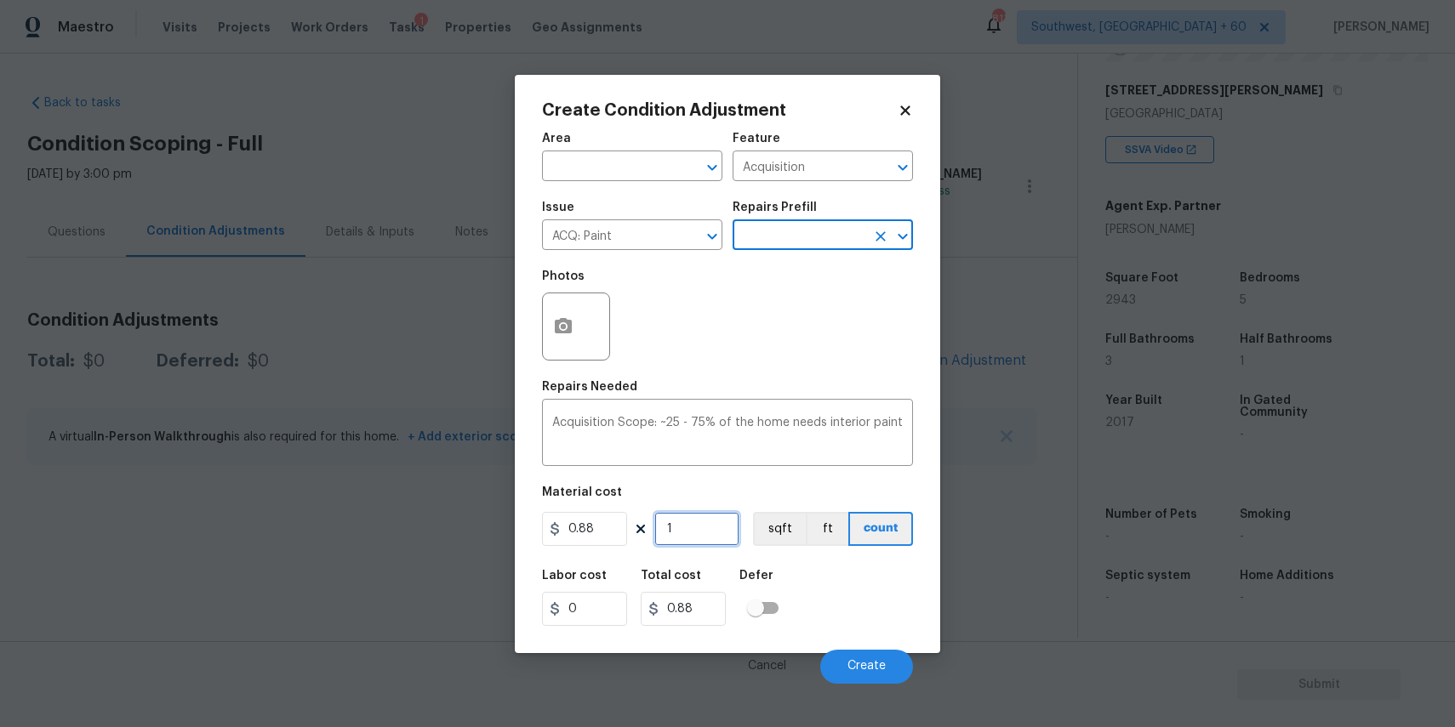
click at [677, 536] on input "1" at bounding box center [696, 529] width 85 height 34
type input "2"
type input "1.76"
type input "29"
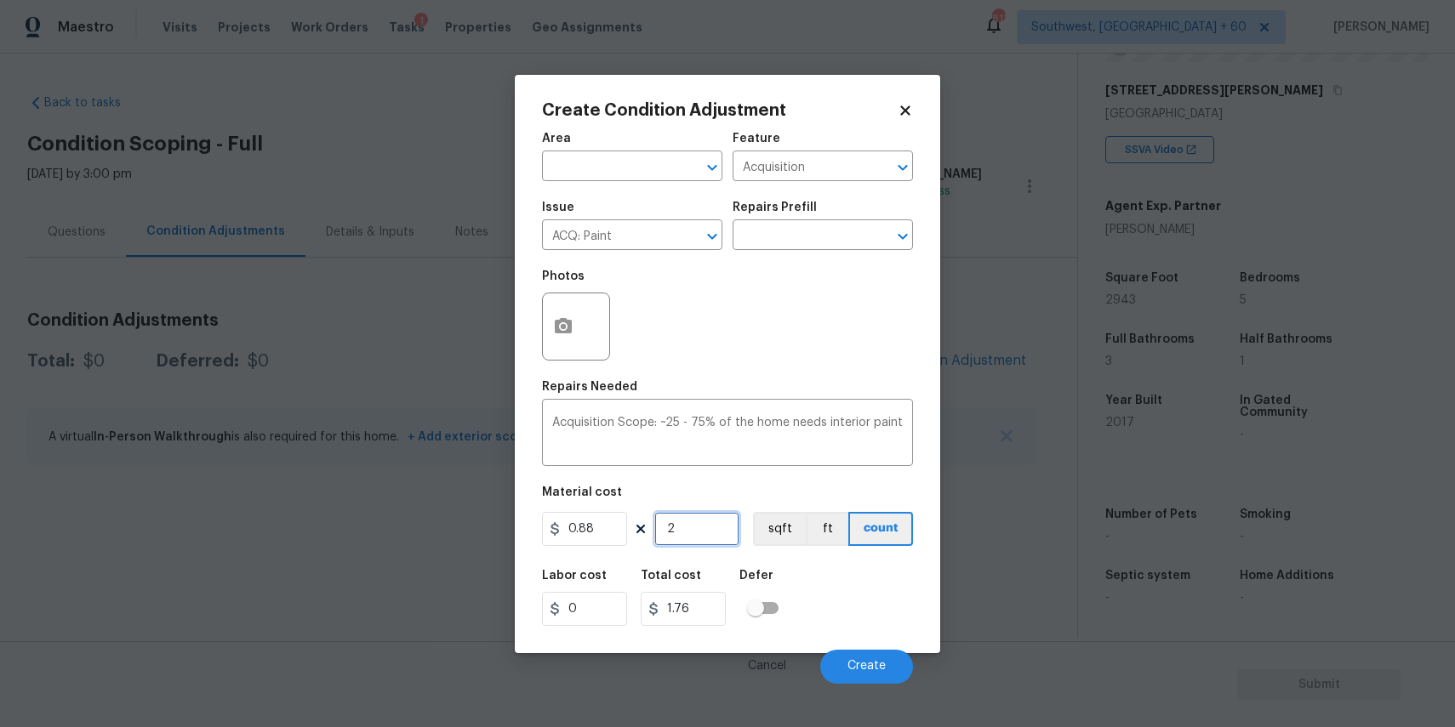
type input "25.52"
type input "294"
type input "258.72"
type input "2943"
type input "2589.84"
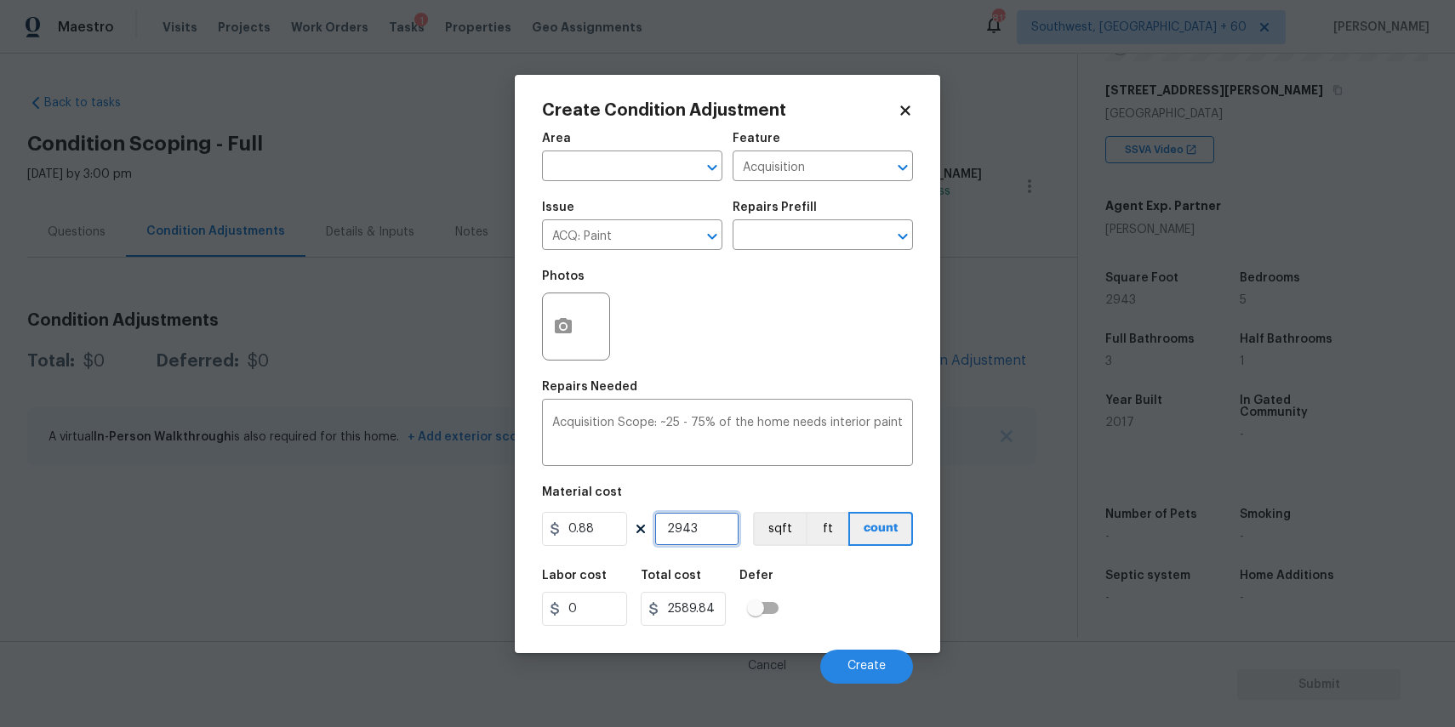
type input "2943"
click at [553, 298] on button "button" at bounding box center [563, 327] width 41 height 66
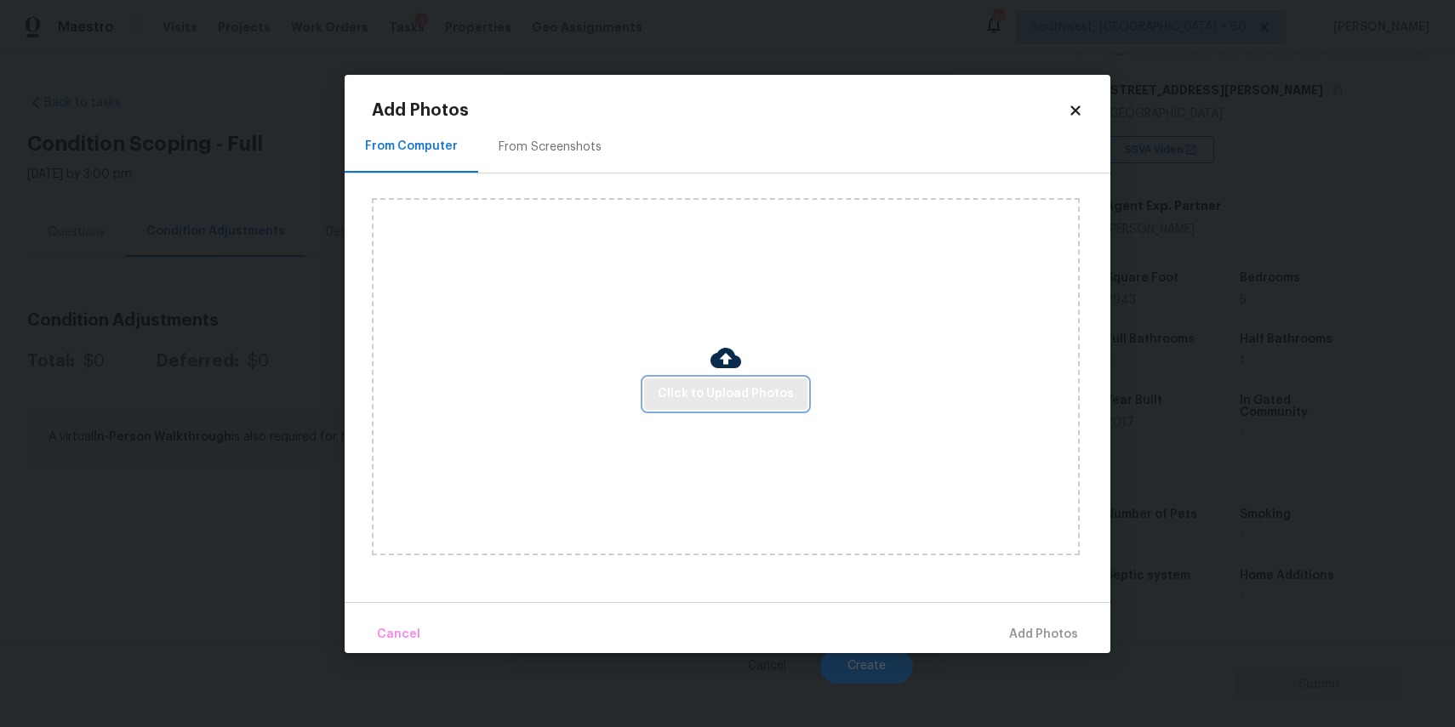
click at [716, 396] on span "Click to Upload Photos" at bounding box center [726, 394] width 136 height 21
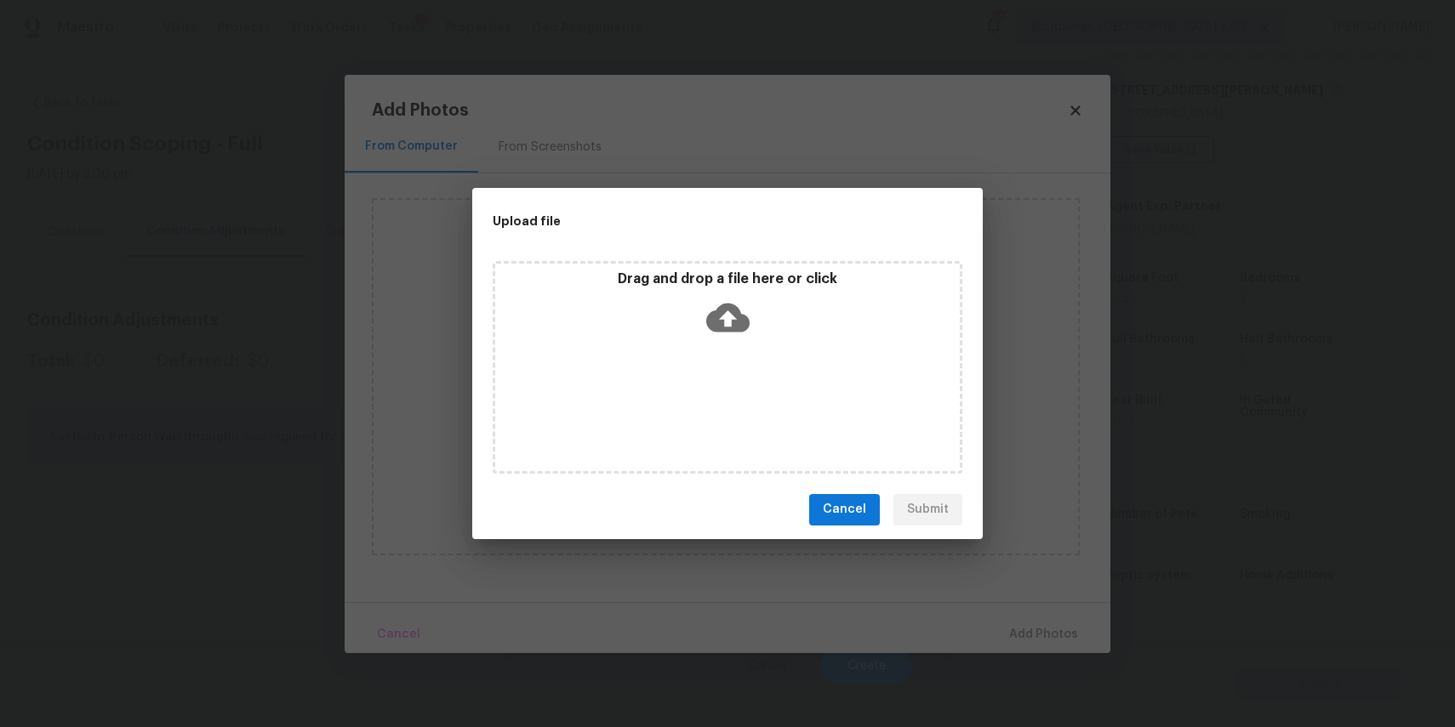
click at [716, 396] on div "Drag and drop a file here or click" at bounding box center [728, 367] width 470 height 213
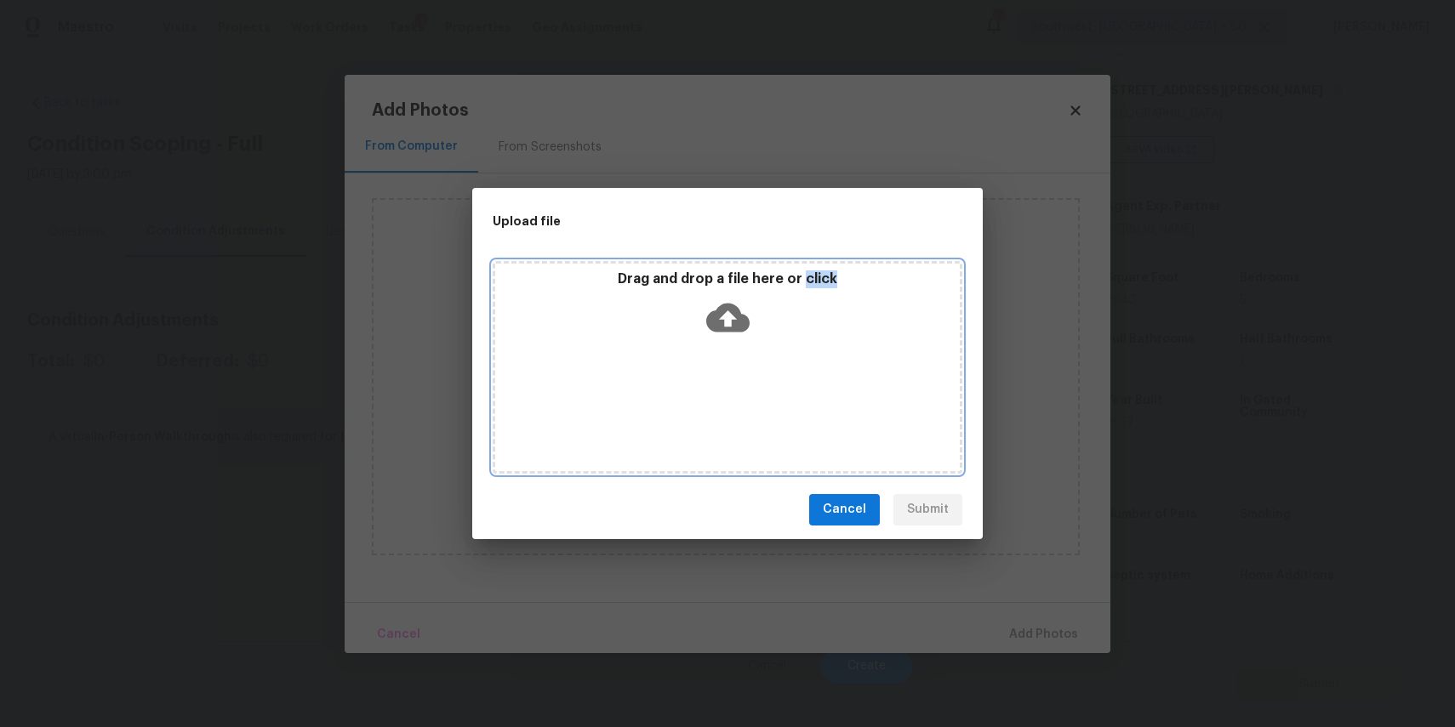
click at [665, 385] on div "Drag and drop a file here or click" at bounding box center [728, 367] width 470 height 213
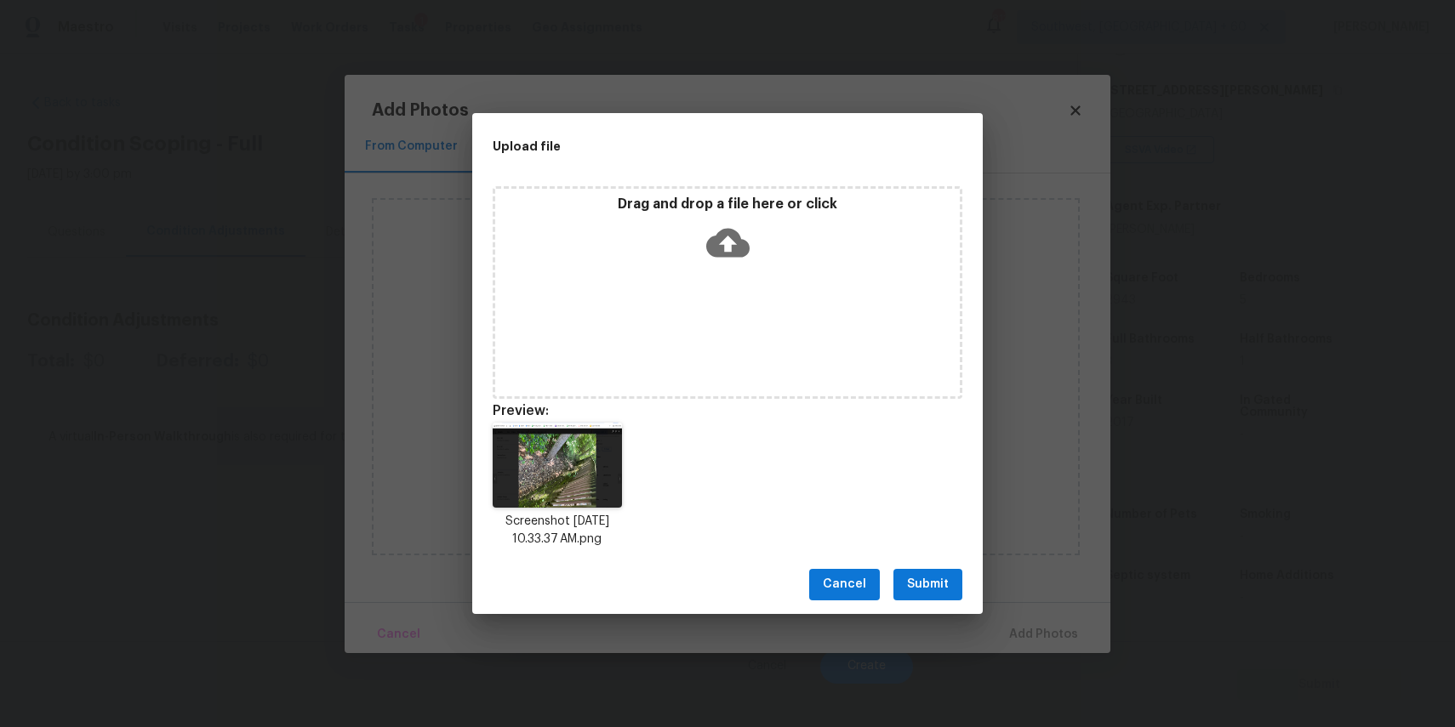
click at [1297, 613] on div "Upload file Drag and drop a file here or click Preview: Screenshot 2025-09-07 a…" at bounding box center [727, 363] width 1455 height 727
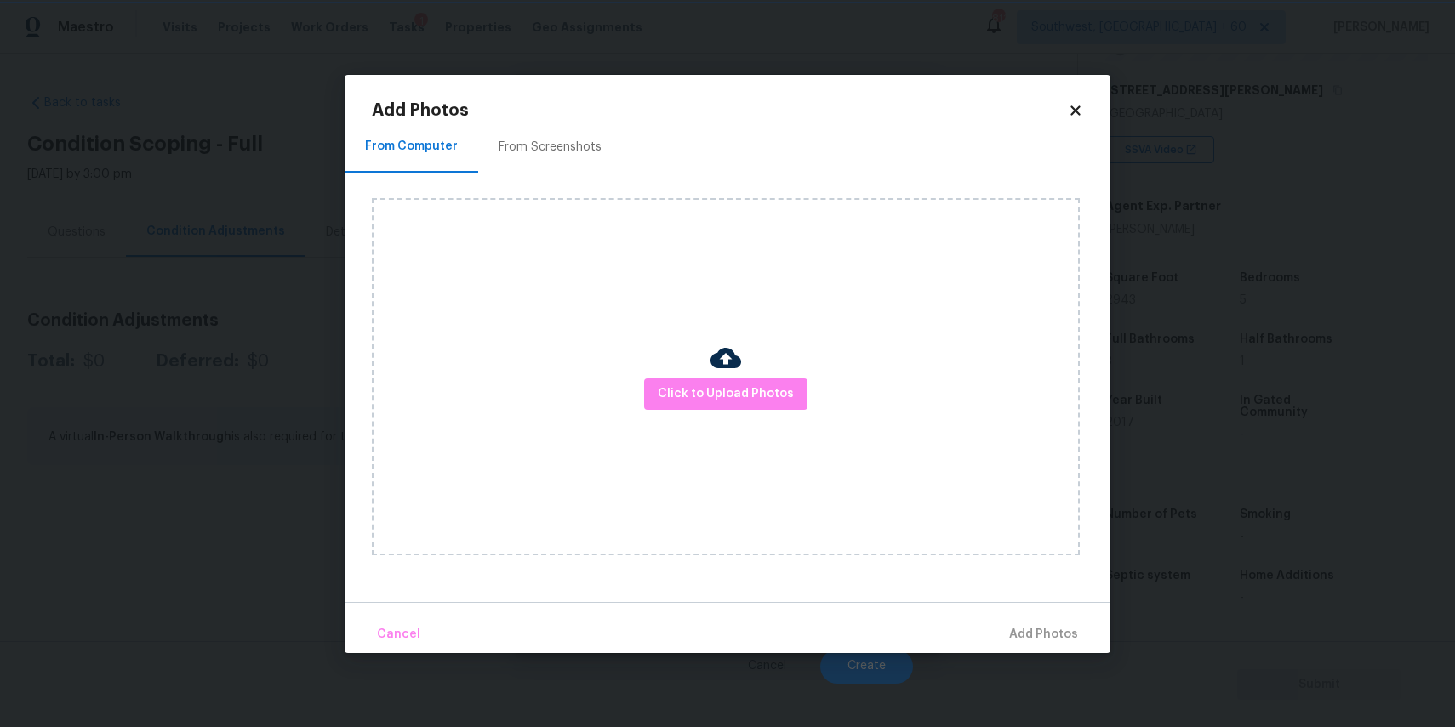
click at [1297, 613] on div "Upload file Drag and drop a file here or click Cancel Submit" at bounding box center [727, 363] width 1455 height 727
click at [772, 385] on span "Click to Upload Photos" at bounding box center [726, 394] width 136 height 21
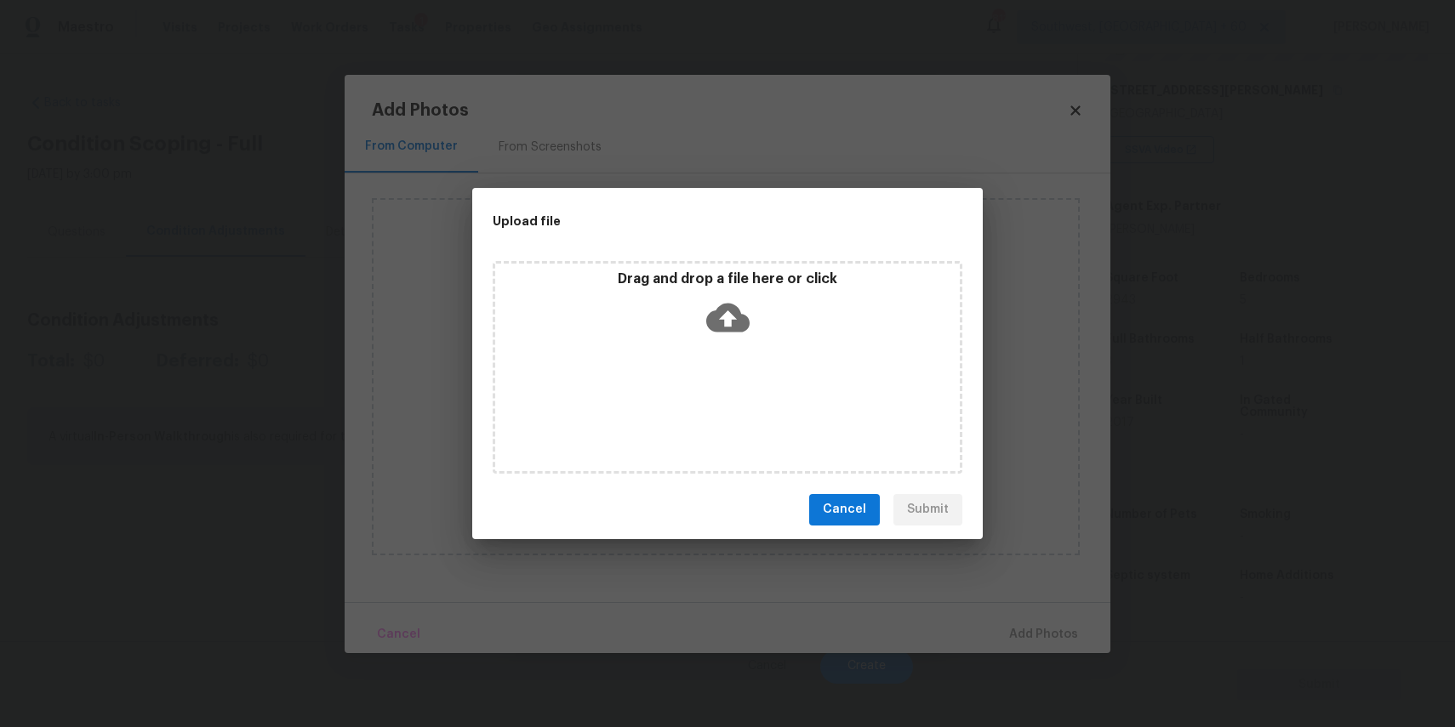
click at [772, 385] on div "Drag and drop a file here or click" at bounding box center [728, 367] width 470 height 213
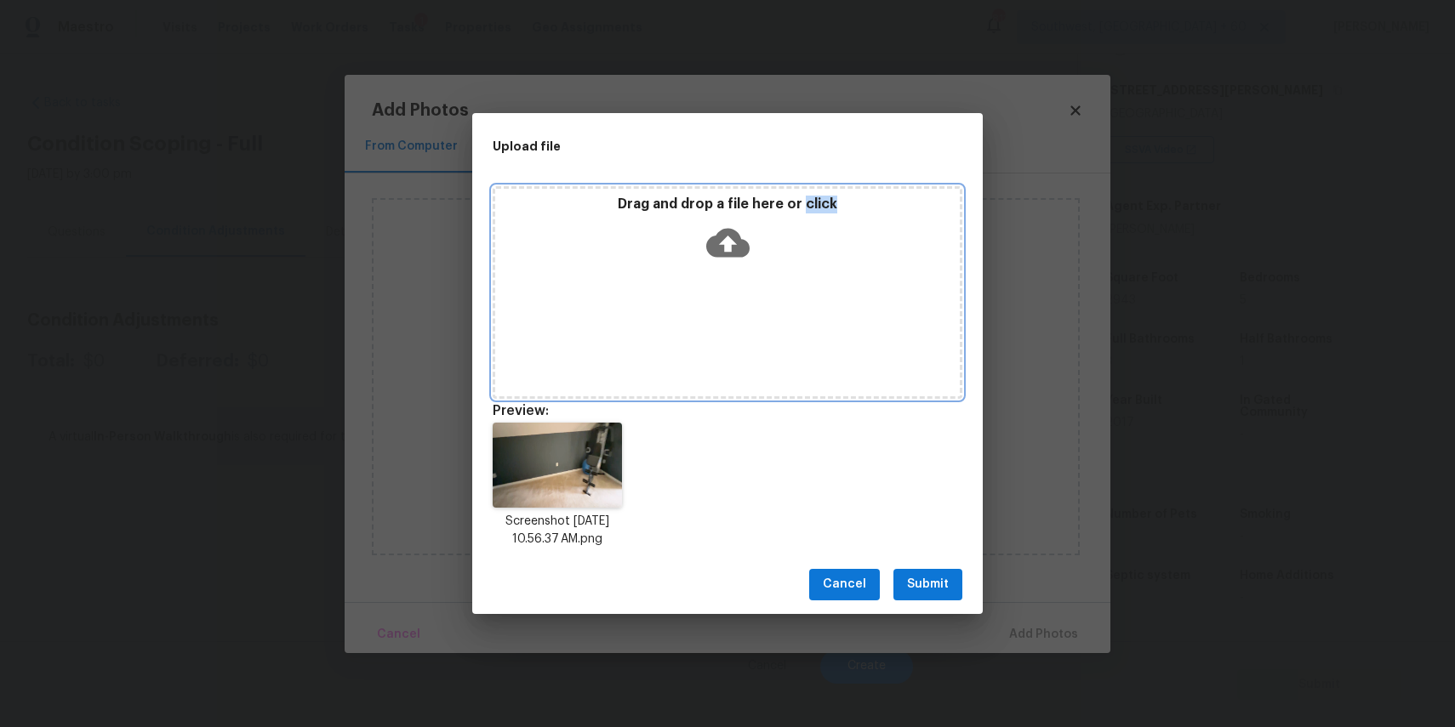
click at [669, 314] on div "Drag and drop a file here or click" at bounding box center [728, 292] width 470 height 213
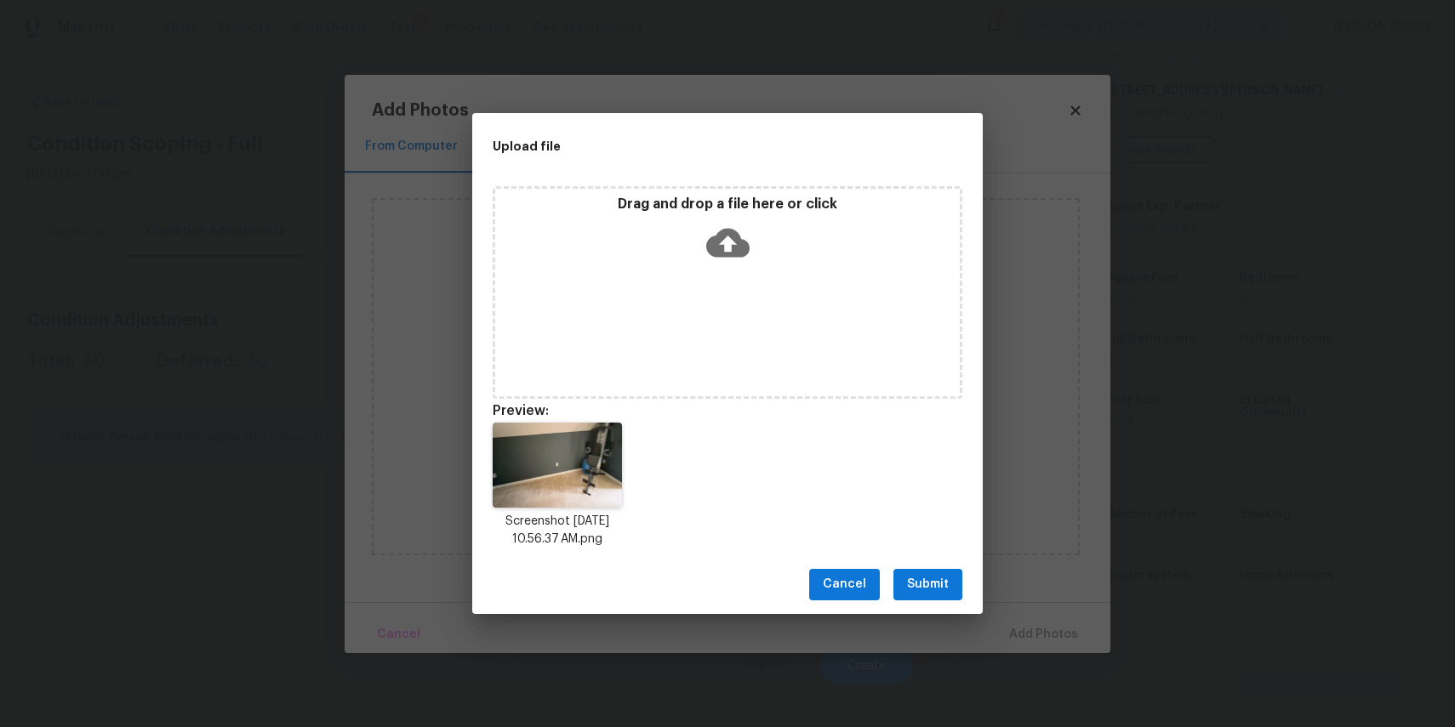
click at [714, 256] on icon at bounding box center [727, 242] width 43 height 43
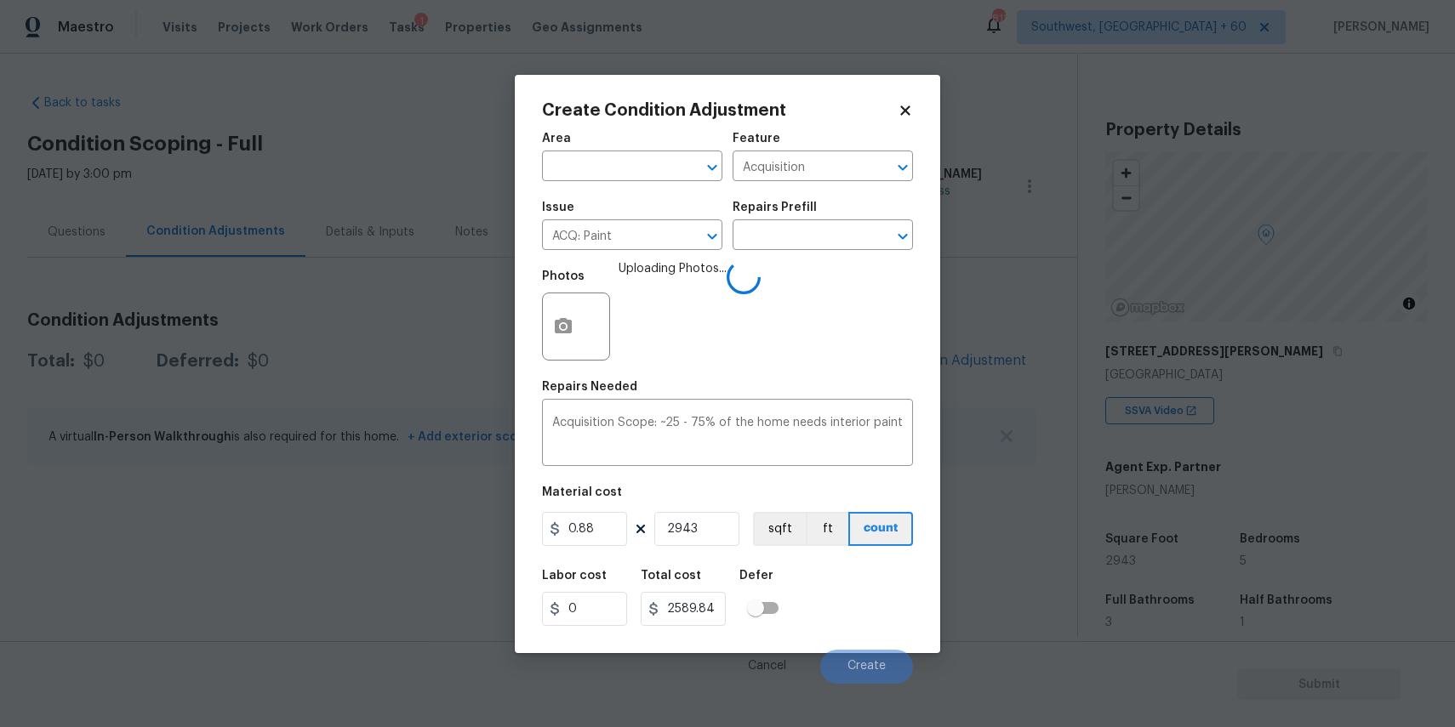
scroll to position [261, 0]
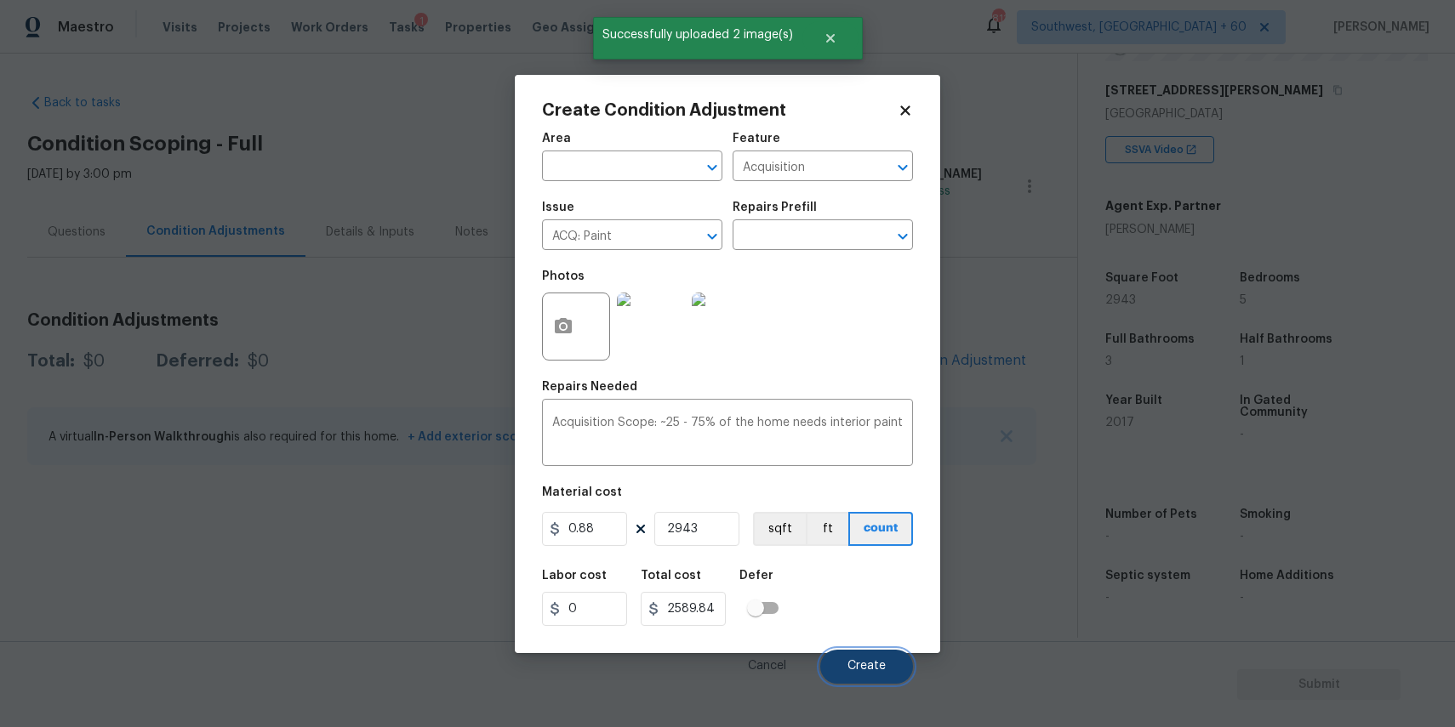
click at [859, 665] on span "Create" at bounding box center [866, 666] width 38 height 13
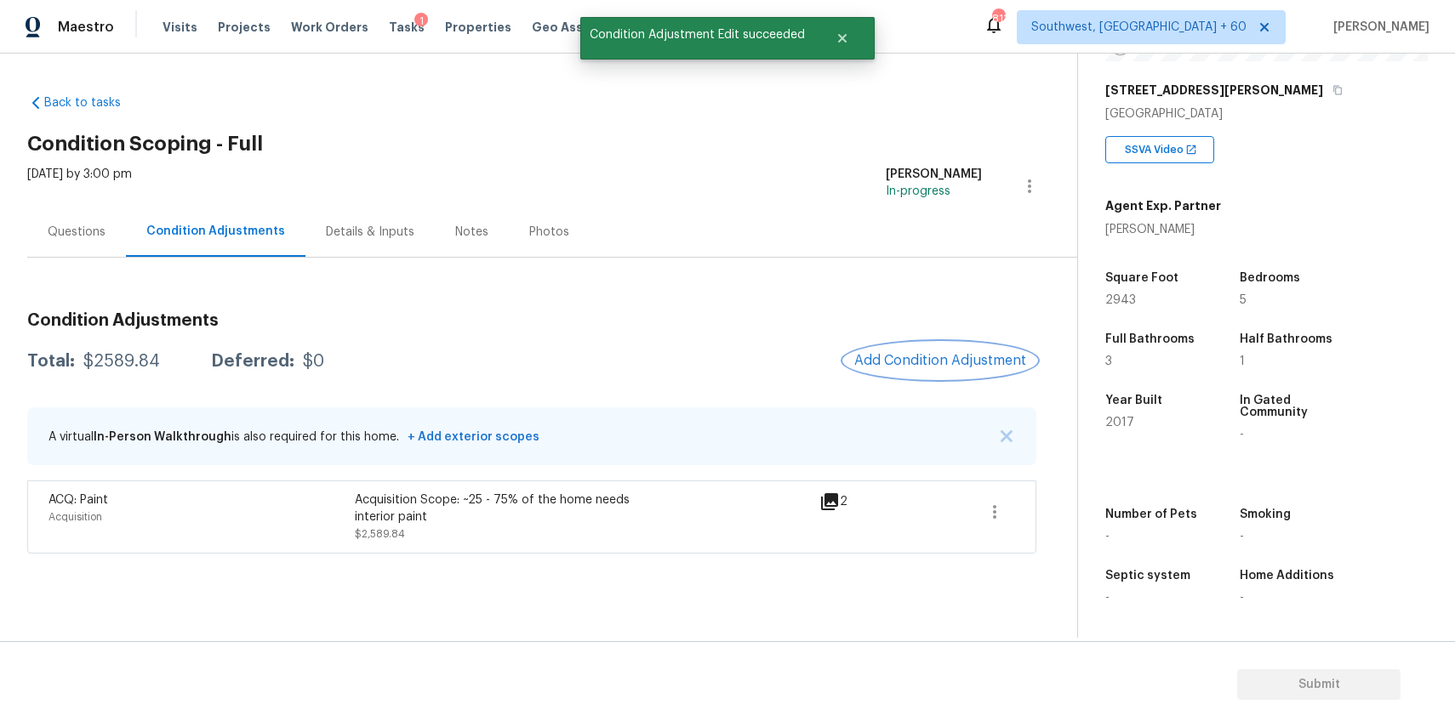
click at [964, 373] on button "Add Condition Adjustment" at bounding box center [940, 361] width 192 height 36
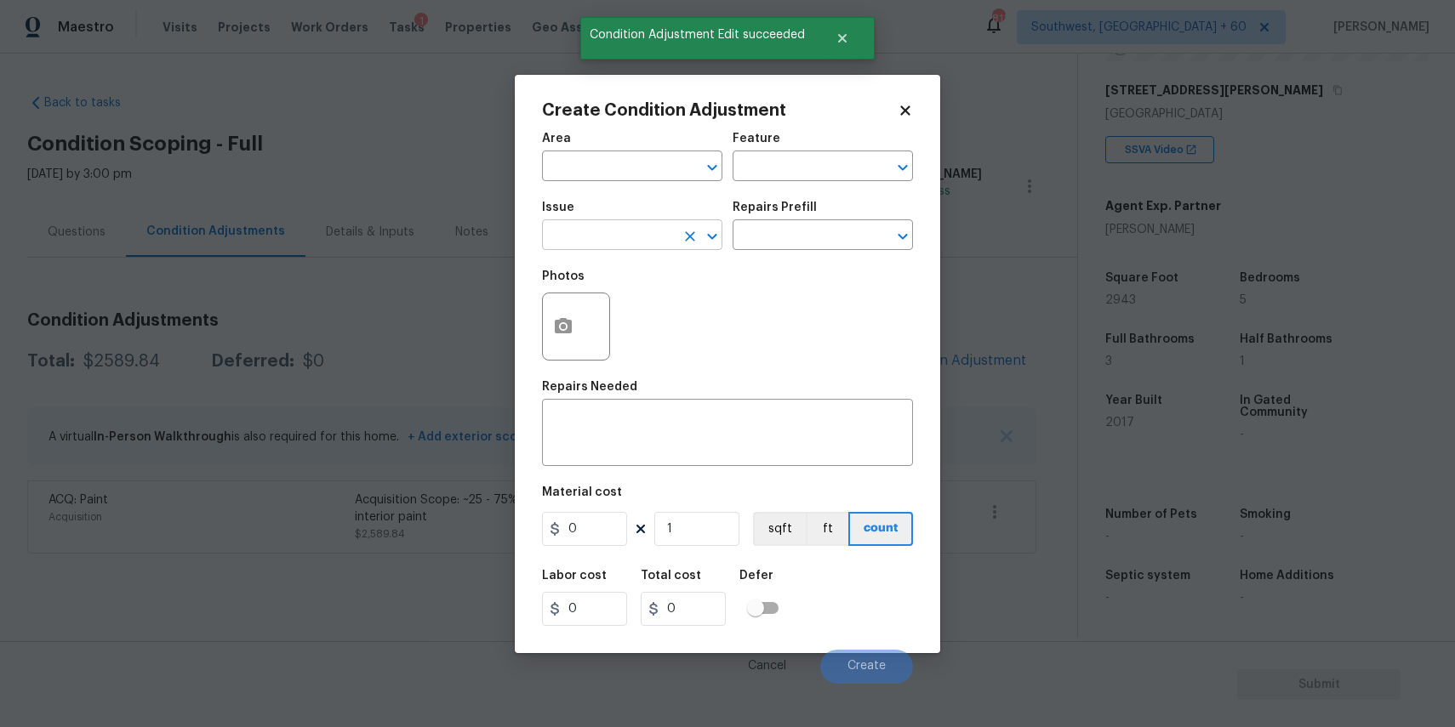
click at [618, 228] on input "text" at bounding box center [608, 237] width 133 height 26
click at [635, 300] on div "Other" at bounding box center [632, 281] width 180 height 41
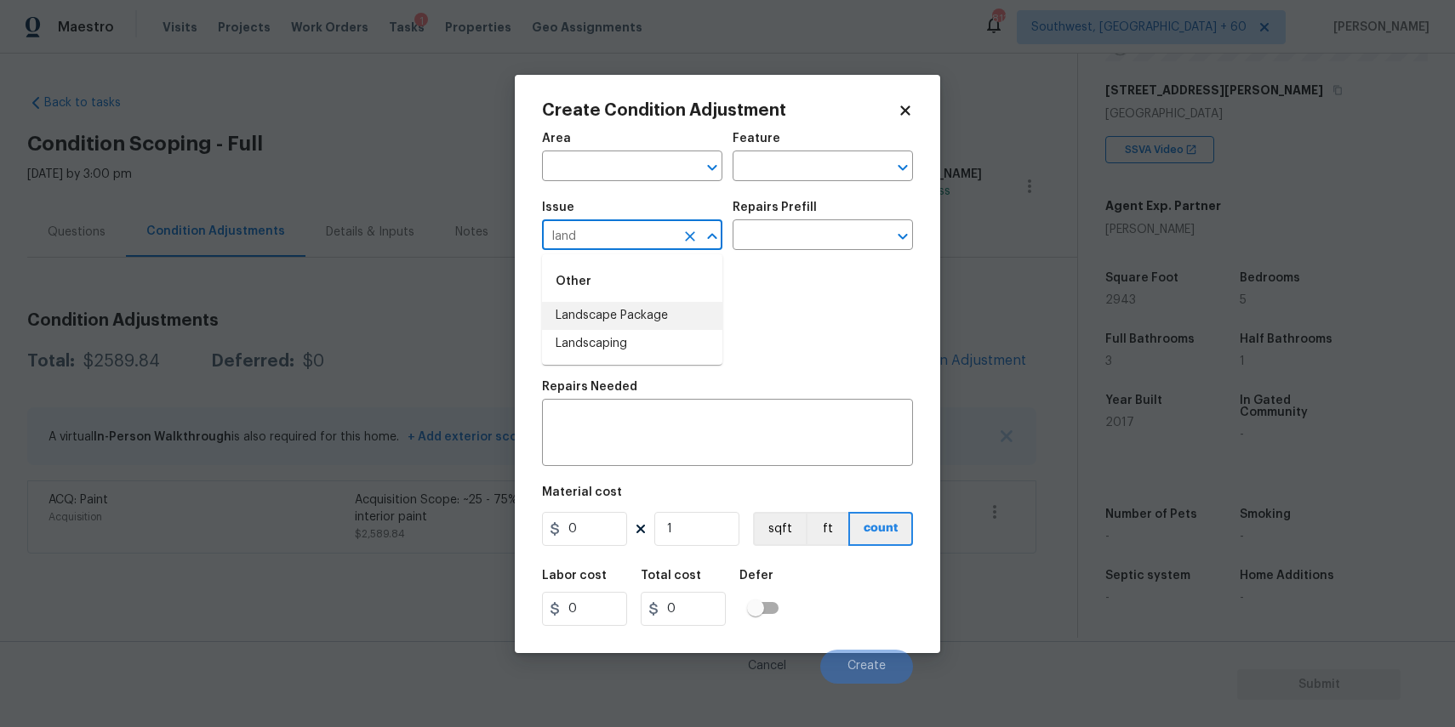
click at [663, 313] on li "Landscape Package" at bounding box center [632, 316] width 180 height 28
type input "Landscape Package"
click at [853, 232] on input "text" at bounding box center [799, 237] width 133 height 26
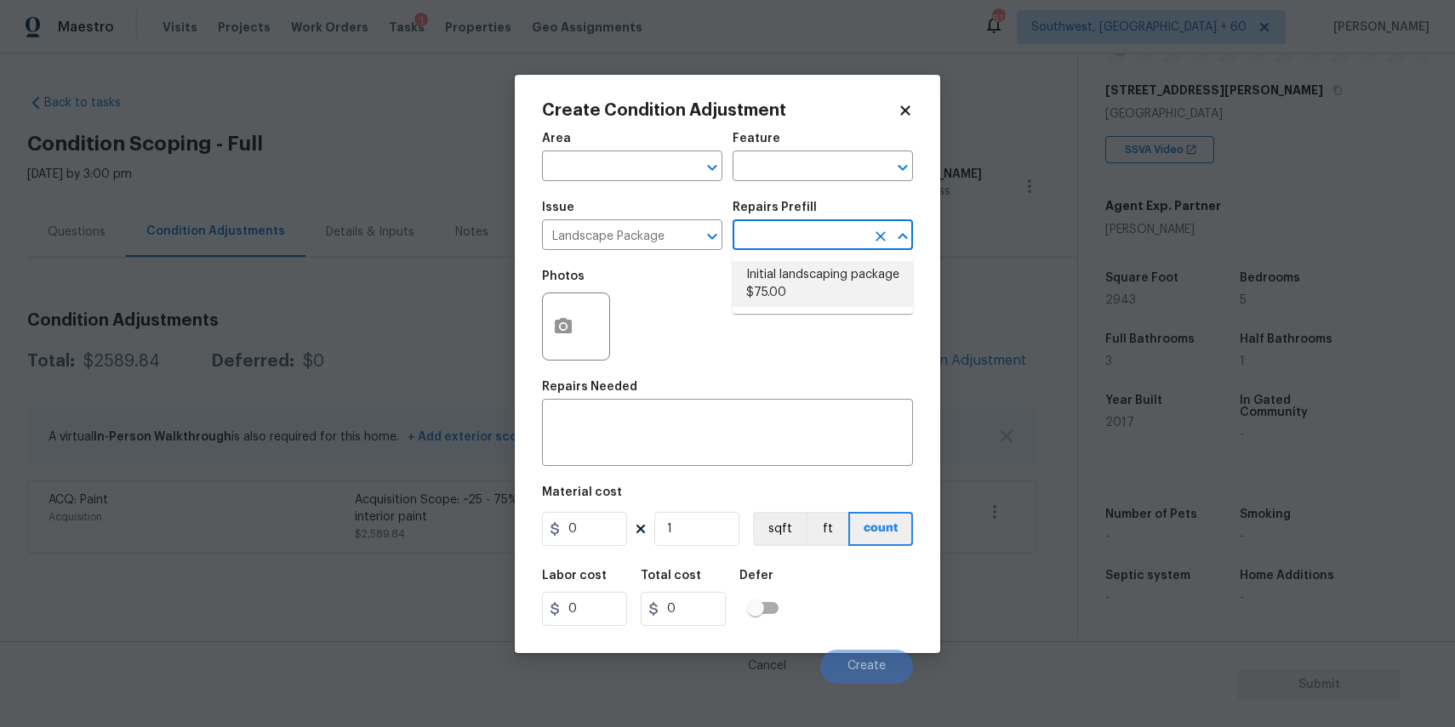
click at [836, 284] on li "Initial landscaping package $75.00" at bounding box center [823, 284] width 180 height 46
type input "Home Readiness Packages"
type textarea "Mowing of grass up to 6" in height. Mow, edge along driveways & sidewalks, trim…"
type input "75"
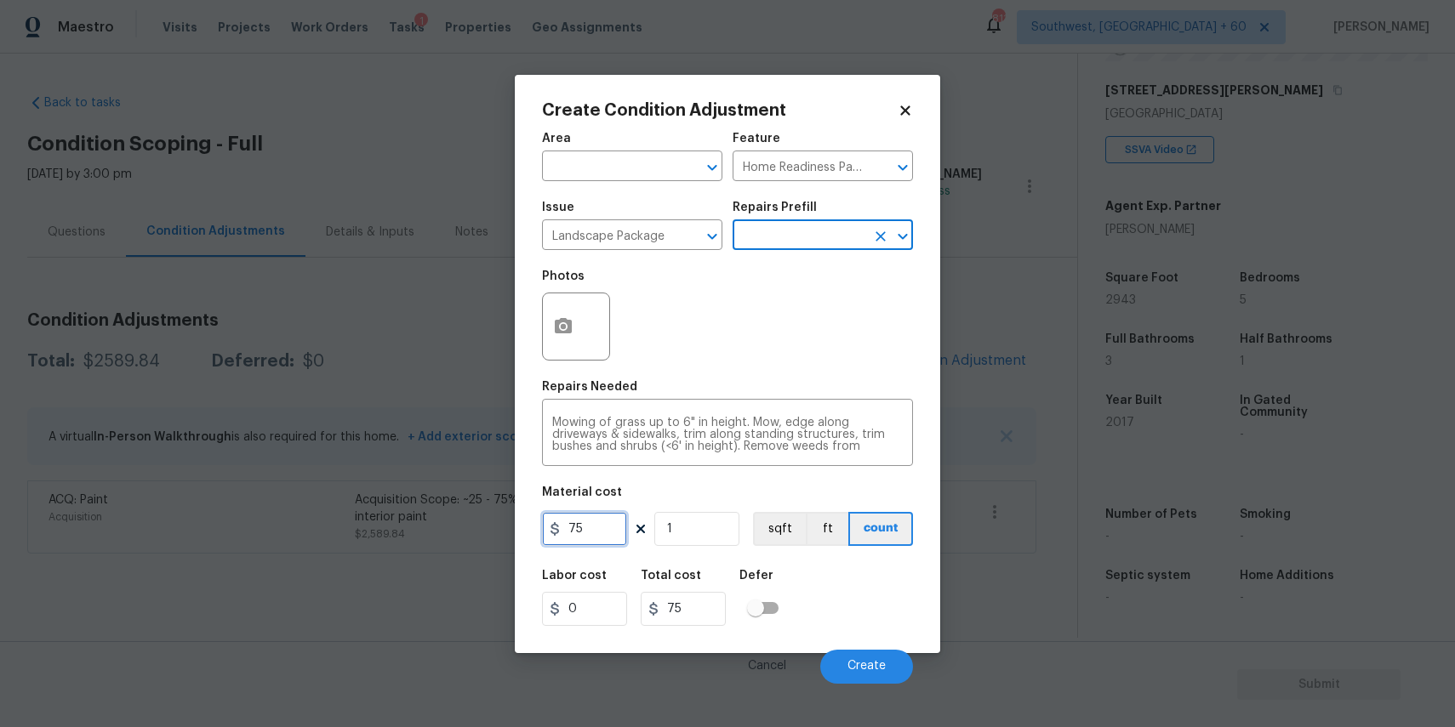
click at [589, 540] on input "75" at bounding box center [584, 529] width 85 height 34
type input "300"
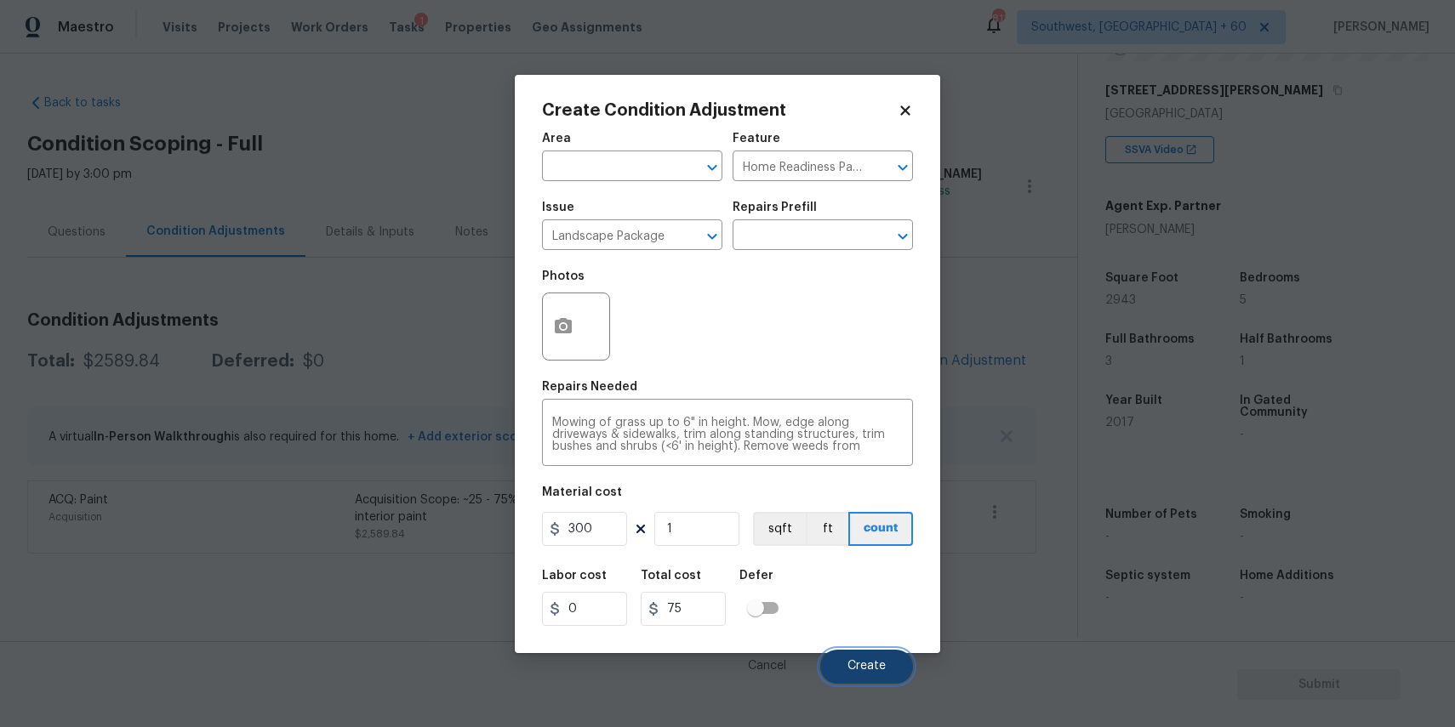
type input "300"
click at [861, 668] on span "Create" at bounding box center [866, 666] width 38 height 13
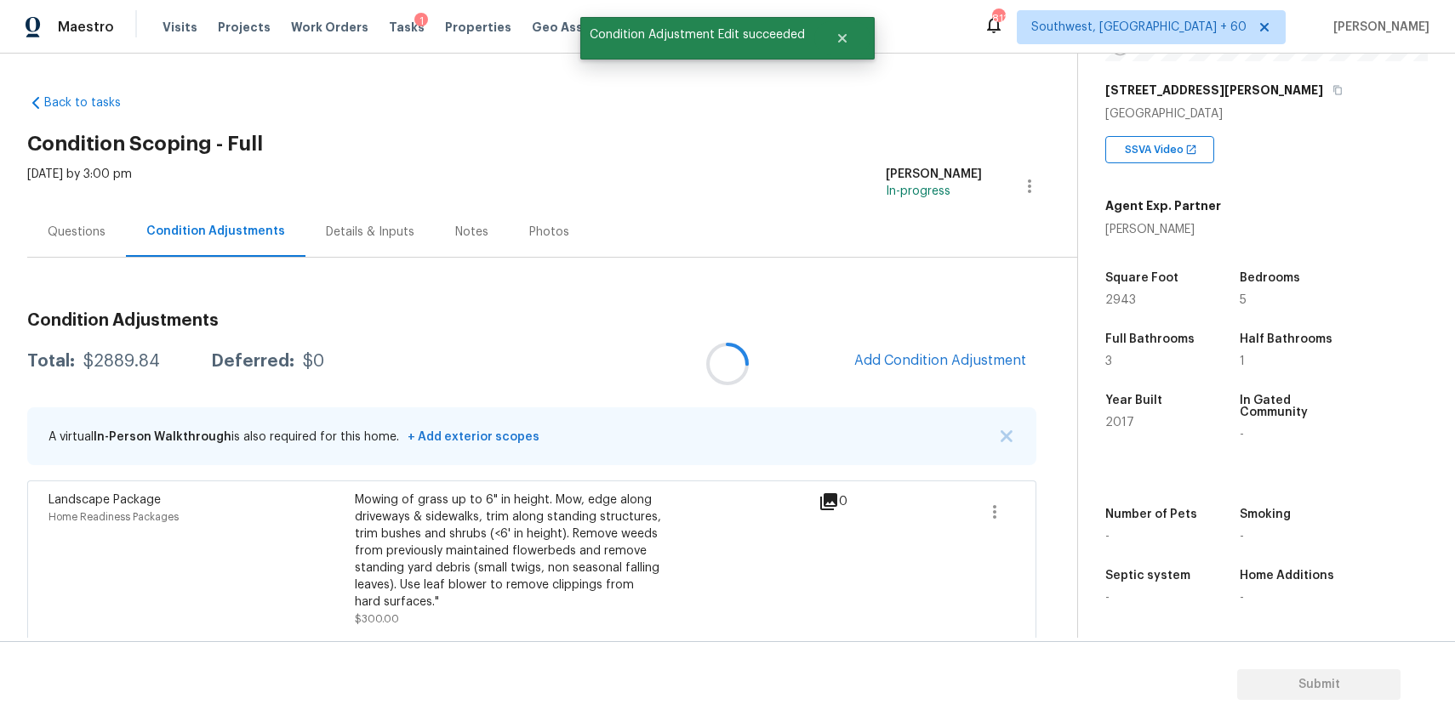
click at [948, 364] on div at bounding box center [727, 363] width 1455 height 727
click at [944, 360] on span "Add Condition Adjustment" at bounding box center [940, 360] width 172 height 15
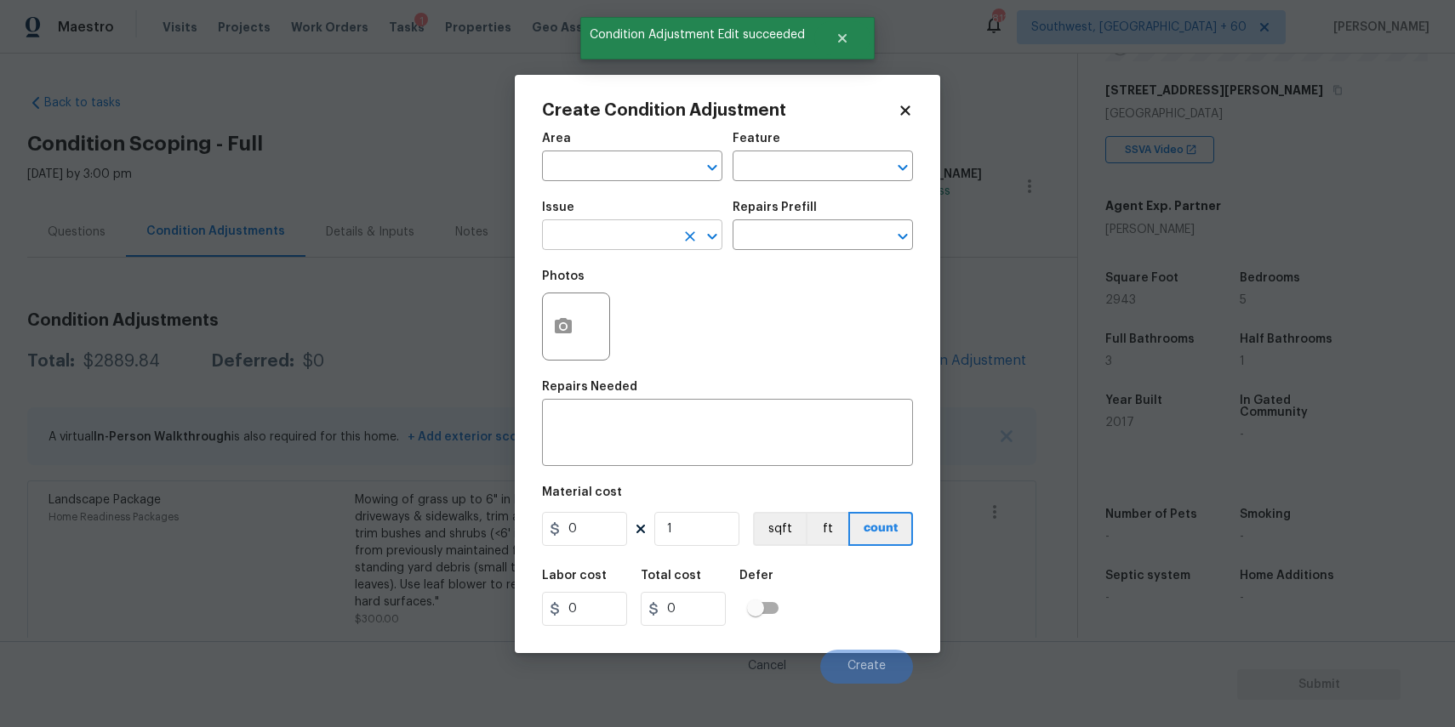
click at [630, 248] on input "text" at bounding box center [608, 237] width 133 height 26
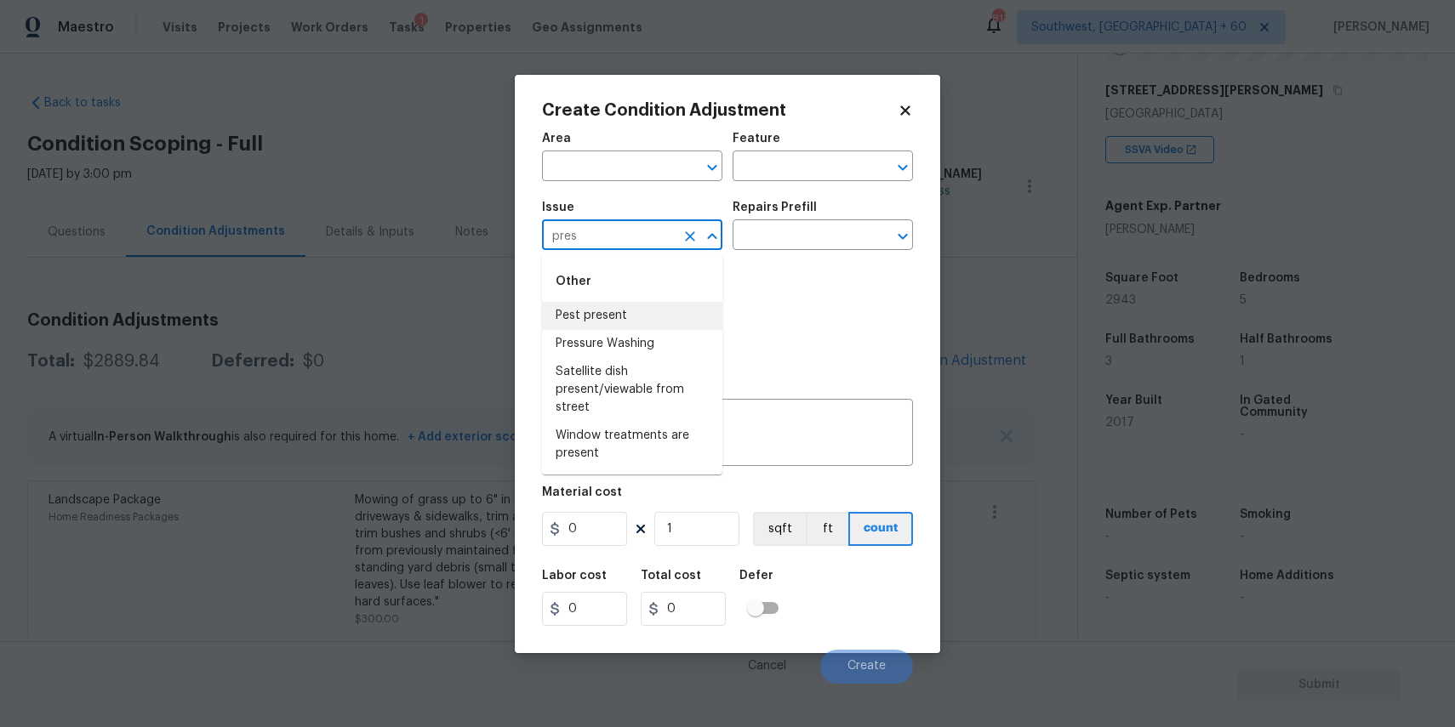
click at [634, 342] on li "Pressure Washing" at bounding box center [632, 344] width 180 height 28
type input "Pressure Washing"
click at [647, 433] on textarea at bounding box center [727, 435] width 351 height 36
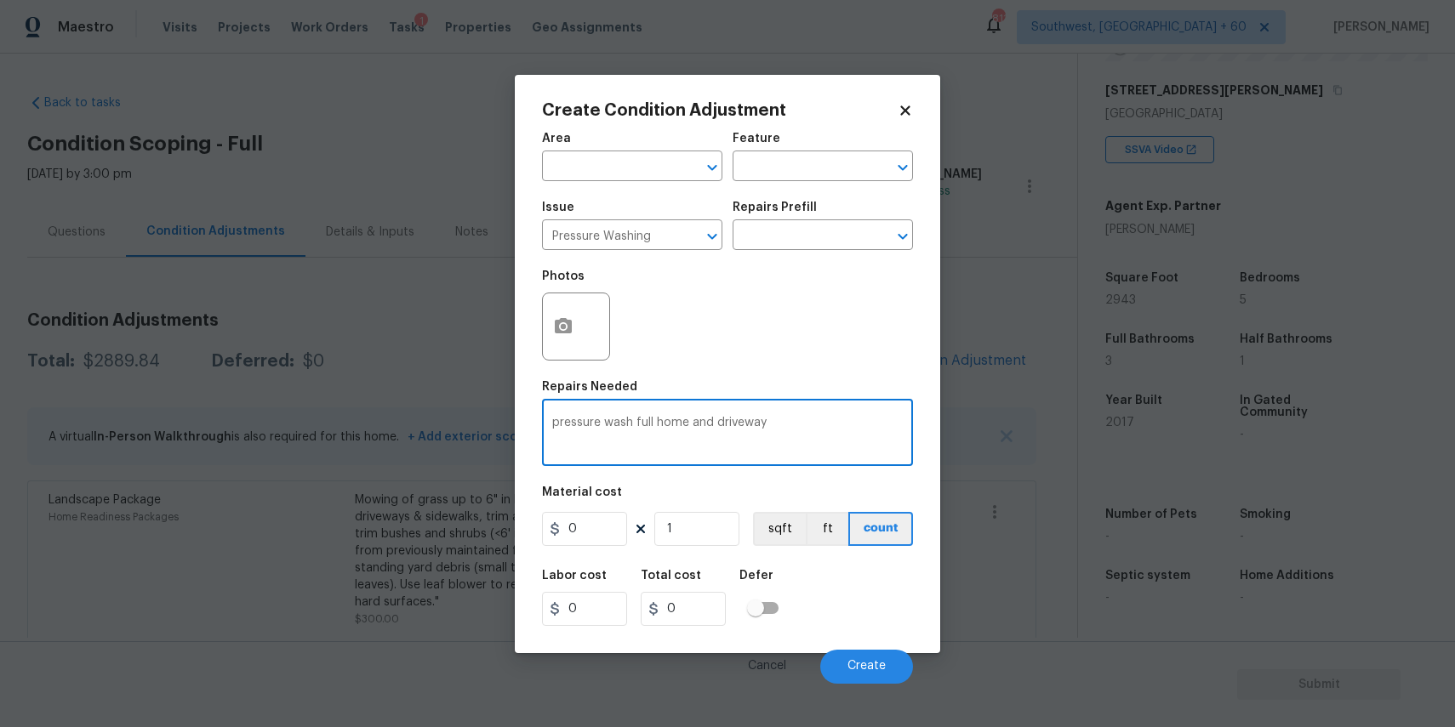
drag, startPoint x: 805, startPoint y: 432, endPoint x: 727, endPoint y: 437, distance: 77.6
click at [767, 437] on textarea "pressure wash full home and driveway" at bounding box center [727, 435] width 351 height 36
type textarea "pressure wash full home and driveway"
click at [577, 529] on input "0" at bounding box center [584, 529] width 85 height 34
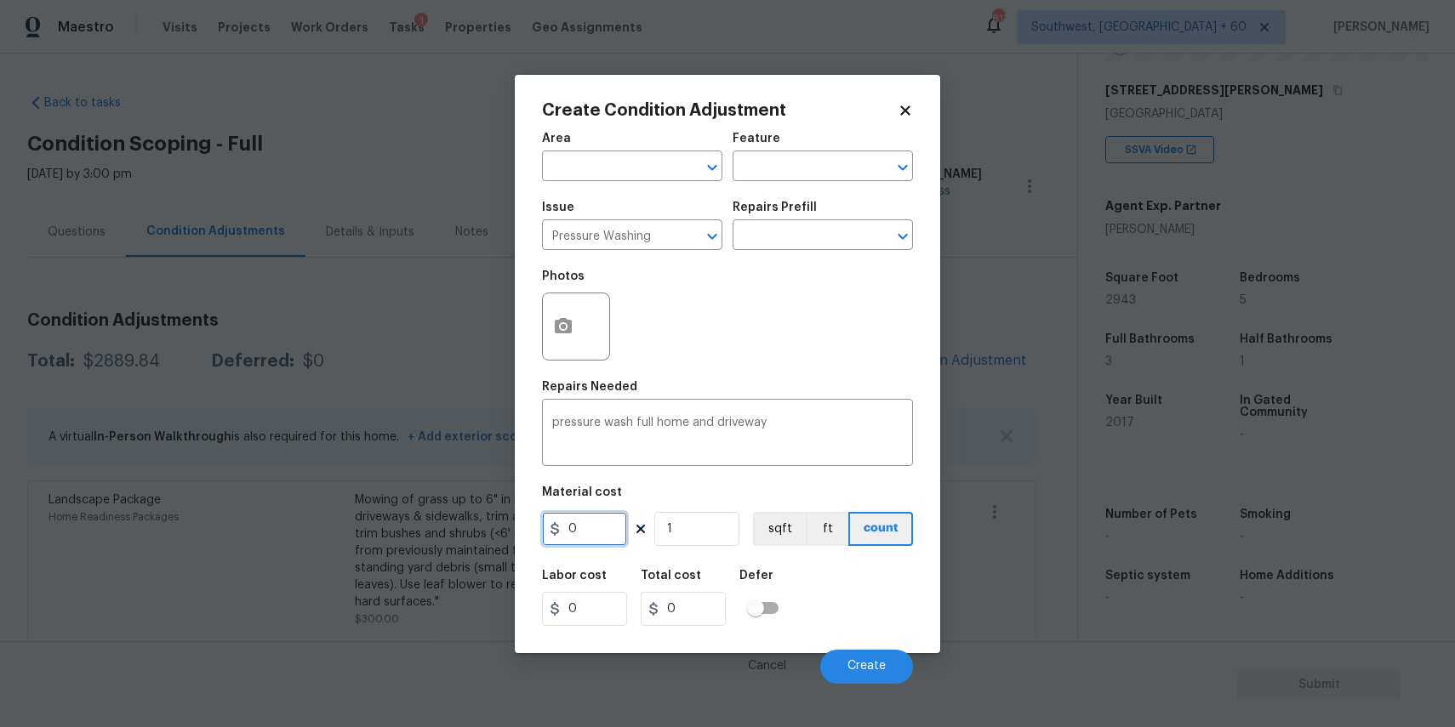
click at [577, 529] on input "0" at bounding box center [584, 529] width 85 height 34
type input "300"
click at [854, 669] on span "Create" at bounding box center [866, 666] width 38 height 13
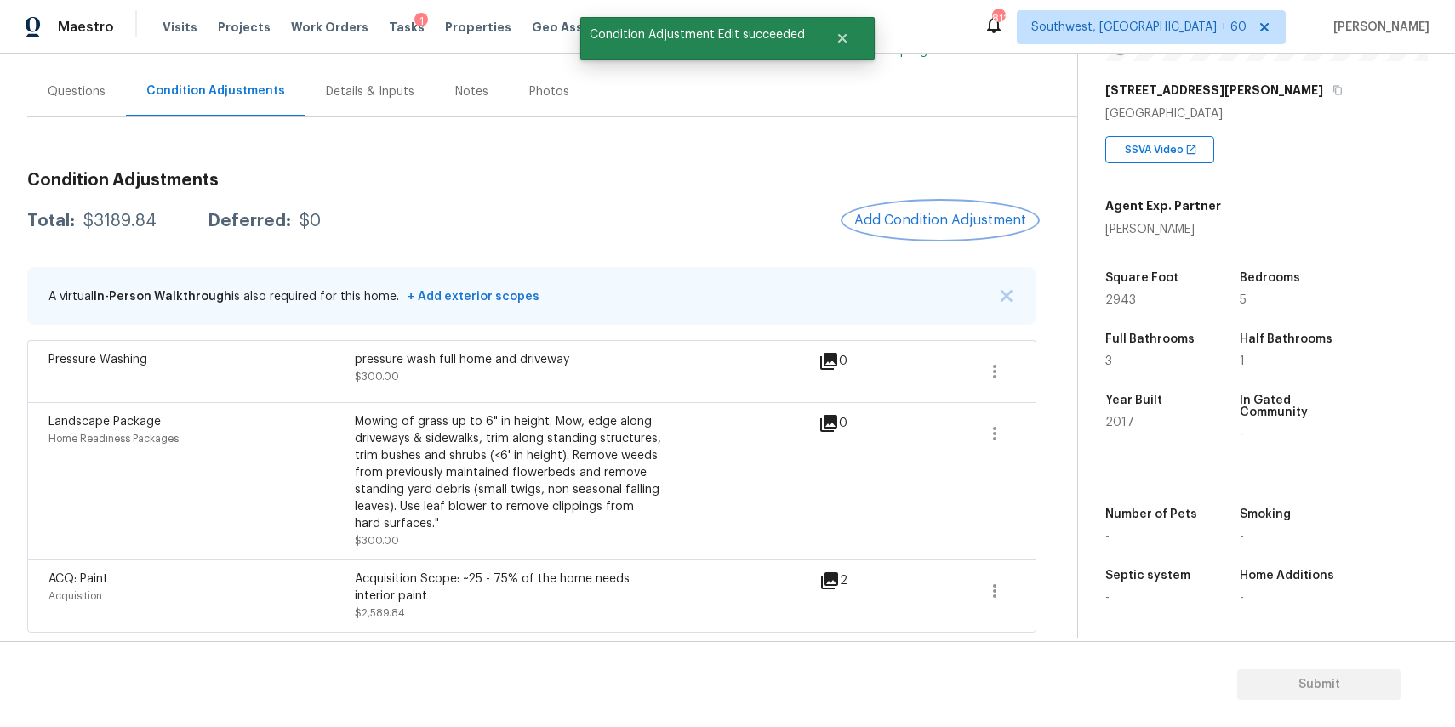
scroll to position [141, 0]
click at [1001, 227] on button "Add Condition Adjustment" at bounding box center [940, 221] width 192 height 36
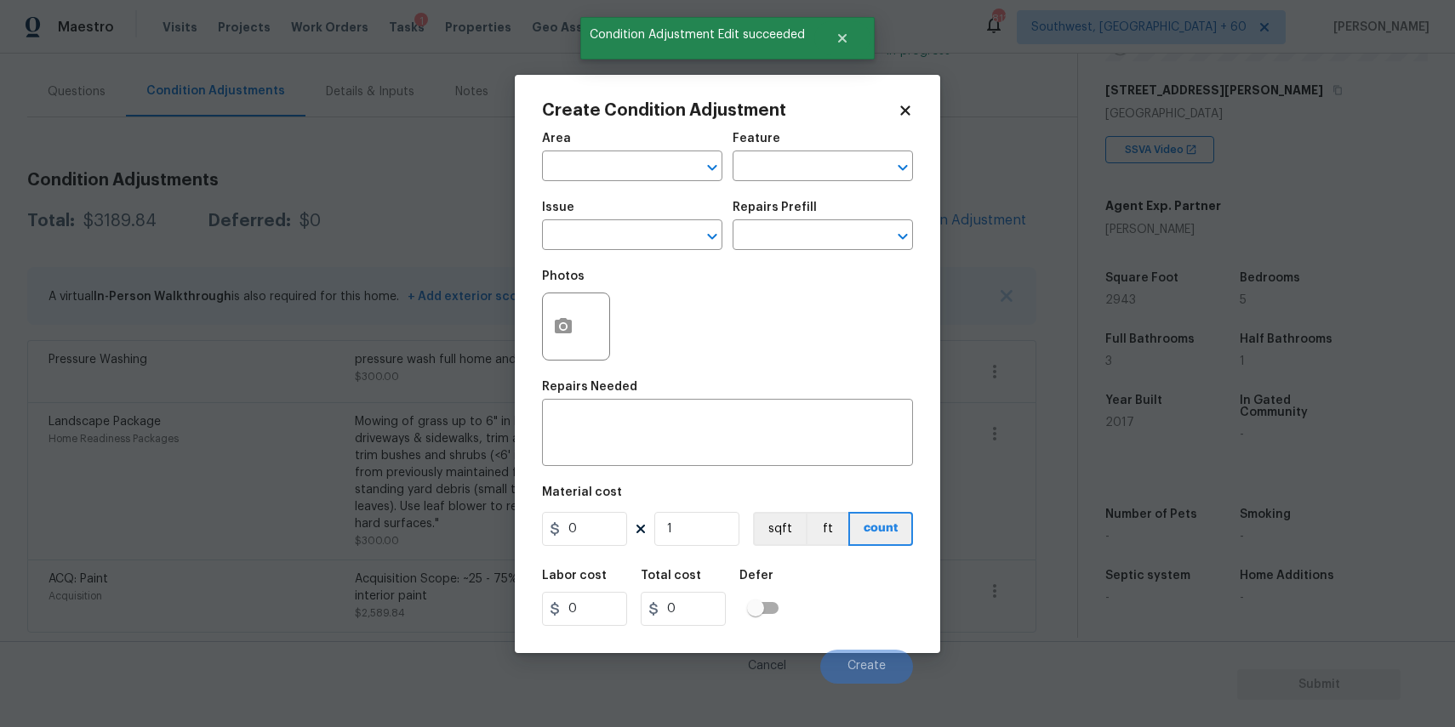
click at [522, 316] on div "Create Condition Adjustment Area ​ Feature ​ Issue ​ Repairs Prefill ​ Photos R…" at bounding box center [727, 364] width 425 height 579
click at [552, 326] on button "button" at bounding box center [563, 327] width 41 height 66
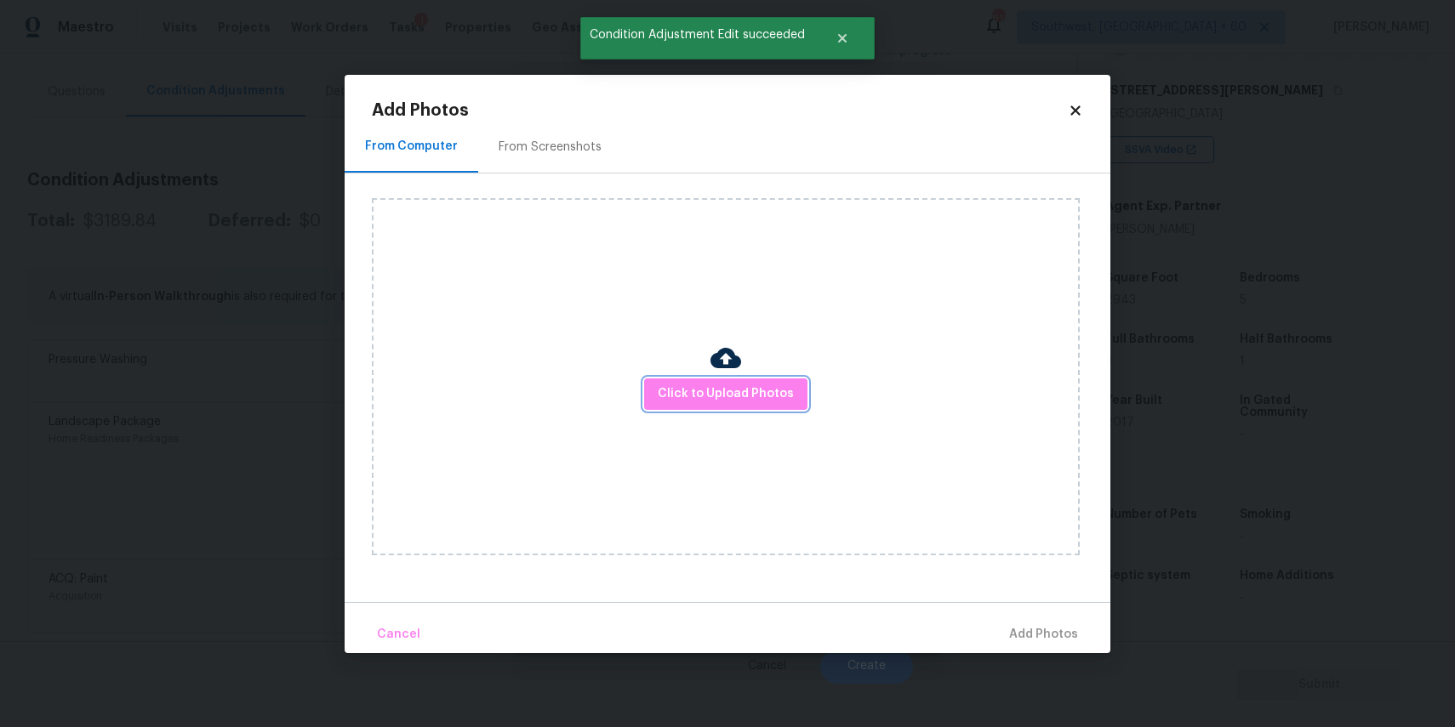
click at [690, 387] on span "Click to Upload Photos" at bounding box center [726, 394] width 136 height 21
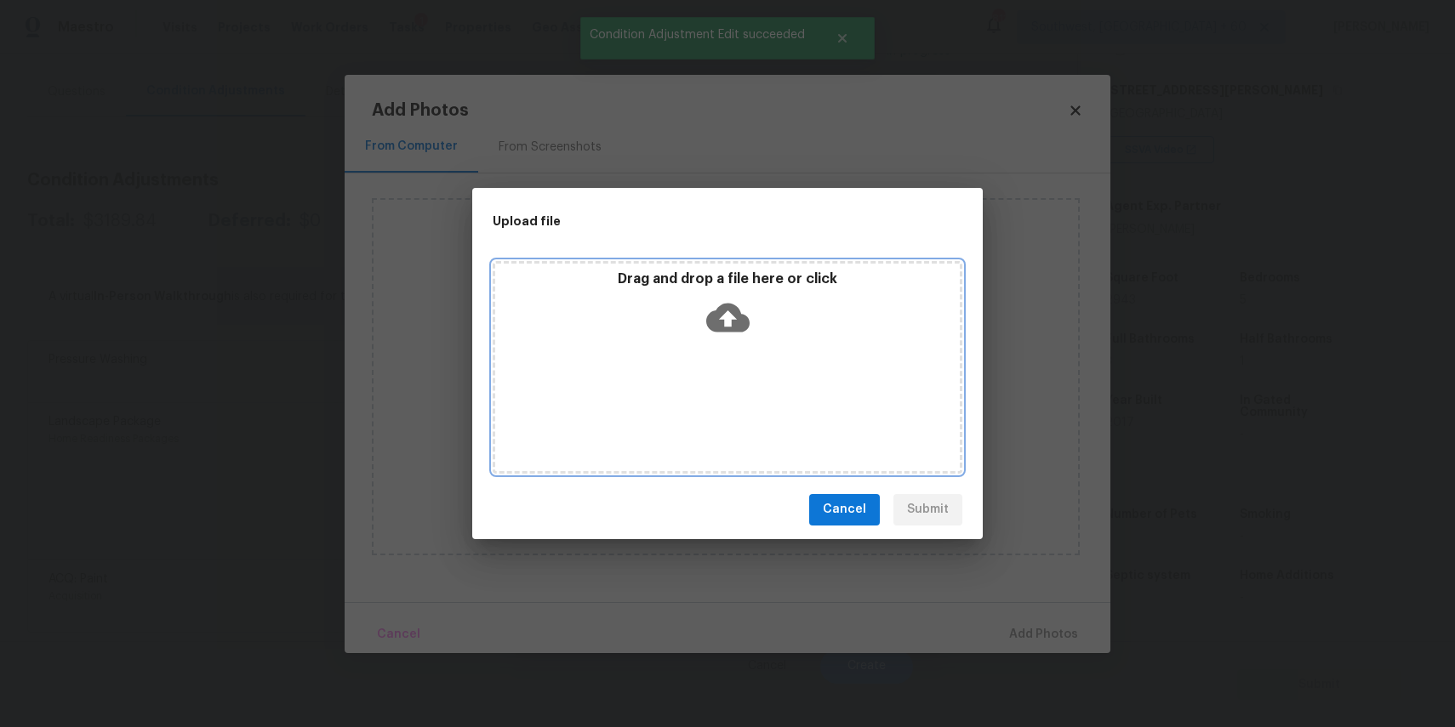
click at [690, 387] on div "Drag and drop a file here or click" at bounding box center [728, 367] width 470 height 213
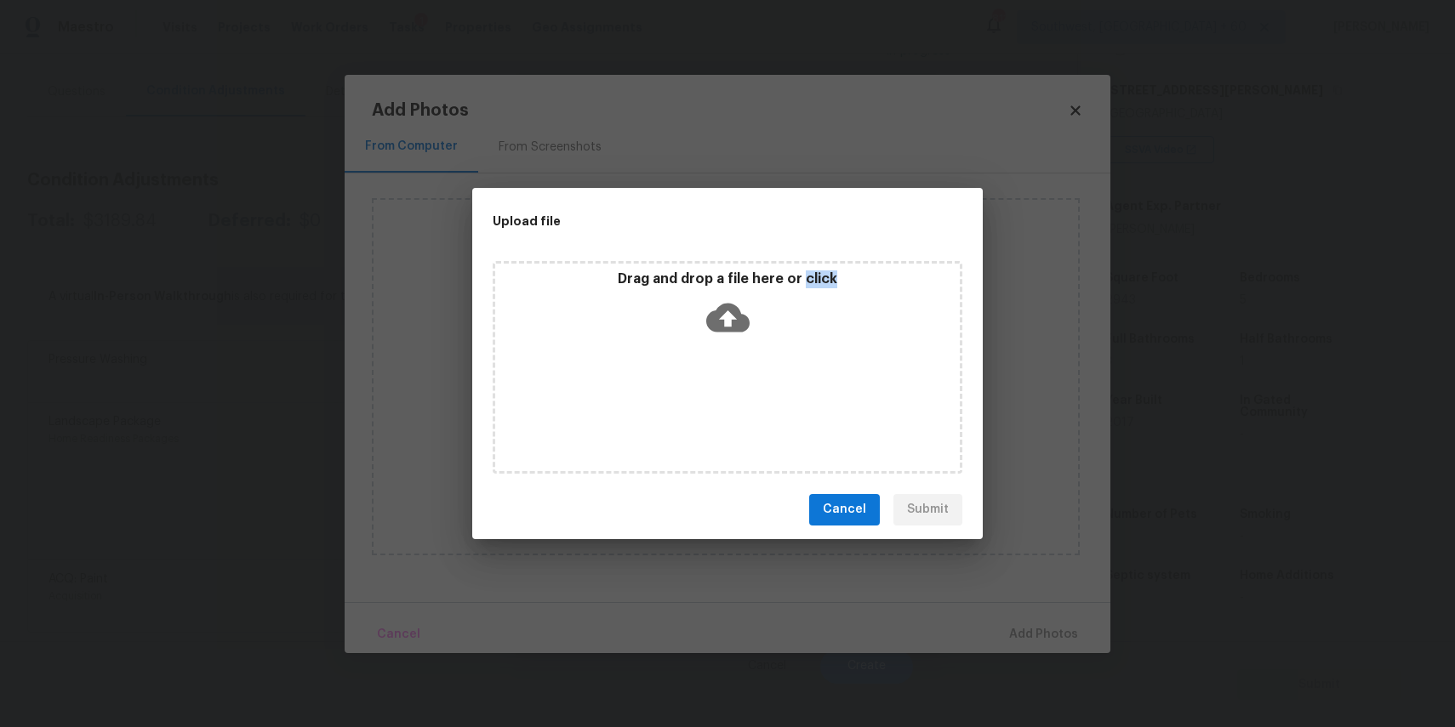
click at [1185, 585] on div "Upload file Drag and drop a file here or click Cancel Submit" at bounding box center [727, 363] width 1455 height 727
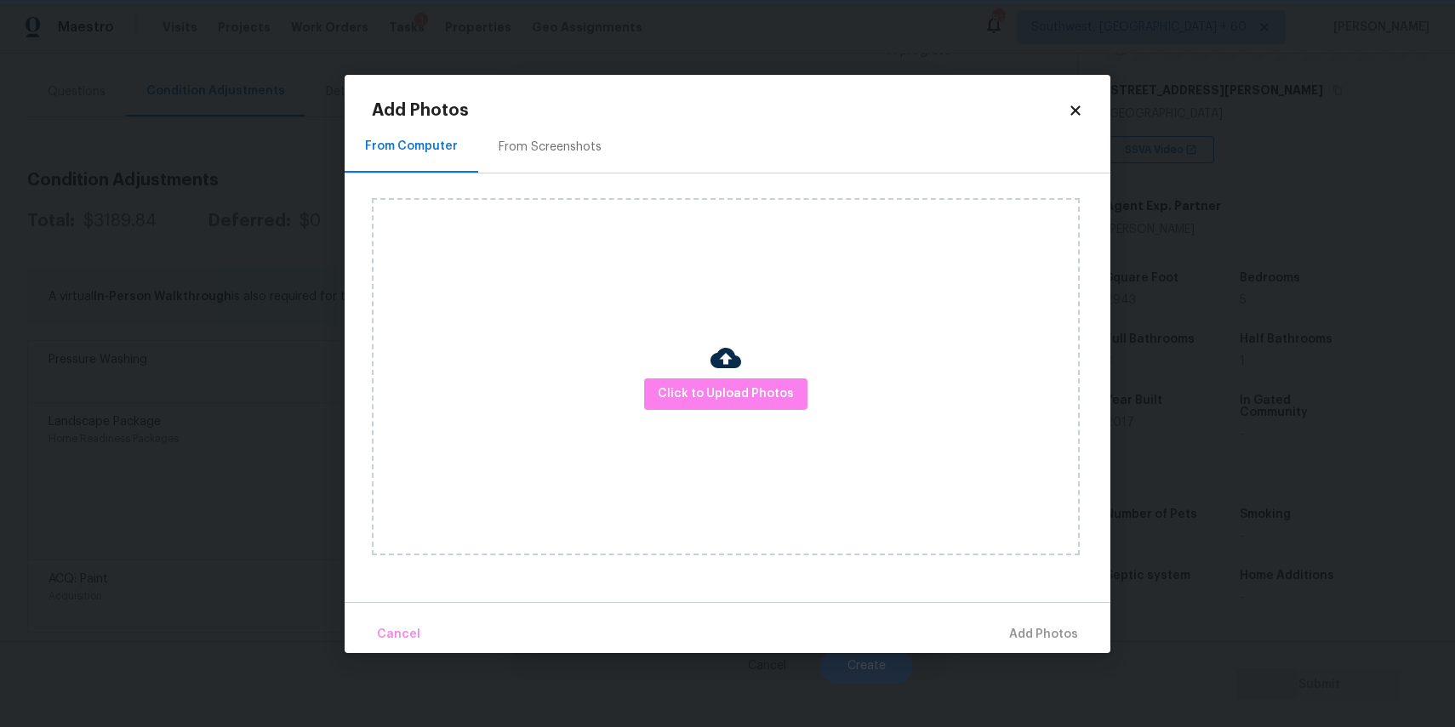
click at [1185, 585] on div "Upload file Drag and drop a file here or click Cancel Submit" at bounding box center [727, 363] width 1455 height 727
click at [1158, 569] on body "Maestro Visits Projects Work Orders Tasks 1 Properties Geo Assignments 811 Sout…" at bounding box center [727, 363] width 1455 height 727
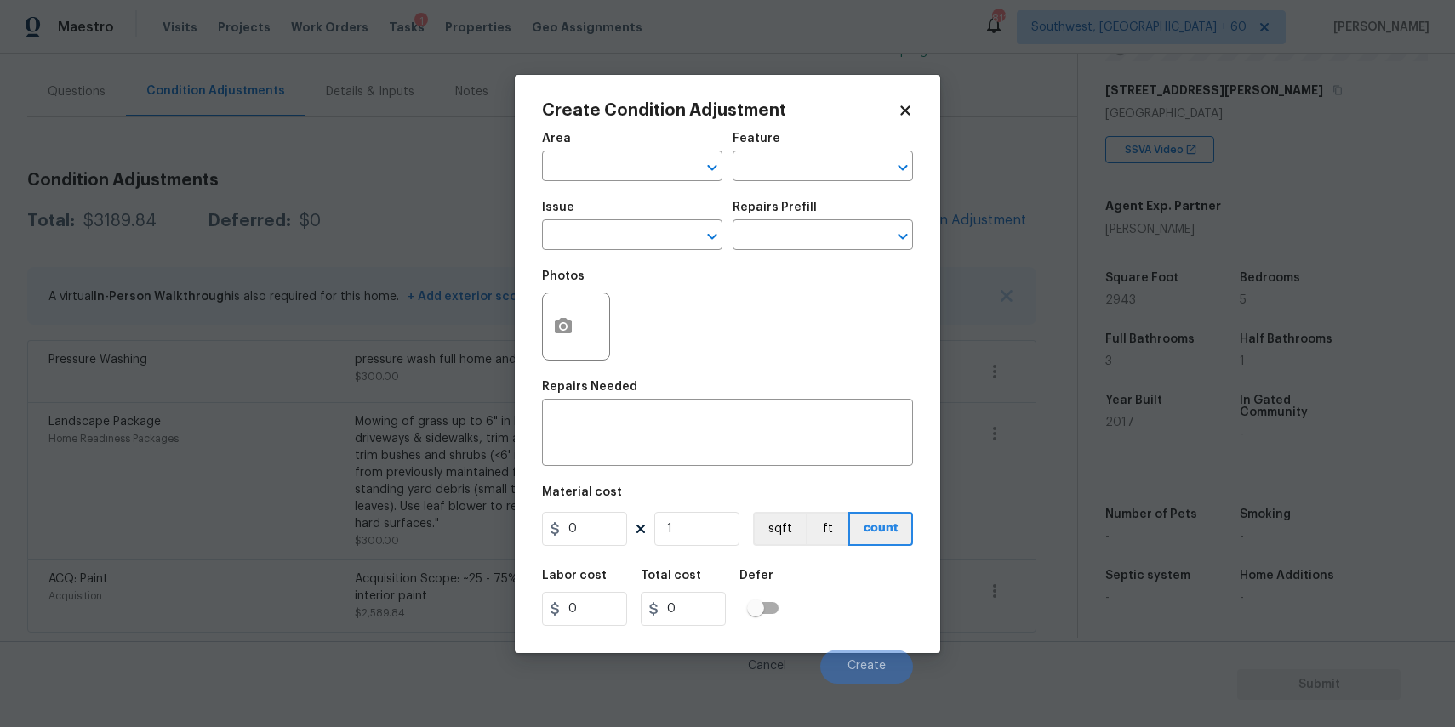
click at [1065, 573] on body "Maestro Visits Projects Work Orders Tasks 1 Properties Geo Assignments 811 Sout…" at bounding box center [727, 363] width 1455 height 727
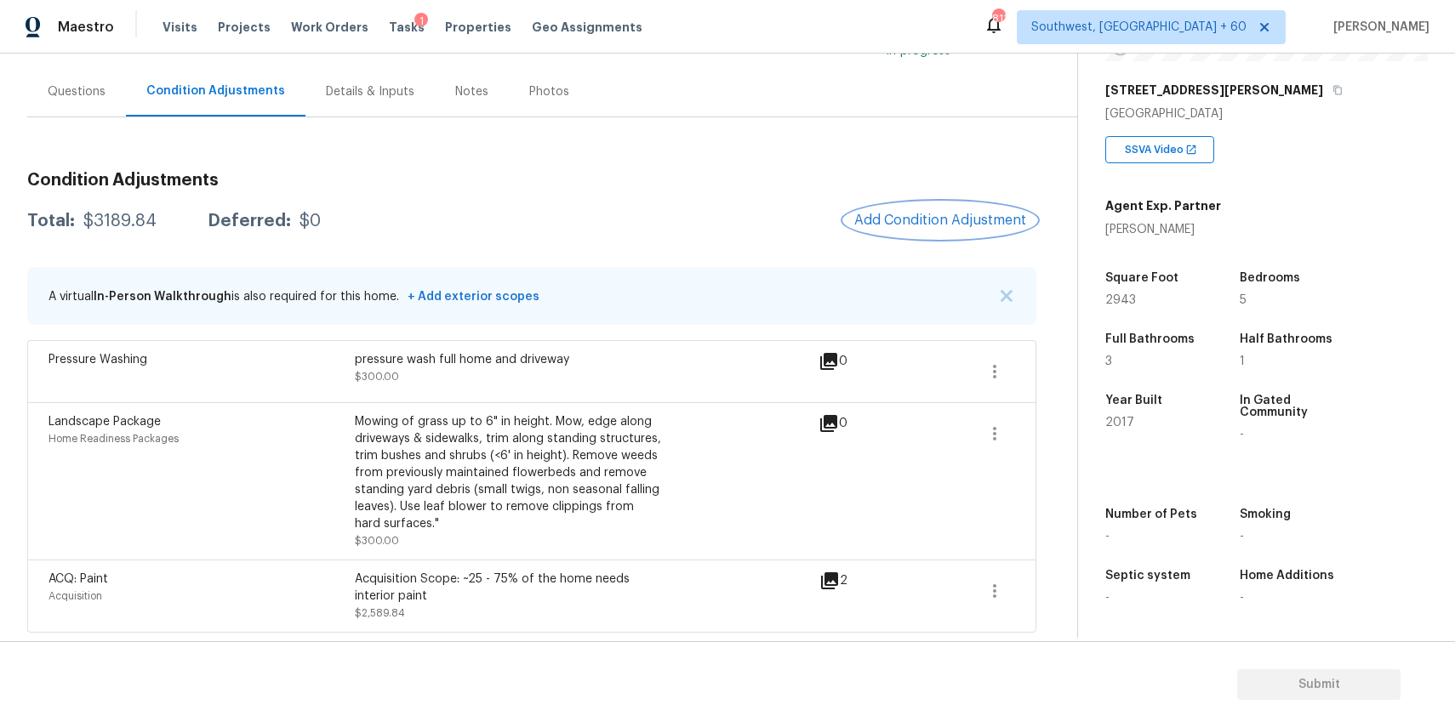
click at [985, 223] on span "Add Condition Adjustment" at bounding box center [940, 220] width 172 height 15
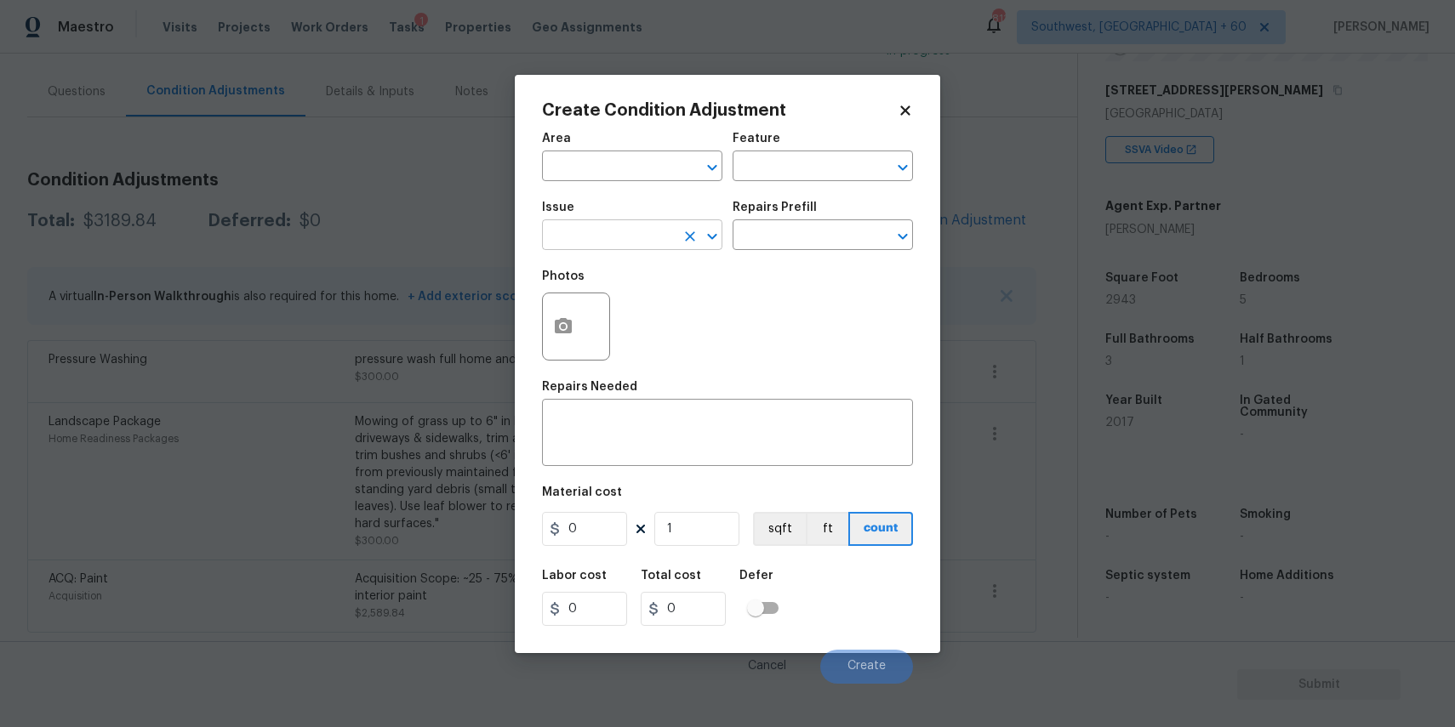
click at [625, 242] on input "text" at bounding box center [608, 237] width 133 height 26
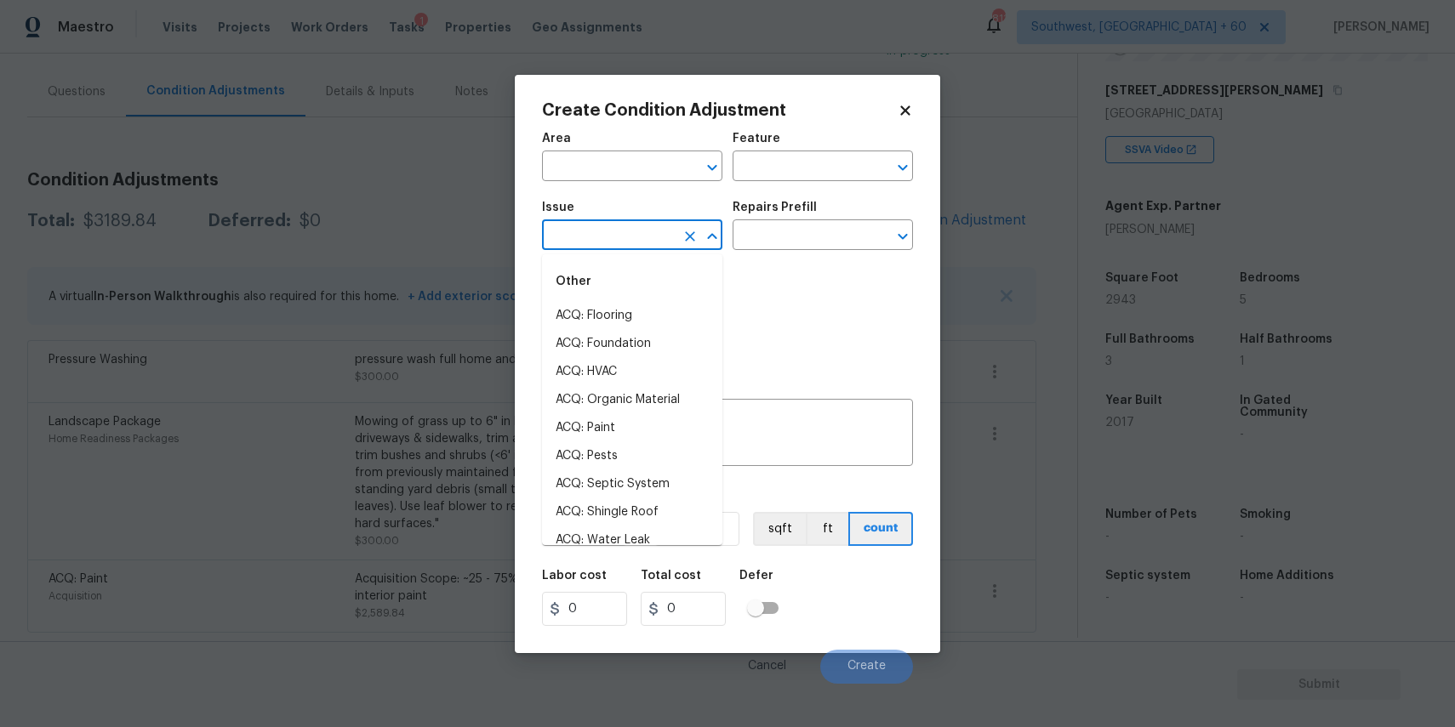
click at [625, 242] on input "text" at bounding box center [608, 237] width 133 height 26
click at [640, 317] on li "ACQ: Flooring" at bounding box center [632, 316] width 180 height 28
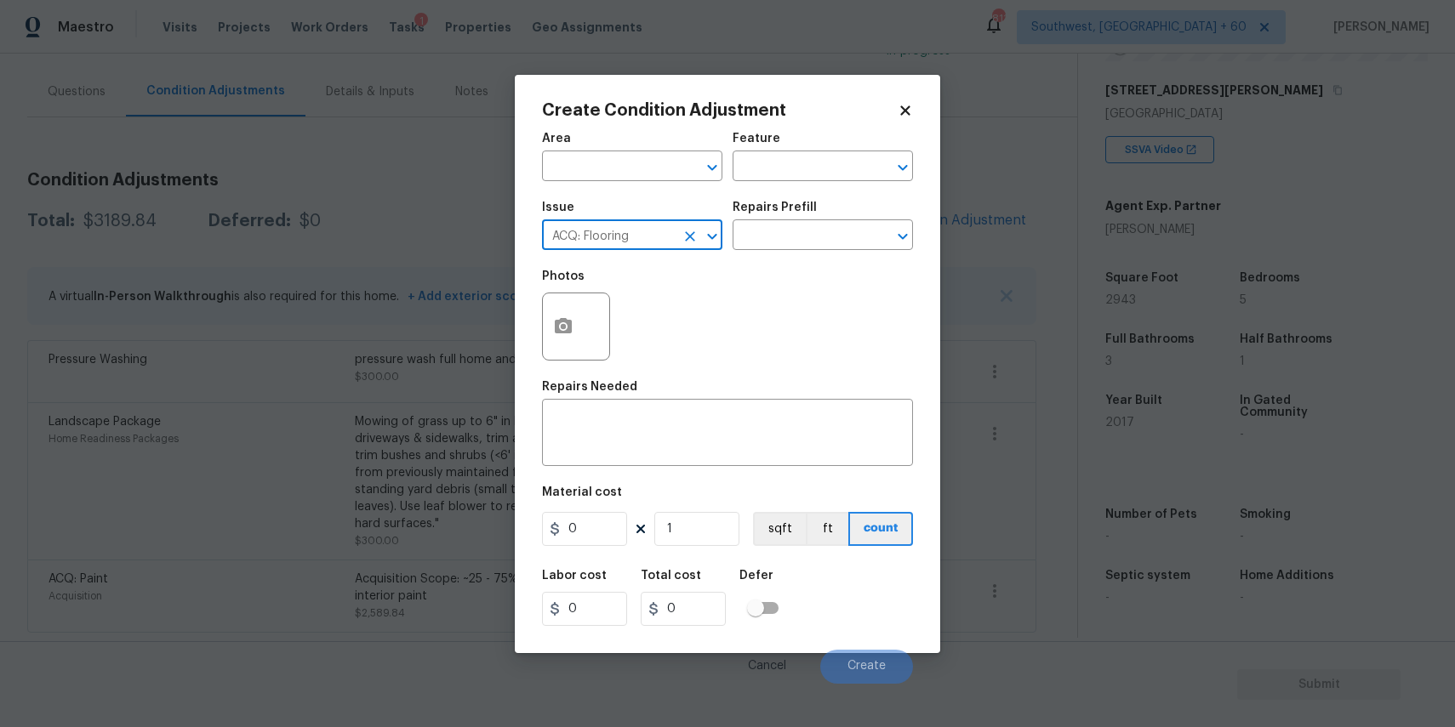
type input "ACQ: Flooring"
click at [787, 265] on div "Photos" at bounding box center [727, 315] width 371 height 111
click at [837, 230] on input "text" at bounding box center [799, 237] width 133 height 26
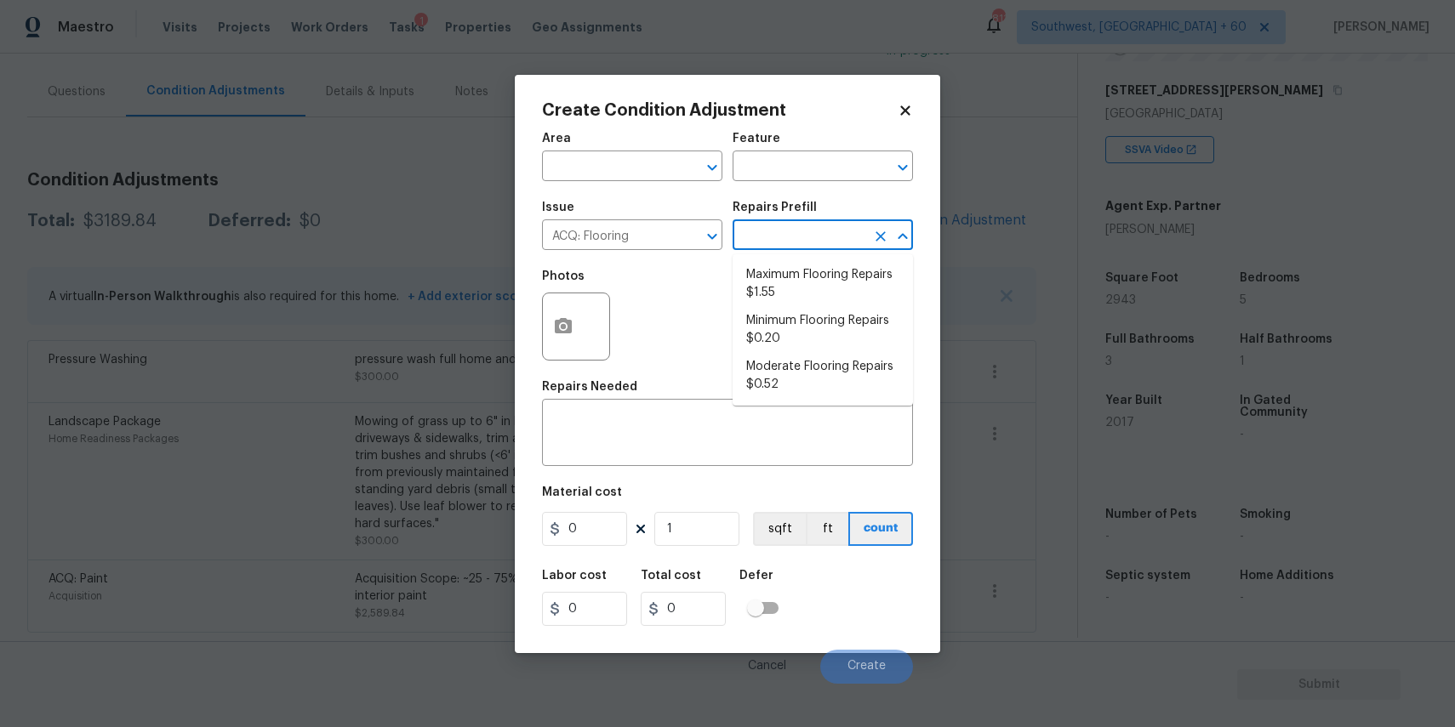
click at [419, 339] on body "Maestro Visits Projects Work Orders Tasks 1 Properties Geo Assignments 811 Sout…" at bounding box center [727, 363] width 1455 height 727
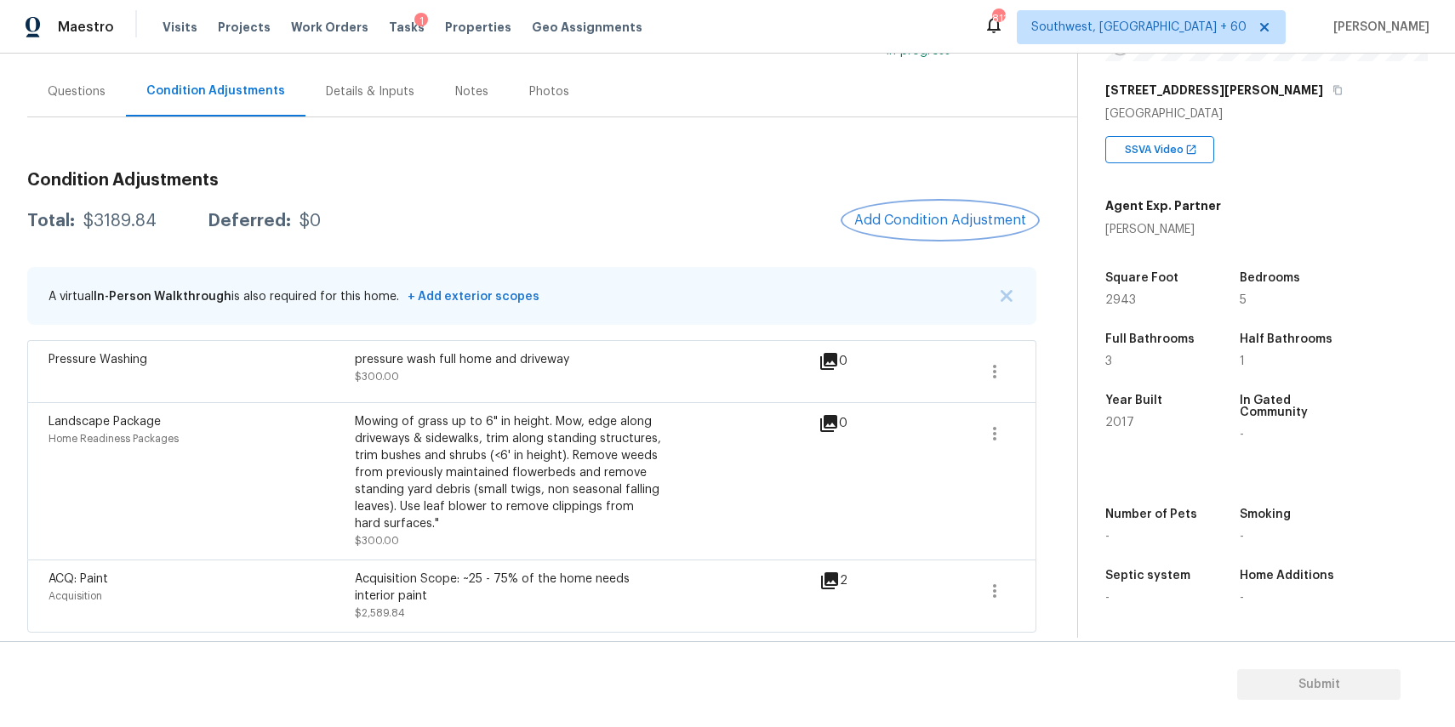
click at [961, 230] on button "Add Condition Adjustment" at bounding box center [940, 221] width 192 height 36
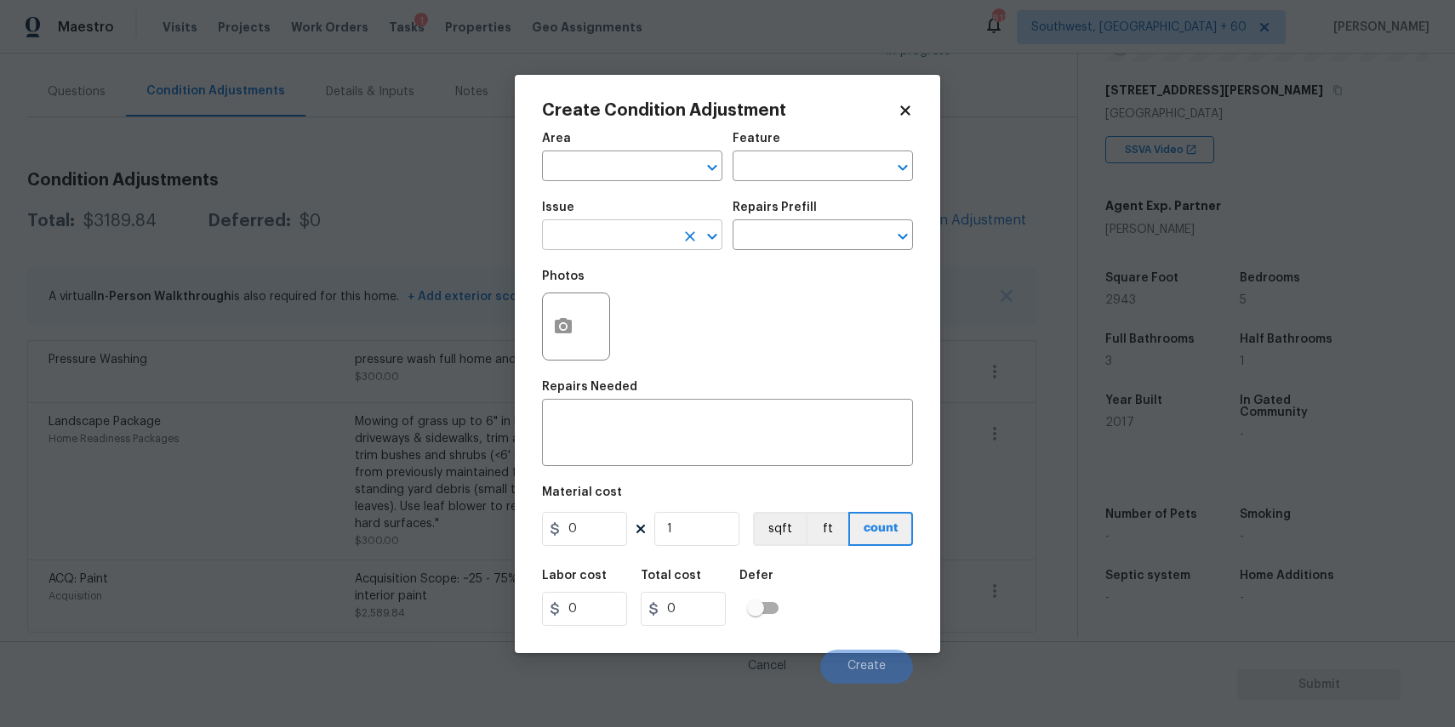
click at [613, 243] on input "text" at bounding box center [608, 237] width 133 height 26
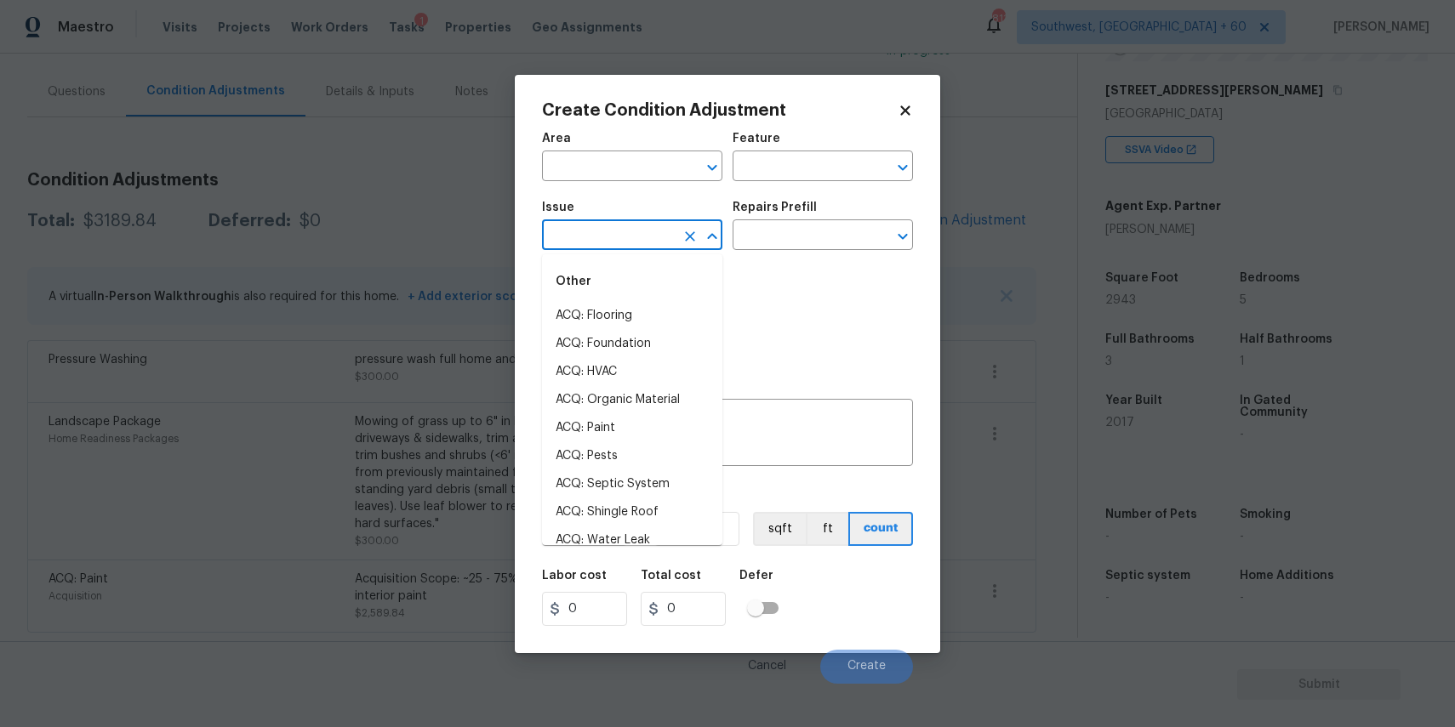
click at [631, 238] on input "text" at bounding box center [608, 237] width 133 height 26
click at [603, 301] on div "Other" at bounding box center [632, 281] width 180 height 41
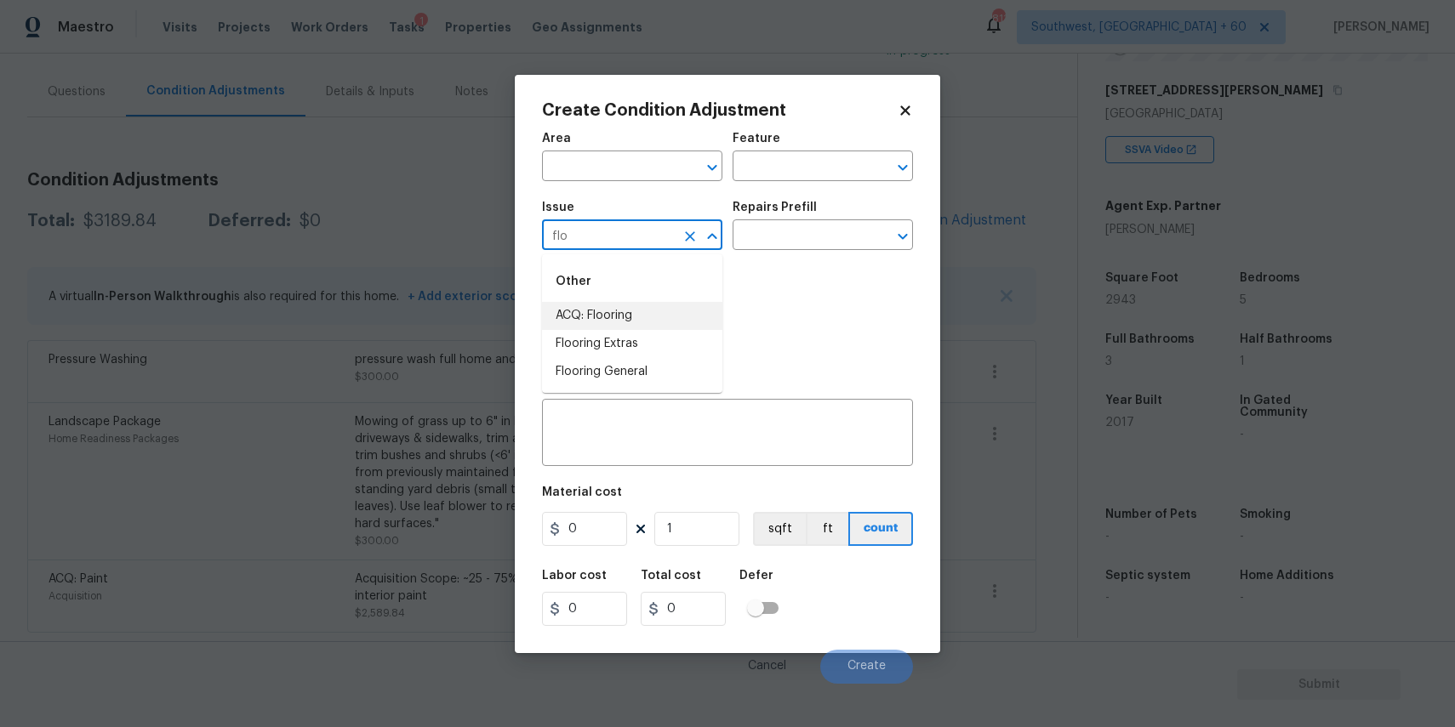
click at [636, 314] on li "ACQ: Flooring" at bounding box center [632, 316] width 180 height 28
type input "ACQ: Flooring"
click at [813, 234] on input "text" at bounding box center [799, 237] width 133 height 26
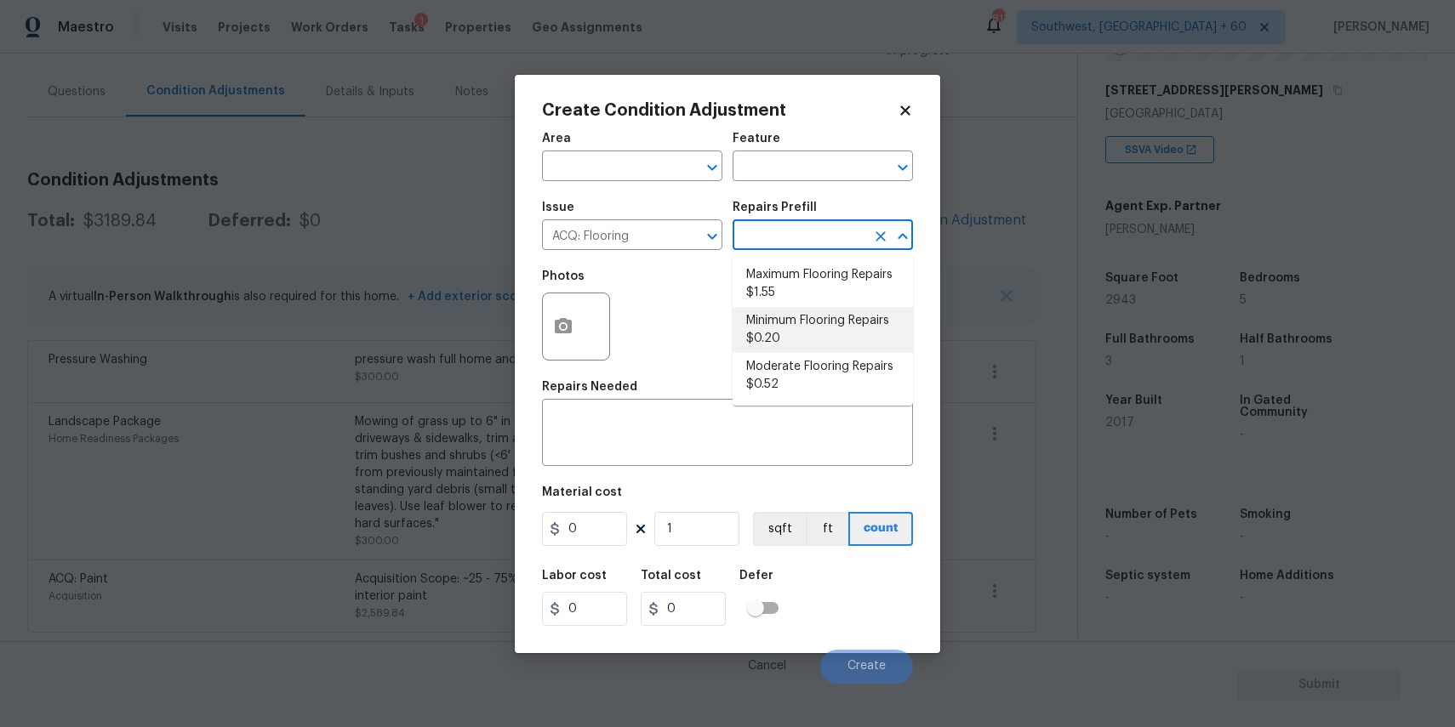
click at [829, 353] on li "Moderate Flooring Repairs $0.52" at bounding box center [823, 376] width 180 height 46
type input "Acquisition"
type textarea "Acquisition Scope: Moderate flooring repairs"
type input "0.52"
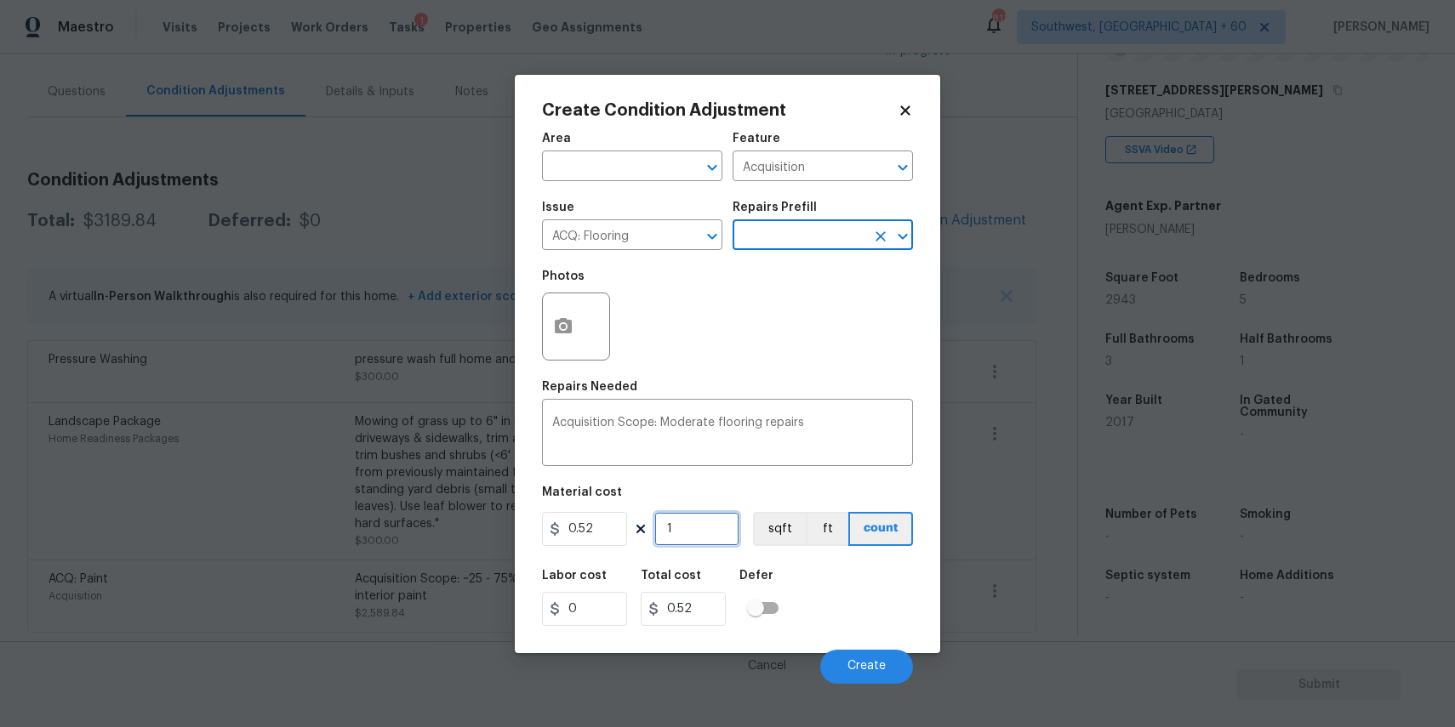
click at [715, 535] on input "1" at bounding box center [696, 529] width 85 height 34
type input "0"
type input "2"
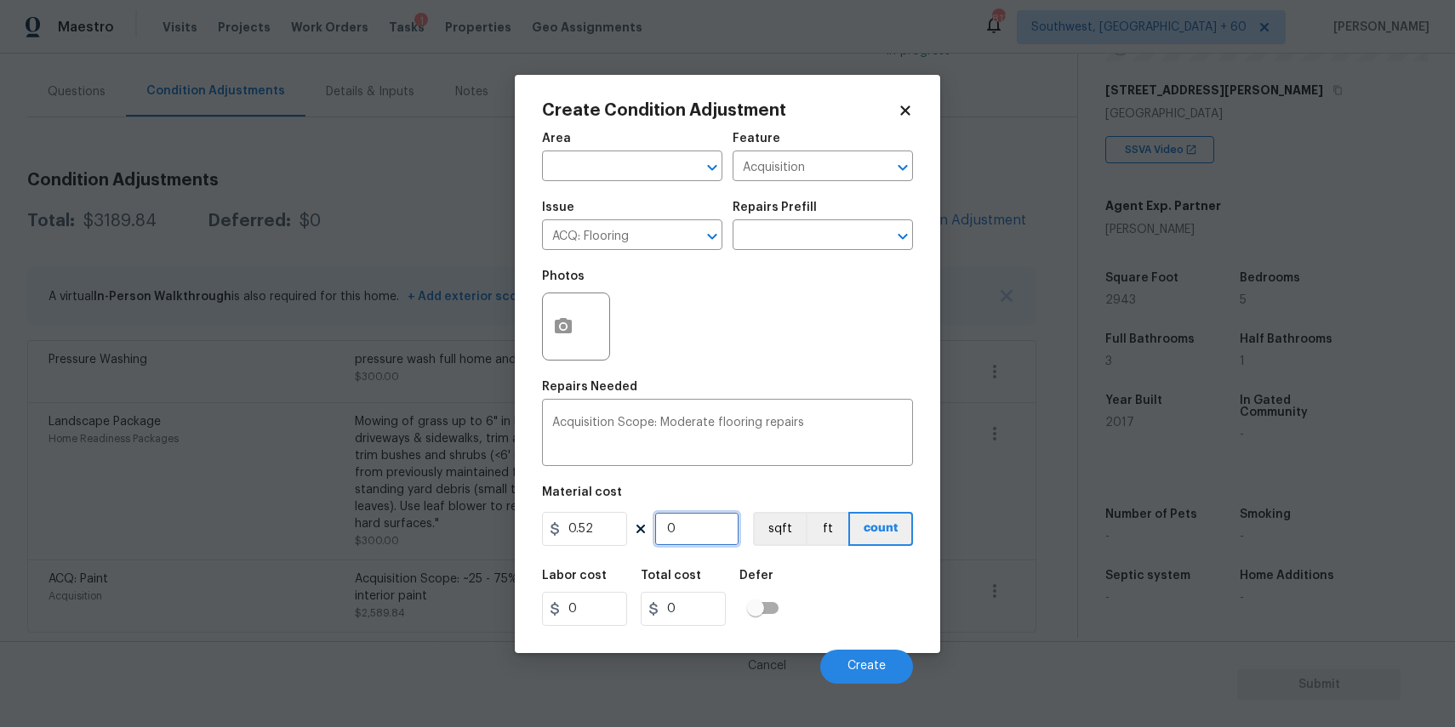
type input "1.04"
type input "29"
type input "15.08"
type input "294"
type input "152.88"
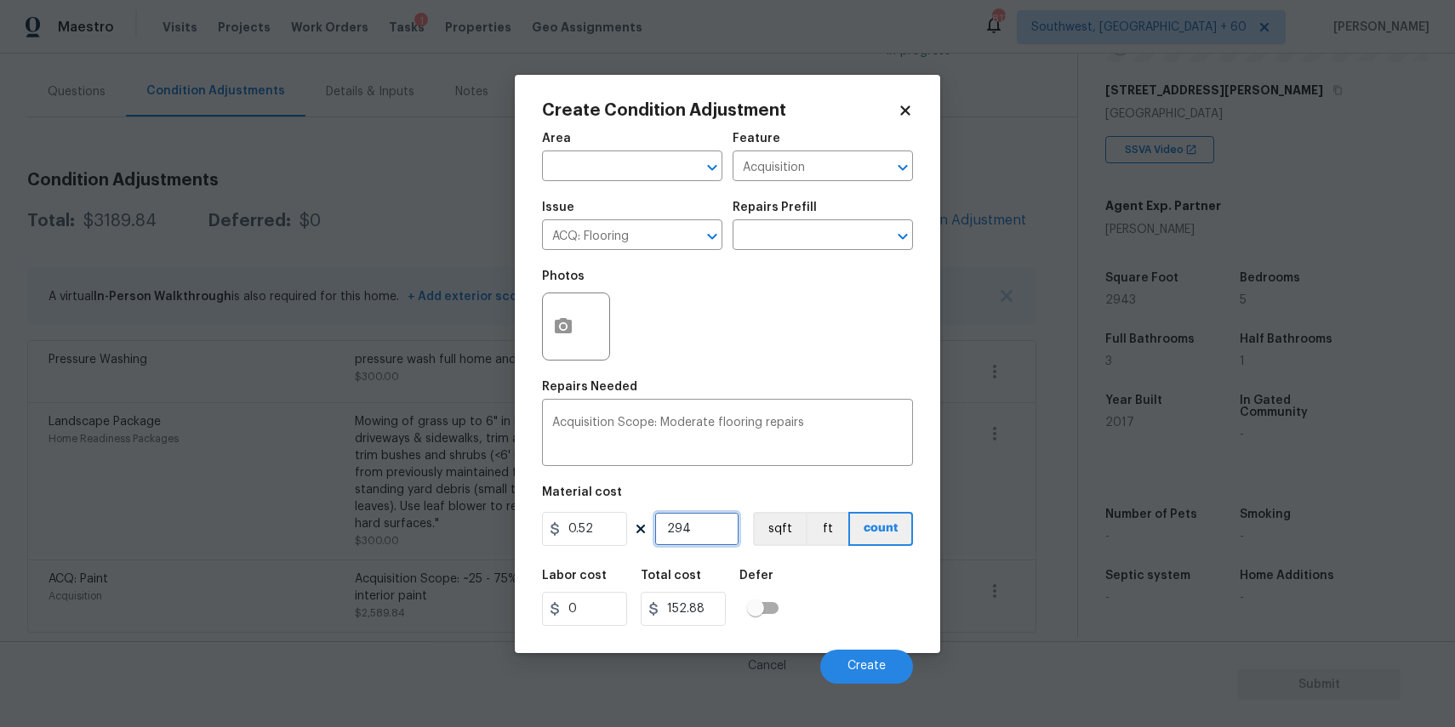
type input "2943"
type input "1530.36"
type input "2943"
click at [575, 311] on button "button" at bounding box center [563, 327] width 41 height 66
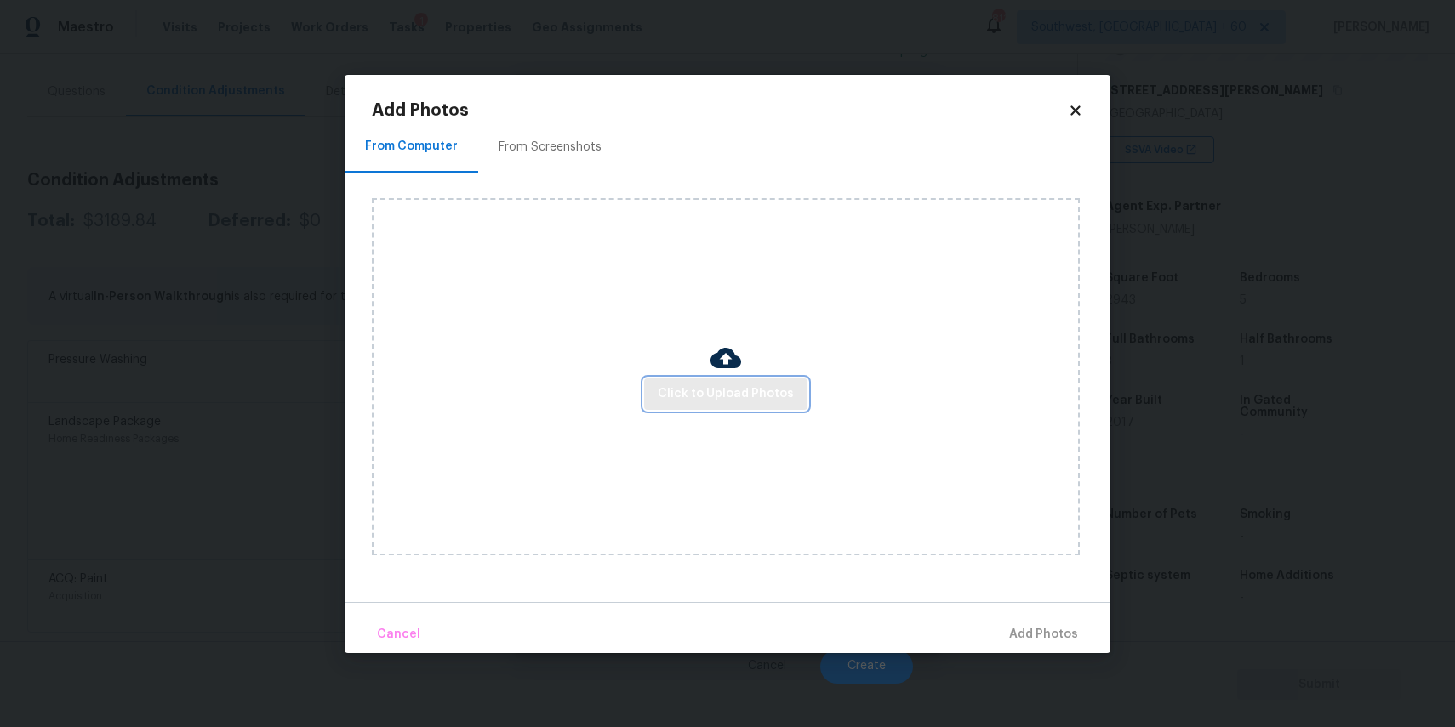
click at [682, 405] on button "Click to Upload Photos" at bounding box center [725, 394] width 163 height 31
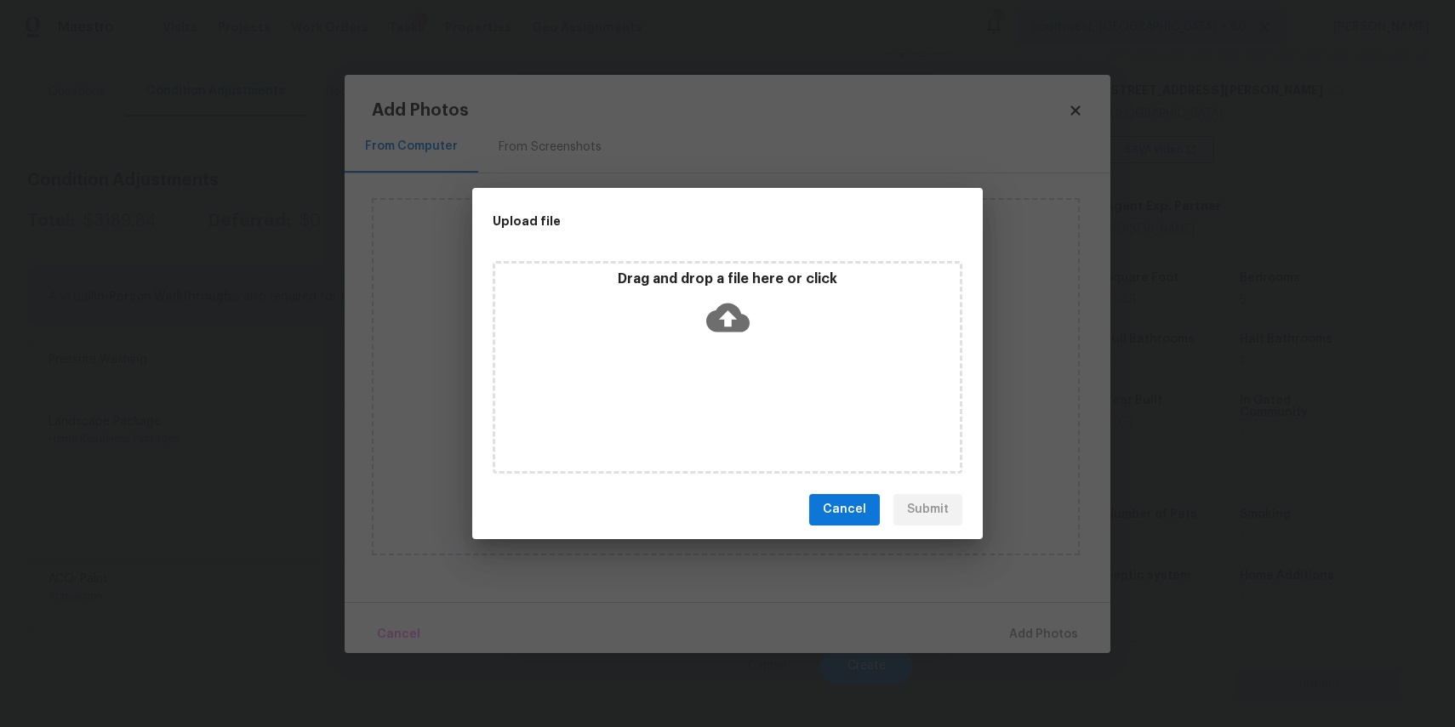
click at [693, 401] on div "Drag and drop a file here or click" at bounding box center [728, 367] width 470 height 213
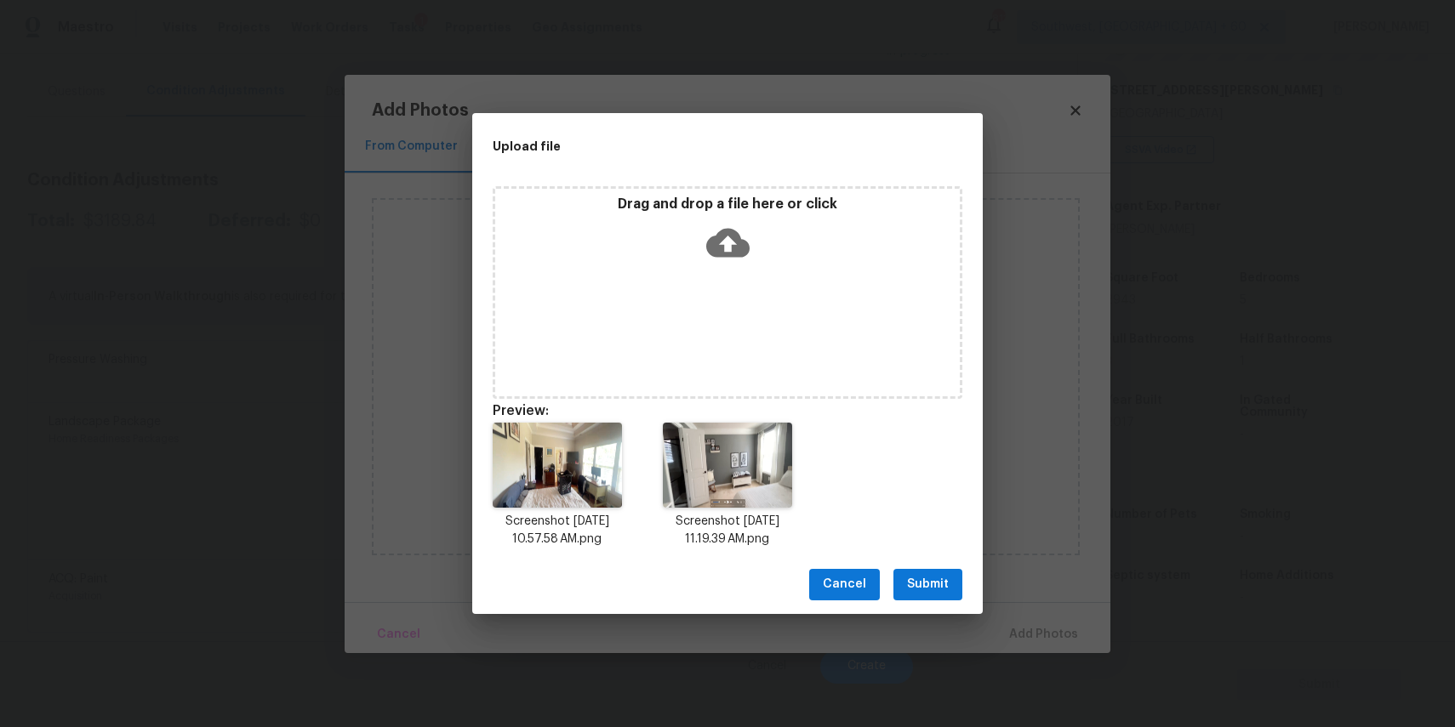
click at [942, 582] on span "Submit" at bounding box center [928, 584] width 42 height 21
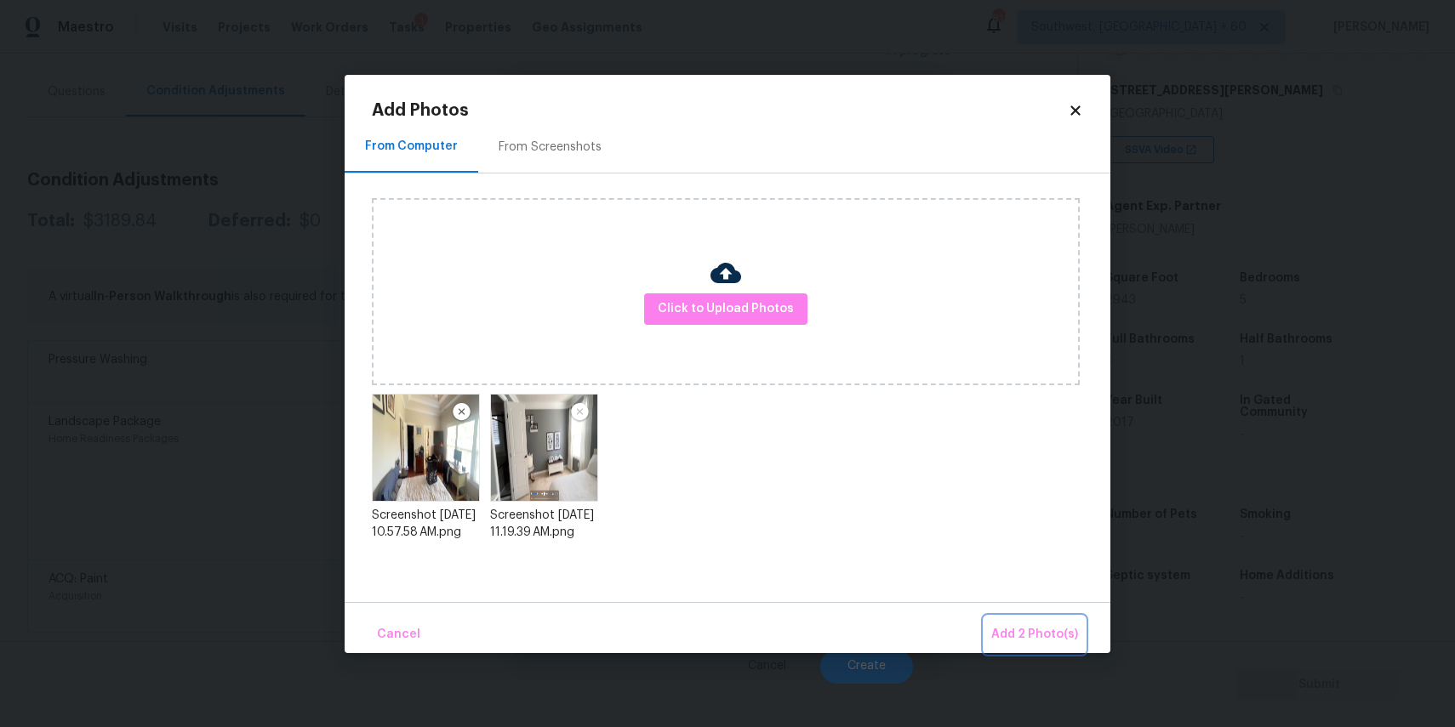
click at [1026, 628] on span "Add 2 Photo(s)" at bounding box center [1034, 635] width 87 height 21
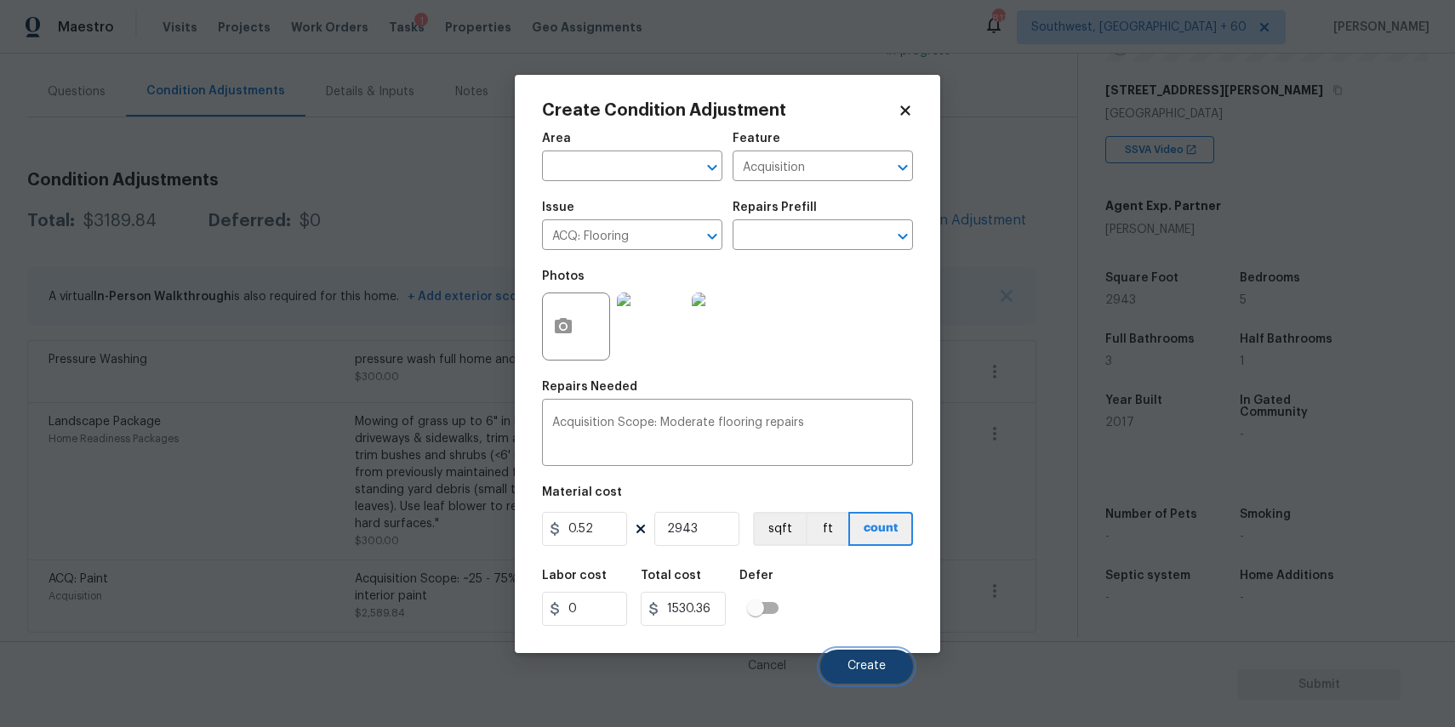
click at [893, 663] on button "Create" at bounding box center [866, 667] width 93 height 34
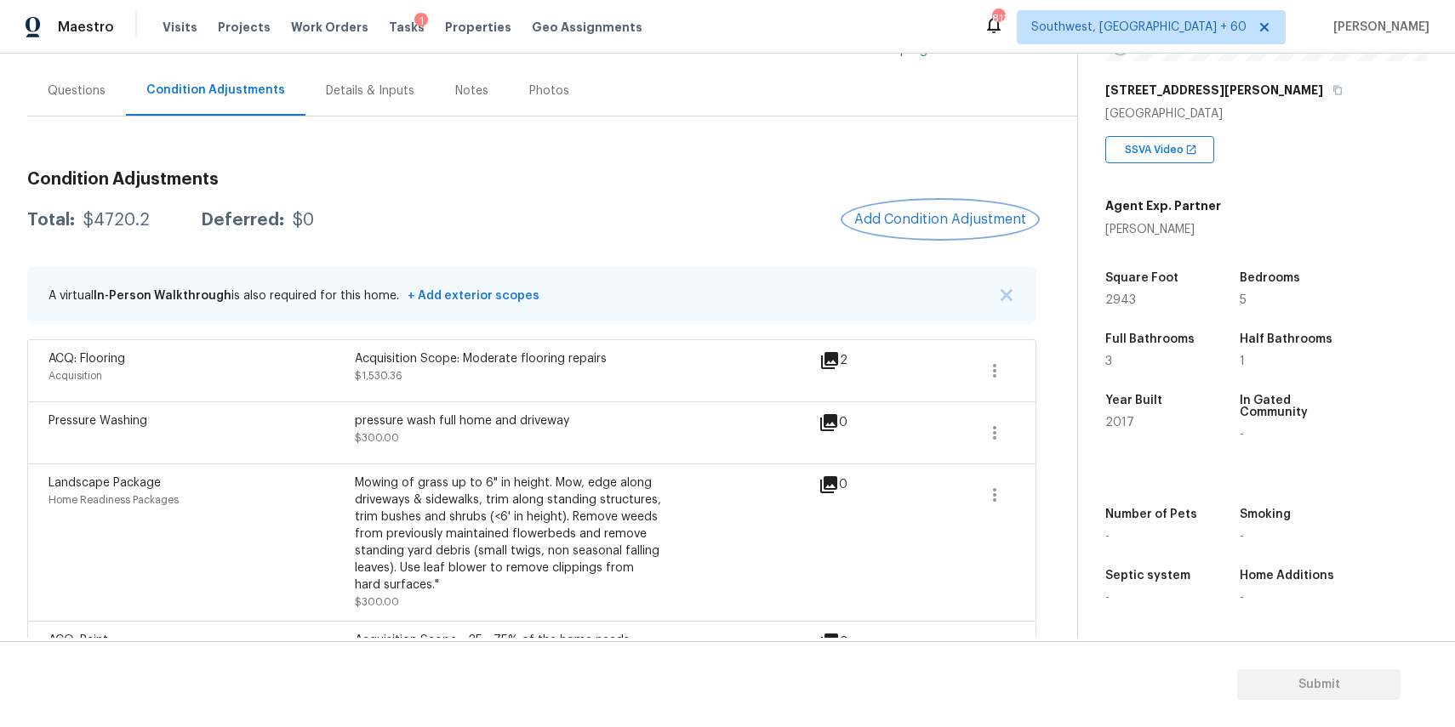
scroll to position [203, 0]
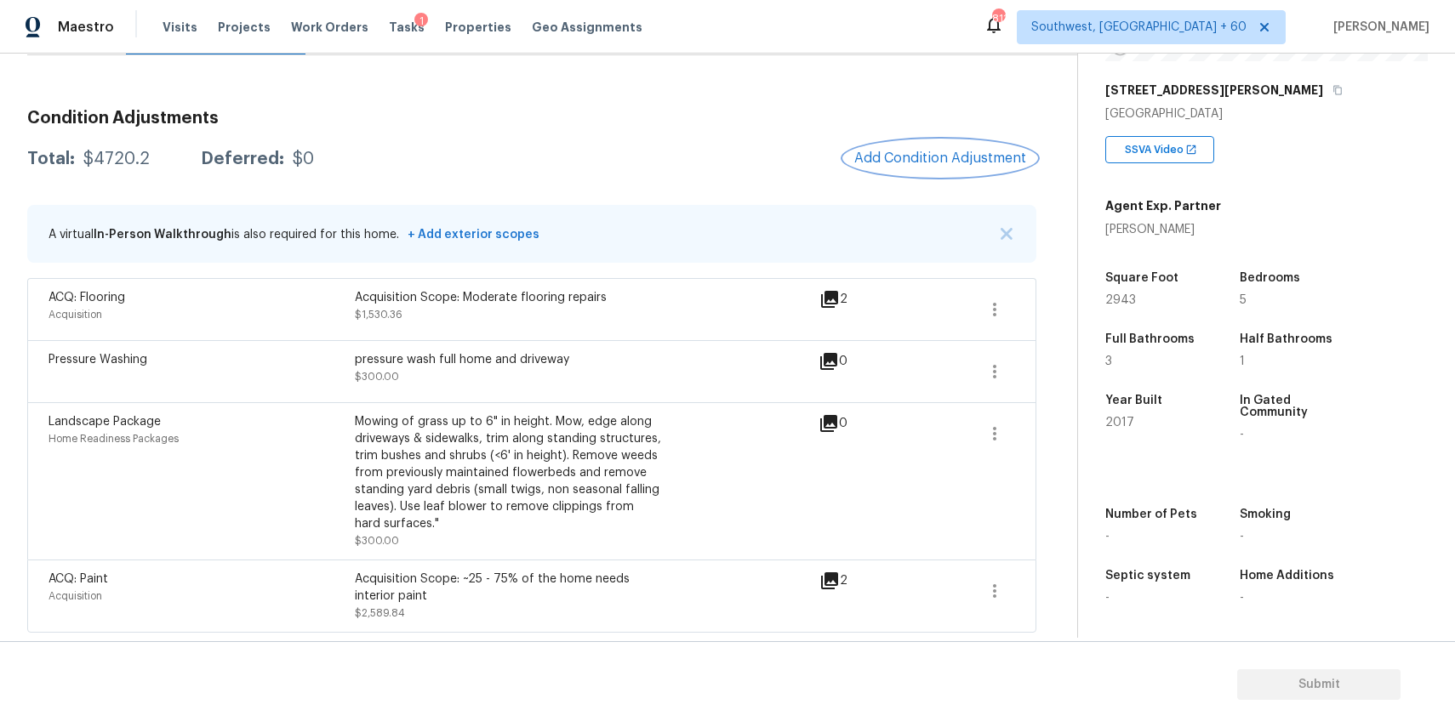
click at [949, 167] on button "Add Condition Adjustment" at bounding box center [940, 158] width 192 height 36
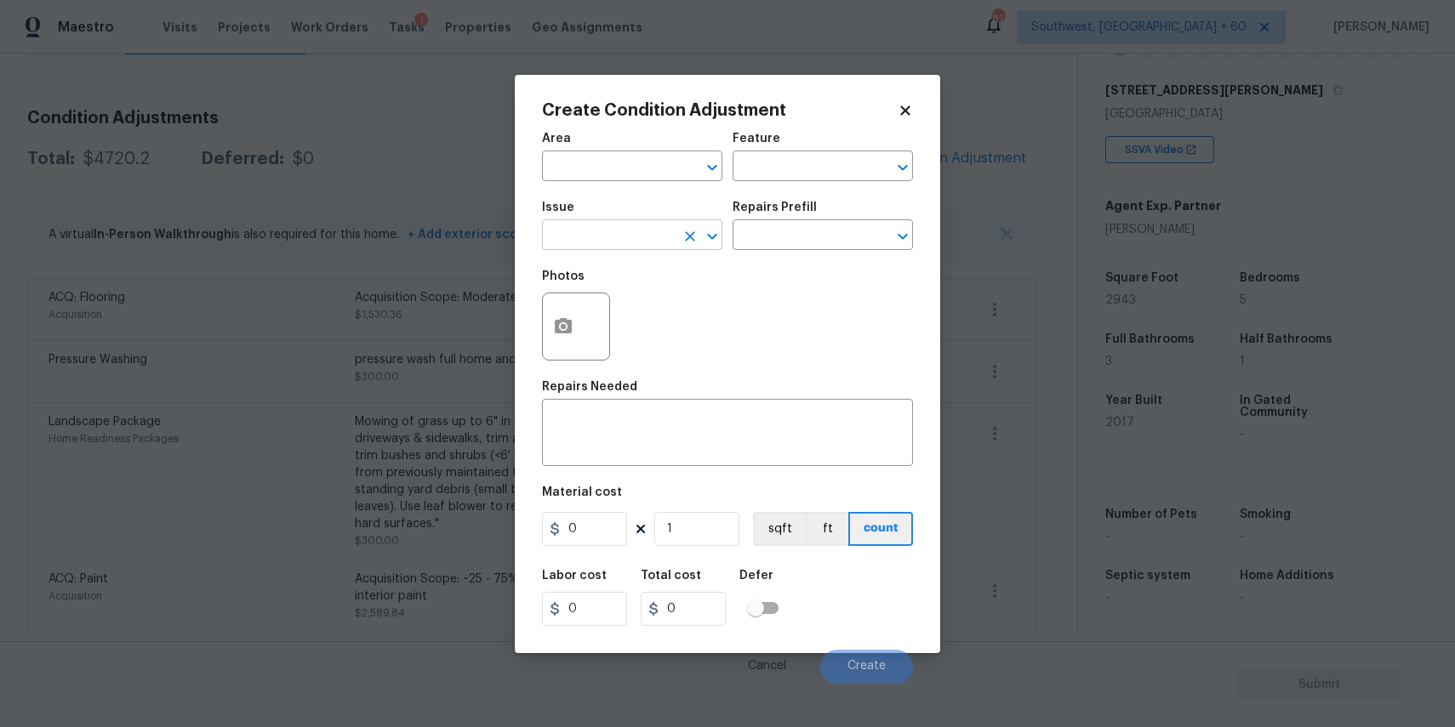
click at [630, 233] on input "text" at bounding box center [608, 237] width 133 height 26
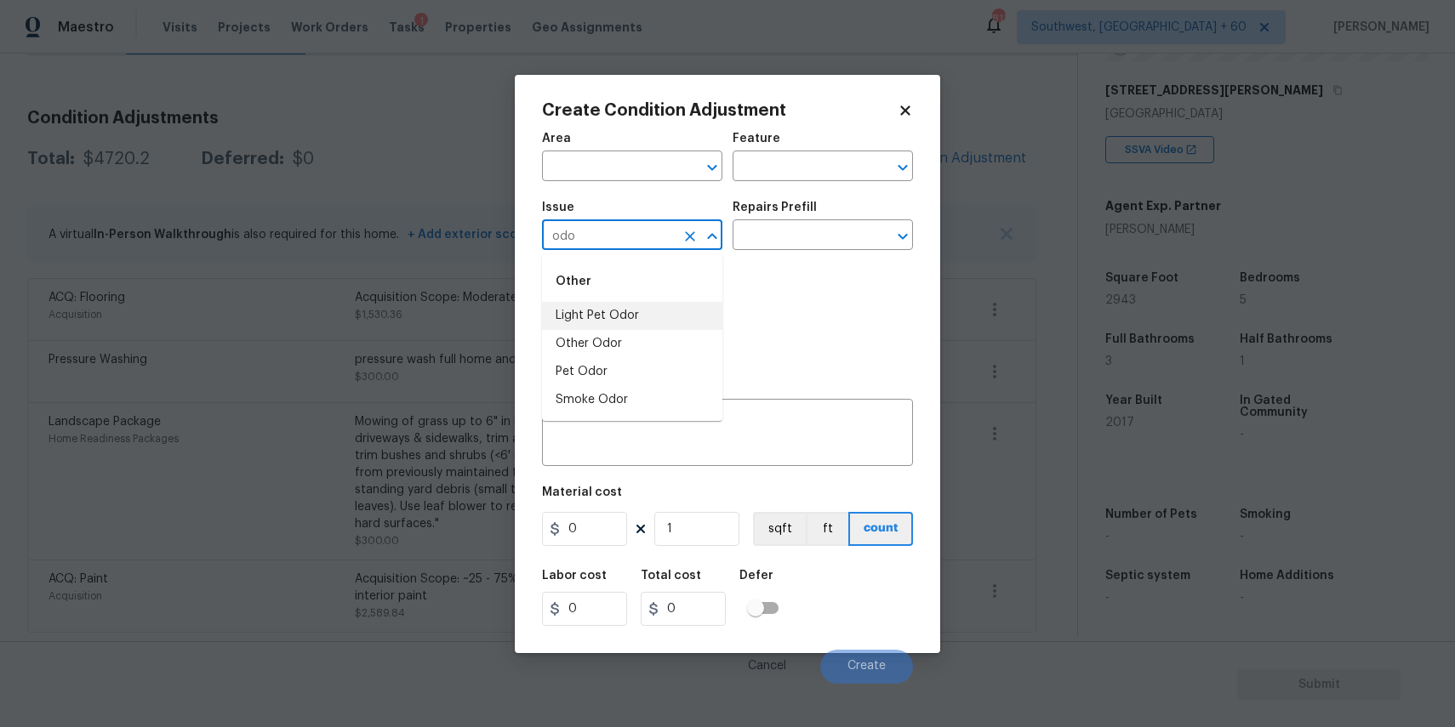
click at [624, 310] on li "Light Pet Odor" at bounding box center [632, 316] width 180 height 28
type input "Light Pet Odor"
click at [801, 225] on input "text" at bounding box center [799, 237] width 133 height 26
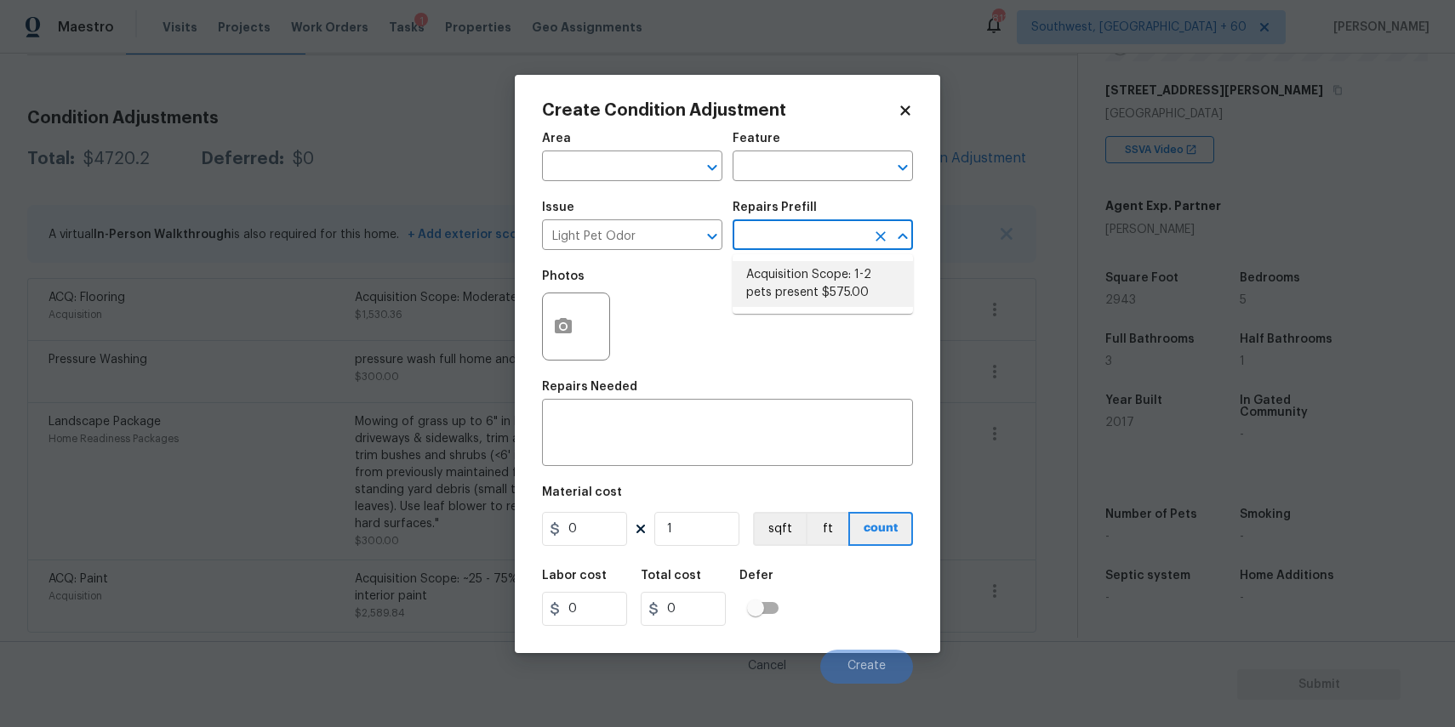
click at [819, 289] on li "Acquisition Scope: 1-2 pets present $575.00" at bounding box center [823, 284] width 180 height 46
type textarea "Acquisition Scope: 1-2 pets present"
type input "575"
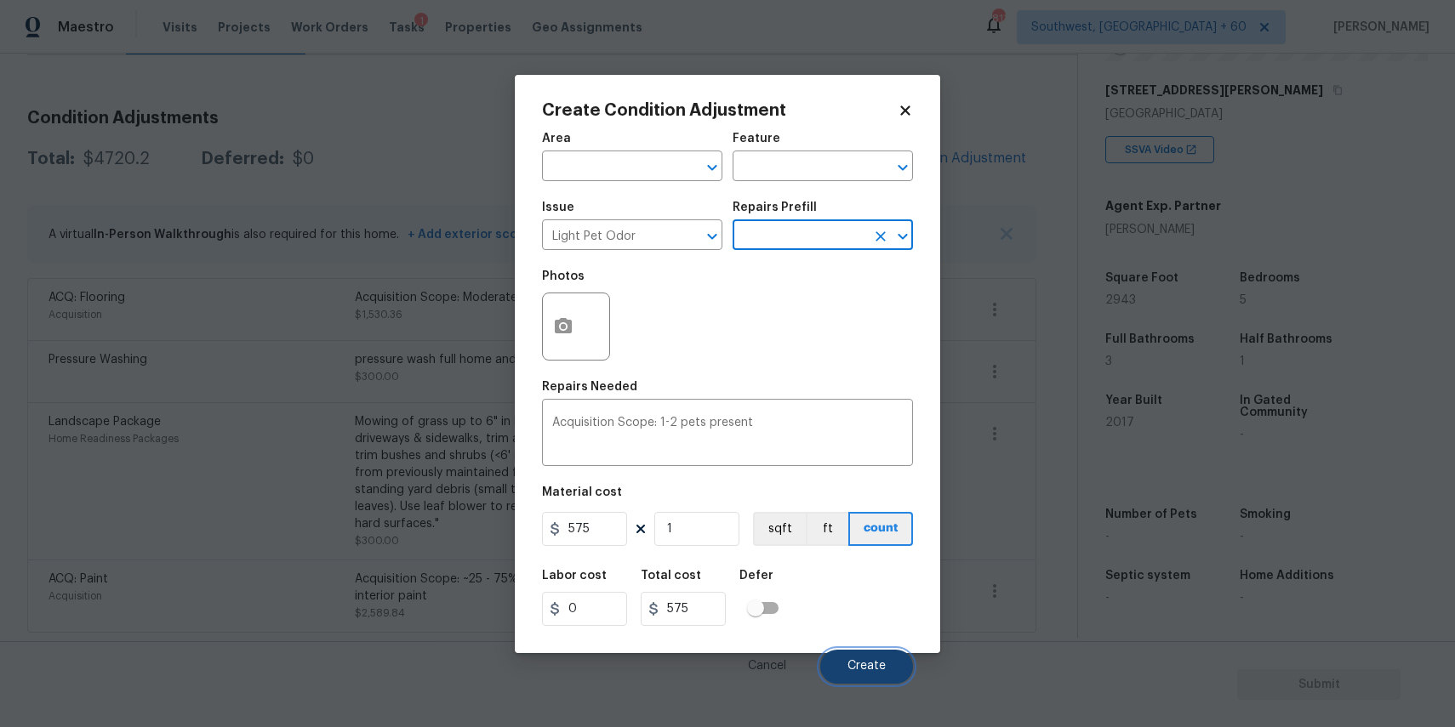
click at [871, 667] on span "Create" at bounding box center [866, 666] width 38 height 13
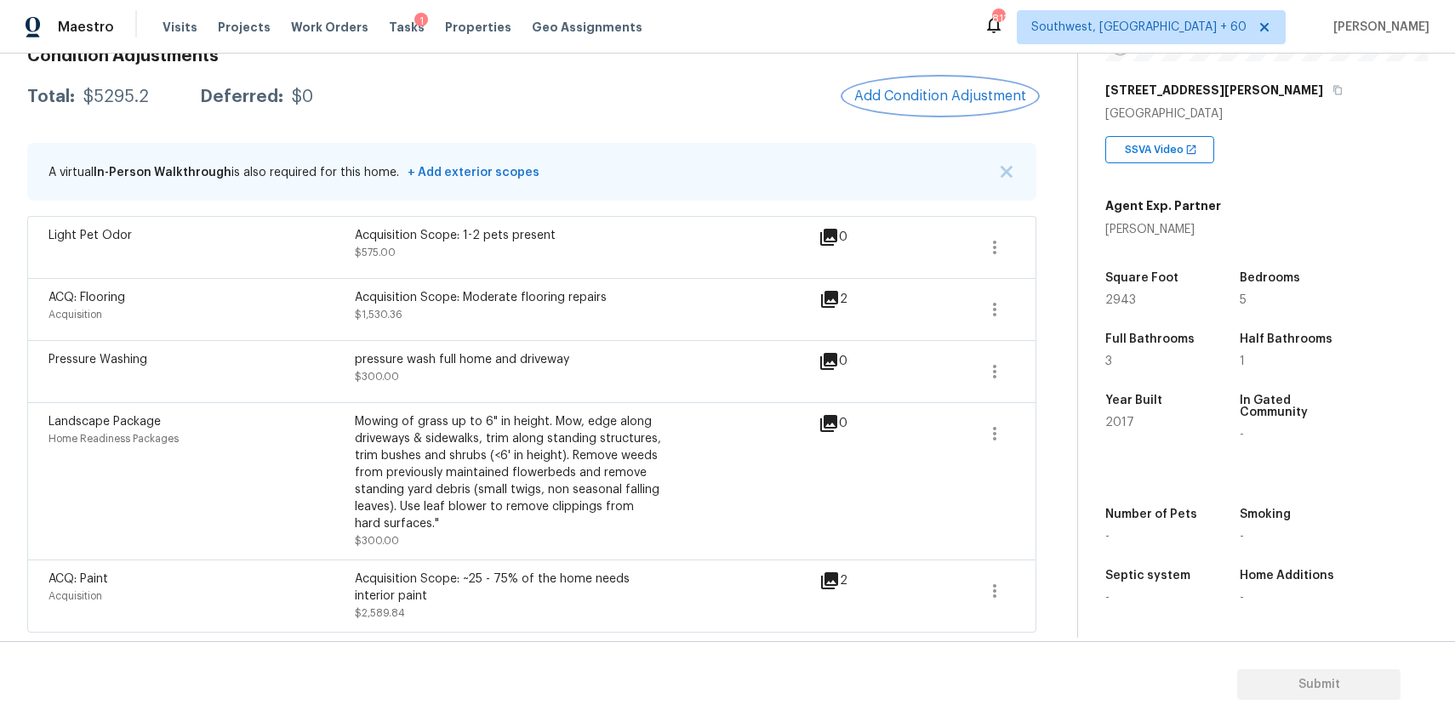
scroll to position [149, 0]
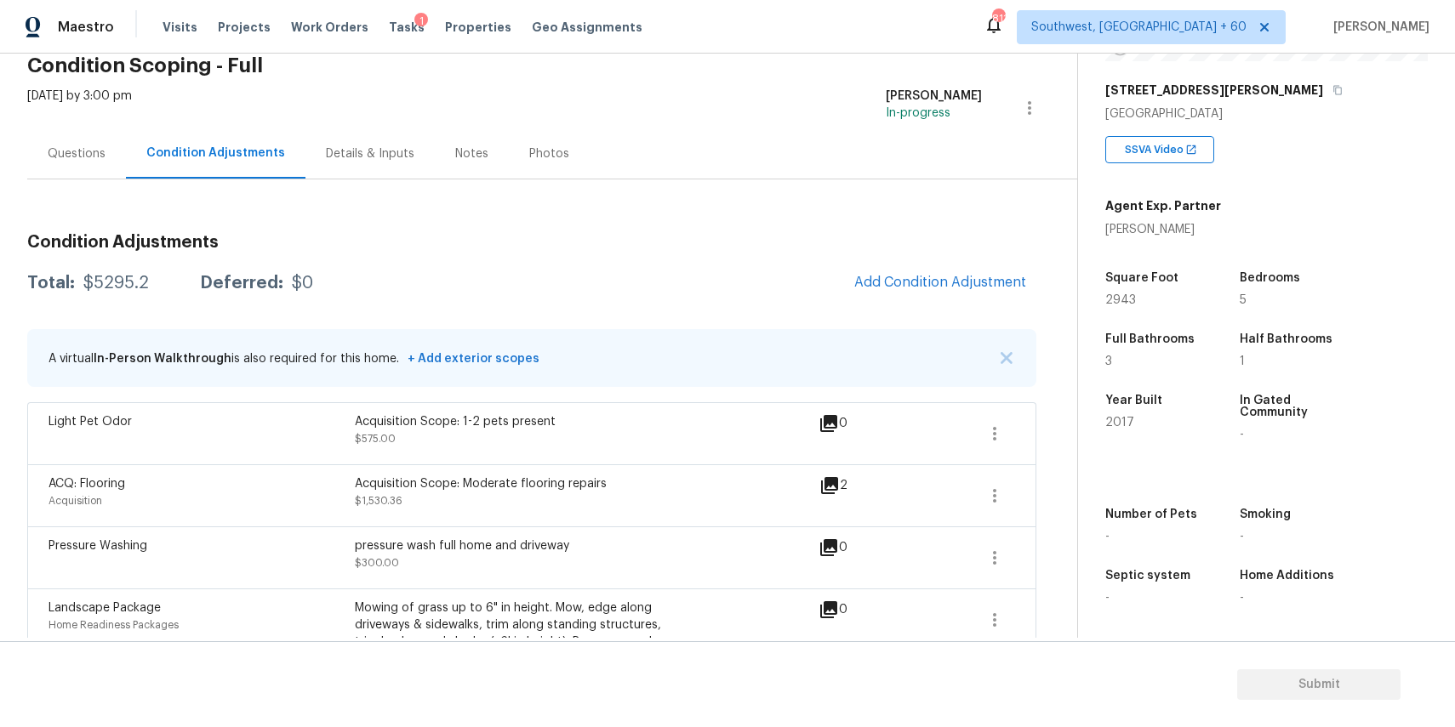
click at [100, 145] on div "Questions" at bounding box center [76, 153] width 99 height 50
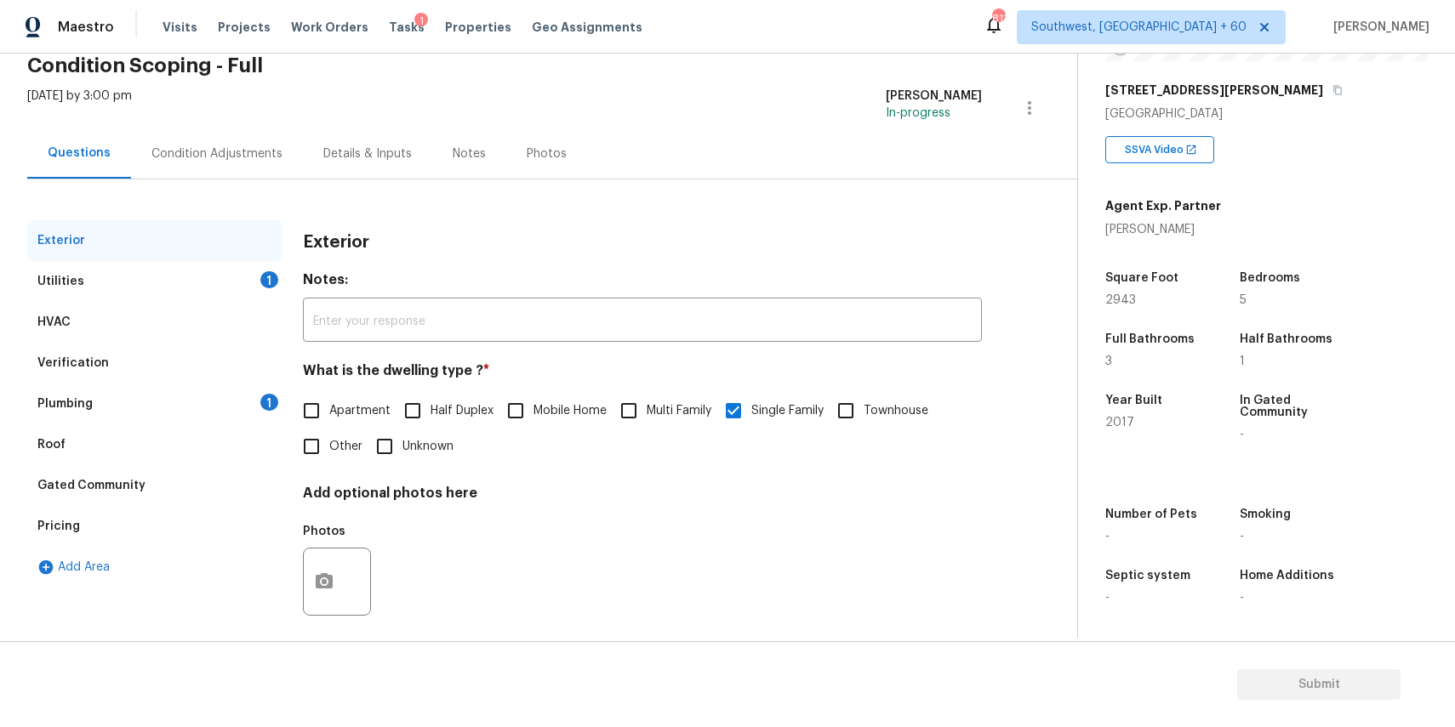
click at [226, 391] on div "Plumbing 1" at bounding box center [154, 404] width 255 height 41
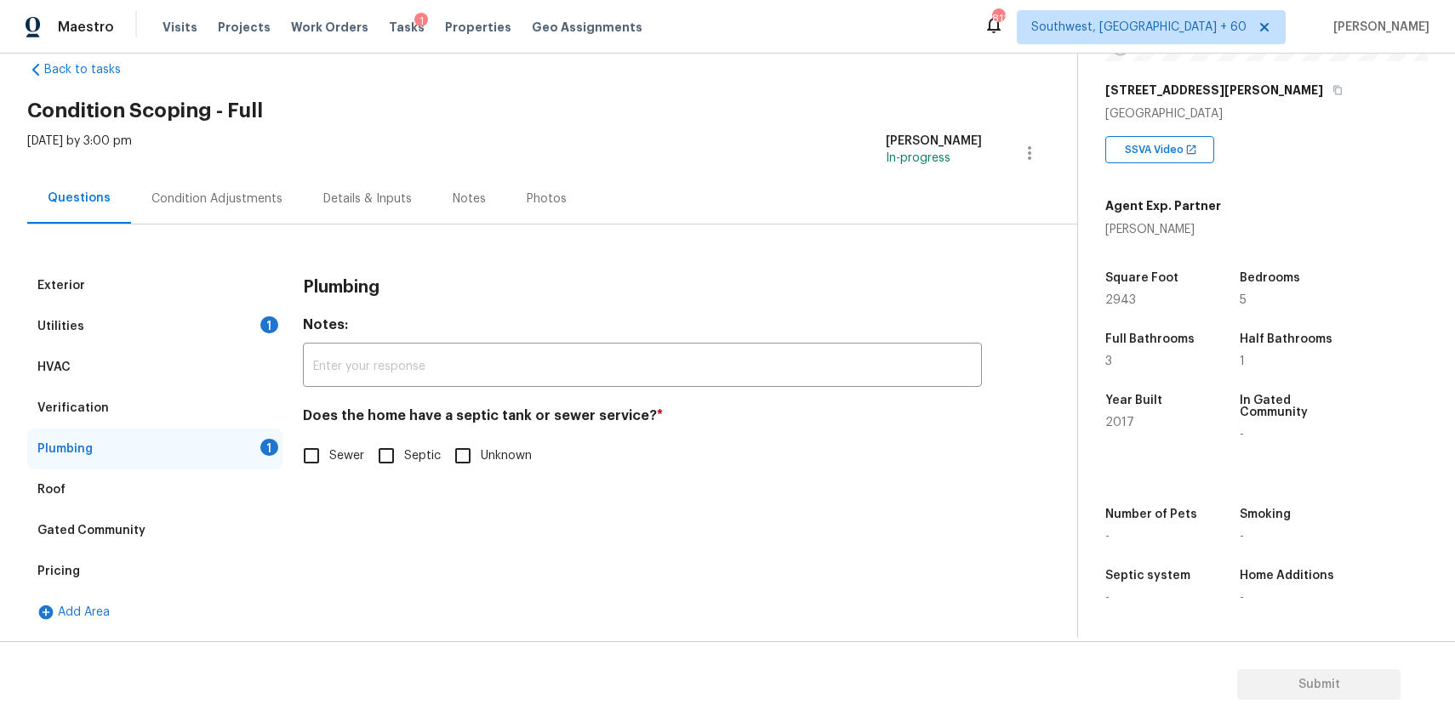
click at [331, 436] on div "Does the home have a septic tank or sewer service? * Sewer Septic Unknown" at bounding box center [642, 441] width 679 height 66
click at [319, 452] on input "Sewer" at bounding box center [312, 456] width 36 height 36
checkbox input "true"
click at [216, 311] on div "Utilities 1" at bounding box center [154, 326] width 255 height 41
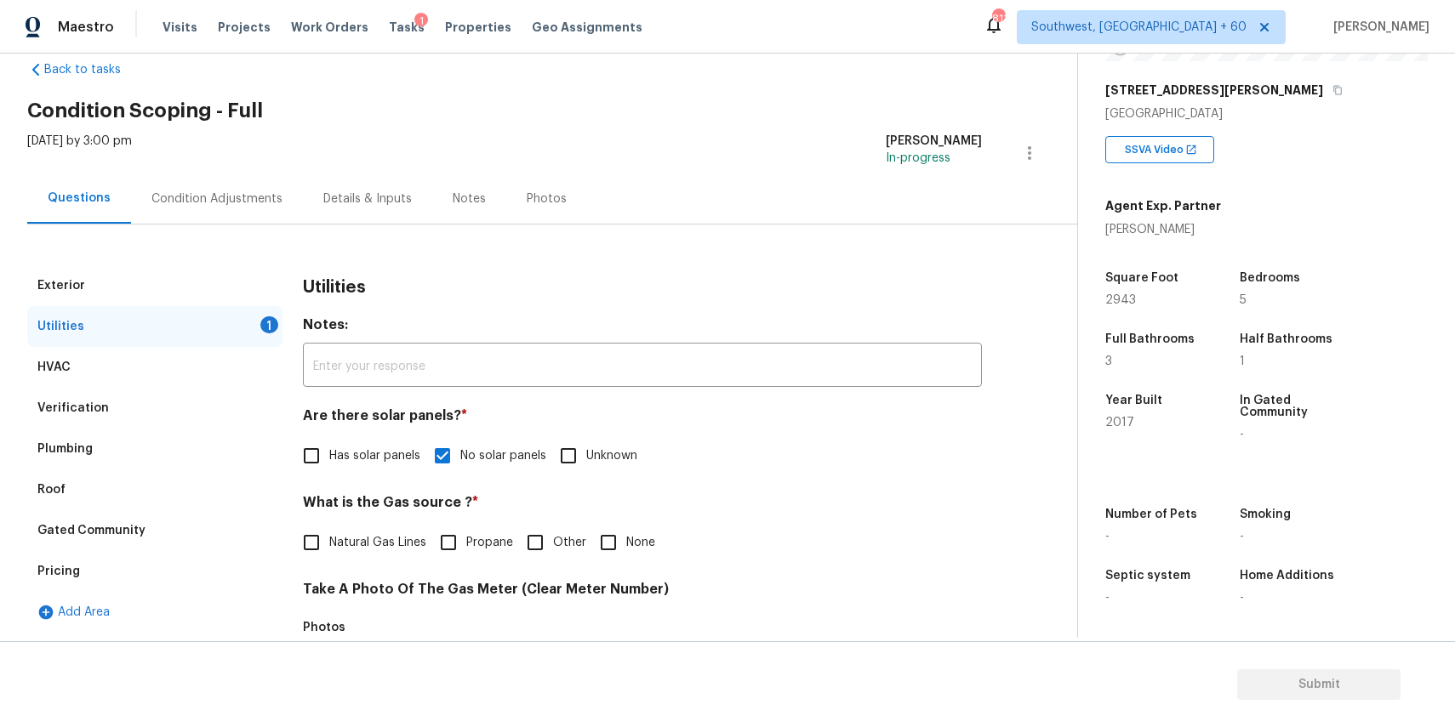
click at [204, 180] on div "Condition Adjustments" at bounding box center [217, 199] width 172 height 50
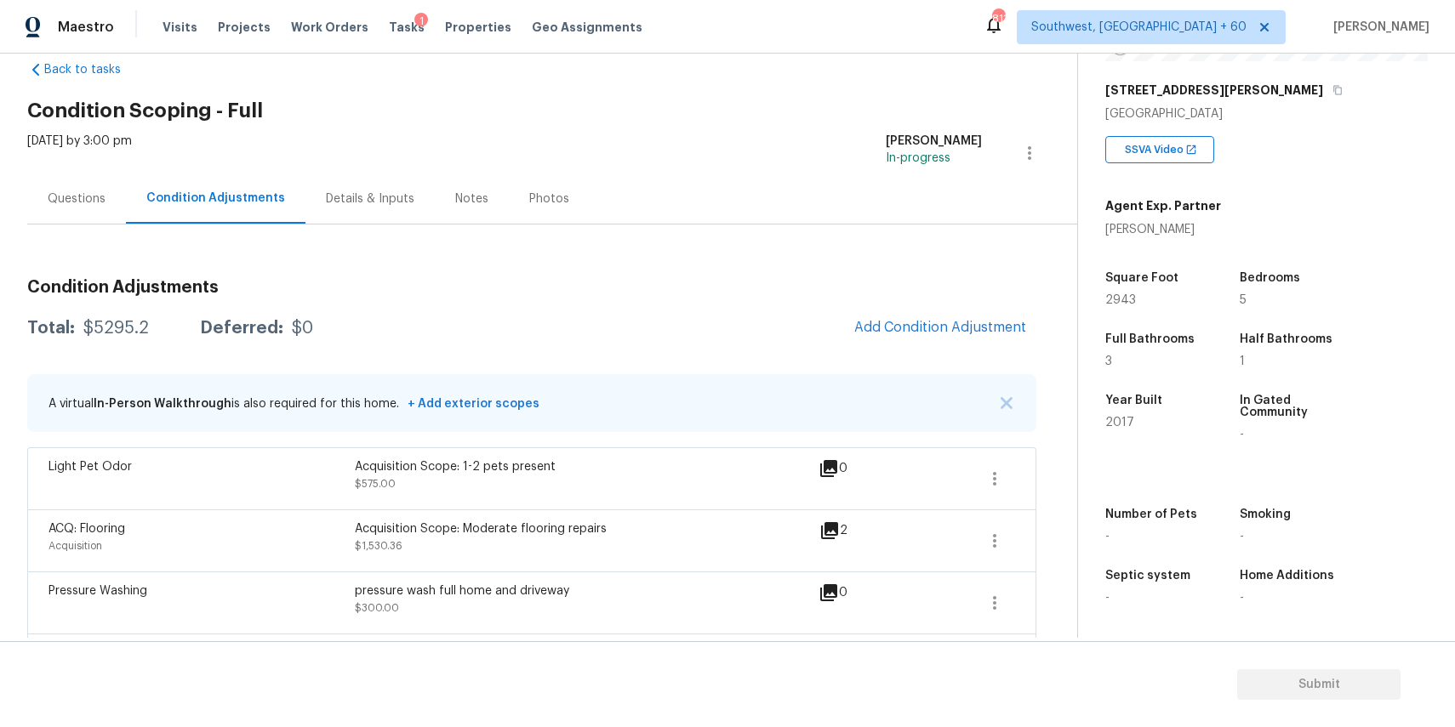
click at [113, 218] on div "Questions" at bounding box center [76, 199] width 99 height 50
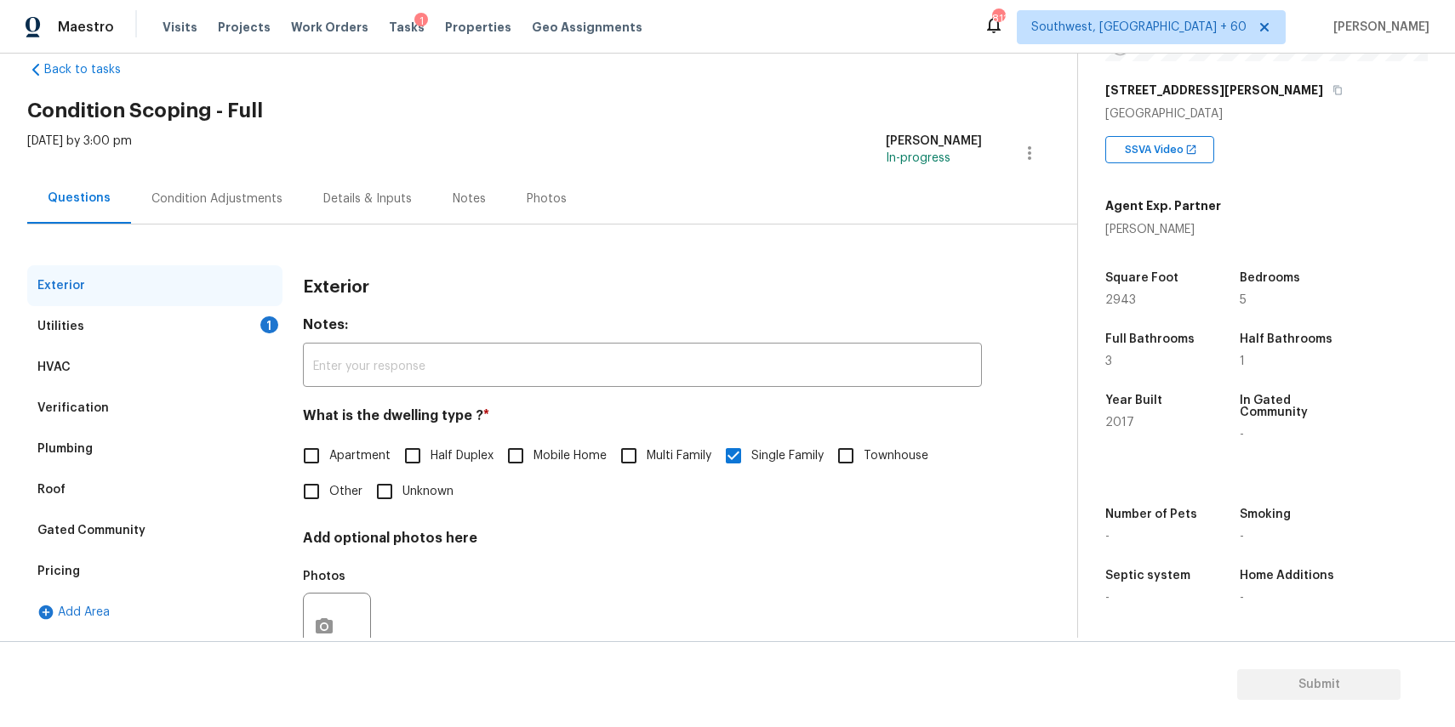
click at [245, 301] on div "Exterior" at bounding box center [154, 285] width 255 height 41
click at [268, 322] on div "1" at bounding box center [269, 325] width 18 height 17
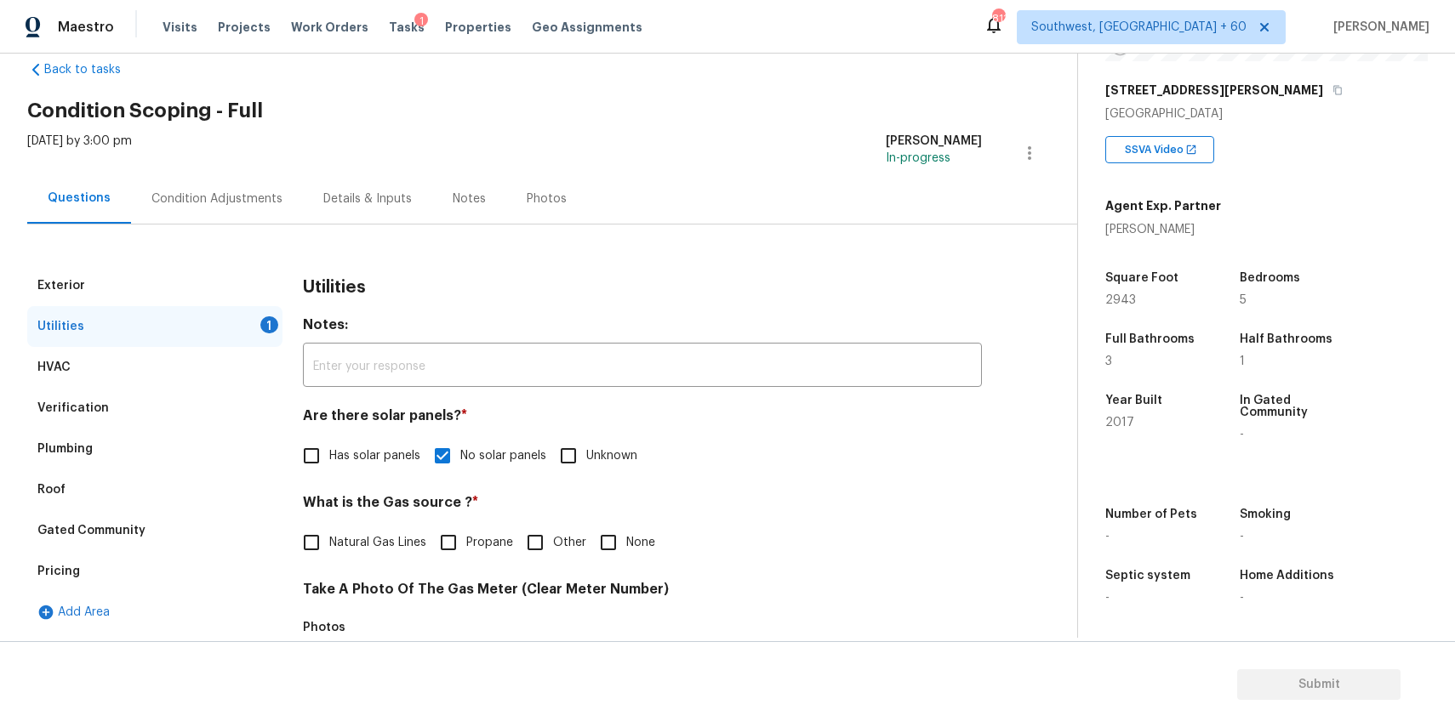
click at [384, 534] on span "Natural Gas Lines" at bounding box center [377, 543] width 97 height 18
click at [329, 534] on input "Natural Gas Lines" at bounding box center [312, 543] width 36 height 36
checkbox input "true"
click at [222, 201] on div "Condition Adjustments" at bounding box center [216, 199] width 131 height 17
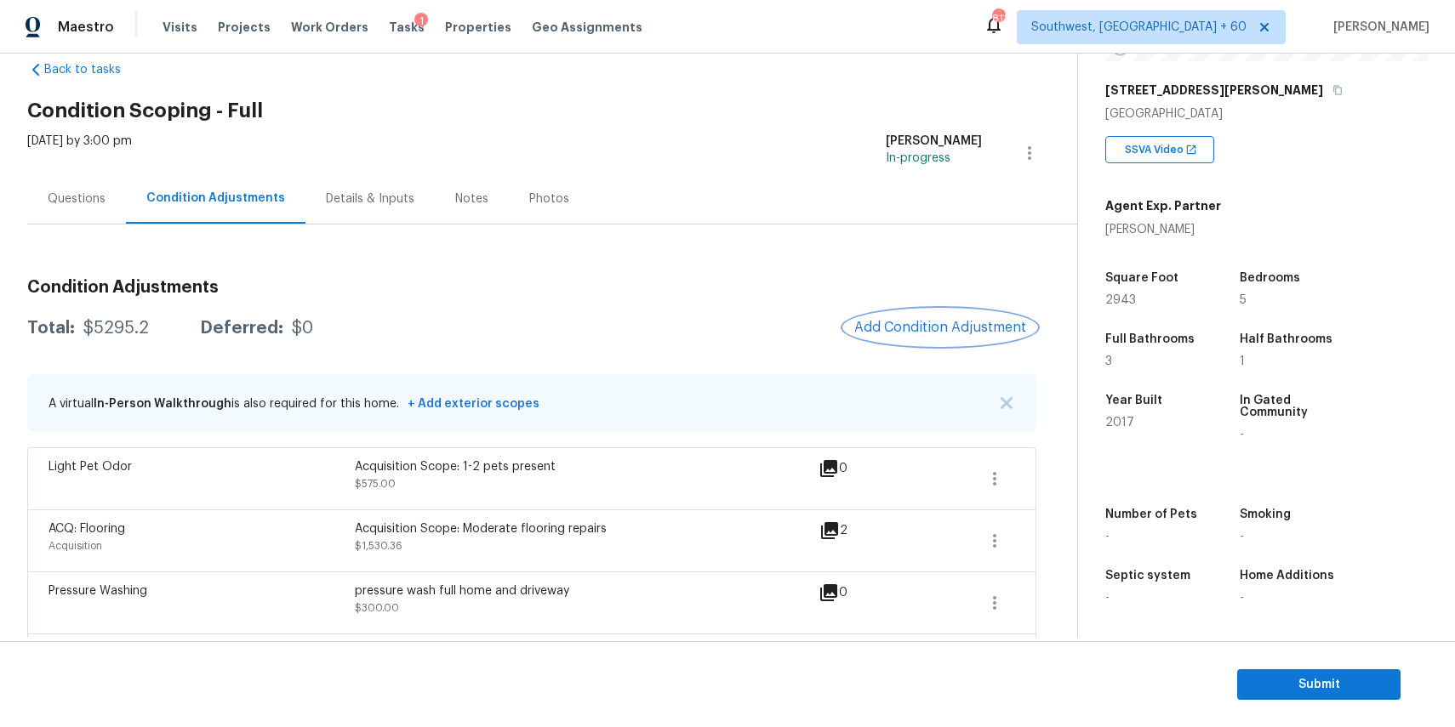
click at [970, 326] on span "Add Condition Adjustment" at bounding box center [940, 327] width 172 height 15
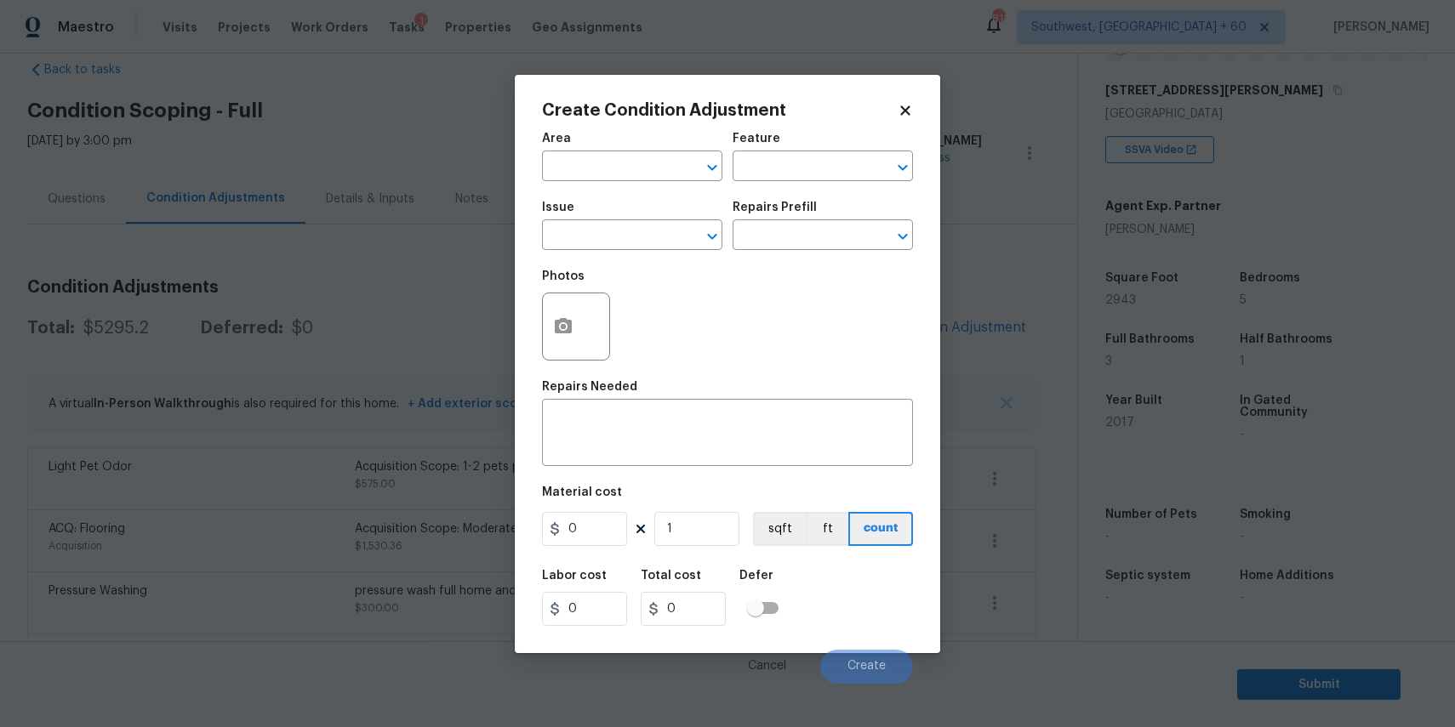
click at [455, 294] on body "Maestro Visits Projects Work Orders Tasks 1 Properties Geo Assignments 811 Sout…" at bounding box center [727, 363] width 1455 height 727
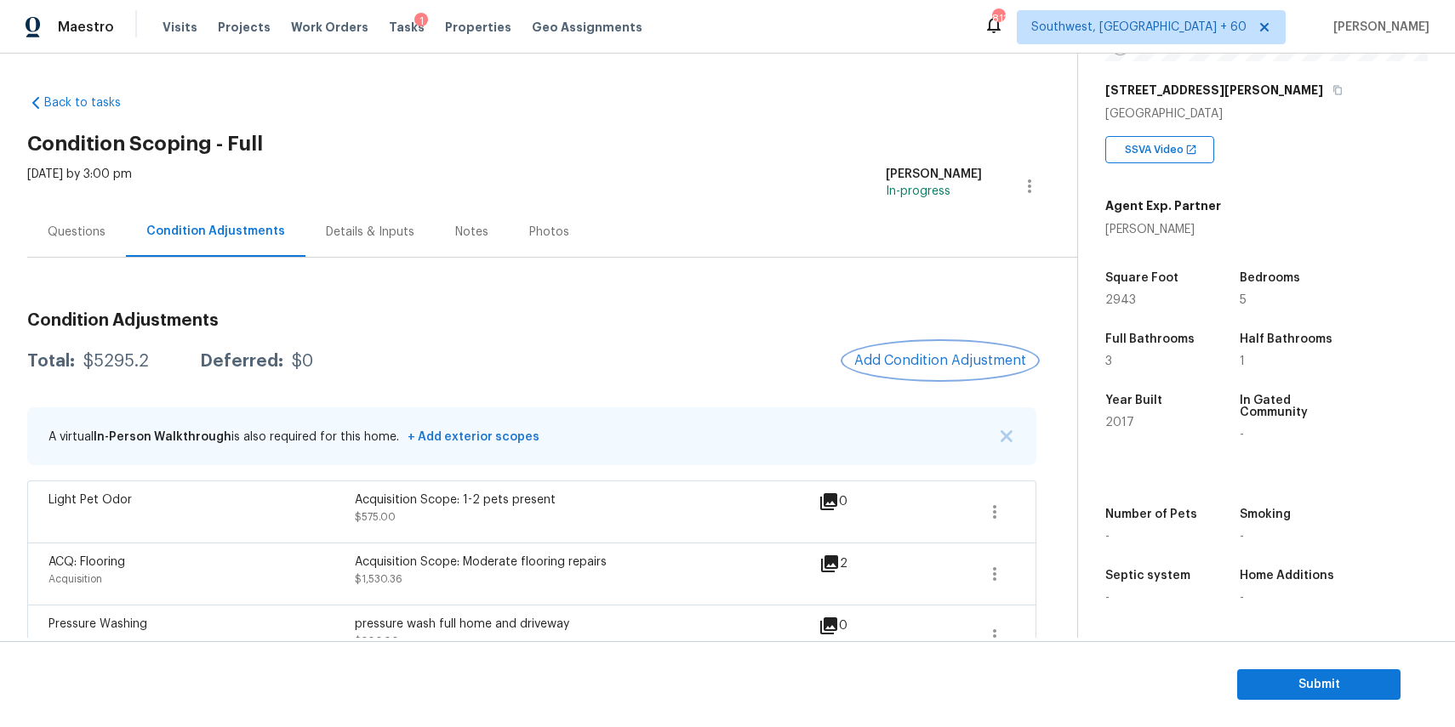
click at [894, 368] on button "Add Condition Adjustment" at bounding box center [940, 361] width 192 height 36
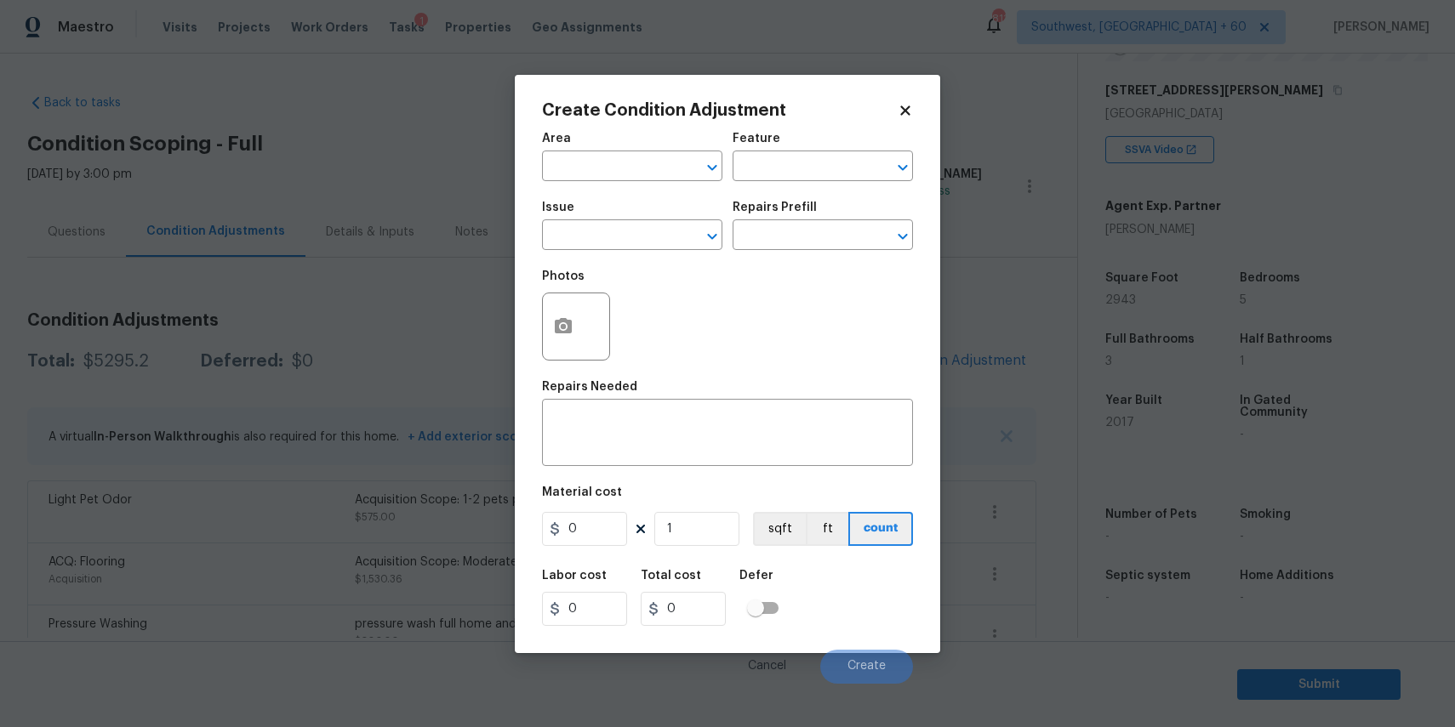
click at [438, 354] on body "Maestro Visits Projects Work Orders Tasks 1 Properties Geo Assignments 811 Sout…" at bounding box center [727, 363] width 1455 height 727
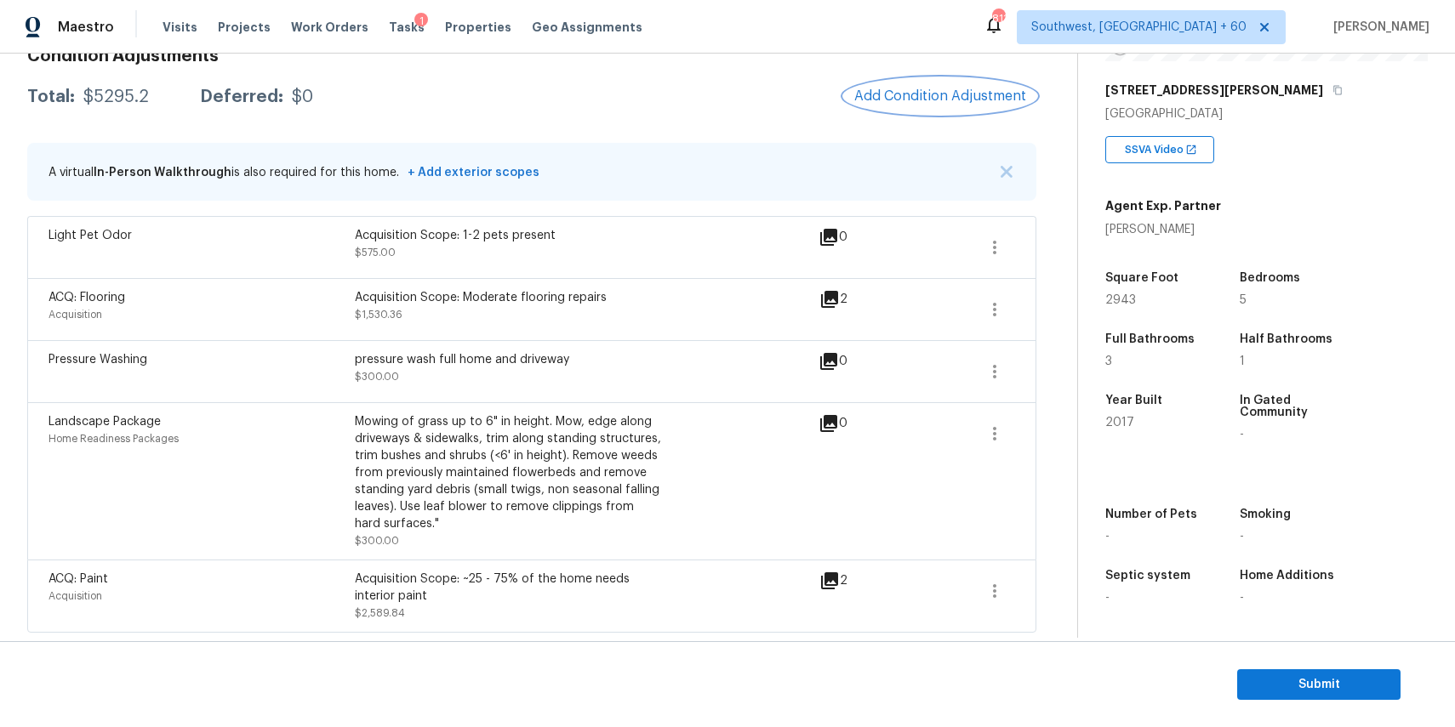
scroll to position [242, 0]
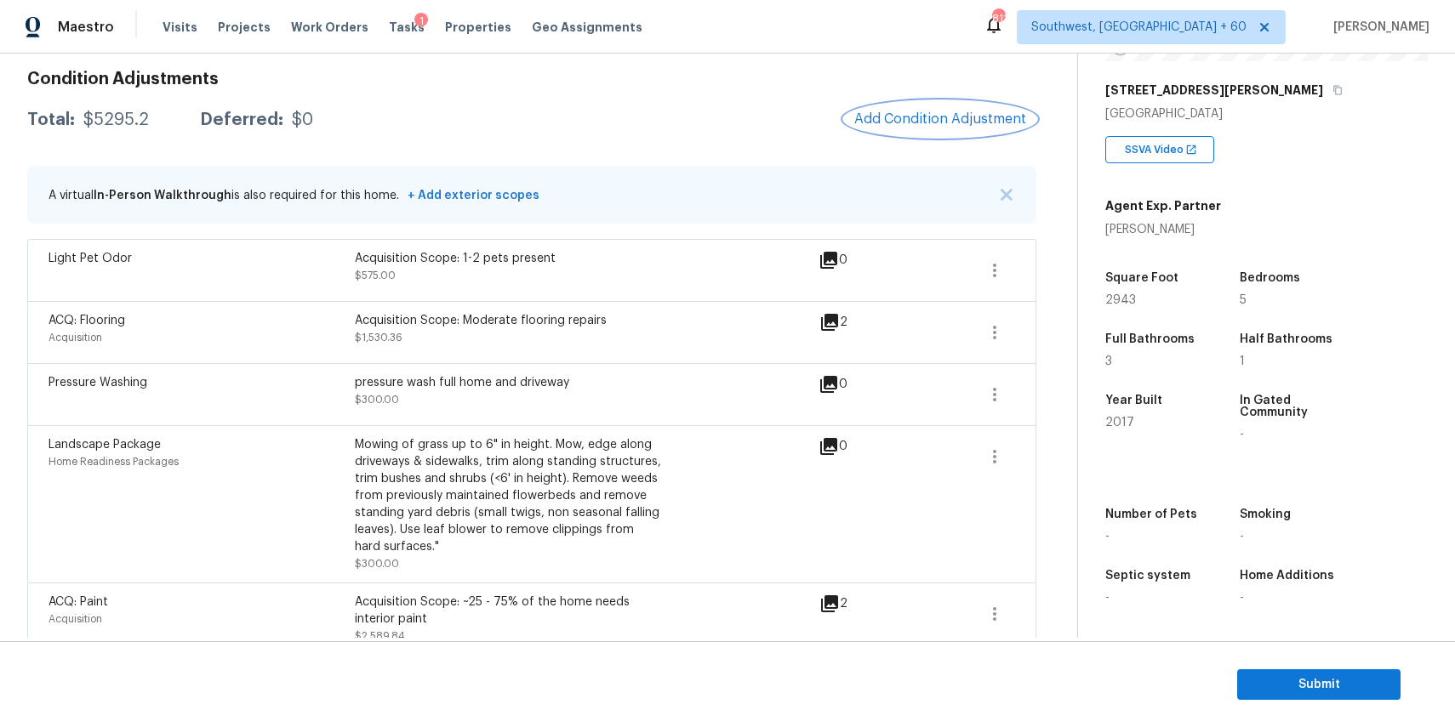
click at [967, 116] on span "Add Condition Adjustment" at bounding box center [940, 118] width 172 height 15
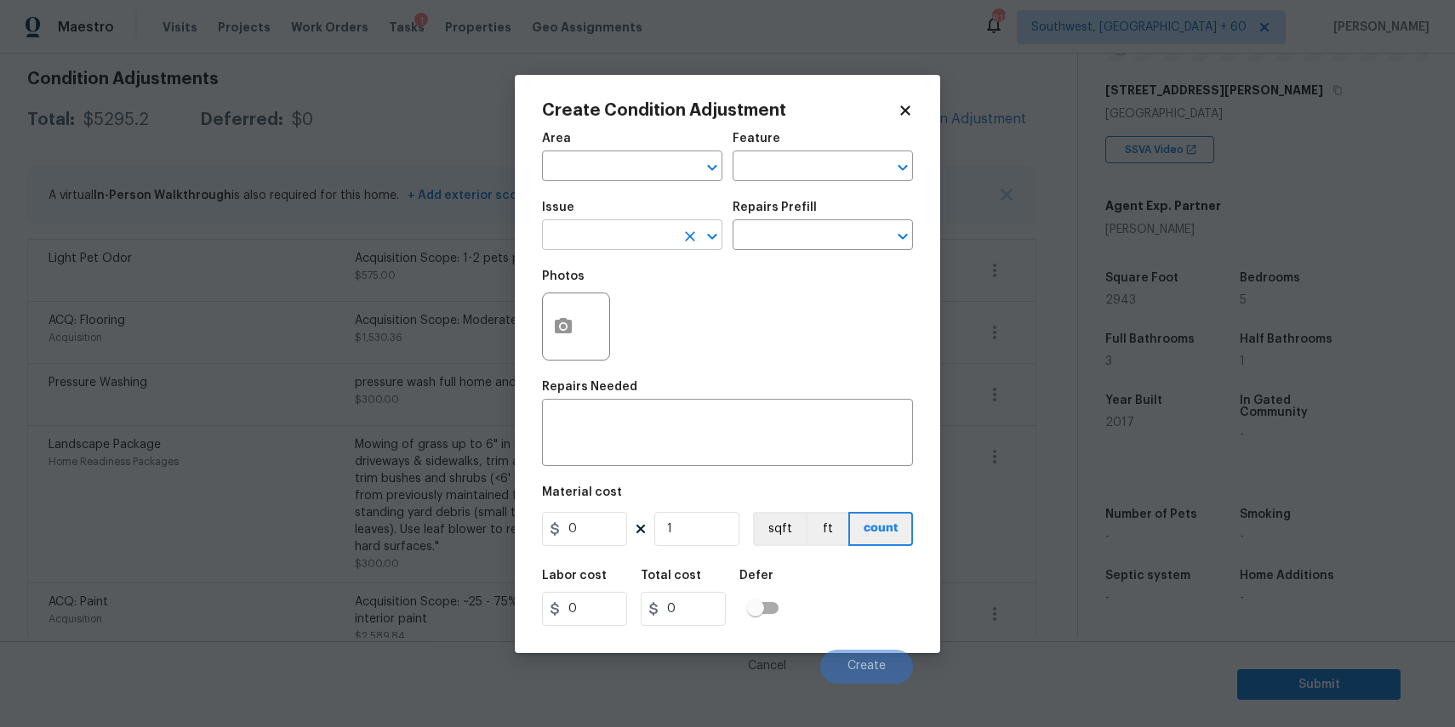
click at [624, 229] on input "text" at bounding box center [608, 237] width 133 height 26
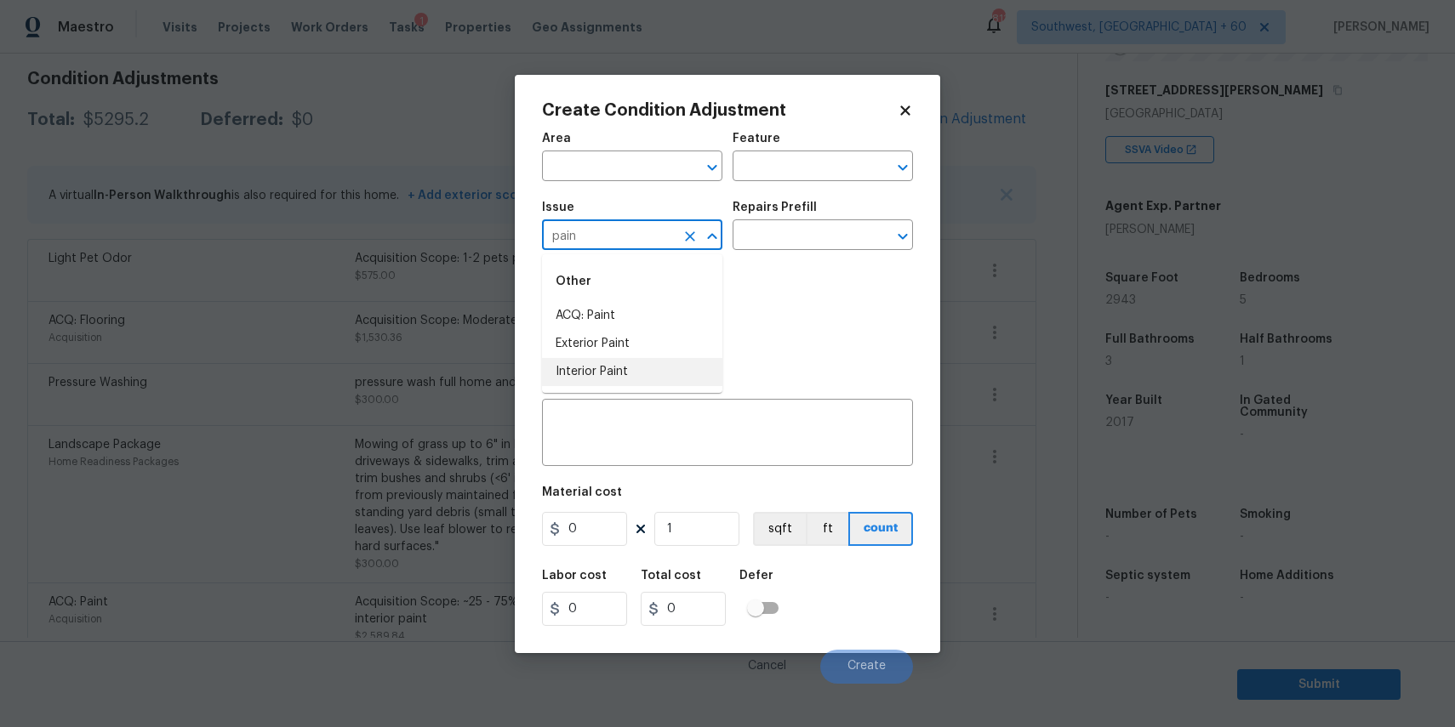
click at [638, 381] on li "Interior Paint" at bounding box center [632, 372] width 180 height 28
type input "Interior Paint"
click at [771, 245] on input "text" at bounding box center [799, 237] width 133 height 26
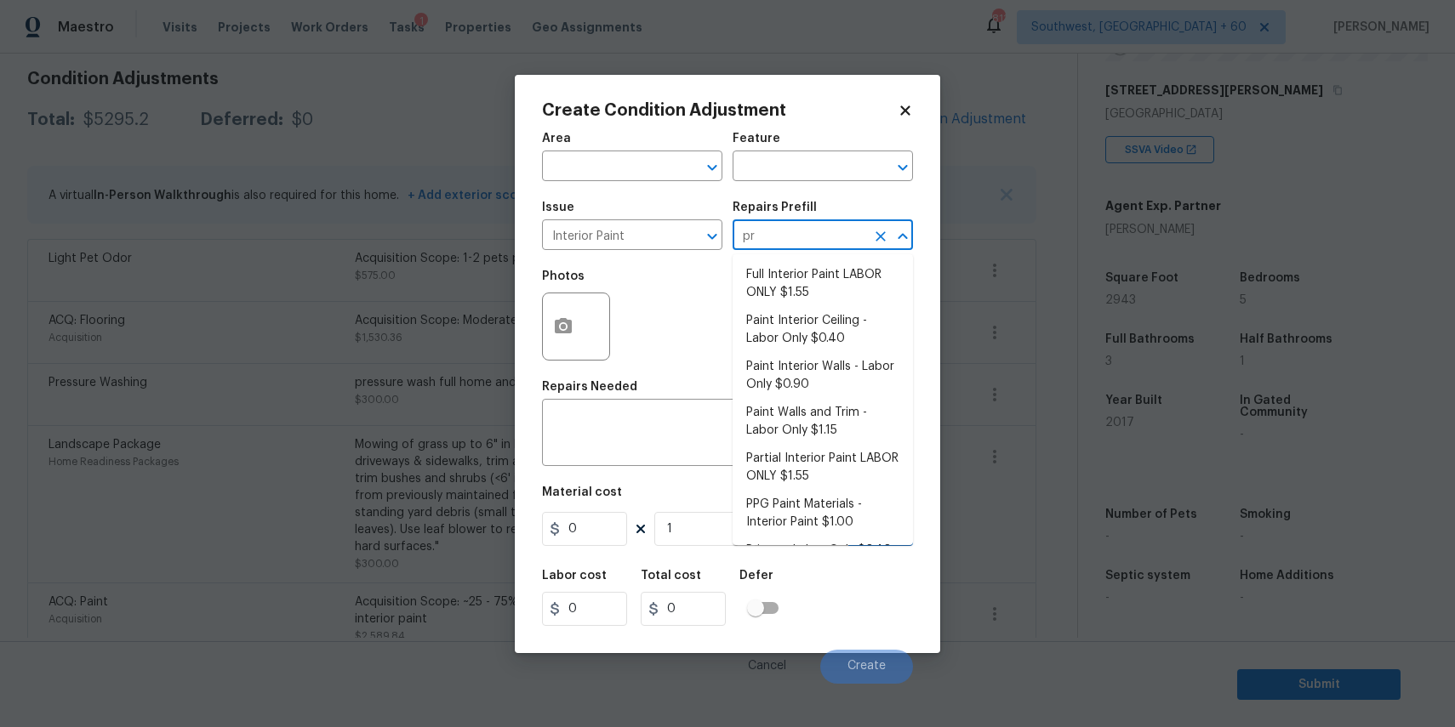
type input "pri"
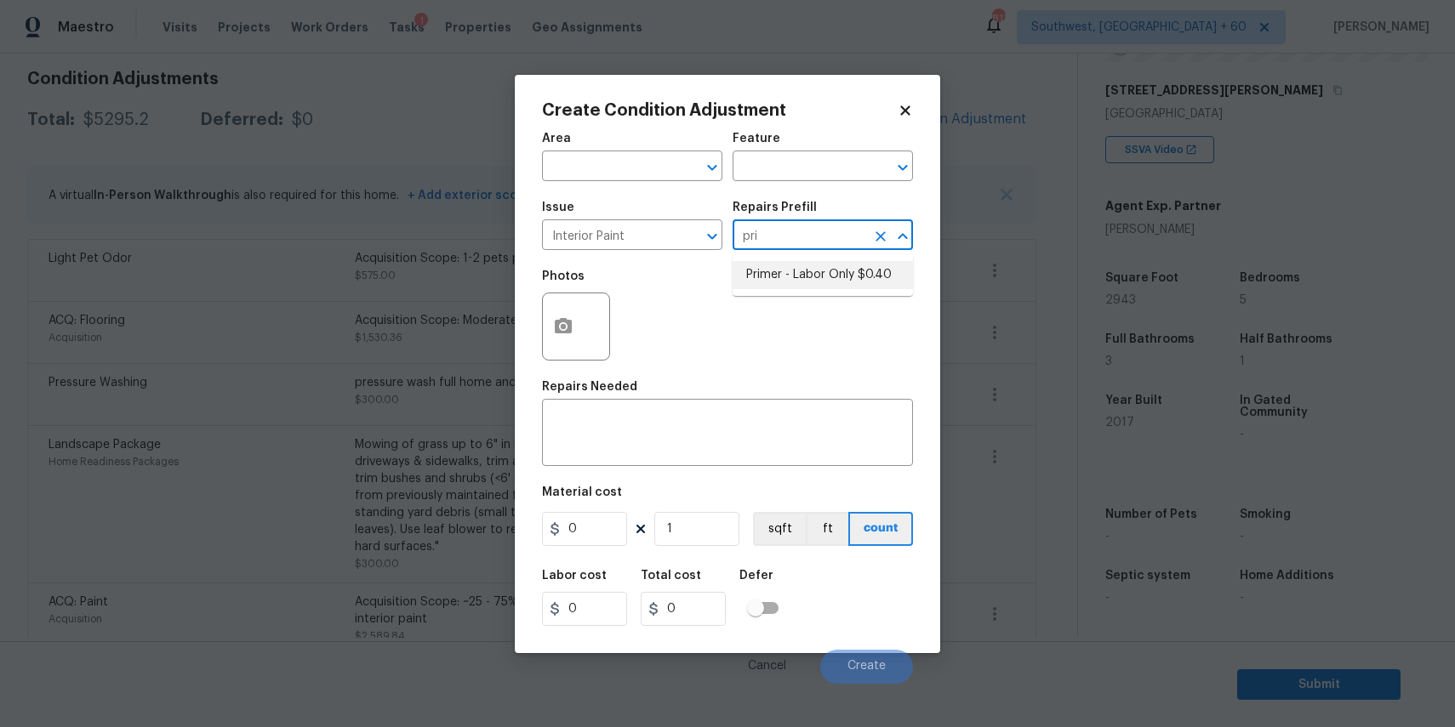
click at [854, 275] on li "Primer - Labor Only $0.40" at bounding box center [823, 275] width 180 height 28
type input "Overall Paint"
type textarea "Interior primer - PRIMER PROVIDED BY OPENDOOR - All nails, screws, drywall anch…"
type input "0.4"
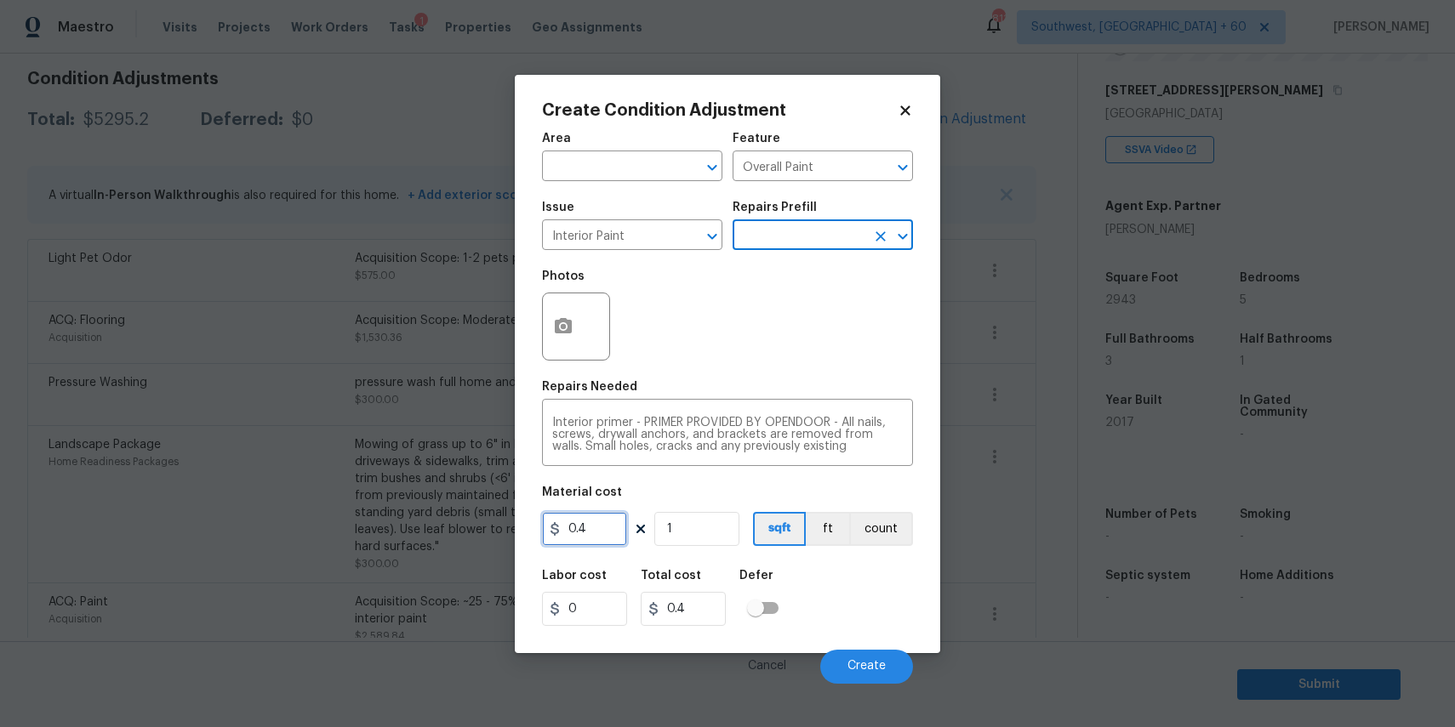
click at [590, 532] on input "0.4" at bounding box center [584, 529] width 85 height 34
type input "200"
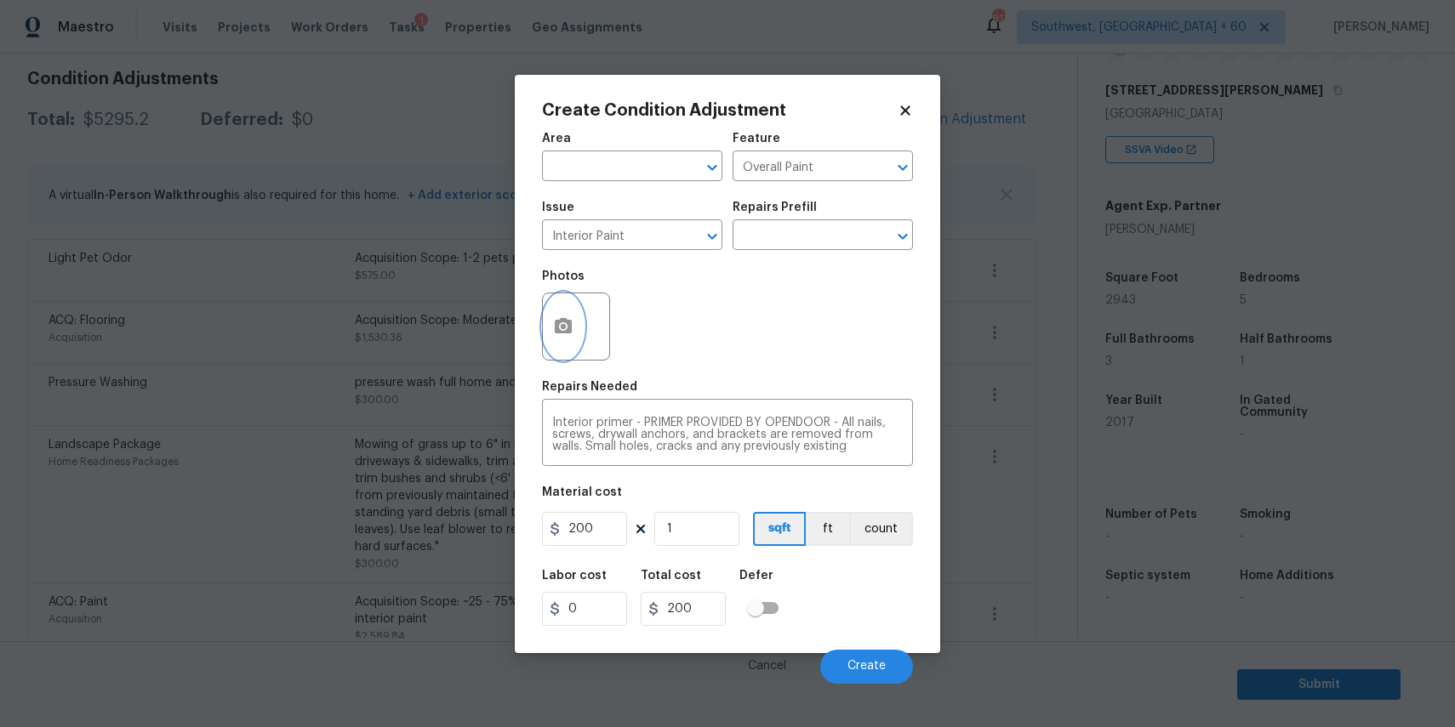
click at [573, 303] on button "button" at bounding box center [563, 327] width 41 height 66
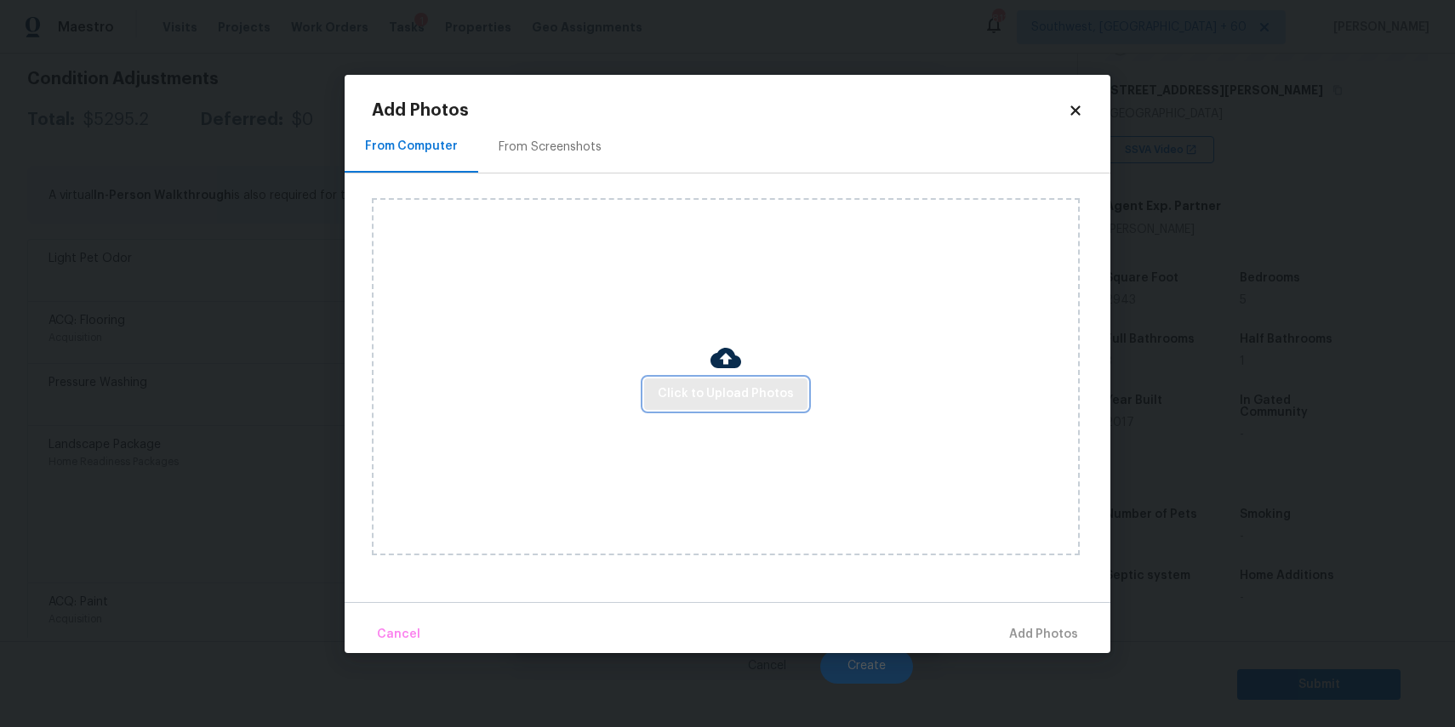
click at [697, 383] on button "Click to Upload Photos" at bounding box center [725, 394] width 163 height 31
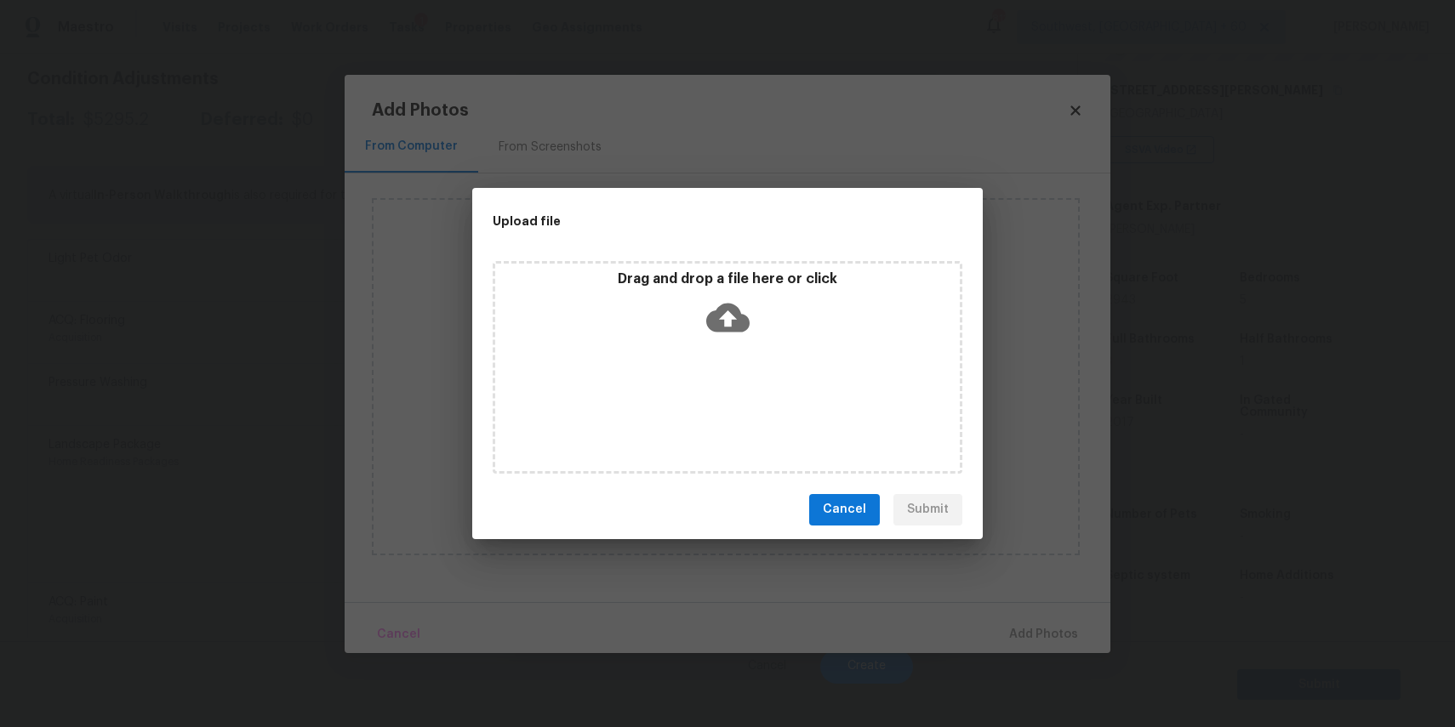
click at [697, 383] on div "Drag and drop a file here or click" at bounding box center [728, 367] width 470 height 213
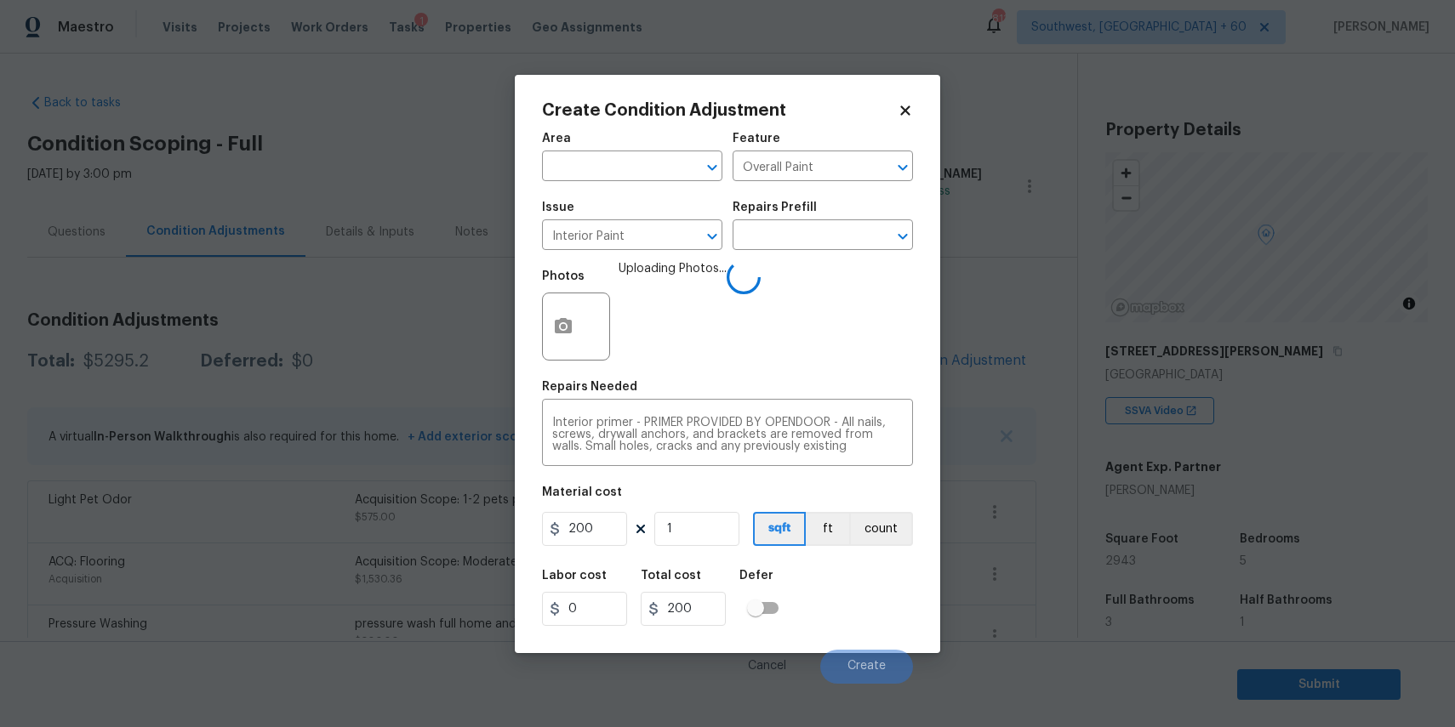
scroll to position [261, 0]
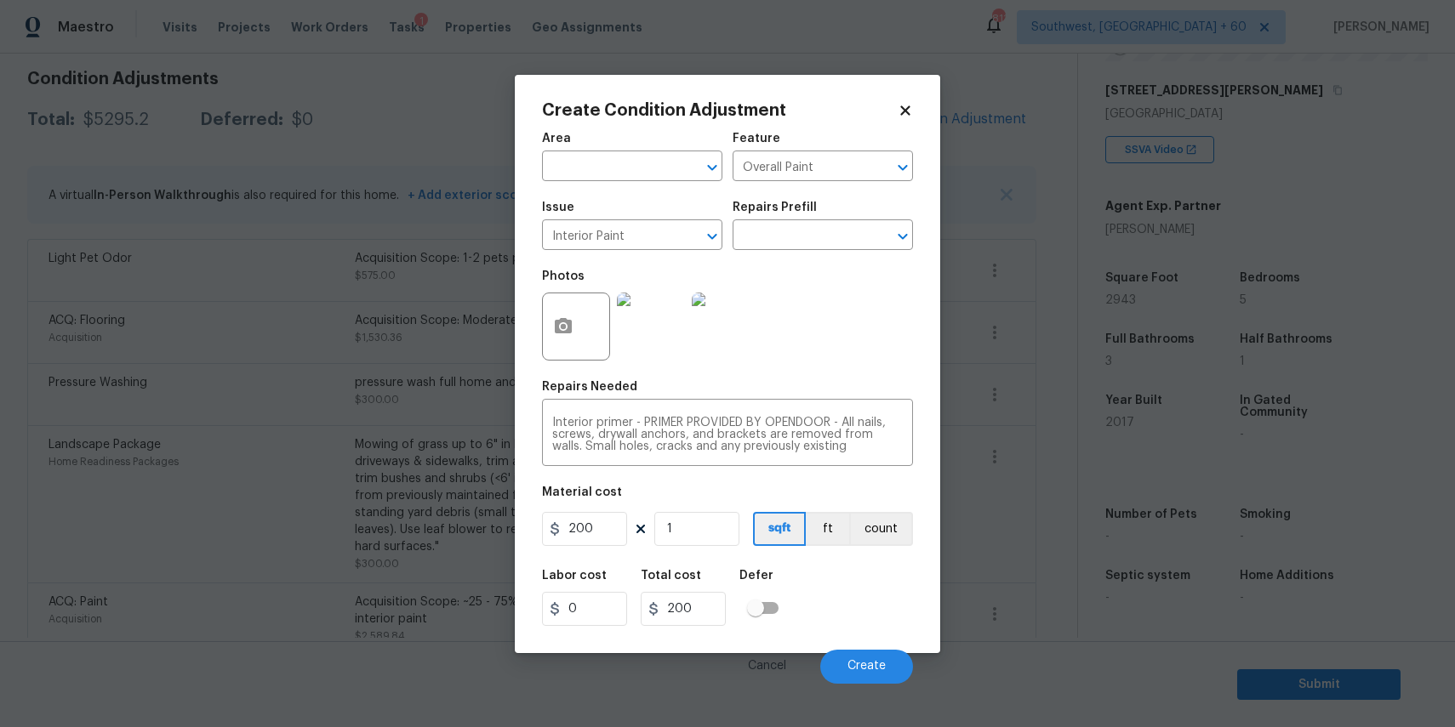
click at [863, 647] on div "Cancel Create" at bounding box center [727, 660] width 371 height 48
click at [863, 648] on div "Cancel Create" at bounding box center [727, 660] width 371 height 48
click at [870, 659] on button "Create" at bounding box center [866, 667] width 93 height 34
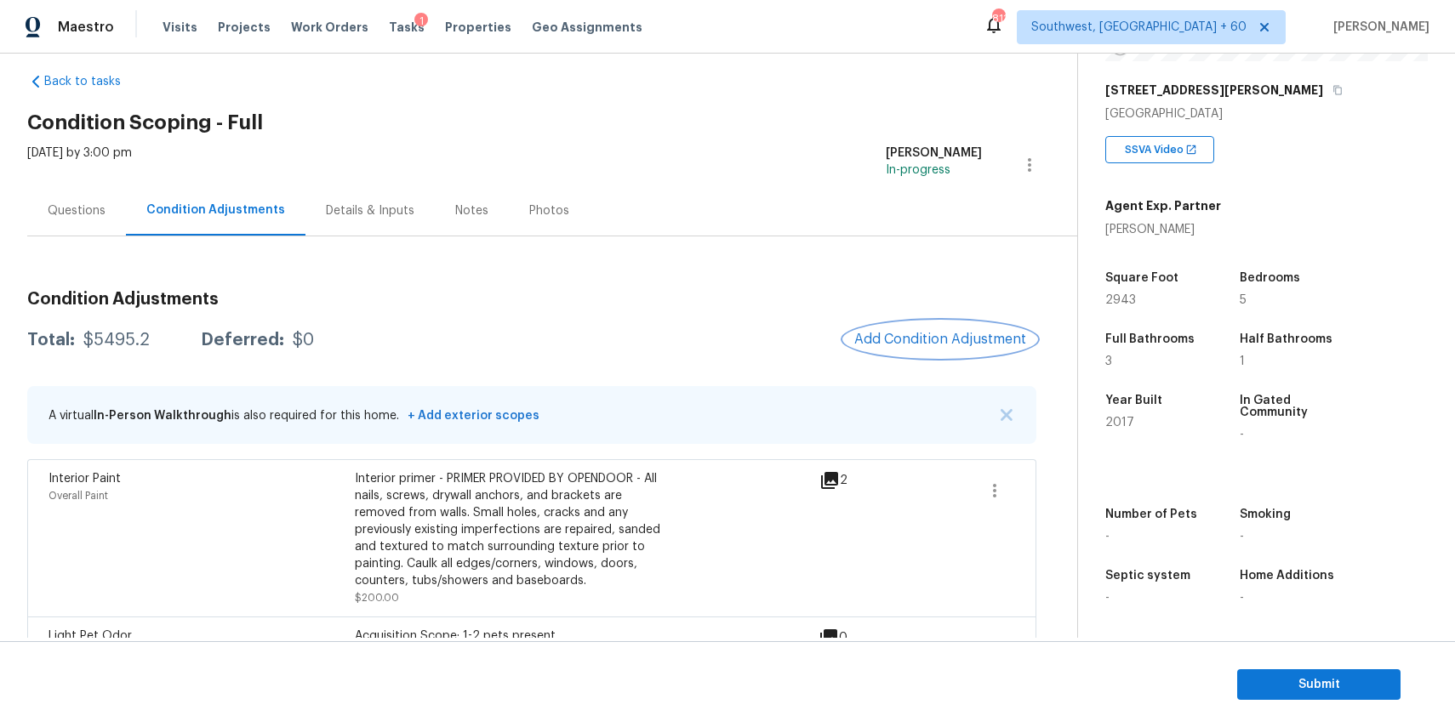
scroll to position [0, 0]
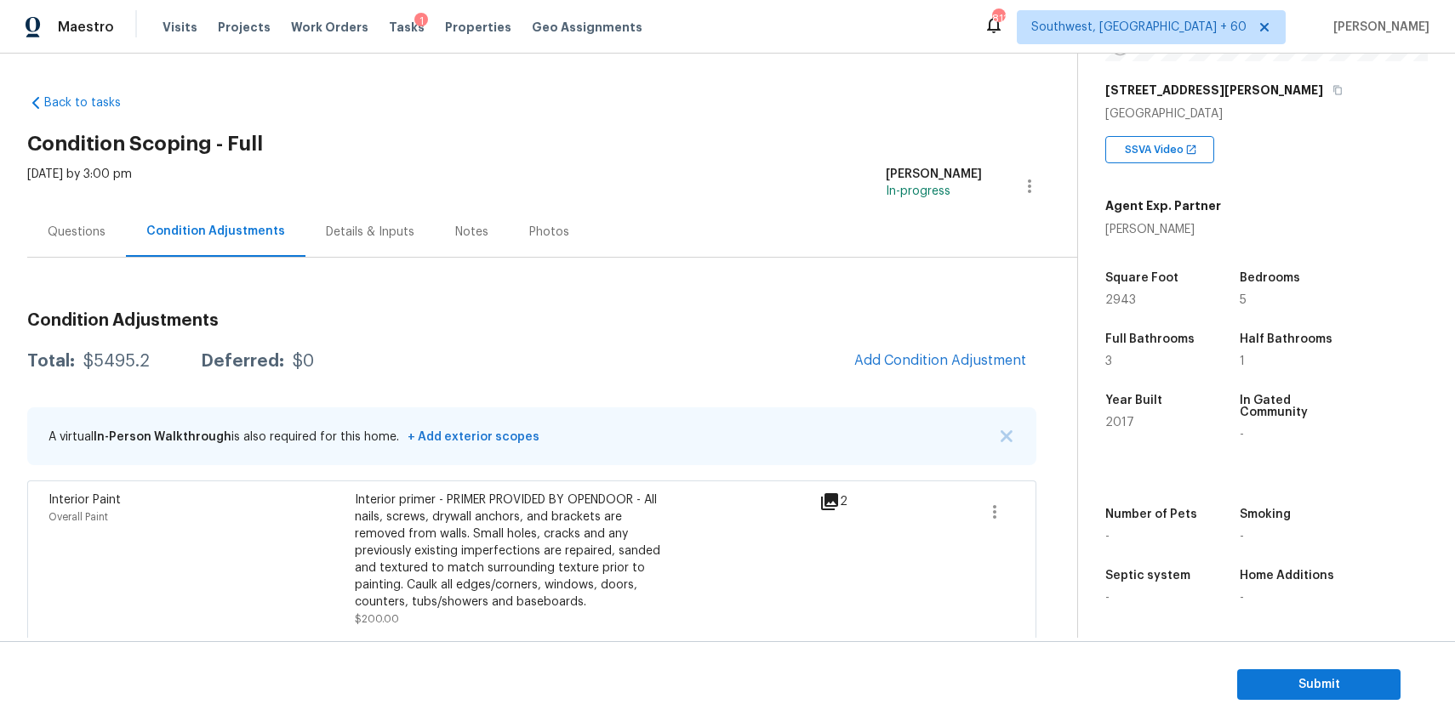
click at [81, 226] on div "Questions" at bounding box center [77, 232] width 58 height 17
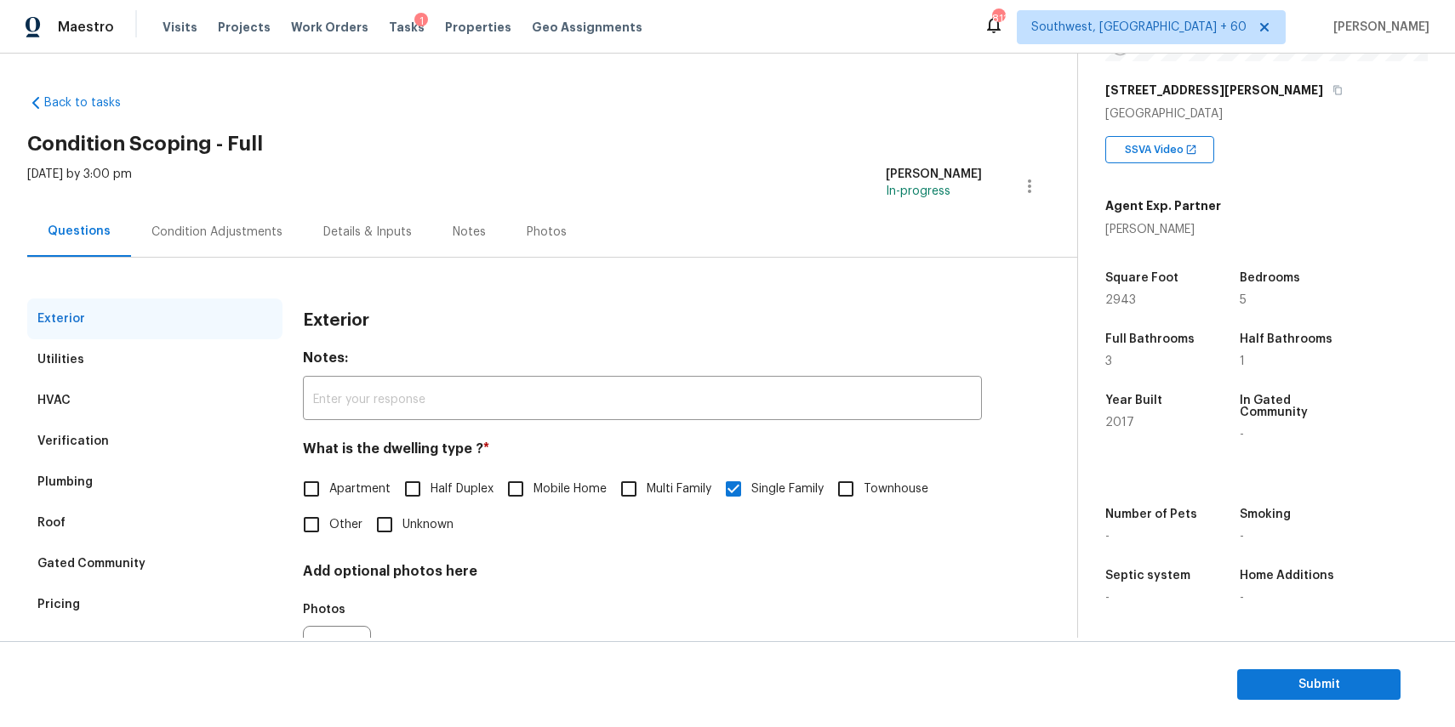
click at [205, 239] on div "Condition Adjustments" at bounding box center [216, 232] width 131 height 17
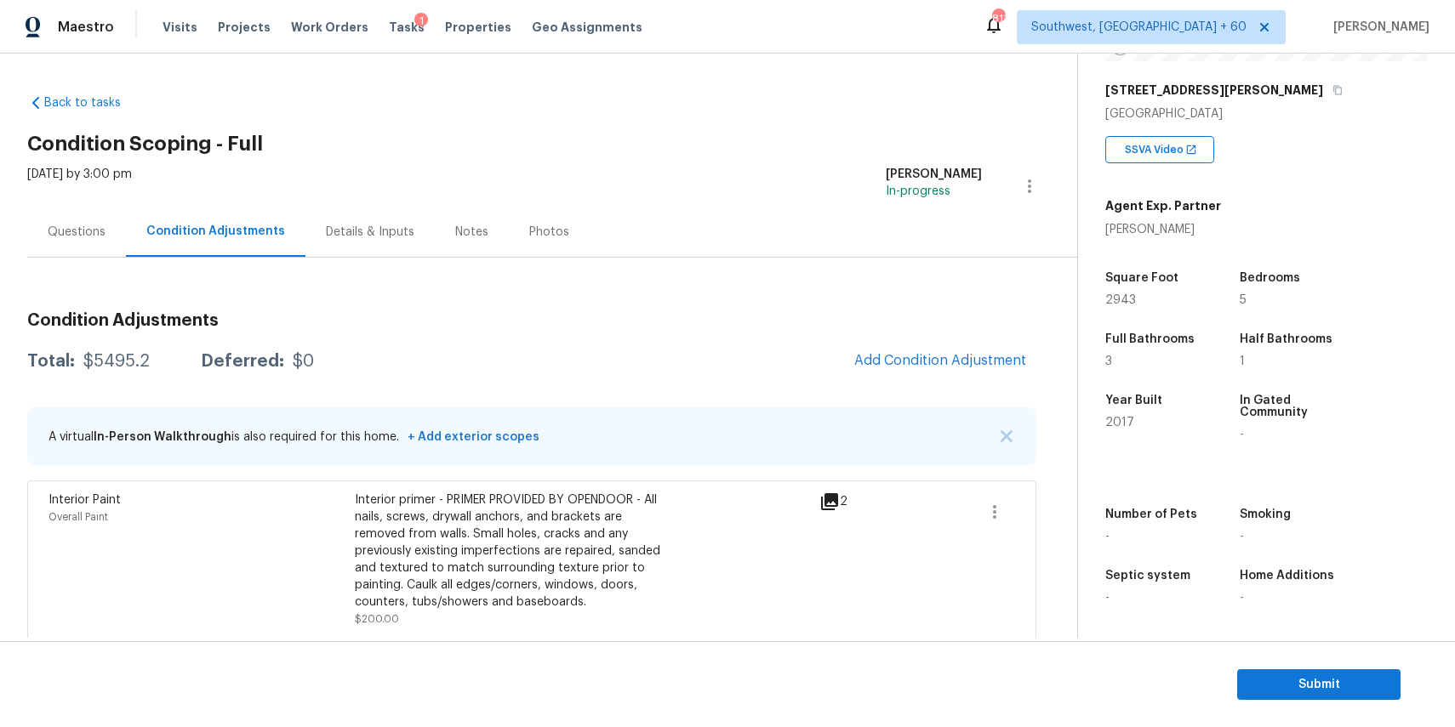
click at [120, 363] on div "$5495.2" at bounding box center [116, 361] width 66 height 17
click at [95, 226] on div "Questions" at bounding box center [77, 232] width 58 height 17
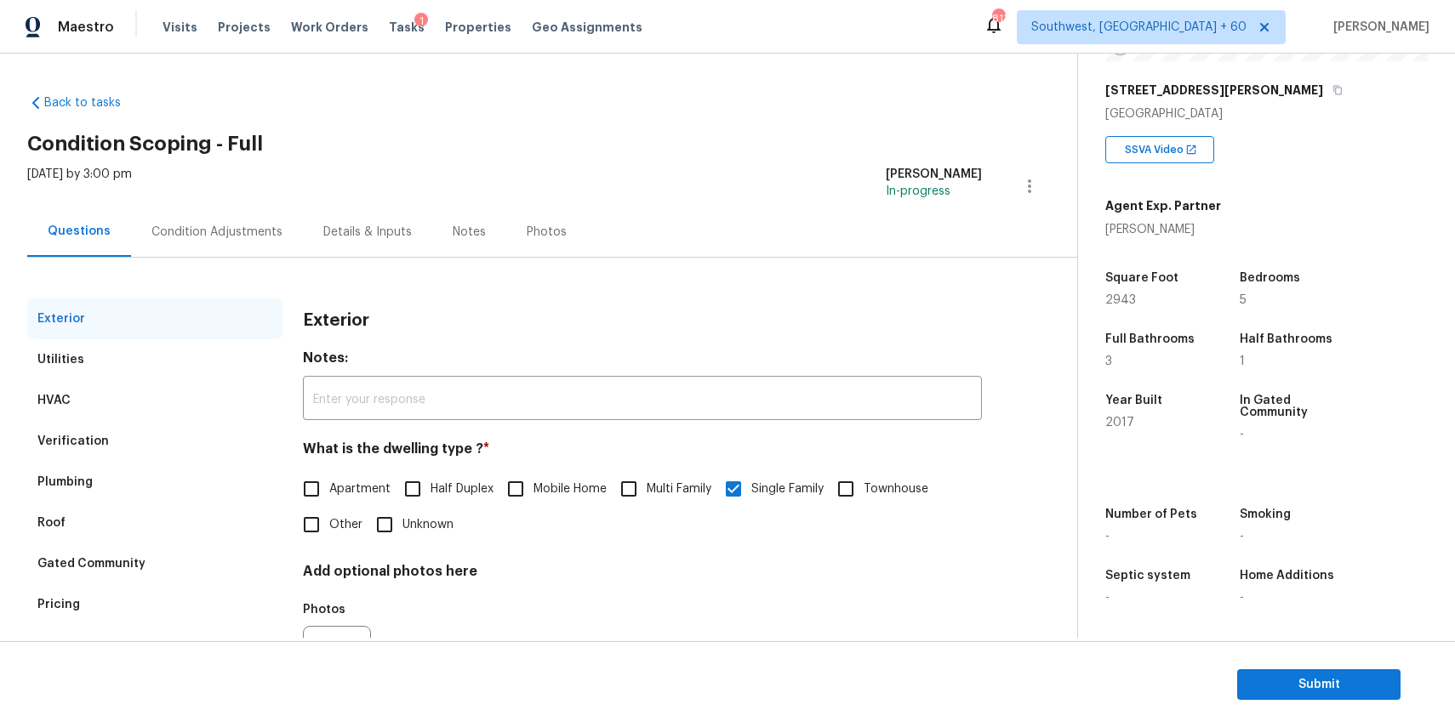
click at [241, 229] on div "Condition Adjustments" at bounding box center [216, 232] width 131 height 17
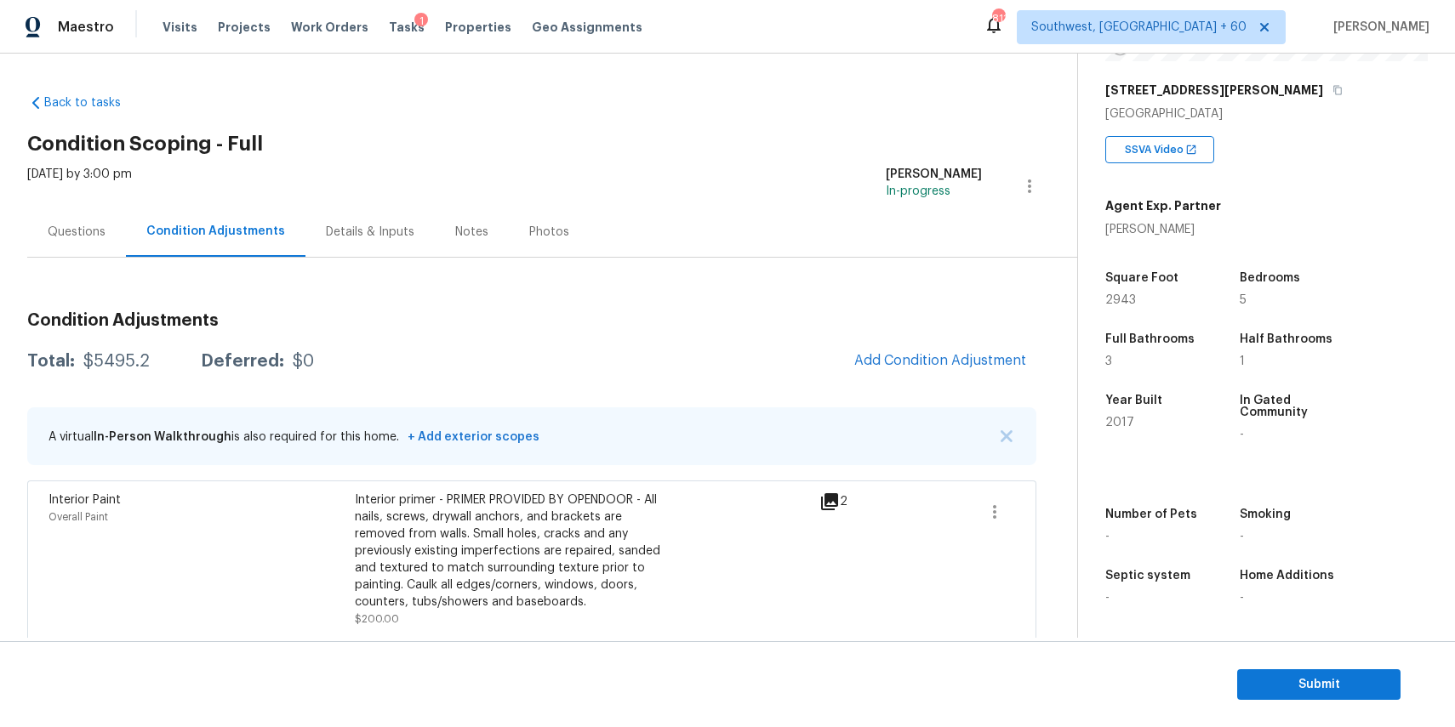
click at [111, 366] on div "$5495.2" at bounding box center [116, 361] width 66 height 17
copy div "$5495.2"
click at [97, 222] on div "Questions" at bounding box center [76, 232] width 99 height 50
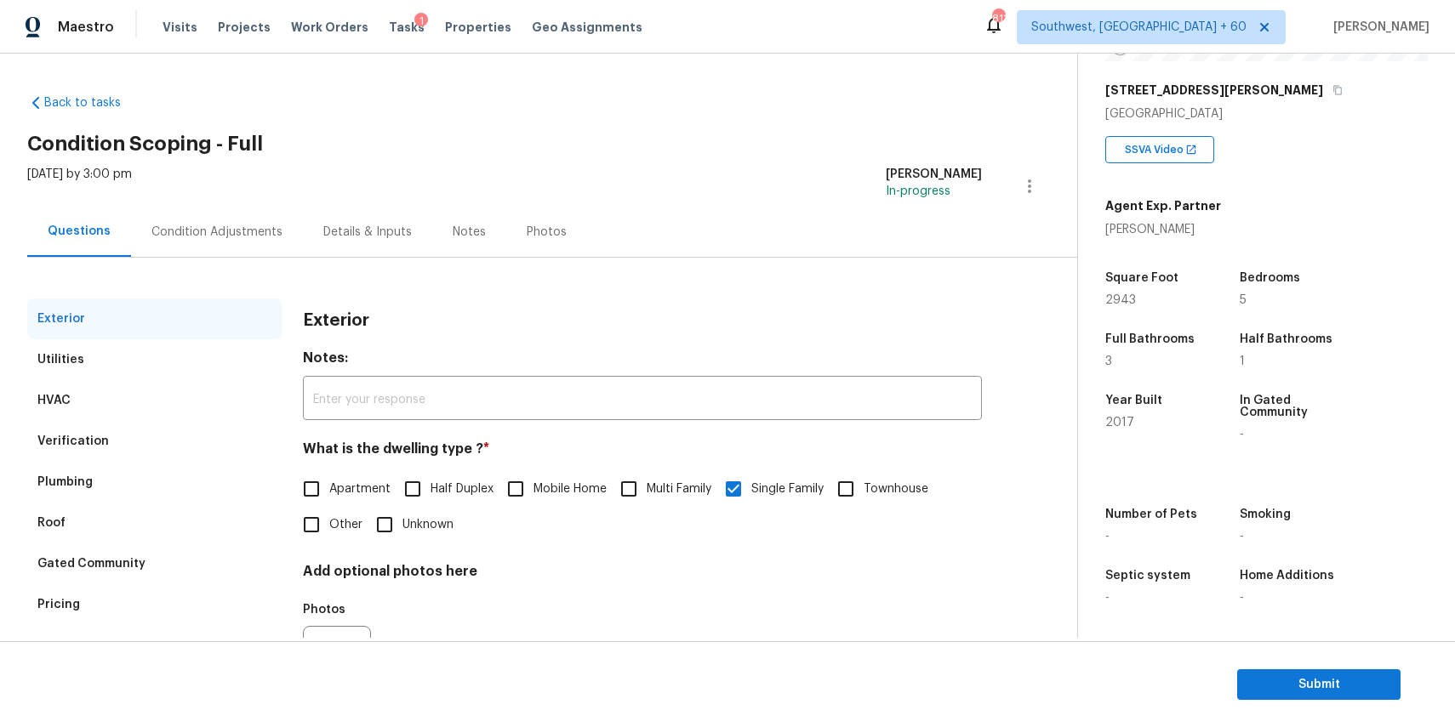
scroll to position [92, 0]
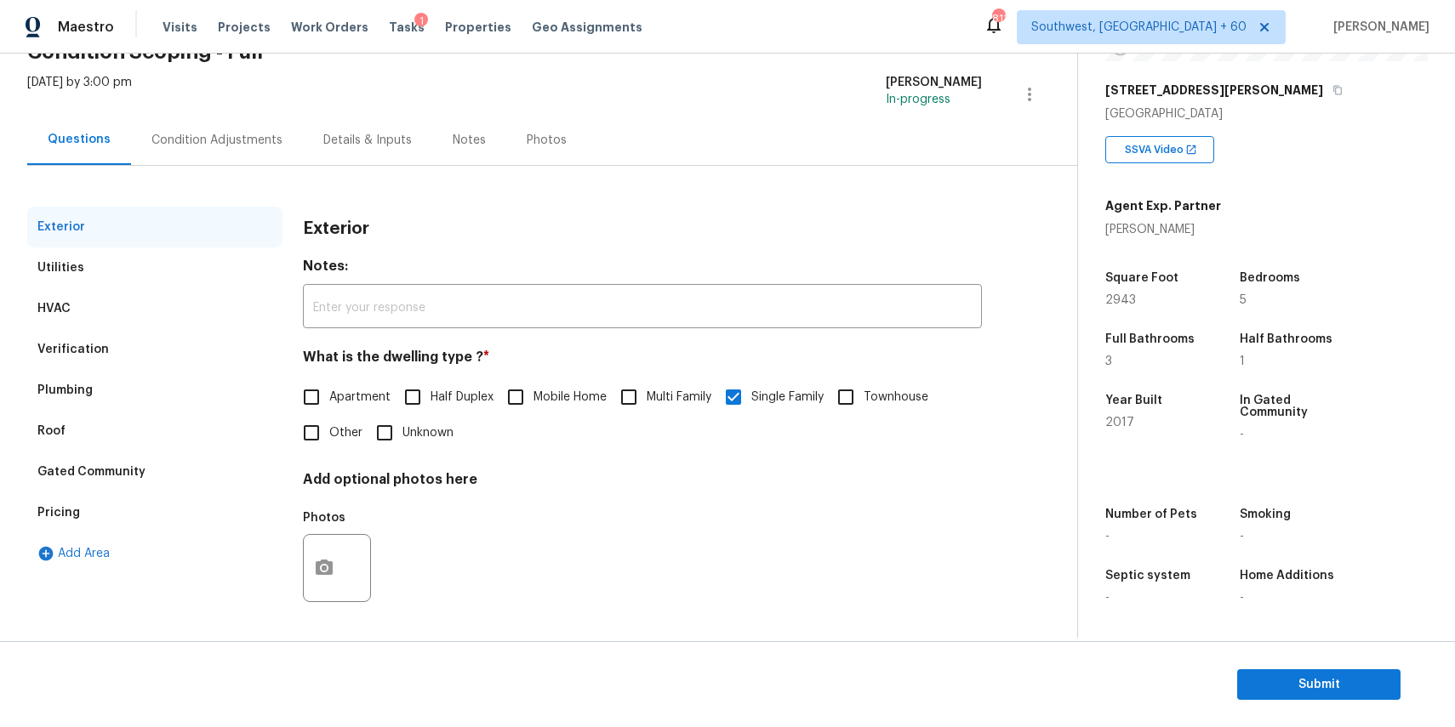
click at [148, 339] on div "Verification" at bounding box center [154, 349] width 255 height 41
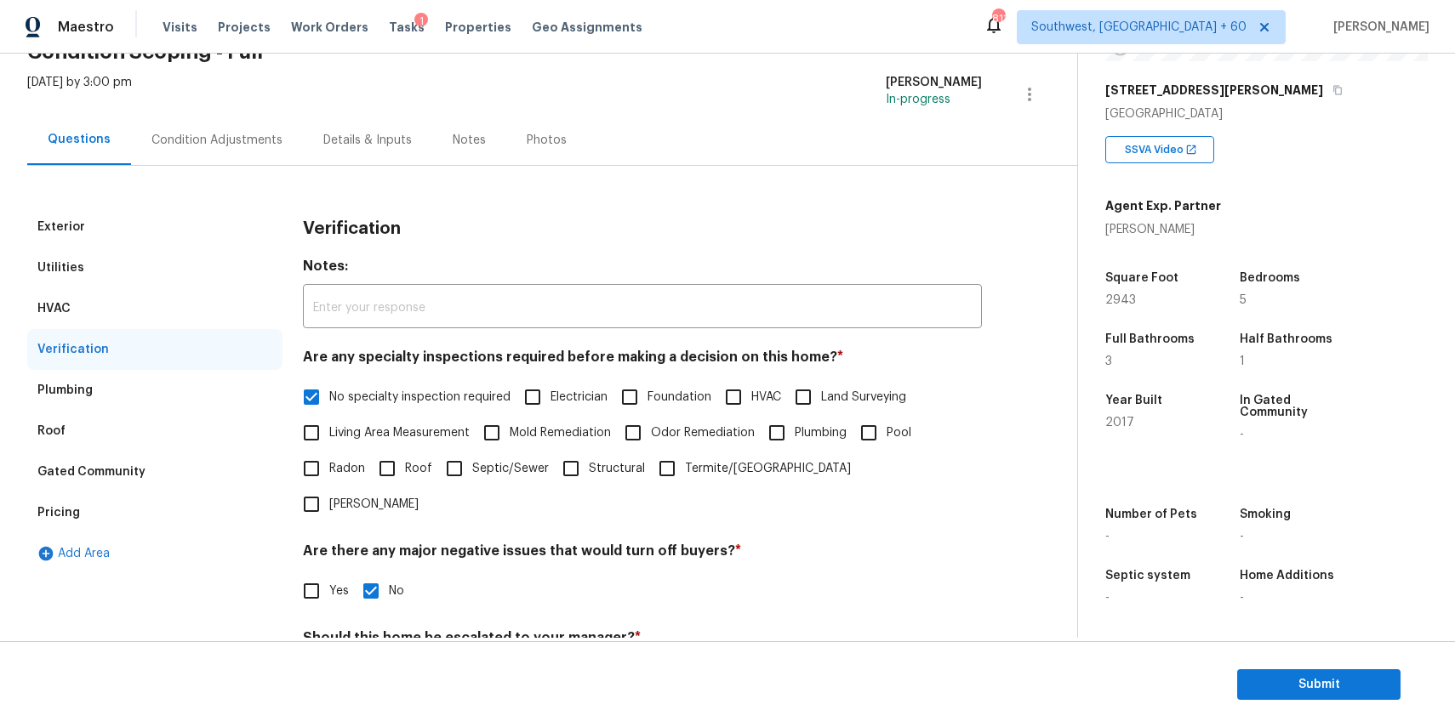
scroll to position [243, 0]
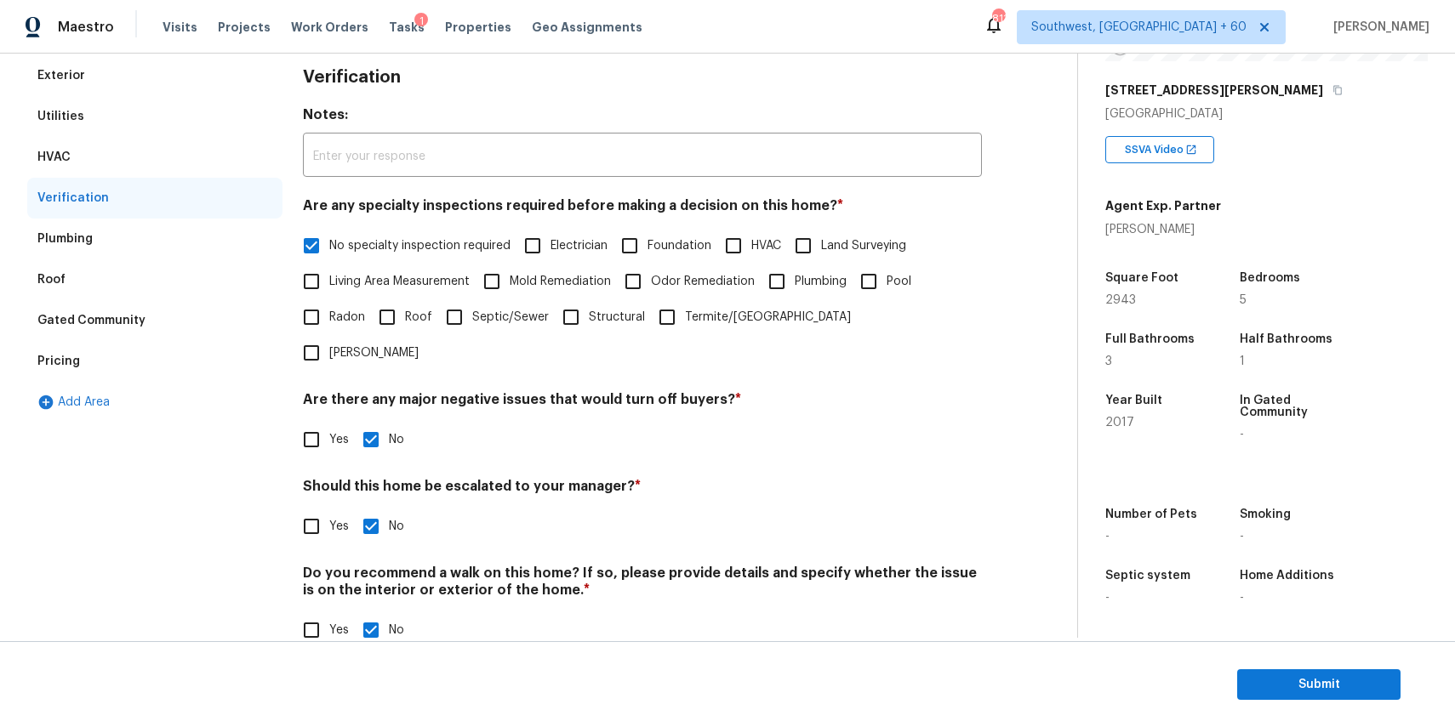
click at [111, 357] on div "Pricing" at bounding box center [154, 361] width 255 height 41
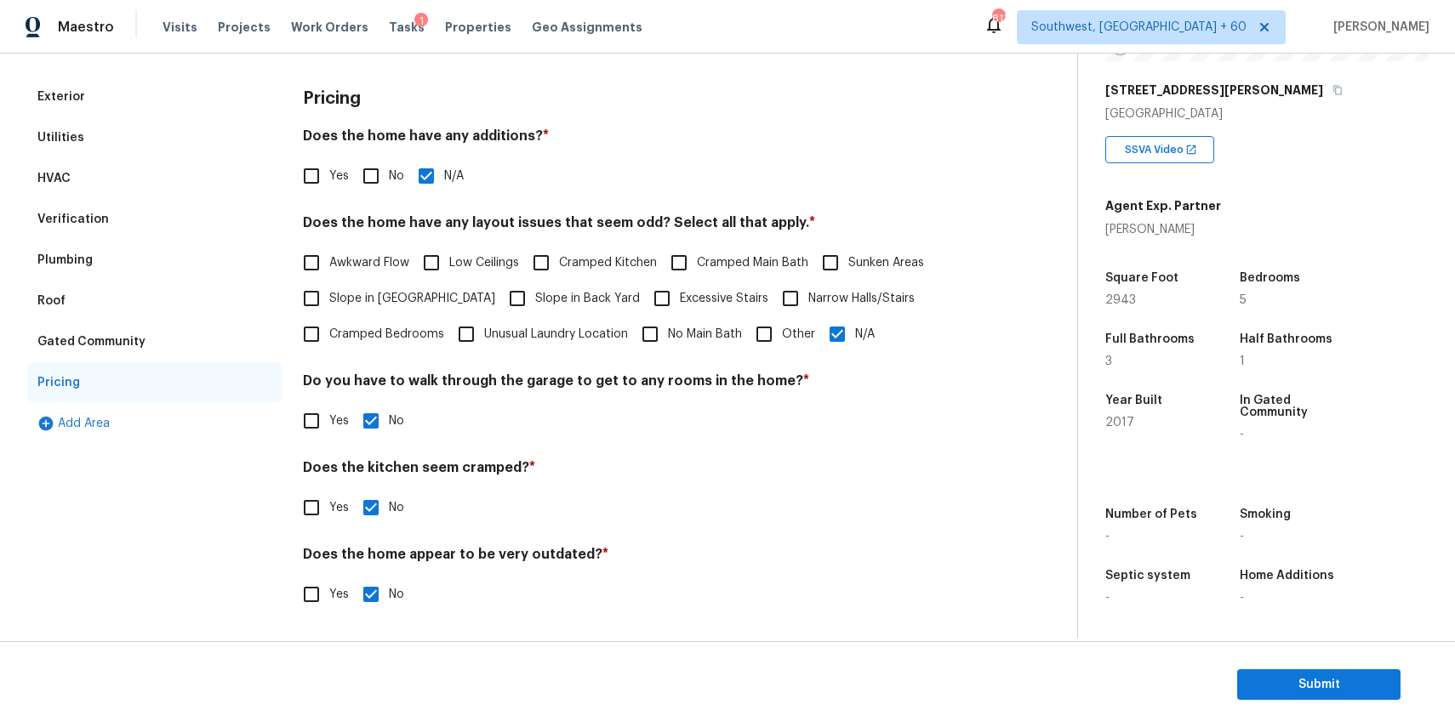
scroll to position [222, 0]
click at [764, 332] on input "Other" at bounding box center [764, 335] width 36 height 36
checkbox input "true"
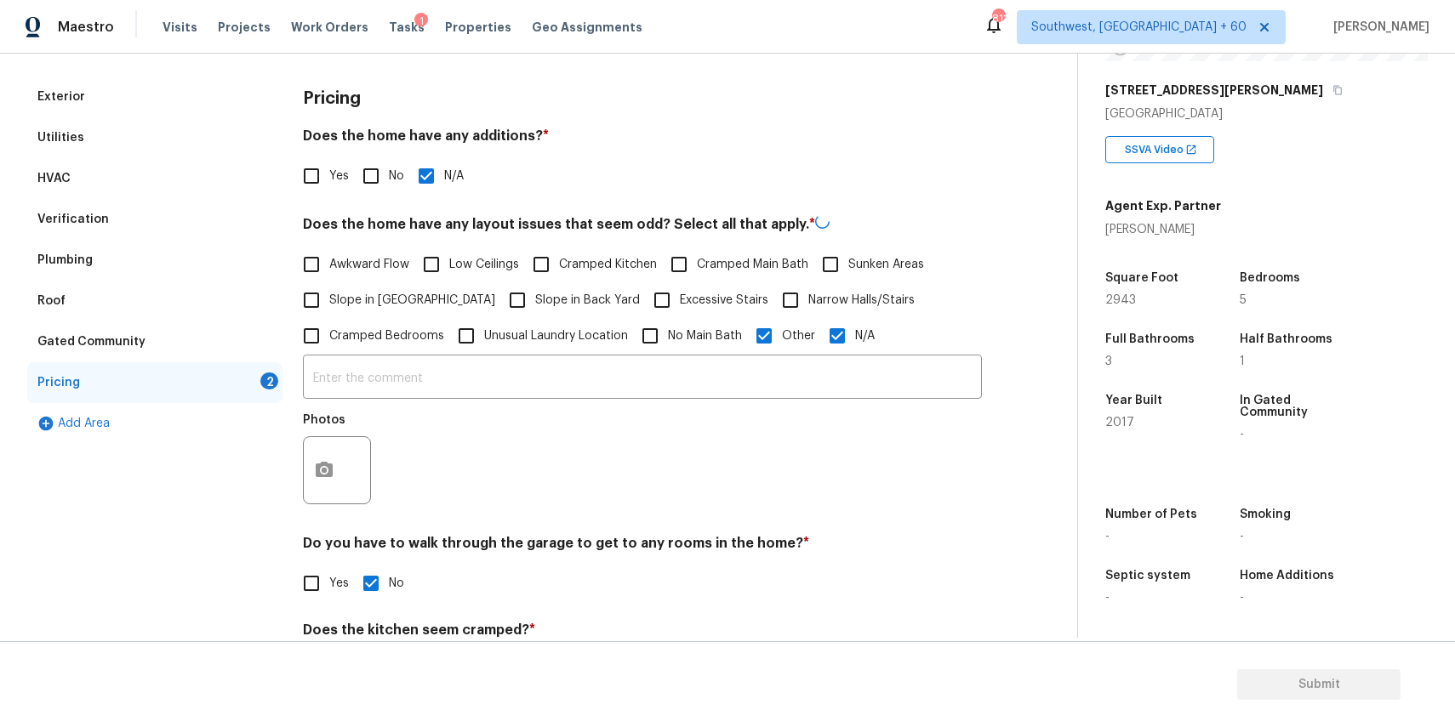
click at [835, 332] on input "N/A" at bounding box center [837, 336] width 36 height 36
checkbox input "false"
click at [747, 381] on input "text" at bounding box center [642, 379] width 679 height 40
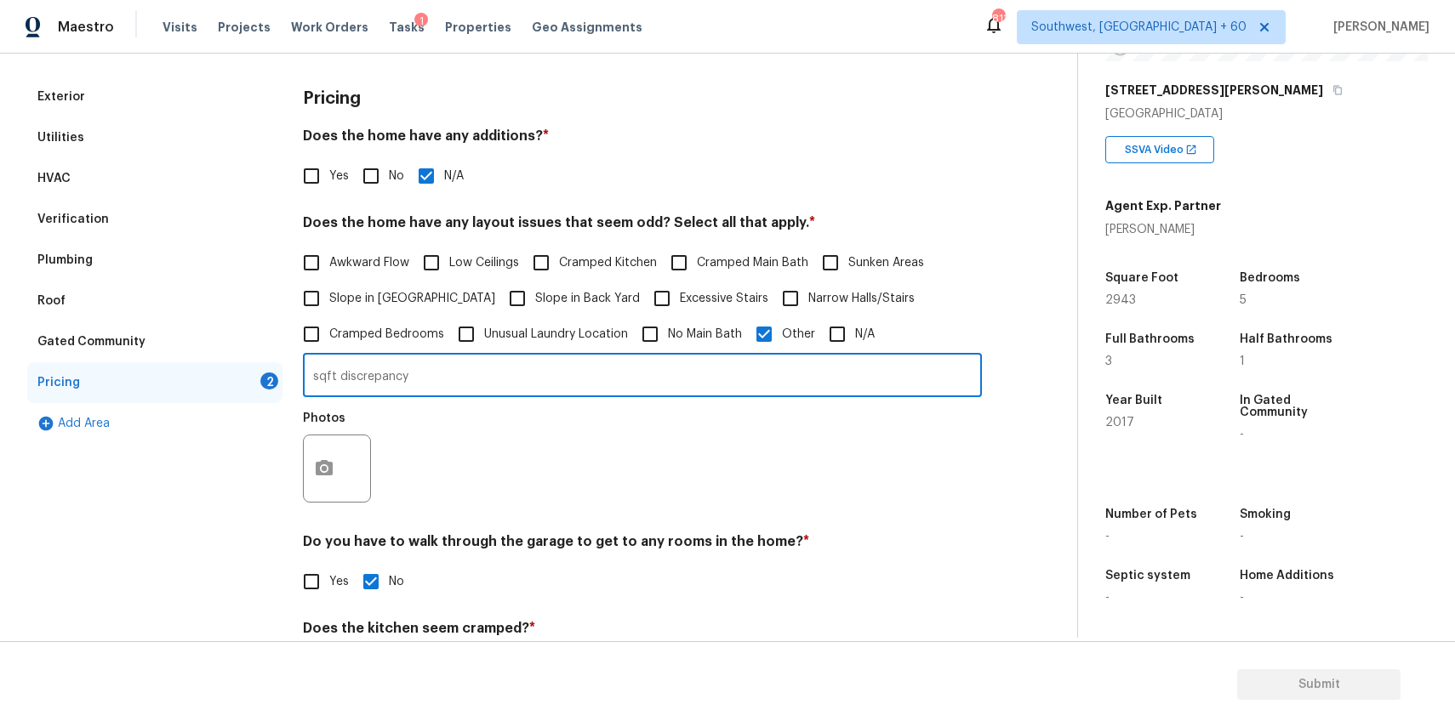
type input "sqft discrepancy"
click at [306, 460] on button "button" at bounding box center [324, 469] width 41 height 66
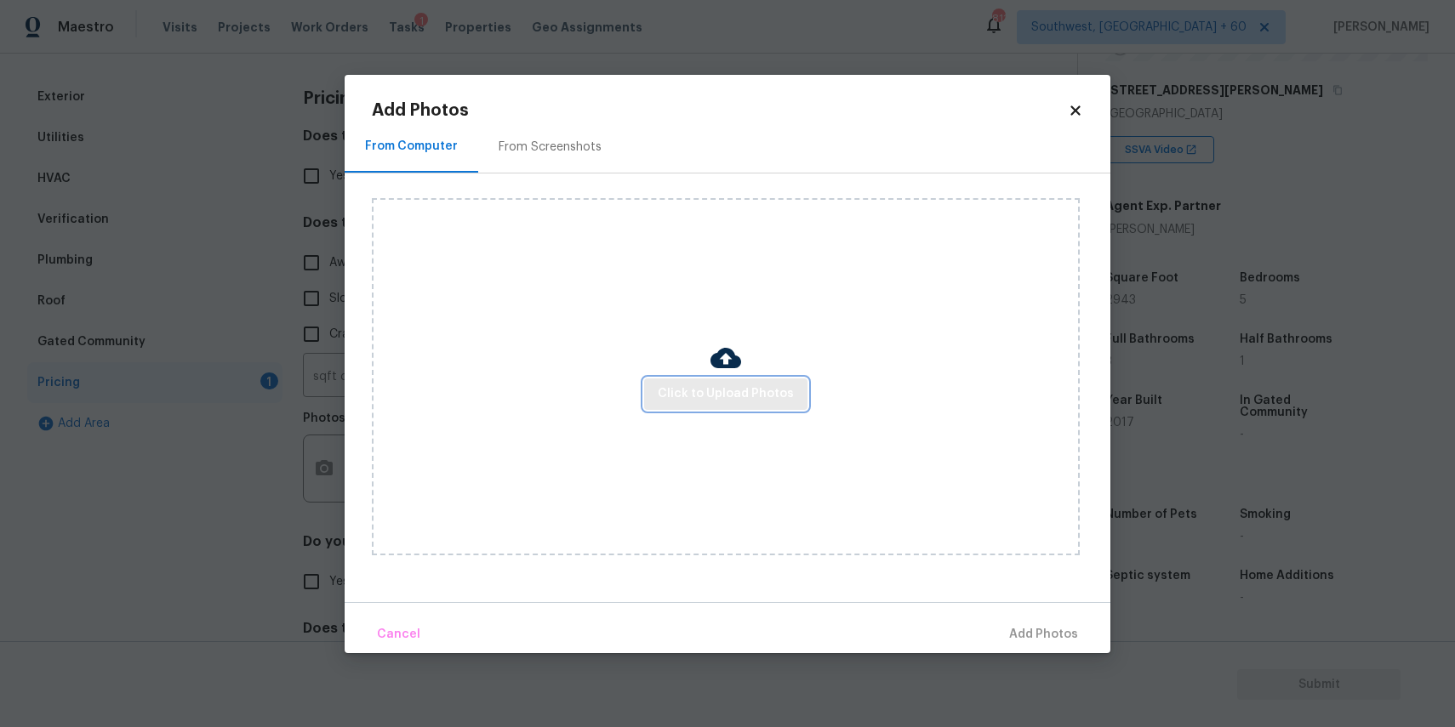
click at [737, 383] on button "Click to Upload Photos" at bounding box center [725, 394] width 163 height 31
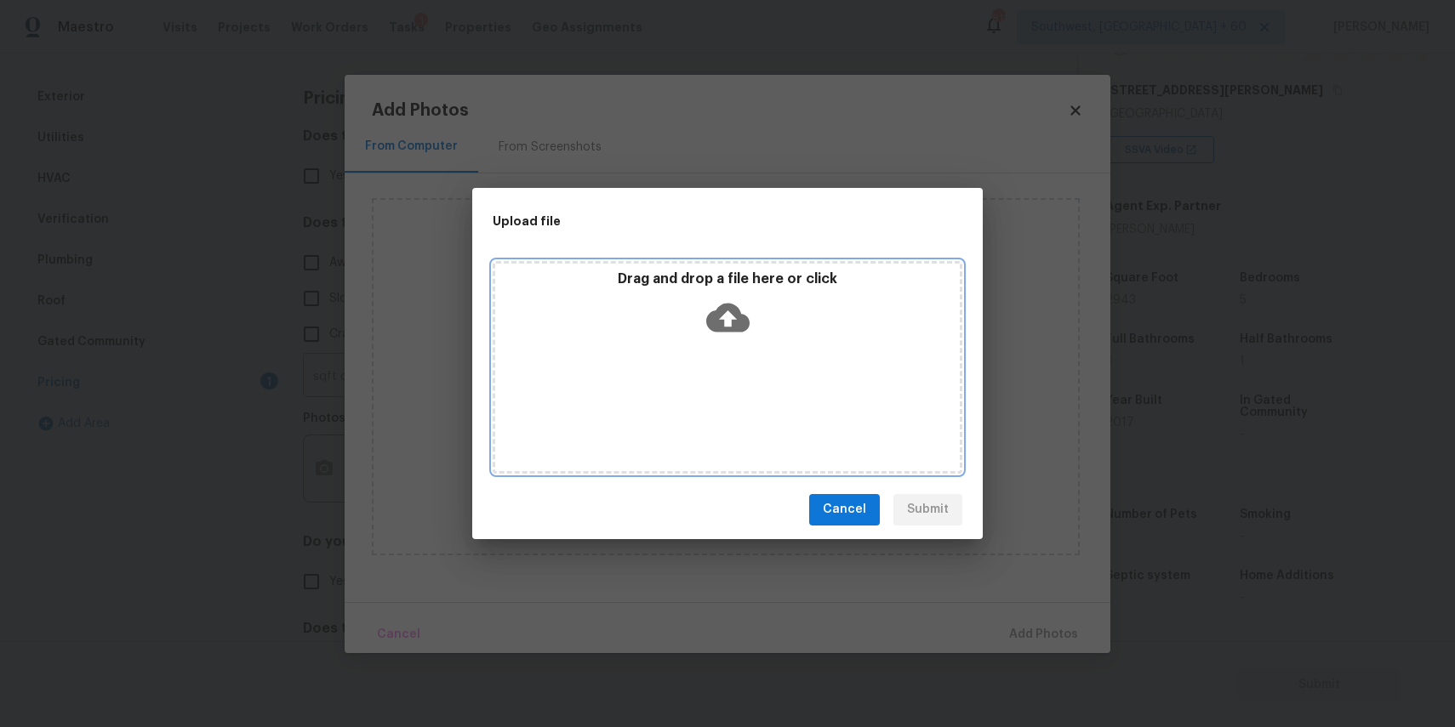
click at [737, 383] on div "Drag and drop a file here or click" at bounding box center [728, 367] width 470 height 213
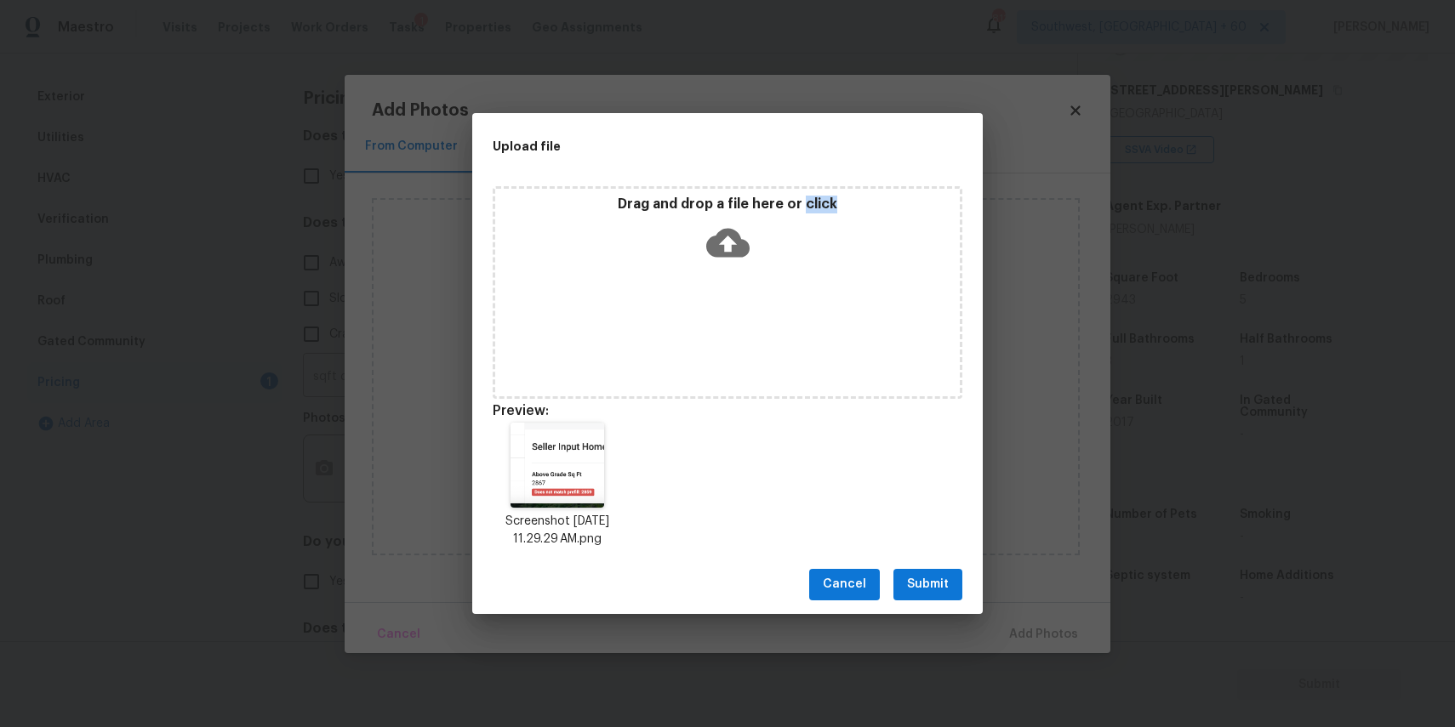
click at [917, 592] on span "Submit" at bounding box center [928, 584] width 42 height 21
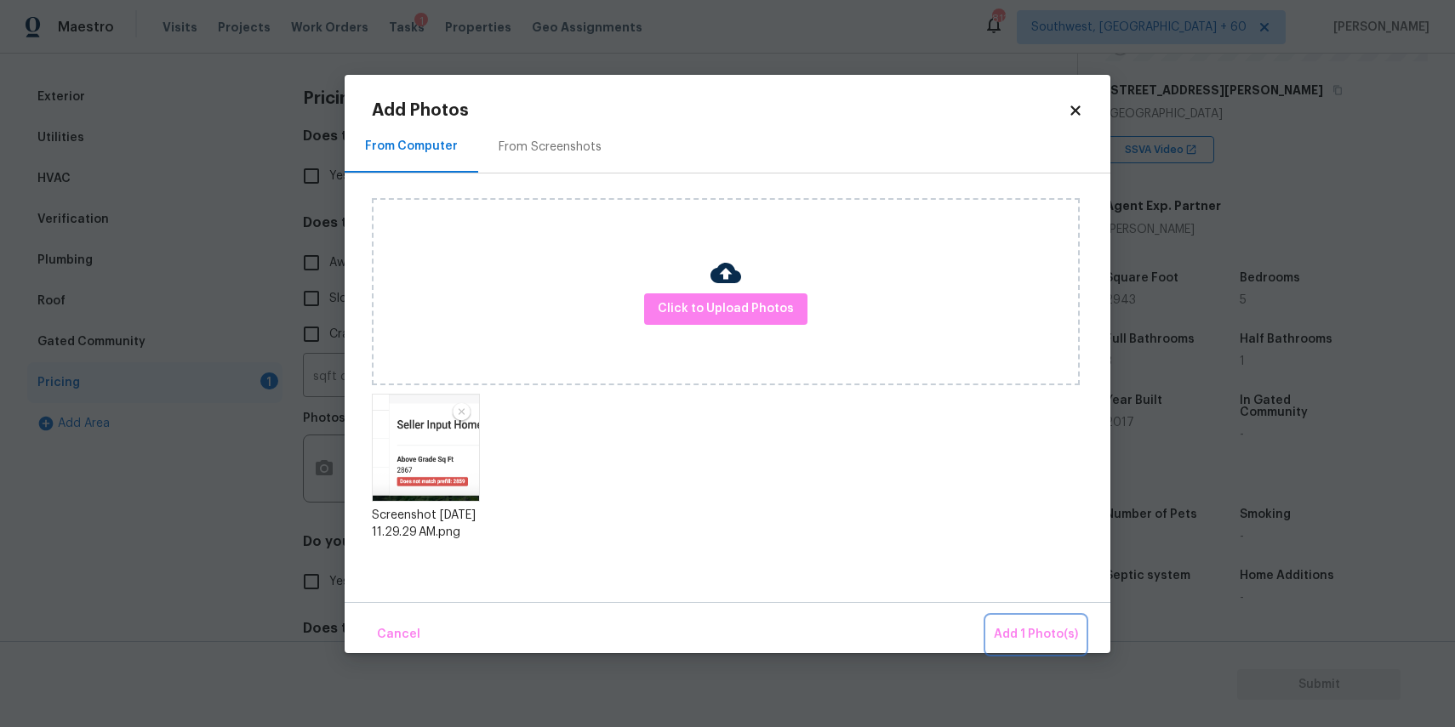
click at [1037, 619] on button "Add 1 Photo(s)" at bounding box center [1036, 635] width 98 height 37
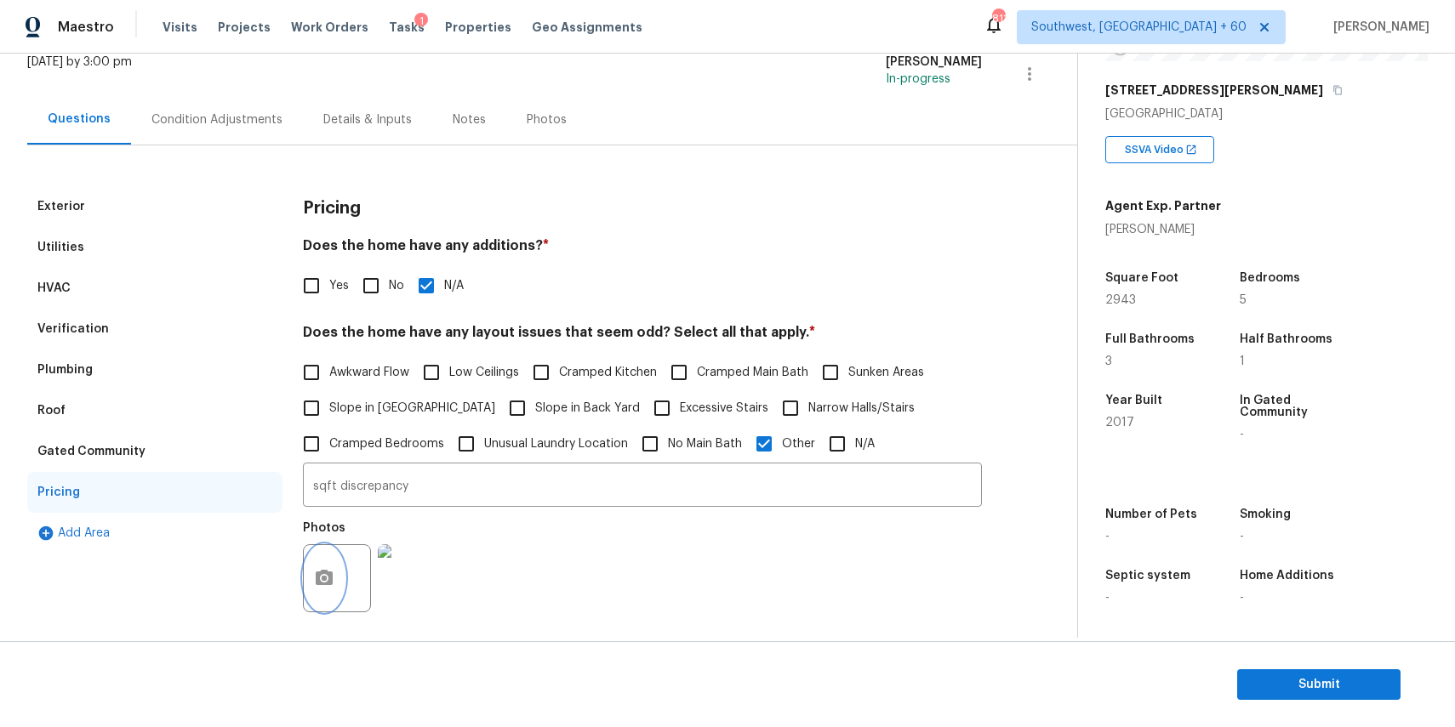
scroll to position [0, 0]
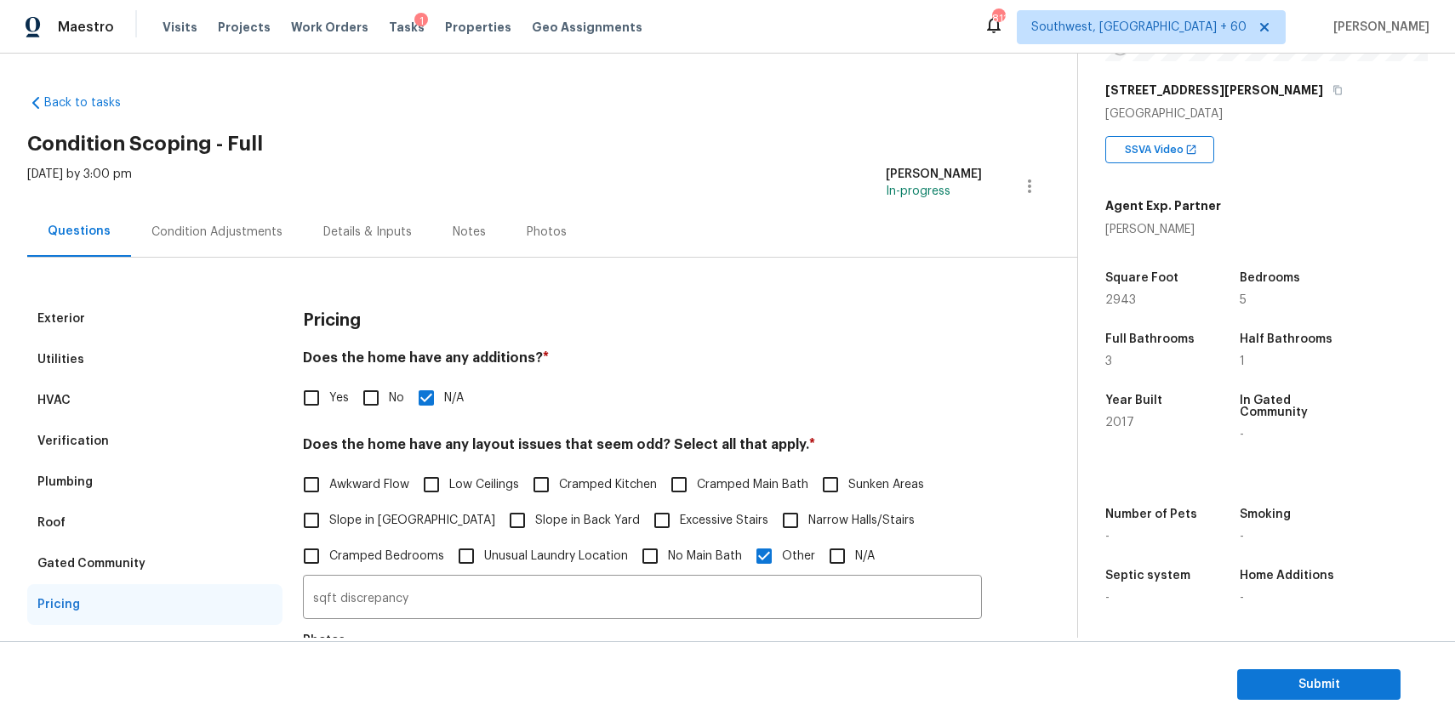
click at [273, 219] on div "Condition Adjustments" at bounding box center [217, 232] width 172 height 50
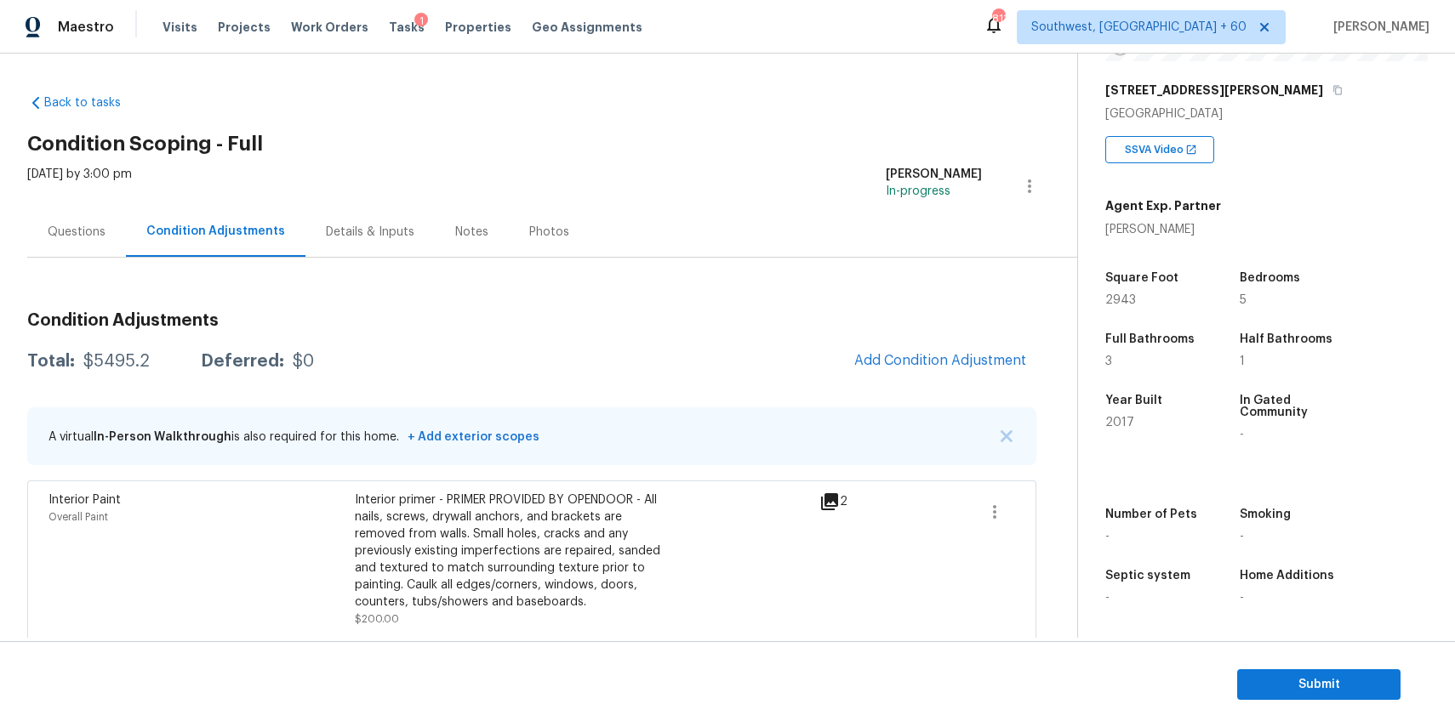
click at [123, 377] on div "Total: $5495.2 Deferred: $0 Add Condition Adjustment" at bounding box center [531, 361] width 1009 height 37
copy div "$5495.2"
click at [98, 220] on div "Questions" at bounding box center [76, 232] width 99 height 50
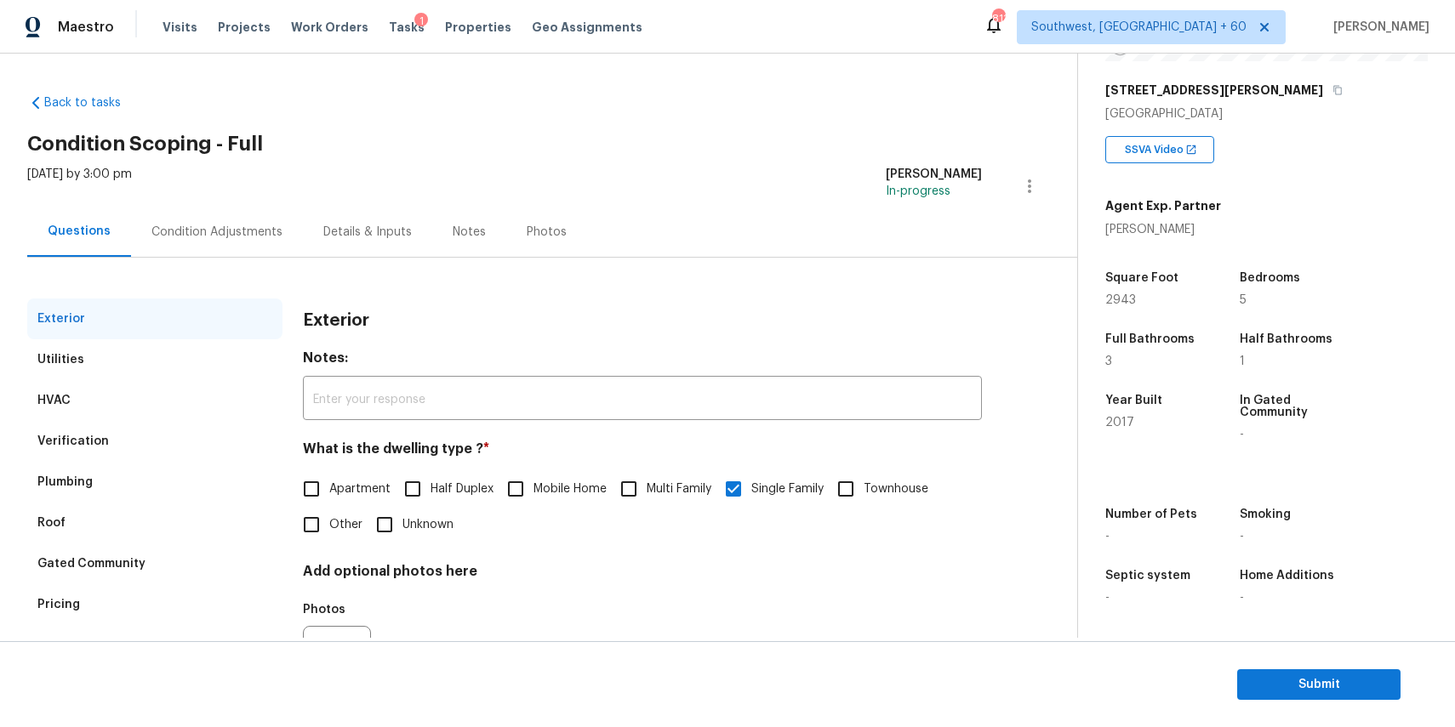
click at [237, 235] on div "Condition Adjustments" at bounding box center [216, 232] width 131 height 17
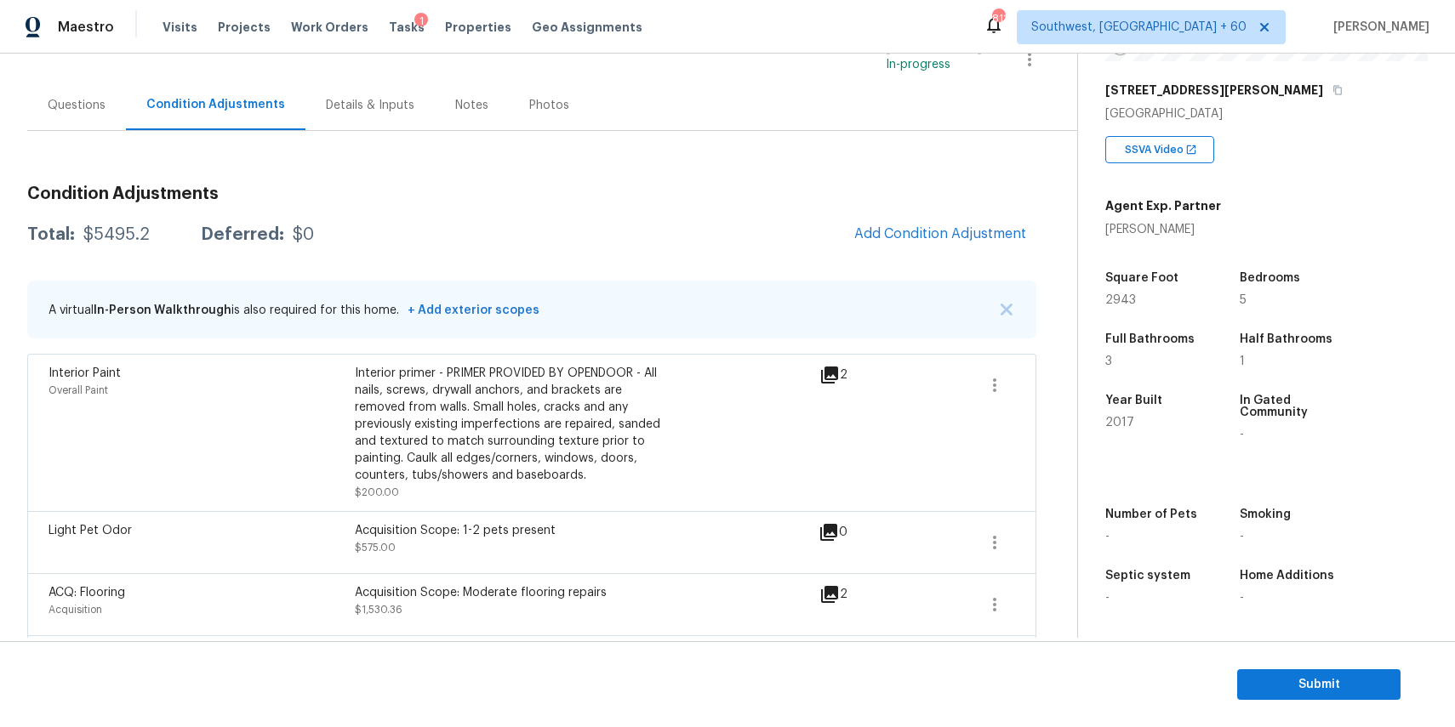
scroll to position [254, 0]
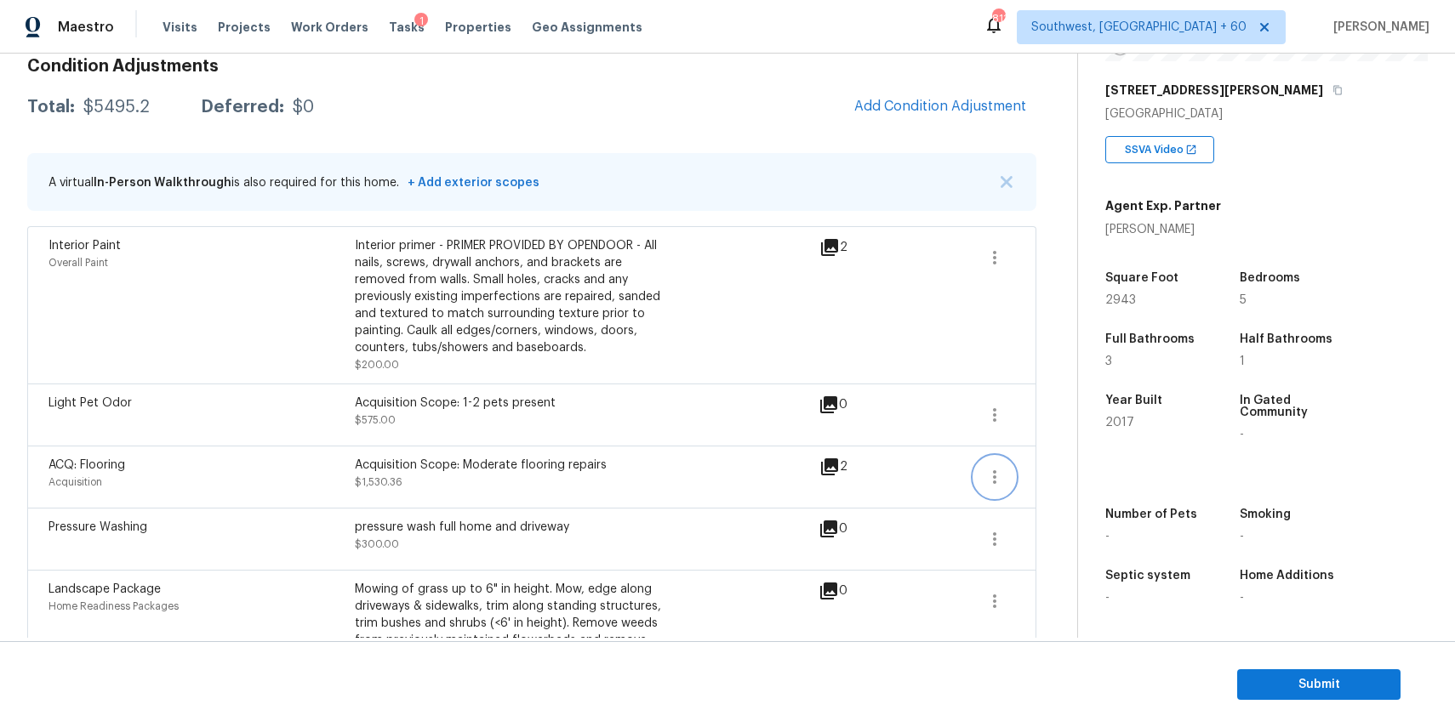
click at [995, 479] on icon "button" at bounding box center [994, 477] width 20 height 20
click at [1058, 470] on div "Edit" at bounding box center [1091, 474] width 133 height 17
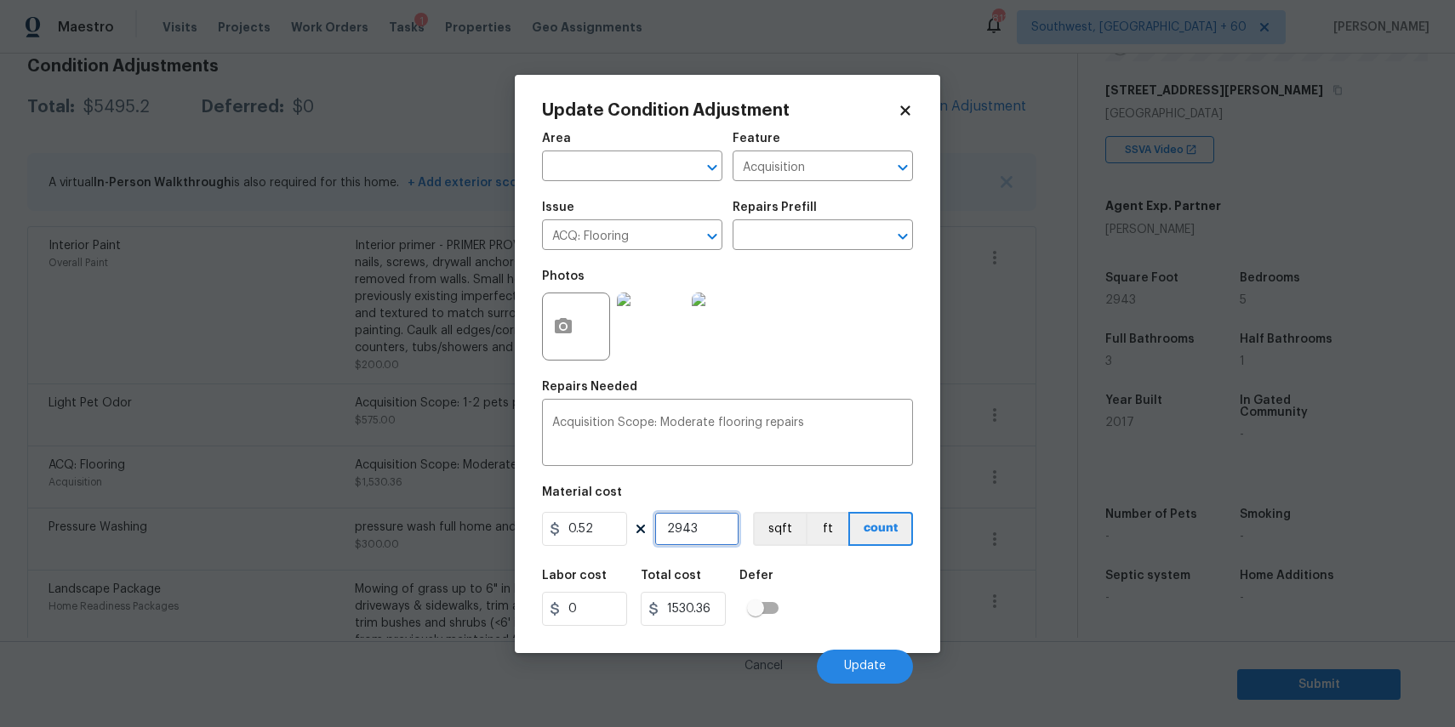
click at [706, 512] on input "2943" at bounding box center [696, 529] width 85 height 34
click at [706, 533] on input "2943" at bounding box center [696, 529] width 85 height 34
type input "2"
type input "1.04"
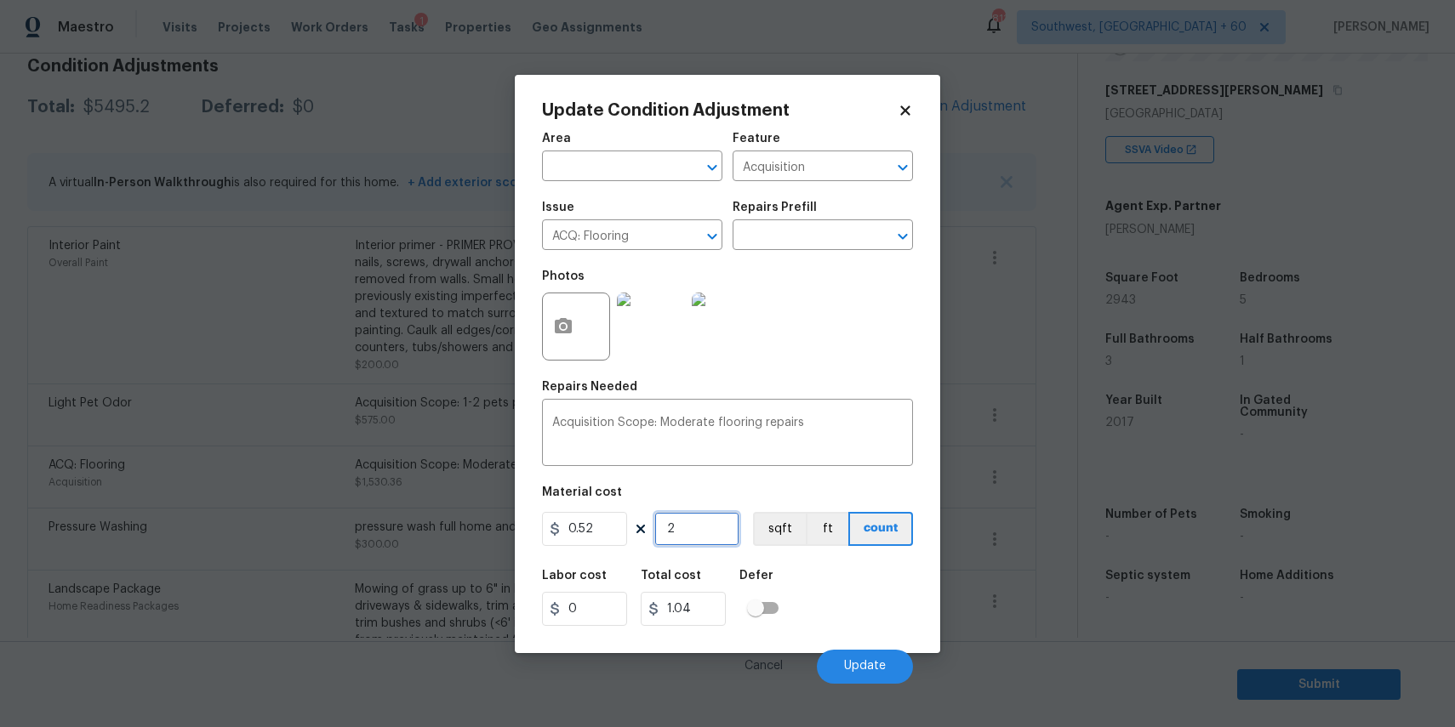
type input "28"
type input "14.56"
type input "286"
type input "148.72"
type input "2867"
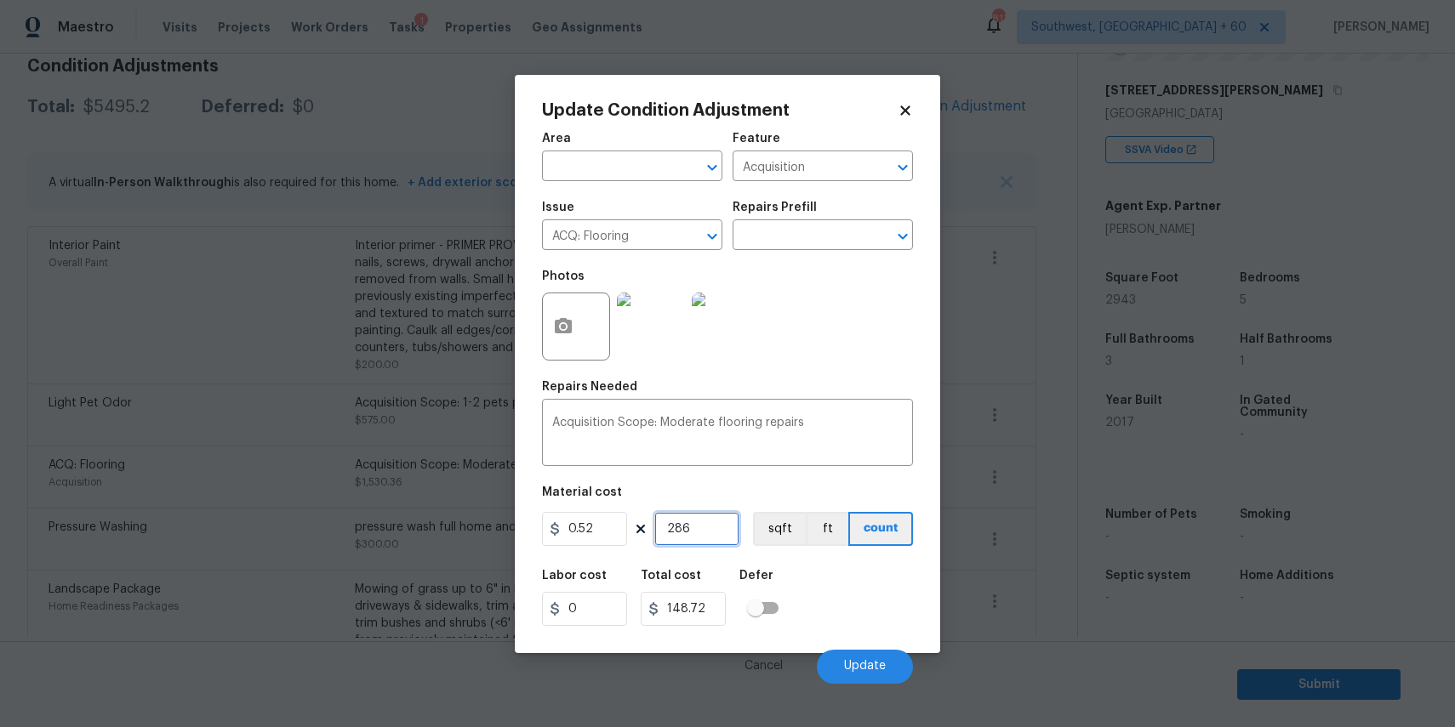
type input "1490.84"
type input "2867"
click at [854, 670] on span "Update" at bounding box center [865, 666] width 42 height 13
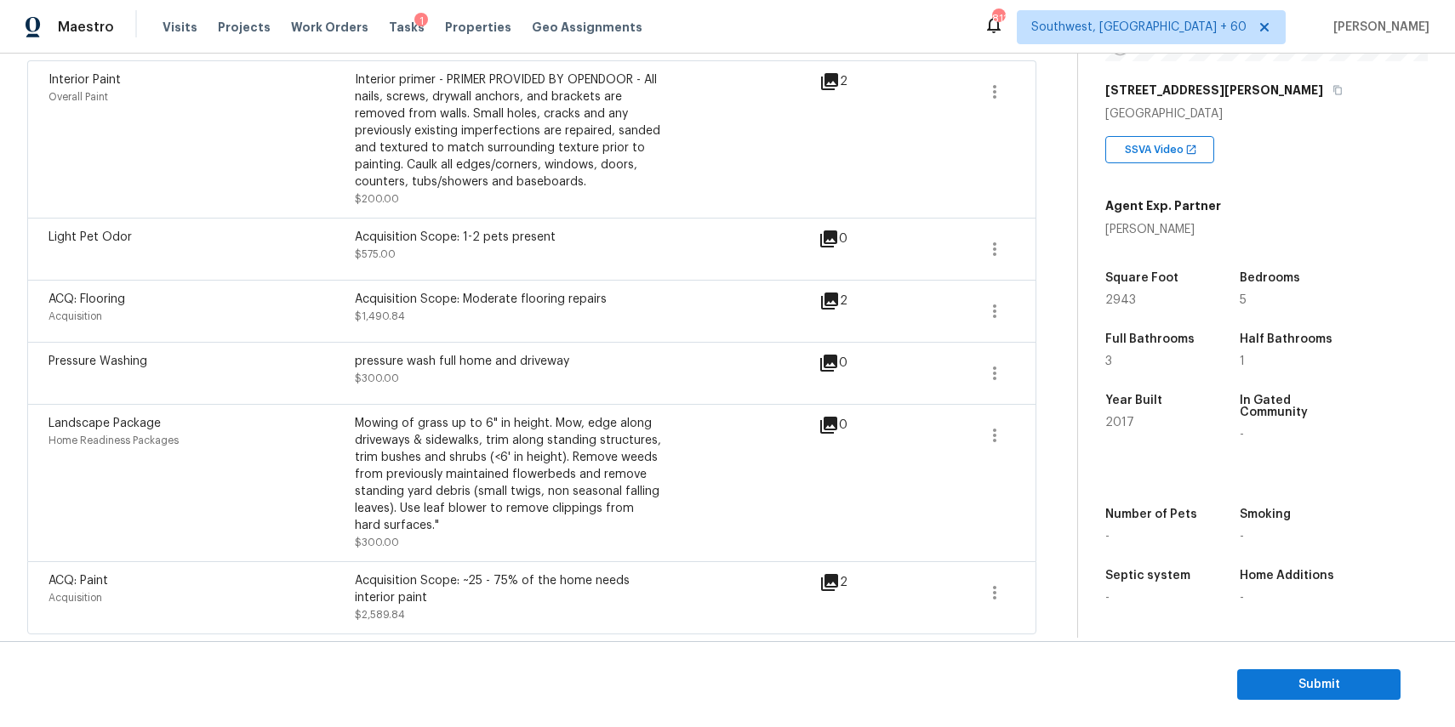
scroll to position [423, 0]
click at [1007, 599] on button "button" at bounding box center [994, 591] width 41 height 41
click at [1081, 577] on link "Edit" at bounding box center [1091, 588] width 145 height 26
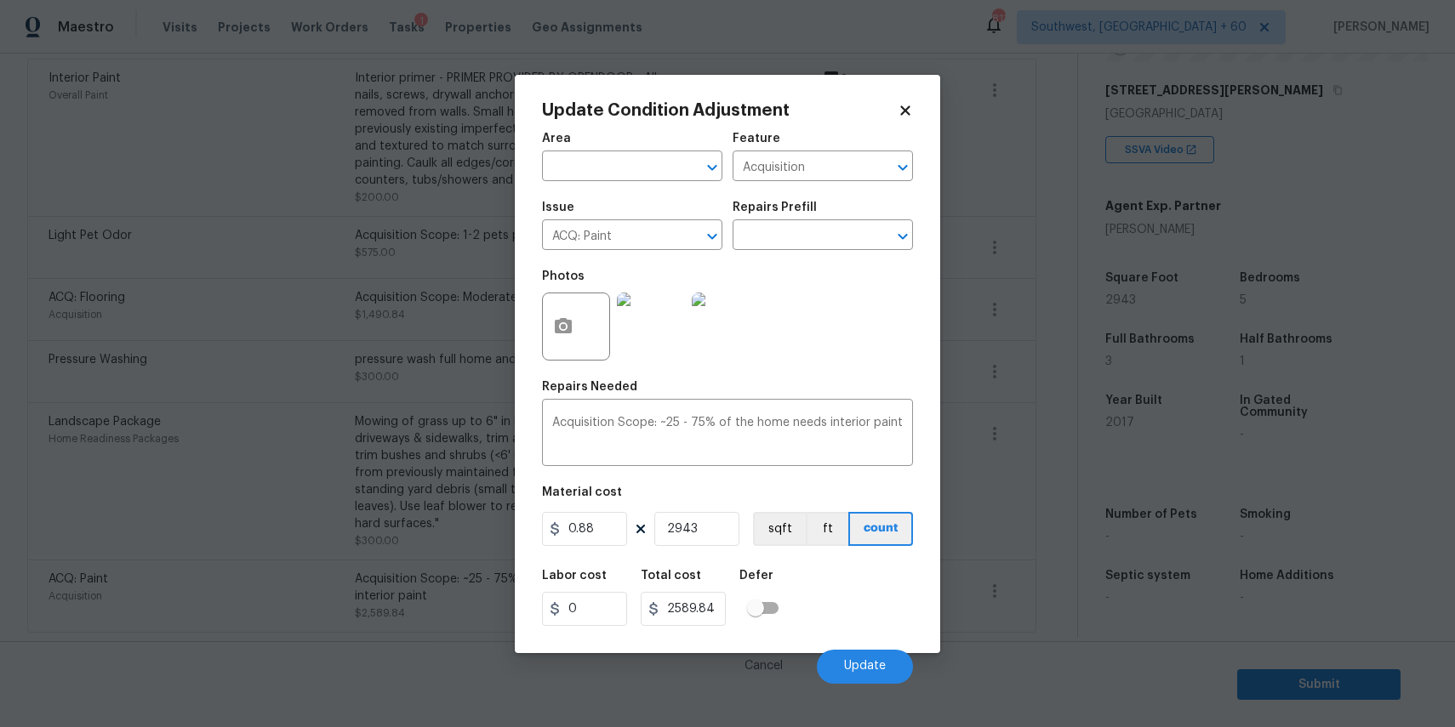
click at [711, 546] on figure "Material cost 0.88 2943 sqft ft count" at bounding box center [727, 518] width 371 height 63
click at [716, 529] on input "2943" at bounding box center [696, 529] width 85 height 34
type input "2"
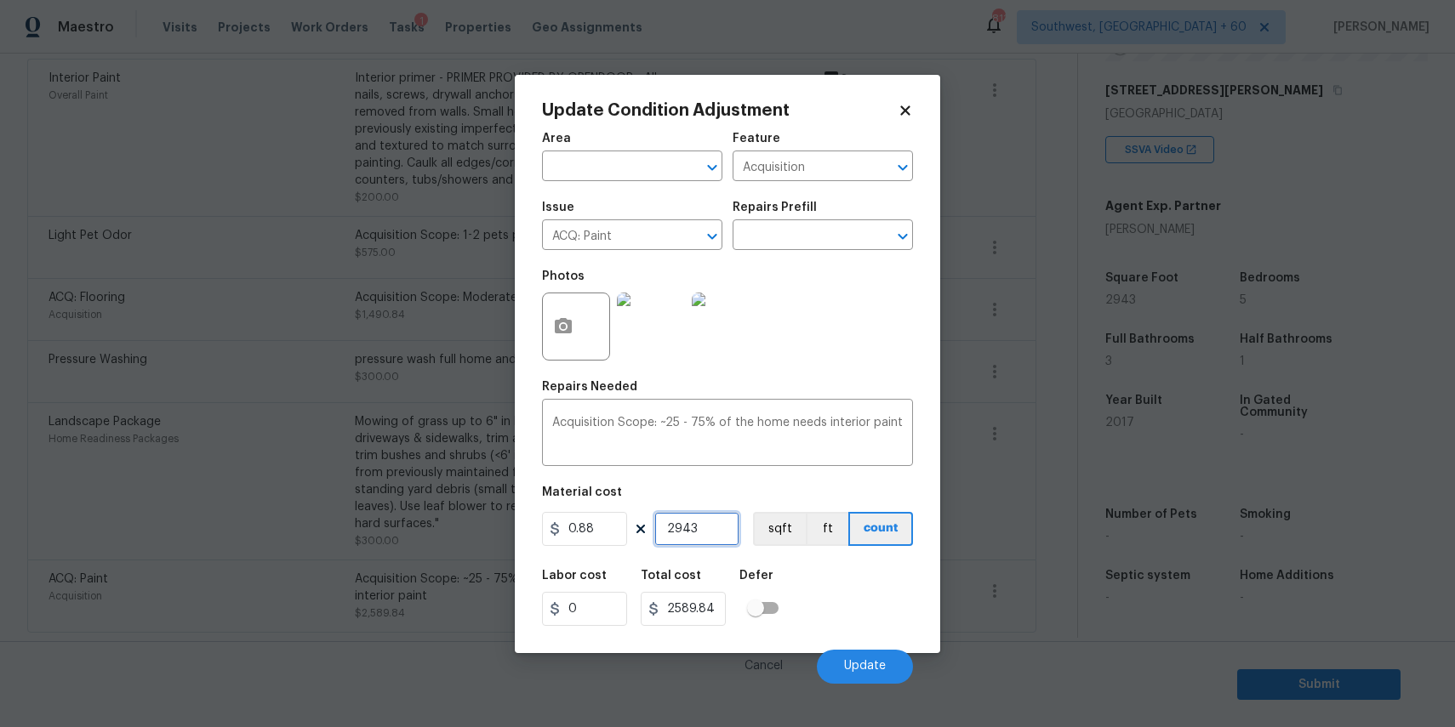
type input "1.76"
type input "28"
type input "24.64"
type input "286"
type input "251.68"
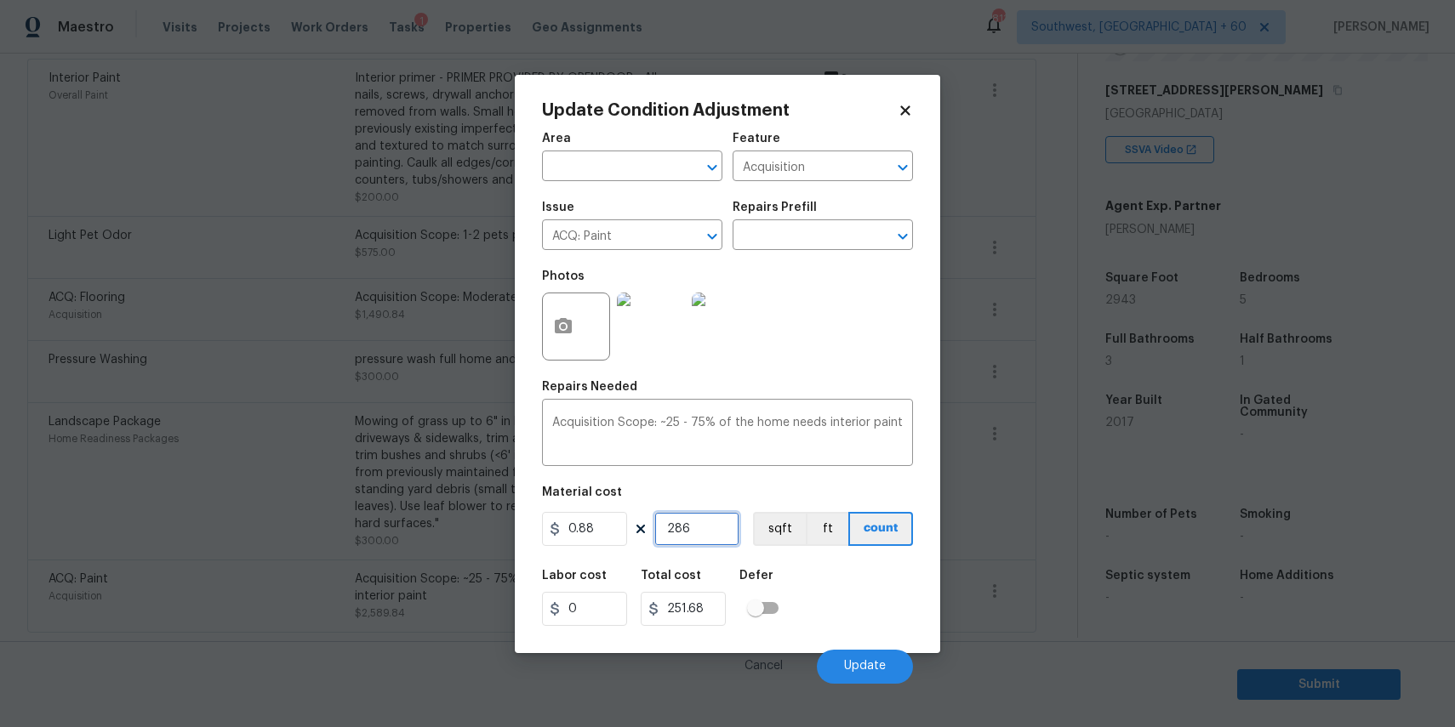
type input "2867"
type input "2522.96"
type input "2867"
click at [865, 659] on button "Update" at bounding box center [865, 667] width 96 height 34
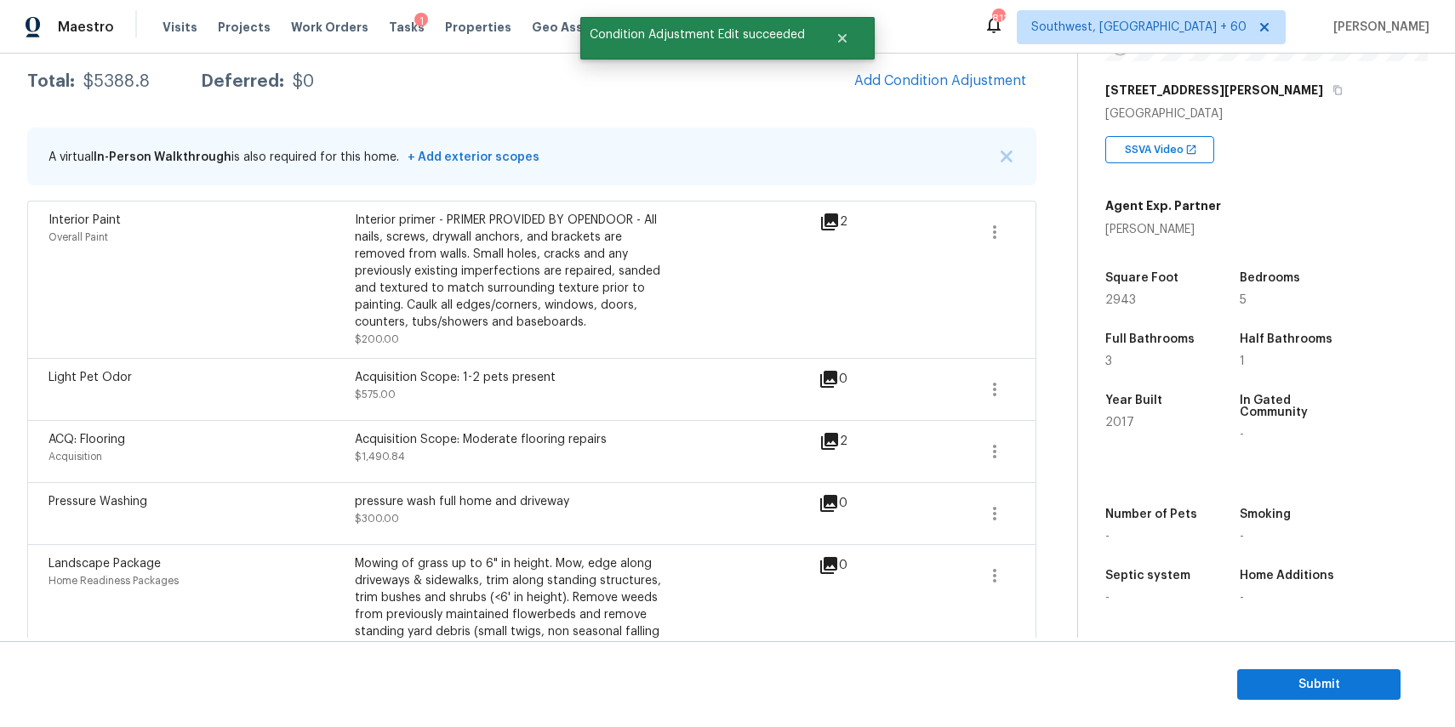
scroll to position [0, 0]
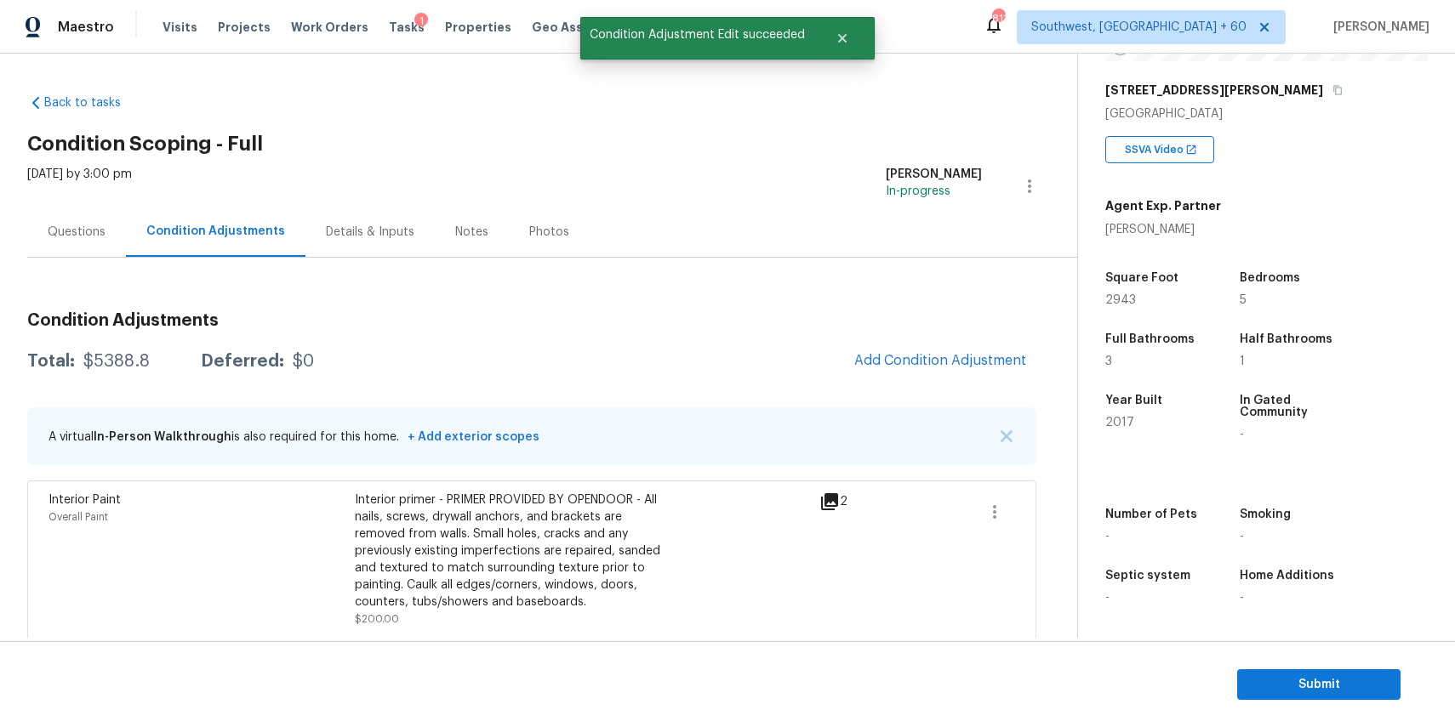
click at [106, 241] on div "Questions" at bounding box center [76, 232] width 99 height 50
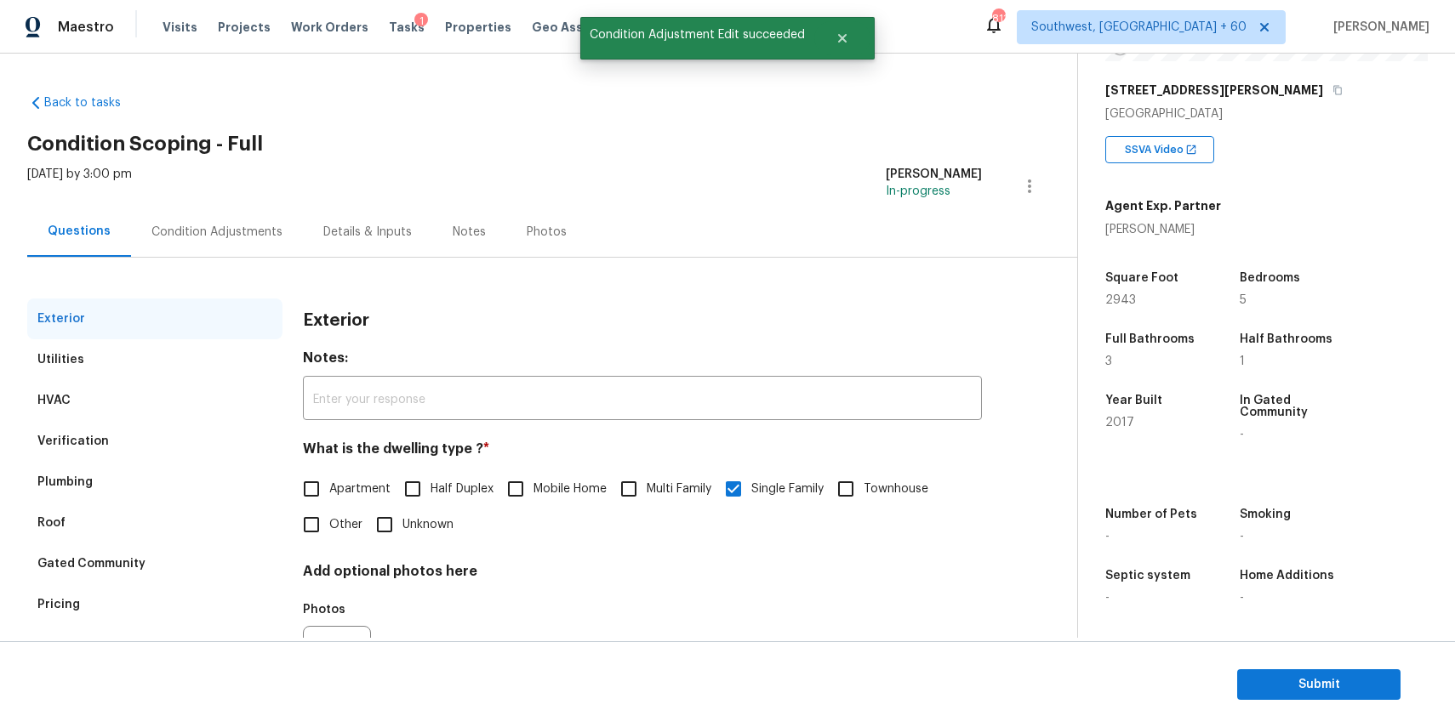
click at [106, 241] on div "Questions" at bounding box center [79, 232] width 104 height 50
click at [218, 241] on div "Condition Adjustments" at bounding box center [217, 232] width 172 height 50
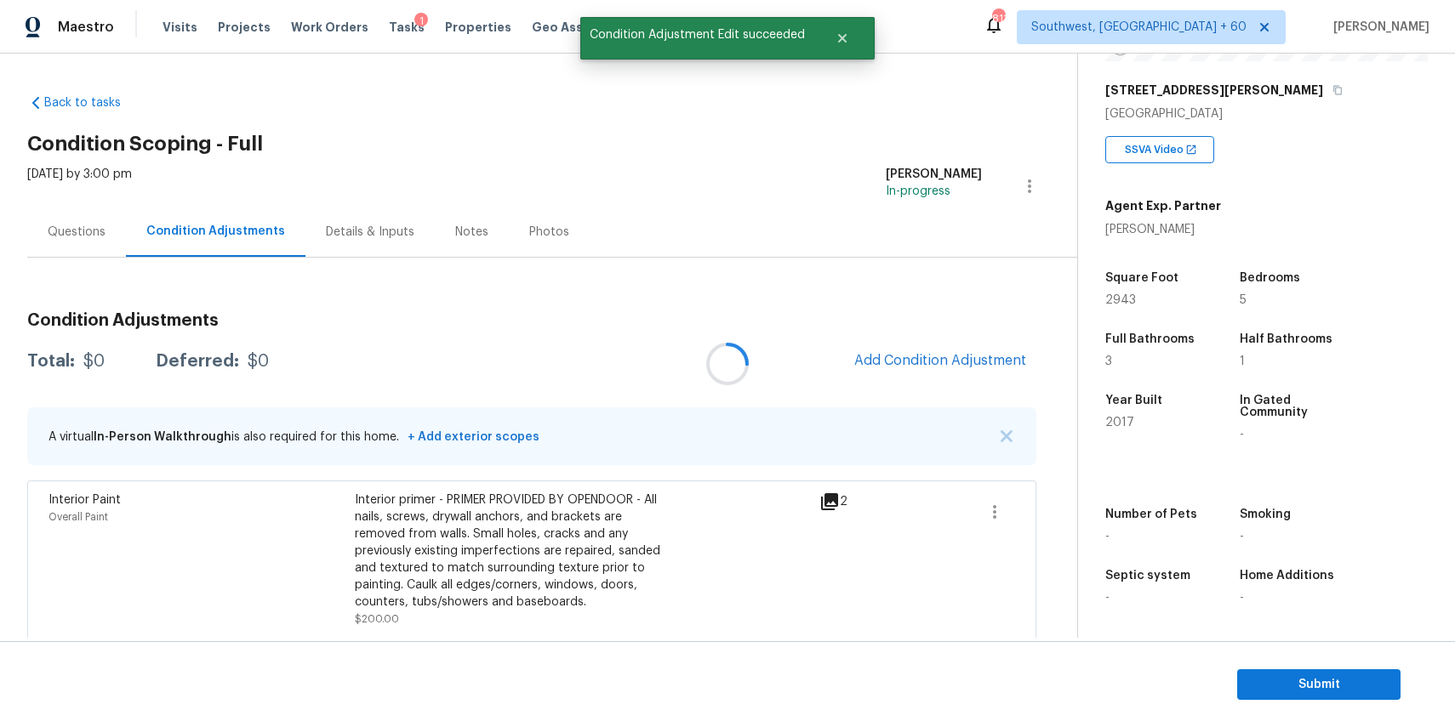
click at [141, 345] on div "Total: $0 Deferred: $0 Add Condition Adjustment" at bounding box center [531, 361] width 1009 height 37
click at [132, 370] on div "Total: $5388.8 Deferred: $0 Add Condition Adjustment" at bounding box center [531, 361] width 1009 height 37
copy div "$5388.8"
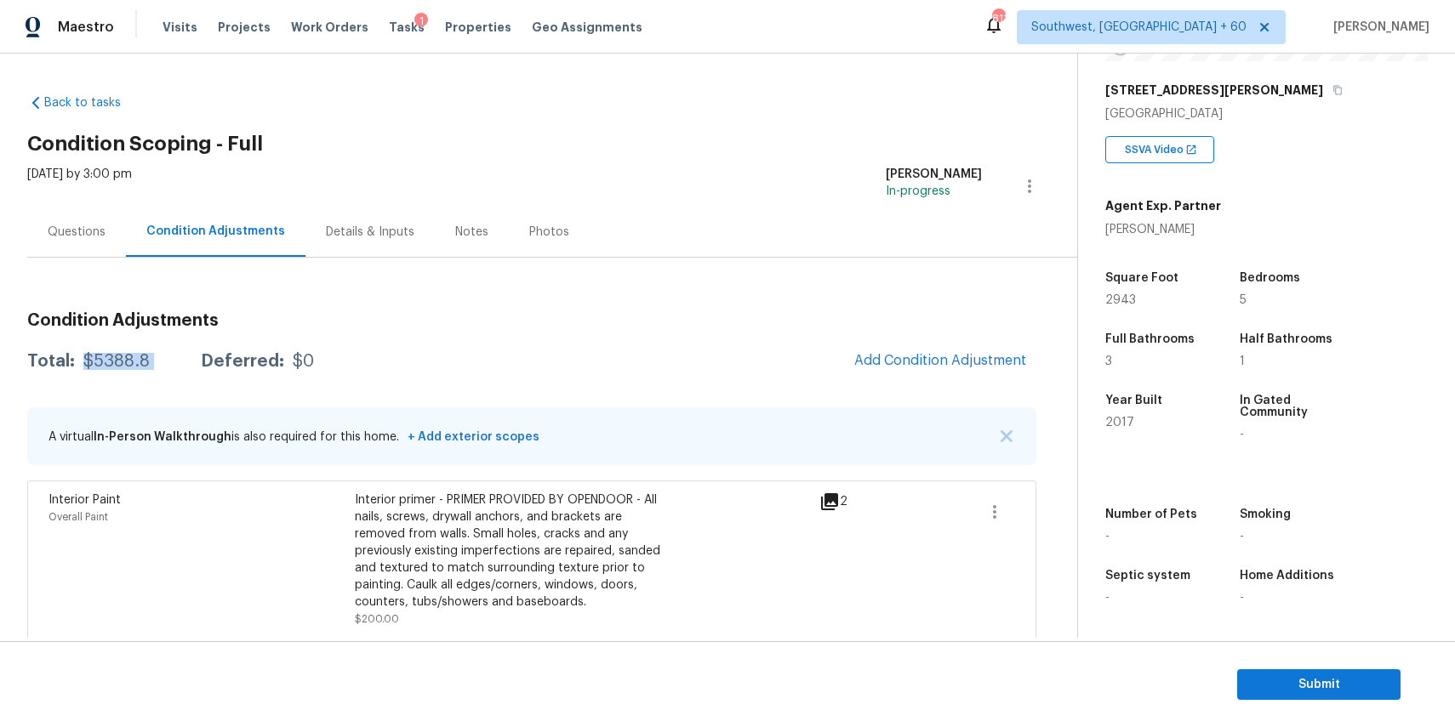
click at [107, 242] on div "Questions" at bounding box center [76, 232] width 99 height 50
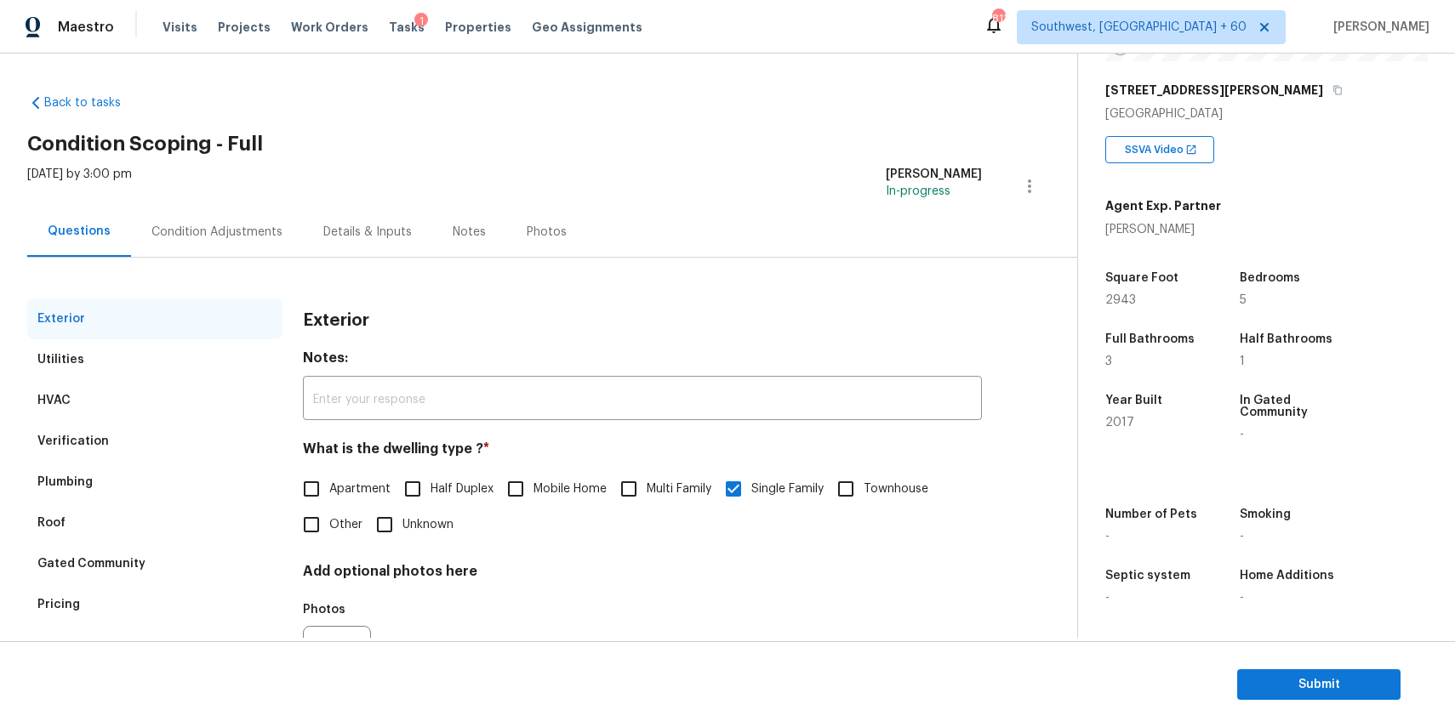
scroll to position [92, 0]
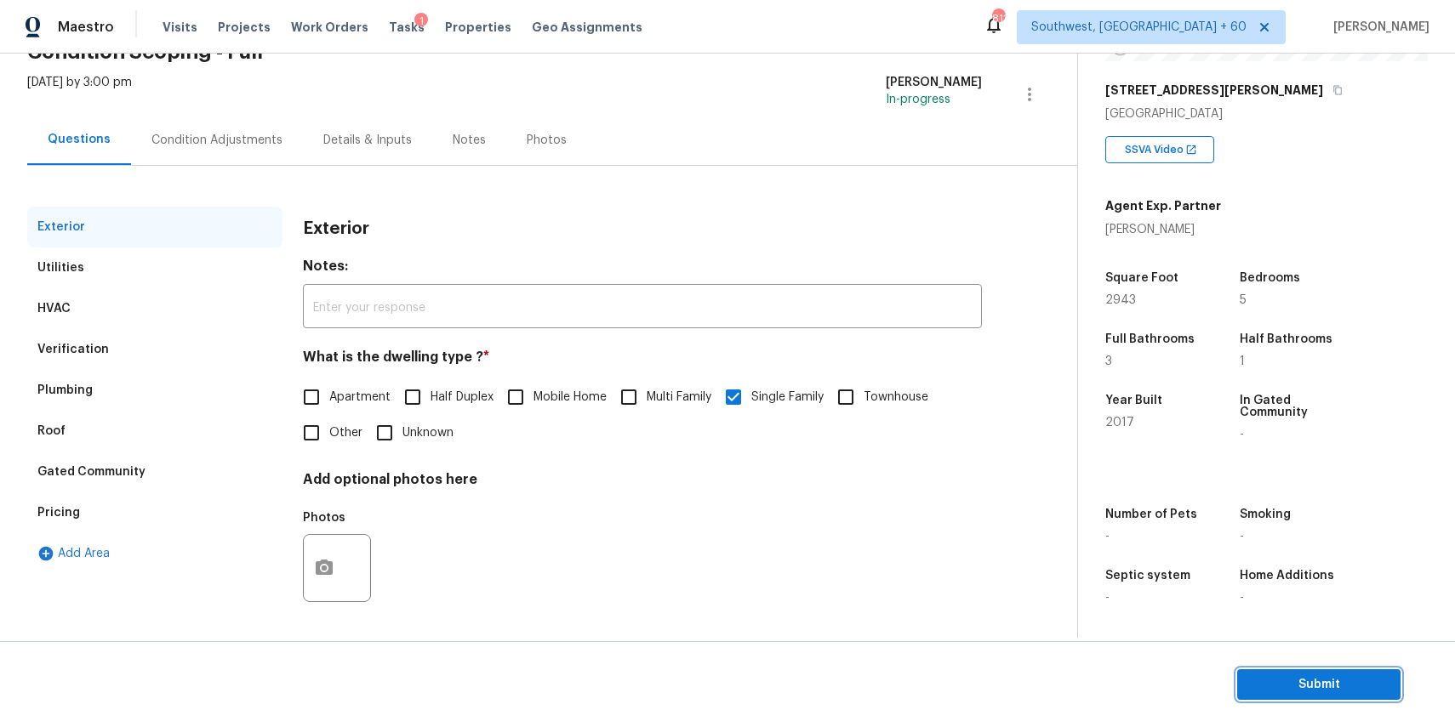
click at [1312, 692] on span "Submit" at bounding box center [1319, 685] width 136 height 21
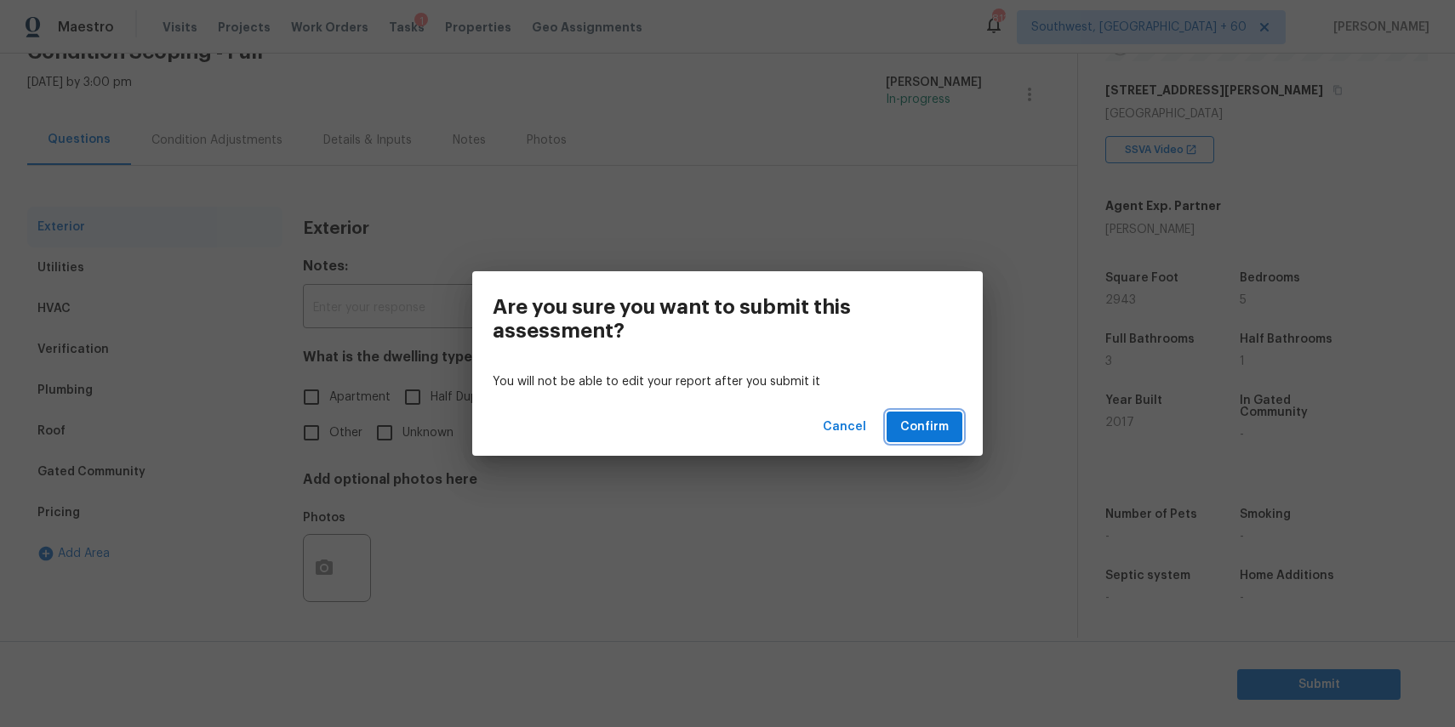
click at [957, 417] on button "Confirm" at bounding box center [925, 427] width 76 height 31
